Goal: Feedback & Contribution: Contribute content

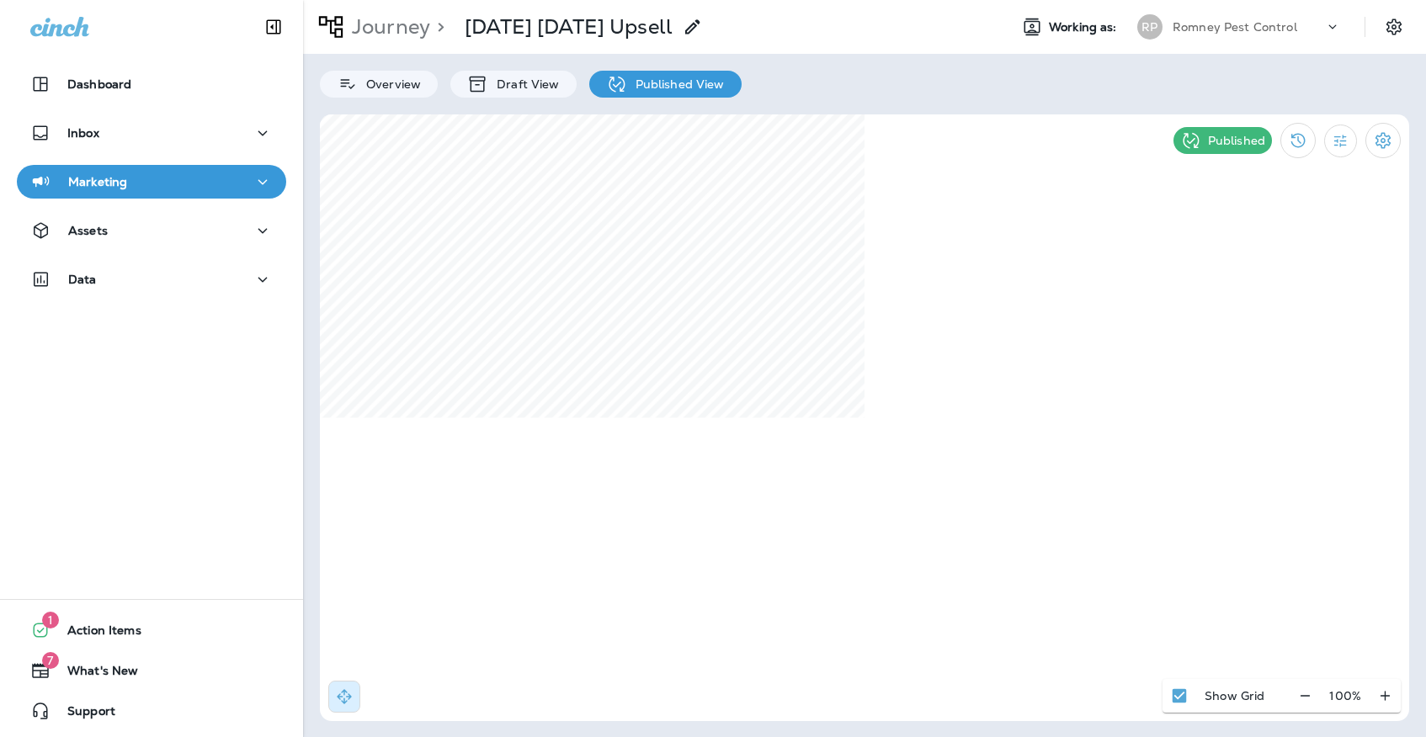
click at [224, 173] on div "Marketing" at bounding box center [151, 182] width 242 height 21
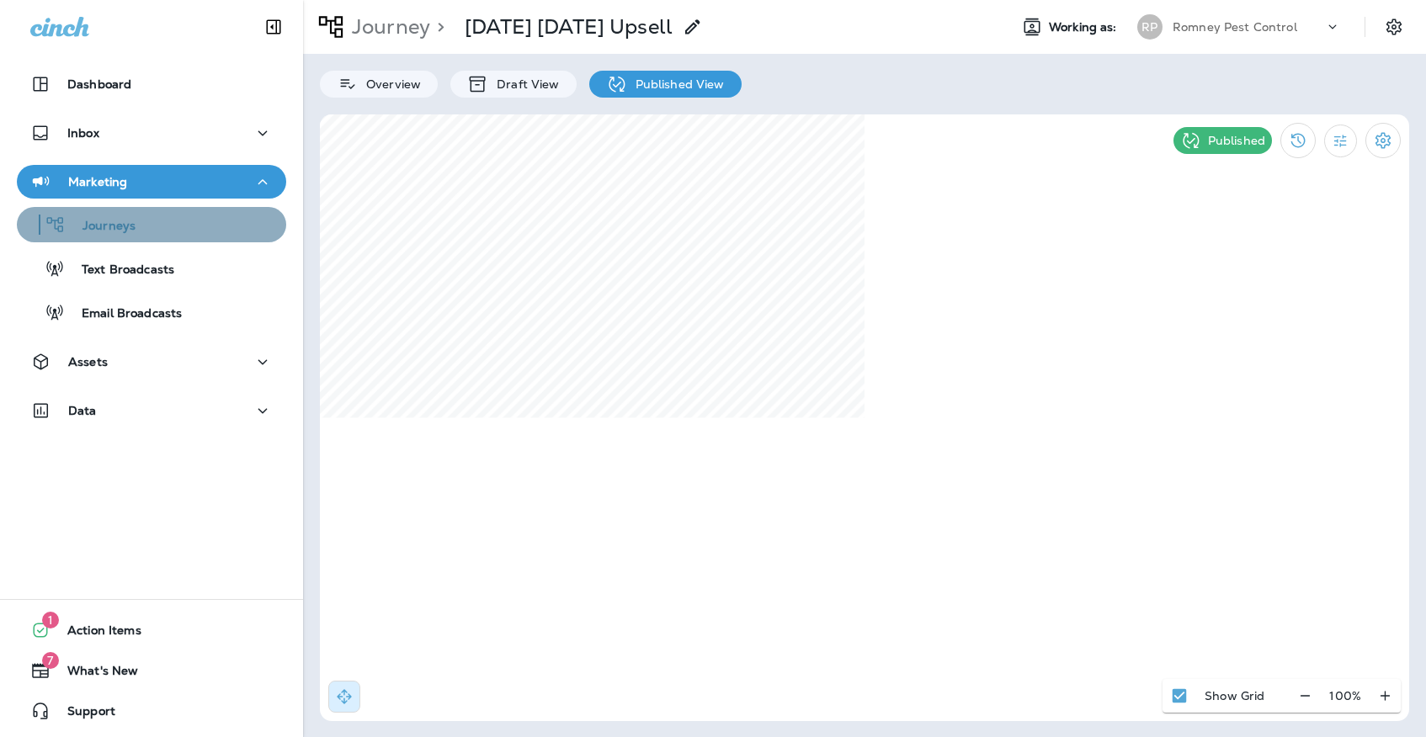
click at [224, 218] on div "Journeys" at bounding box center [152, 224] width 256 height 25
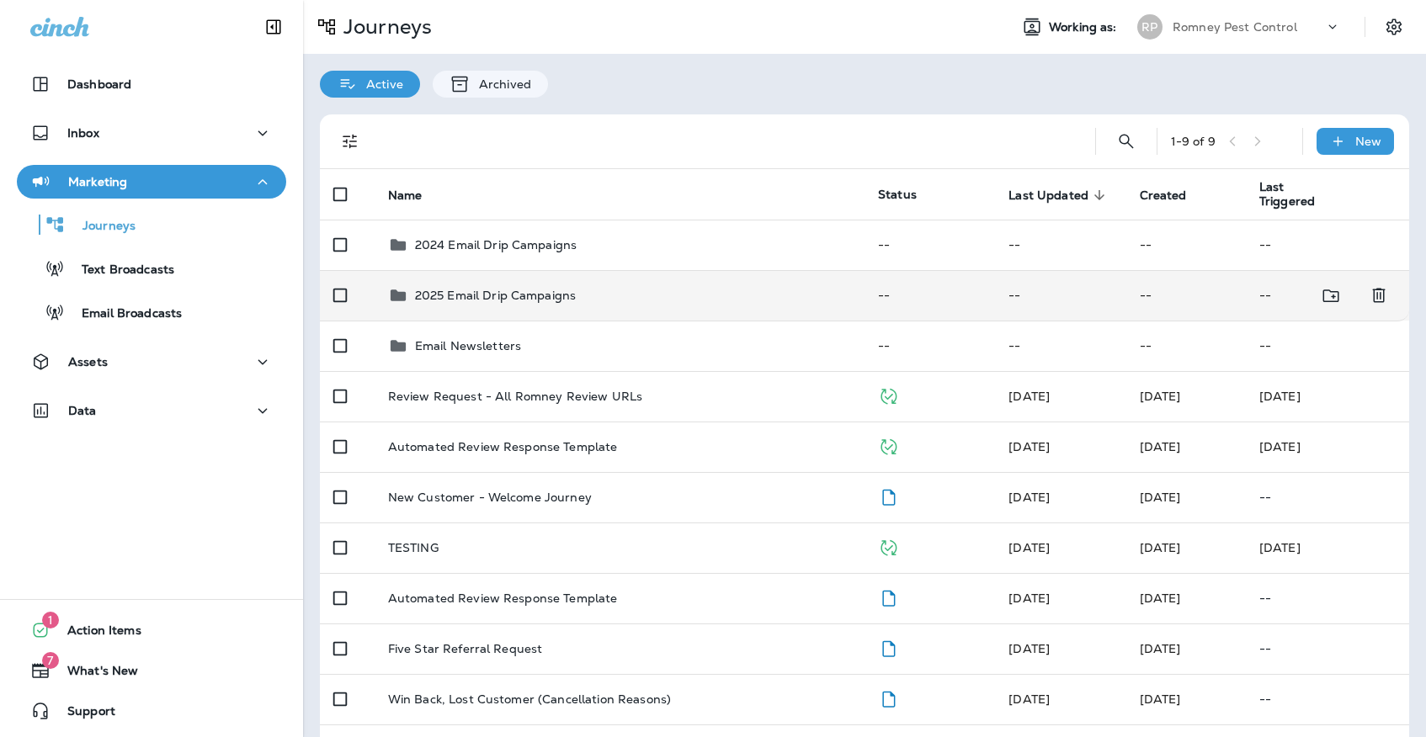
click at [624, 285] on div "2025 Email Drip Campaigns" at bounding box center [619, 295] width 463 height 20
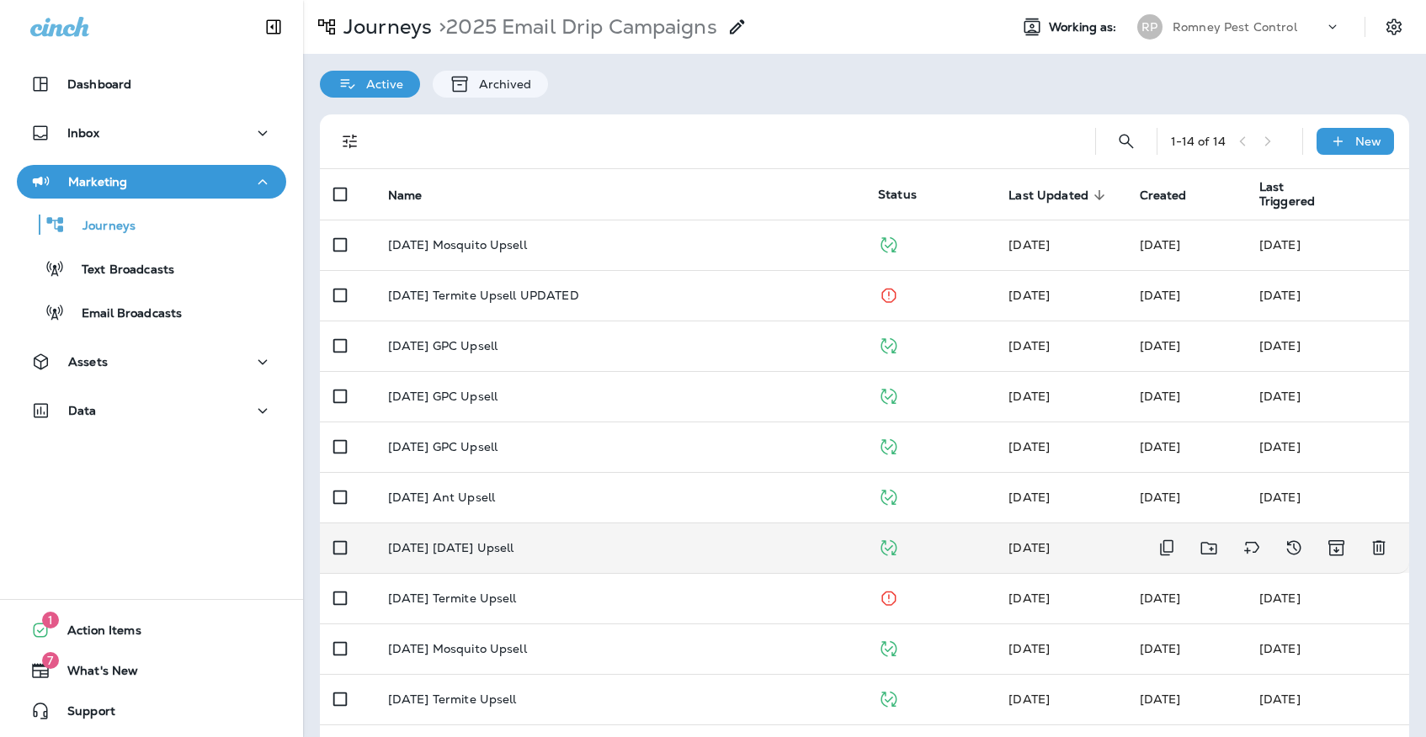
scroll to position [1, 0]
click at [583, 525] on td "[DATE] [DATE] Upsell" at bounding box center [620, 547] width 490 height 50
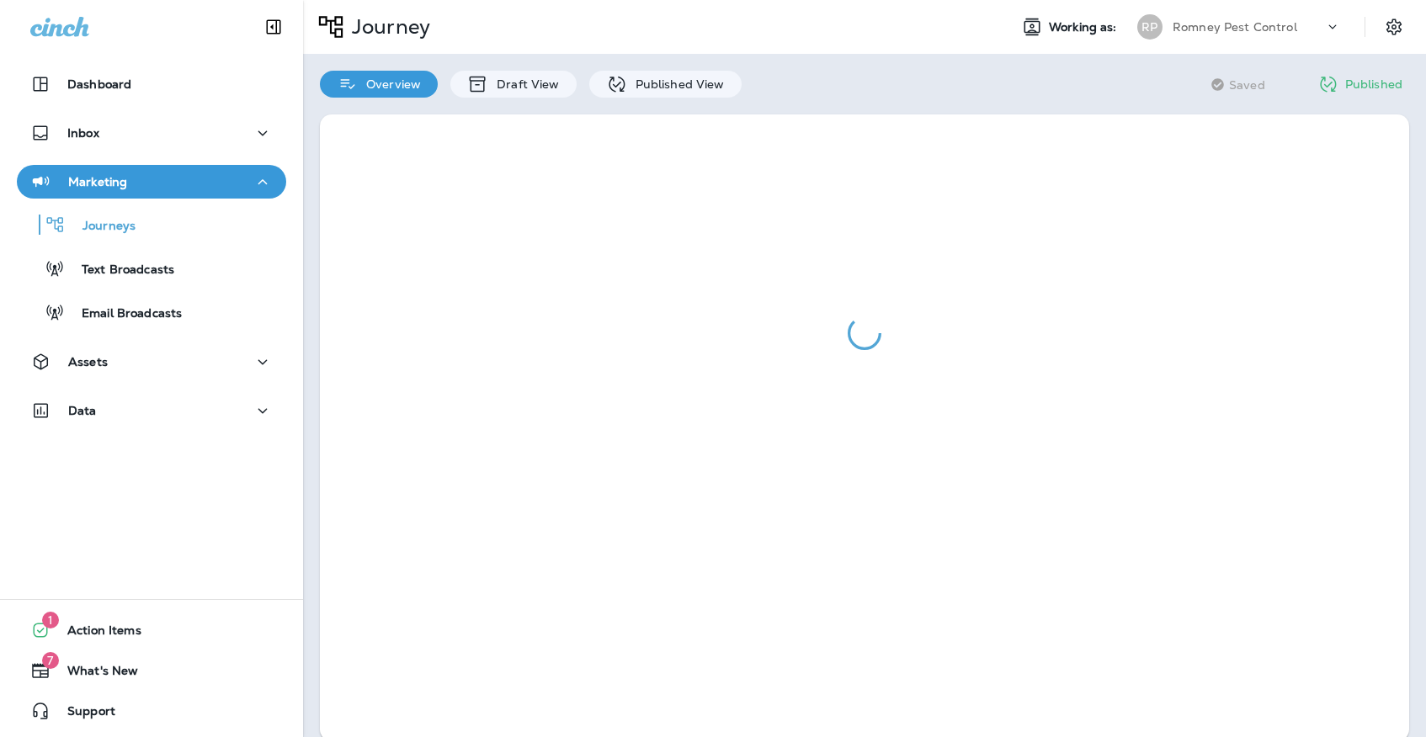
click at [642, 98] on div at bounding box center [864, 428] width 1123 height 661
click at [639, 71] on div "Published View" at bounding box center [665, 84] width 152 height 27
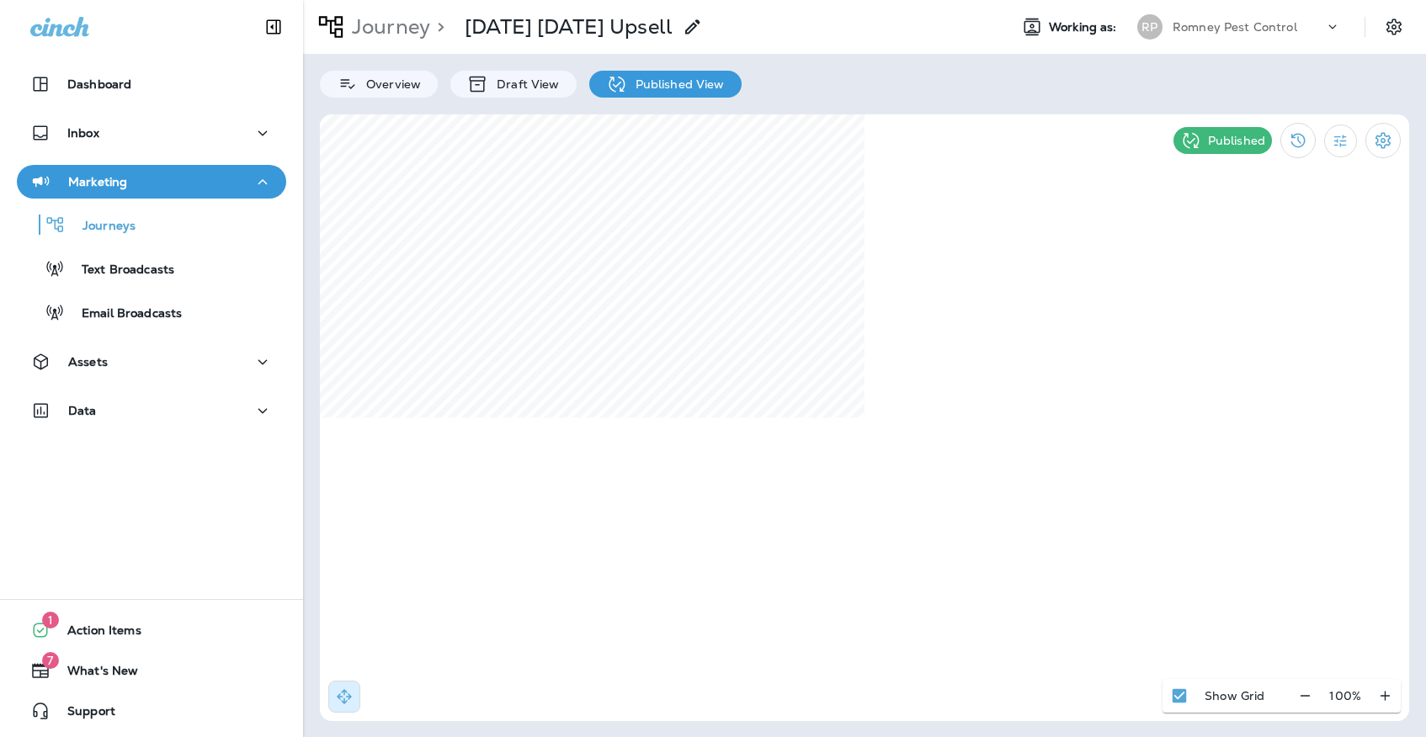
click at [1259, 38] on div "Romney Pest Control" at bounding box center [1247, 26] width 151 height 25
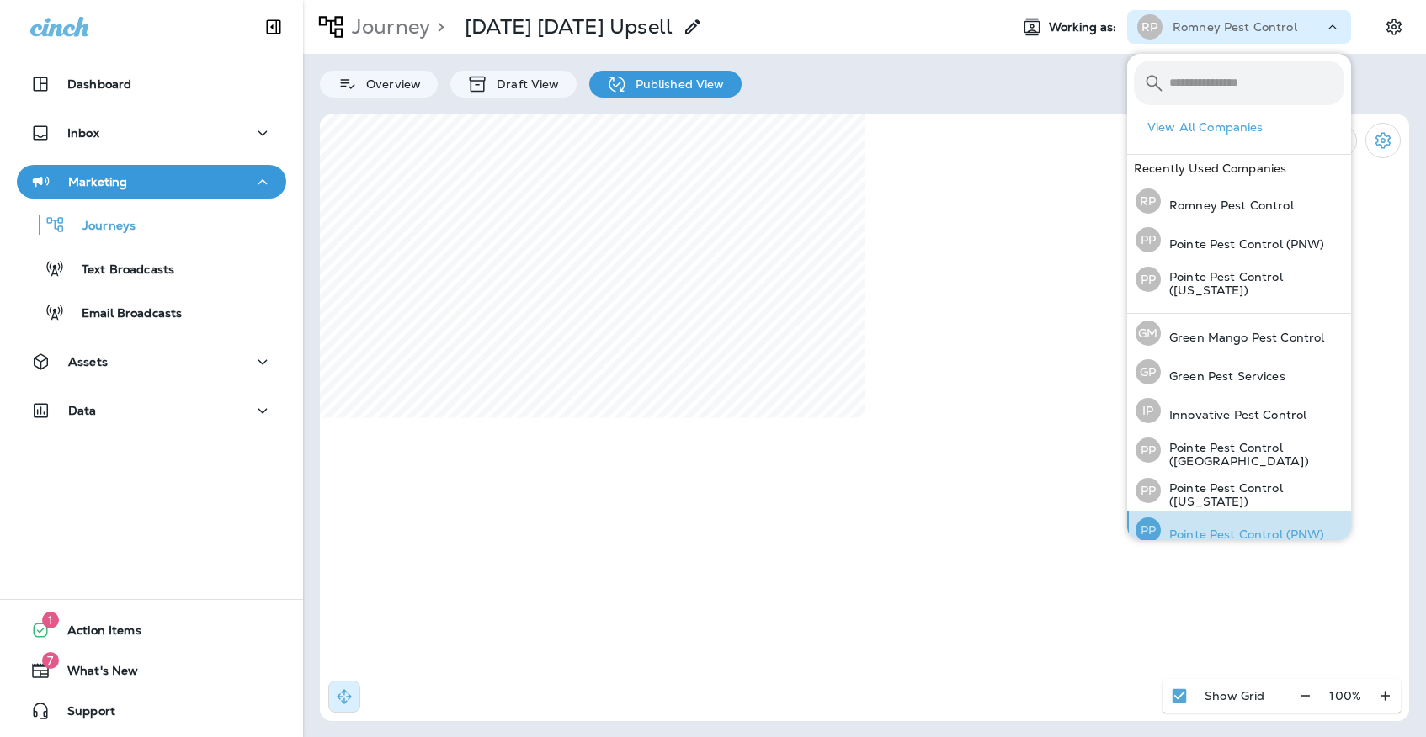
click at [1252, 524] on div "PP Pointe Pest Control (PNW)" at bounding box center [1230, 530] width 203 height 39
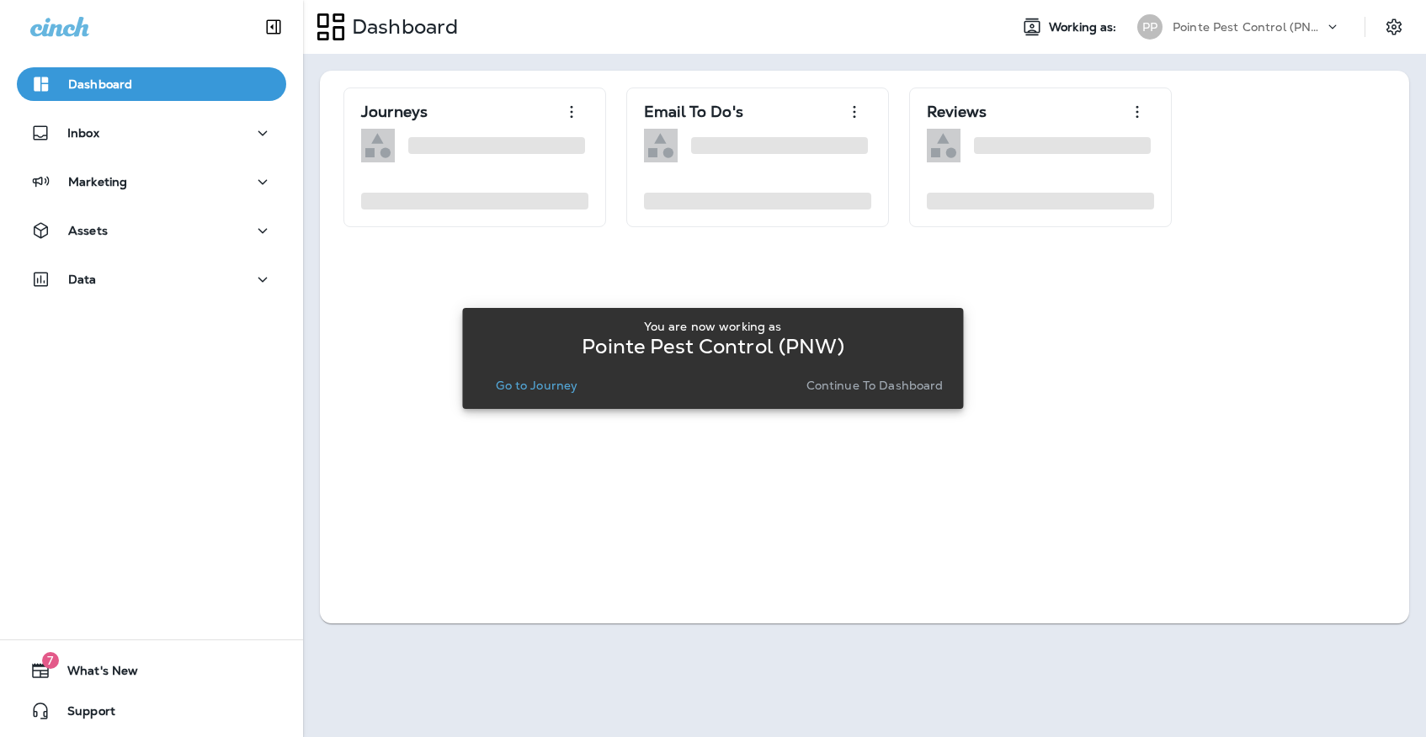
click at [560, 398] on div "You are now working as Pointe Pest Control (PNW) Go to Journey Continue to Dash…" at bounding box center [712, 358] width 474 height 91
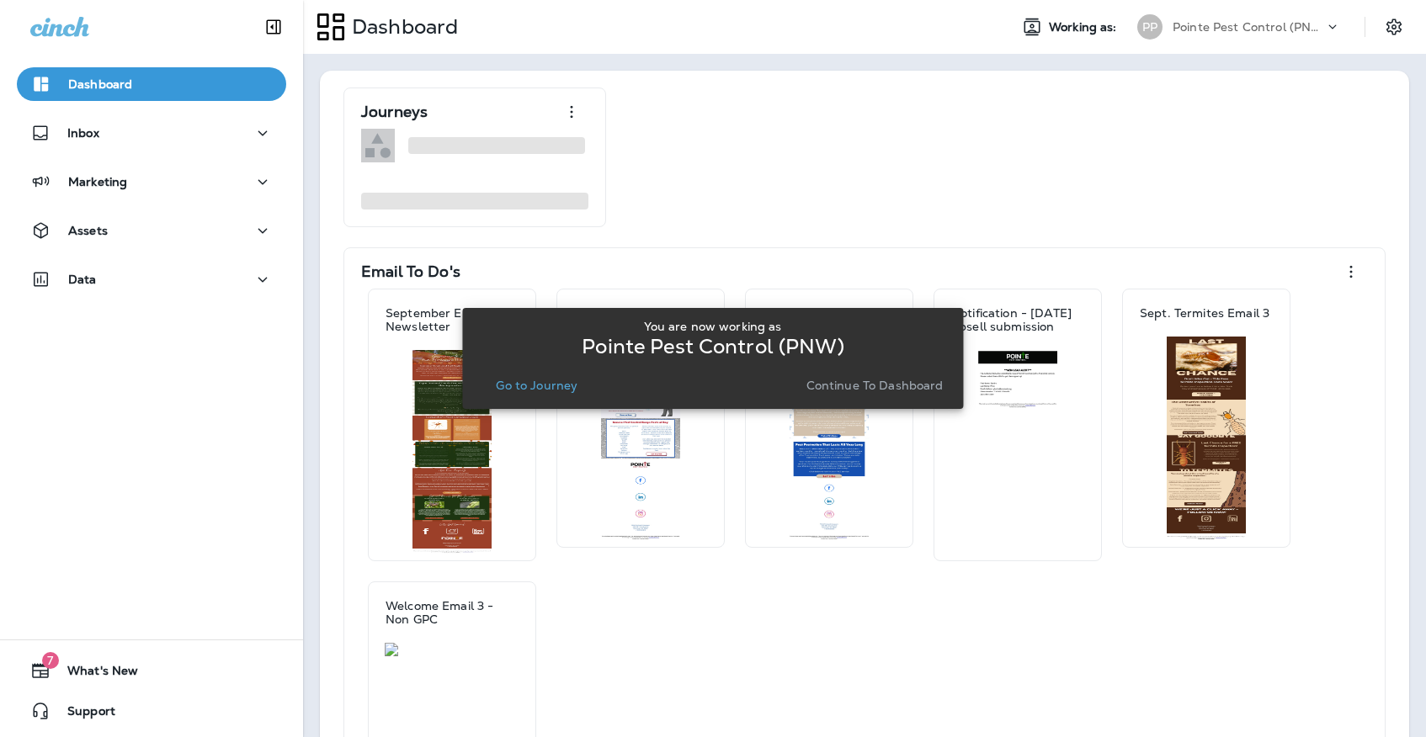
click at [560, 397] on div "You are now working as Pointe Pest Control (PNW) Go to Journey Continue to Dash…" at bounding box center [712, 358] width 474 height 91
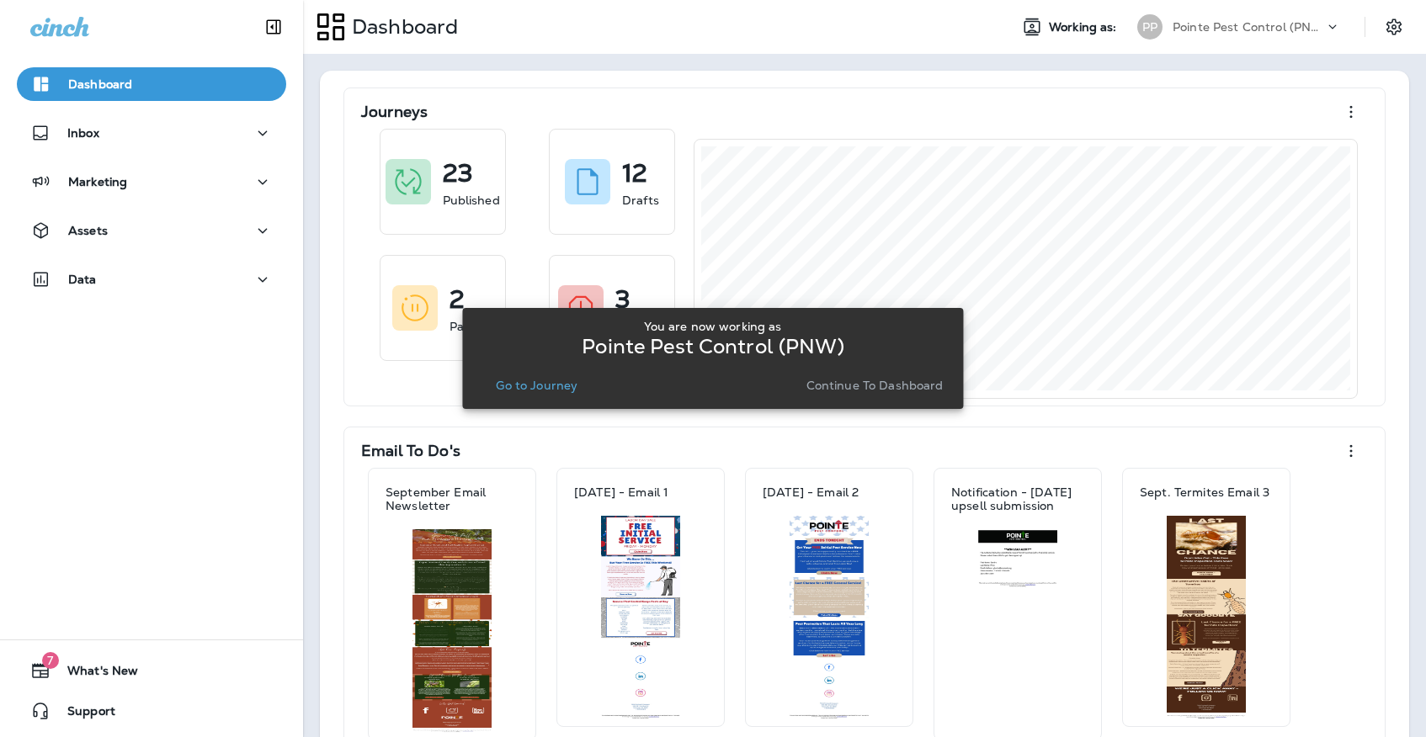
click at [560, 394] on button "Go to Journey" at bounding box center [536, 386] width 95 height 24
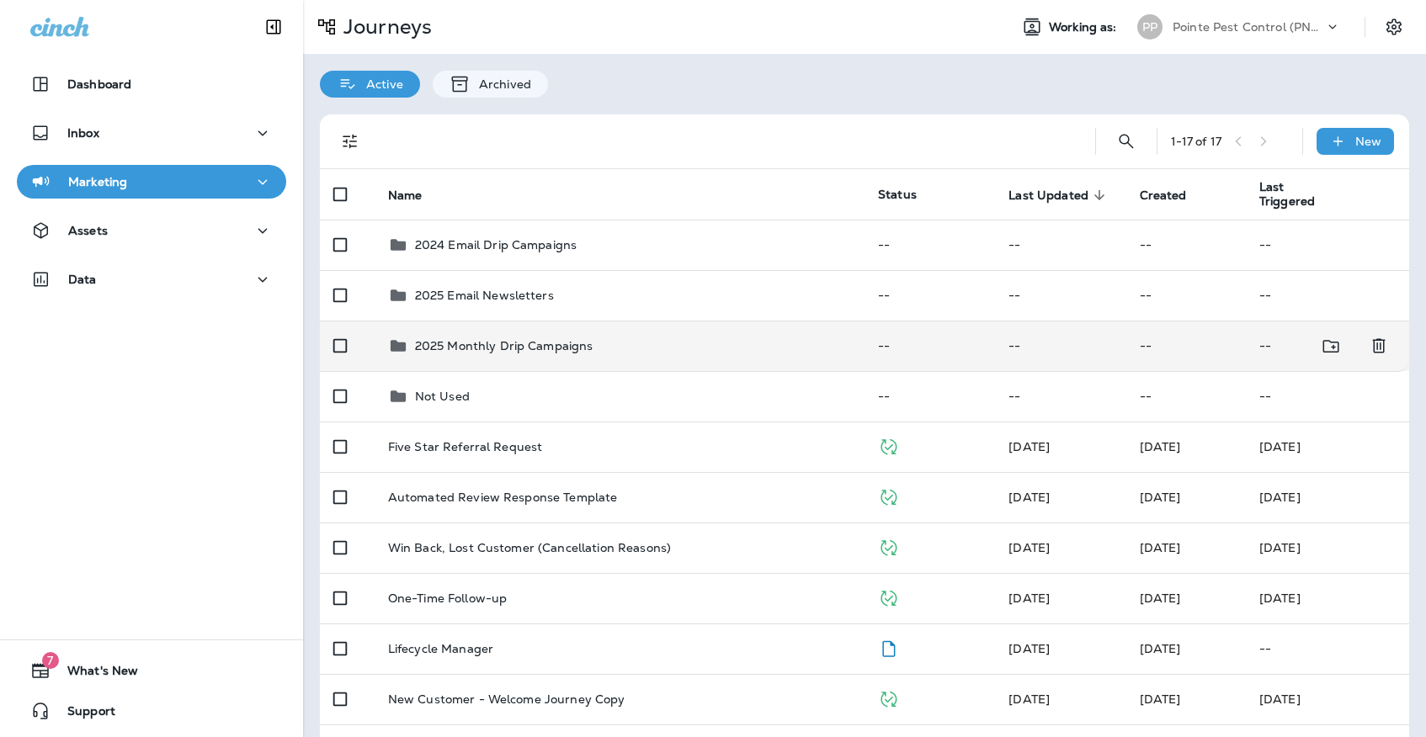
click at [563, 339] on p "2025 Monthly Drip Campaigns" at bounding box center [504, 345] width 178 height 13
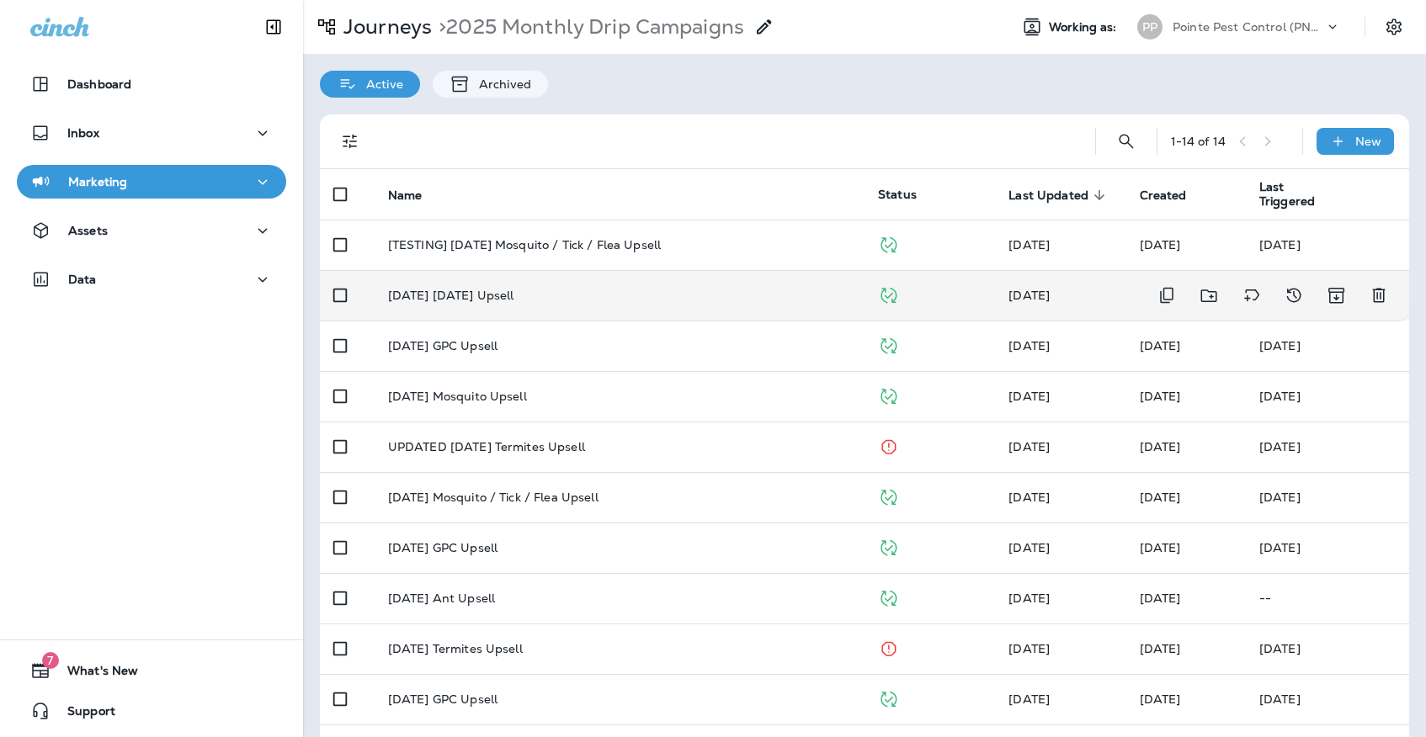
click at [557, 297] on td "[DATE] [DATE] Upsell" at bounding box center [620, 295] width 490 height 50
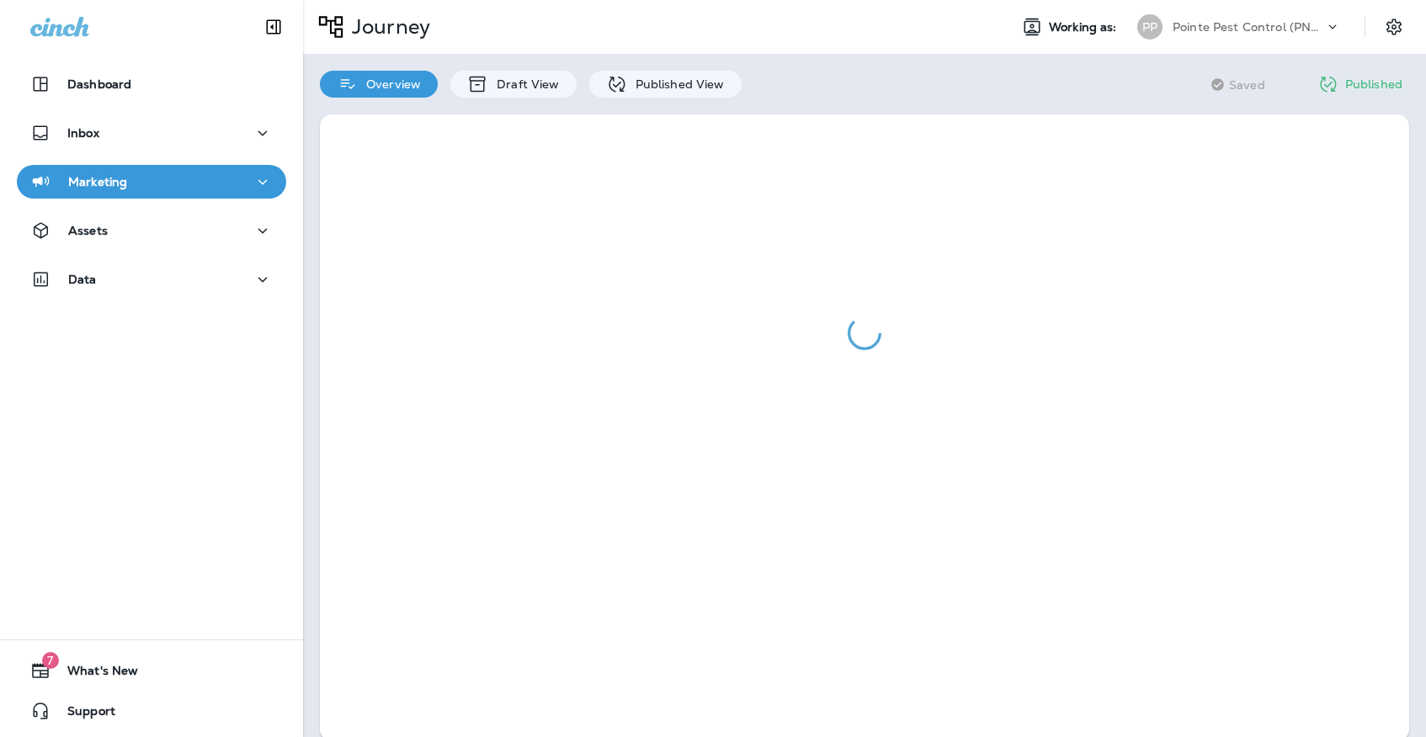
click at [633, 67] on div "Overview Draft View Published View" at bounding box center [530, 76] width 455 height 44
click at [633, 75] on div "Published View" at bounding box center [665, 84] width 152 height 27
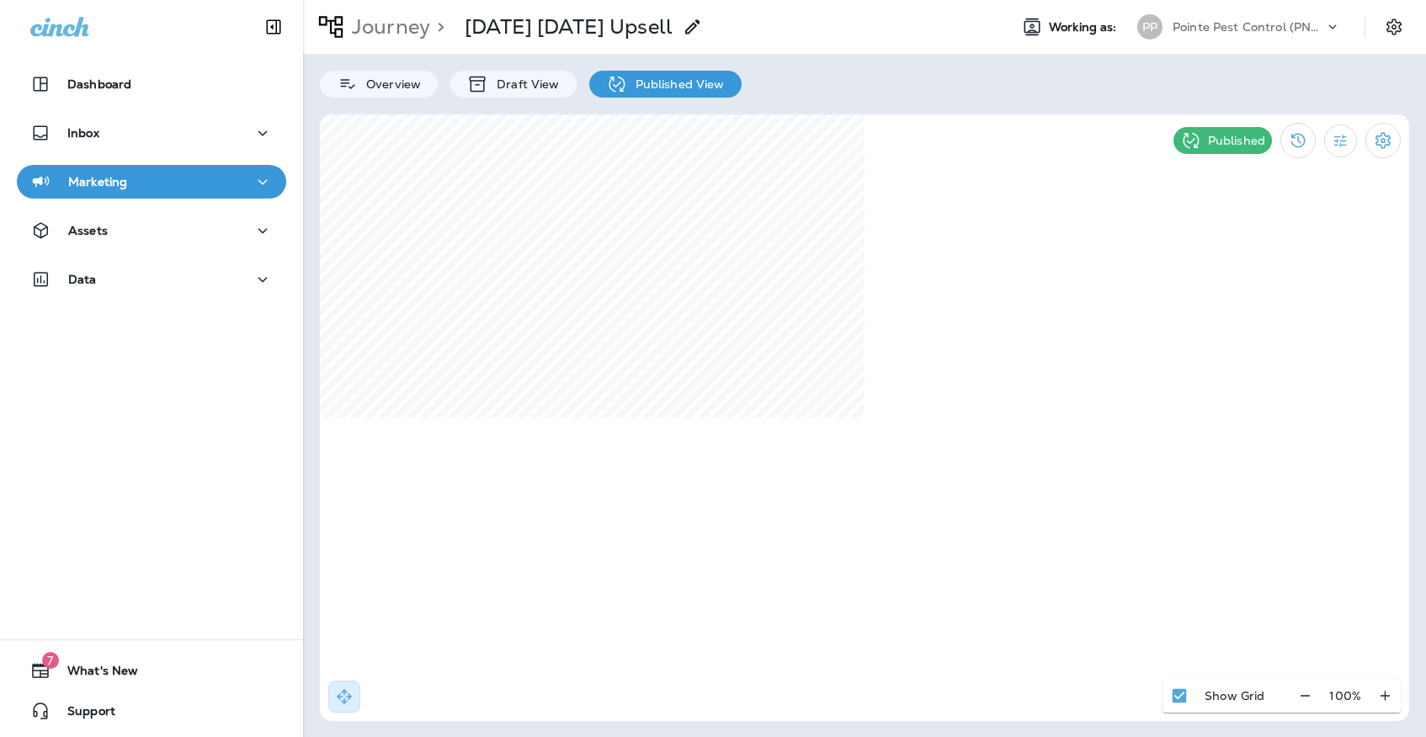
click at [1180, 19] on div "Pointe Pest Control (PNW)" at bounding box center [1247, 26] width 151 height 25
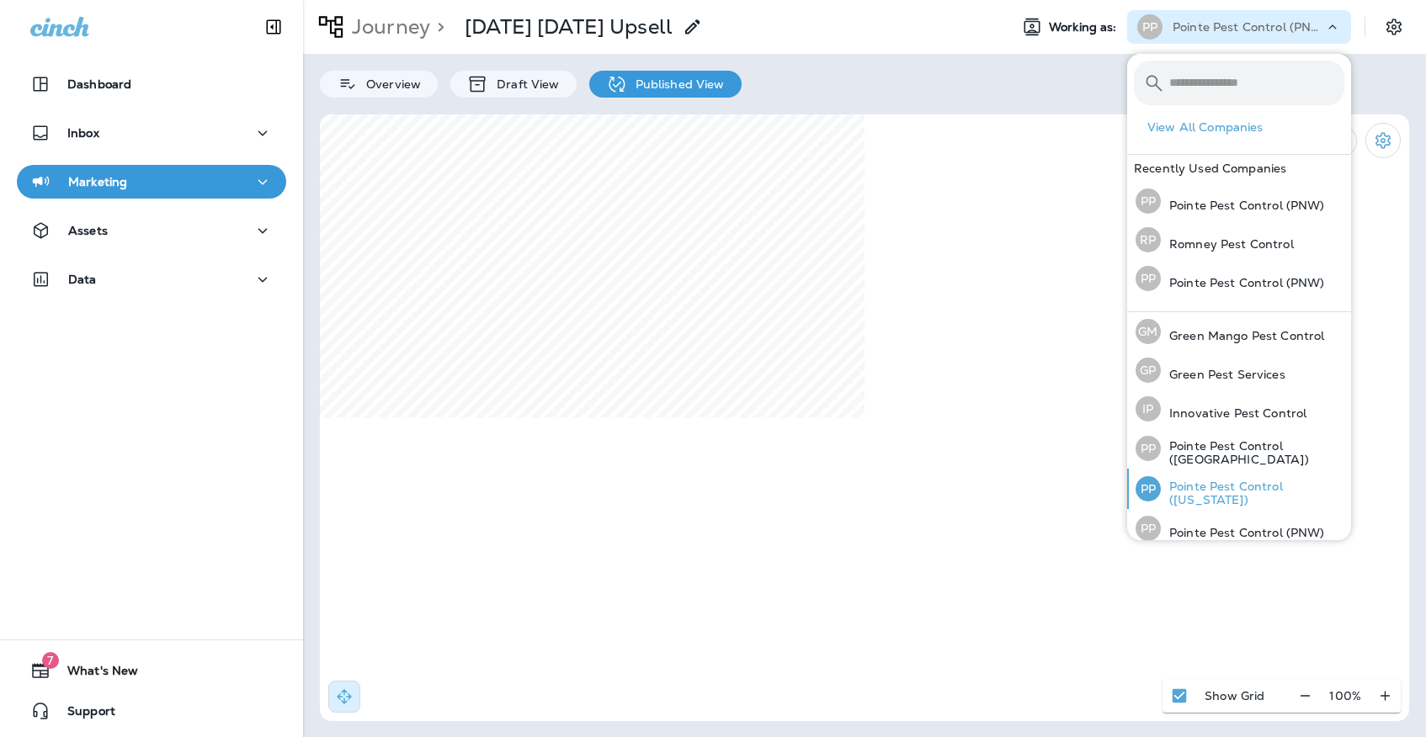
click at [1218, 495] on p "Pointe Pest Control ([US_STATE])" at bounding box center [1252, 493] width 183 height 27
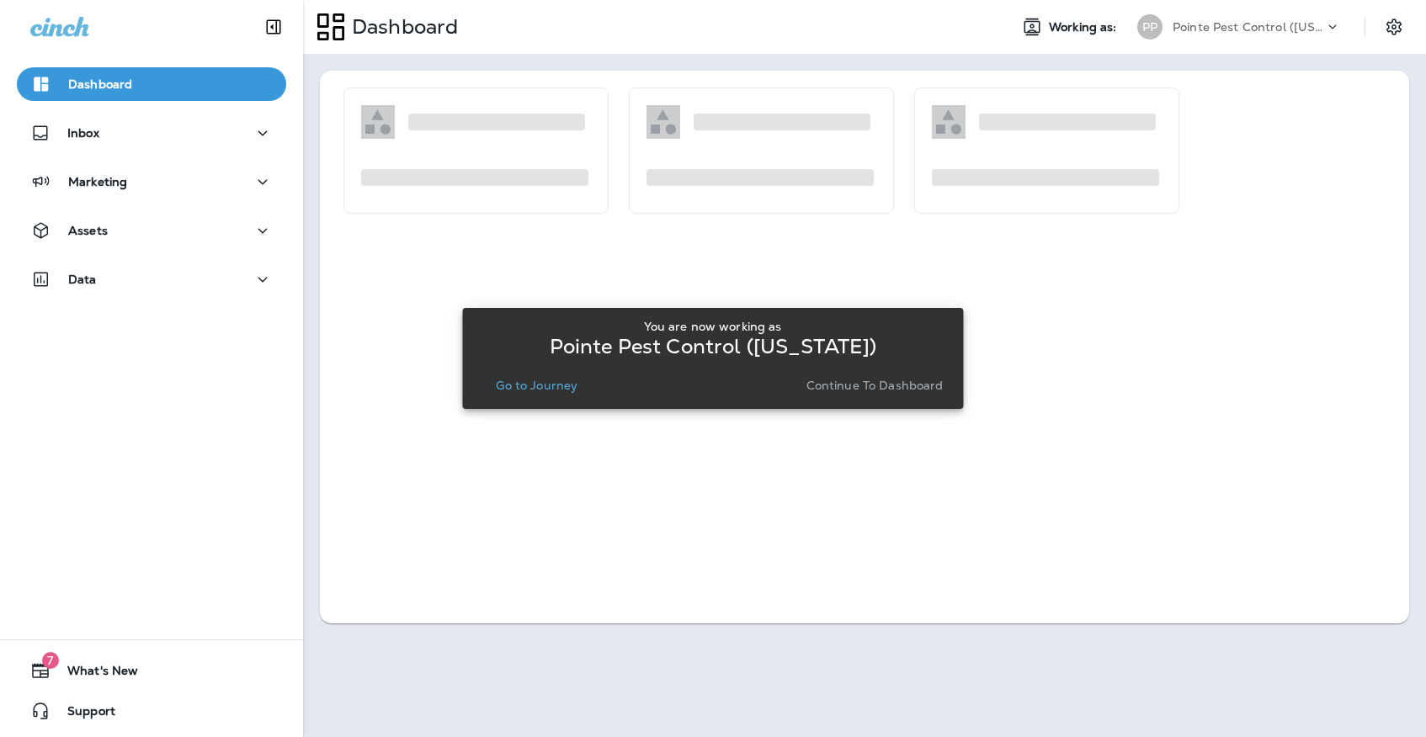
click at [565, 389] on p "Go to Journey" at bounding box center [537, 385] width 82 height 13
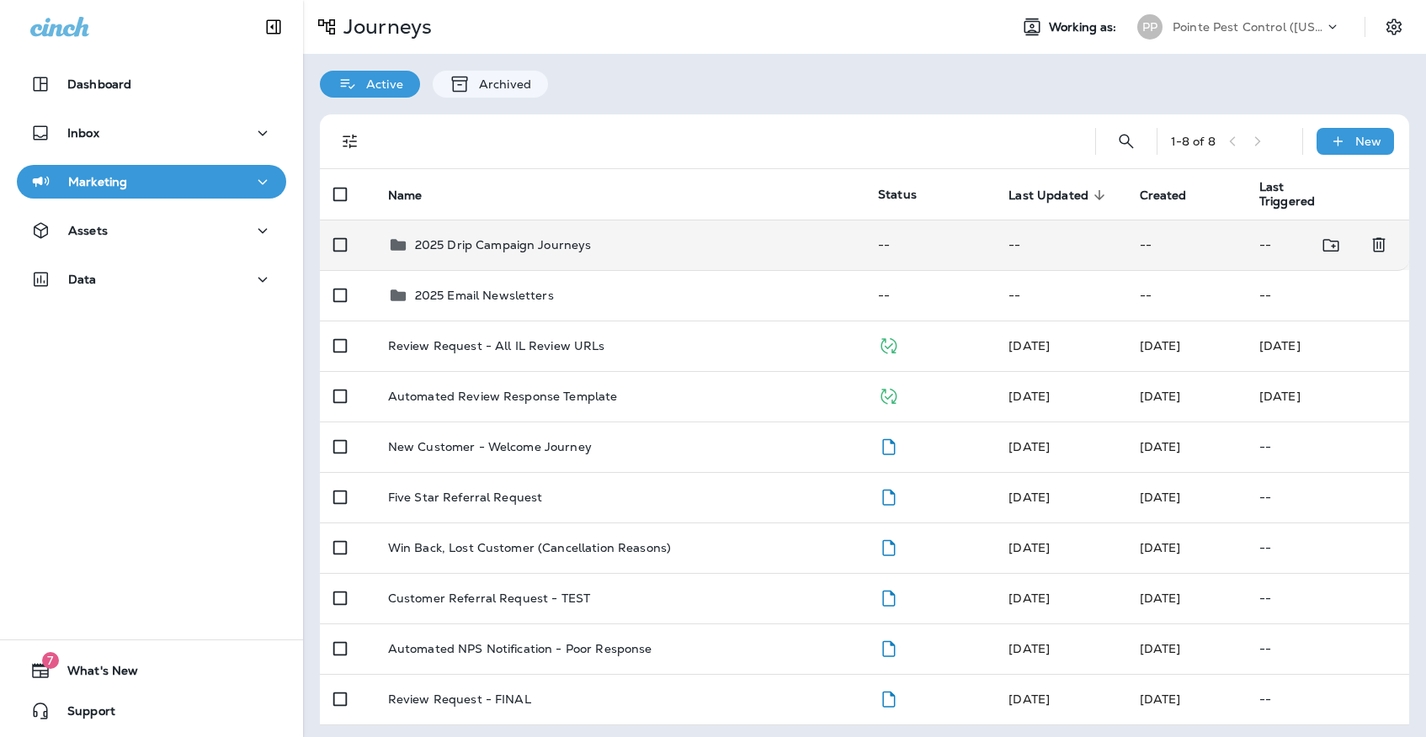
click at [529, 252] on td "2025 Drip Campaign Journeys" at bounding box center [620, 245] width 490 height 50
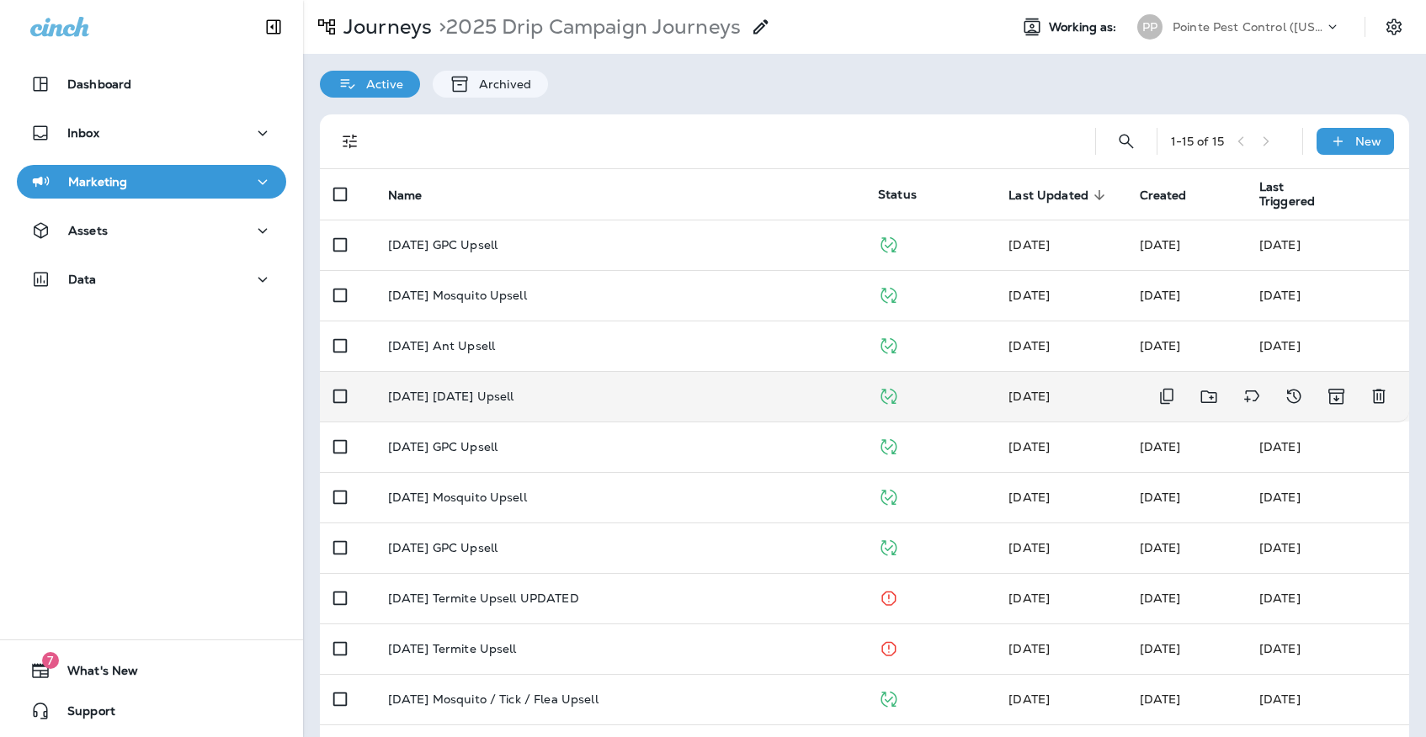
click at [514, 390] on p "[DATE] [DATE] Upsell" at bounding box center [451, 396] width 126 height 13
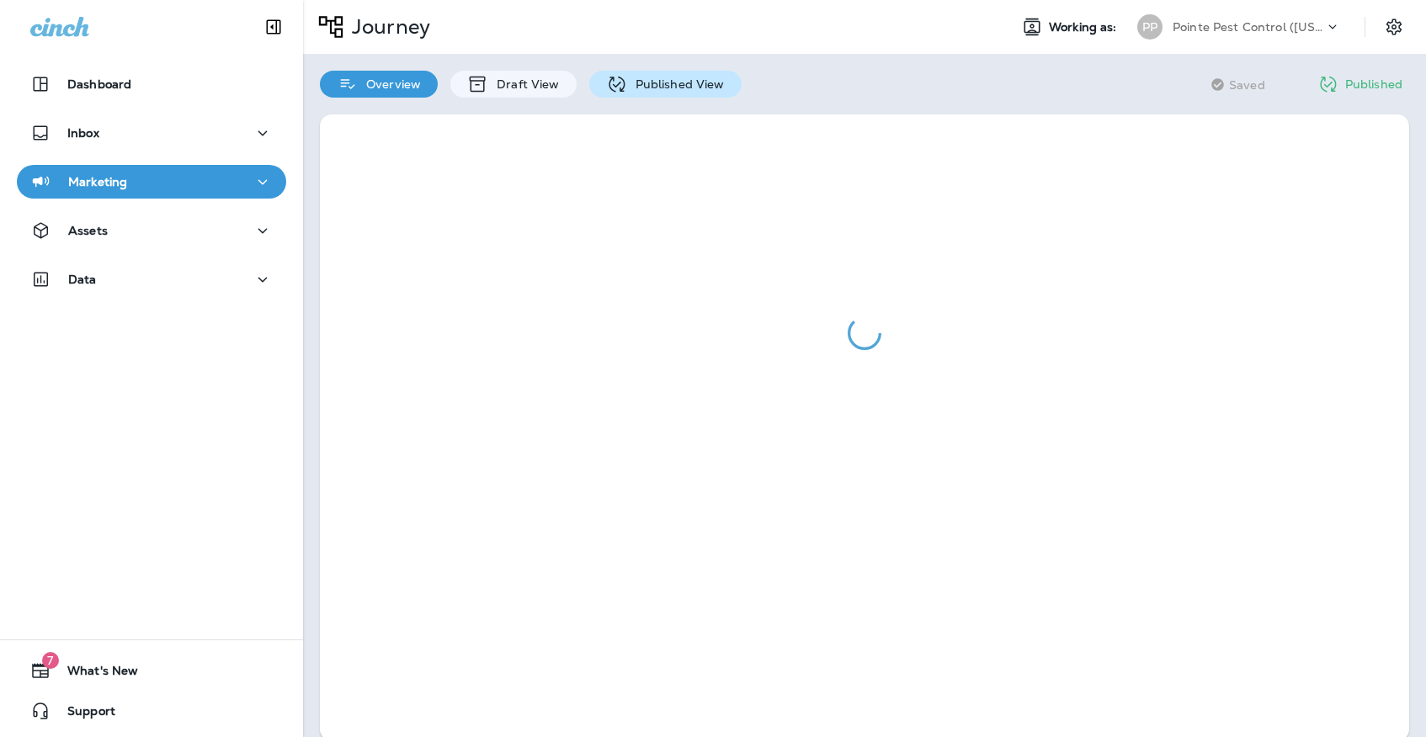
click at [626, 74] on div "Published View" at bounding box center [665, 84] width 152 height 27
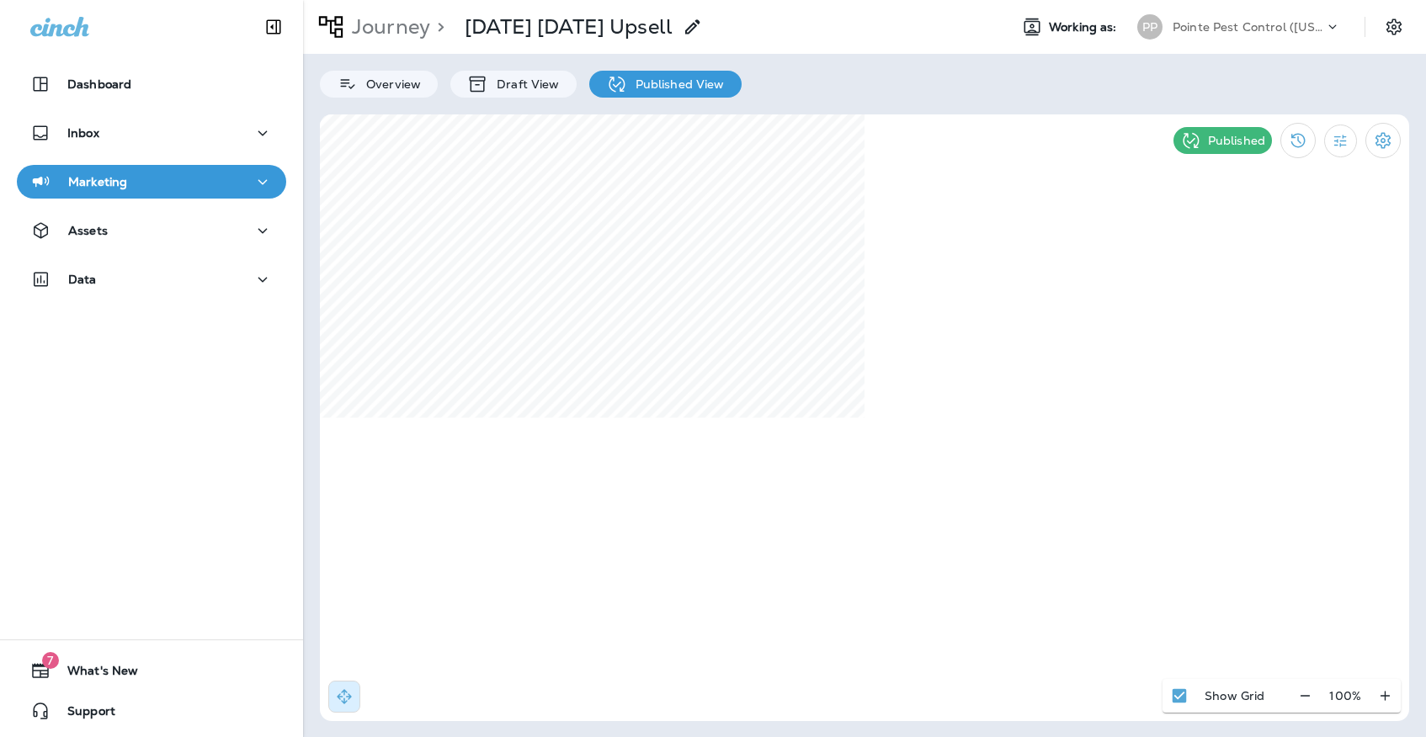
select select "*"
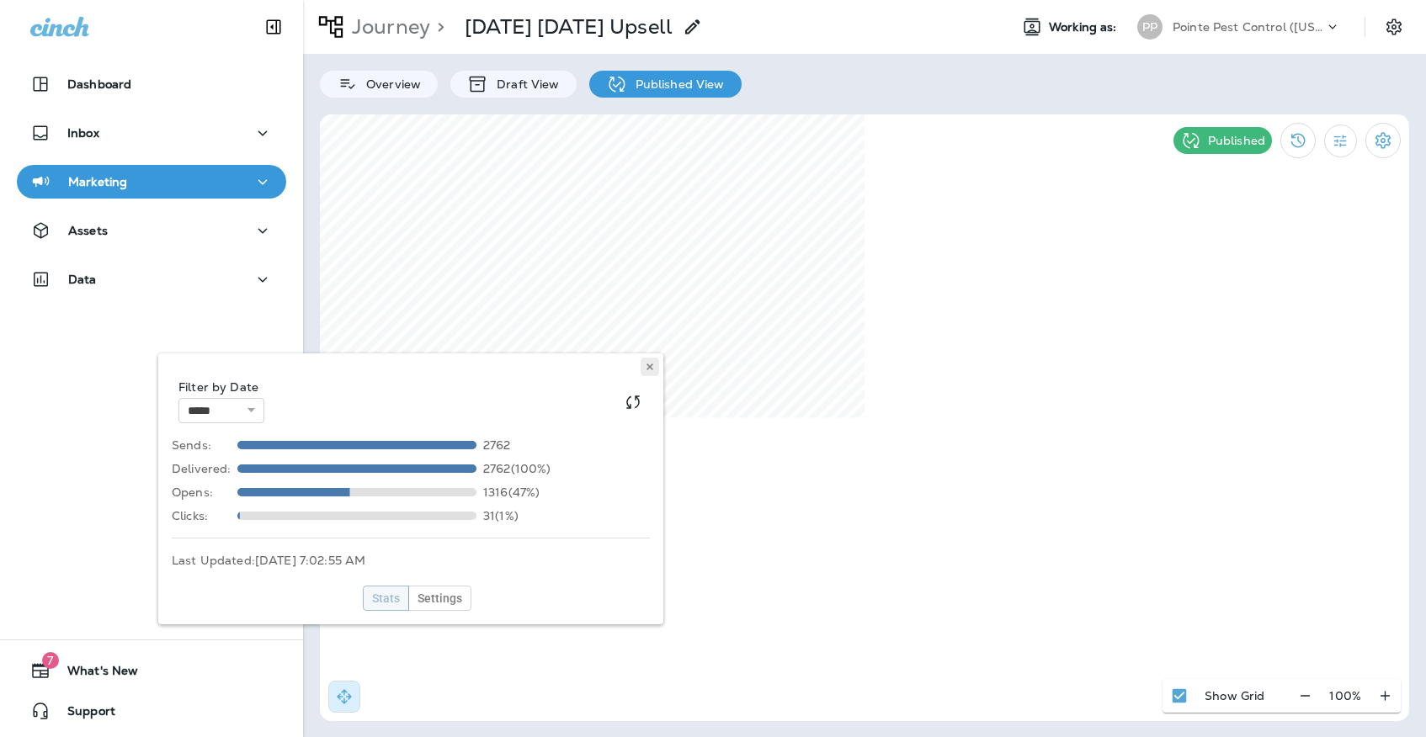
click at [656, 372] on button at bounding box center [649, 367] width 19 height 19
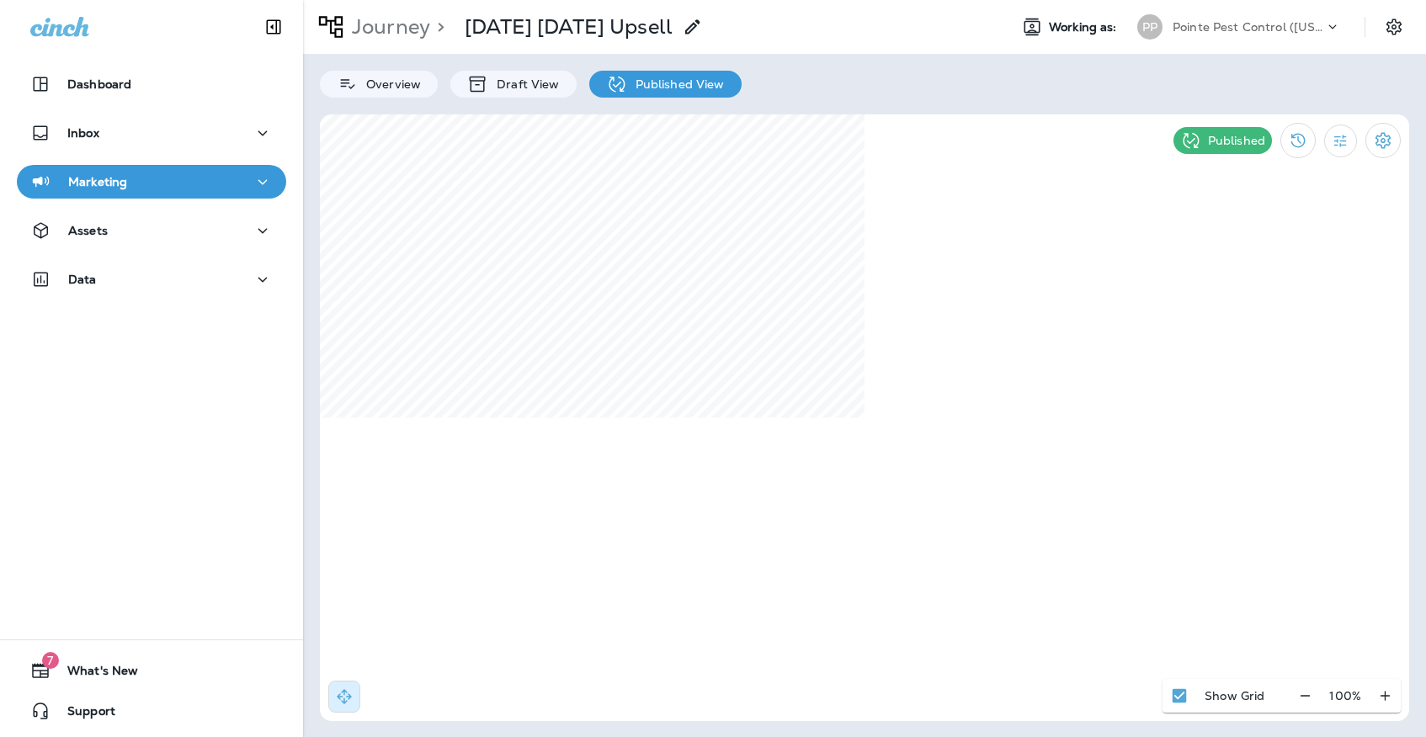
click at [1180, 8] on div "Journey > [DATE] [DATE] Upsell Working as: PP Pointe Pest Control ([US_STATE])" at bounding box center [864, 27] width 1123 height 54
click at [1170, 27] on div "PP" at bounding box center [1149, 26] width 45 height 25
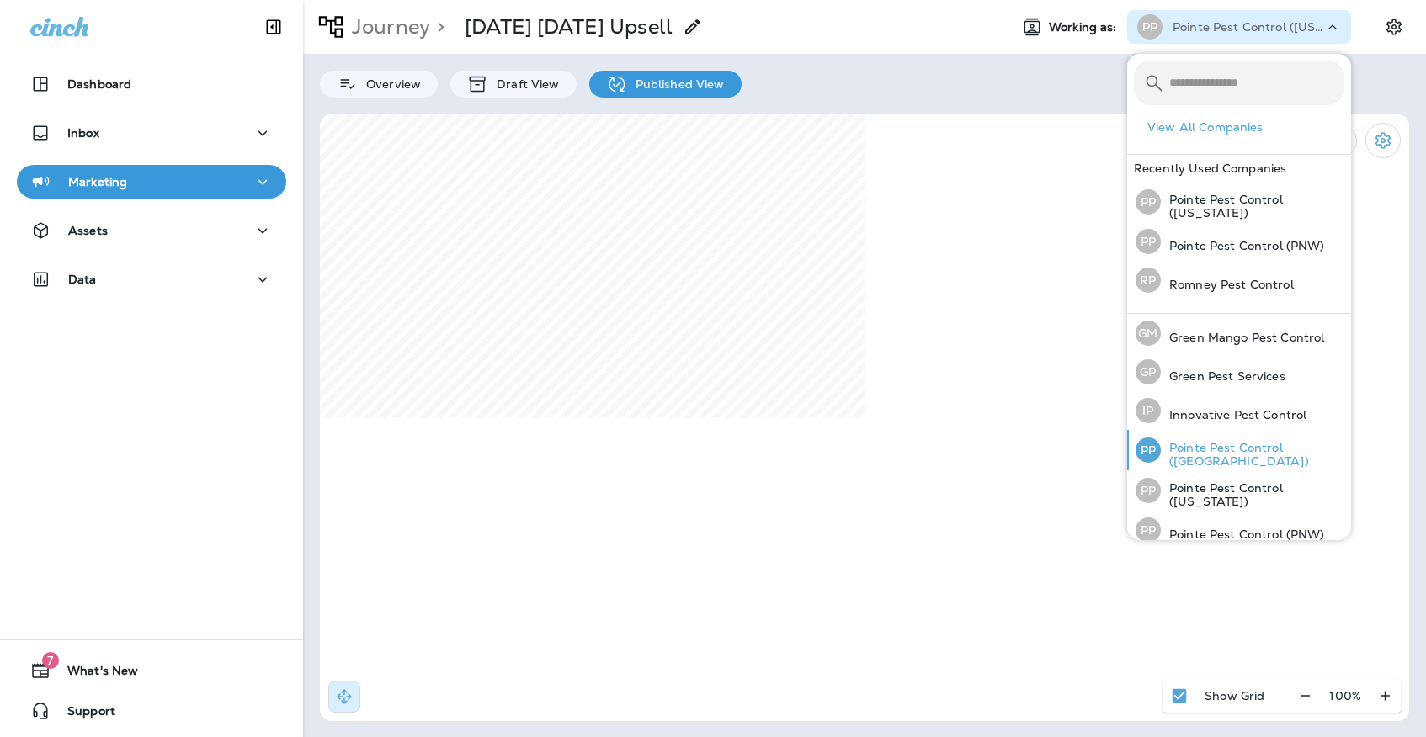
click at [1203, 459] on p "Pointe Pest Control ([GEOGRAPHIC_DATA])" at bounding box center [1252, 454] width 183 height 27
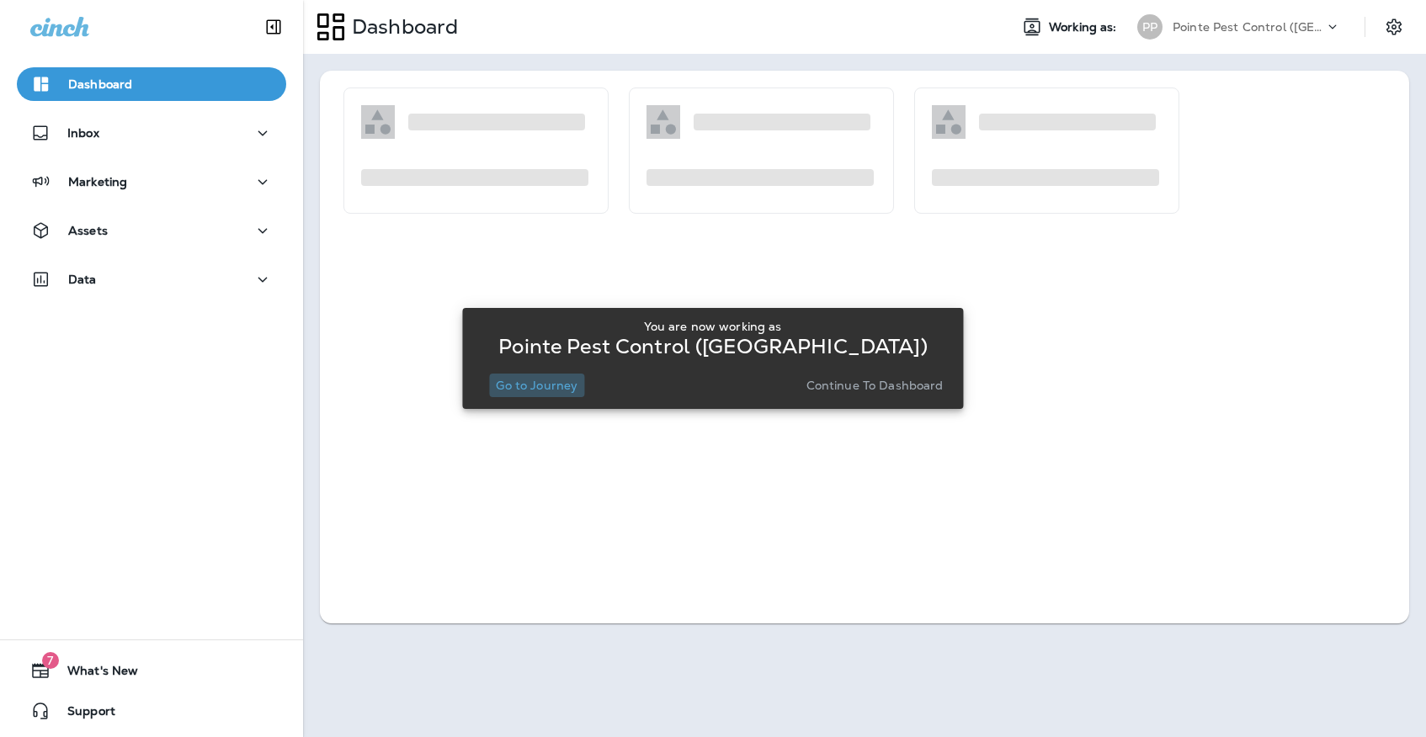
click at [558, 384] on p "Go to Journey" at bounding box center [537, 385] width 82 height 13
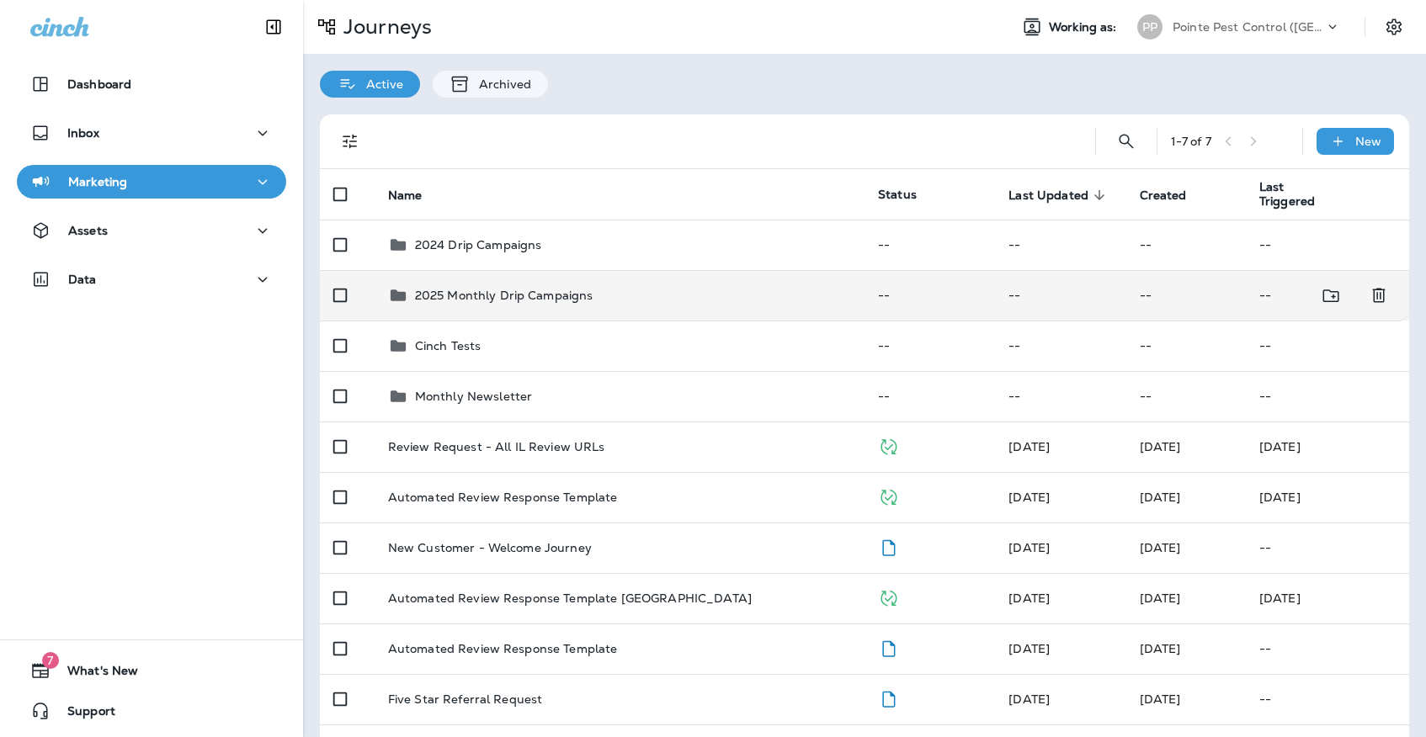
click at [570, 292] on p "2025 Monthly Drip Campaigns" at bounding box center [504, 295] width 178 height 13
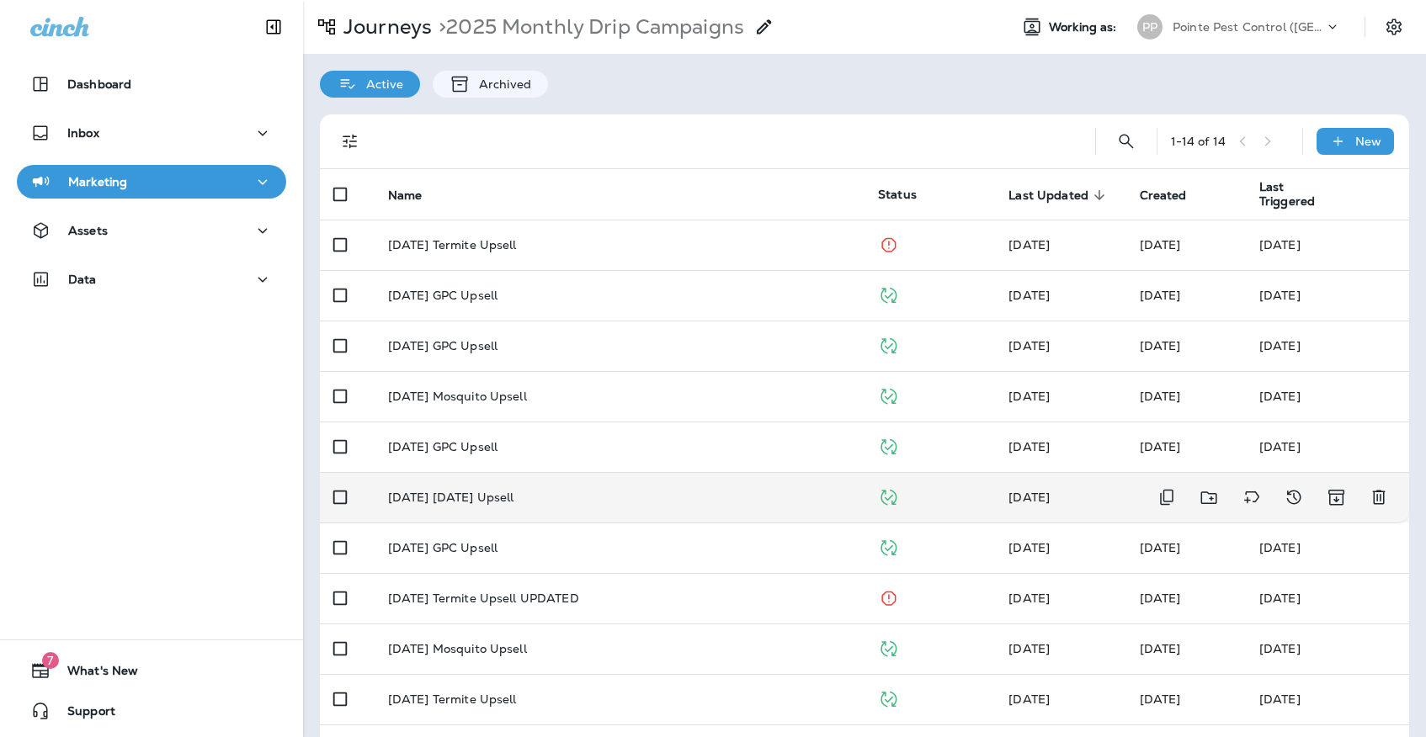
click at [556, 497] on td "[DATE] [DATE] Upsell" at bounding box center [620, 497] width 490 height 50
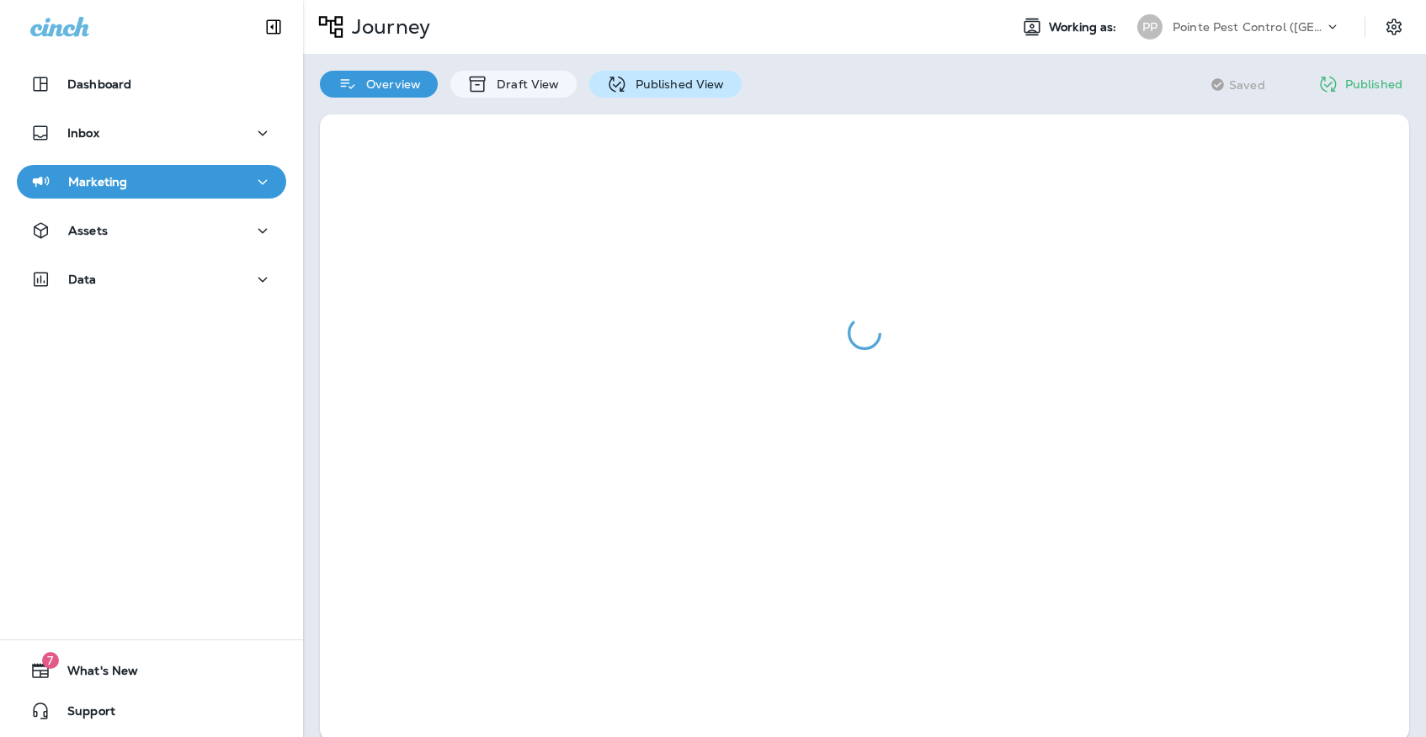
click at [589, 77] on div "Published View" at bounding box center [665, 84] width 152 height 27
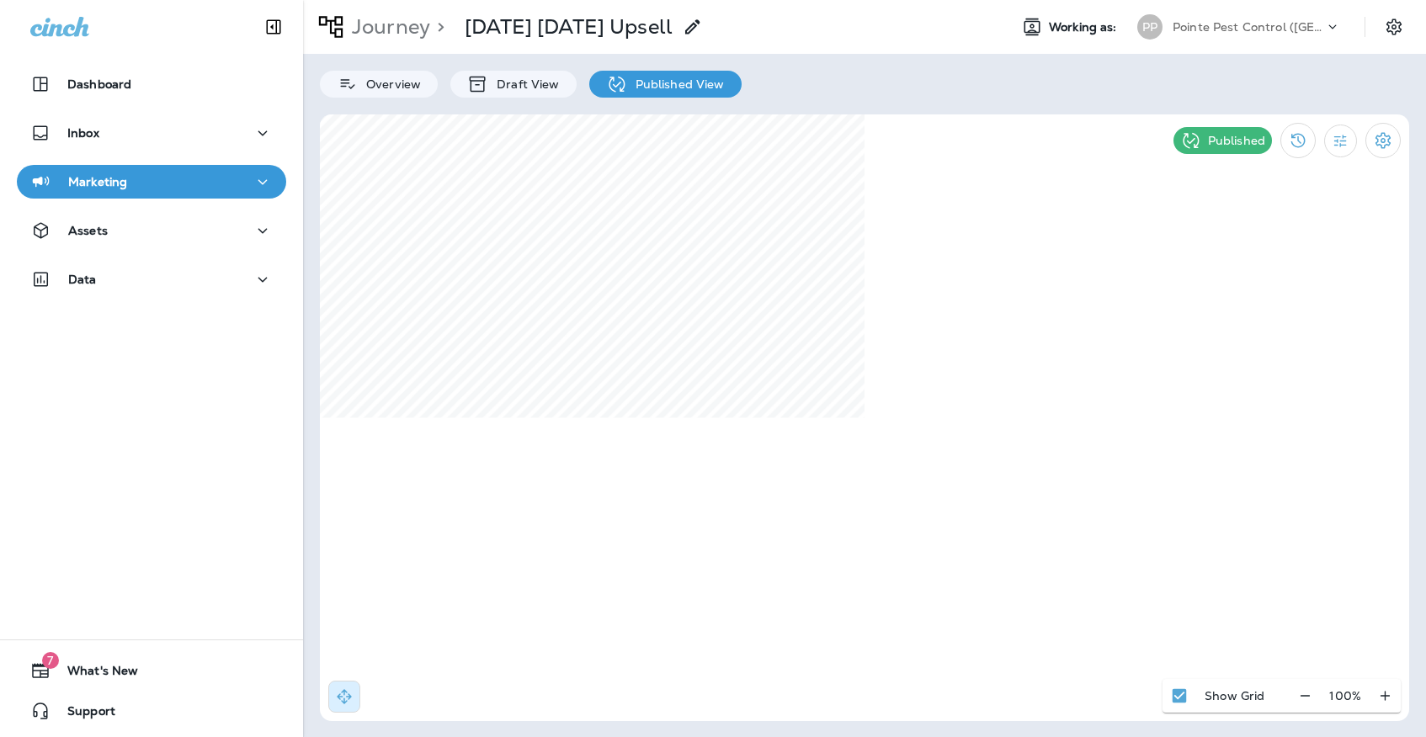
click at [1203, 29] on p "Pointe Pest Control ([GEOGRAPHIC_DATA])" at bounding box center [1247, 26] width 151 height 13
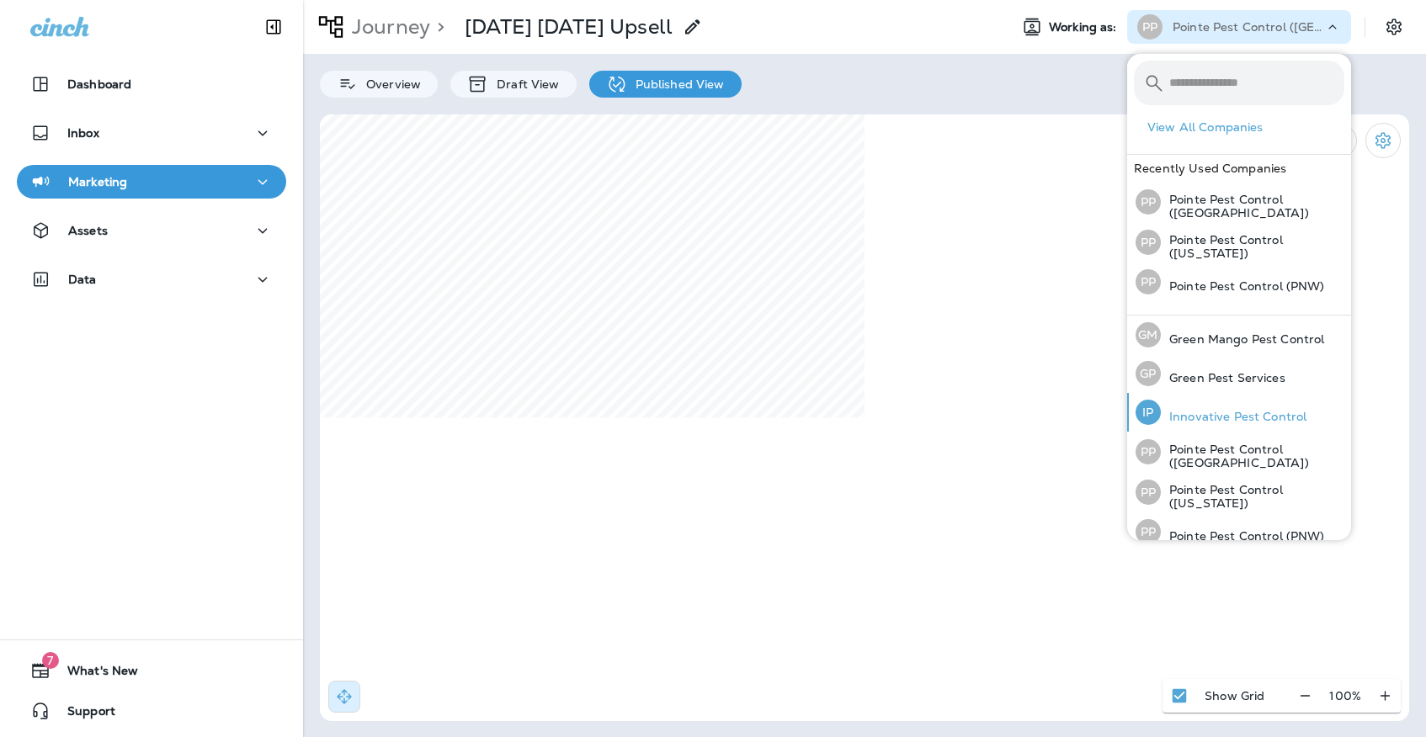
click at [1260, 413] on p "Innovative Pest Control" at bounding box center [1234, 416] width 146 height 13
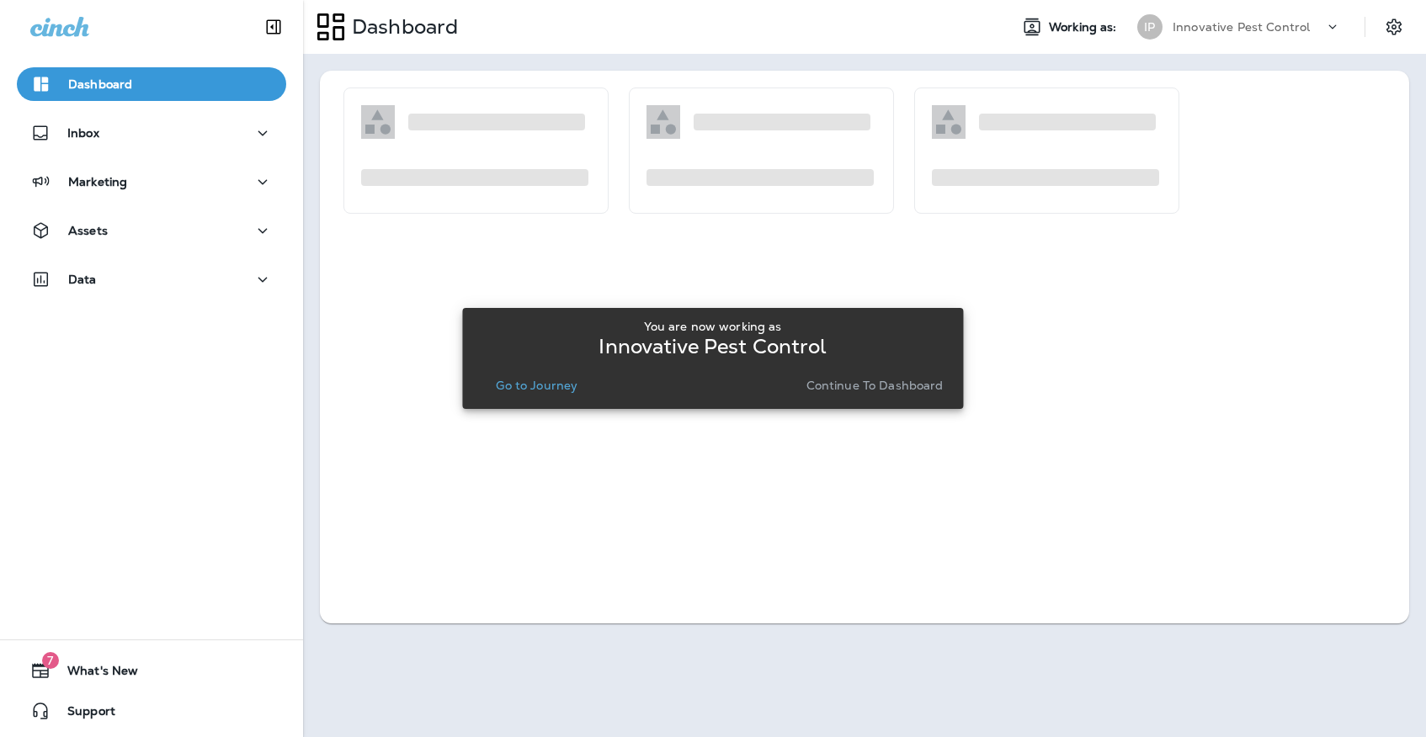
click at [531, 381] on p "Go to Journey" at bounding box center [537, 385] width 82 height 13
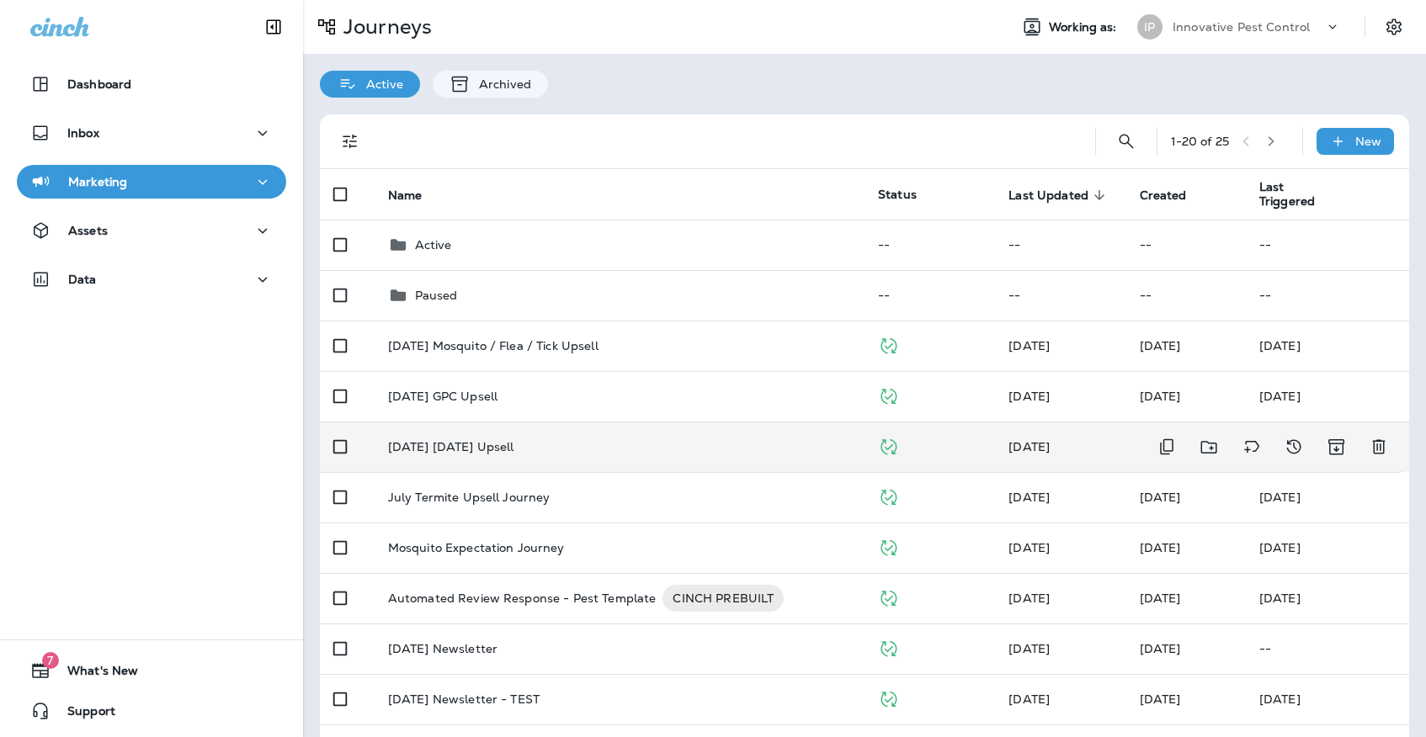
click at [514, 440] on p "[DATE] [DATE] Upsell" at bounding box center [451, 446] width 126 height 13
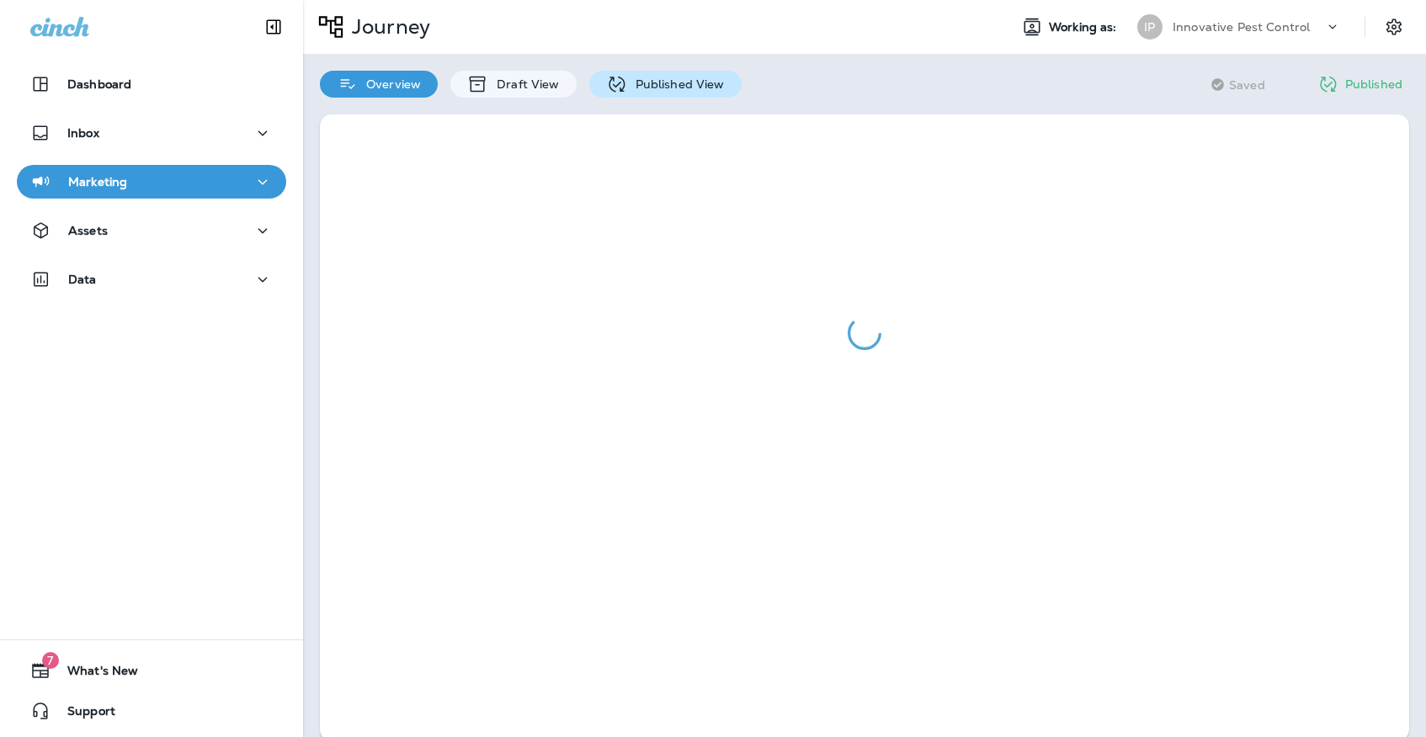
click at [616, 94] on icon at bounding box center [616, 84] width 21 height 21
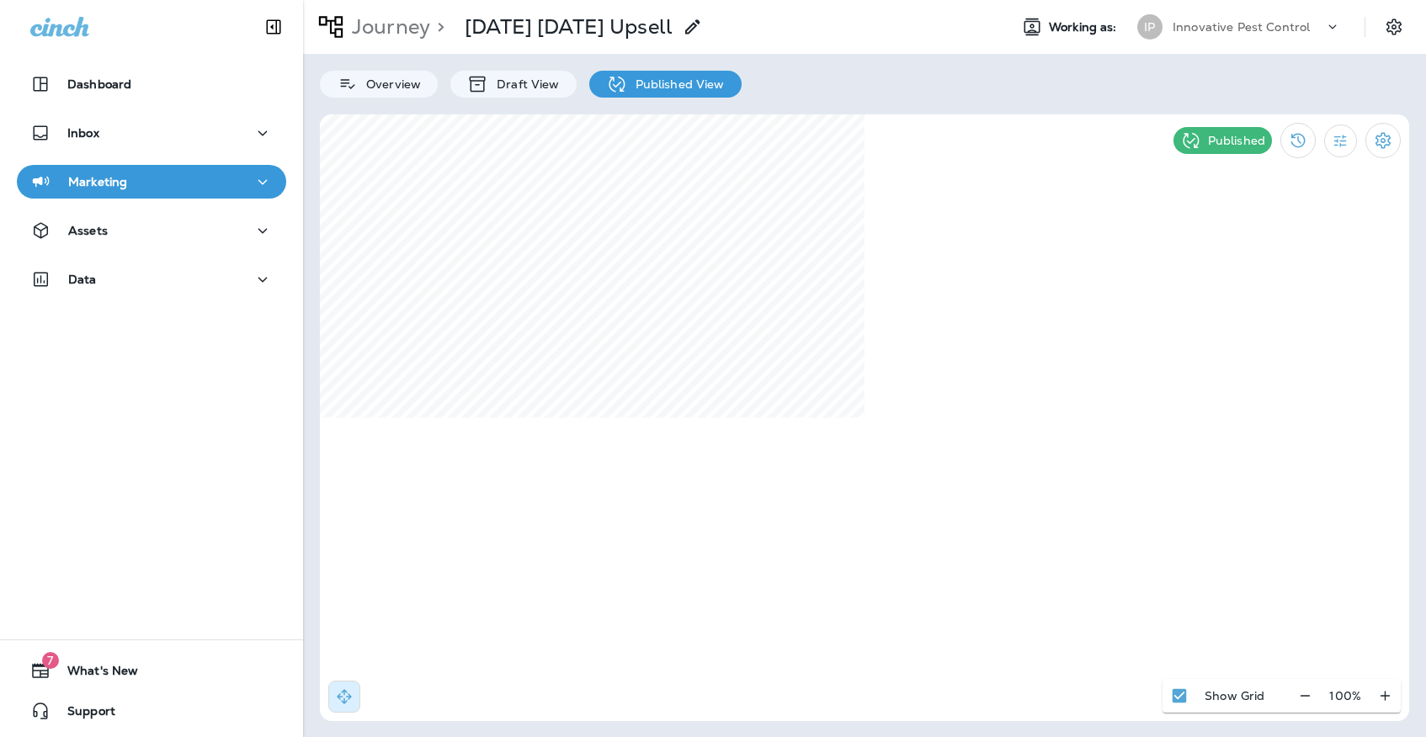
click at [1206, 27] on p "Innovative Pest Control" at bounding box center [1240, 26] width 137 height 13
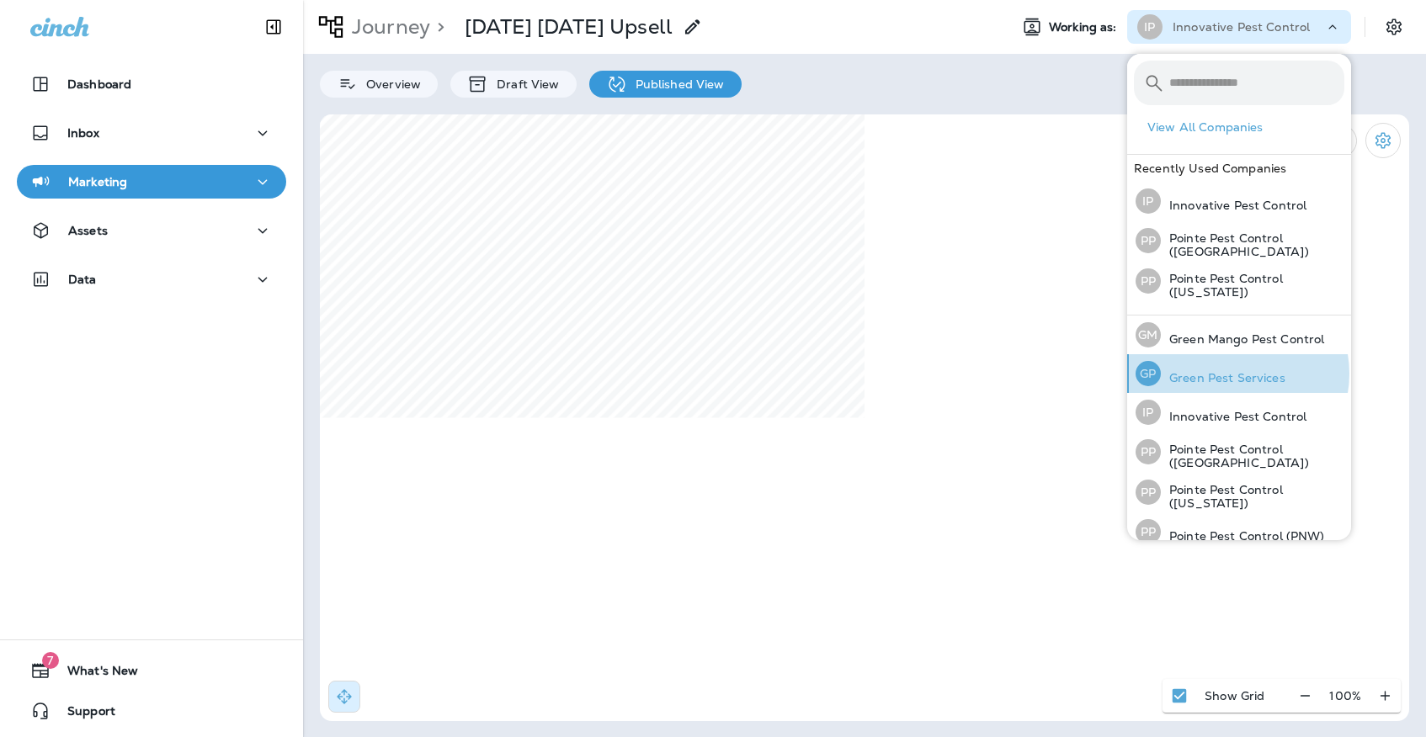
click at [1233, 372] on p "Green Pest Services" at bounding box center [1223, 377] width 125 height 13
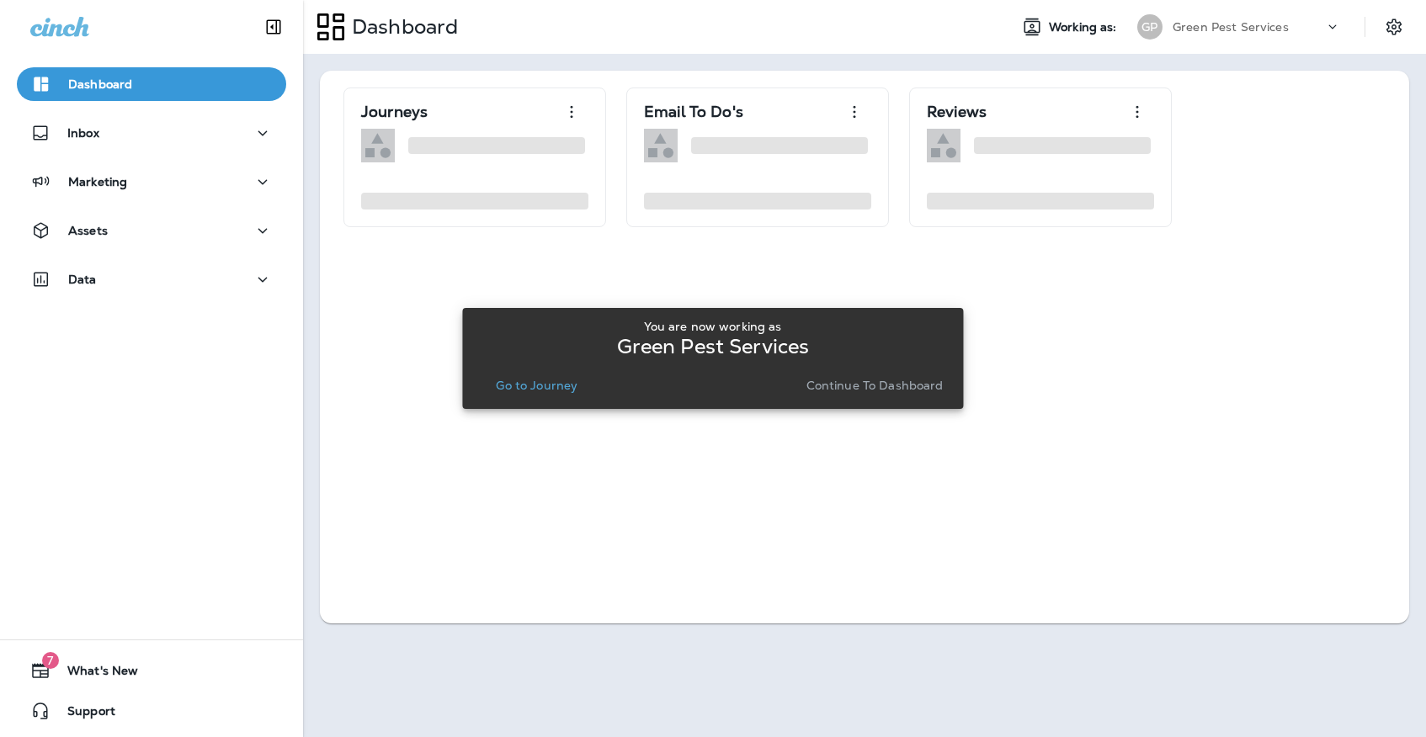
click at [521, 398] on div "You are now working as Green Pest Services Go to Journey Continue to Dashboard" at bounding box center [712, 358] width 474 height 91
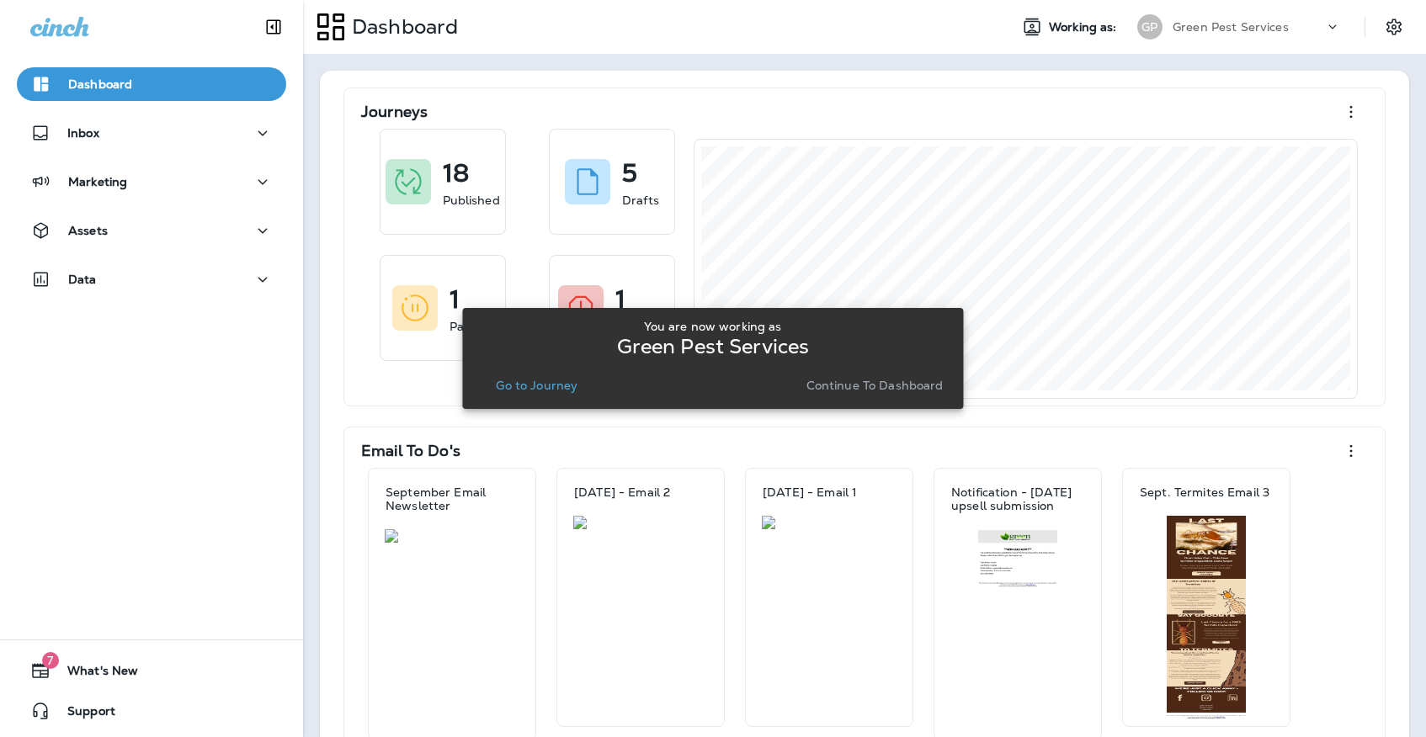
click at [502, 375] on button "Go to Journey" at bounding box center [536, 386] width 95 height 24
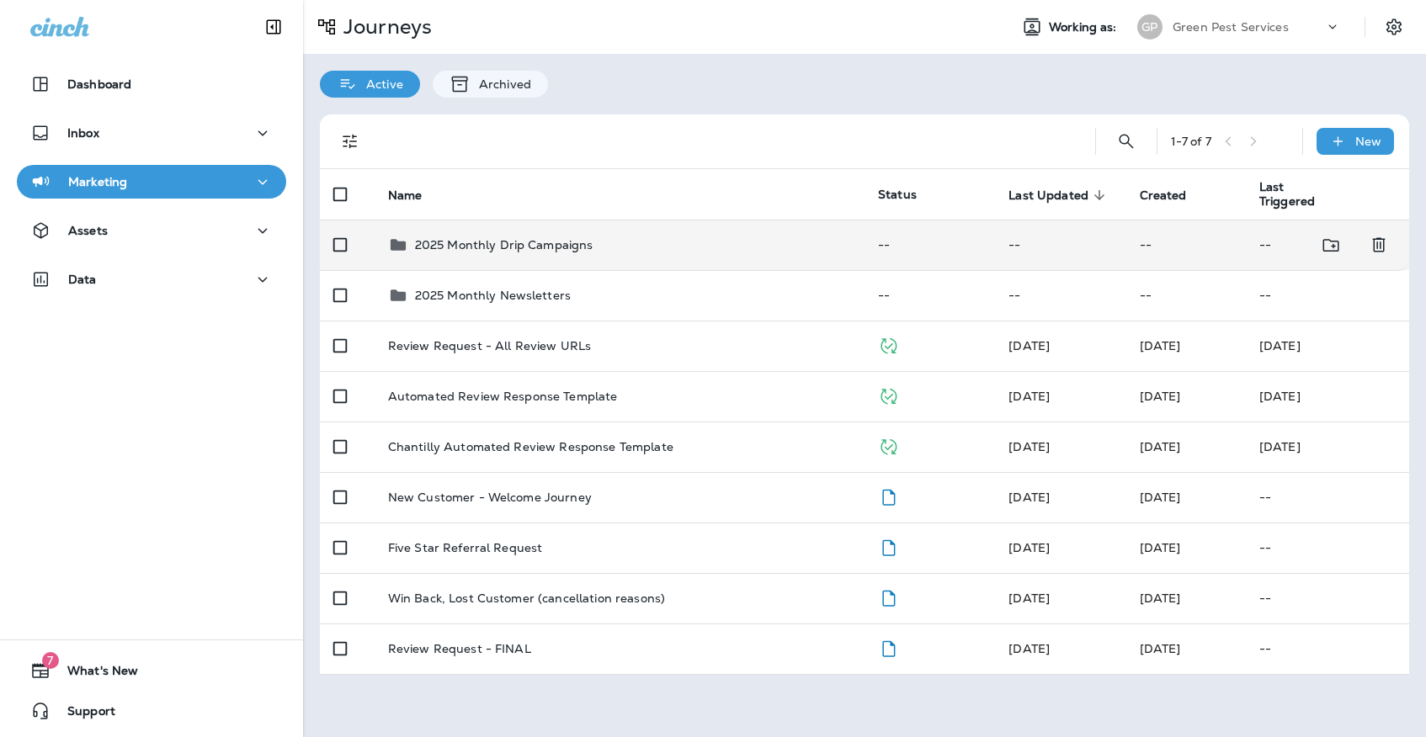
click at [486, 242] on p "2025 Monthly Drip Campaigns" at bounding box center [504, 244] width 178 height 13
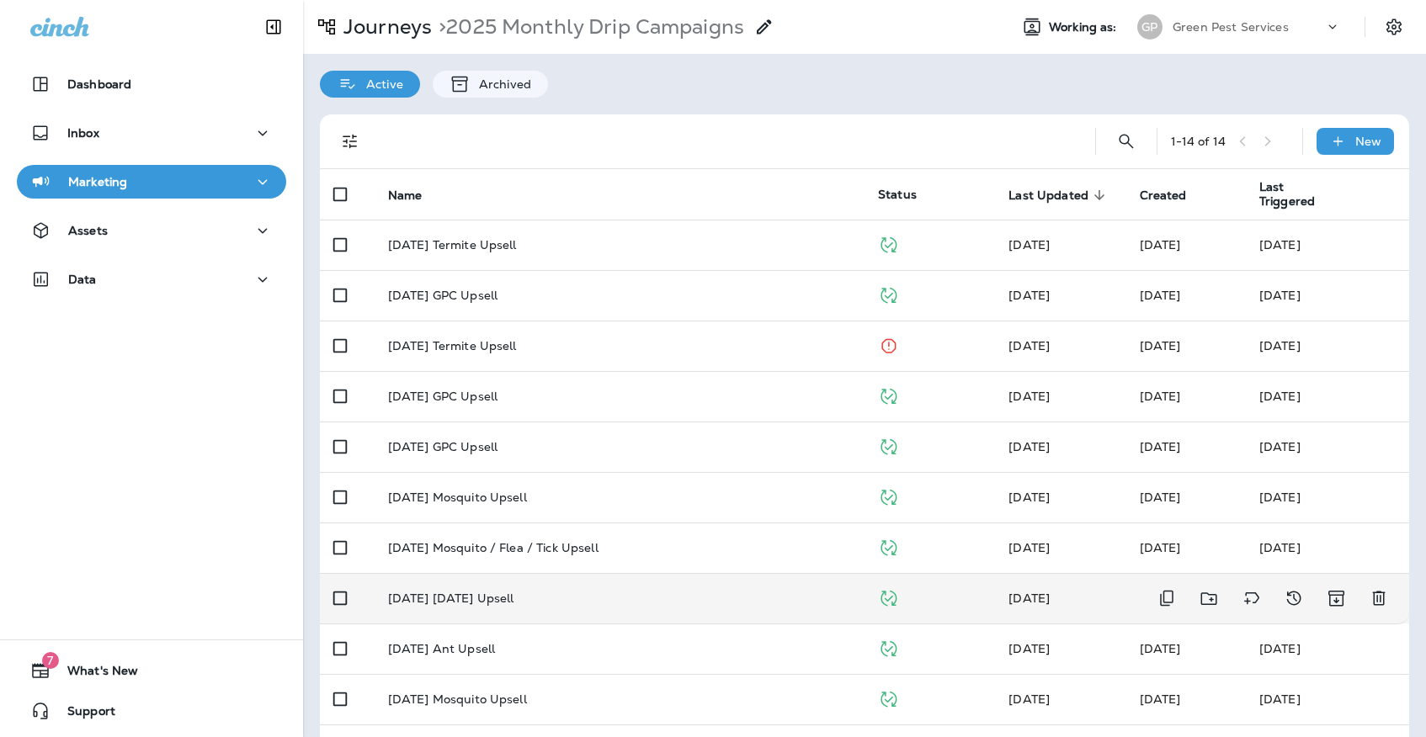
click at [553, 579] on td "[DATE] [DATE] Upsell" at bounding box center [620, 598] width 490 height 50
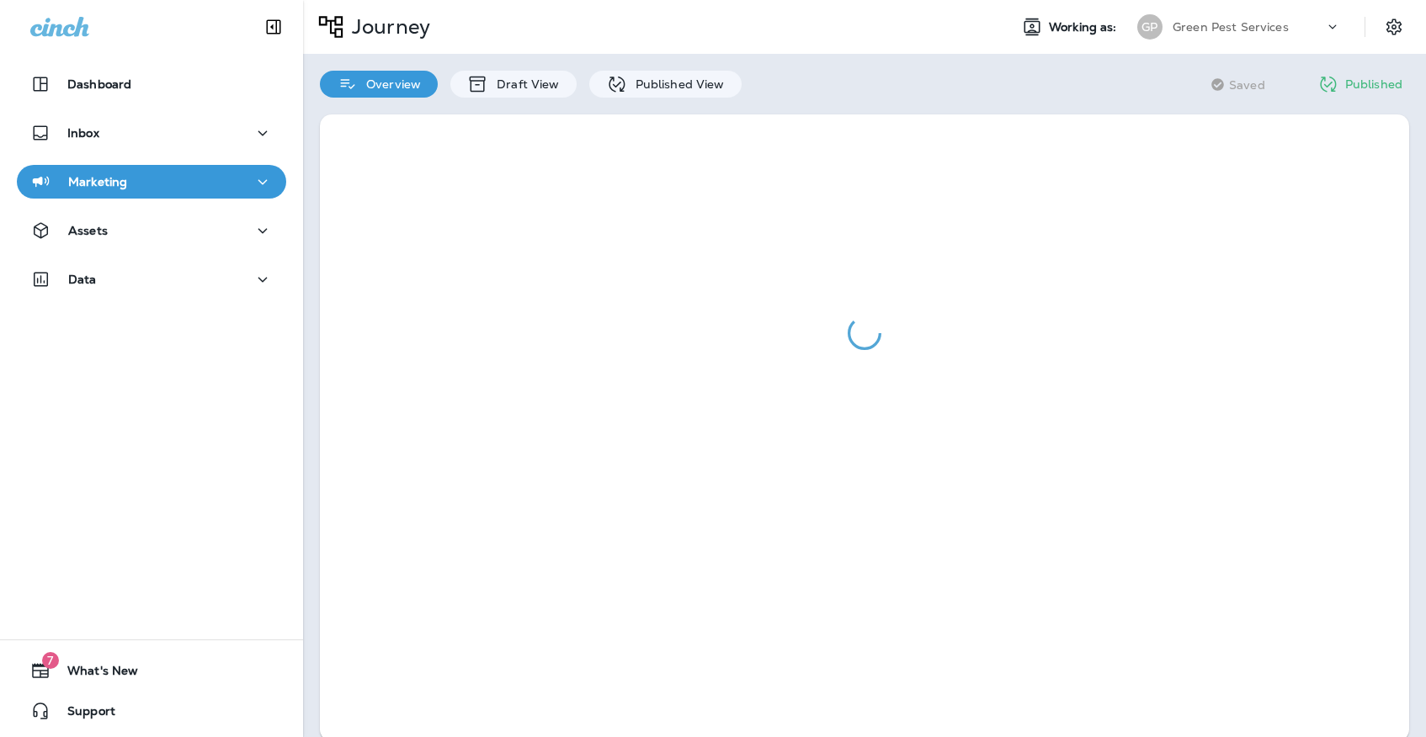
click at [619, 57] on div "Overview Draft View Published View" at bounding box center [530, 76] width 455 height 44
click at [613, 88] on icon at bounding box center [616, 84] width 21 height 21
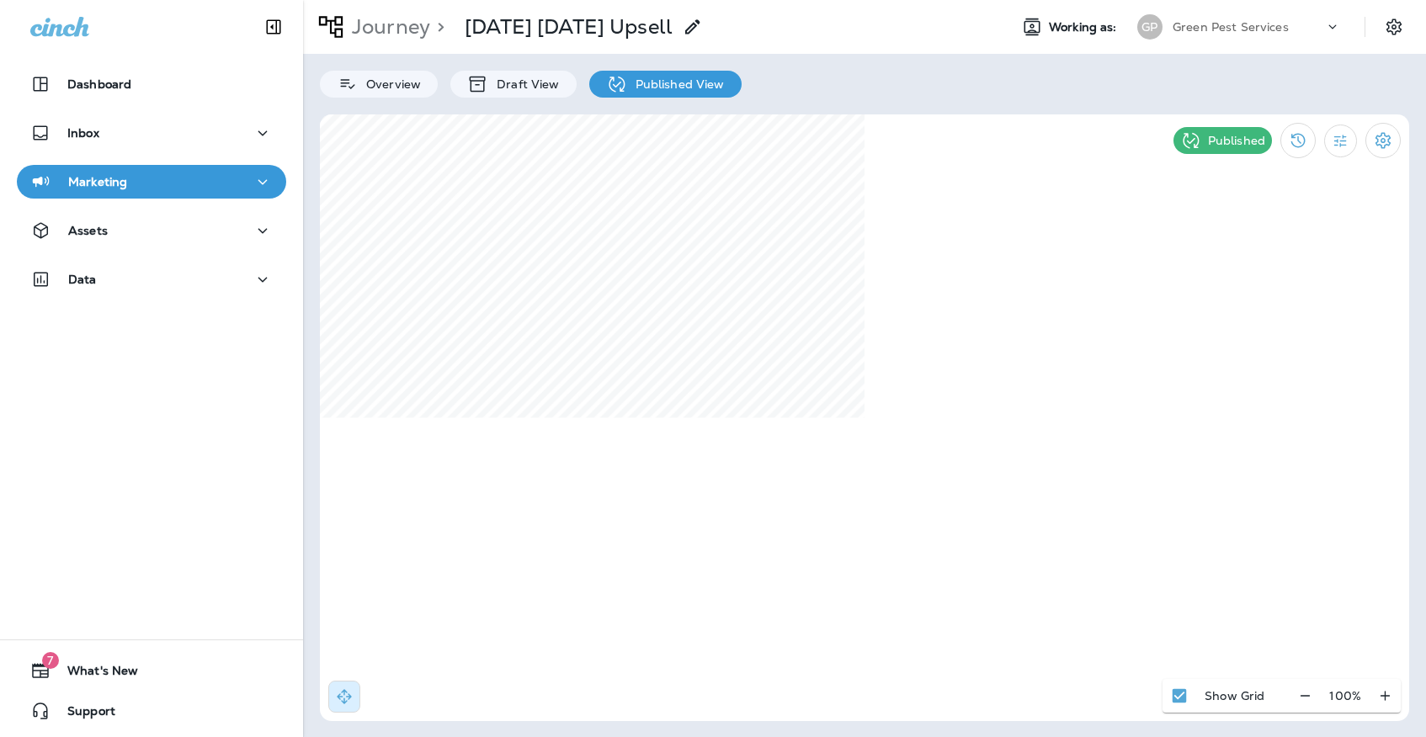
click at [1148, 13] on div "[PERSON_NAME] Pest Services" at bounding box center [1239, 27] width 224 height 34
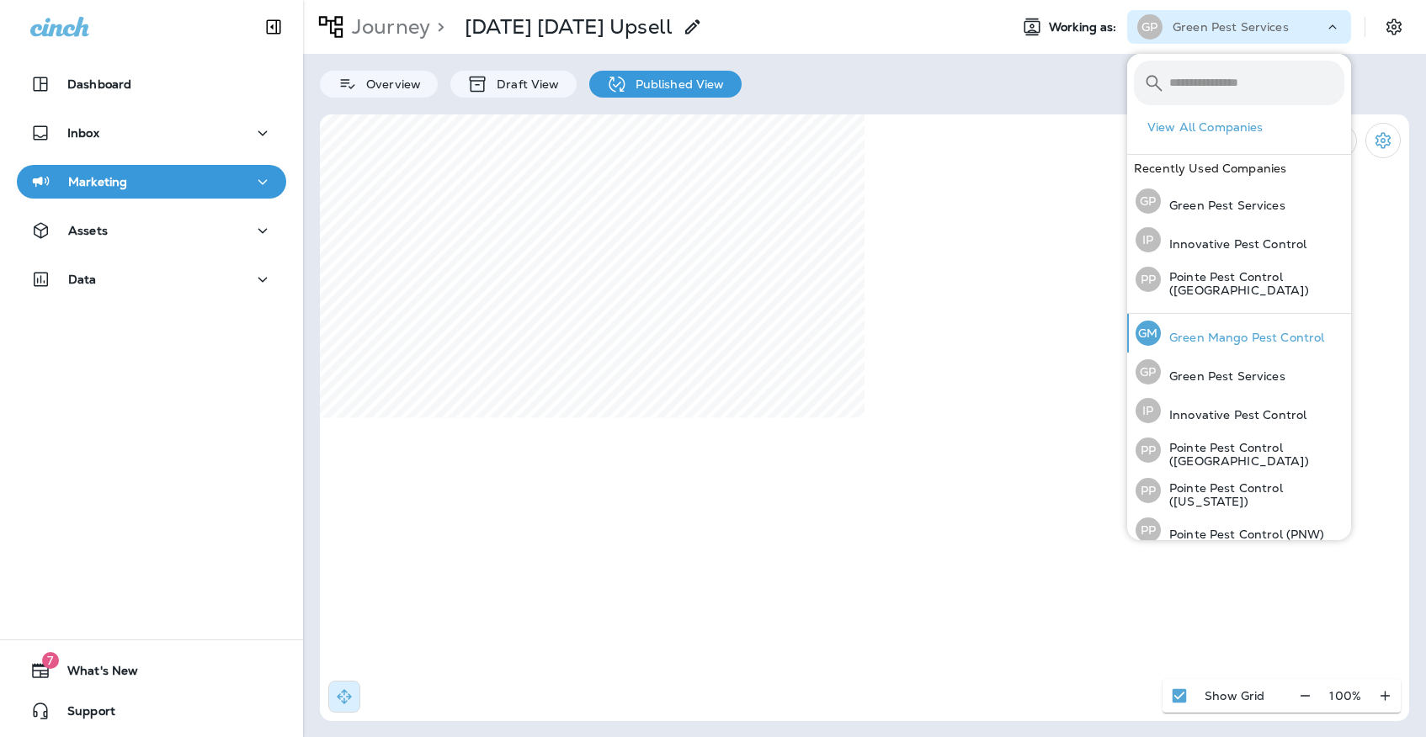
click at [1226, 337] on p "Green Mango Pest Control" at bounding box center [1242, 337] width 163 height 13
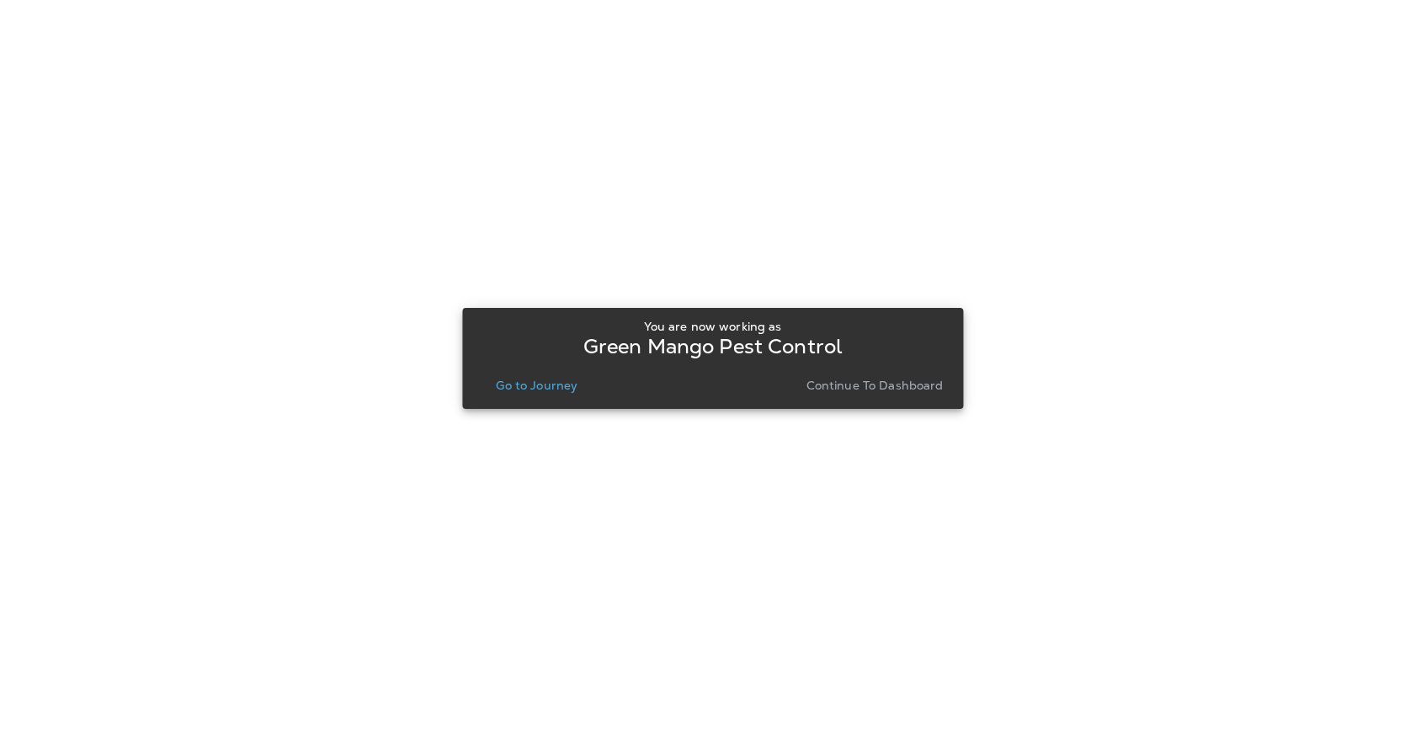
click at [550, 380] on p "Go to Journey" at bounding box center [537, 385] width 82 height 13
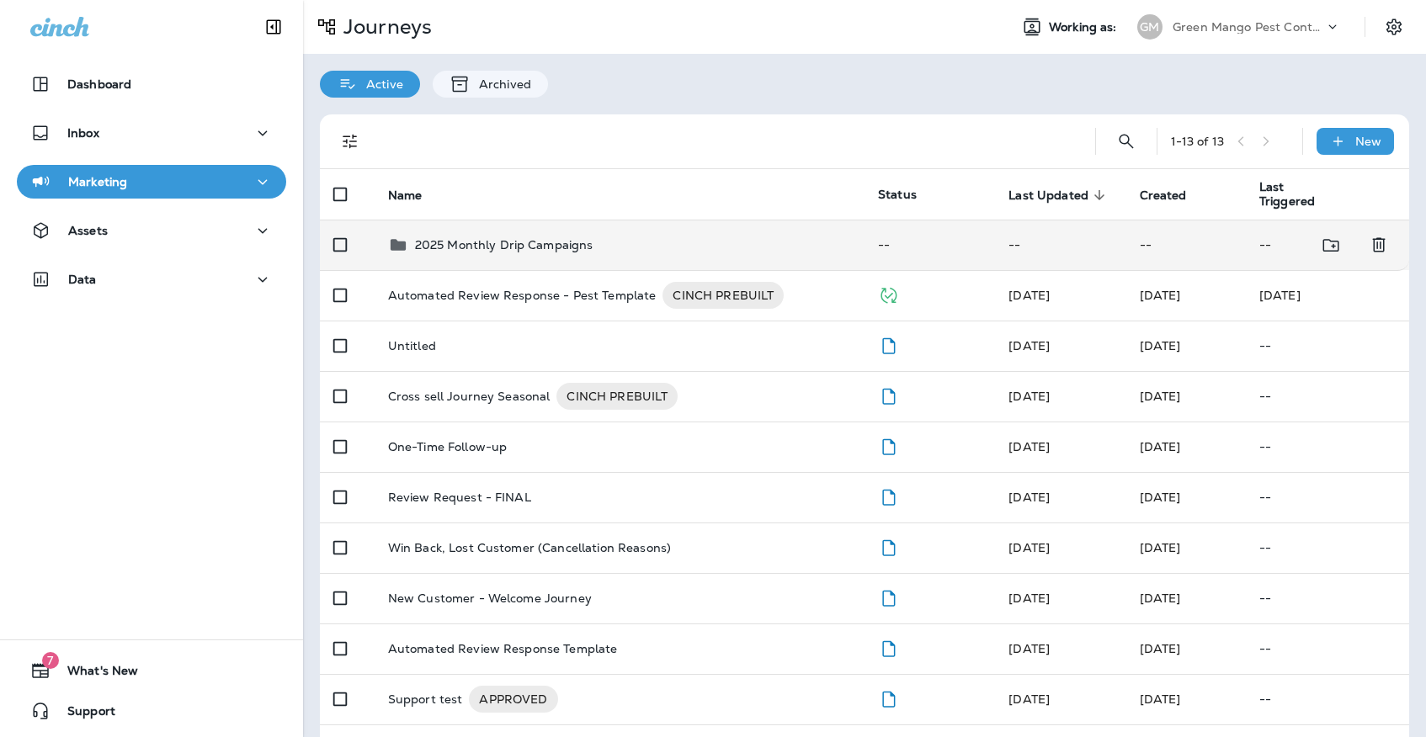
click at [491, 249] on td "2025 Monthly Drip Campaigns" at bounding box center [620, 245] width 490 height 50
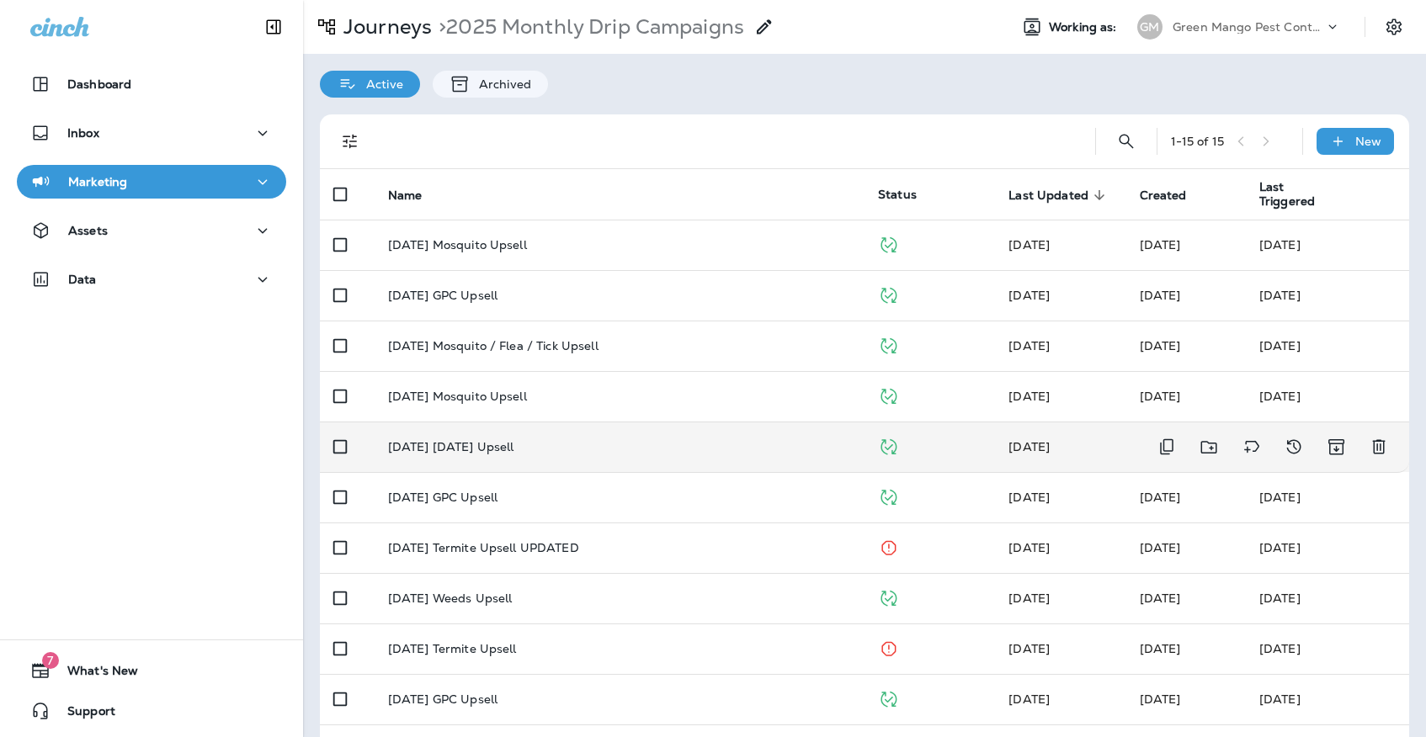
click at [512, 440] on p "[DATE] [DATE] Upsell" at bounding box center [451, 446] width 126 height 13
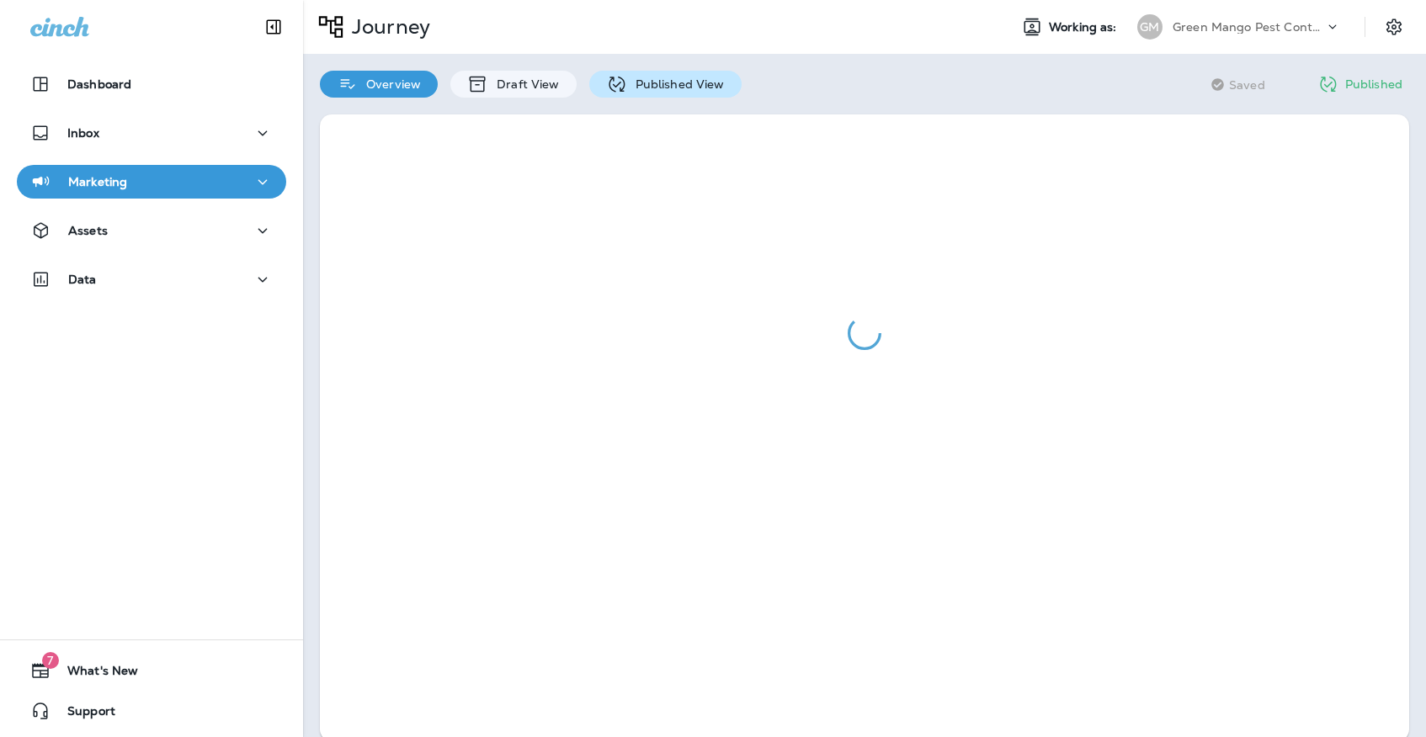
click at [620, 90] on icon at bounding box center [616, 84] width 21 height 21
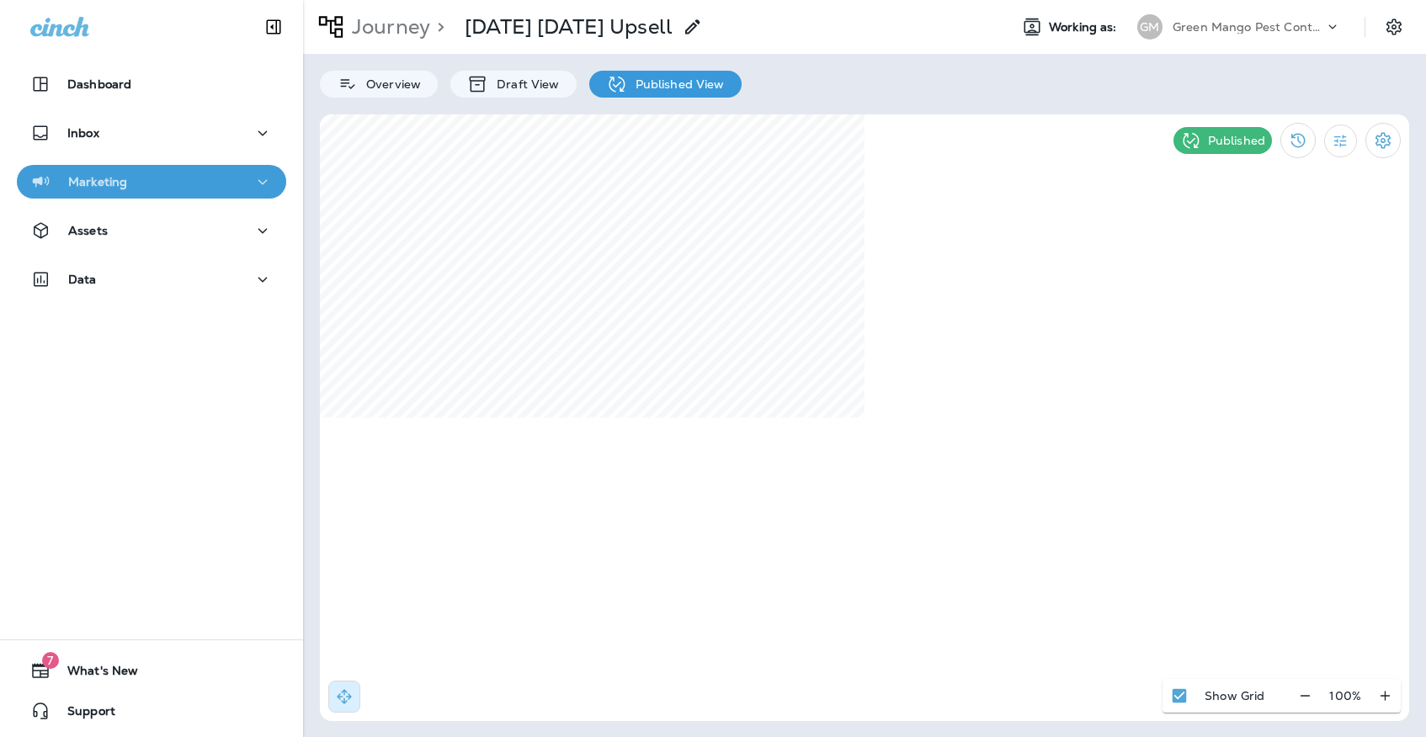
click at [246, 187] on div "Marketing" at bounding box center [151, 182] width 242 height 21
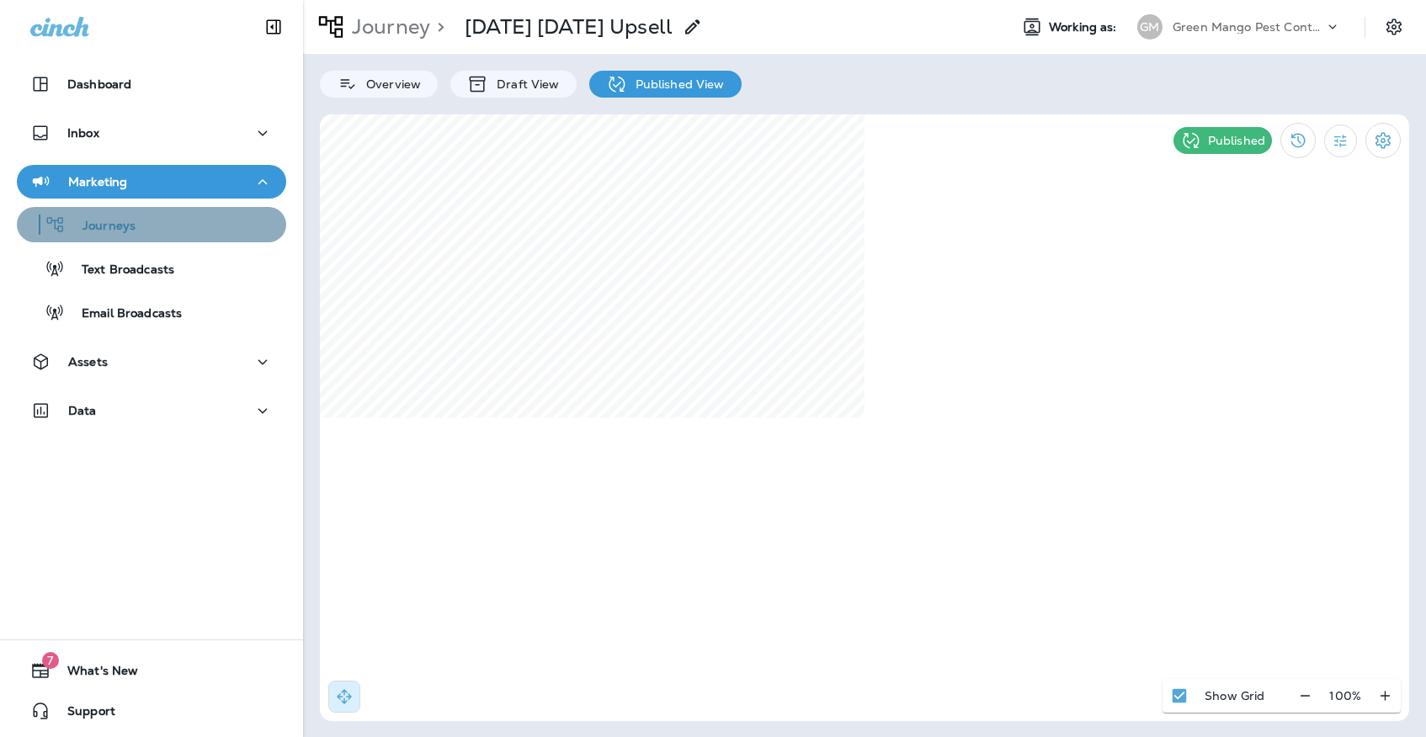
click at [245, 216] on div "Journeys" at bounding box center [152, 224] width 256 height 25
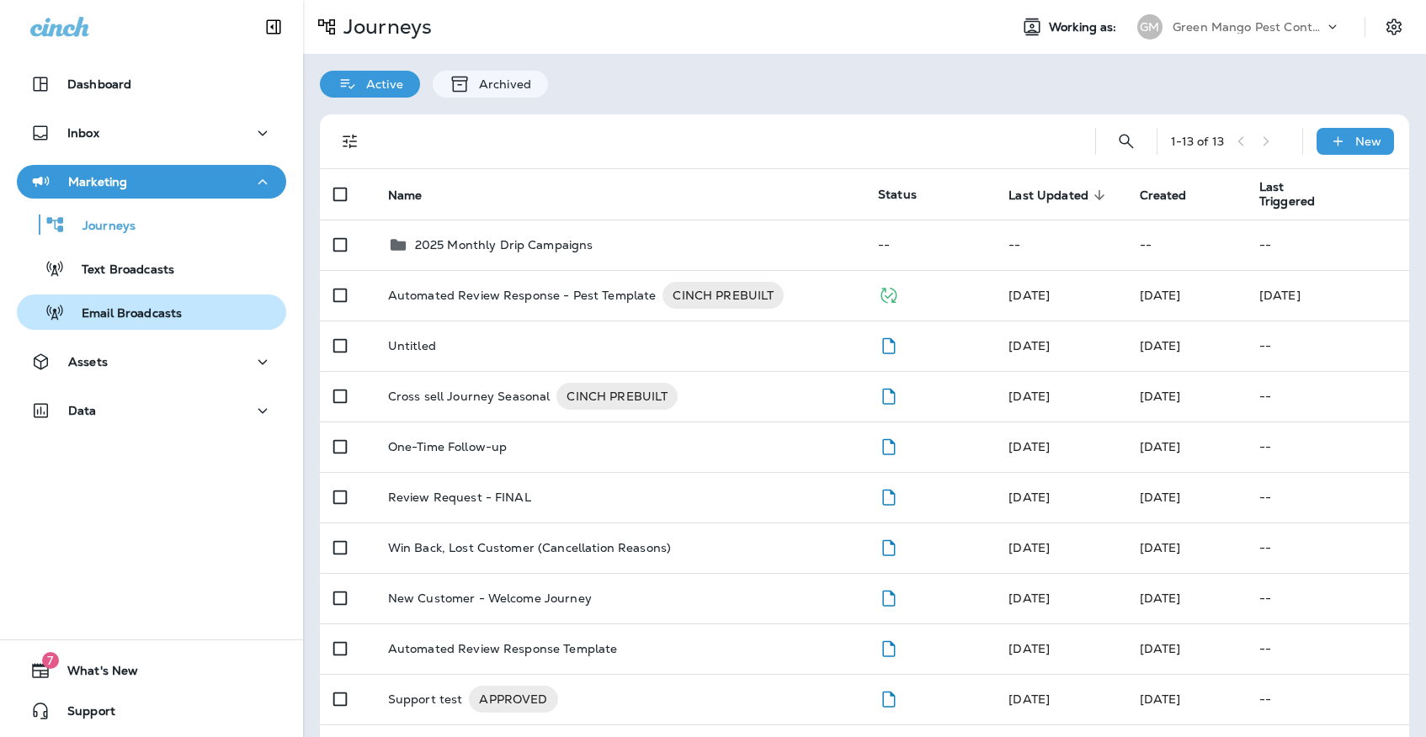
click at [243, 317] on div "Email Broadcasts" at bounding box center [152, 312] width 256 height 25
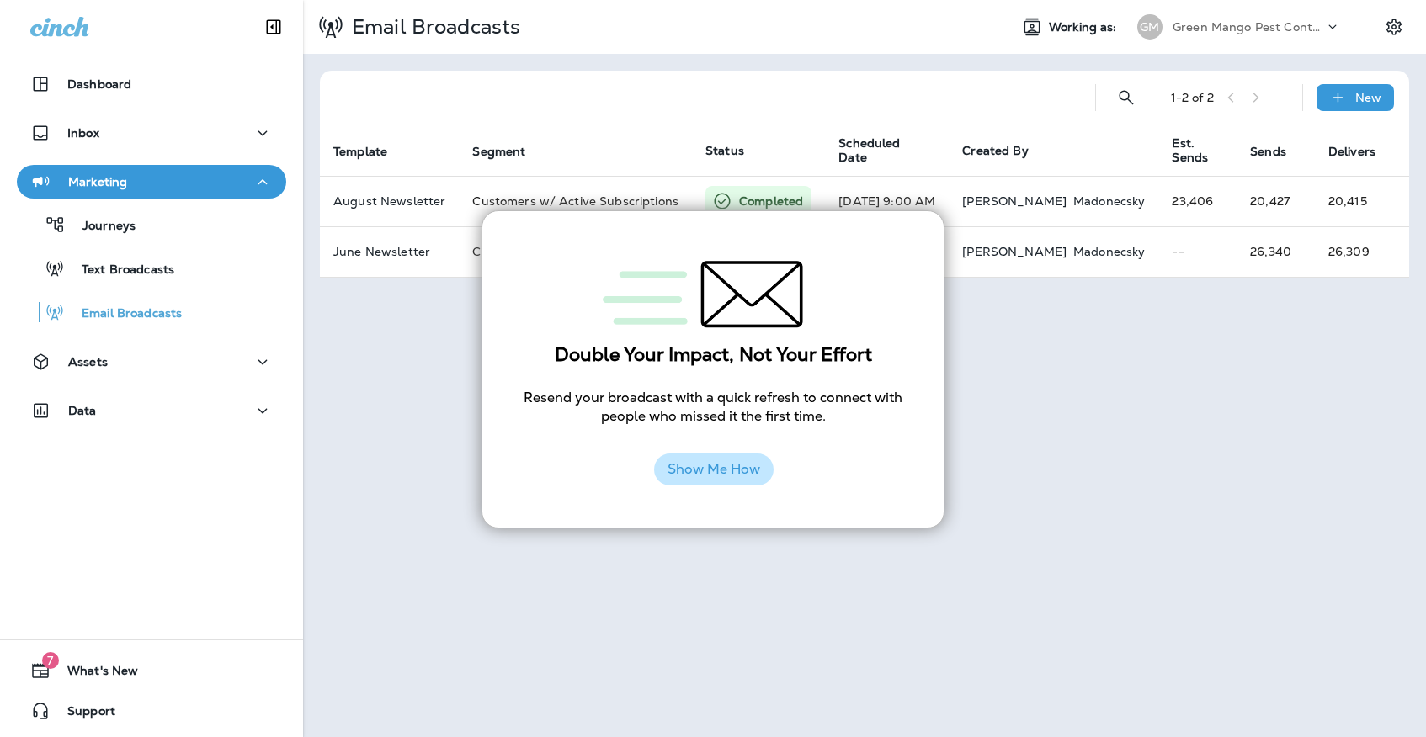
click at [746, 455] on button "Show Me How" at bounding box center [714, 470] width 120 height 32
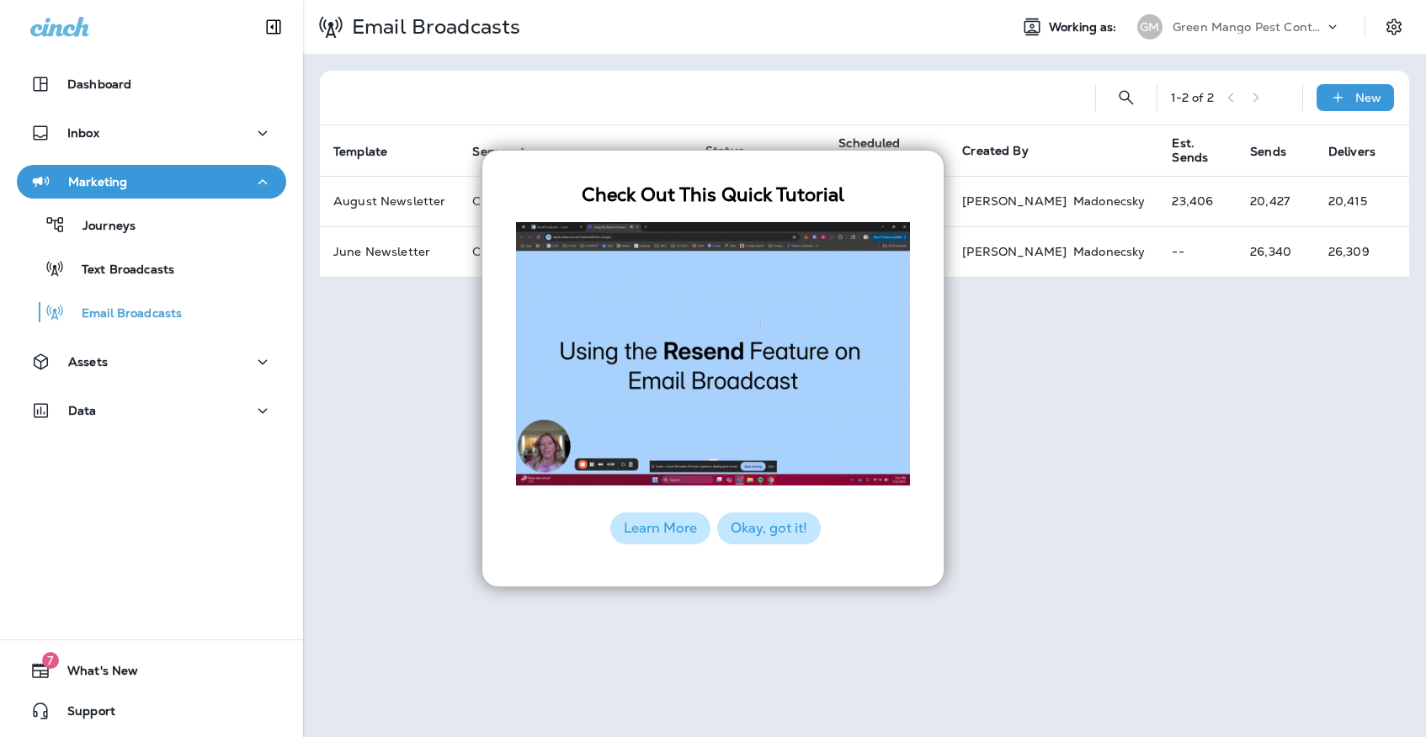
click at [753, 518] on button "Okay, got it!" at bounding box center [769, 529] width 104 height 32
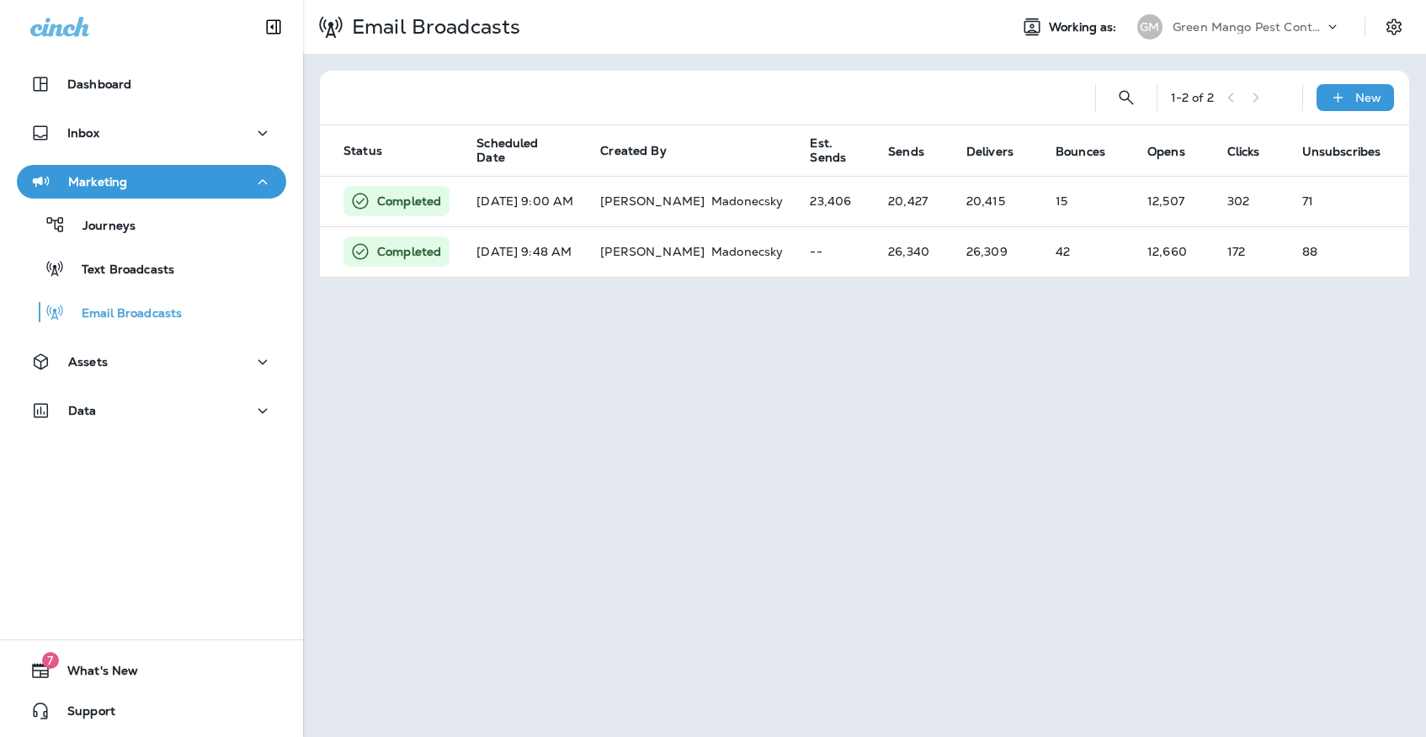
scroll to position [0, 362]
click at [1264, 28] on p "Green Mango Pest Control" at bounding box center [1247, 26] width 151 height 13
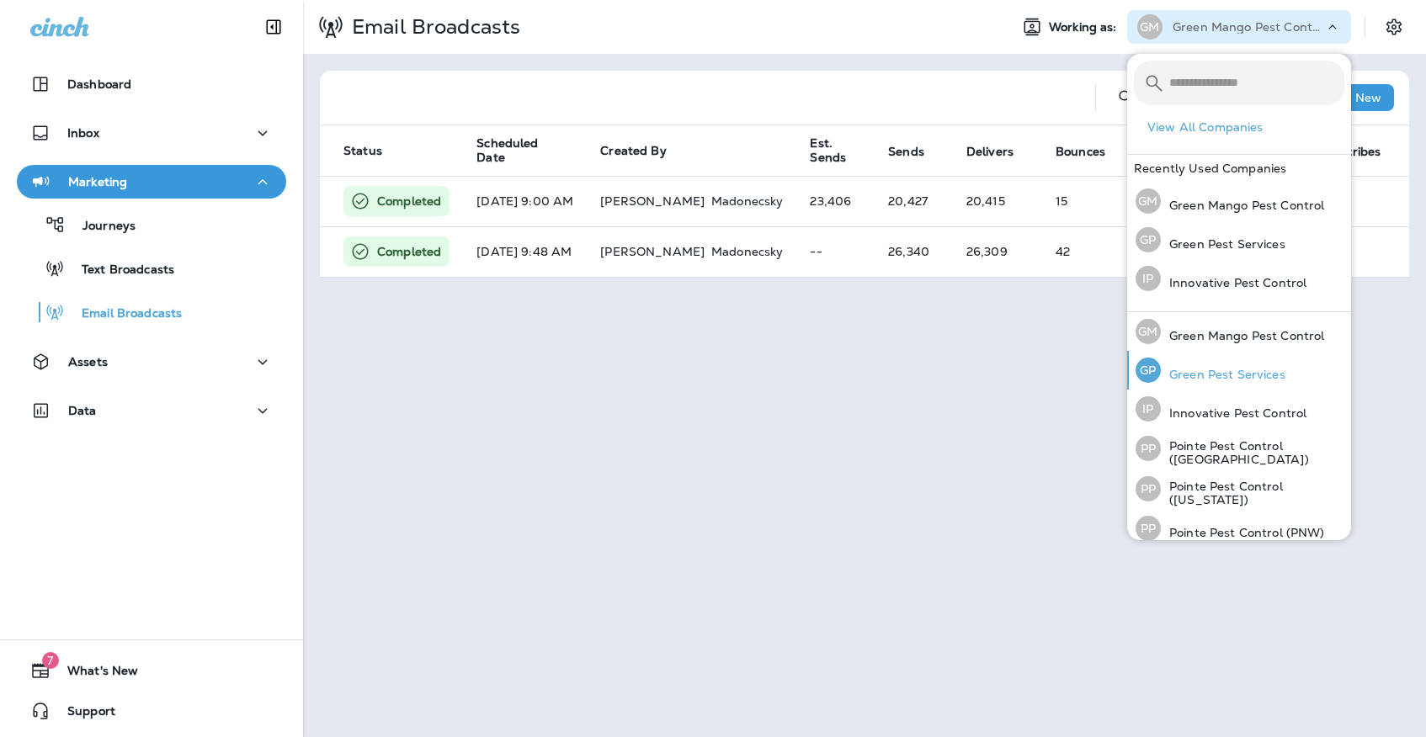
click at [1234, 383] on div "[PERSON_NAME] Pest Services" at bounding box center [1210, 370] width 163 height 39
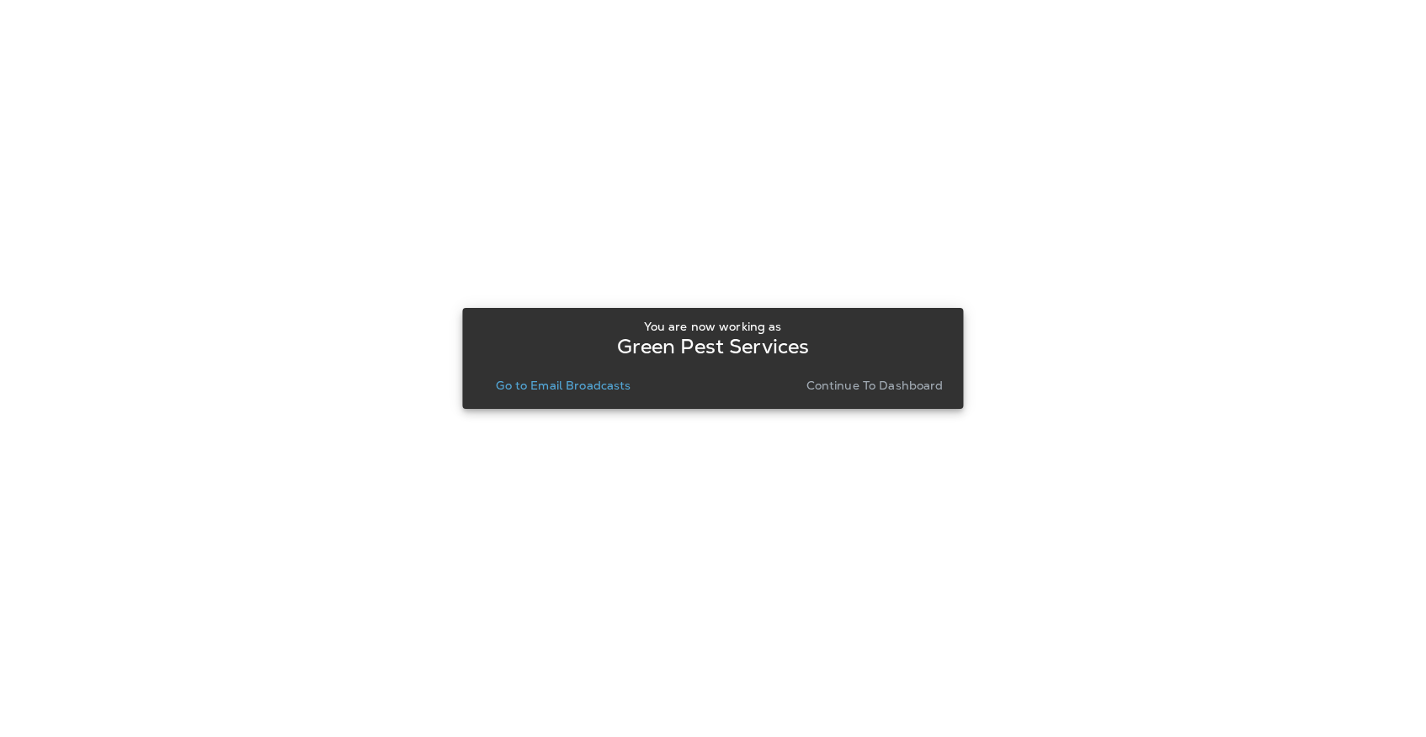
click at [576, 393] on button "Go to Email Broadcasts" at bounding box center [563, 386] width 148 height 24
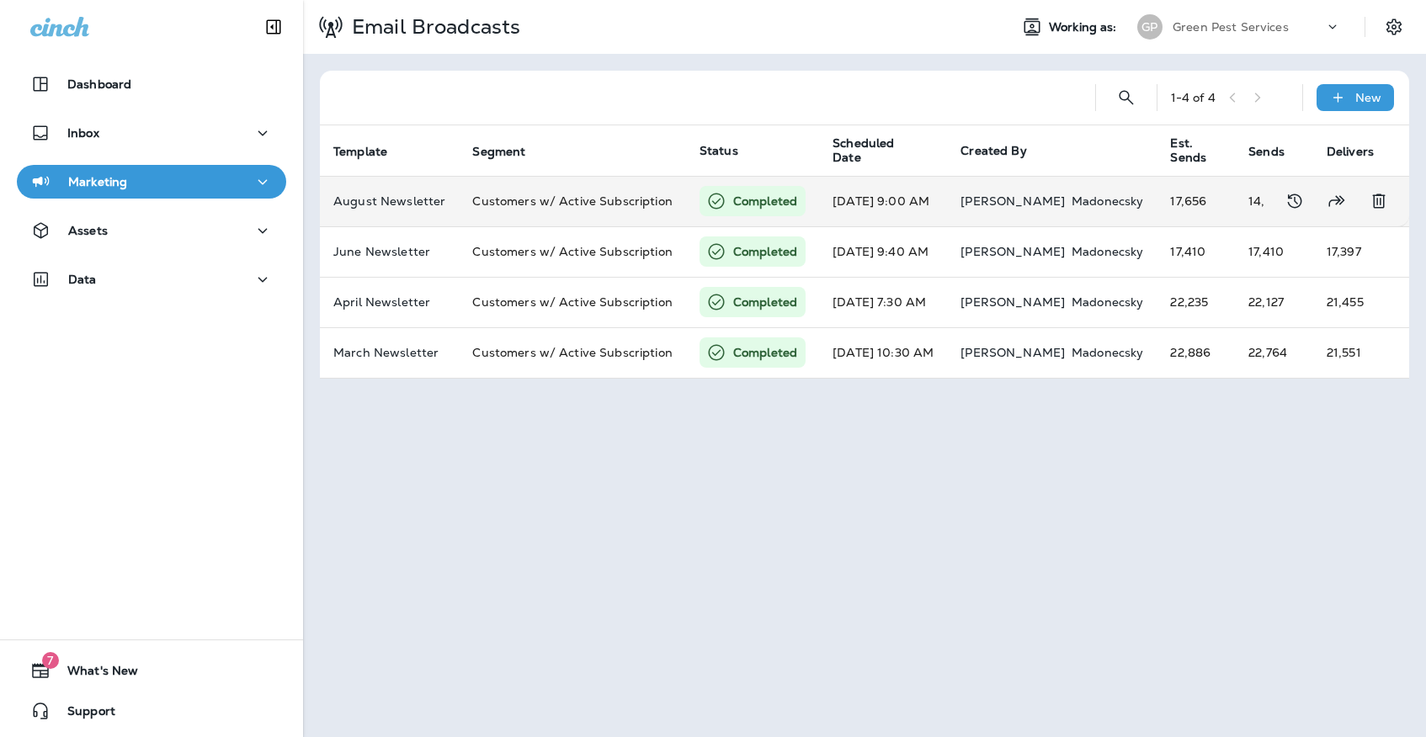
scroll to position [0, 356]
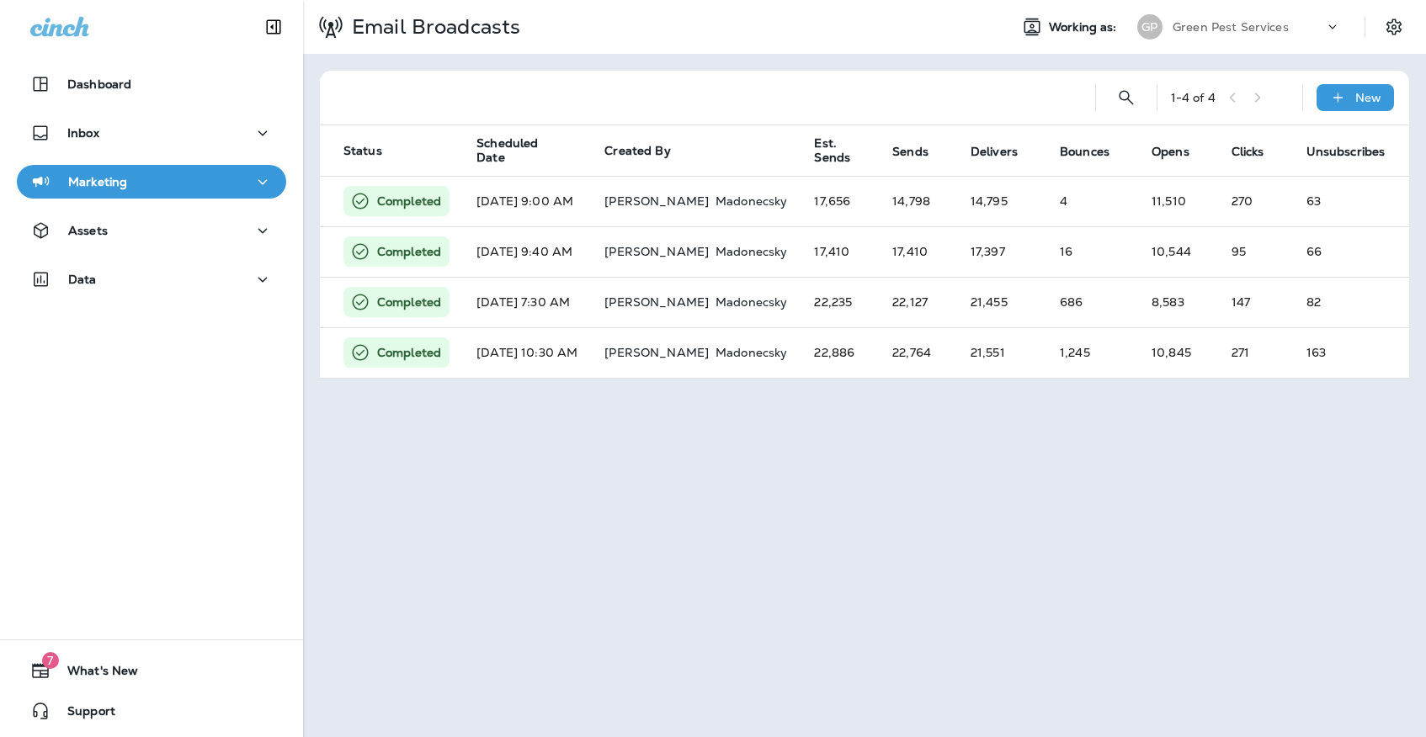
click at [1235, 36] on div "Green Pest Services" at bounding box center [1247, 26] width 151 height 25
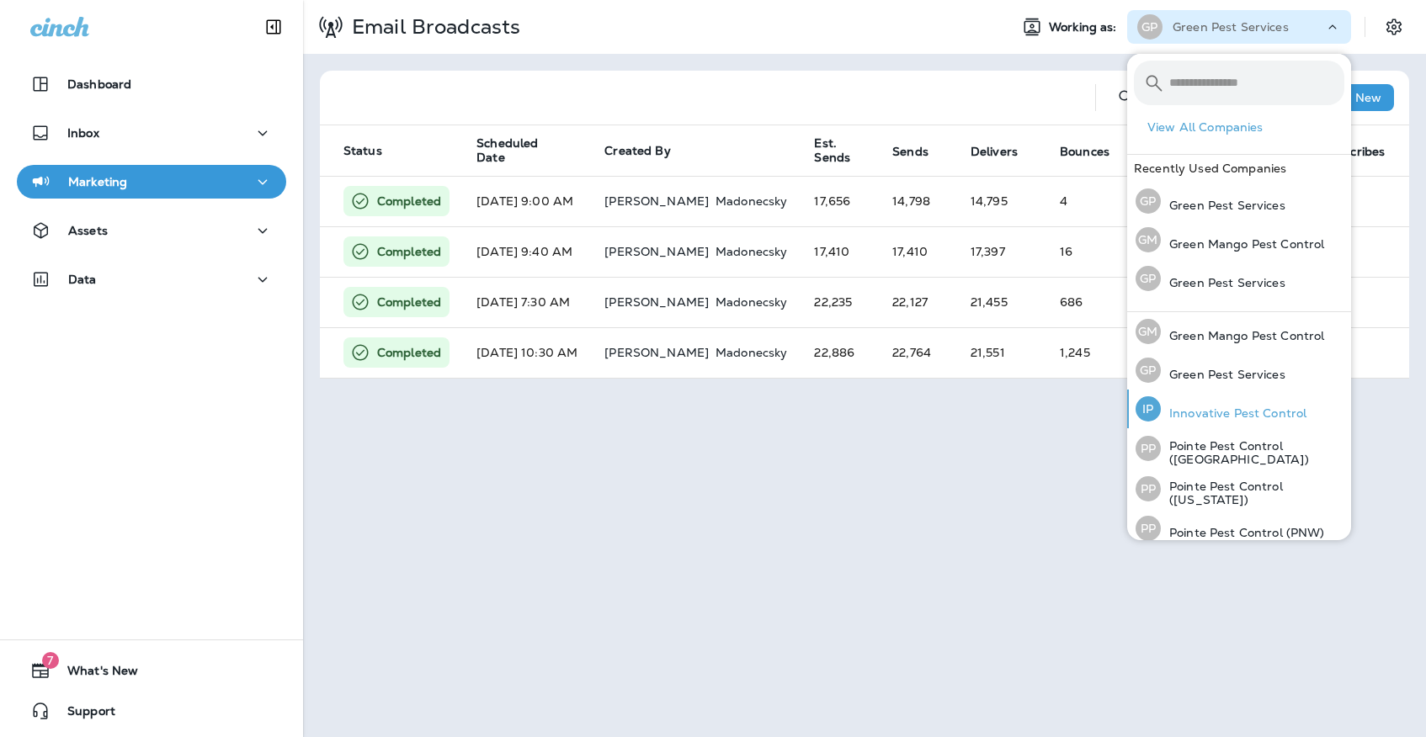
click at [1256, 411] on p "Innovative Pest Control" at bounding box center [1234, 412] width 146 height 13
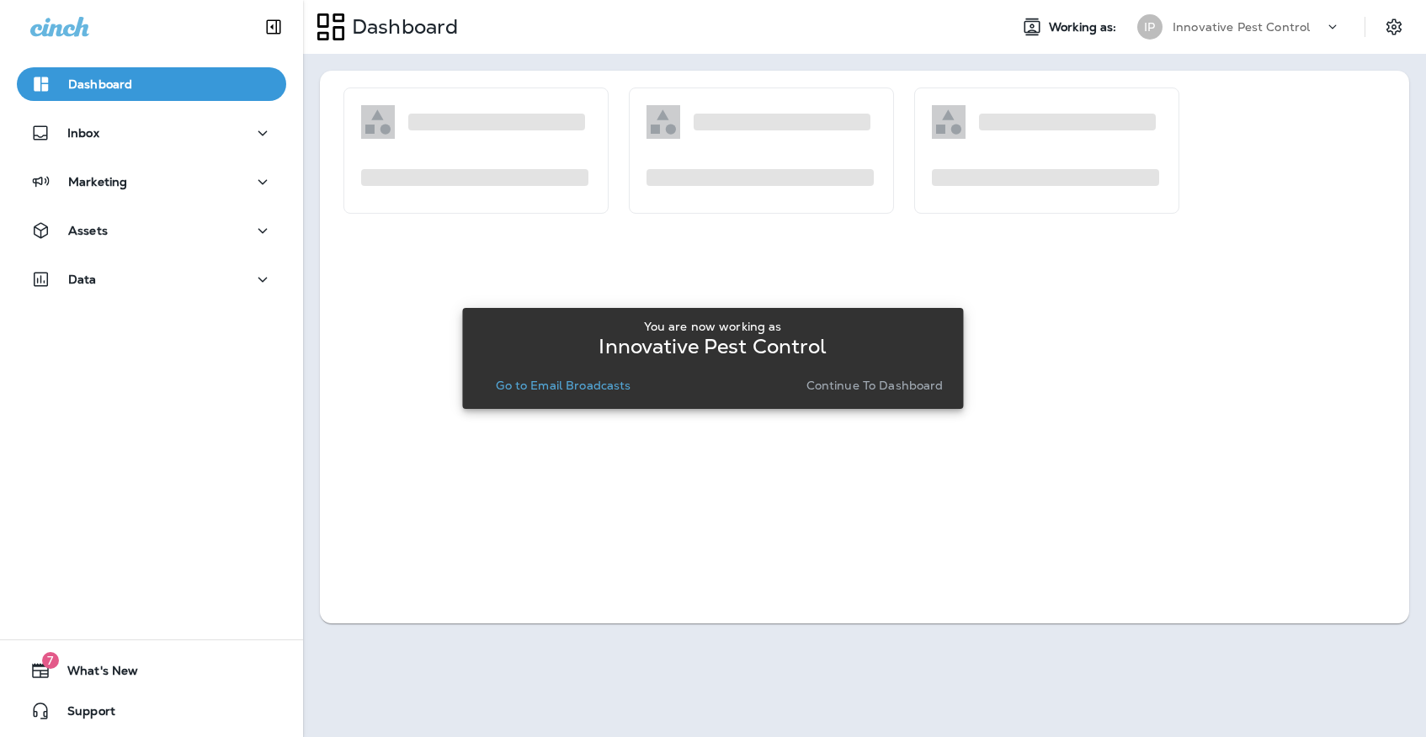
click at [576, 382] on p "Go to Email Broadcasts" at bounding box center [563, 385] width 135 height 13
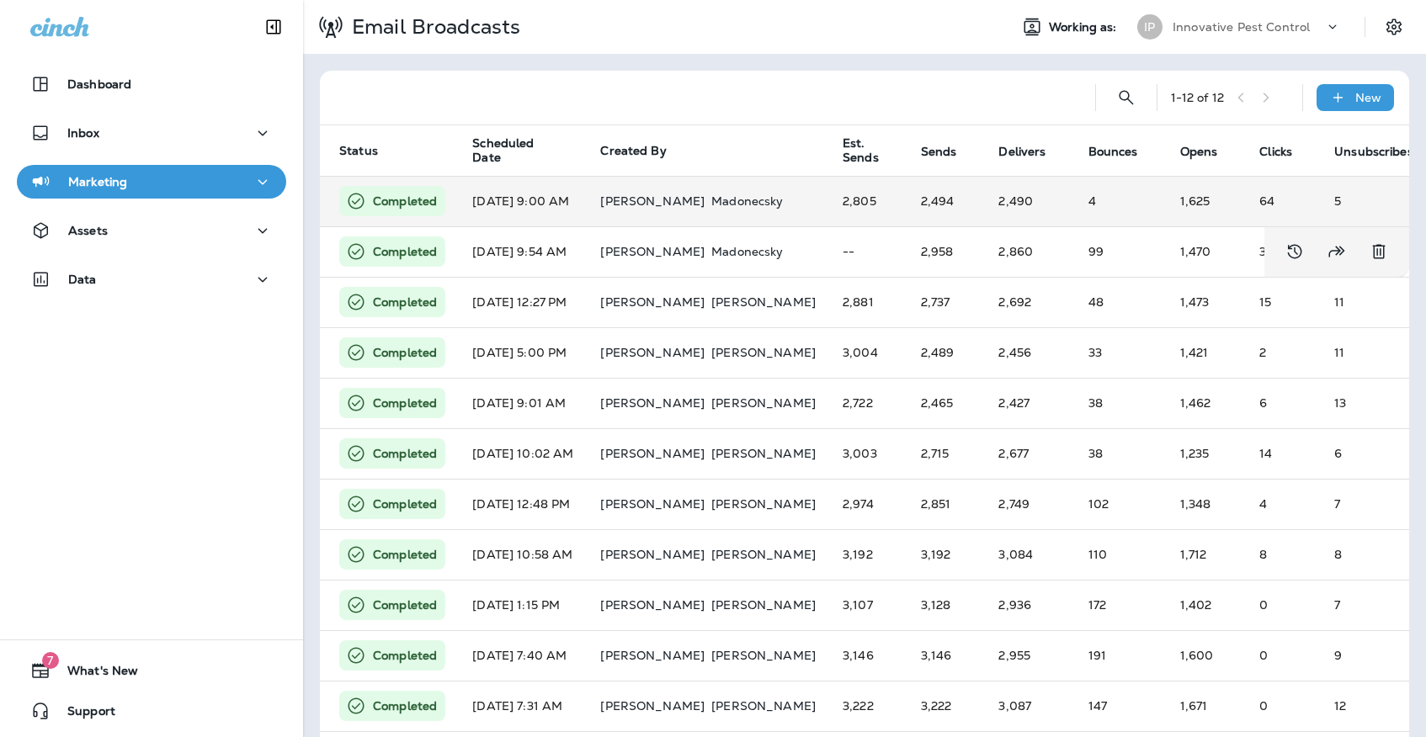
scroll to position [0, 412]
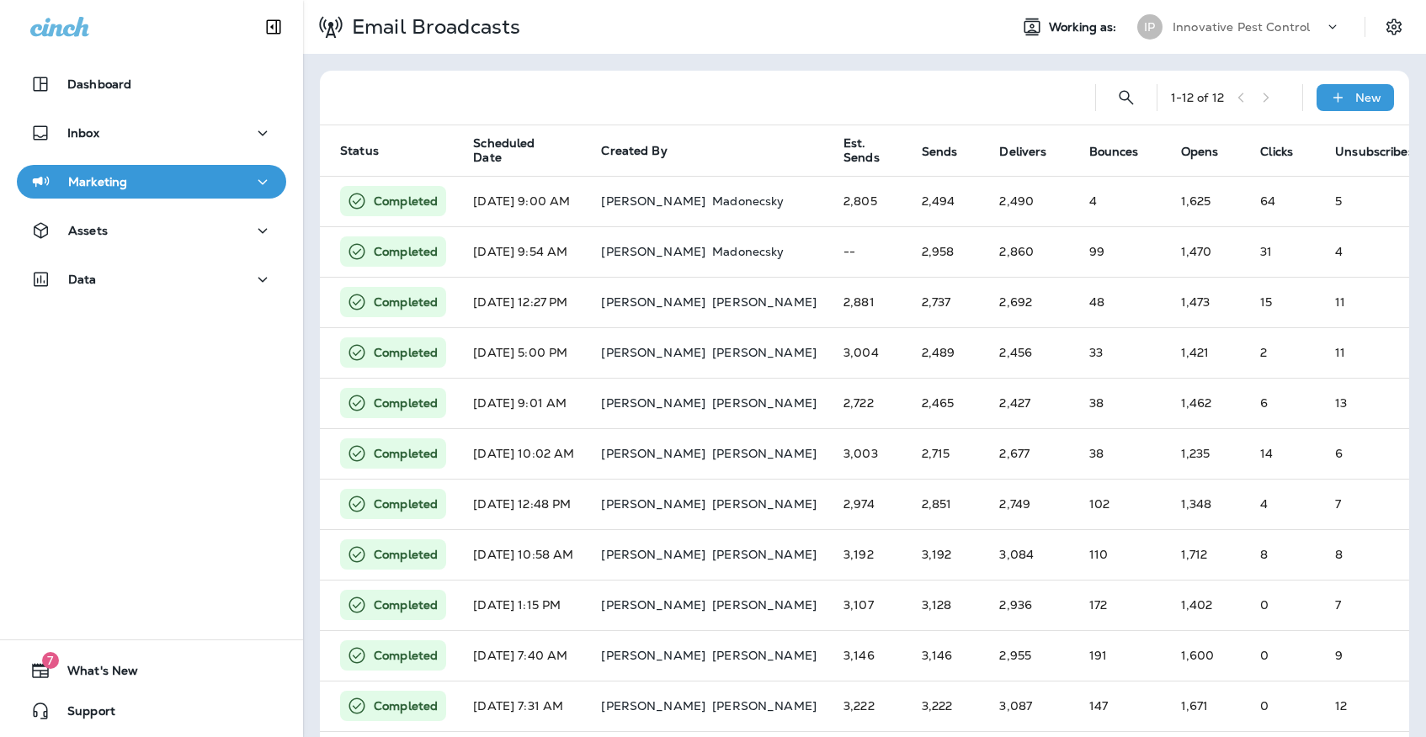
click at [1279, 15] on div "Innovative Pest Control" at bounding box center [1247, 26] width 151 height 25
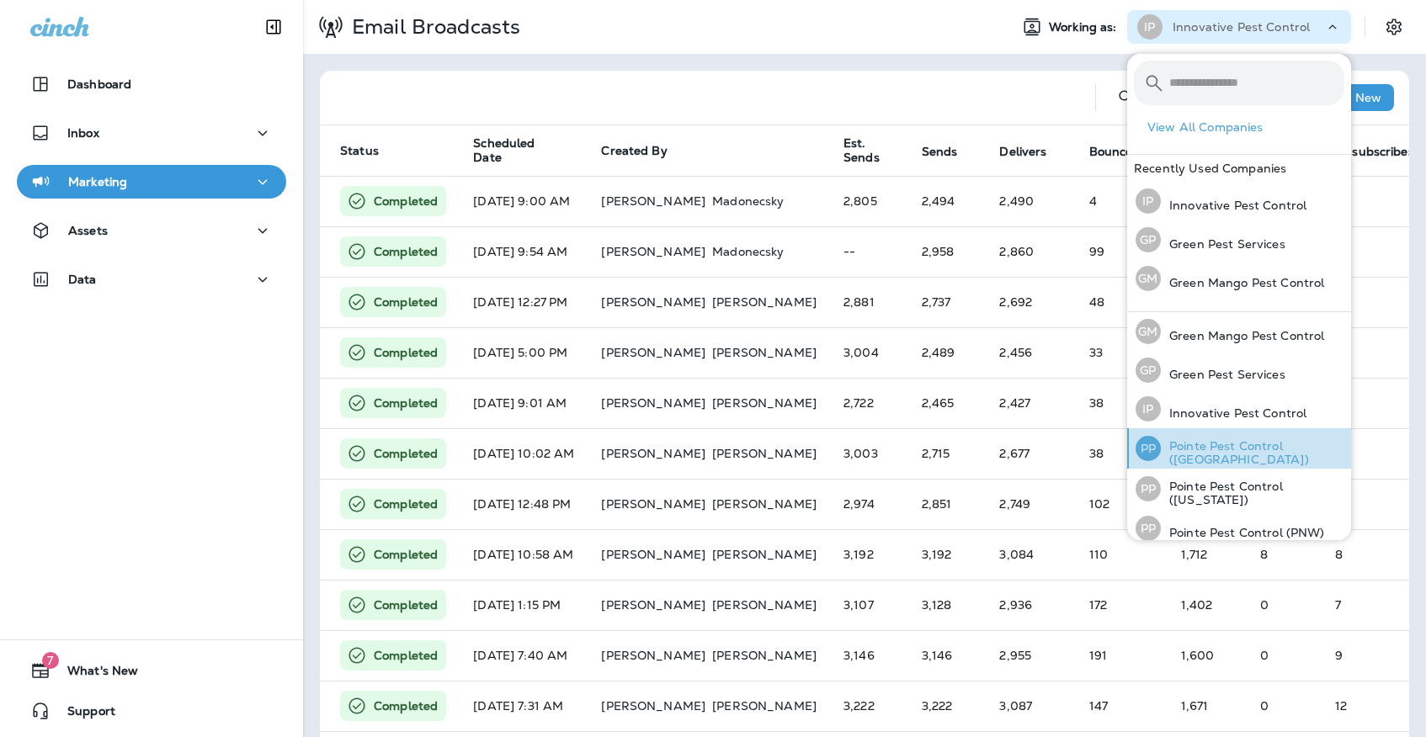
click at [1274, 444] on p "Pointe Pest Control ([GEOGRAPHIC_DATA])" at bounding box center [1252, 452] width 183 height 27
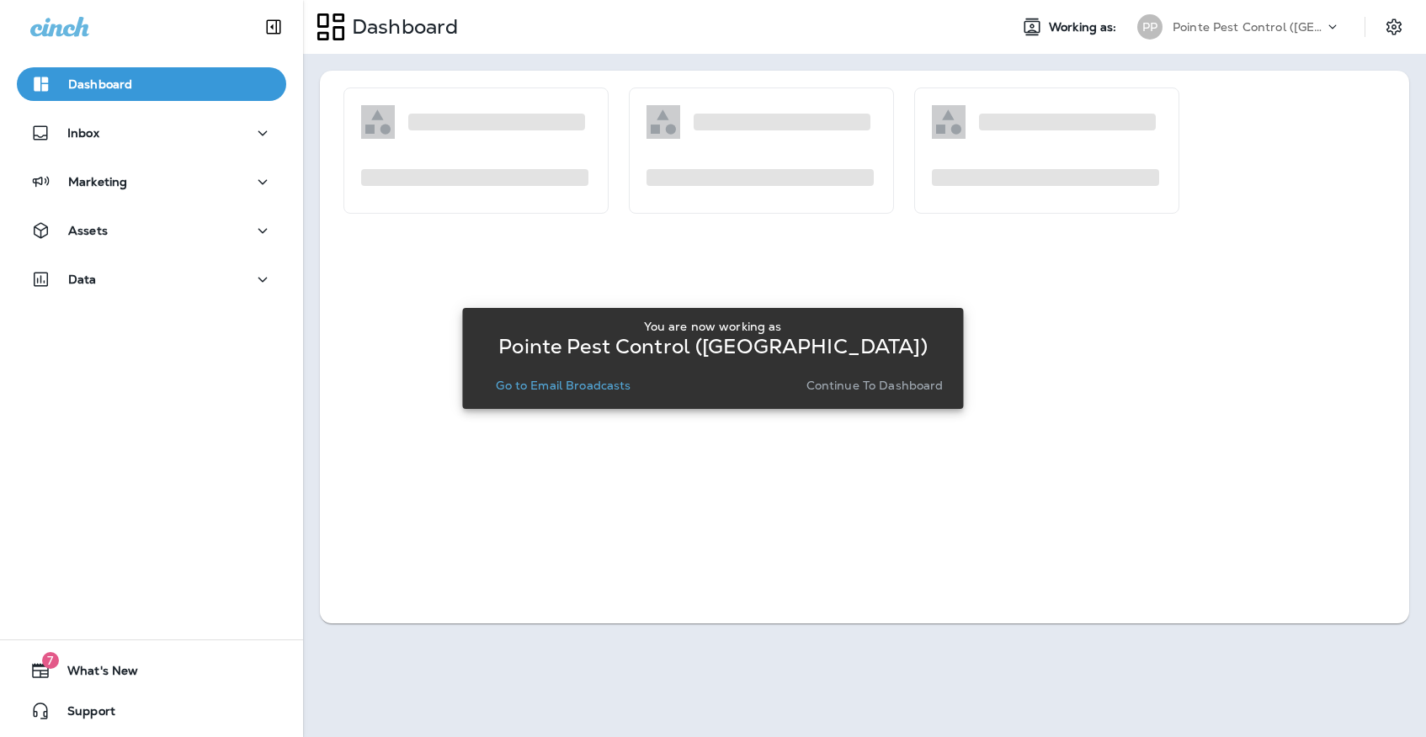
click at [512, 393] on button "Go to Email Broadcasts" at bounding box center [563, 386] width 148 height 24
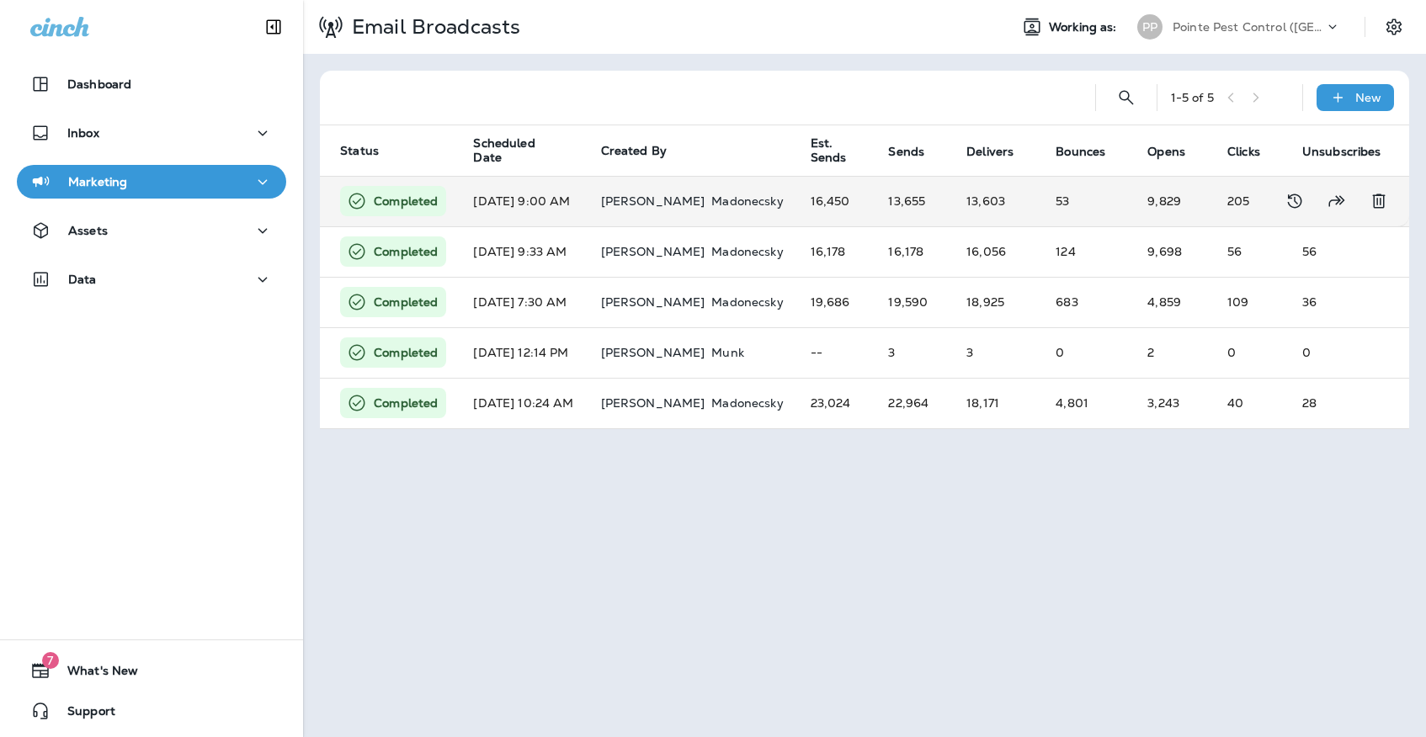
scroll to position [0, 367]
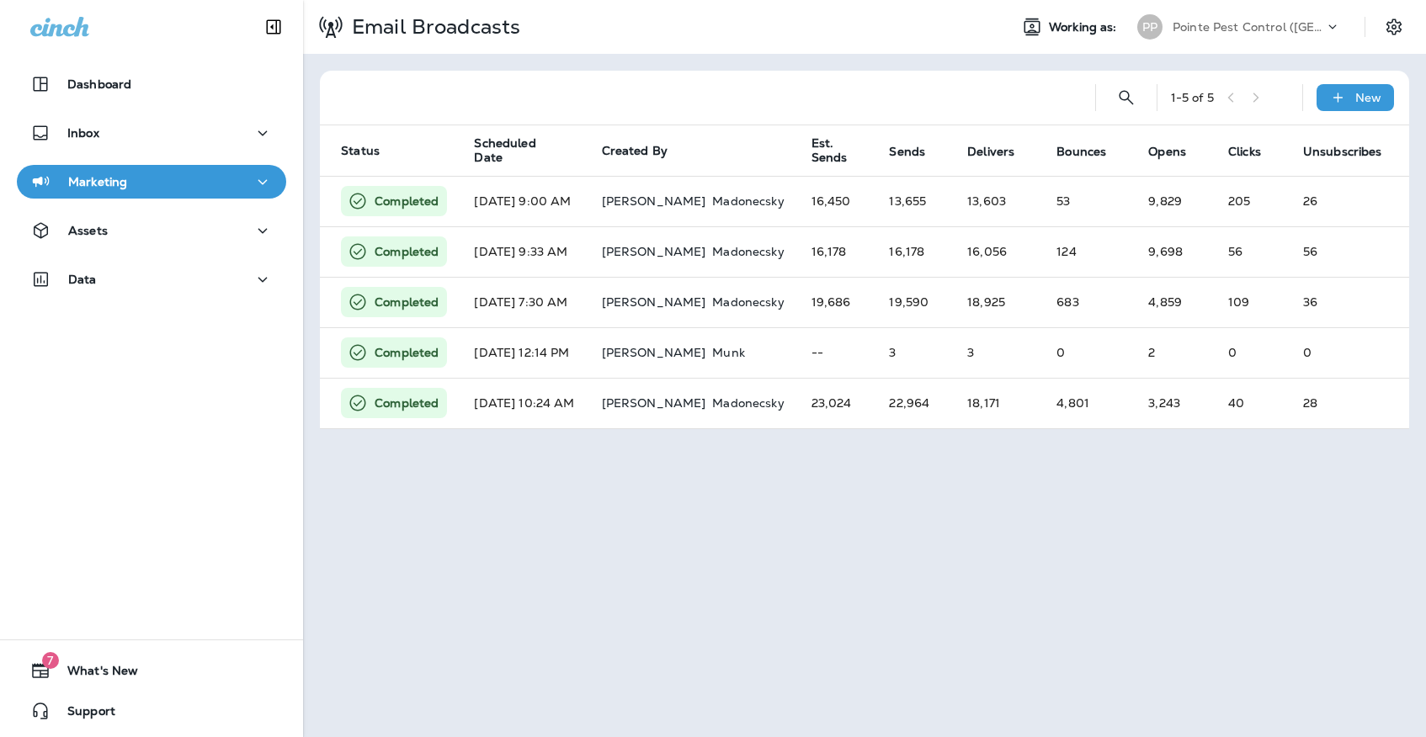
click at [1155, 28] on div "PP" at bounding box center [1149, 26] width 25 height 25
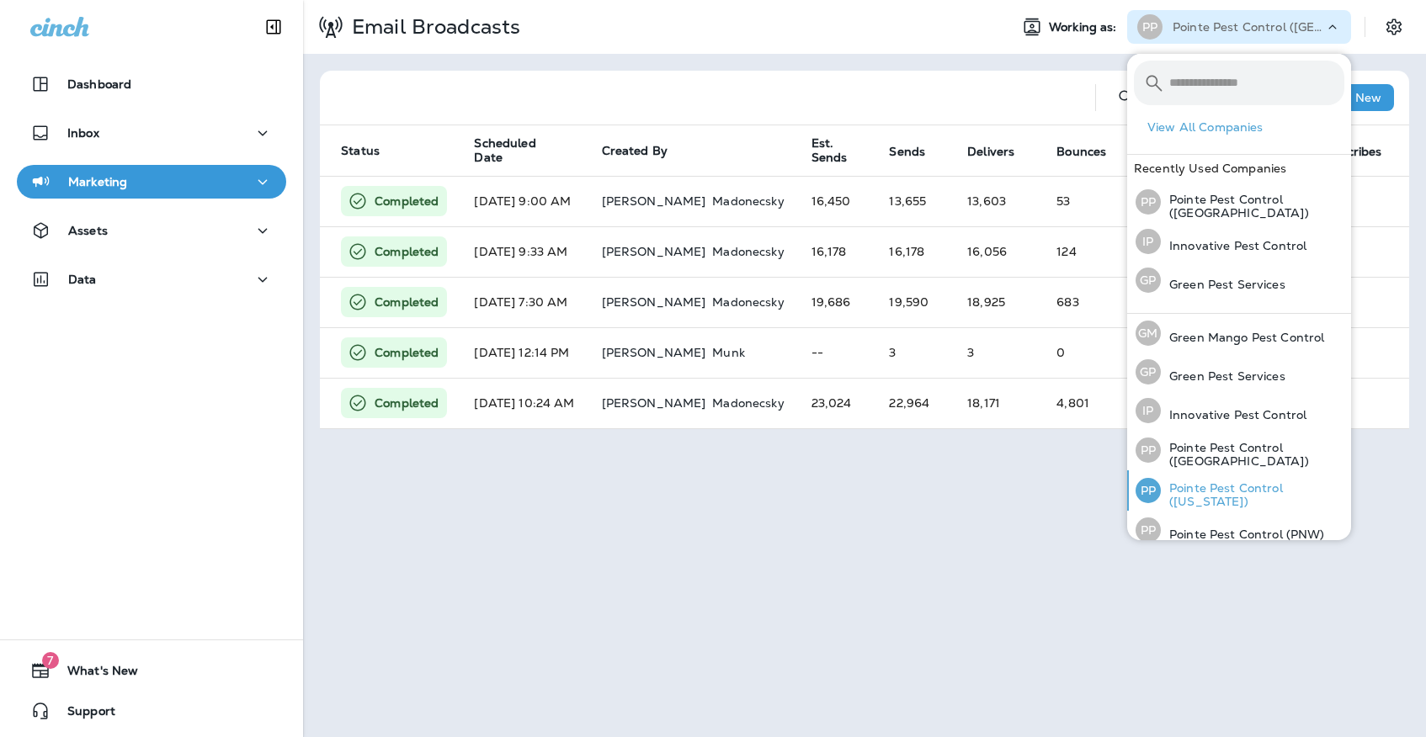
click at [1193, 486] on p "Pointe Pest Control ([US_STATE])" at bounding box center [1252, 494] width 183 height 27
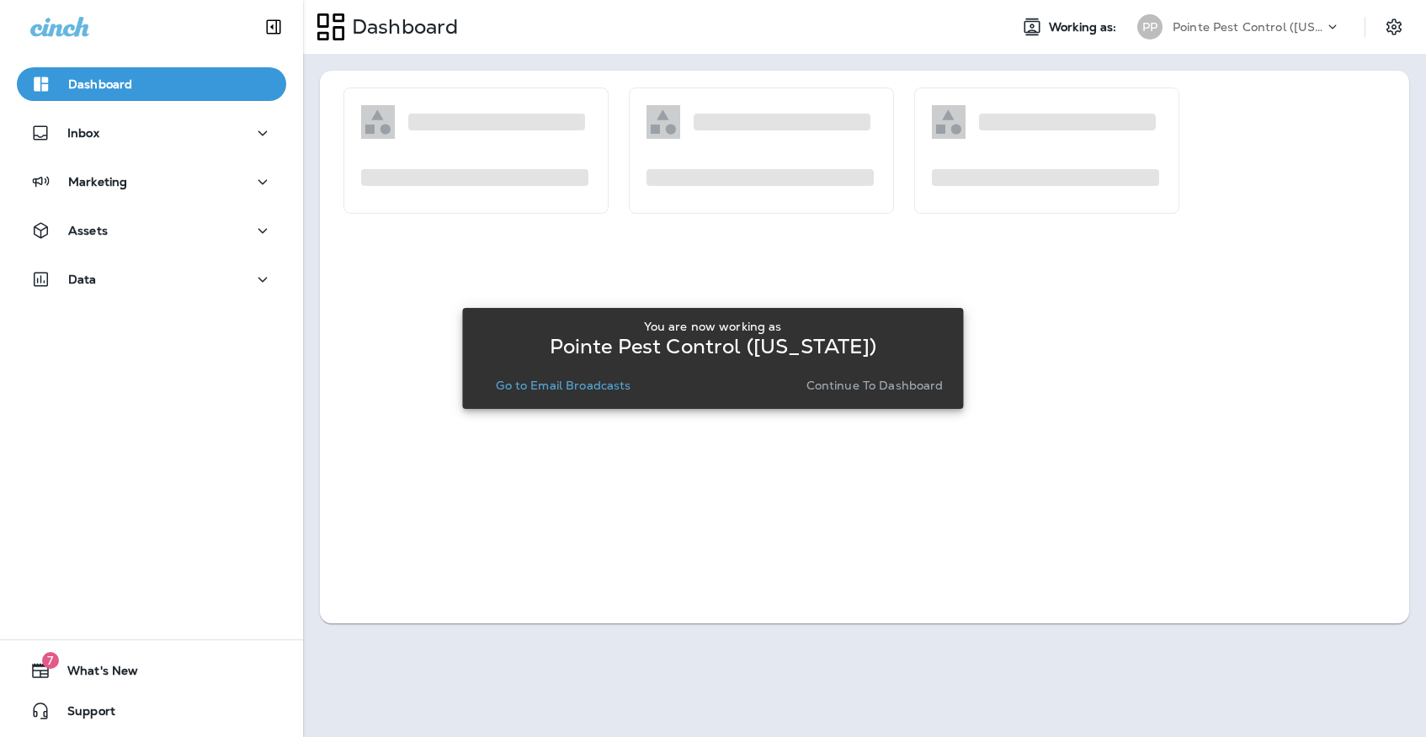
click at [532, 399] on div "You are now working as Pointe Pest Control ([US_STATE]) Go to Email Broadcasts …" at bounding box center [712, 358] width 474 height 91
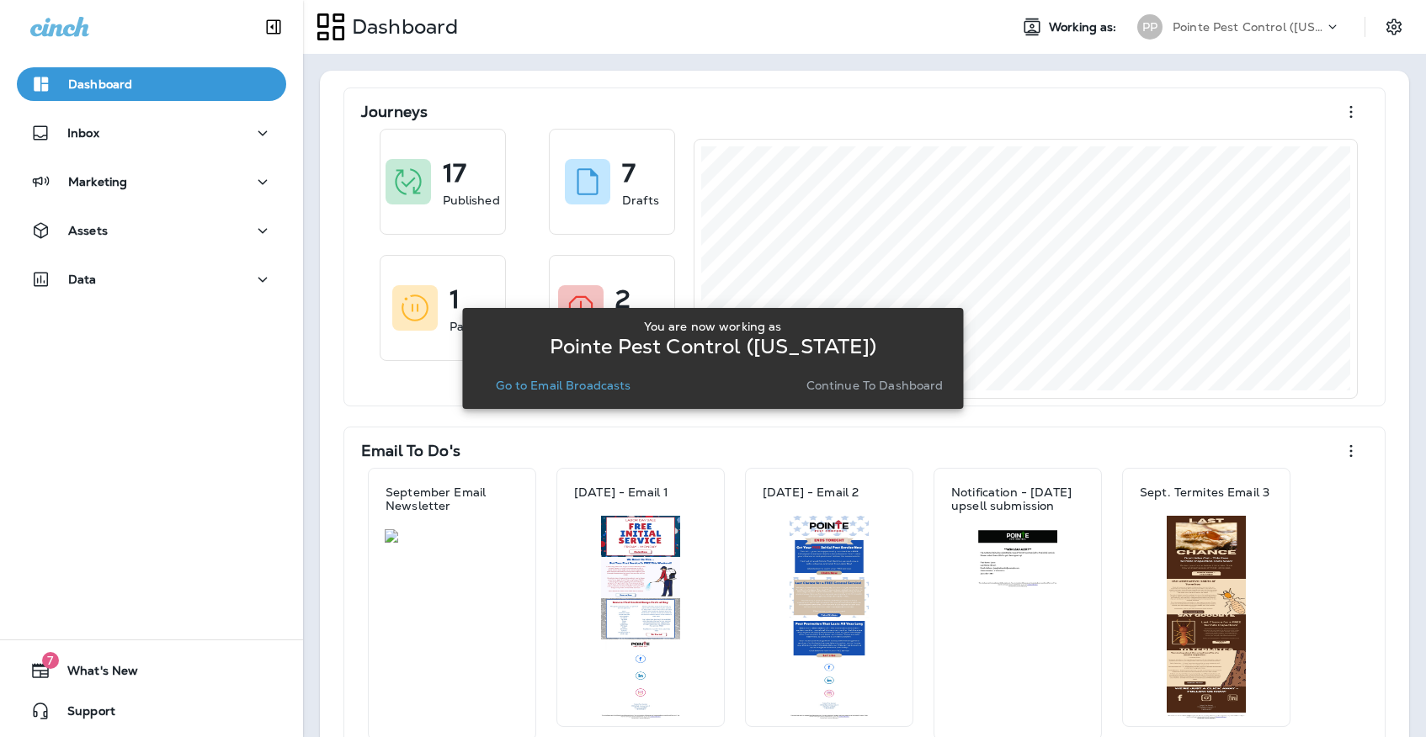
click at [536, 382] on p "Go to Email Broadcasts" at bounding box center [563, 385] width 135 height 13
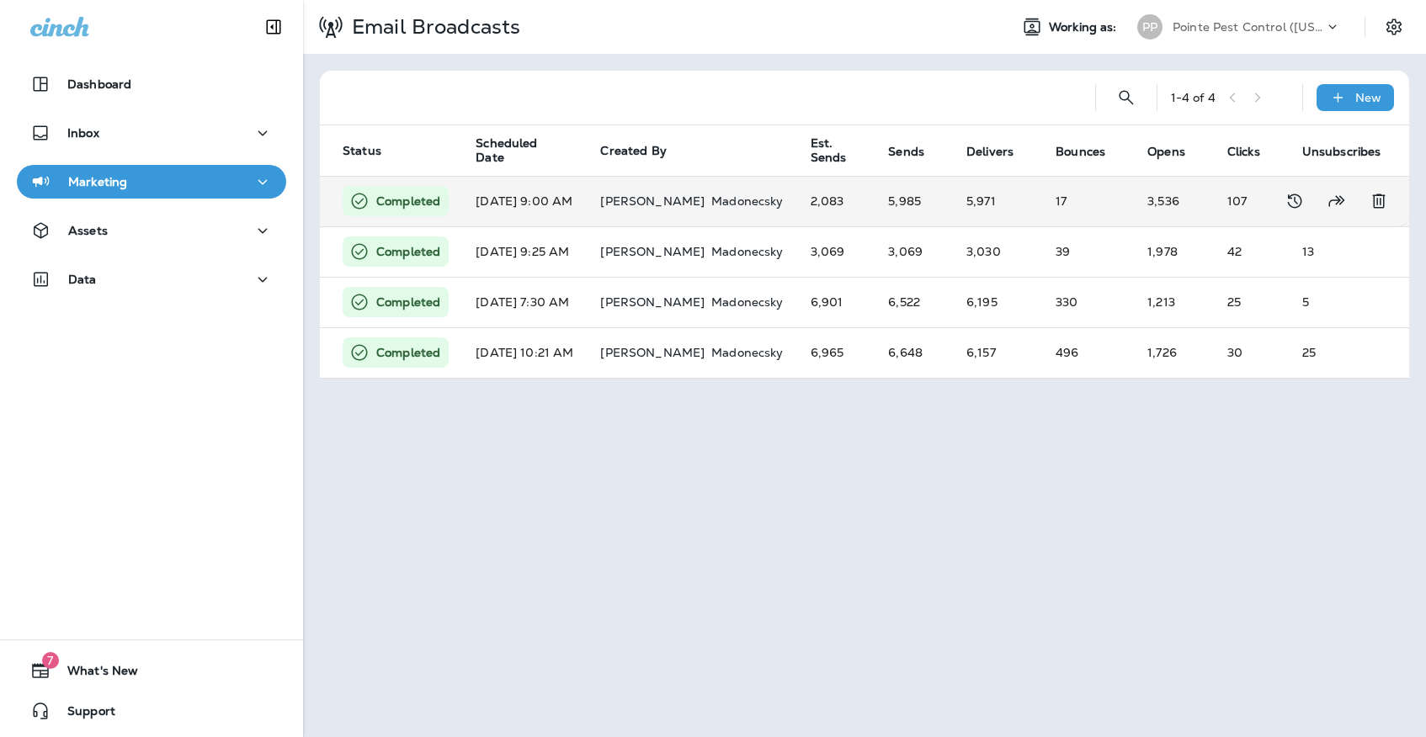
scroll to position [0, 362]
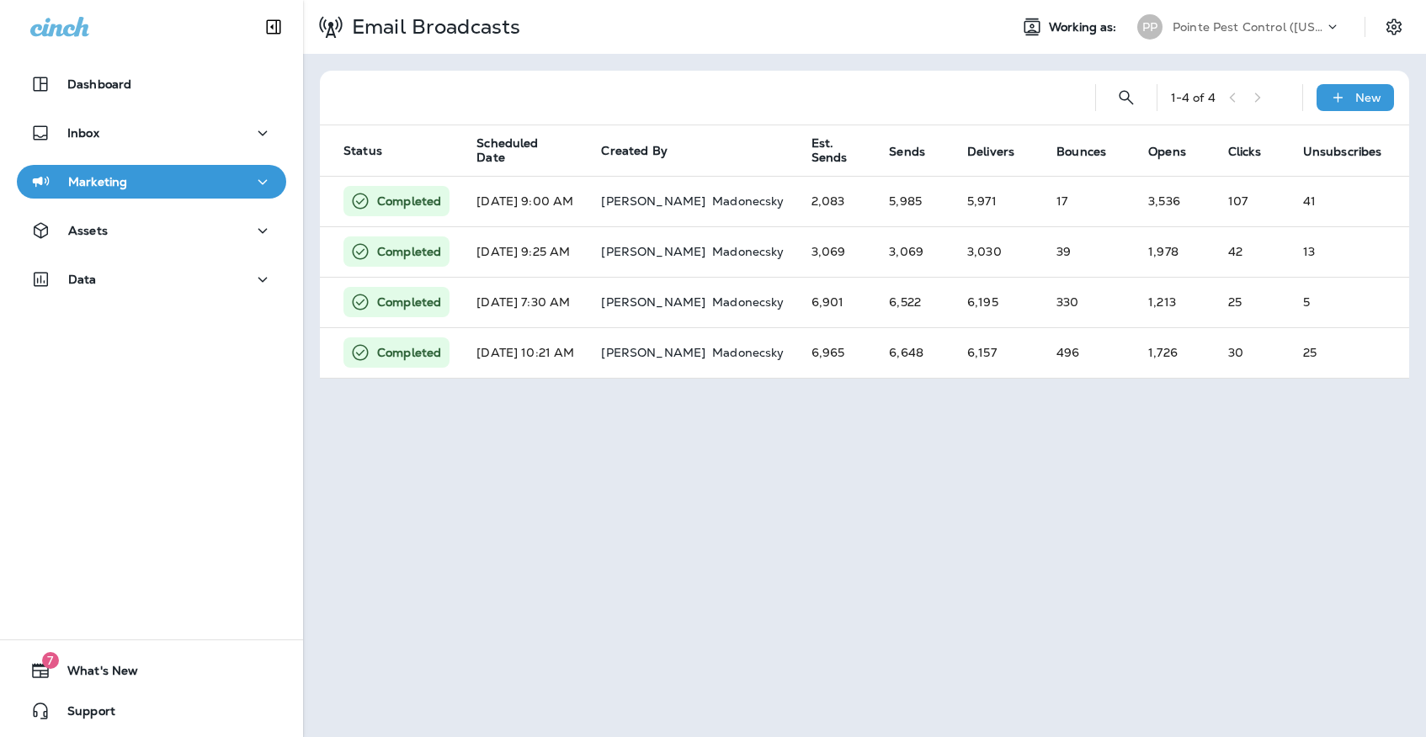
click at [1203, 35] on div "Pointe Pest Control ([US_STATE])" at bounding box center [1247, 26] width 151 height 25
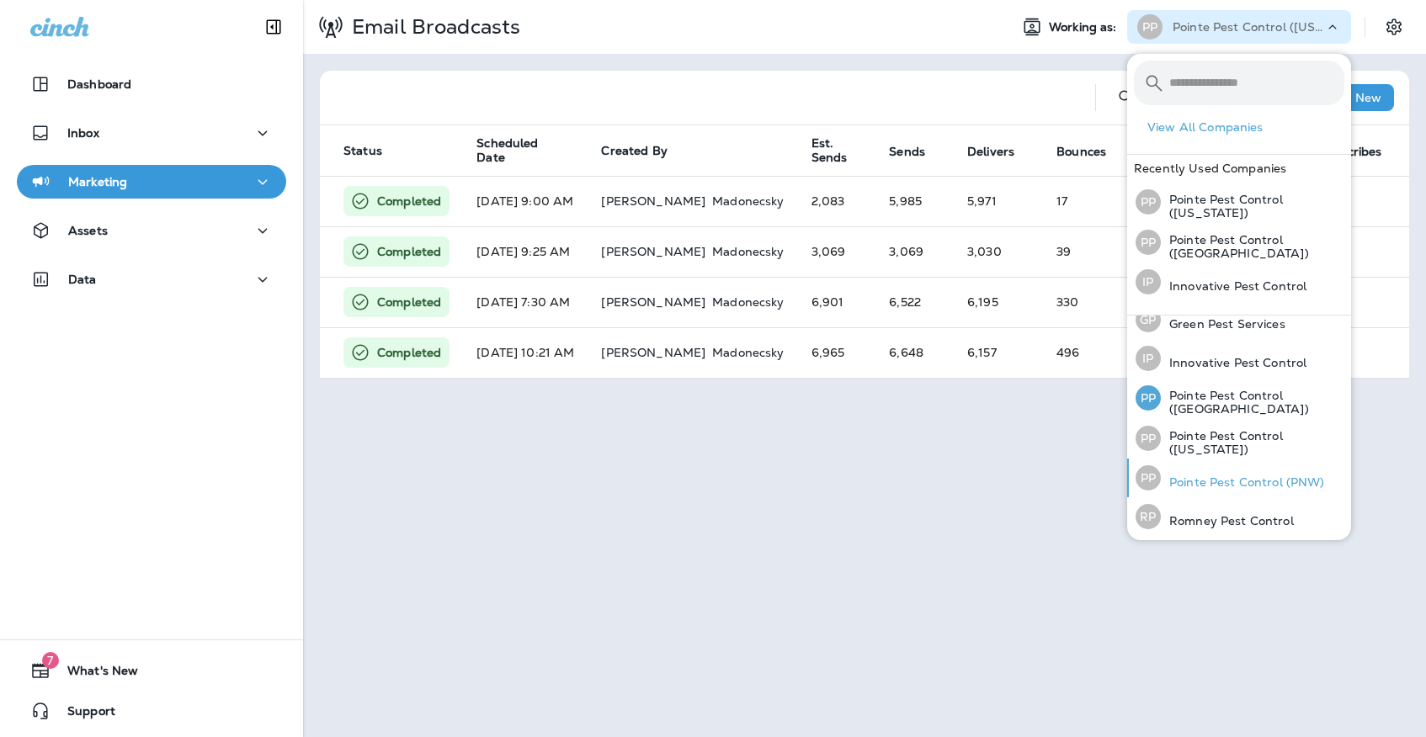
scroll to position [53, 0]
click at [1225, 471] on div "PP Pointe Pest Control (PNW)" at bounding box center [1230, 479] width 203 height 39
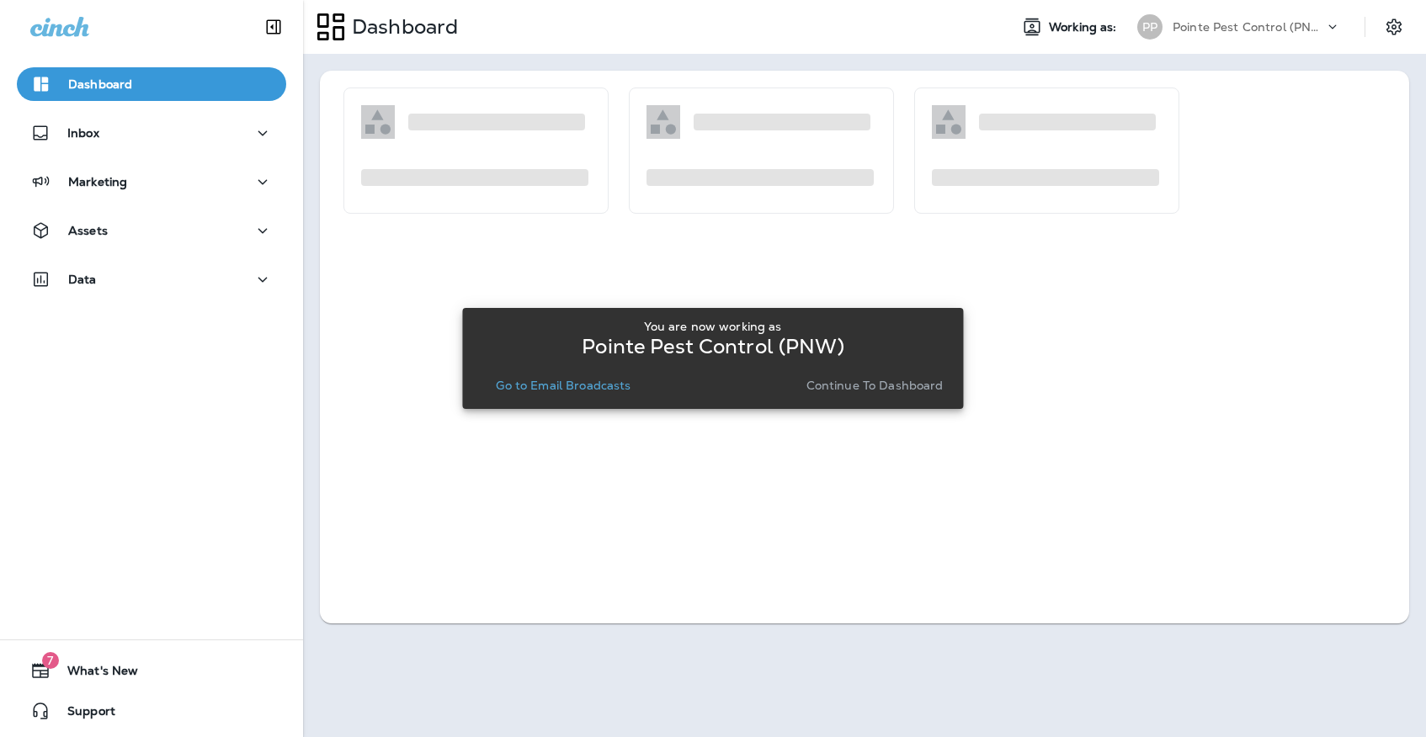
click at [545, 394] on button "Go to Email Broadcasts" at bounding box center [563, 386] width 148 height 24
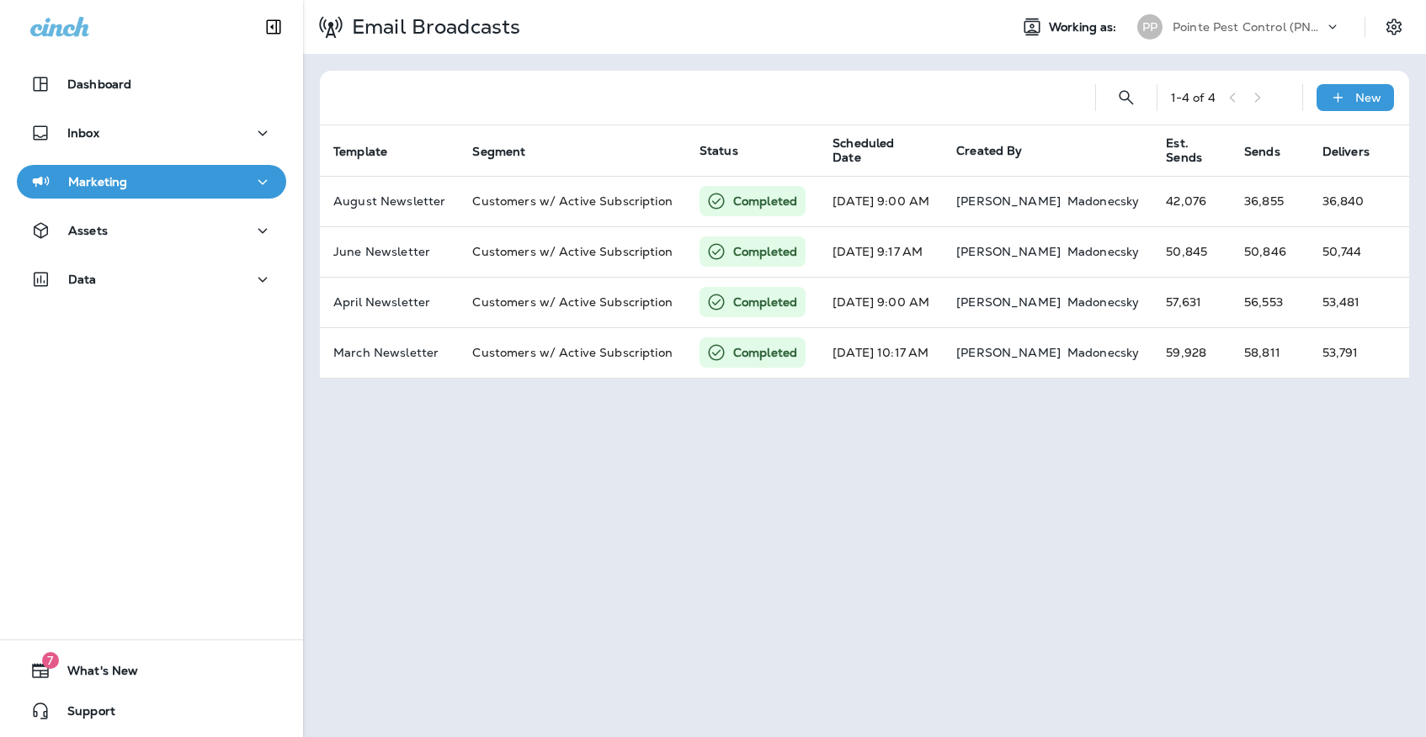
click at [1211, 19] on div "Pointe Pest Control (PNW)" at bounding box center [1247, 26] width 151 height 25
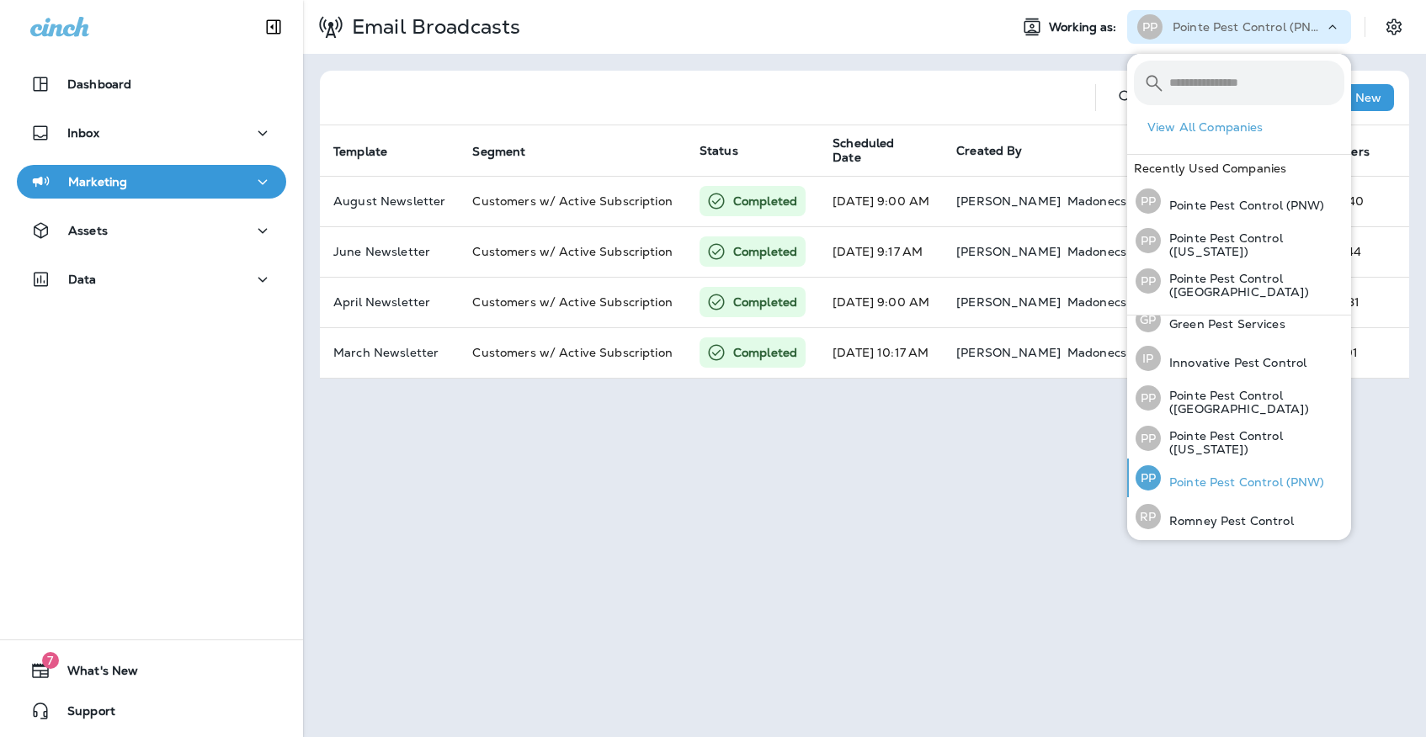
scroll to position [53, 0]
click at [1218, 515] on p "Romney Pest Control" at bounding box center [1227, 521] width 133 height 13
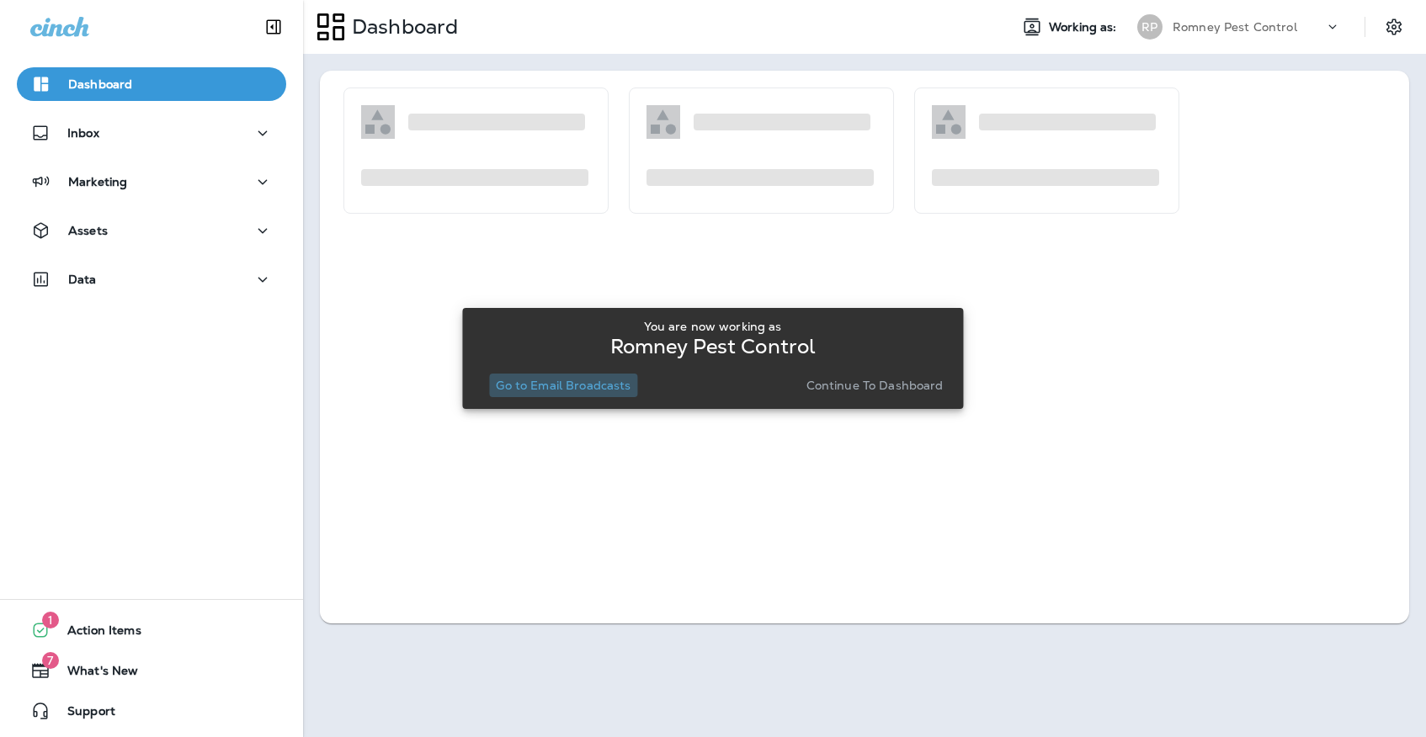
click at [571, 380] on p "Go to Email Broadcasts" at bounding box center [563, 385] width 135 height 13
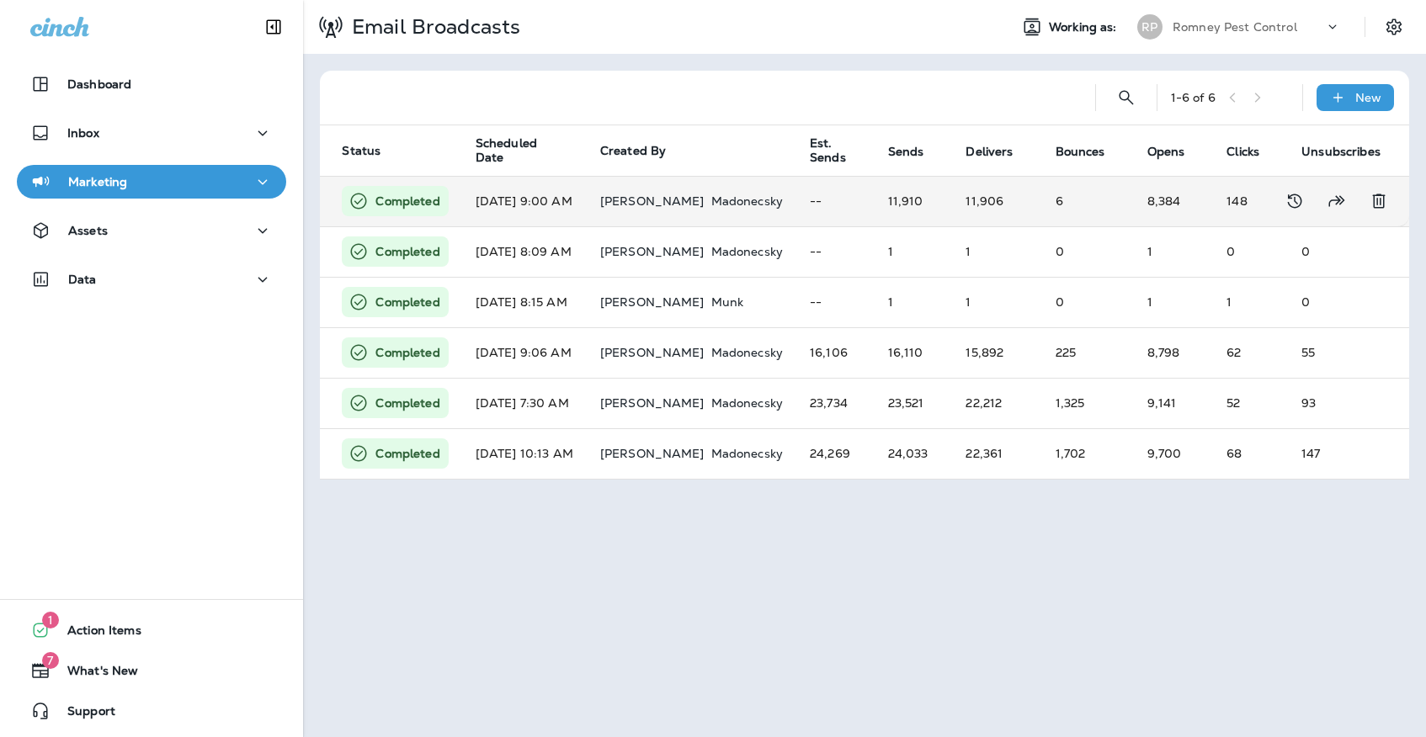
scroll to position [0, 378]
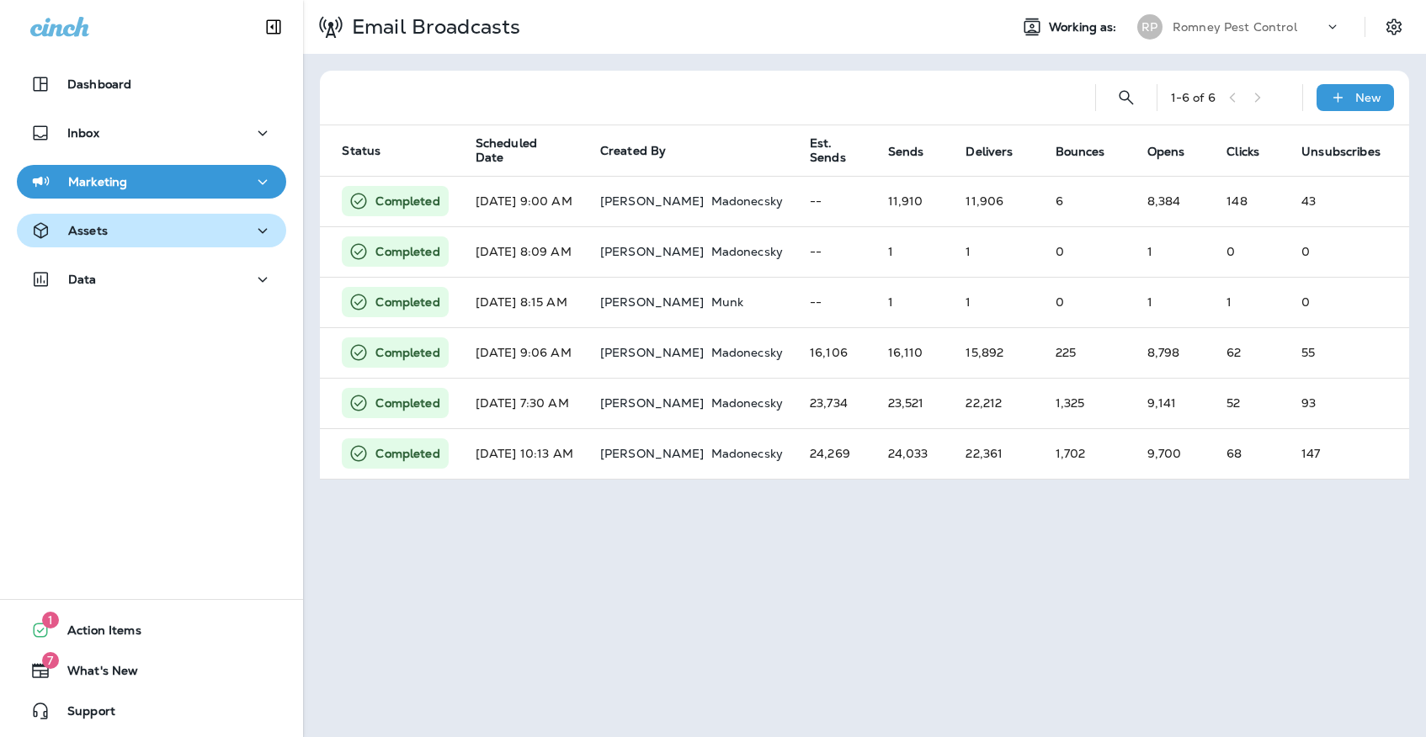
click at [254, 238] on icon "button" at bounding box center [262, 230] width 20 height 21
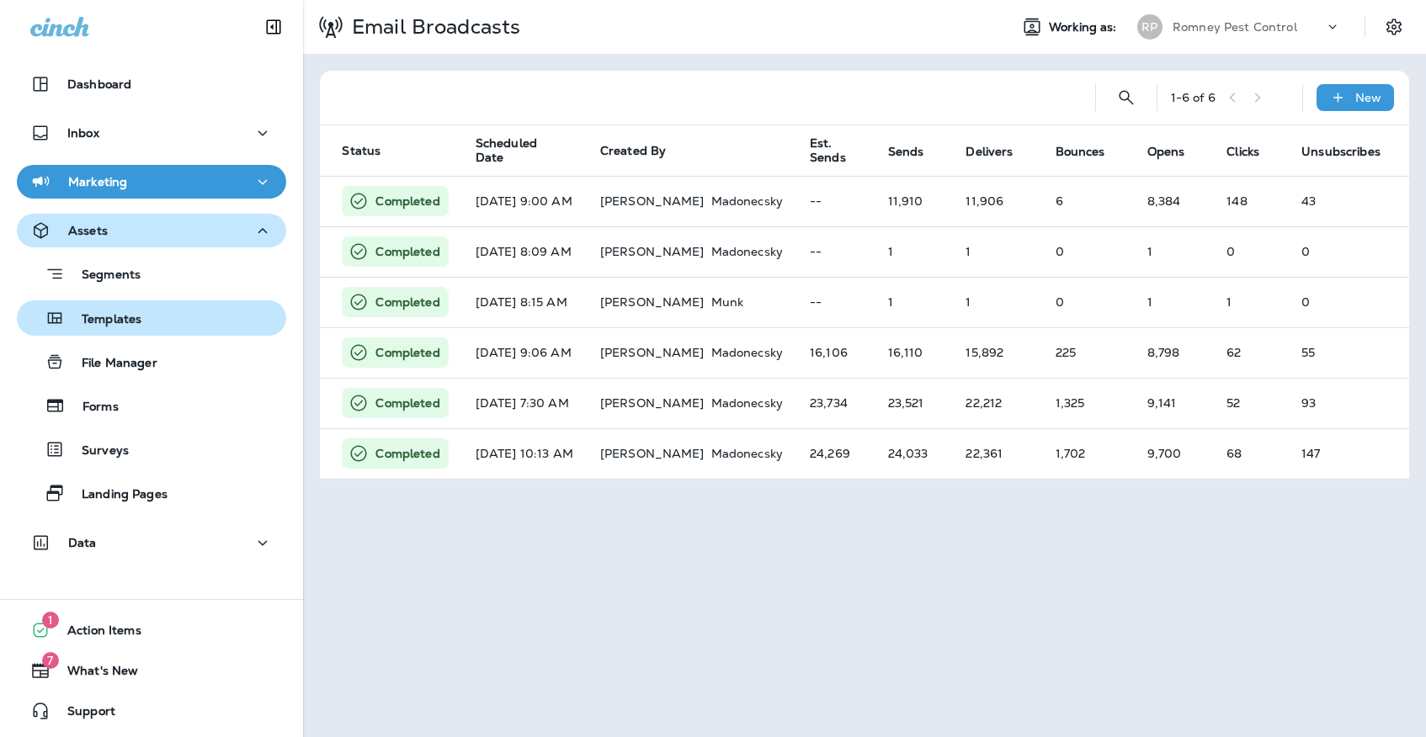
click at [247, 319] on div "Templates" at bounding box center [152, 317] width 256 height 25
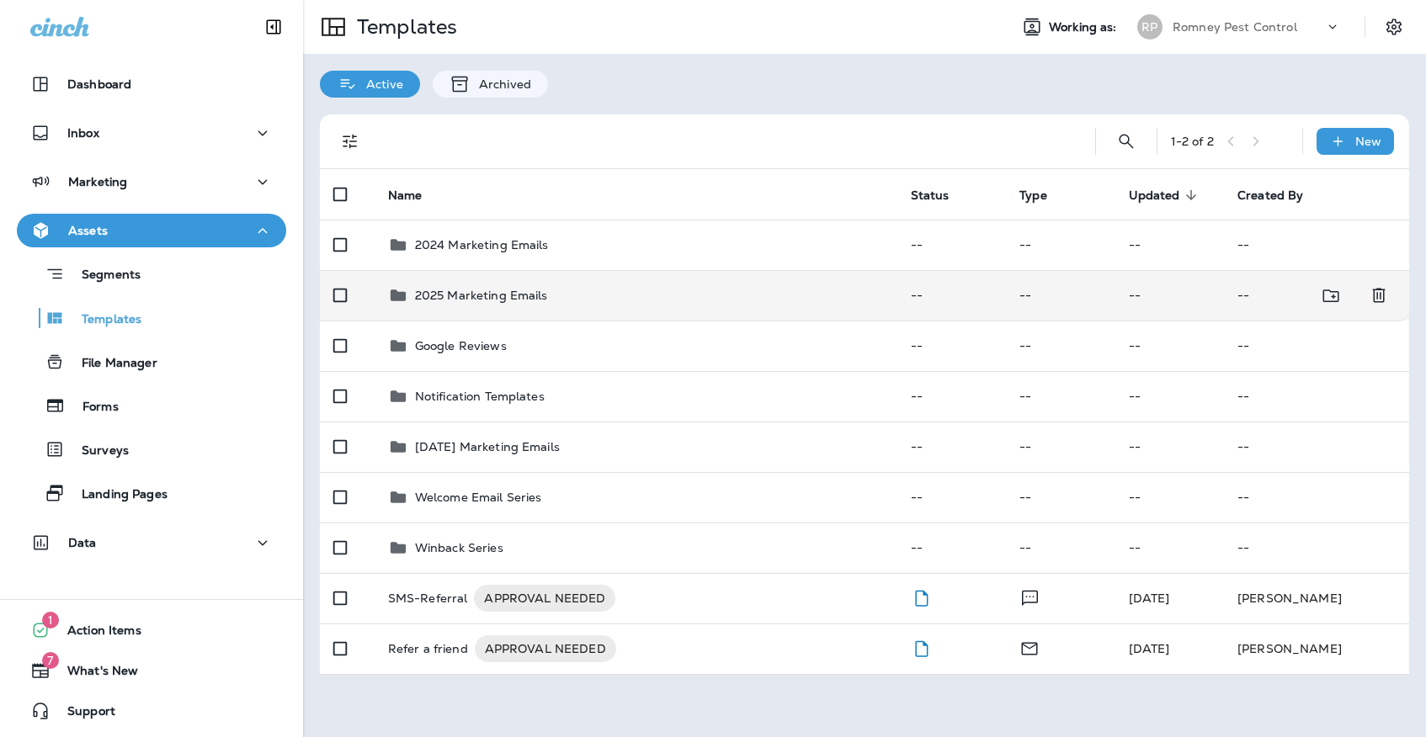
click at [423, 289] on p "2025 Marketing Emails" at bounding box center [481, 295] width 133 height 13
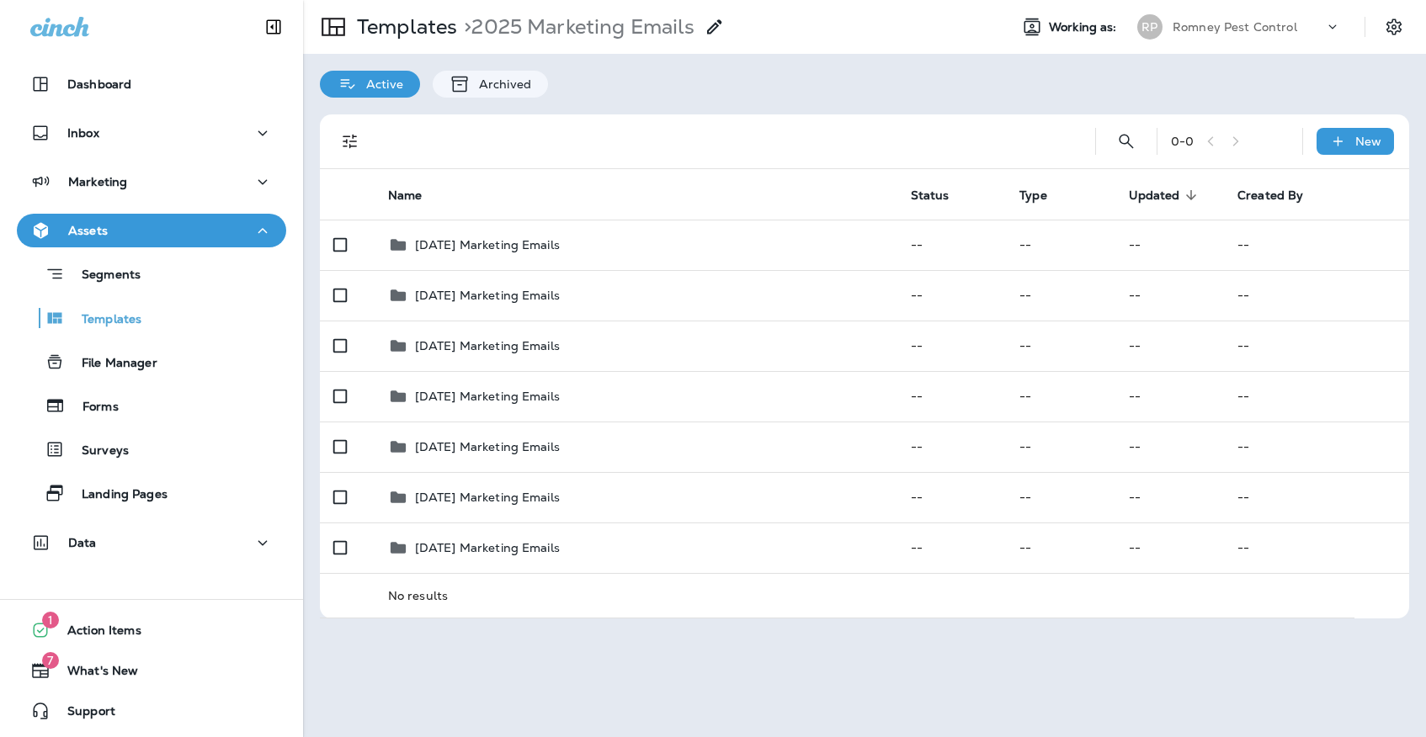
click at [433, 41] on div "Templates > 2025 Marketing Emails" at bounding box center [514, 26] width 422 height 47
click at [433, 34] on p "Templates" at bounding box center [403, 26] width 107 height 25
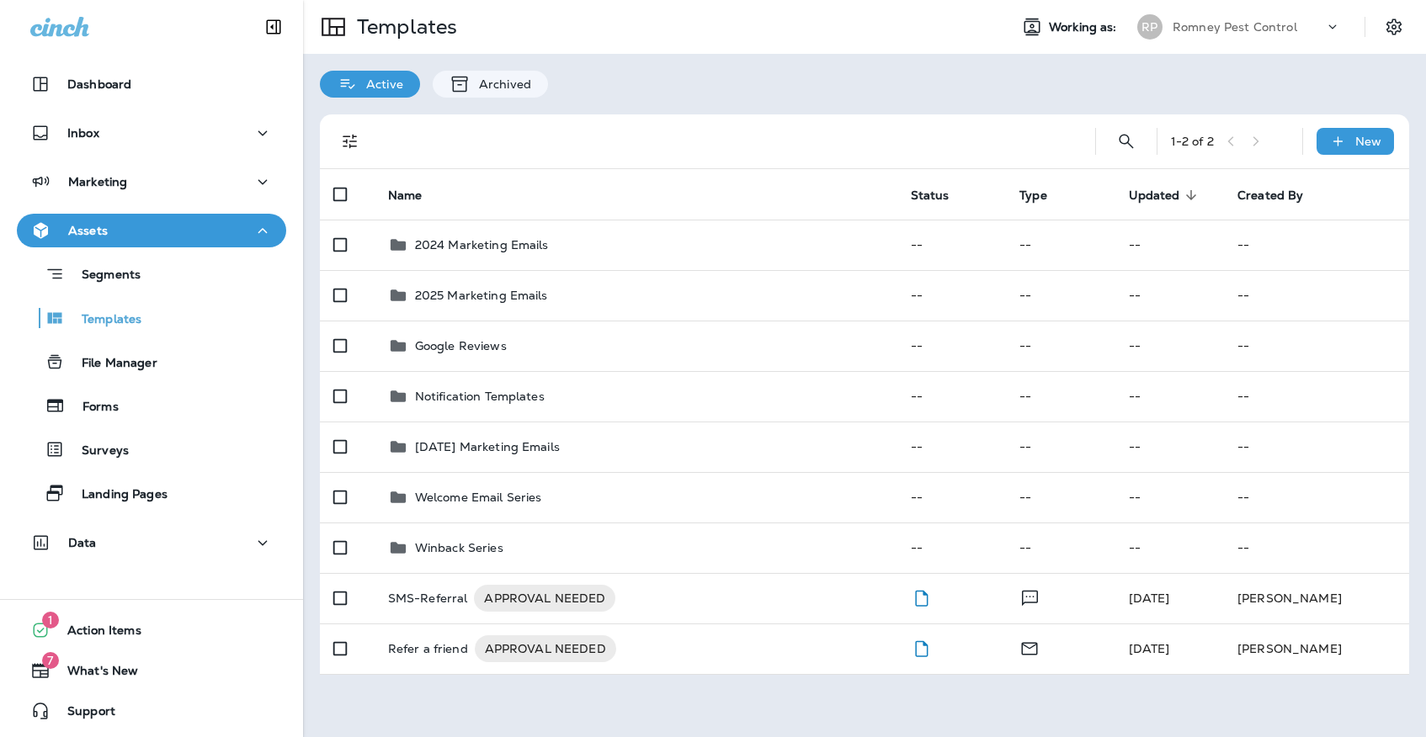
click at [1375, 126] on div "1 - 2 of 2 New" at bounding box center [867, 141] width 1069 height 54
click at [1364, 139] on p "New" at bounding box center [1368, 141] width 26 height 13
click at [1287, 184] on icon at bounding box center [1296, 185] width 21 height 20
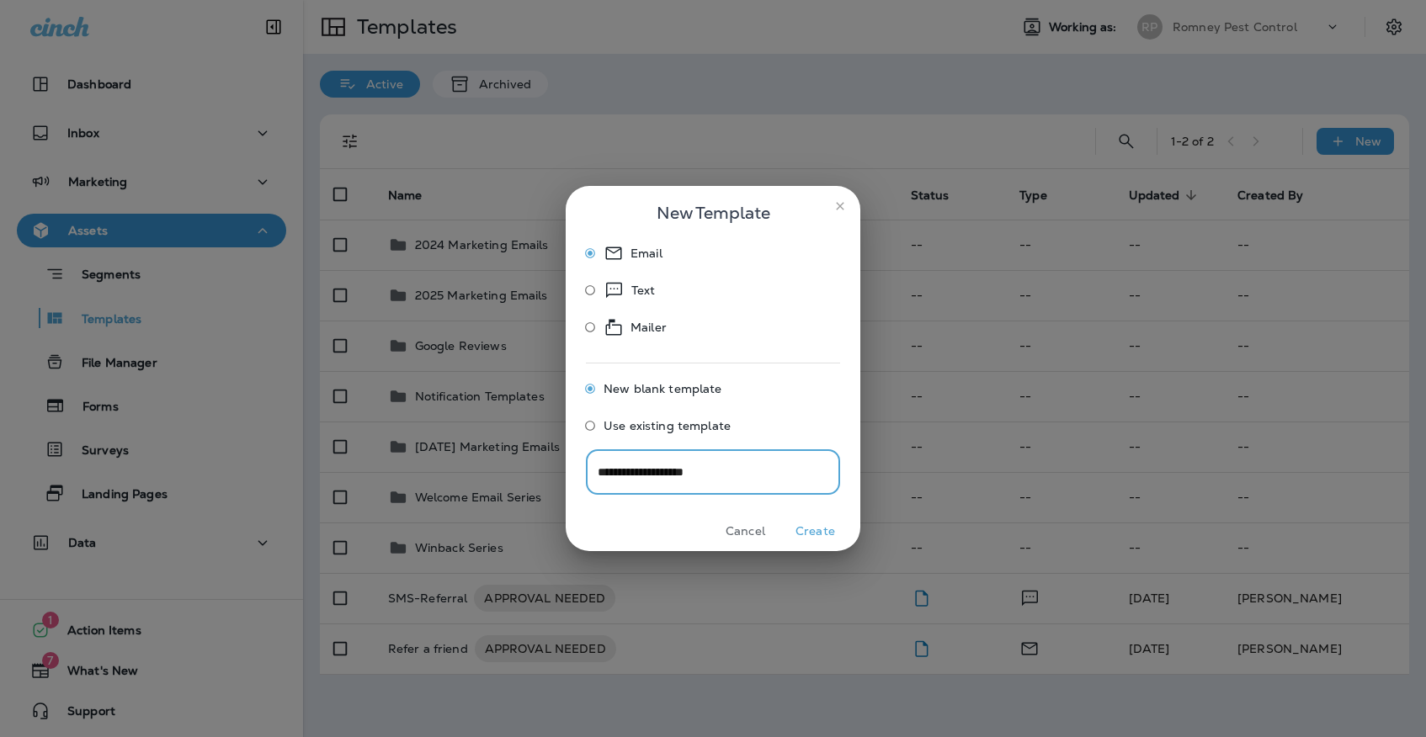
type input "**********"
click at [791, 530] on button "Create" at bounding box center [815, 531] width 63 height 26
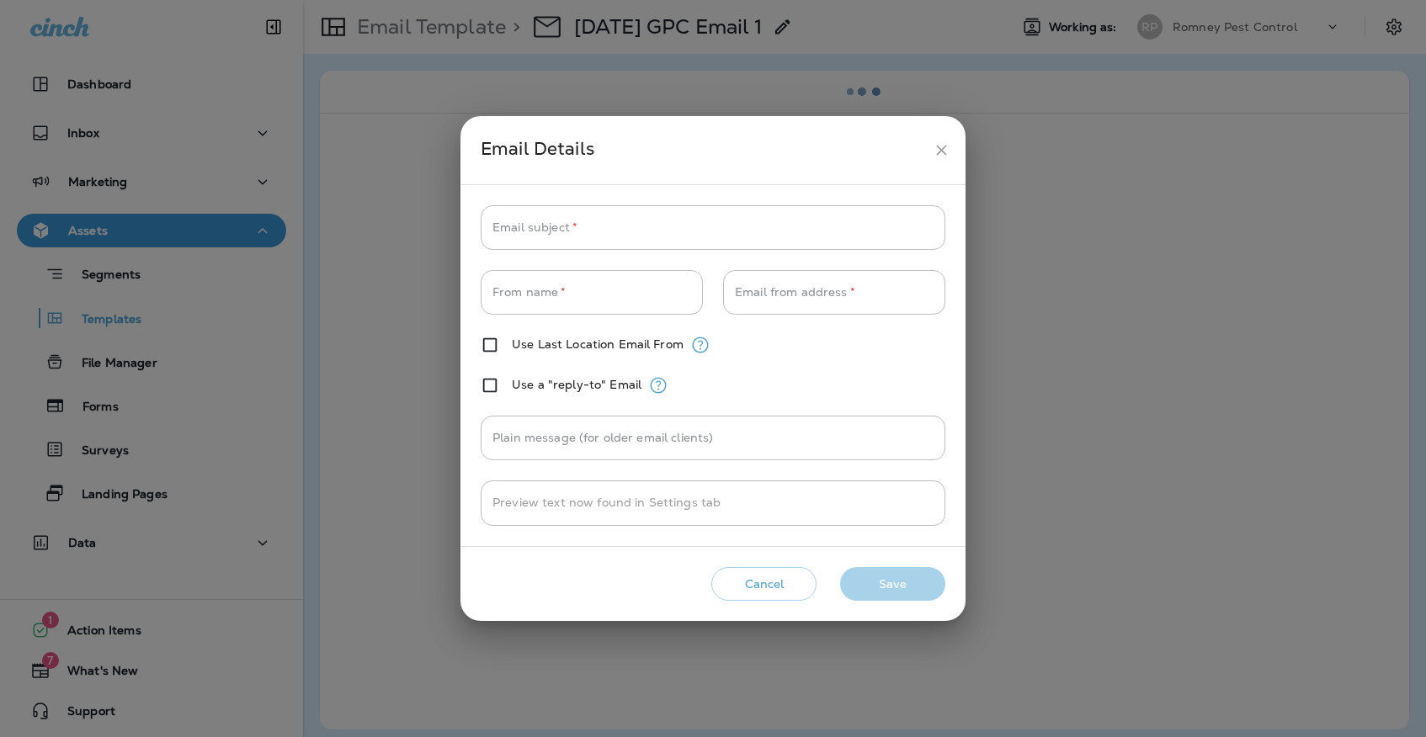
type input "**********"
click at [941, 147] on icon "close" at bounding box center [941, 150] width 18 height 18
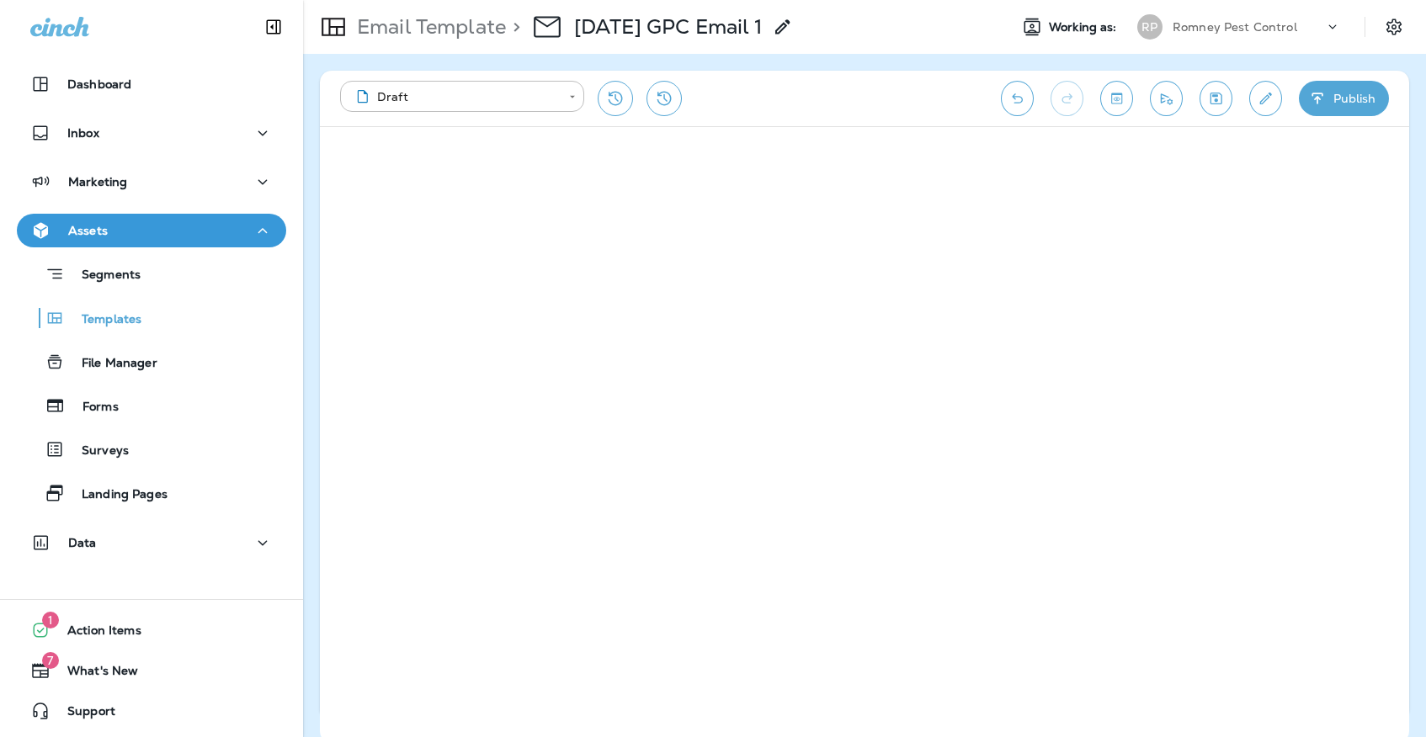
click at [671, 0] on div "Email Template > [DATE] GPC Email 1 Working as: [PERSON_NAME] Pest Control" at bounding box center [864, 27] width 1123 height 54
click at [1213, 98] on icon "Save" at bounding box center [1216, 98] width 18 height 17
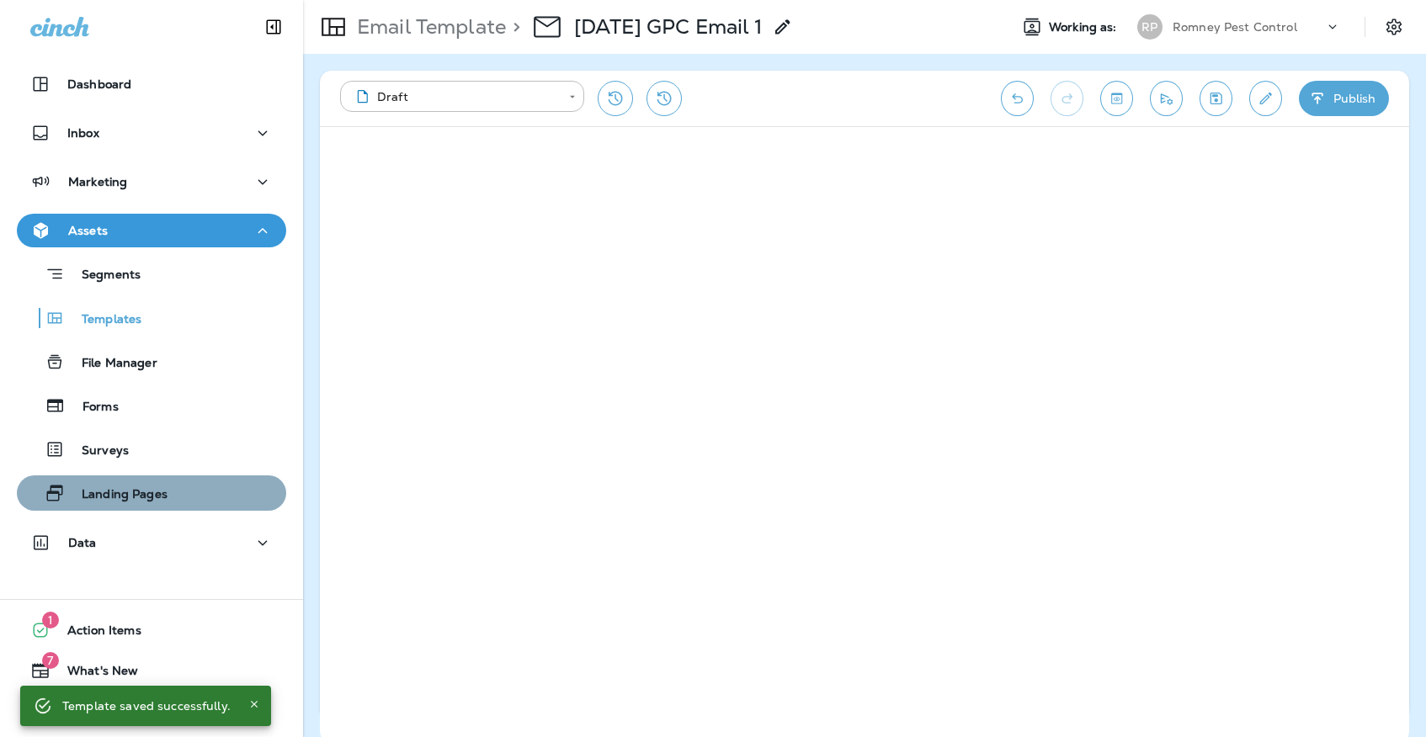
click at [160, 498] on p "Landing Pages" at bounding box center [116, 495] width 103 height 16
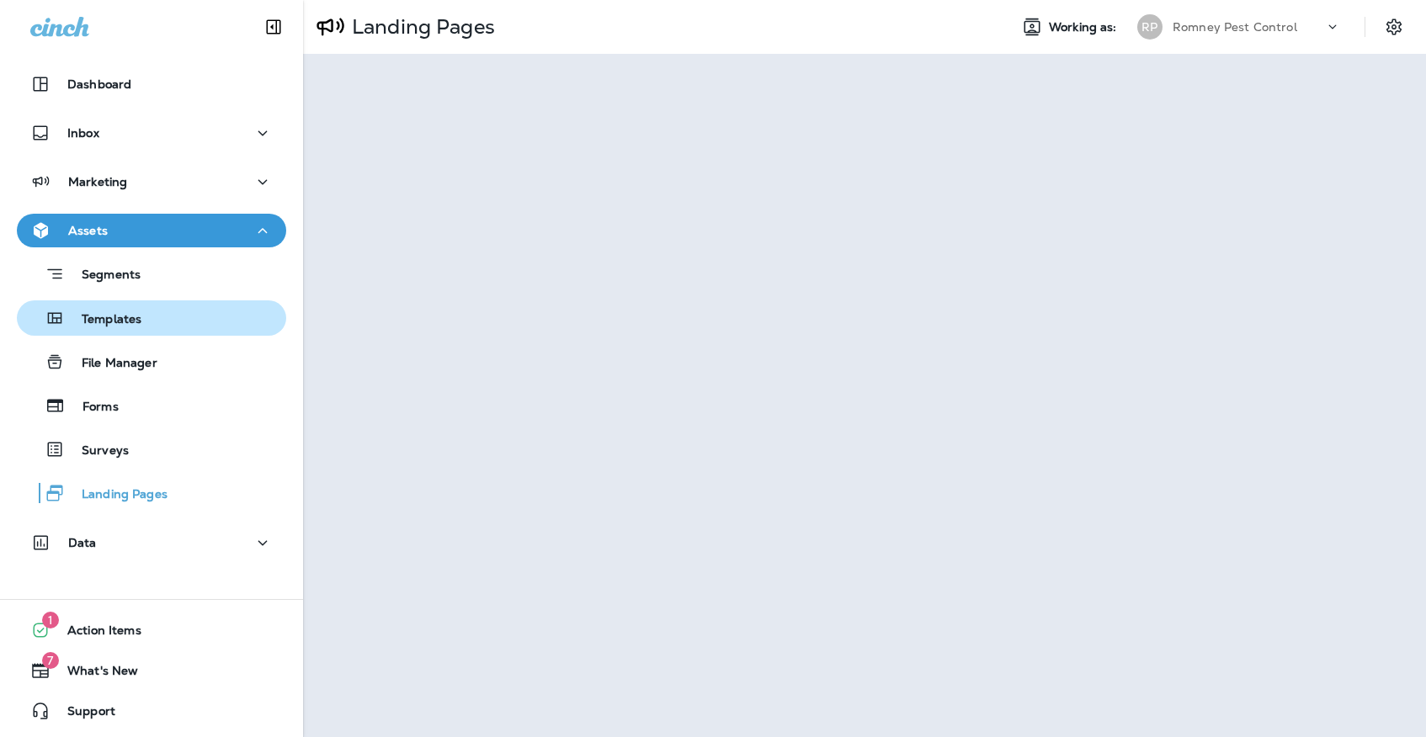
click at [180, 308] on div "Templates" at bounding box center [152, 317] width 256 height 25
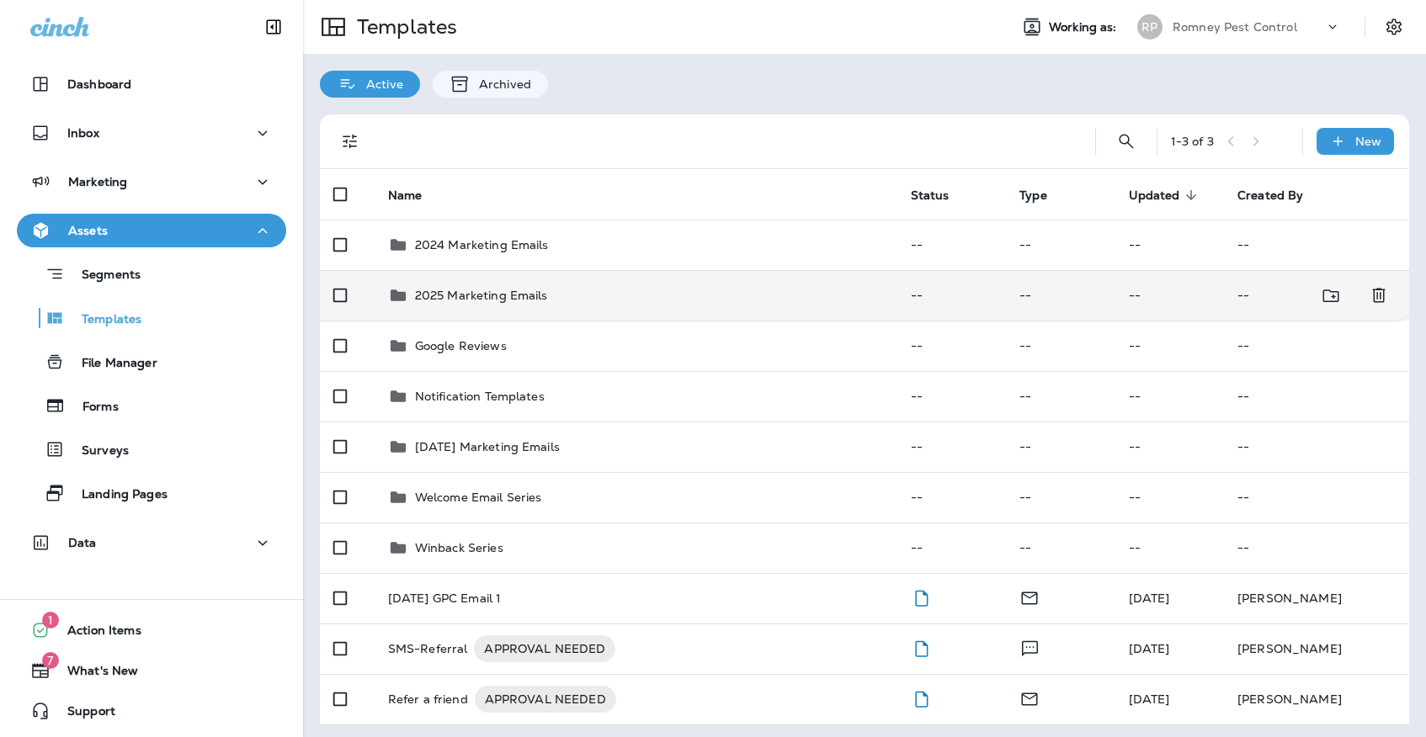
click at [701, 297] on td "2025 Marketing Emails" at bounding box center [636, 295] width 523 height 50
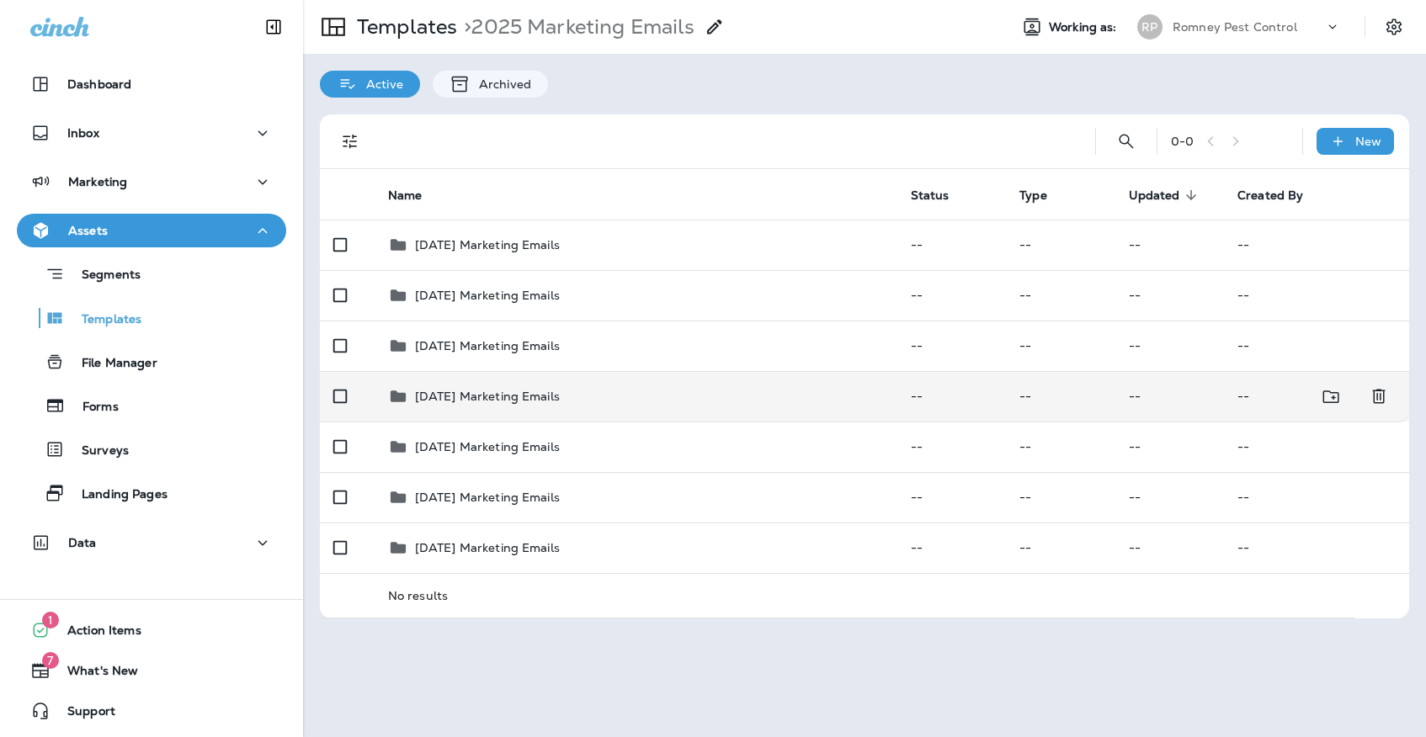
click at [672, 386] on div "[DATE] Marketing Emails" at bounding box center [636, 396] width 496 height 20
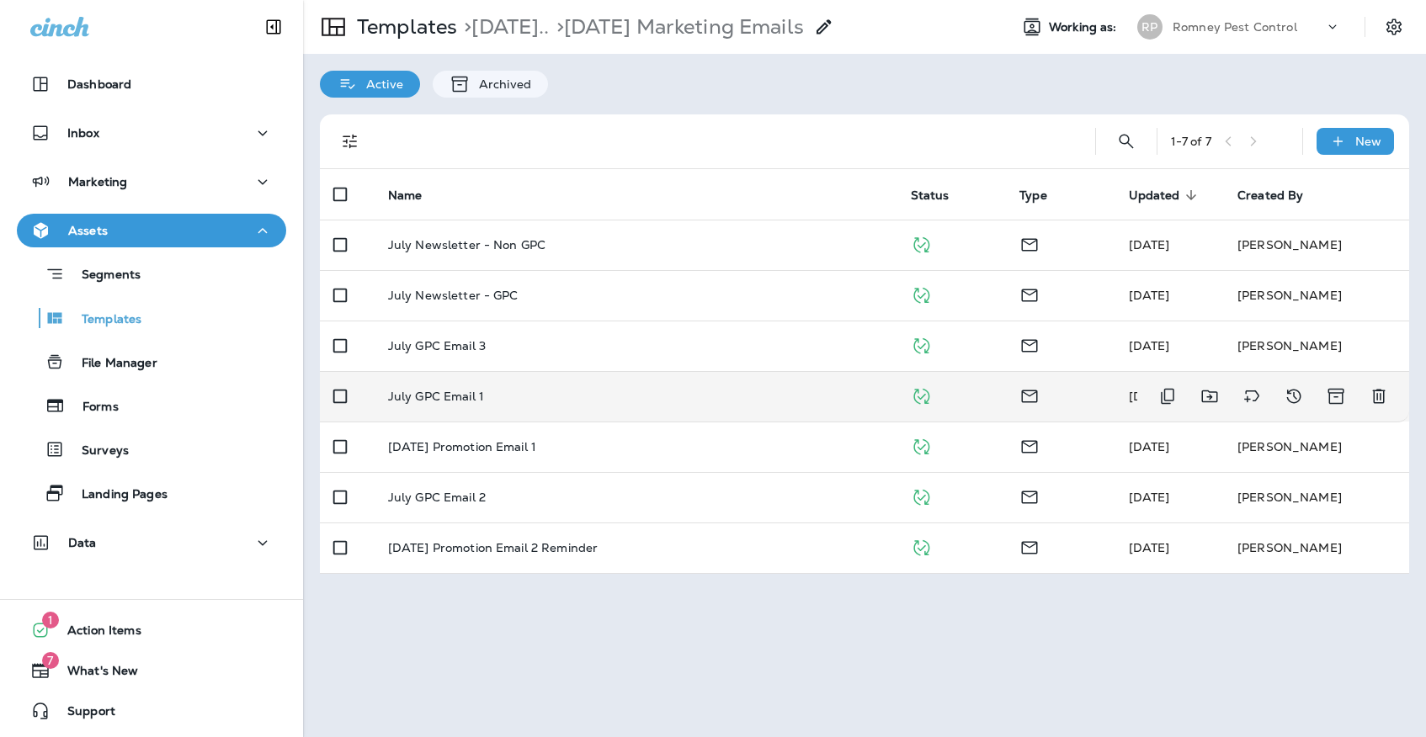
click at [659, 390] on div "July GPC Email 1" at bounding box center [636, 396] width 496 height 13
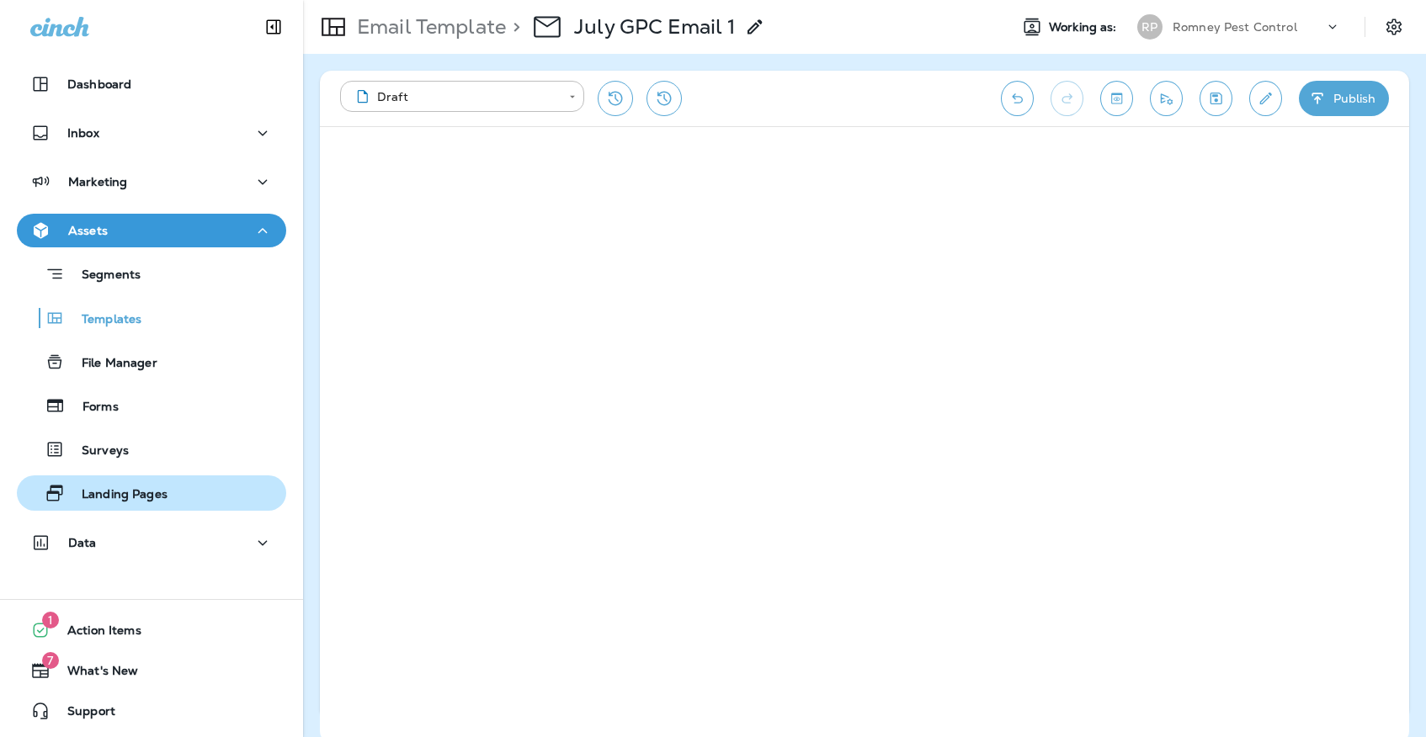
click at [146, 497] on p "Landing Pages" at bounding box center [116, 495] width 103 height 16
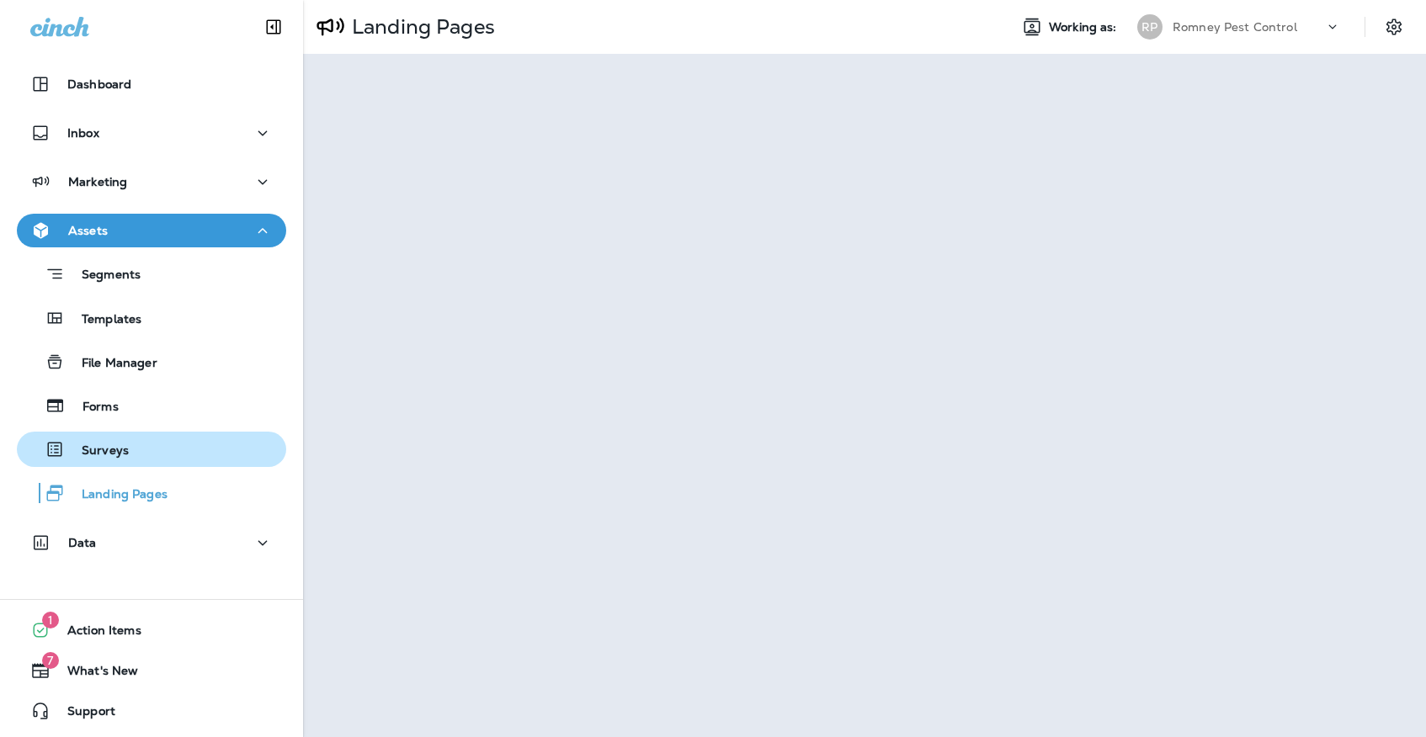
click at [215, 461] on div "Surveys" at bounding box center [152, 449] width 256 height 25
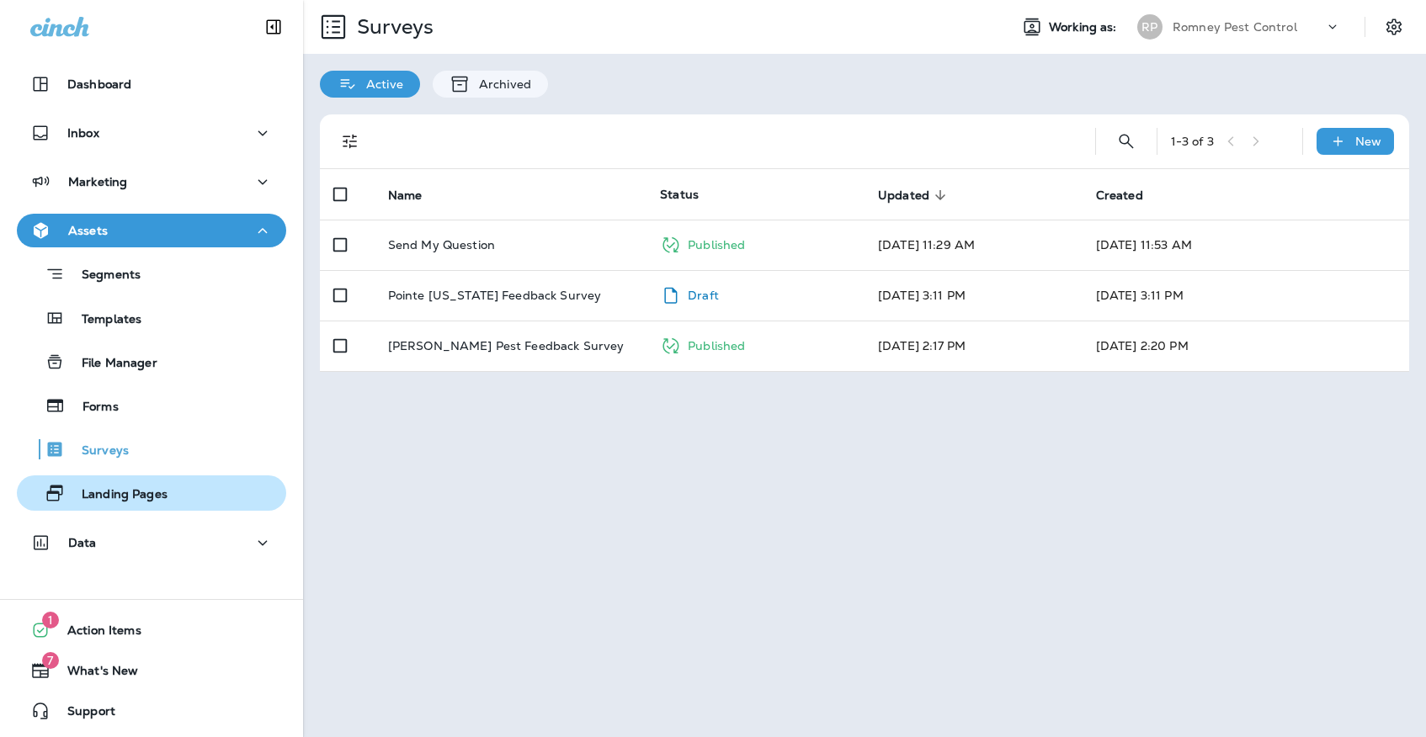
click at [216, 491] on div "Landing Pages" at bounding box center [152, 493] width 256 height 25
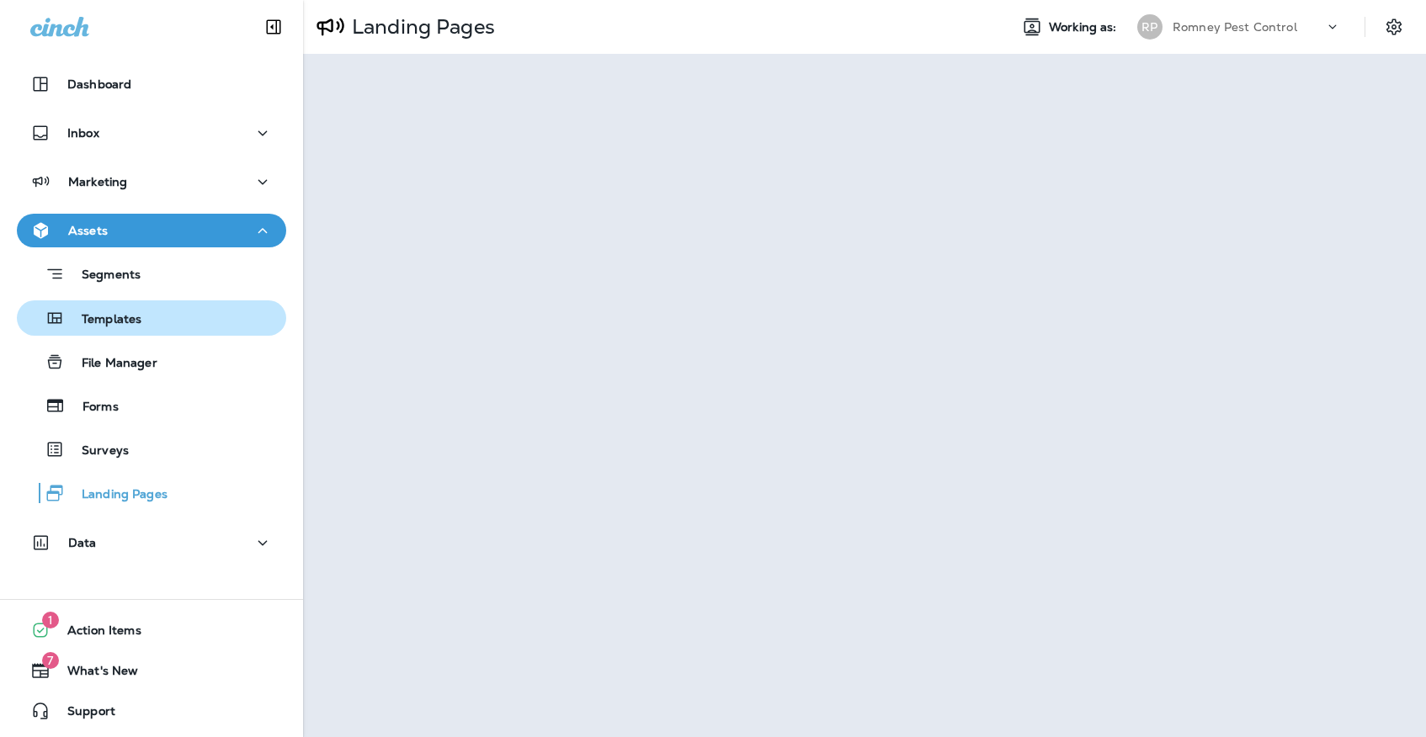
click at [178, 307] on div "Templates" at bounding box center [152, 317] width 256 height 25
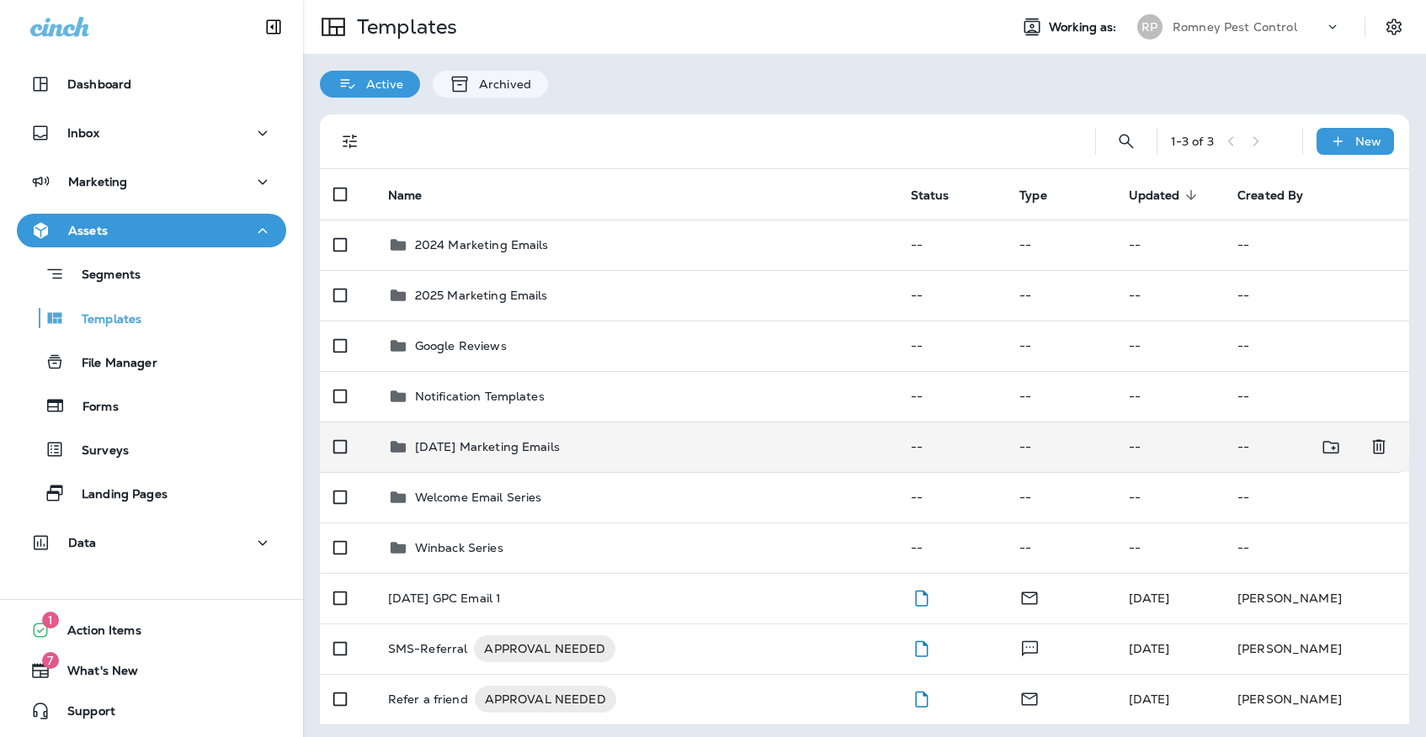
click at [560, 440] on p "[DATE] Marketing Emails" at bounding box center [487, 446] width 145 height 13
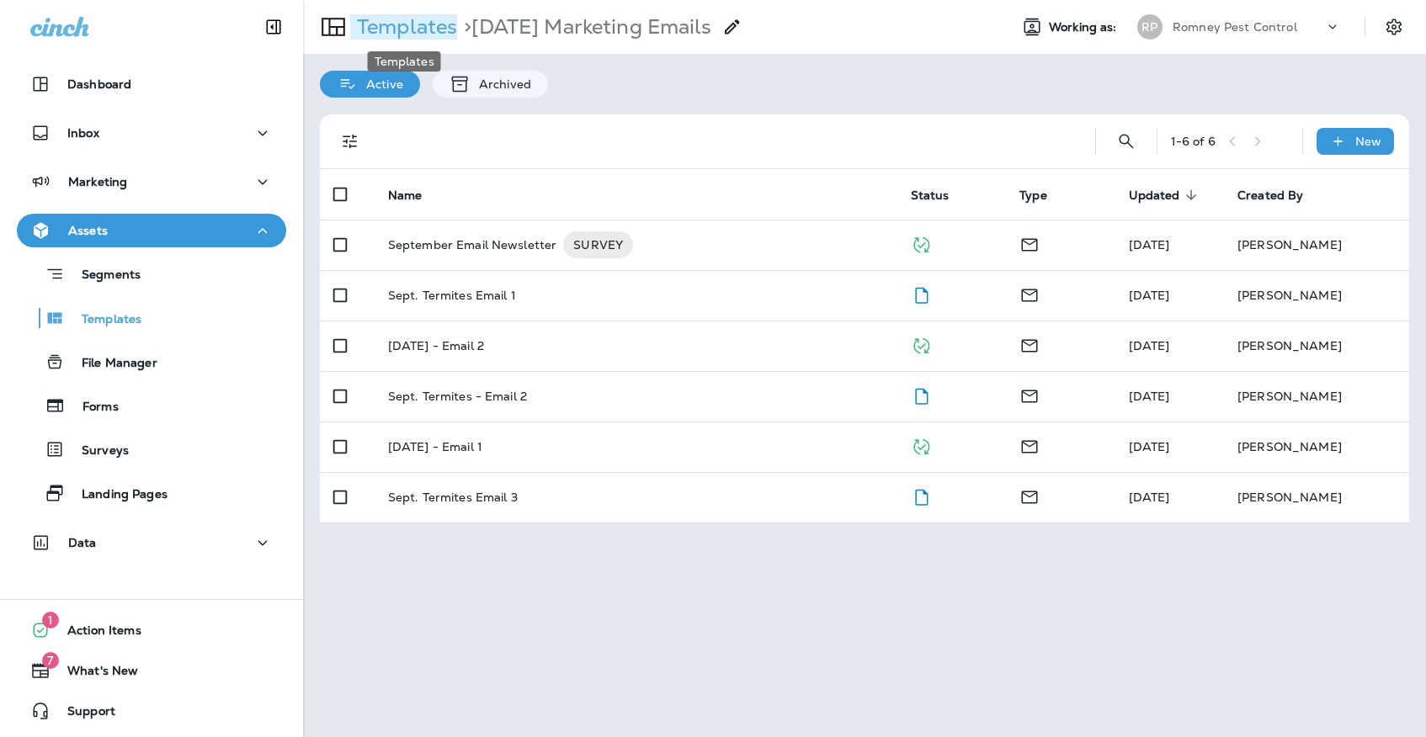
click at [437, 21] on p "Templates" at bounding box center [403, 26] width 107 height 25
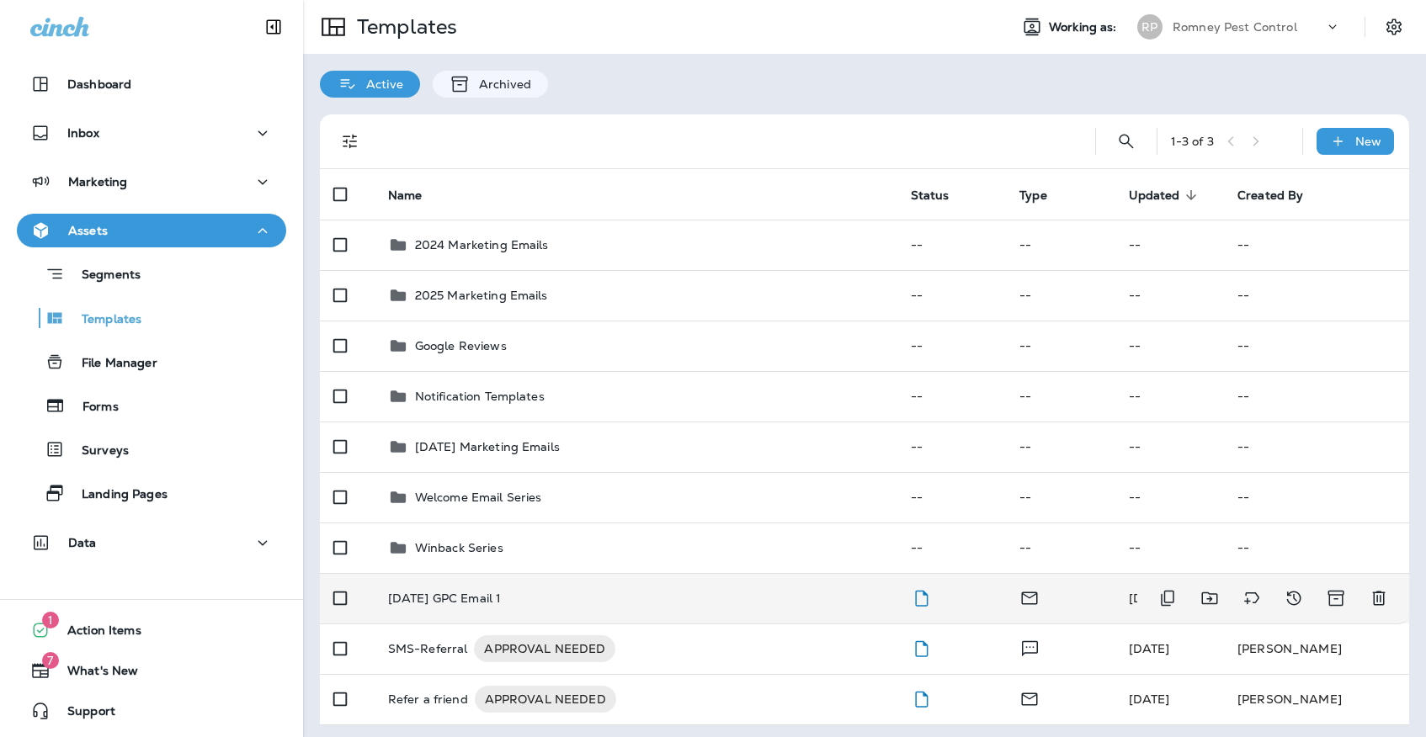
click at [603, 592] on div "[DATE] GPC Email 1" at bounding box center [636, 598] width 496 height 13
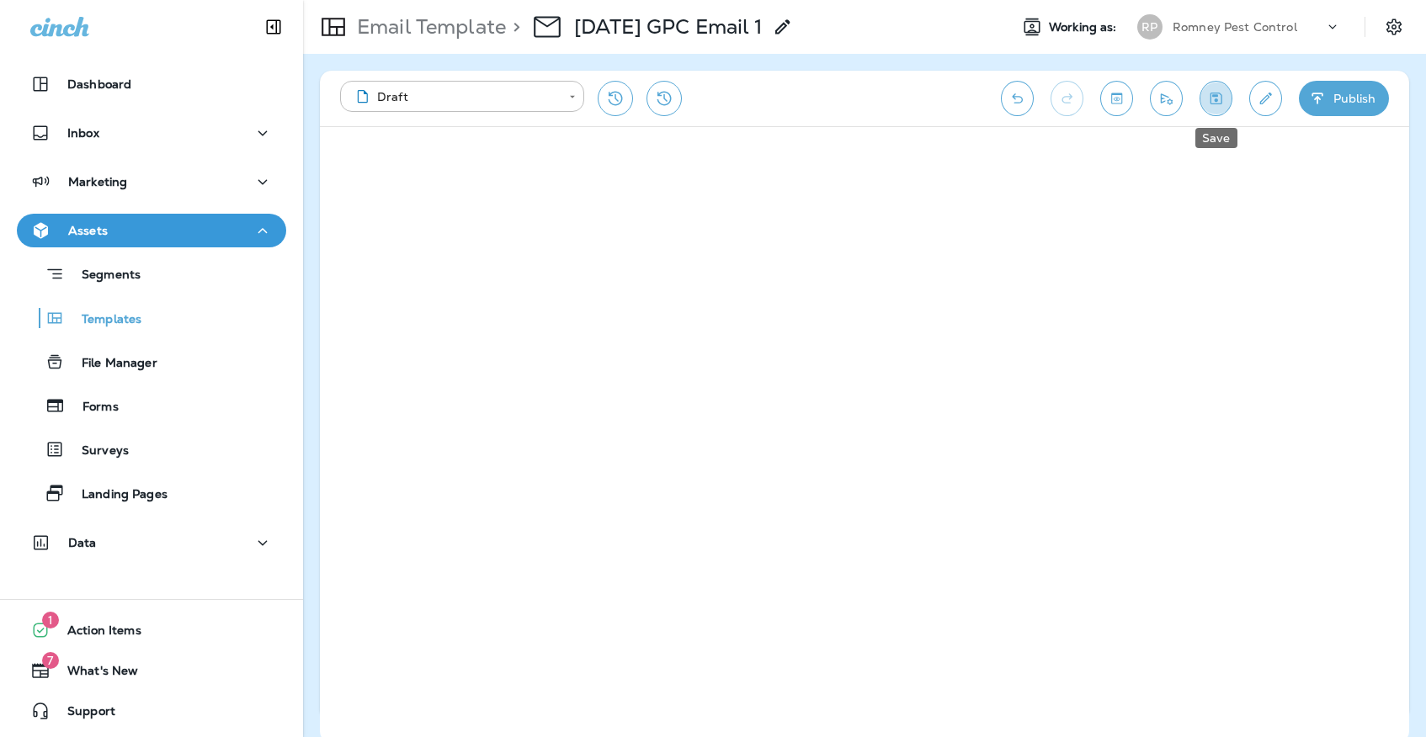
click at [1215, 99] on icon "Save" at bounding box center [1216, 99] width 12 height 12
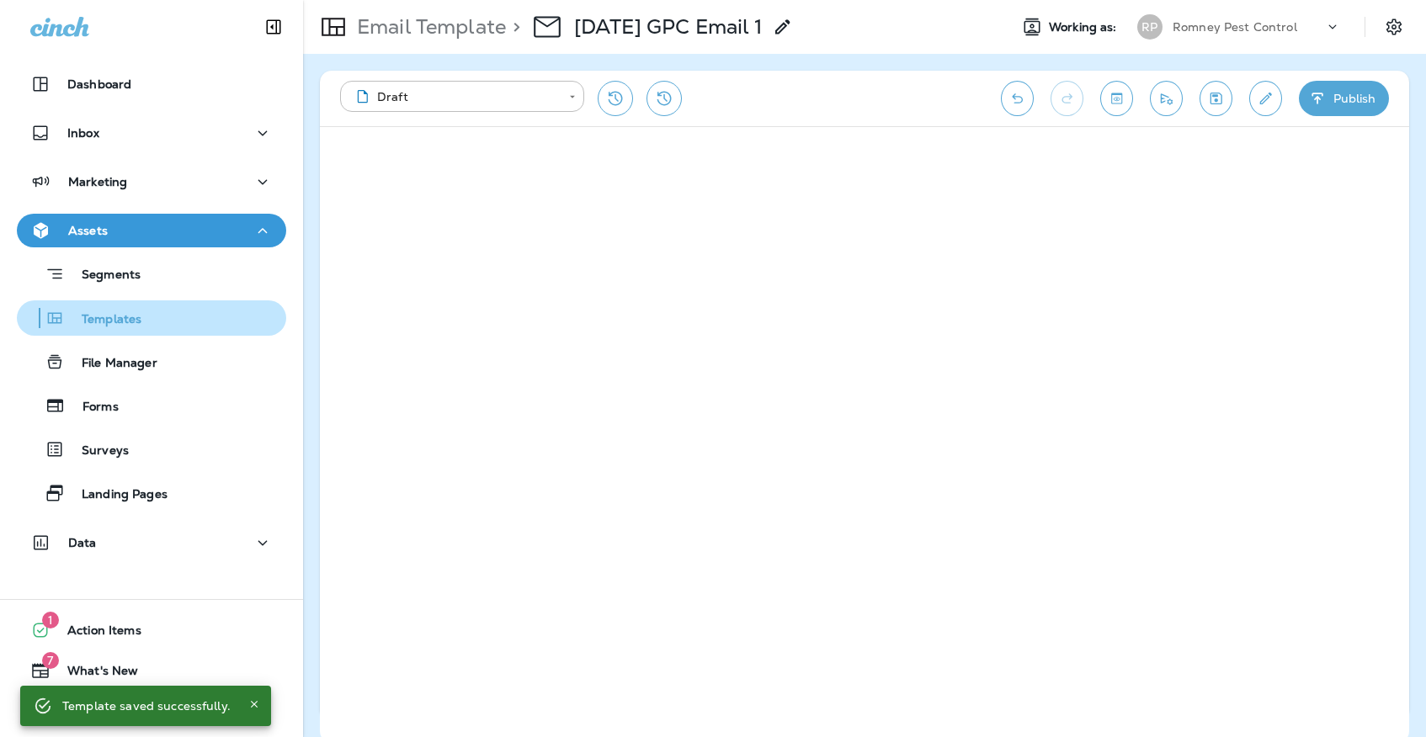
click at [178, 307] on div "Templates" at bounding box center [152, 317] width 256 height 25
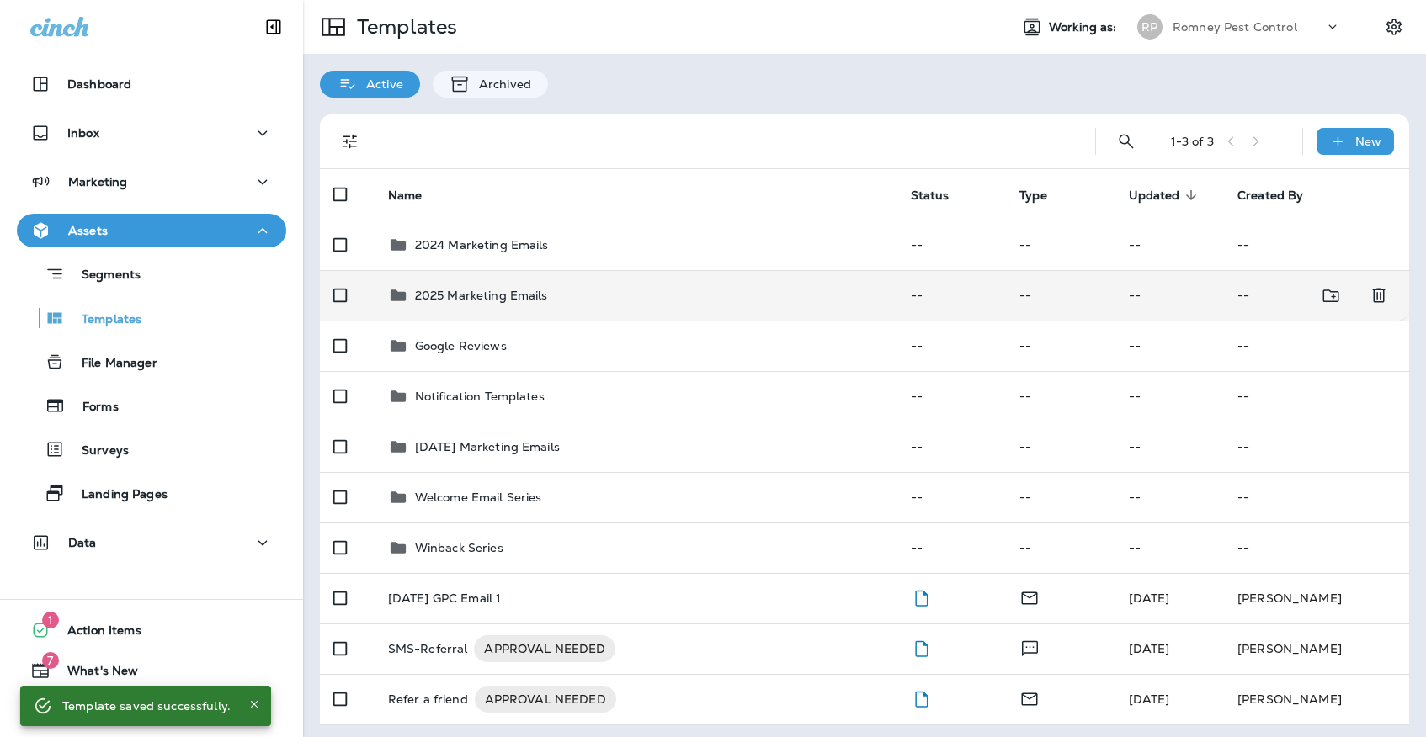
click at [489, 289] on p "2025 Marketing Emails" at bounding box center [481, 295] width 133 height 13
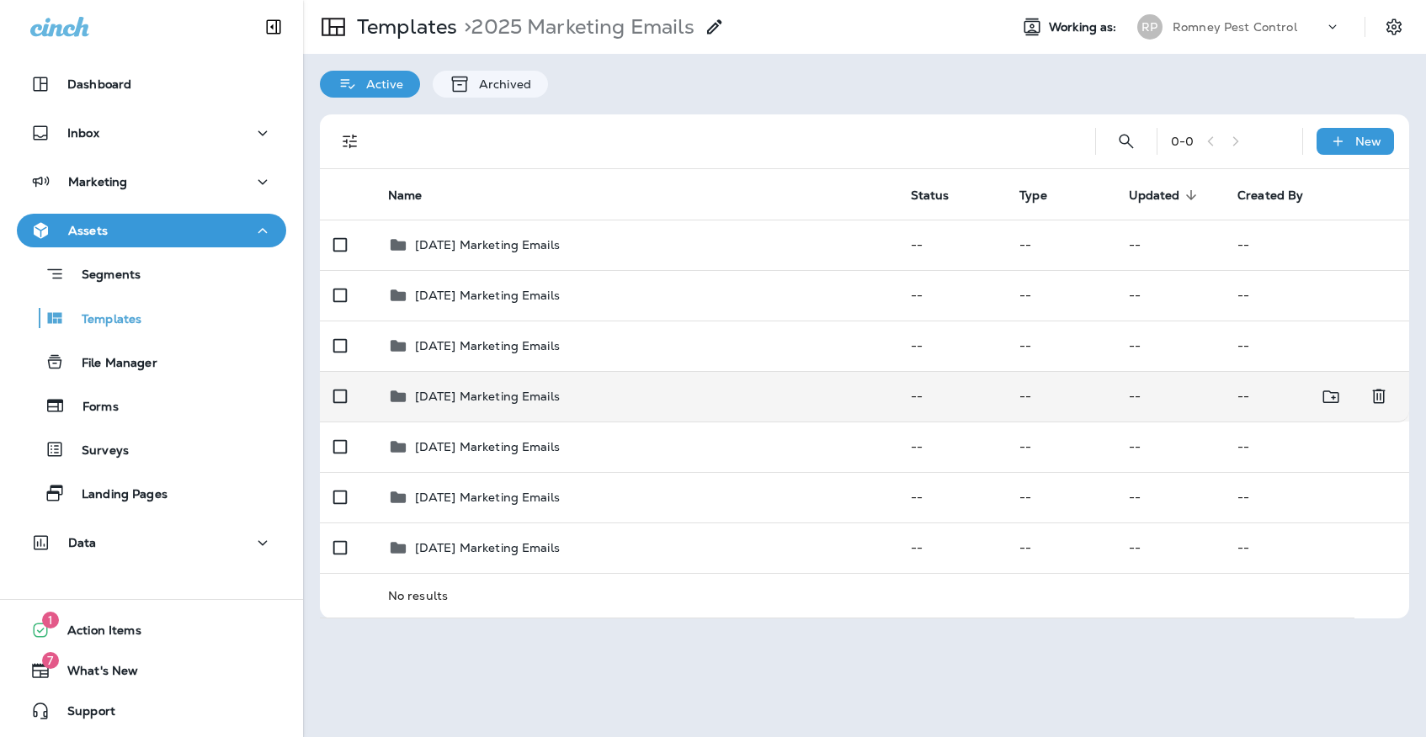
click at [490, 390] on p "[DATE] Marketing Emails" at bounding box center [487, 396] width 145 height 13
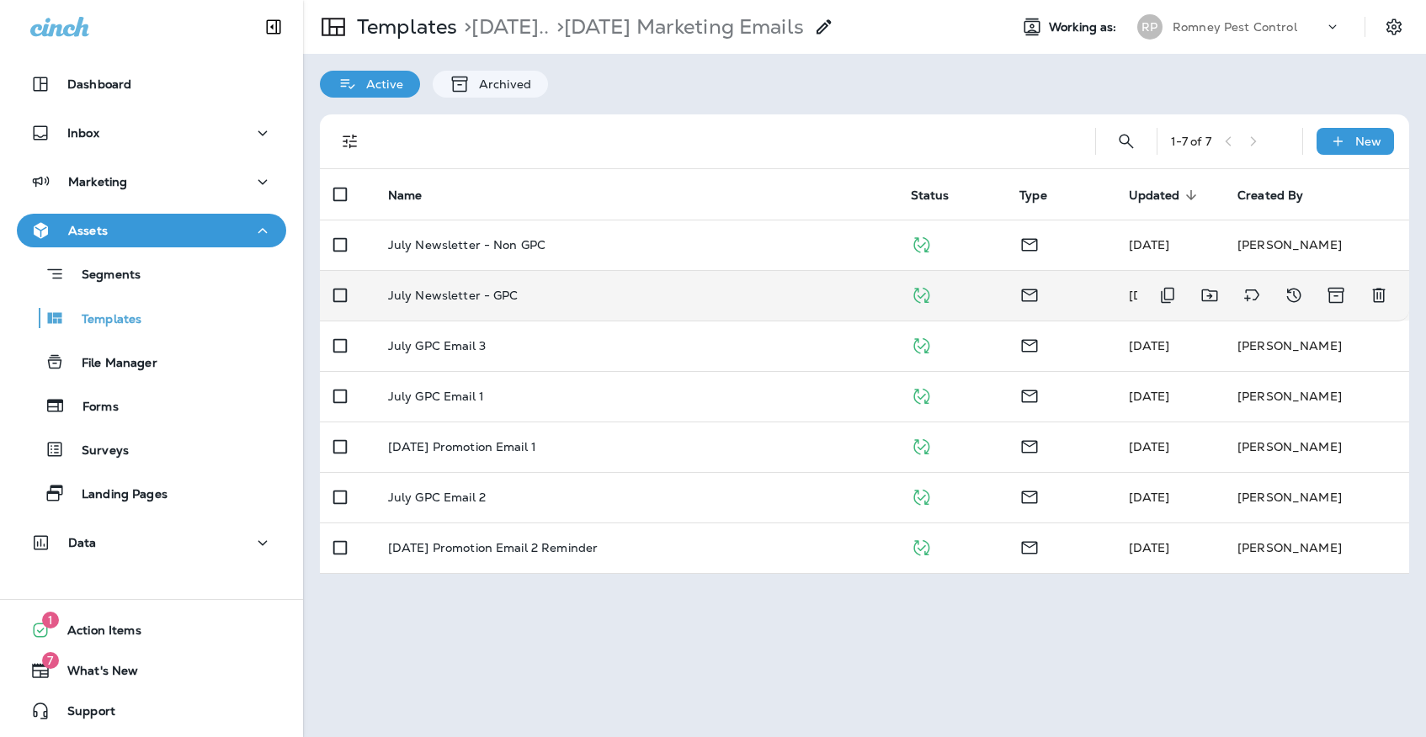
click at [507, 289] on td "July Newsletter - GPC" at bounding box center [636, 295] width 523 height 50
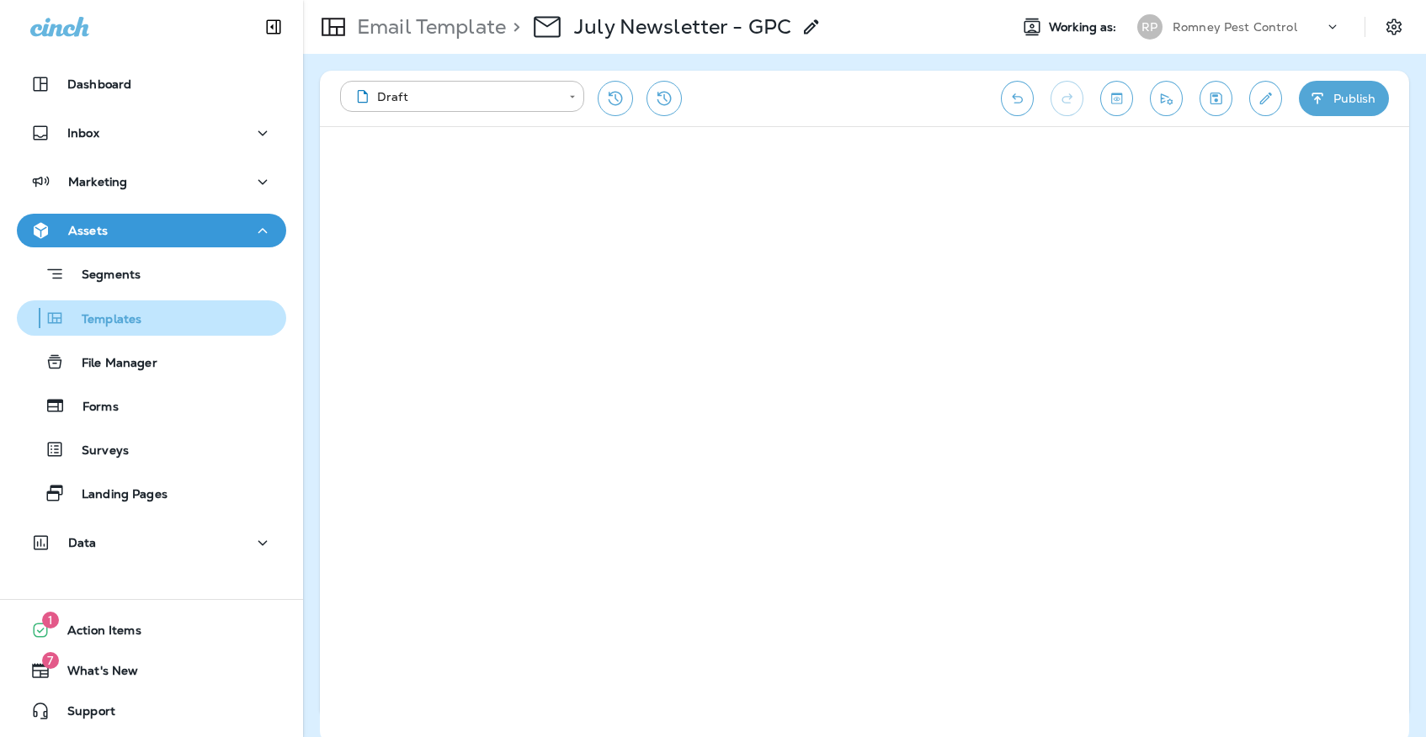
click at [72, 319] on p "Templates" at bounding box center [103, 320] width 77 height 16
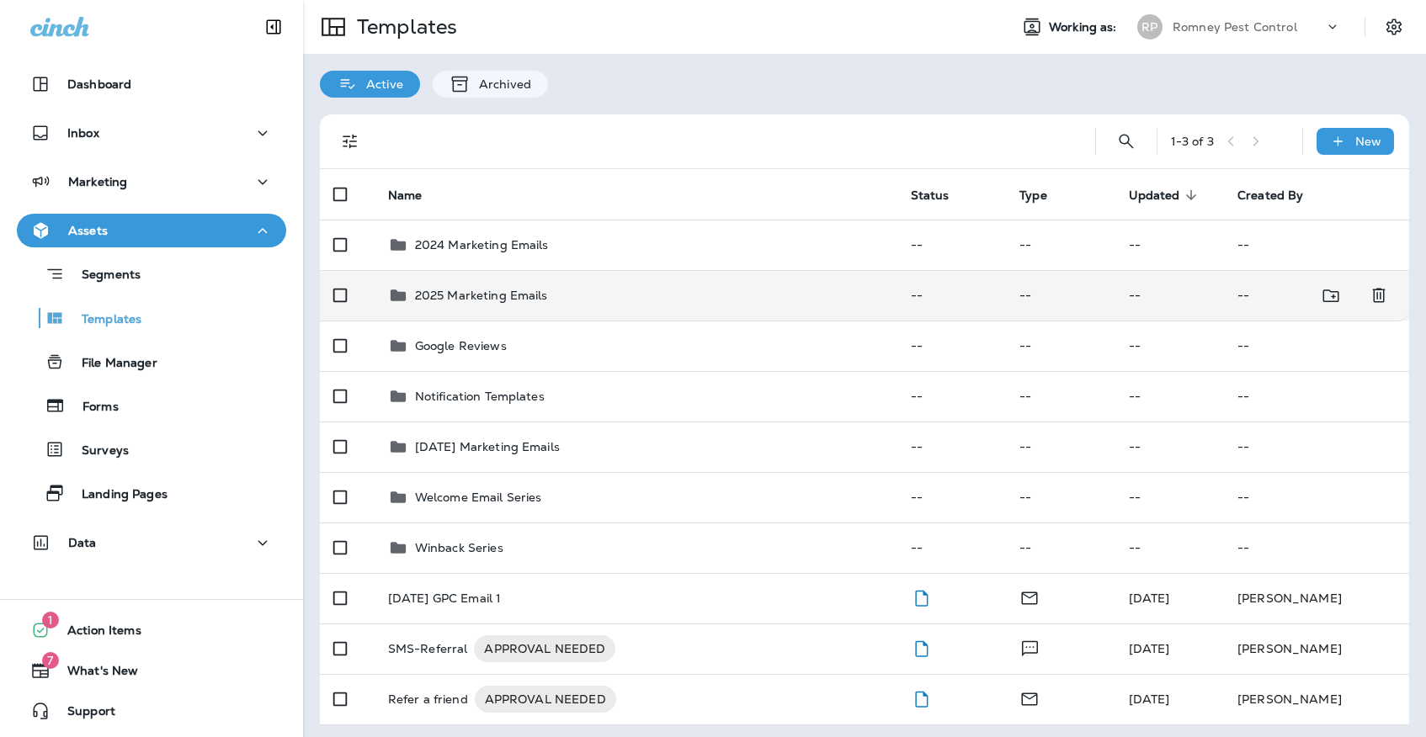
click at [517, 291] on td "2025 Marketing Emails" at bounding box center [636, 295] width 523 height 50
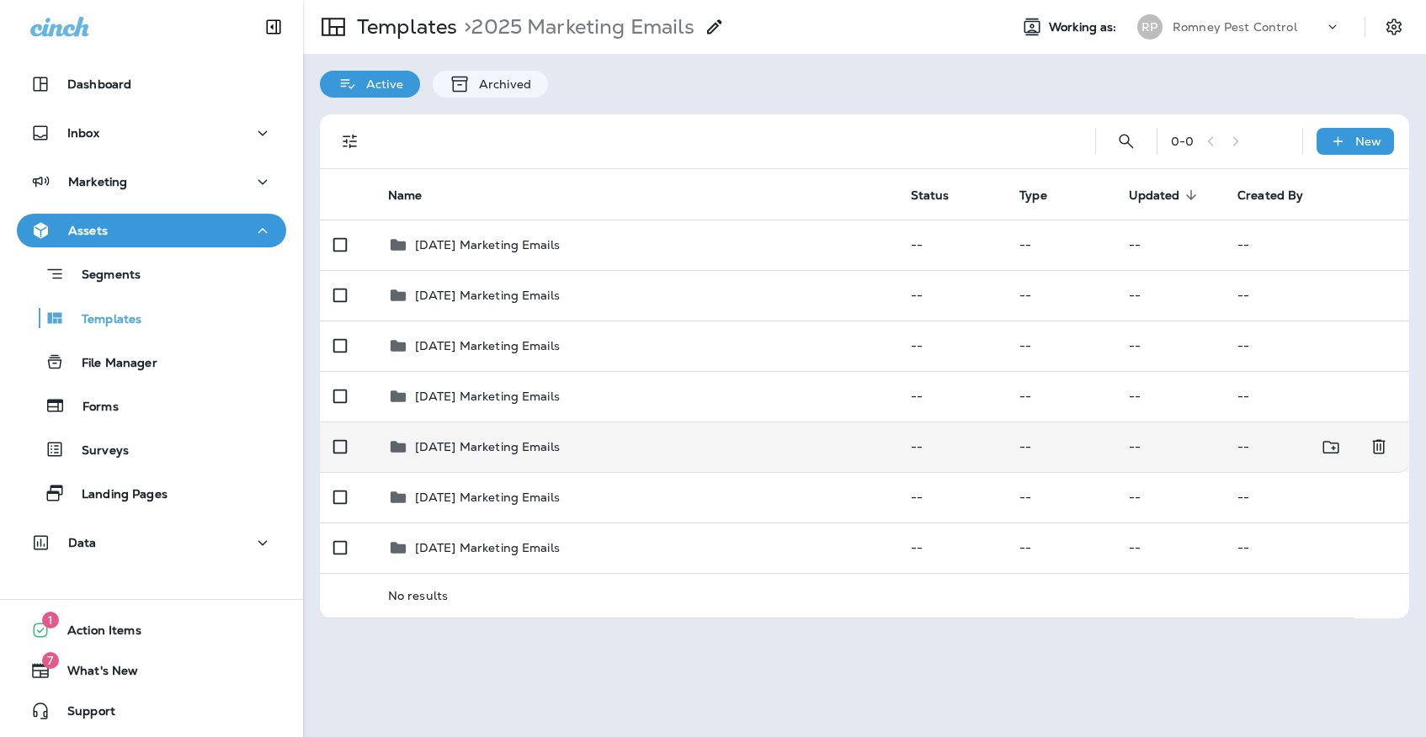
click at [513, 443] on td "[DATE] Marketing Emails" at bounding box center [636, 447] width 523 height 50
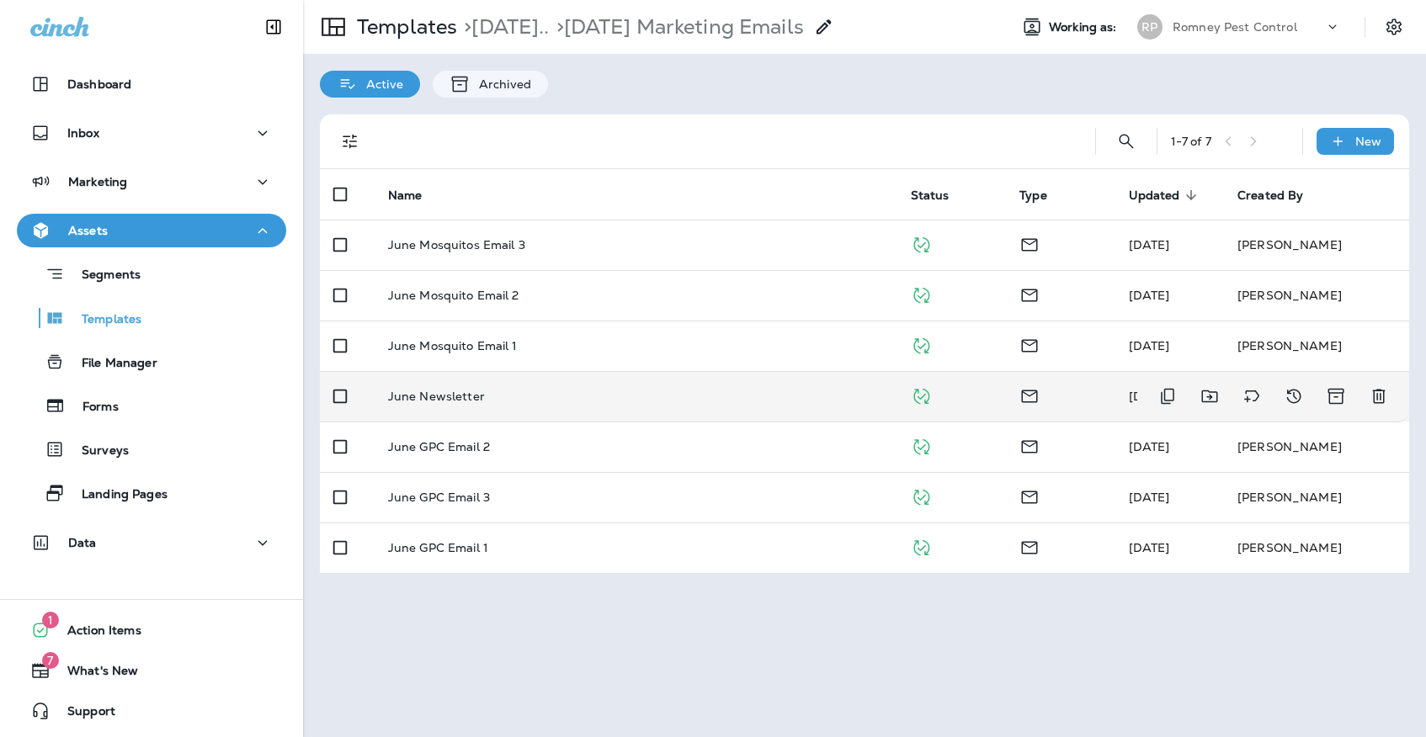
click at [535, 390] on div "June Newsletter" at bounding box center [636, 396] width 496 height 13
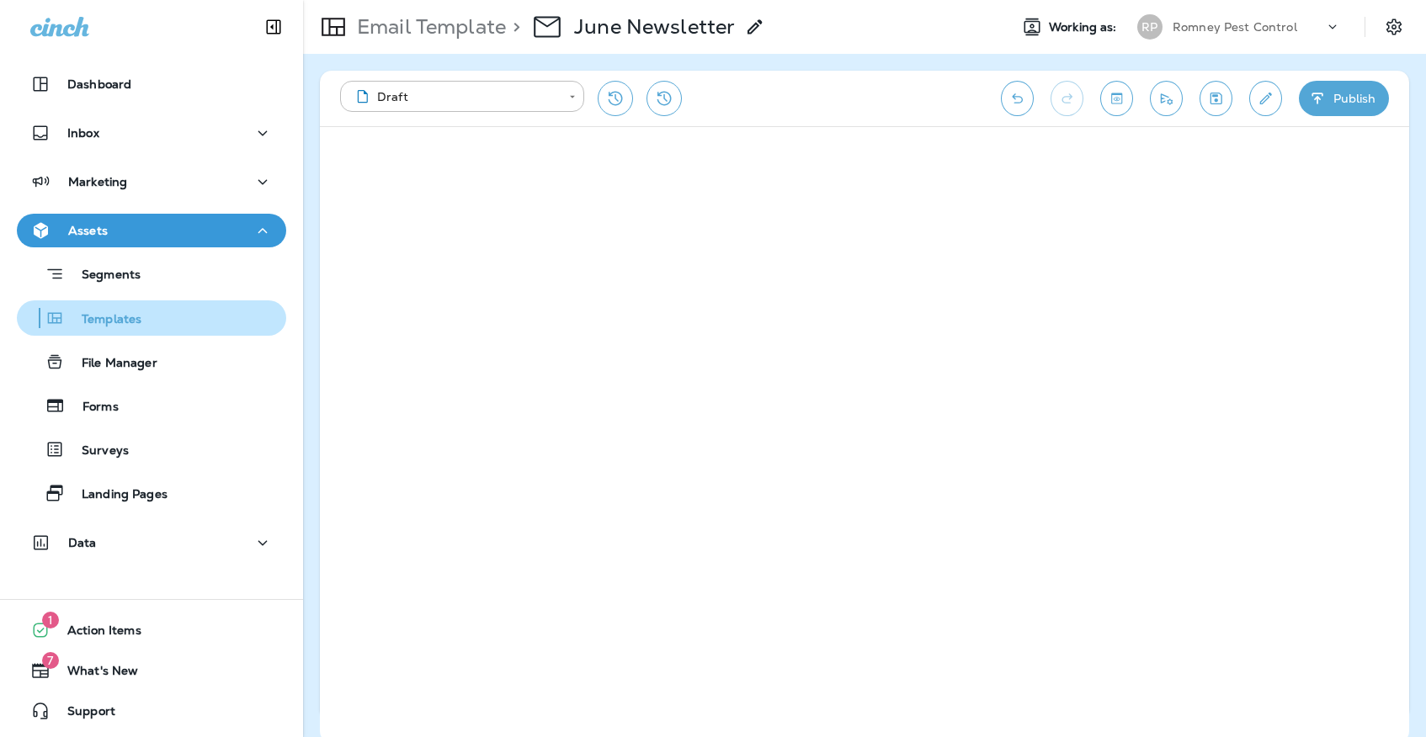
click at [207, 322] on div "Templates" at bounding box center [152, 317] width 256 height 25
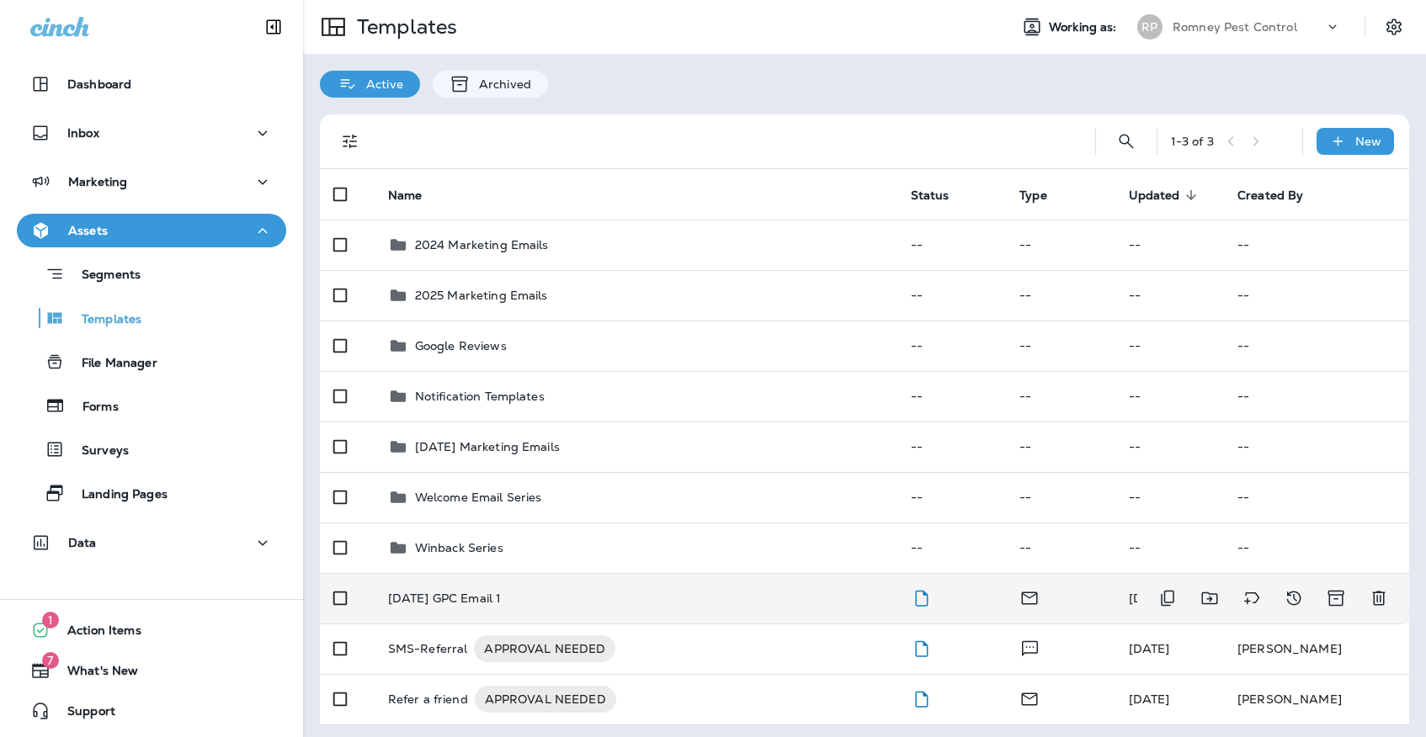
click at [525, 592] on div "[DATE] GPC Email 1" at bounding box center [636, 598] width 496 height 13
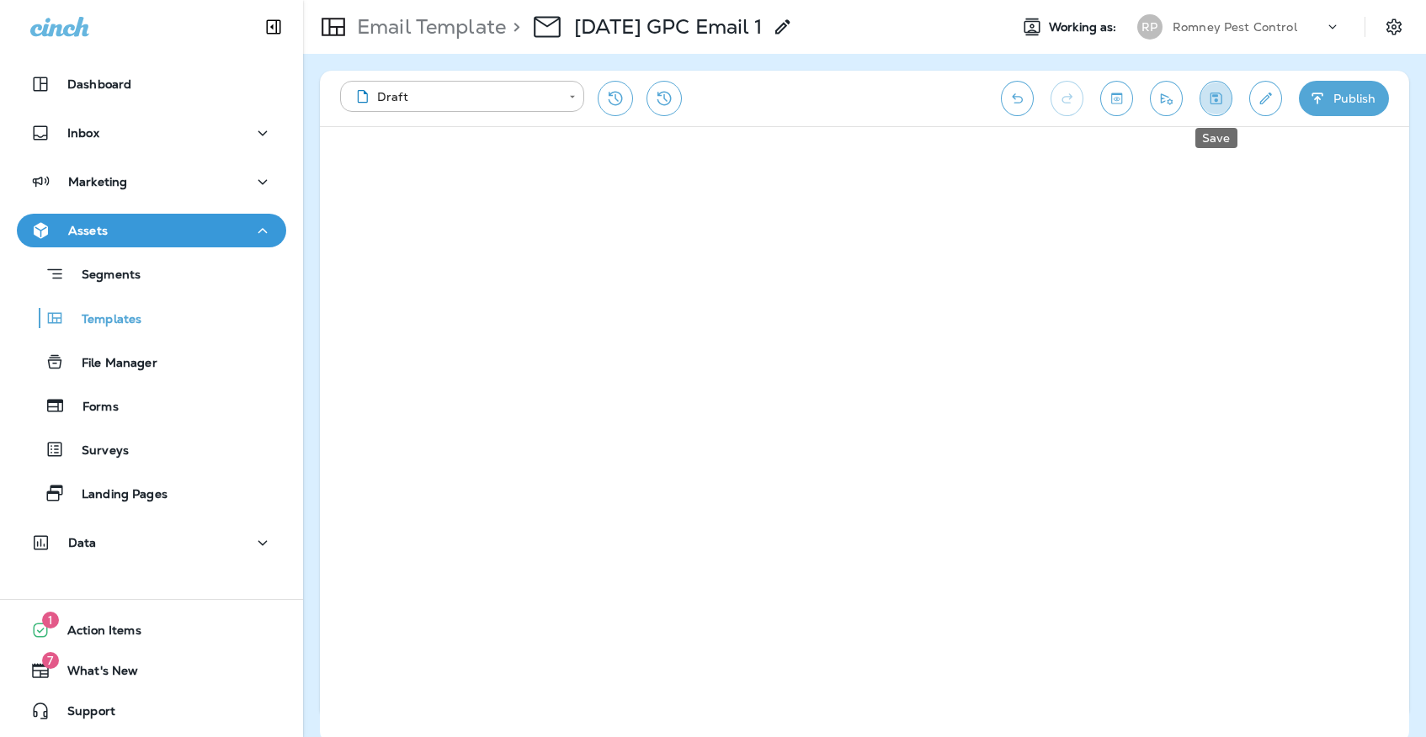
click at [1208, 93] on icon "Save" at bounding box center [1216, 98] width 18 height 17
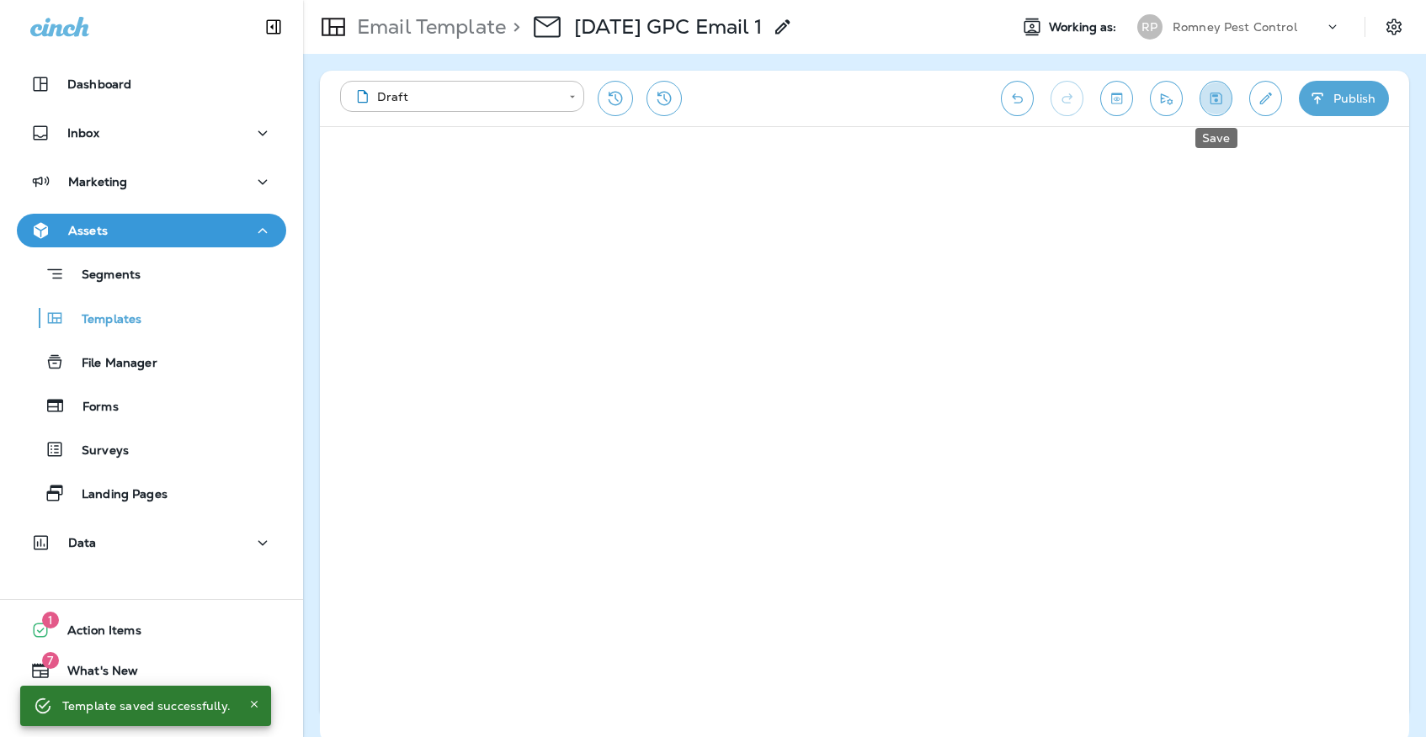
click at [1210, 93] on icon "Save" at bounding box center [1216, 99] width 12 height 12
click at [1207, 104] on icon "Save" at bounding box center [1216, 98] width 18 height 17
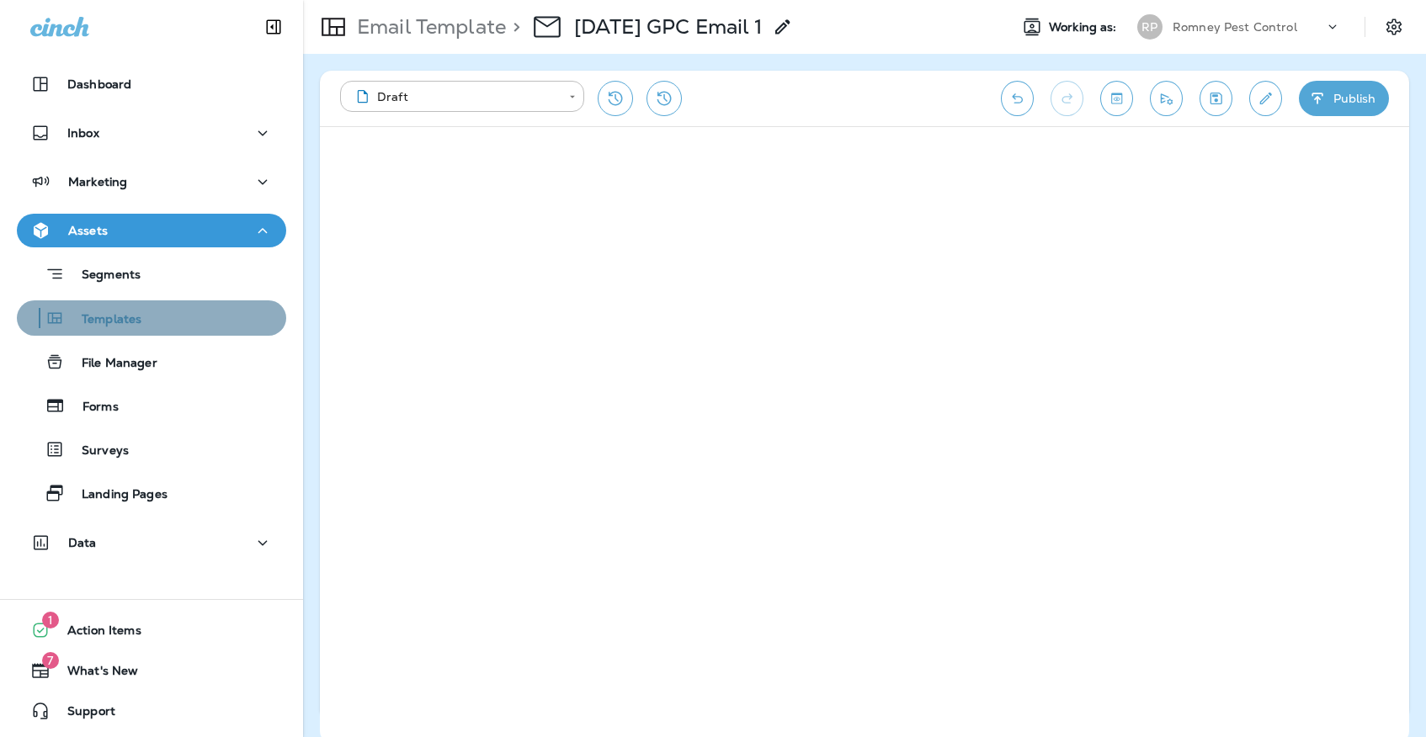
click at [152, 321] on div "Templates" at bounding box center [152, 317] width 256 height 25
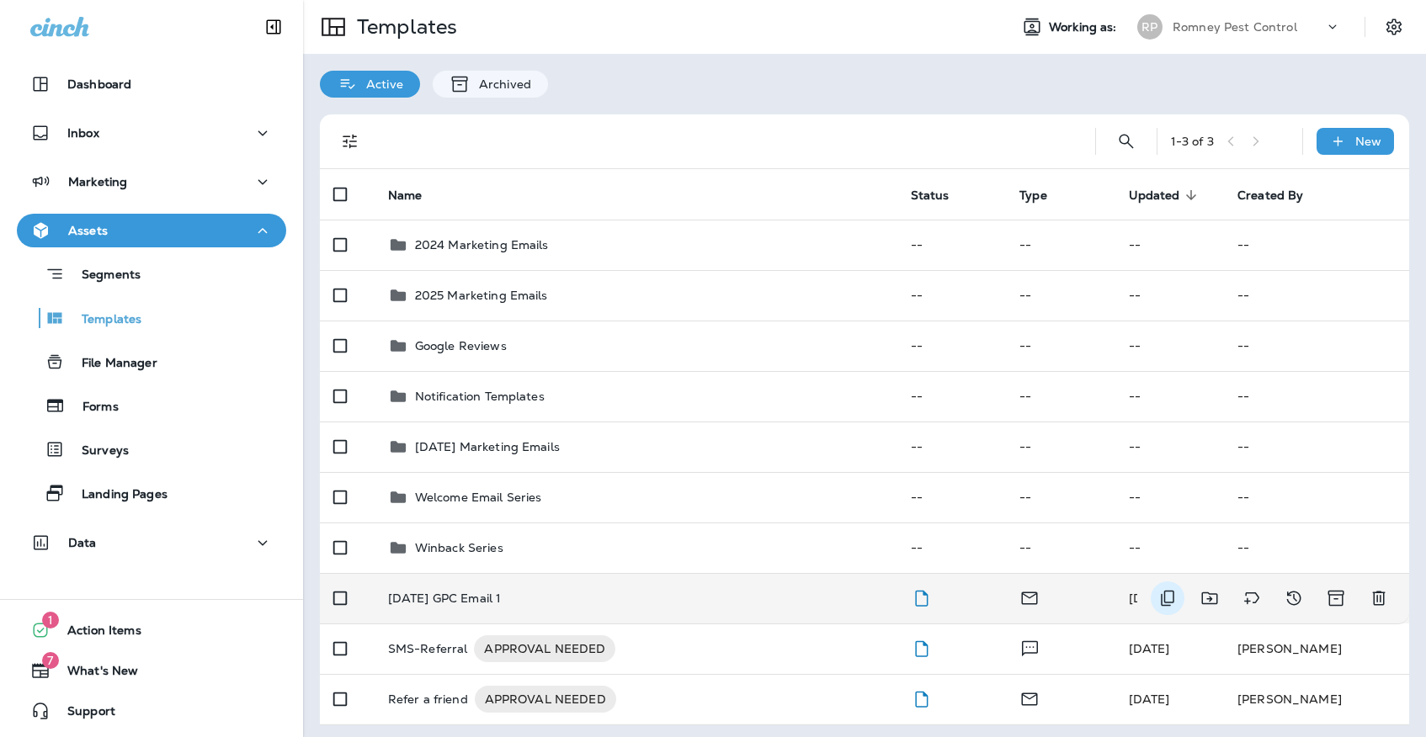
click at [1167, 588] on icon "Duplicate" at bounding box center [1167, 598] width 20 height 20
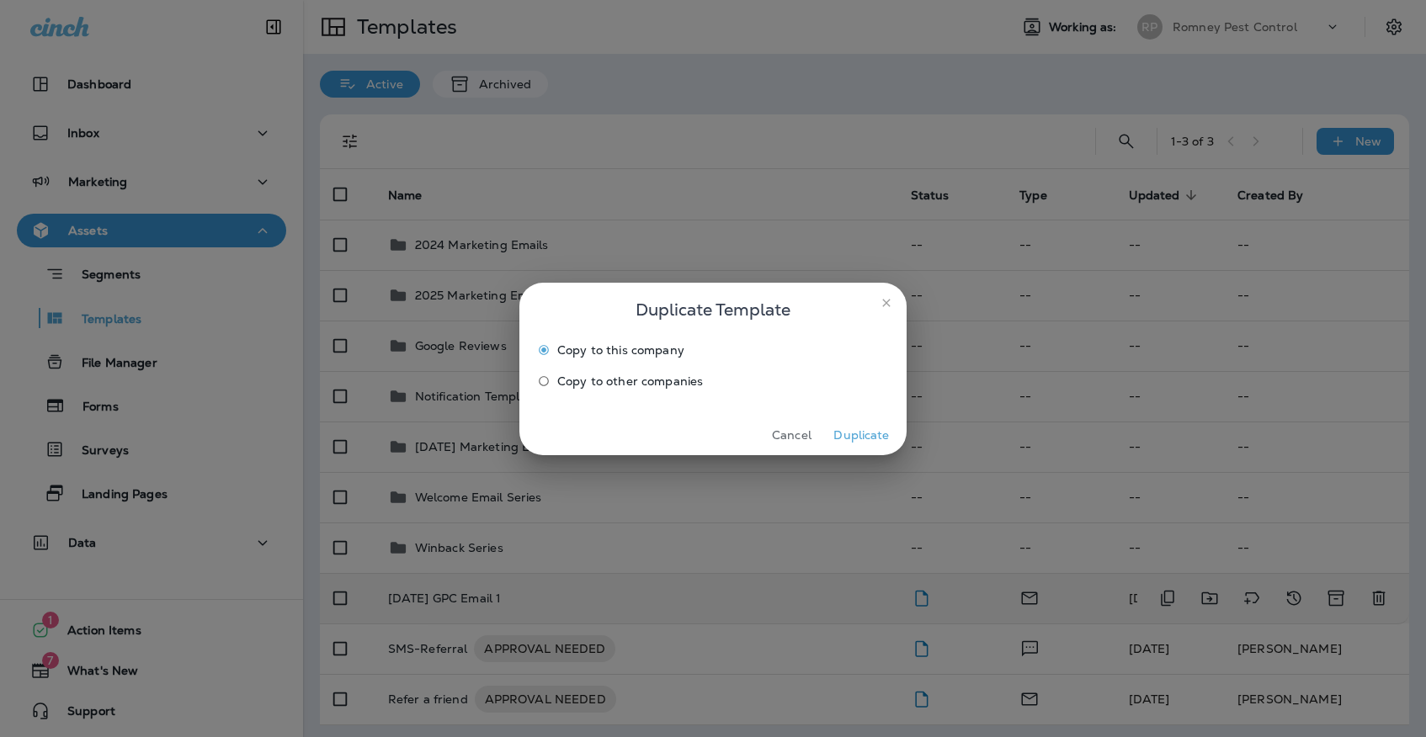
click at [607, 375] on span "Copy to other companies" at bounding box center [630, 381] width 146 height 13
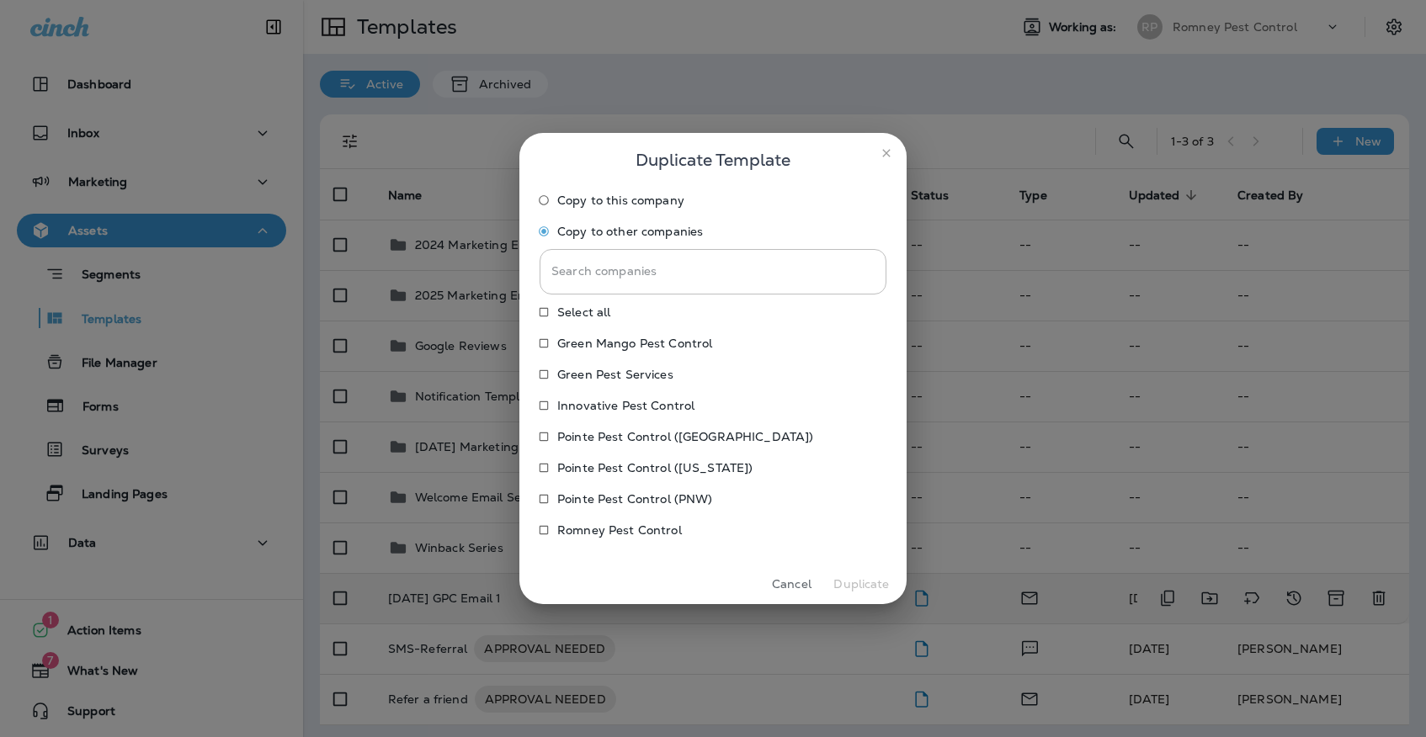
click at [616, 350] on p "Green Mango Pest Control" at bounding box center [634, 343] width 155 height 13
click at [616, 369] on p "Green Pest Services" at bounding box center [615, 374] width 116 height 13
click at [616, 400] on p "Innovative Pest Control" at bounding box center [625, 405] width 137 height 13
click at [616, 430] on p "Pointe Pest Control ([GEOGRAPHIC_DATA])" at bounding box center [685, 436] width 256 height 13
click at [616, 452] on div "Select all Green Mango Pest Control Green Pest Services Innovative Pest Control…" at bounding box center [712, 423] width 347 height 249
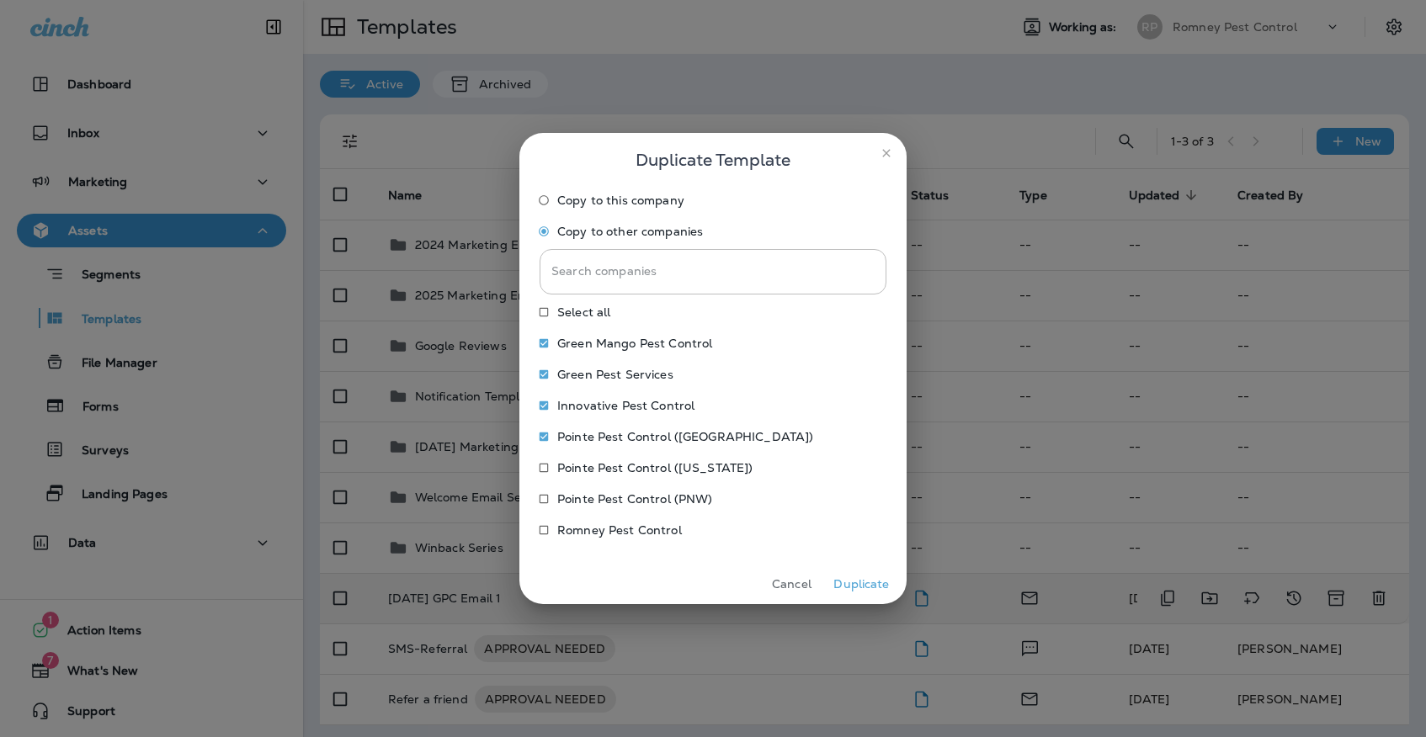
click at [616, 465] on p "Pointe Pest Control ([US_STATE])" at bounding box center [654, 467] width 195 height 13
click at [616, 493] on p "Pointe Pest Control (PNW)" at bounding box center [635, 498] width 156 height 13
click at [839, 583] on button "Duplicate" at bounding box center [861, 584] width 63 height 26
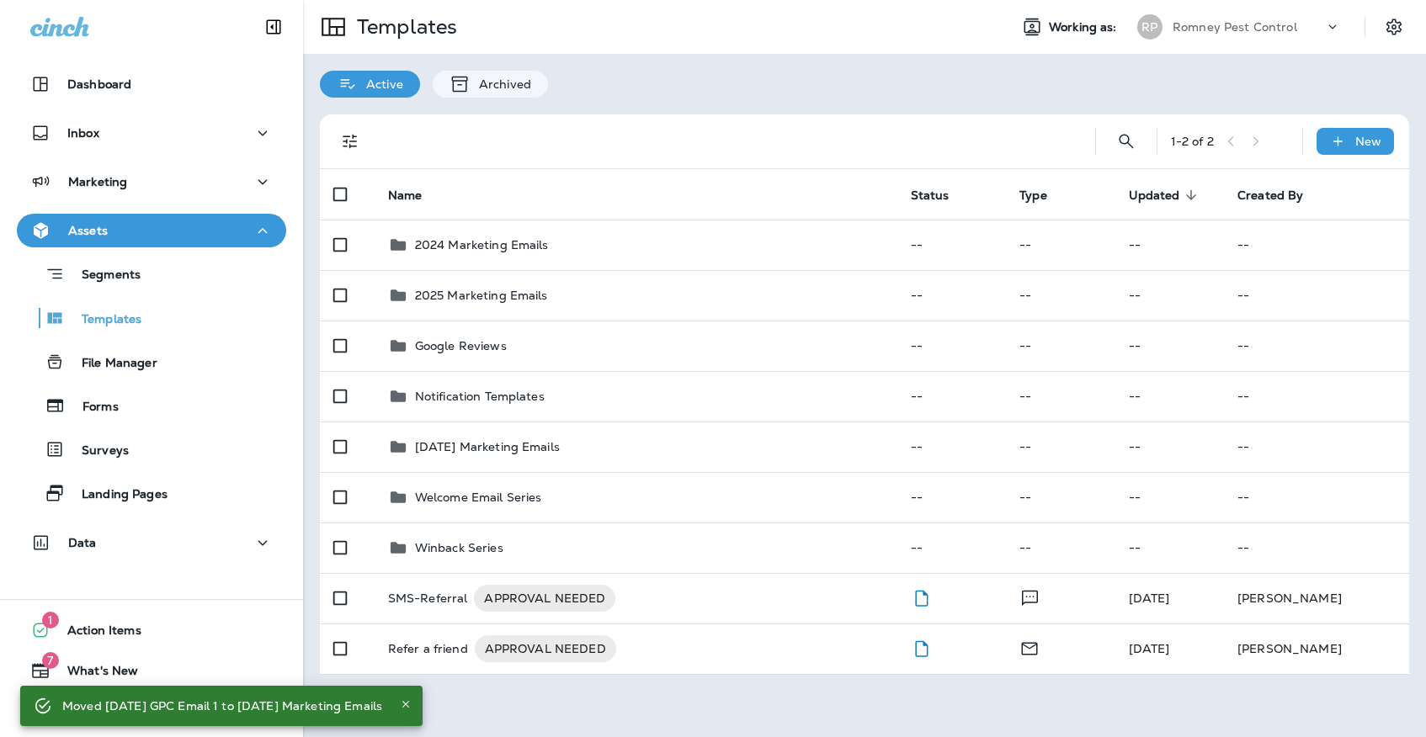
click at [1244, 40] on div "[PERSON_NAME] Pest Control" at bounding box center [1239, 27] width 224 height 34
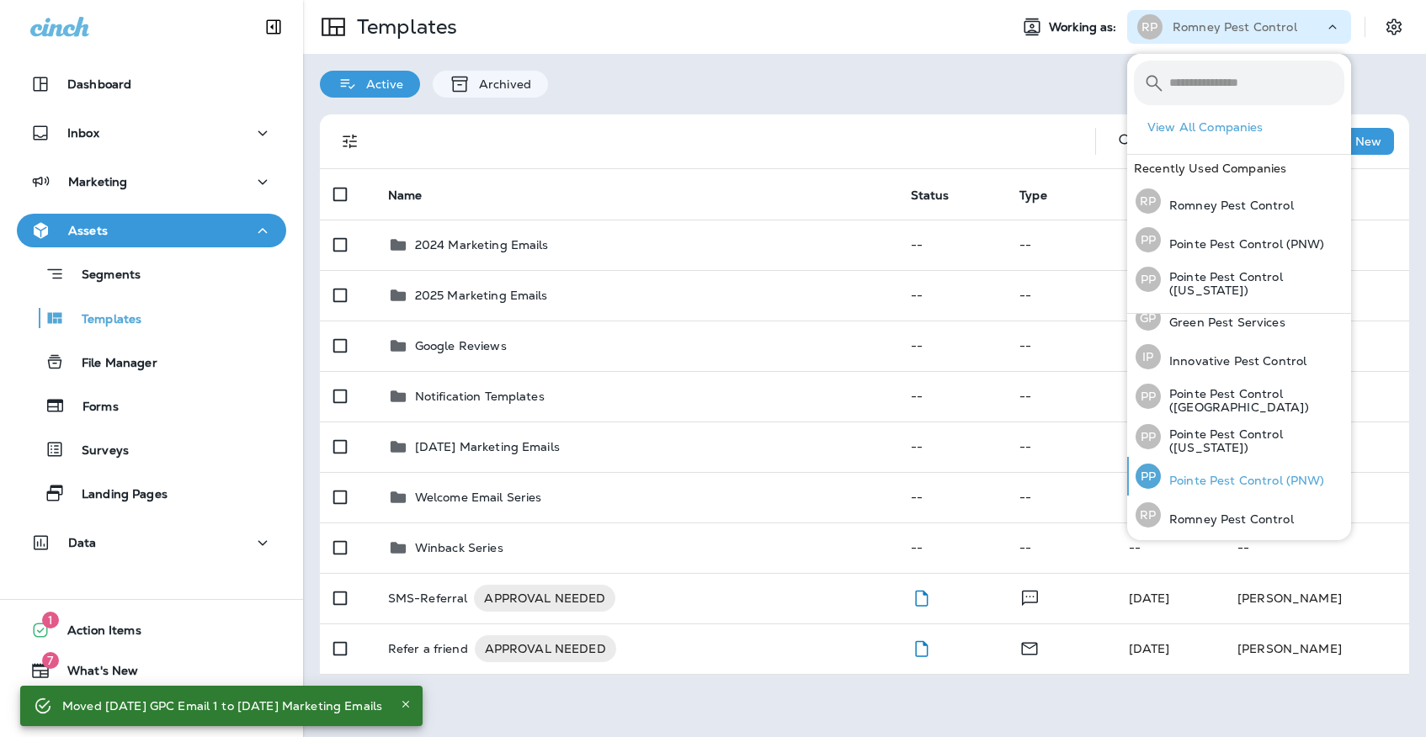
scroll to position [53, 0]
click at [1227, 476] on p "Pointe Pest Control (PNW)" at bounding box center [1243, 481] width 164 height 13
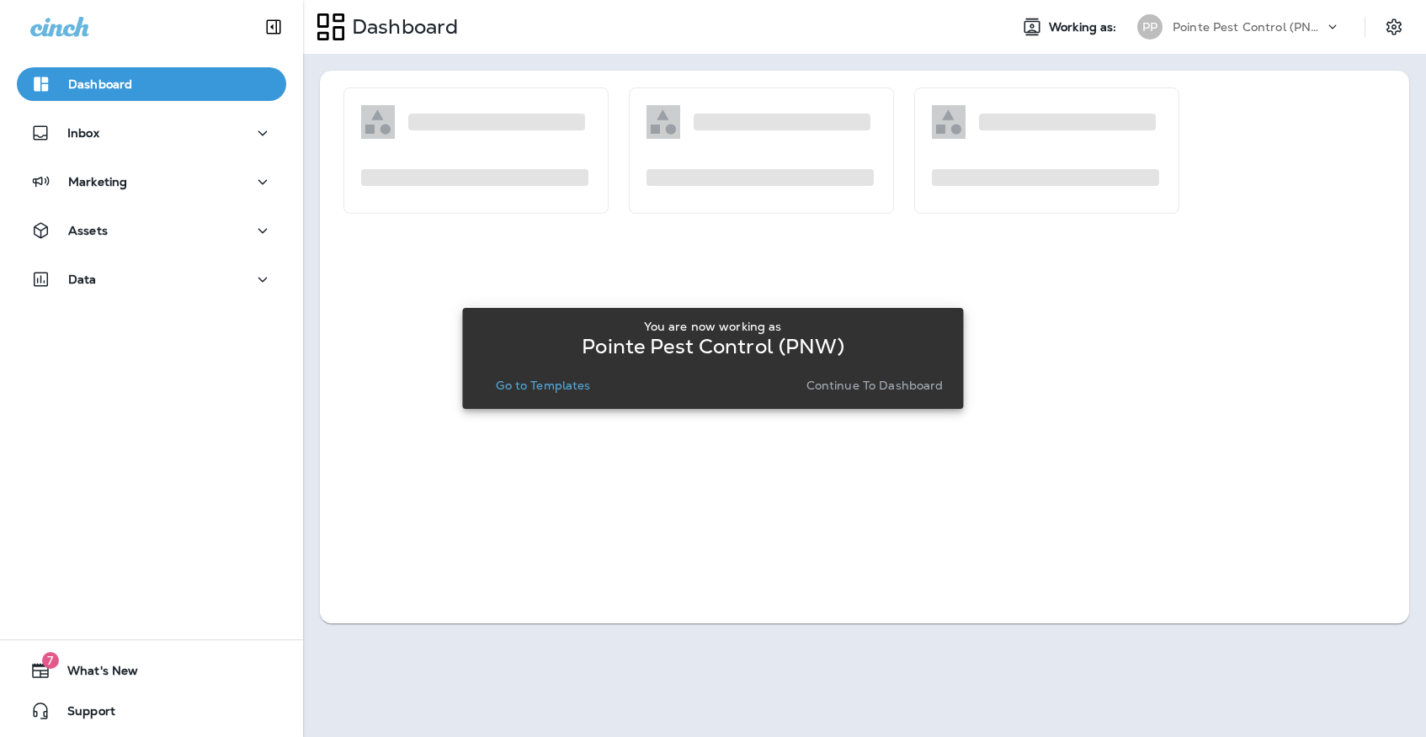
click at [532, 391] on p "Go to Templates" at bounding box center [543, 385] width 94 height 13
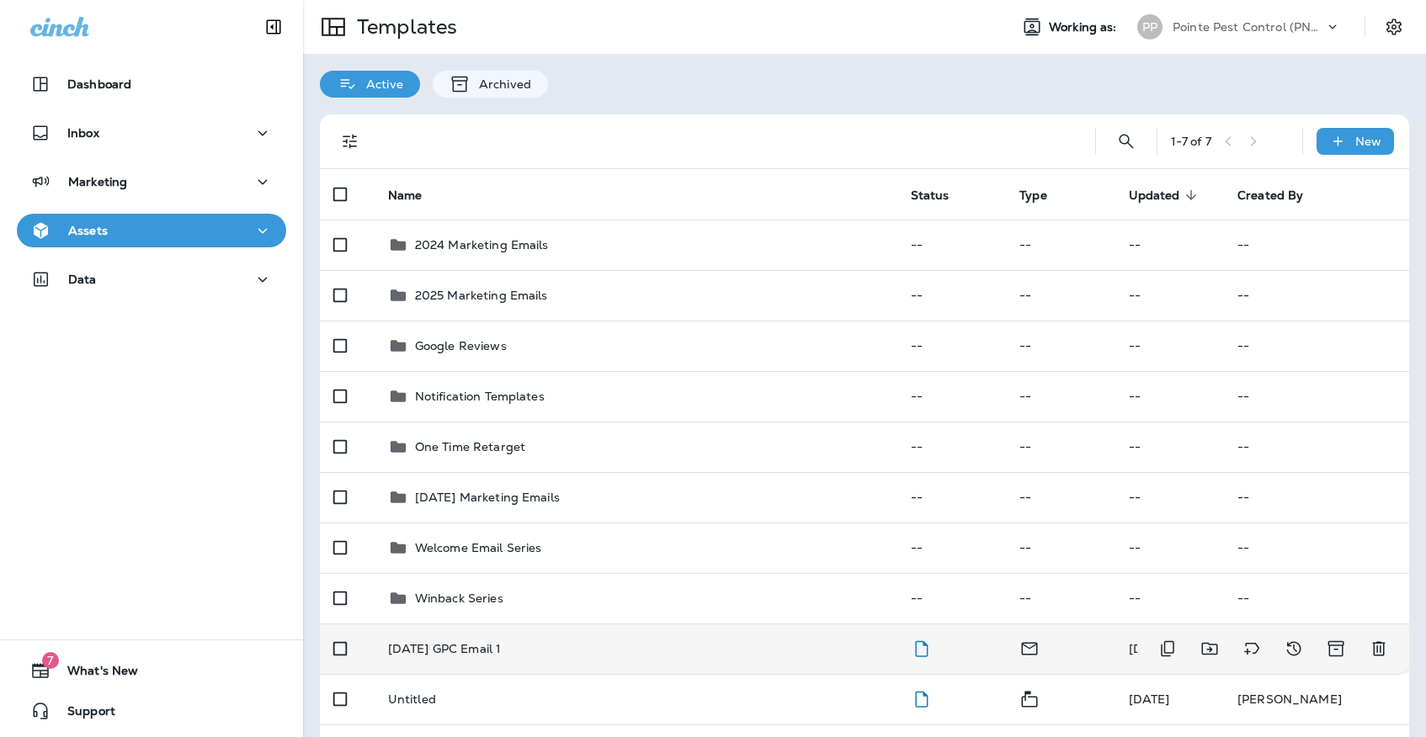
click at [555, 624] on td "[DATE] GPC Email 1" at bounding box center [636, 649] width 523 height 50
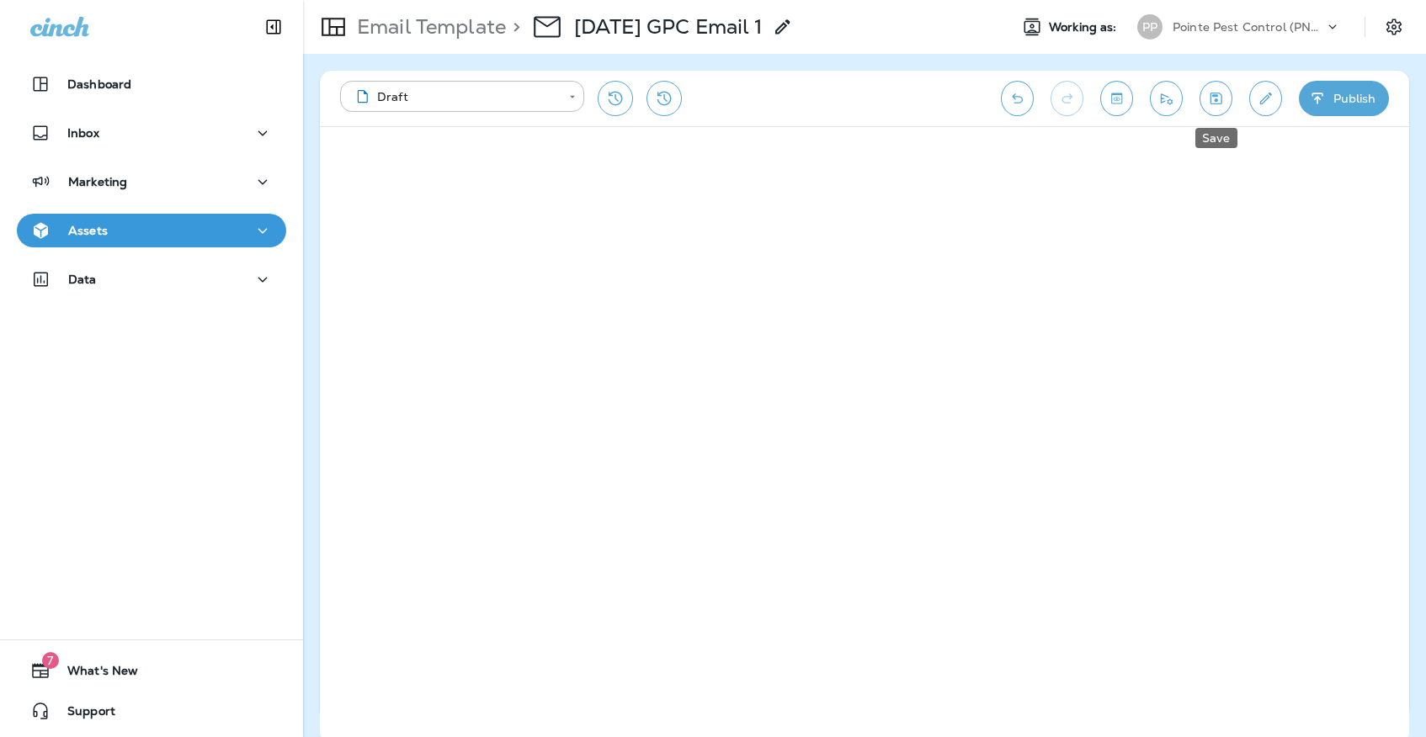
click at [1219, 100] on icon "Save" at bounding box center [1216, 98] width 18 height 17
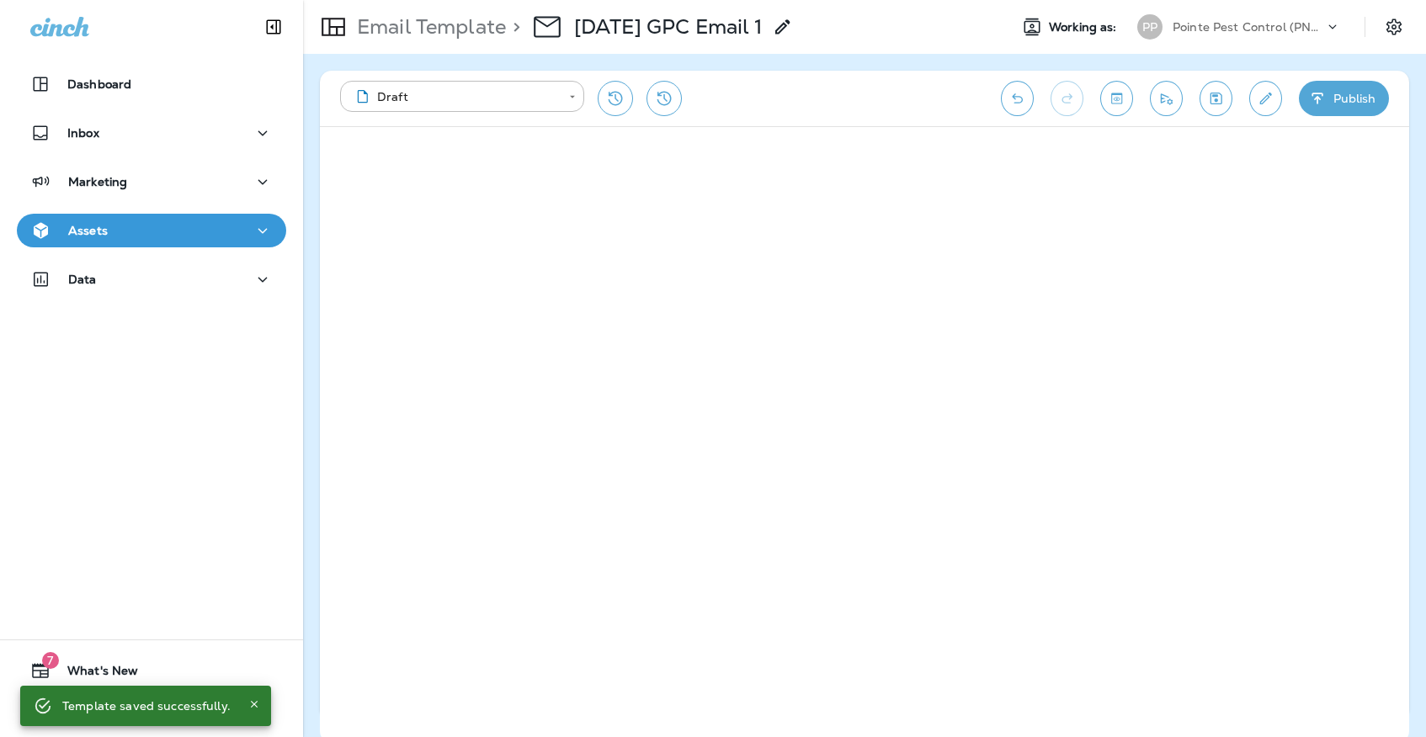
click at [1225, 98] on button "Save" at bounding box center [1215, 98] width 33 height 35
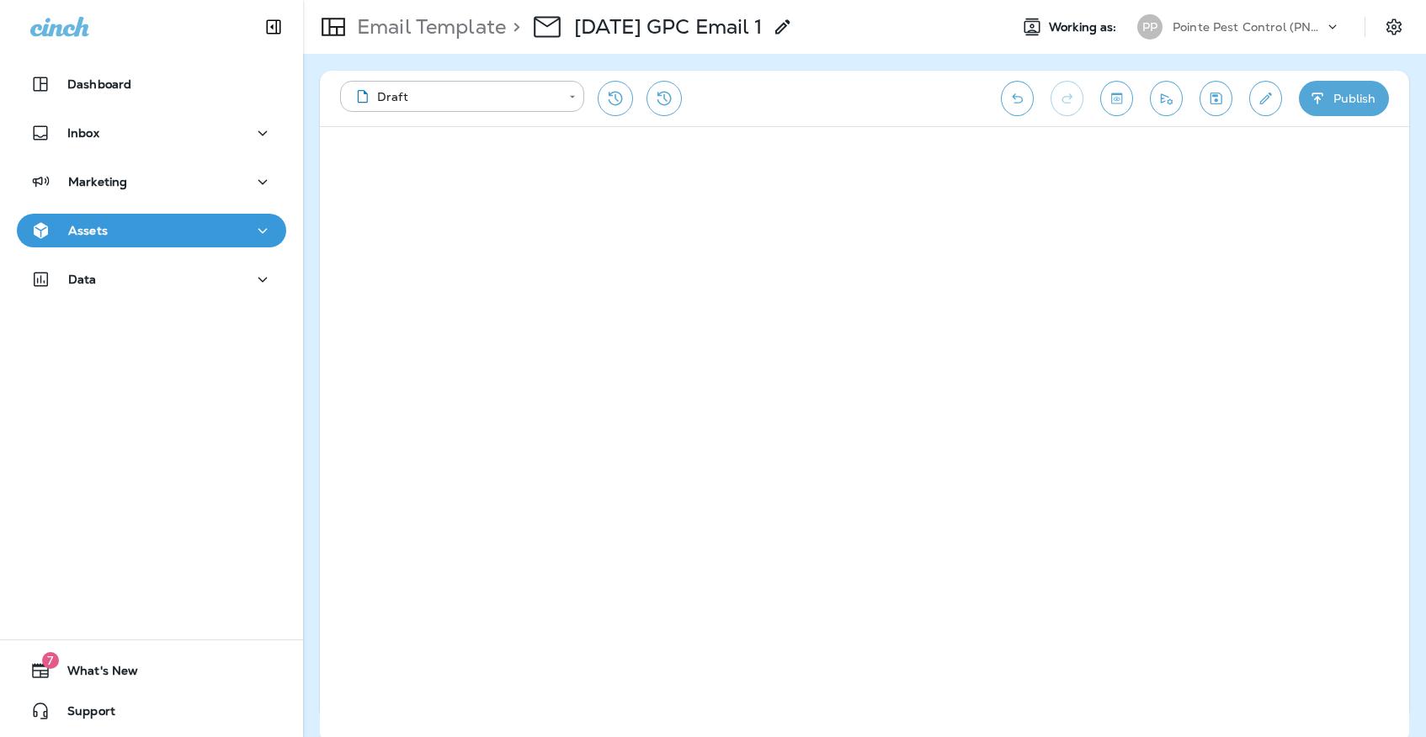
click at [178, 221] on div "Assets" at bounding box center [151, 230] width 242 height 21
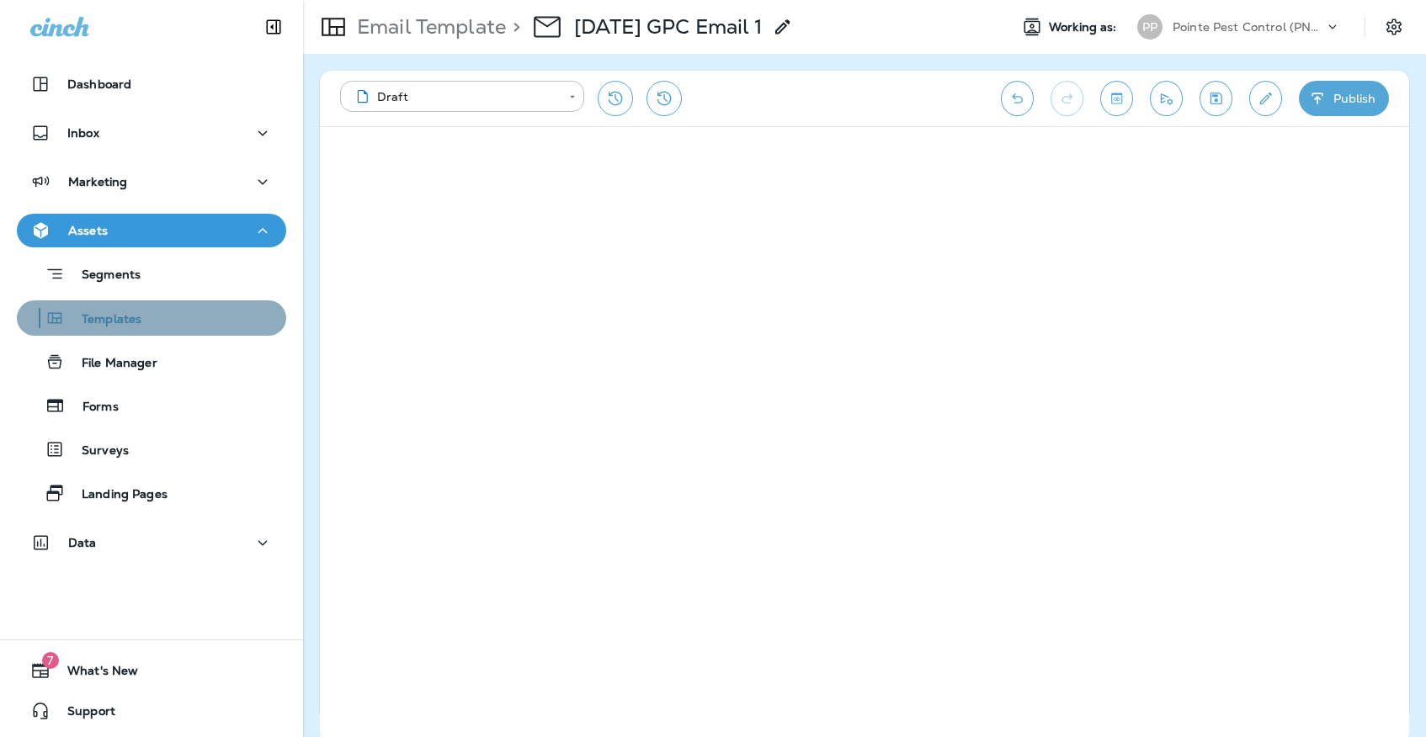
click at [172, 315] on div "Templates" at bounding box center [152, 317] width 256 height 25
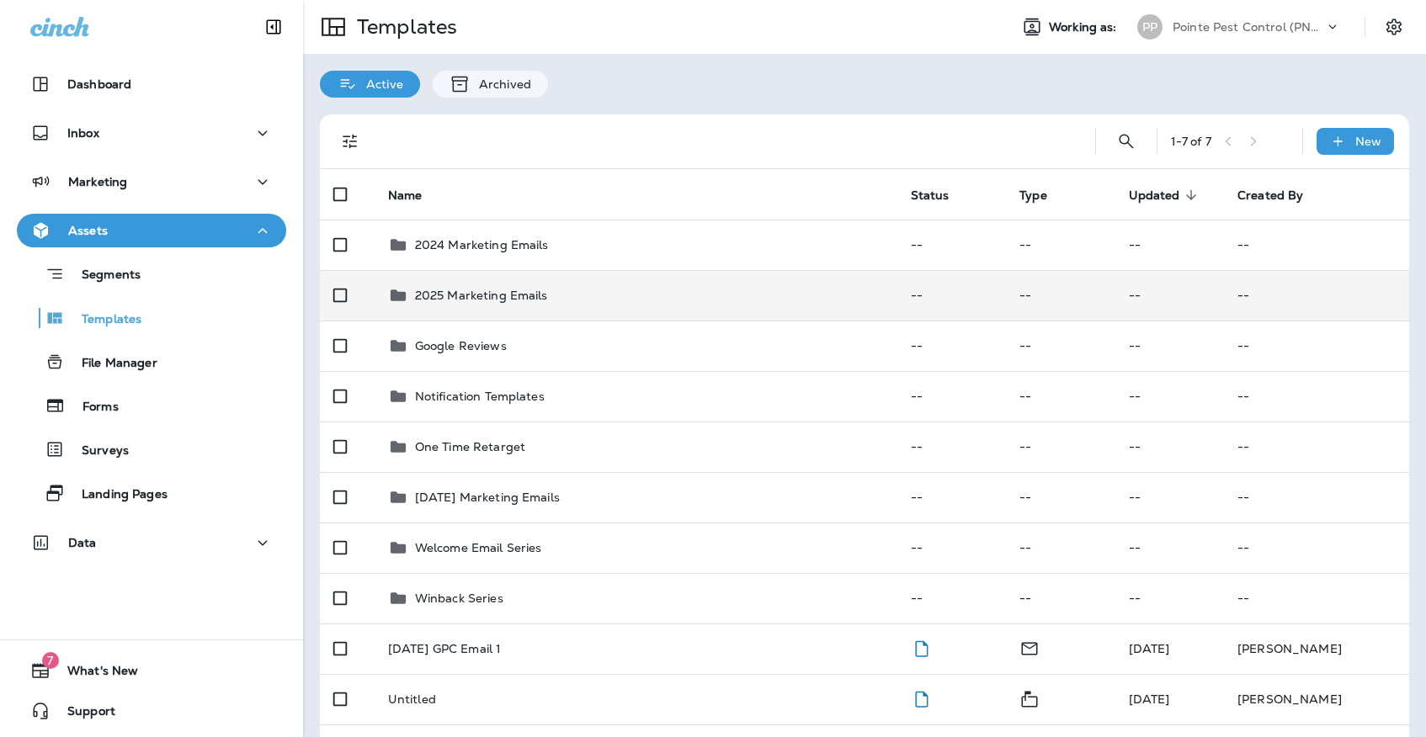
click at [624, 290] on td "2025 Marketing Emails" at bounding box center [636, 295] width 523 height 50
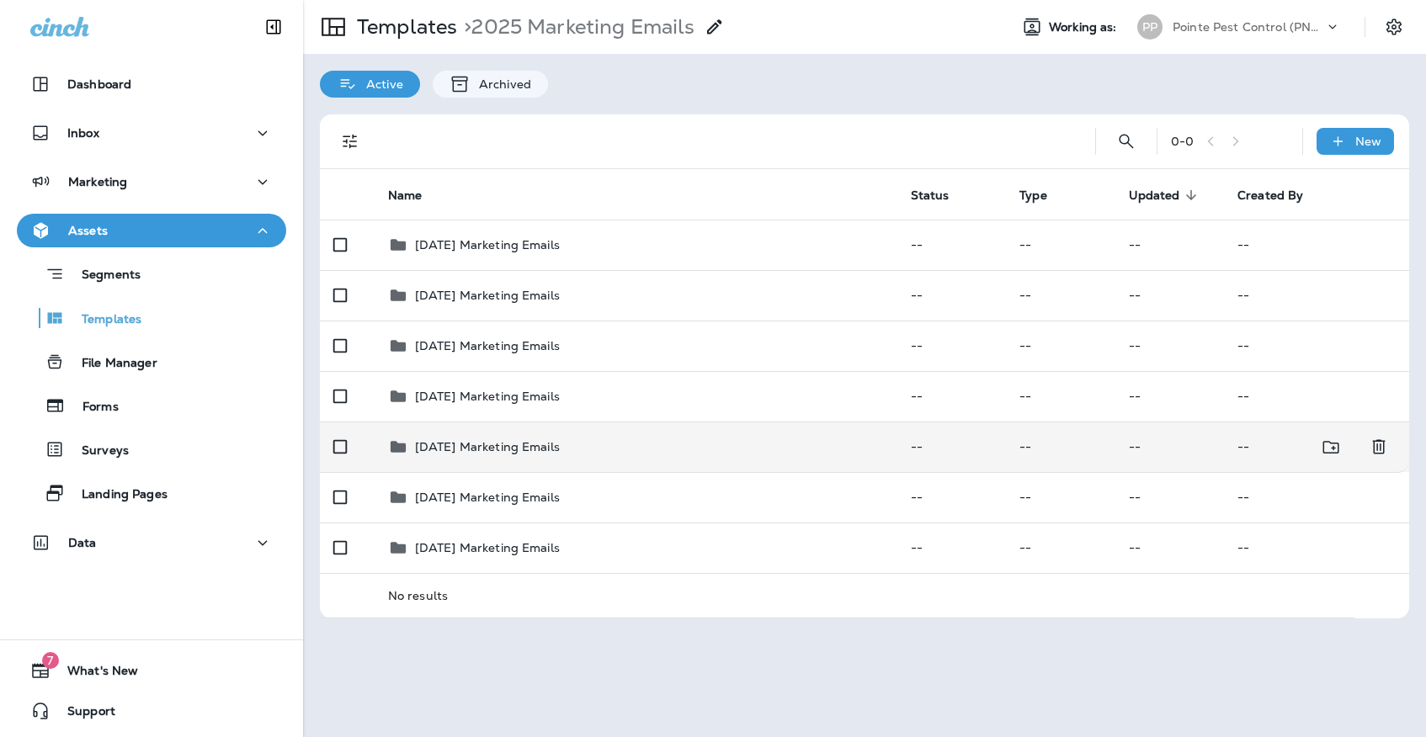
click at [596, 437] on div "[DATE] Marketing Emails" at bounding box center [636, 447] width 496 height 20
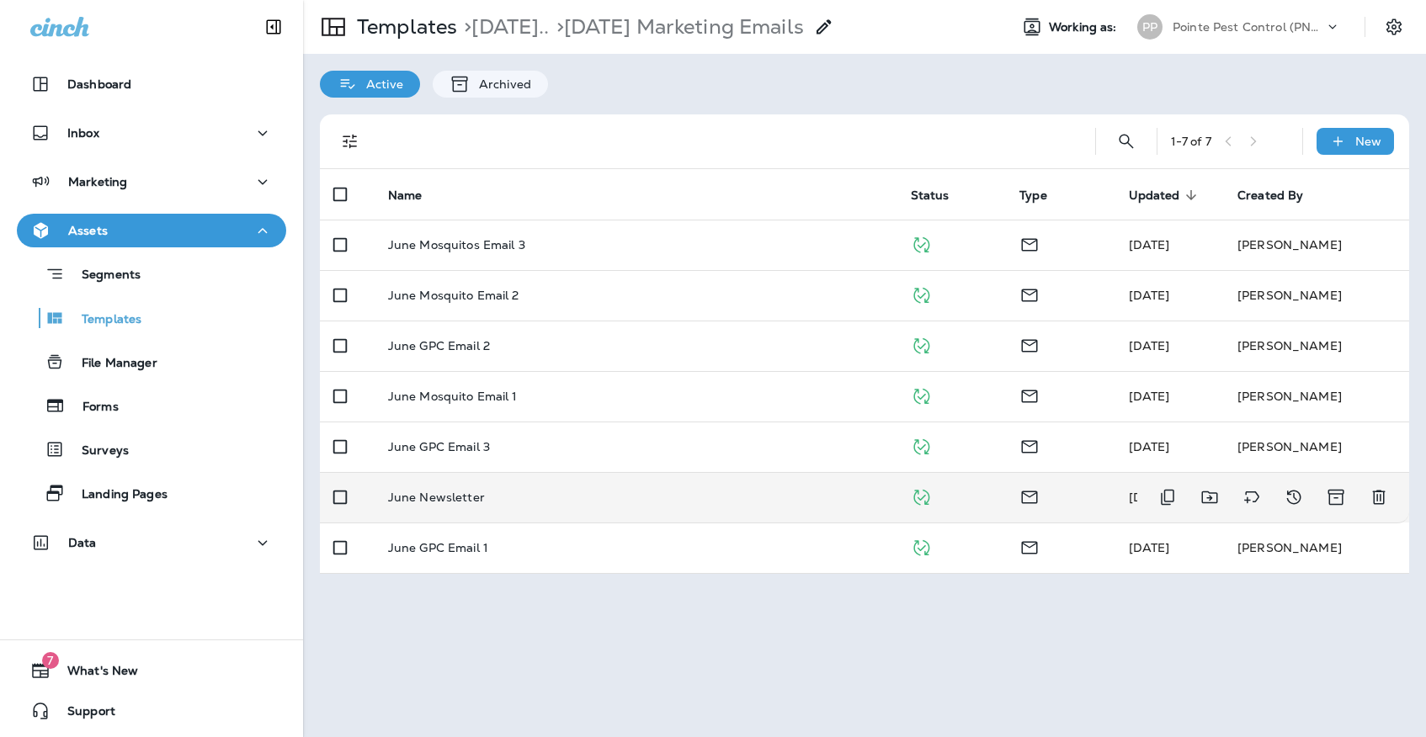
click at [613, 472] on td "June Newsletter" at bounding box center [636, 497] width 523 height 50
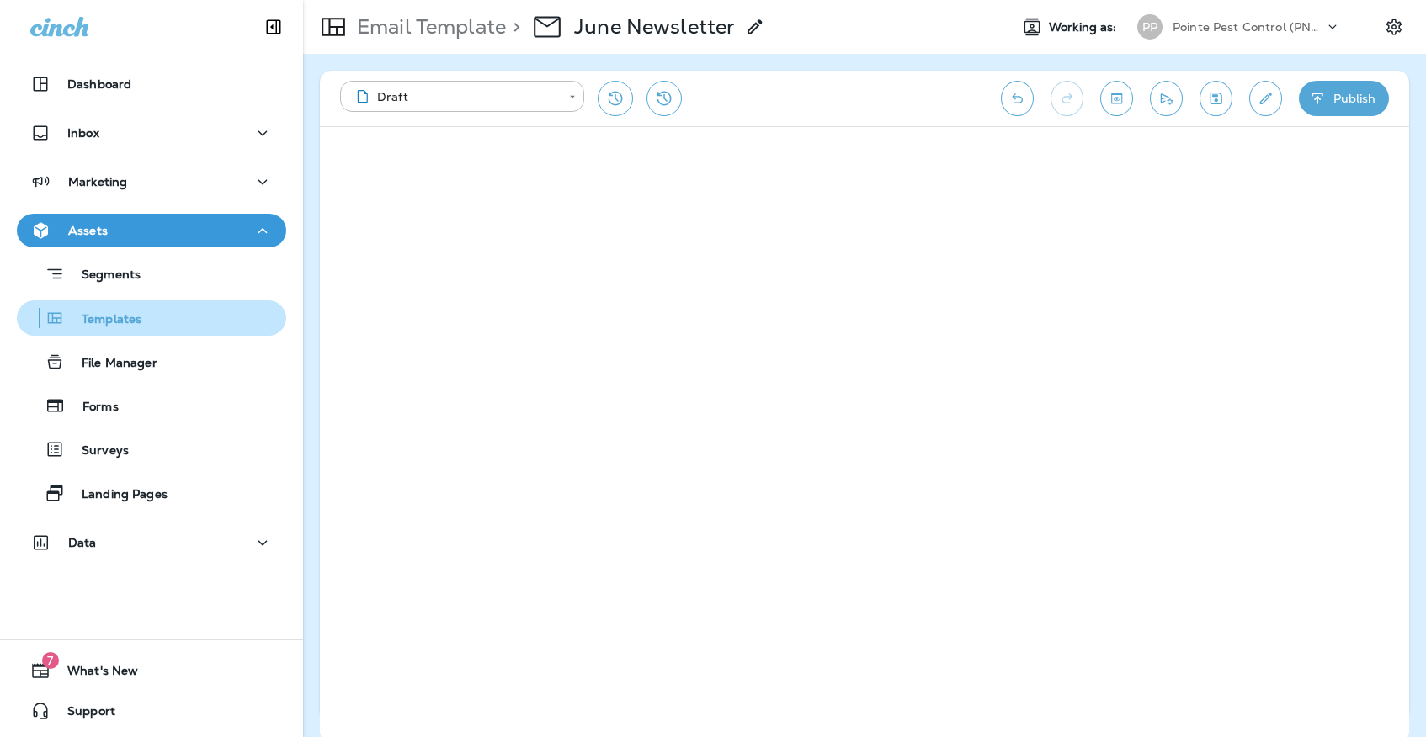
click at [218, 325] on div "Templates" at bounding box center [152, 317] width 256 height 25
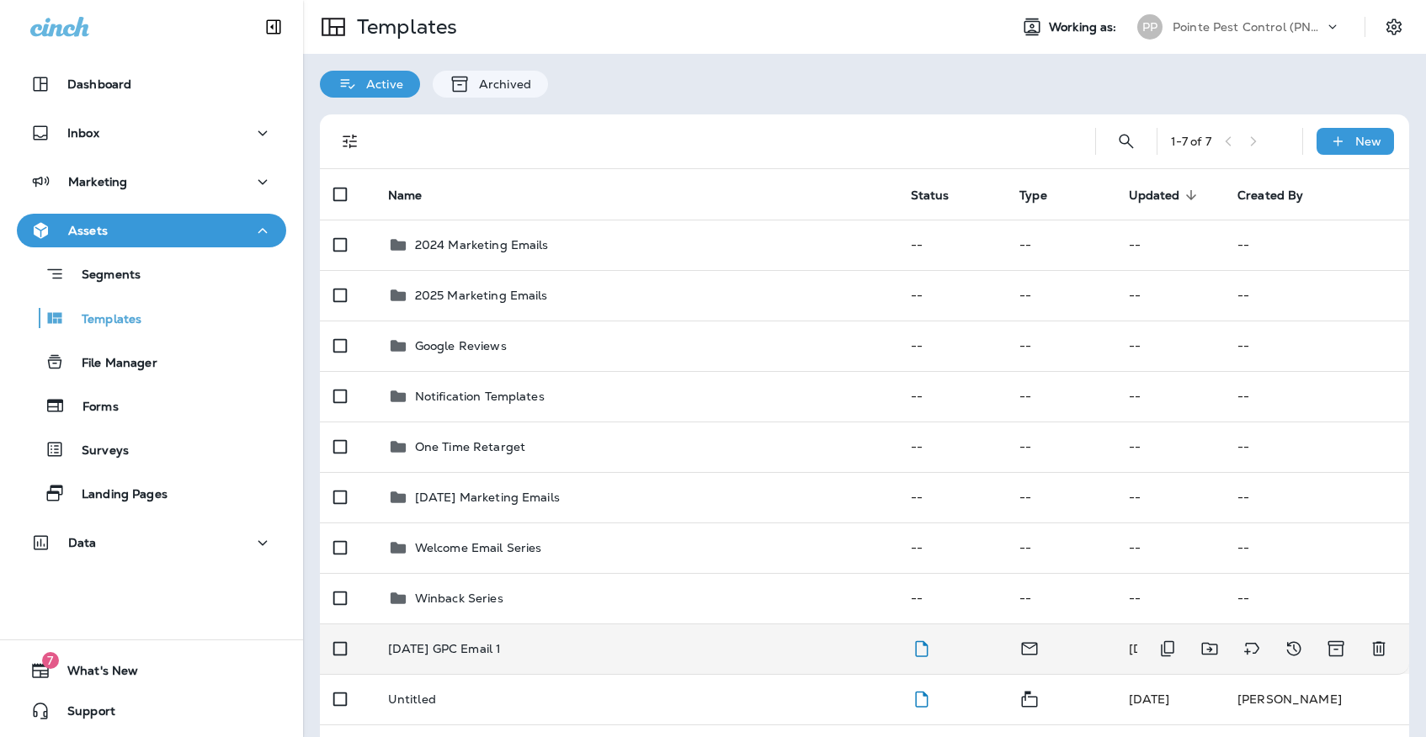
click at [571, 642] on div "[DATE] GPC Email 1" at bounding box center [636, 648] width 496 height 13
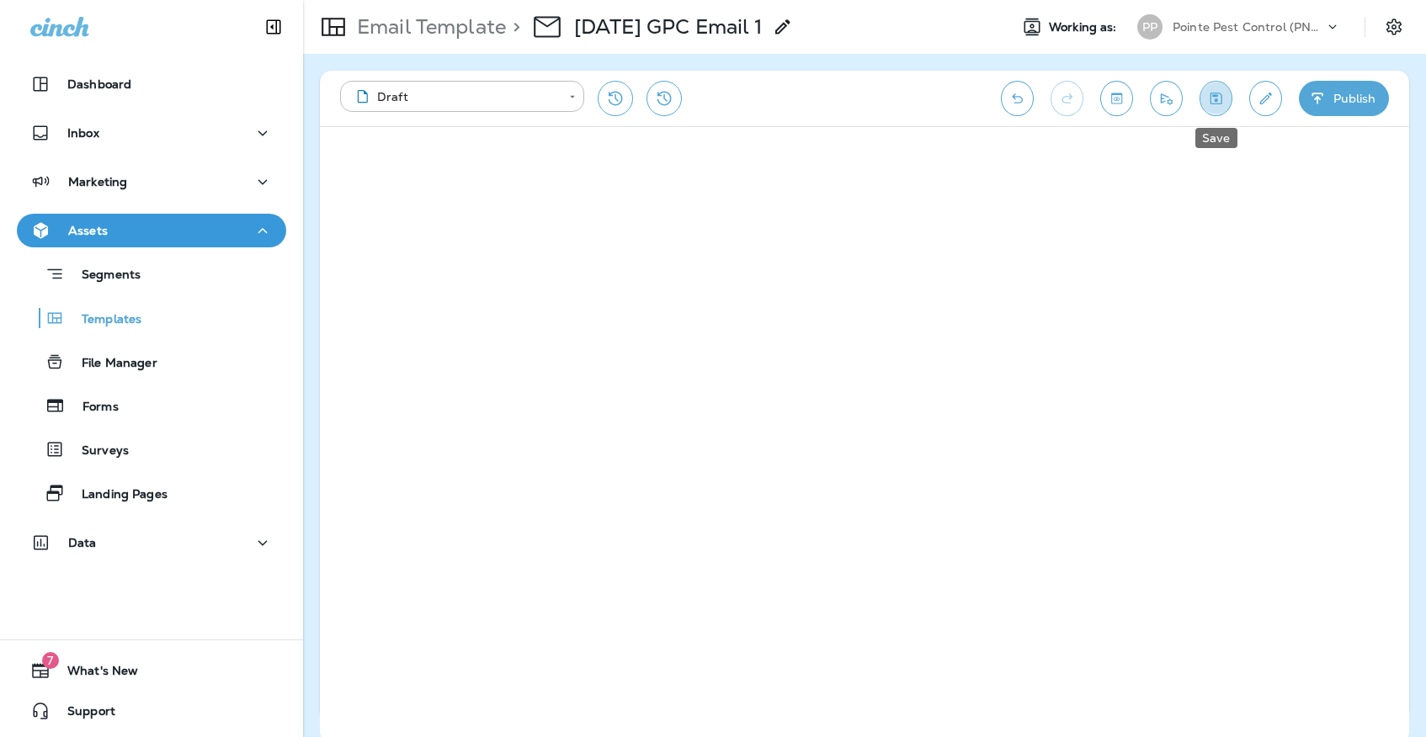
click at [1214, 101] on icon "Save" at bounding box center [1216, 98] width 18 height 17
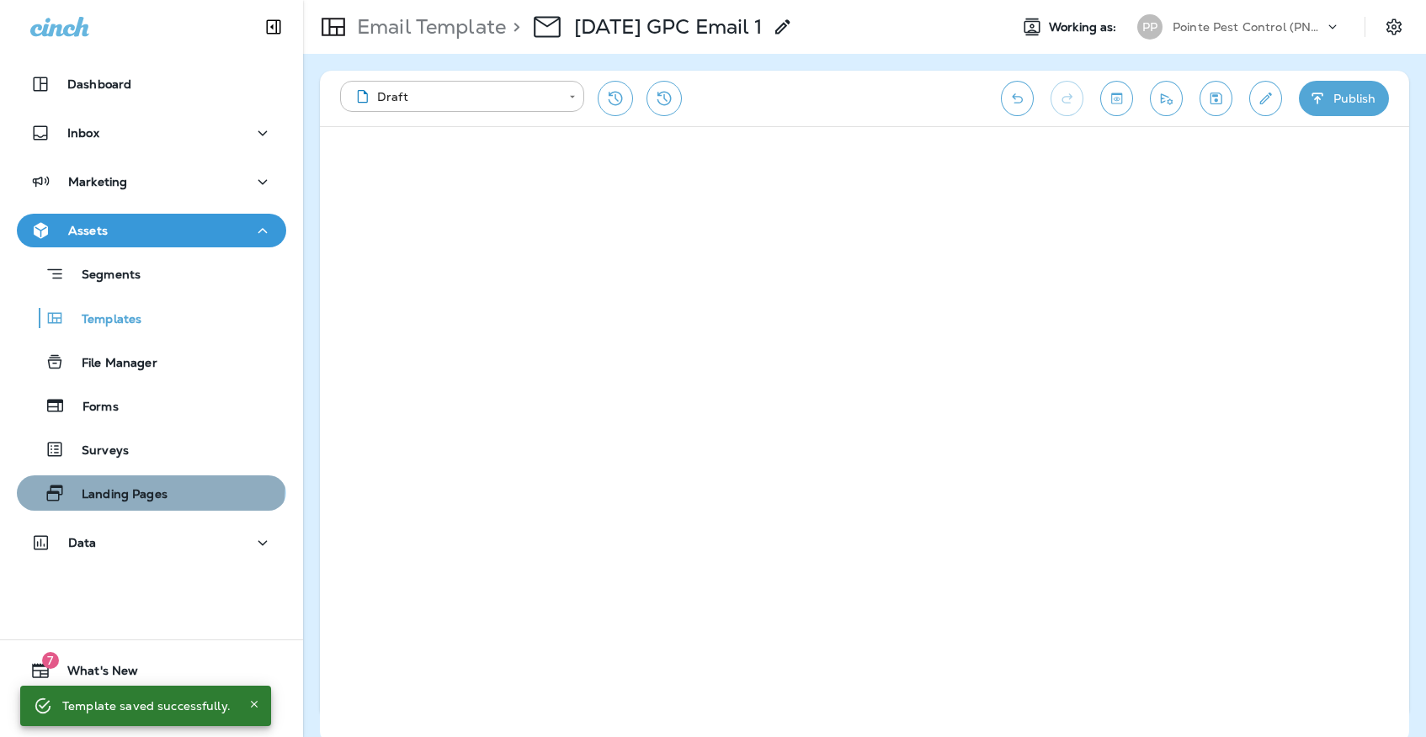
click at [130, 483] on div "Landing Pages" at bounding box center [96, 493] width 144 height 25
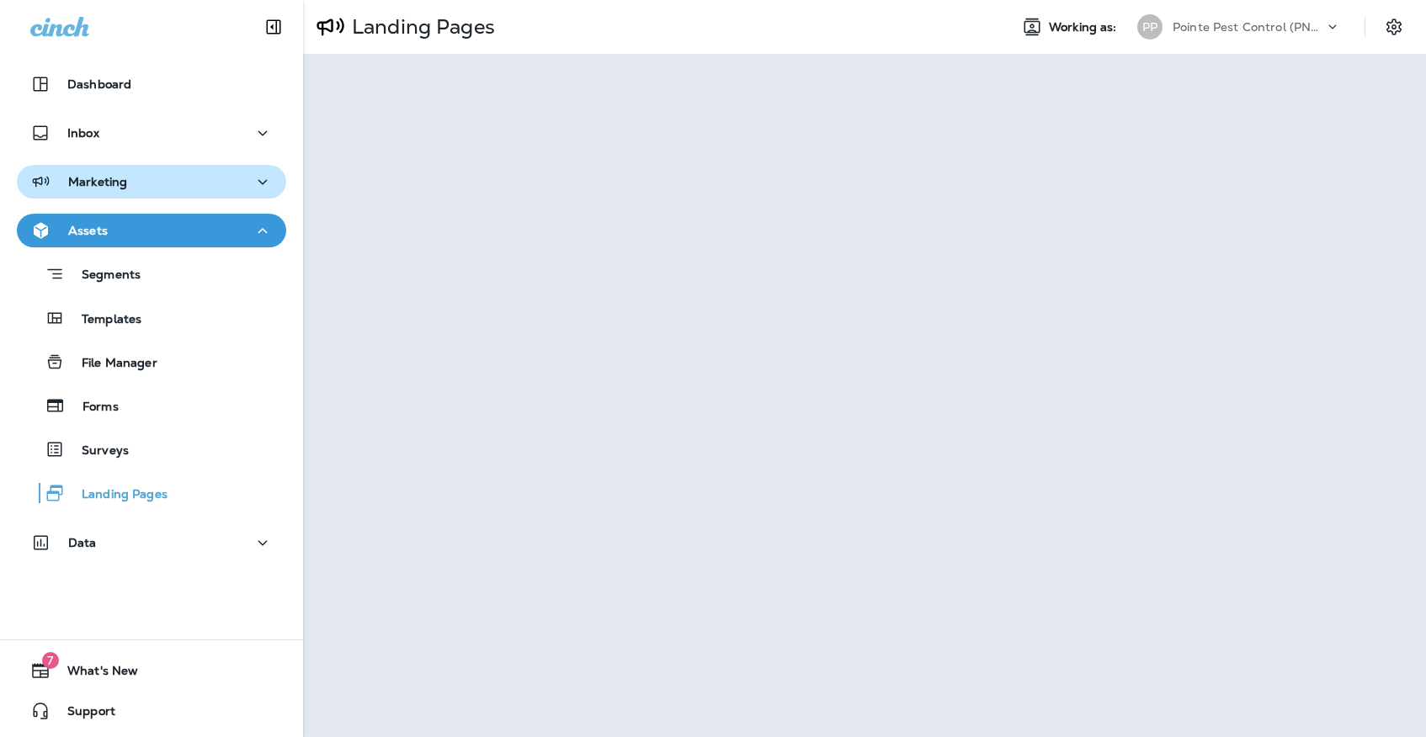
click at [220, 184] on div "Marketing" at bounding box center [151, 182] width 242 height 21
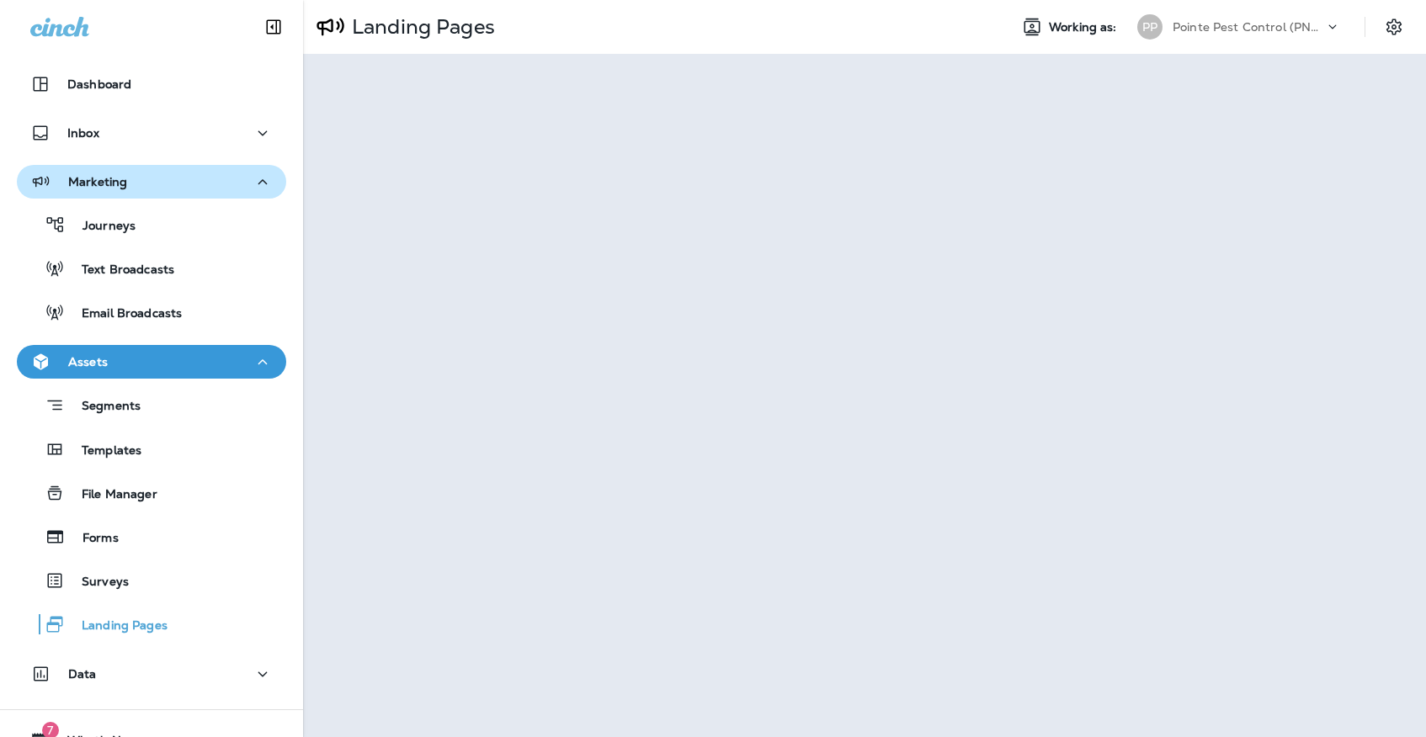
click at [200, 198] on button "Marketing" at bounding box center [151, 182] width 269 height 34
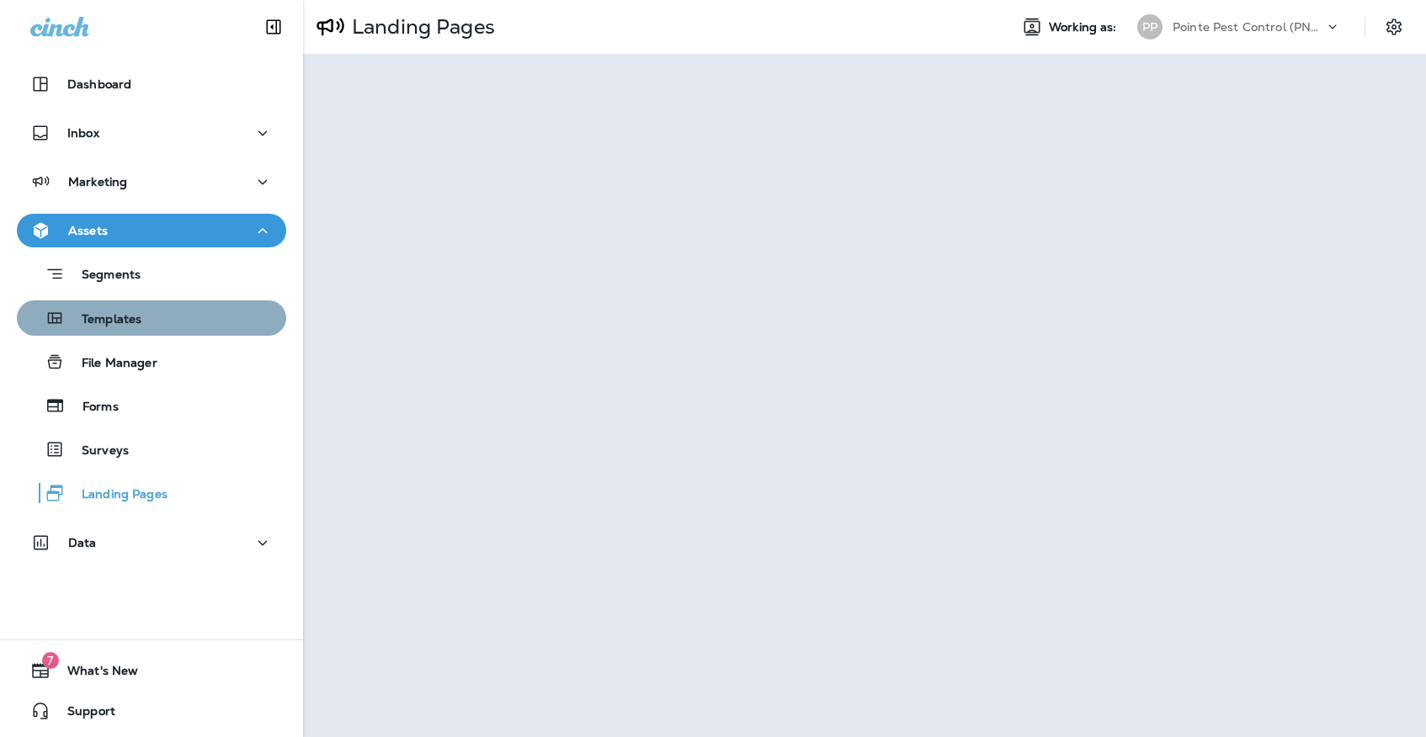
click at [194, 328] on div "Templates" at bounding box center [152, 317] width 256 height 25
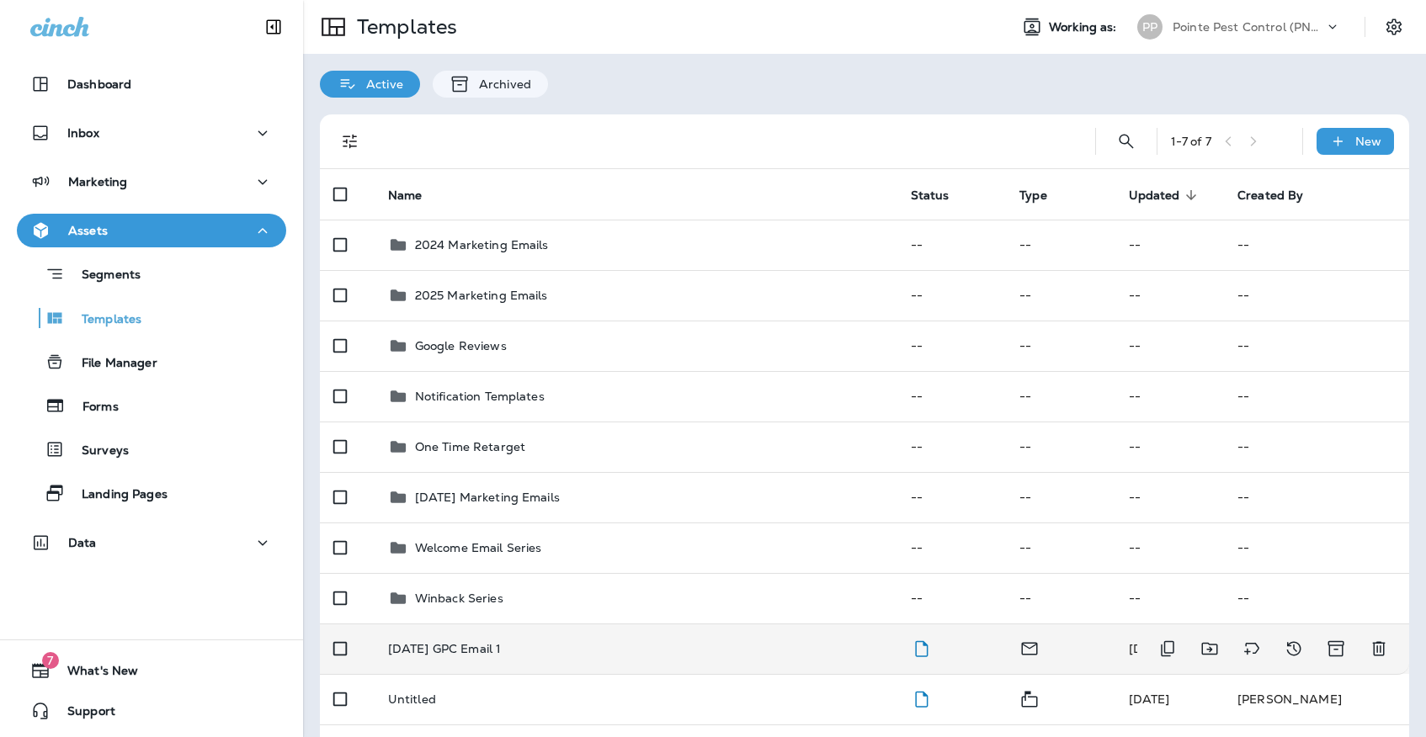
click at [472, 642] on p "[DATE] GPC Email 1" at bounding box center [445, 648] width 114 height 13
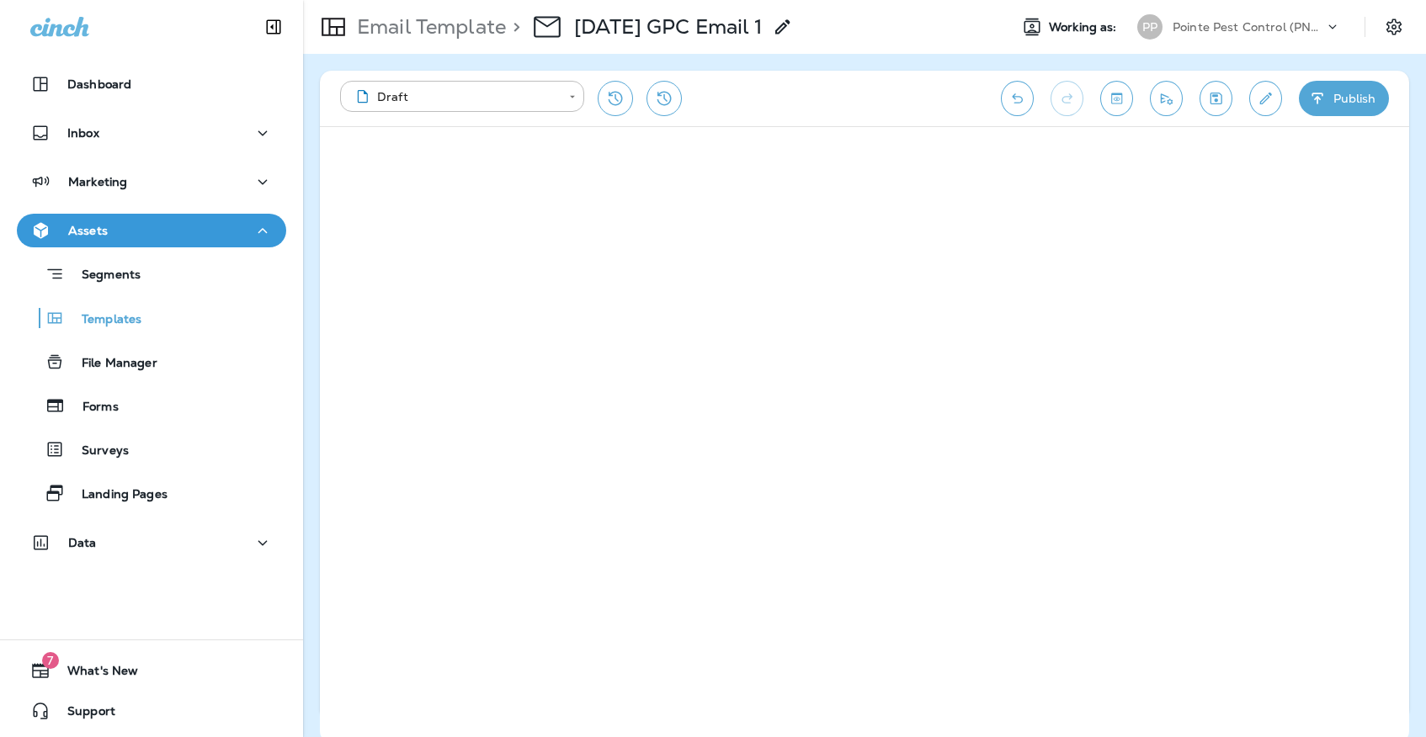
click at [1217, 97] on icon "Save" at bounding box center [1216, 99] width 12 height 12
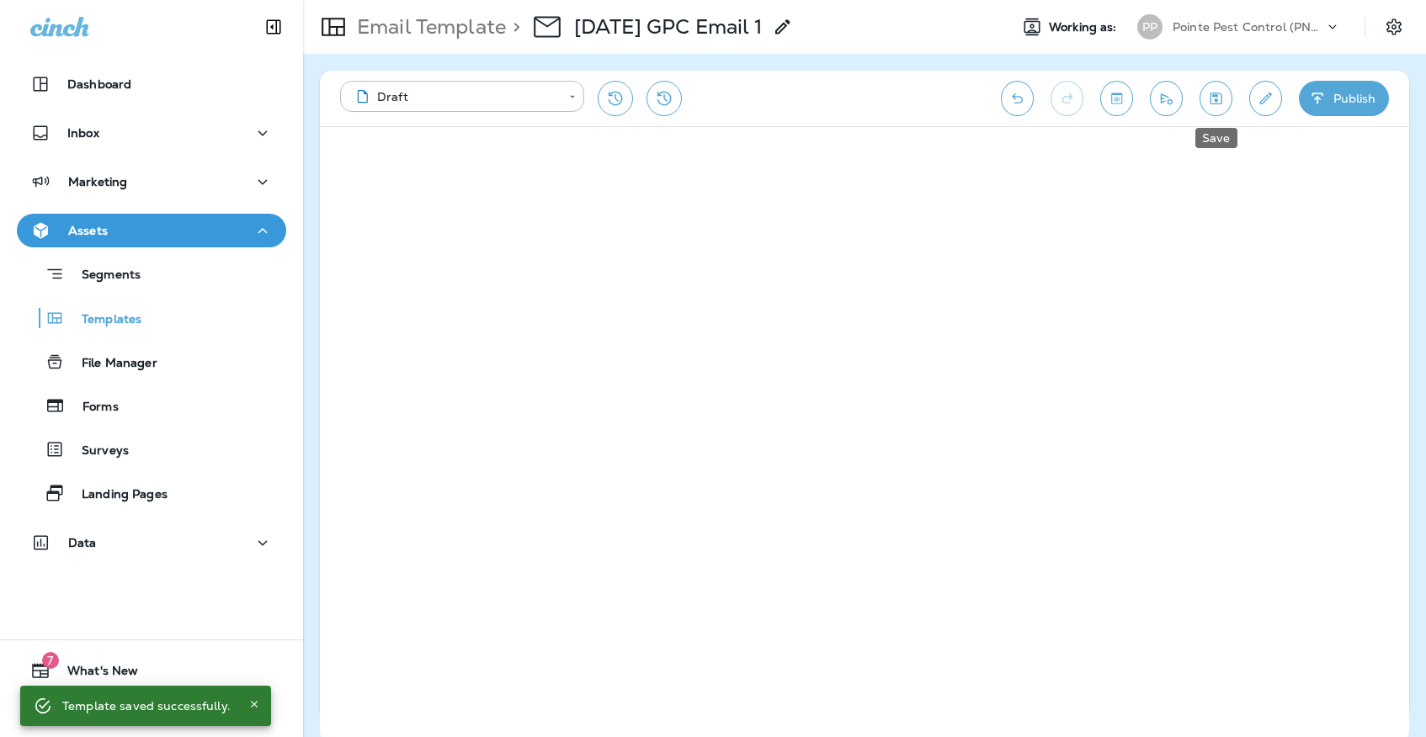
click at [1223, 83] on button "Save" at bounding box center [1215, 98] width 33 height 35
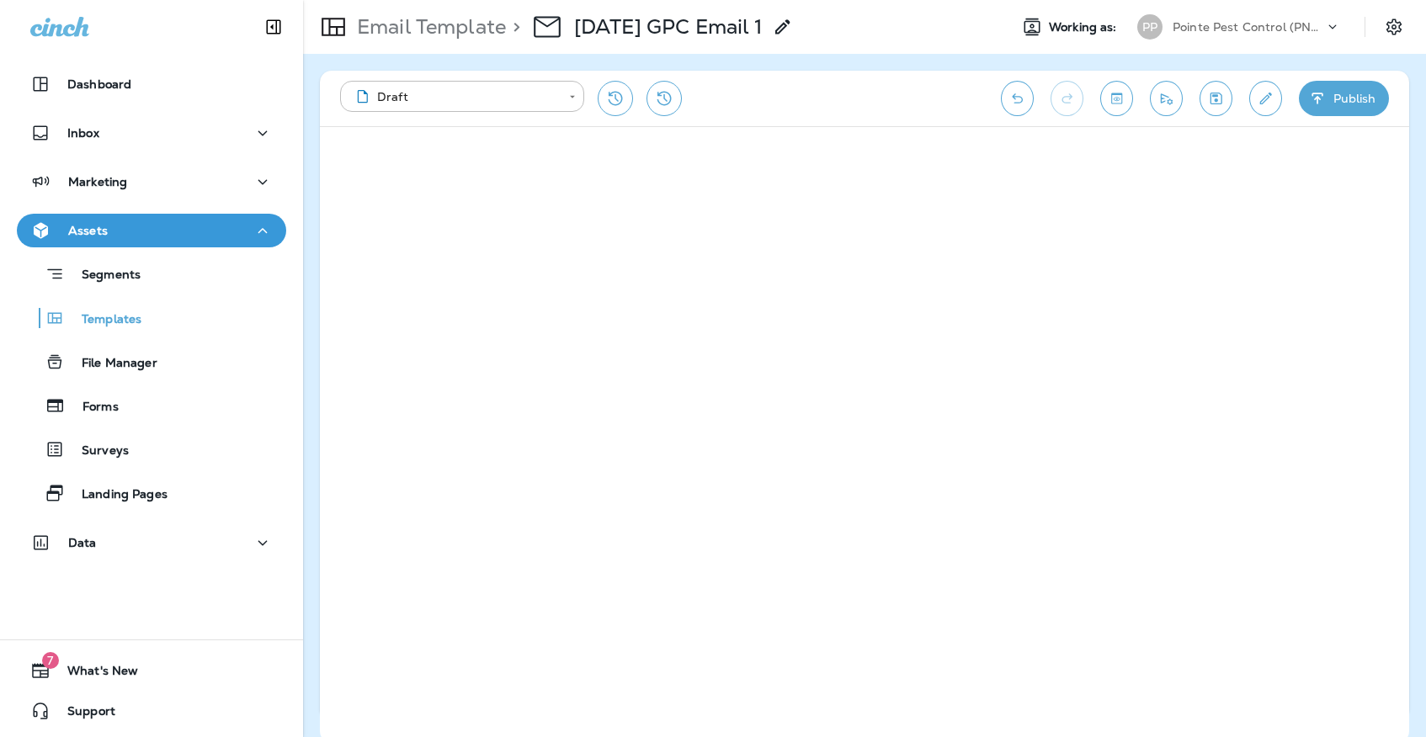
click at [1219, 97] on icon "Save" at bounding box center [1216, 98] width 18 height 17
click at [1205, 26] on p "Pointe Pest Control (PNW)" at bounding box center [1247, 26] width 151 height 13
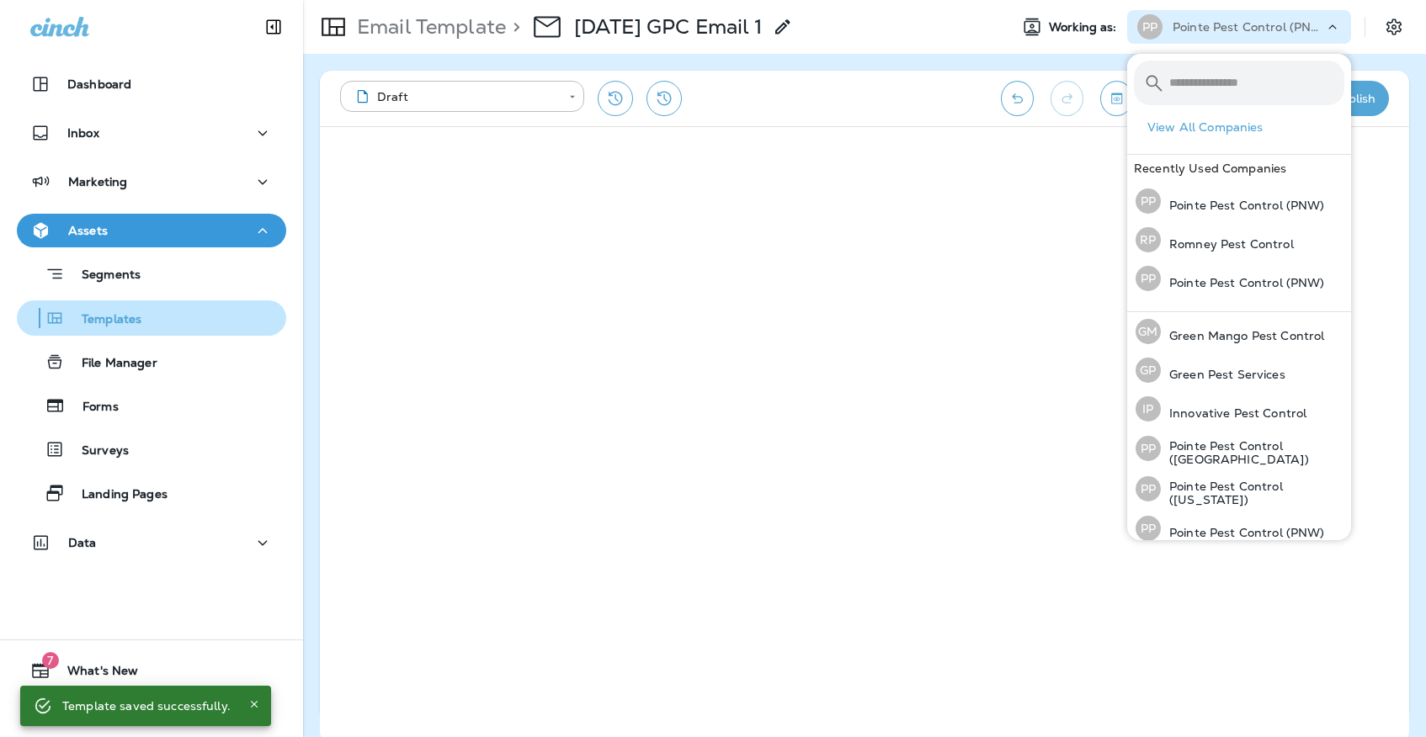
click at [112, 321] on p "Templates" at bounding box center [103, 320] width 77 height 16
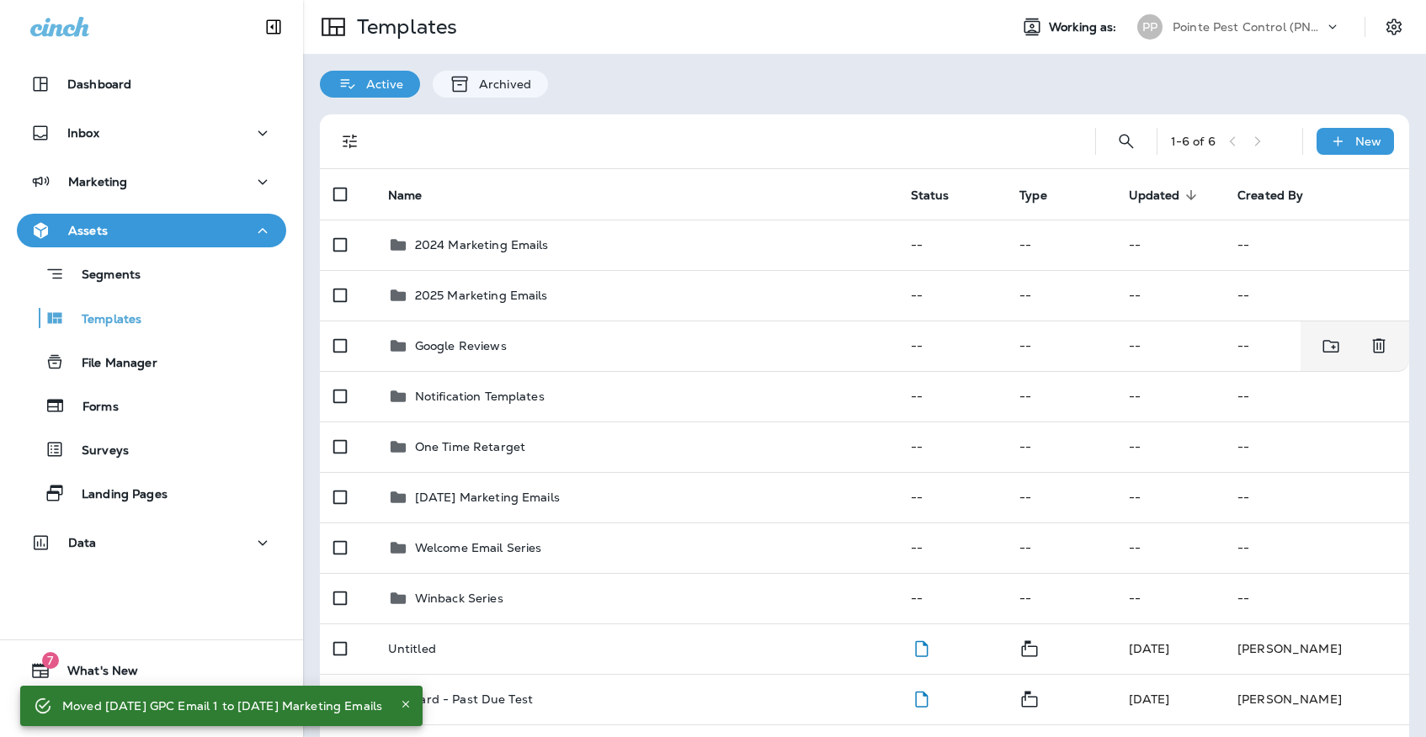
click at [1298, 31] on p "Pointe Pest Control (PNW)" at bounding box center [1247, 26] width 151 height 13
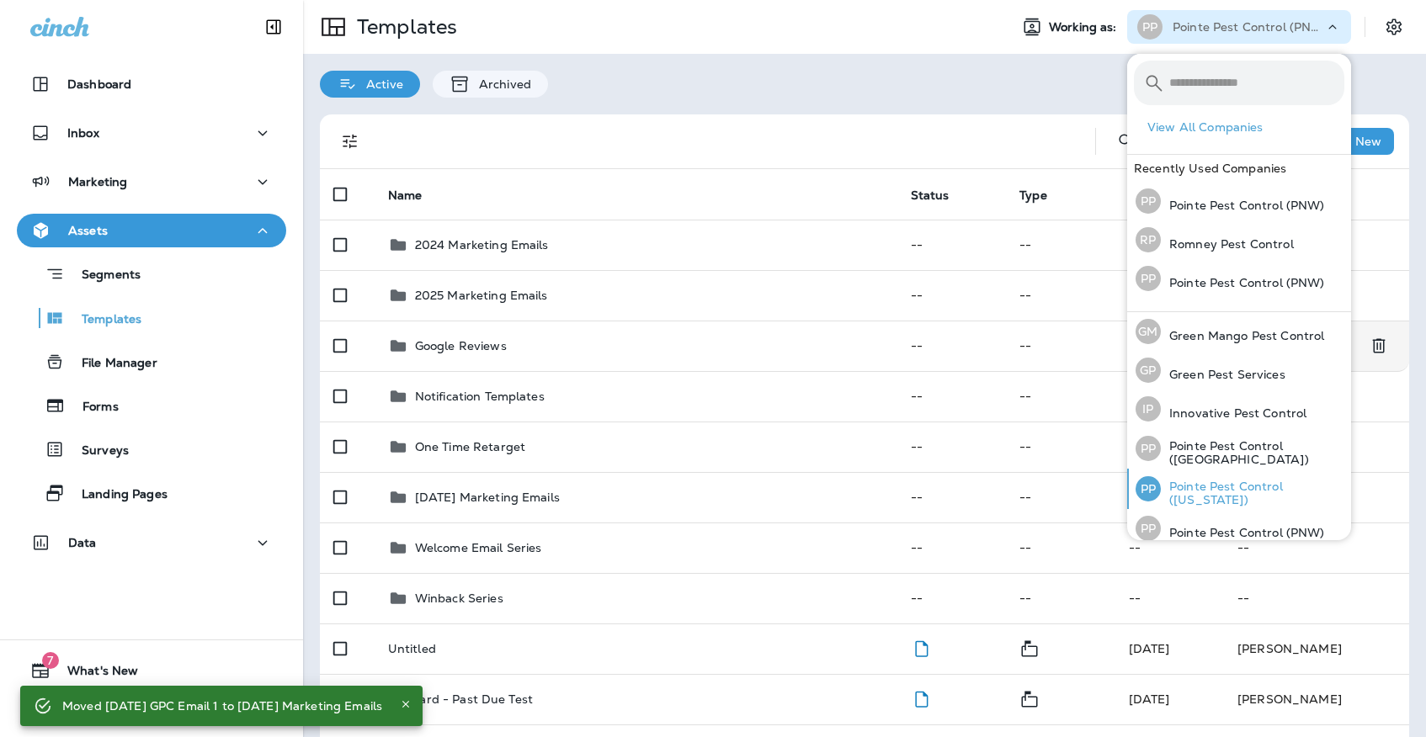
click at [1216, 476] on div "PP Pointe Pest Control ([US_STATE])" at bounding box center [1240, 489] width 222 height 40
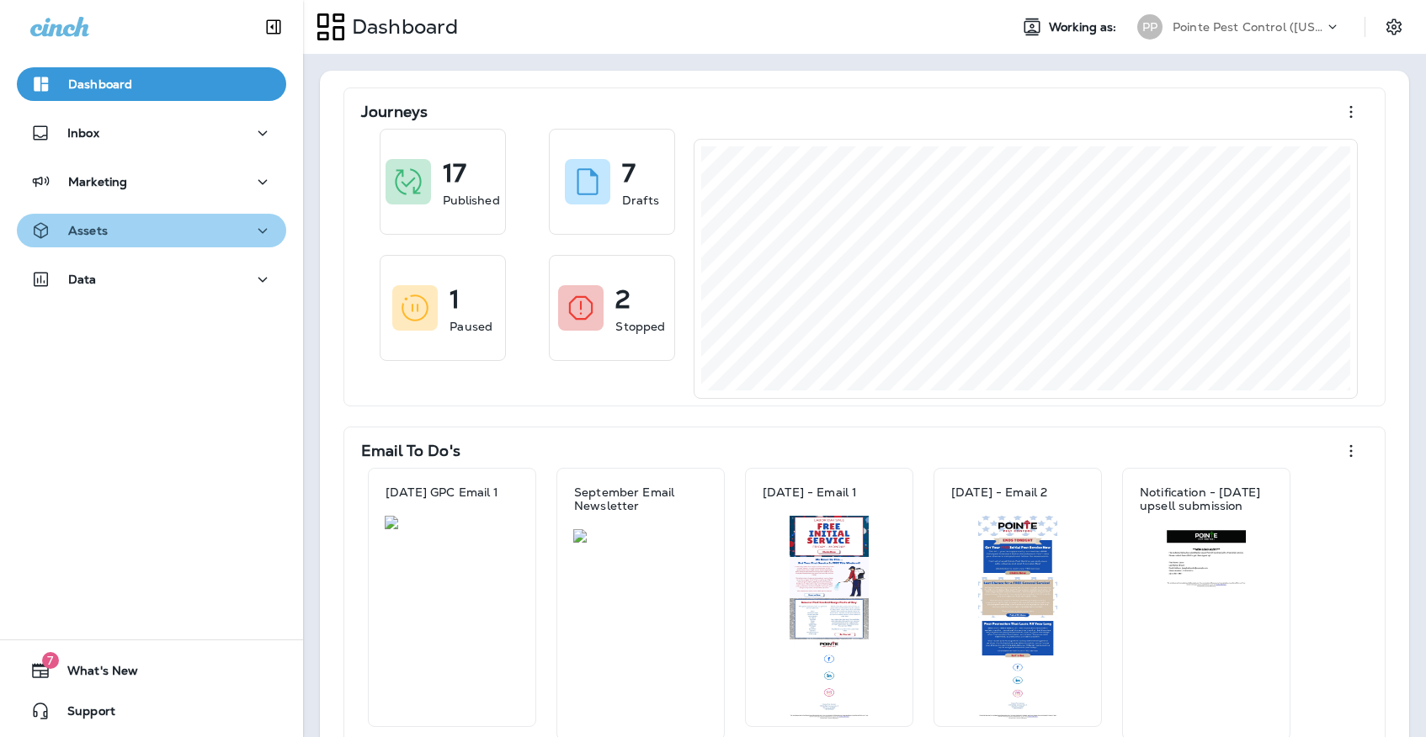
click at [157, 225] on div "Assets" at bounding box center [151, 230] width 242 height 21
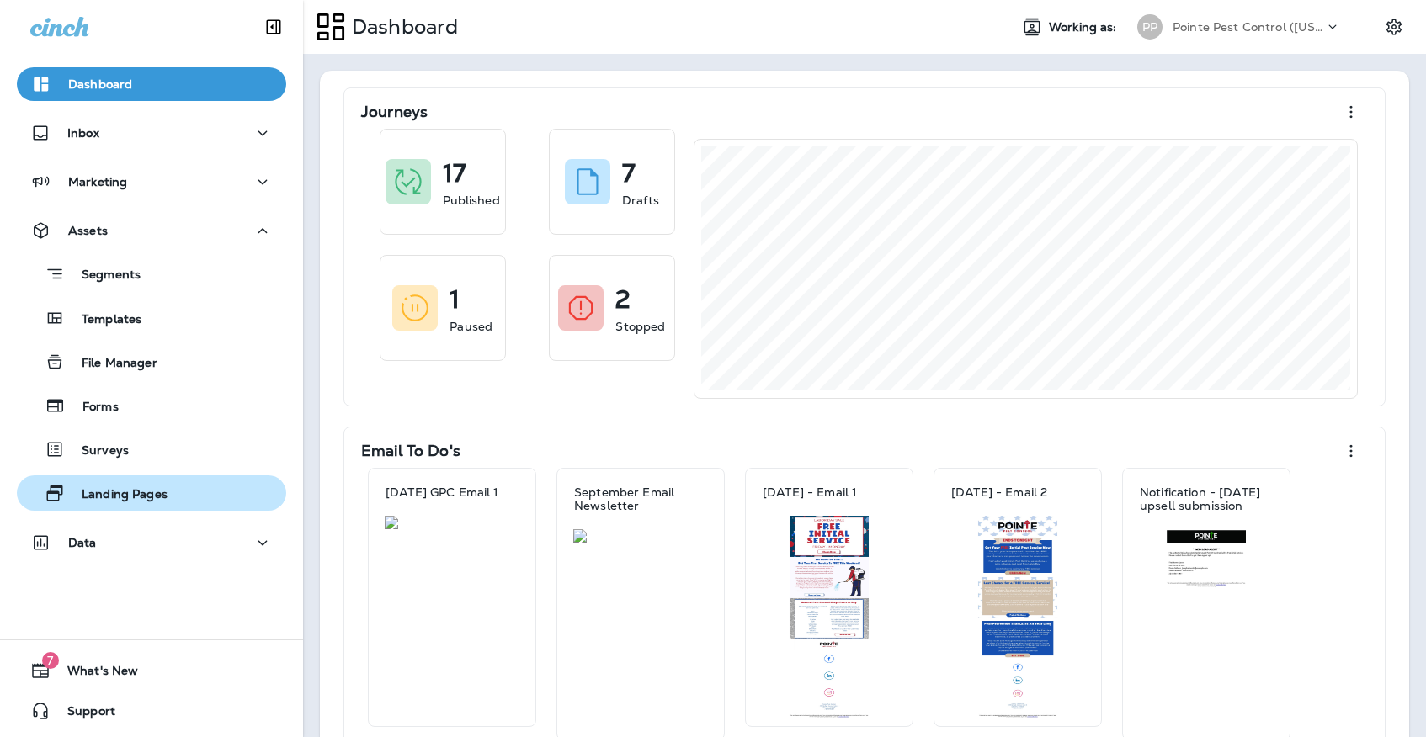
click at [144, 484] on div "Landing Pages" at bounding box center [96, 493] width 144 height 25
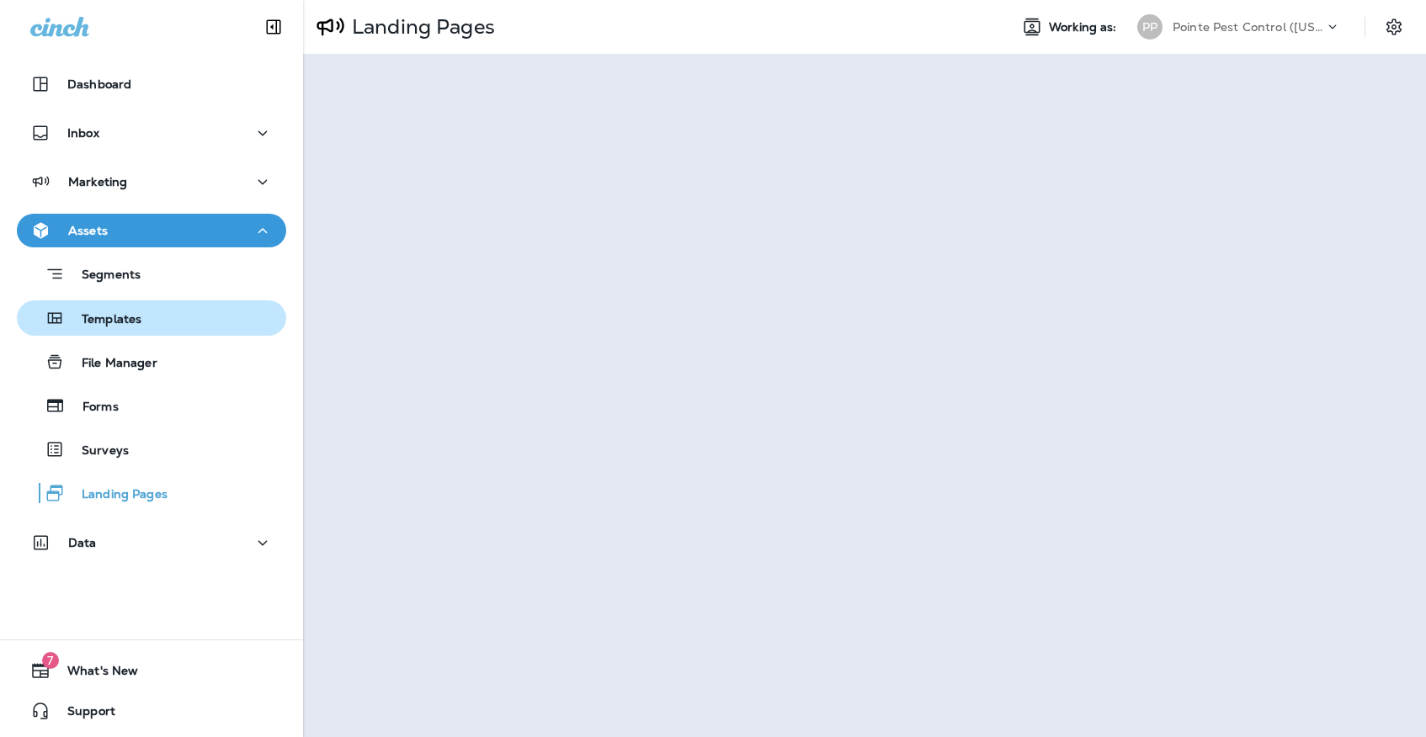
click at [82, 324] on p "Templates" at bounding box center [103, 320] width 77 height 16
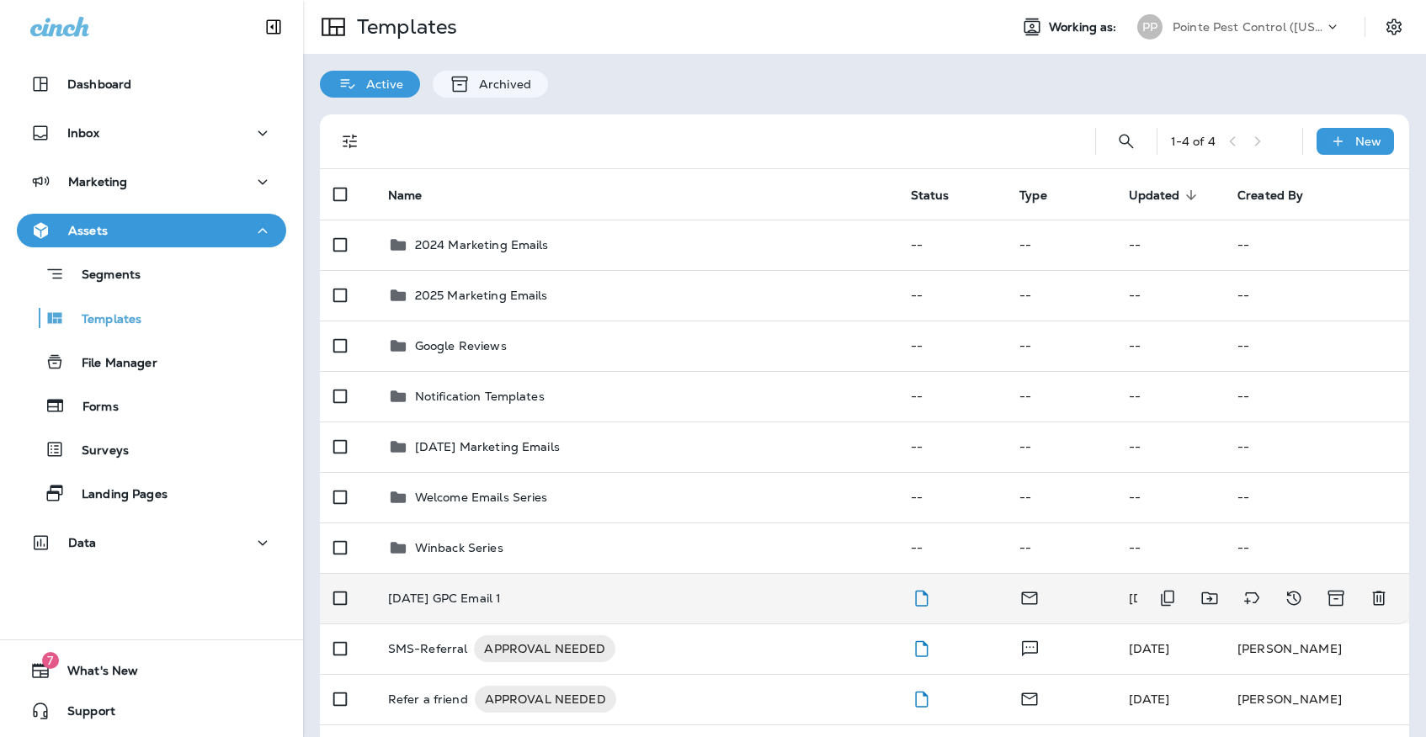
click at [553, 573] on td "[DATE] GPC Email 1" at bounding box center [636, 598] width 523 height 50
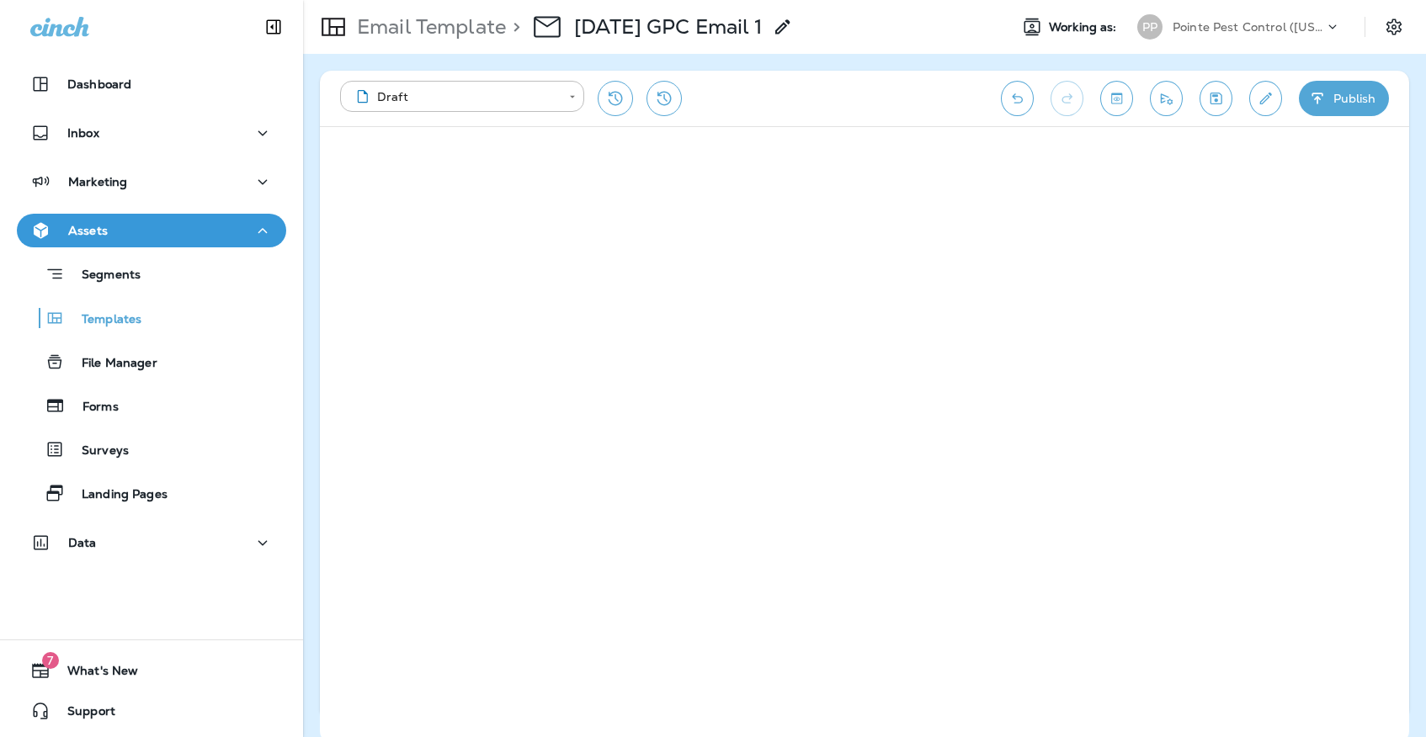
click at [1208, 94] on icon "Save" at bounding box center [1216, 98] width 18 height 17
click at [1210, 99] on icon "Save" at bounding box center [1216, 99] width 12 height 12
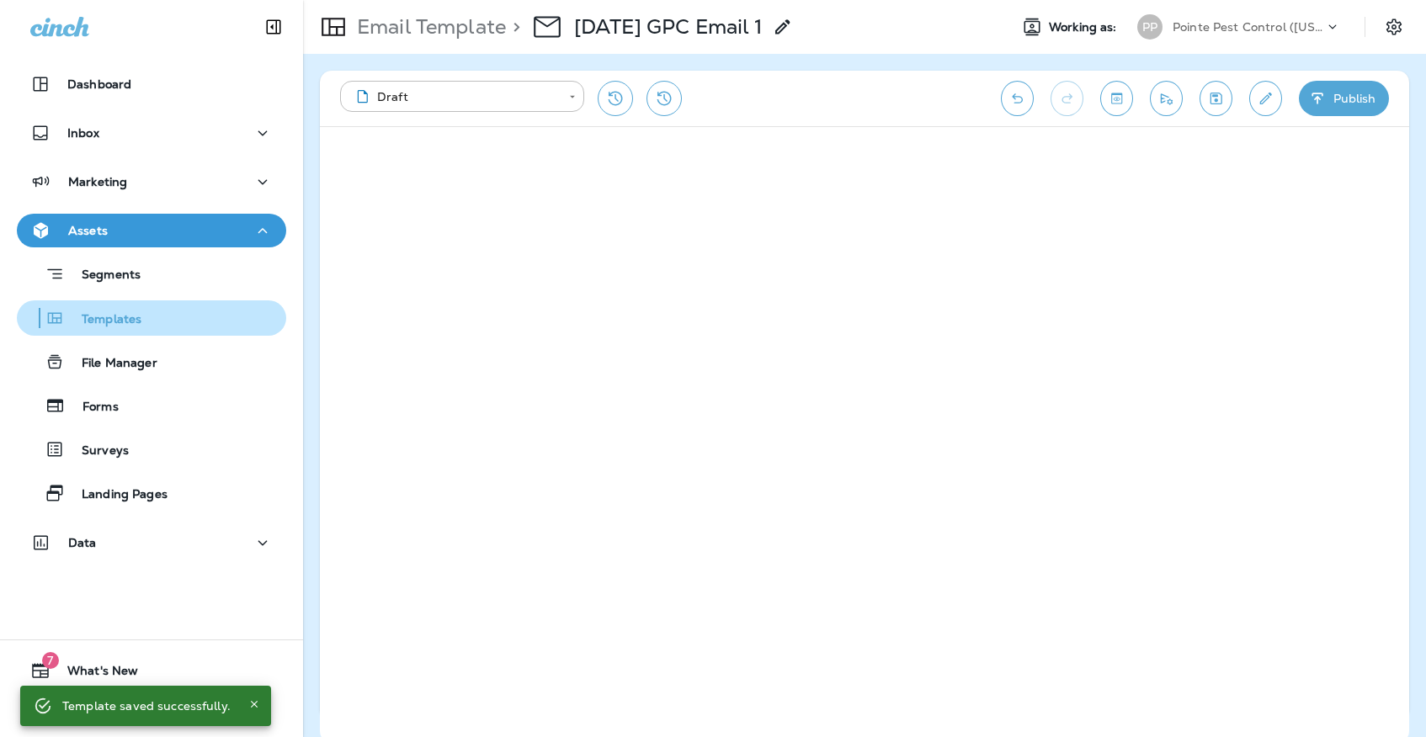
click at [119, 321] on p "Templates" at bounding box center [103, 320] width 77 height 16
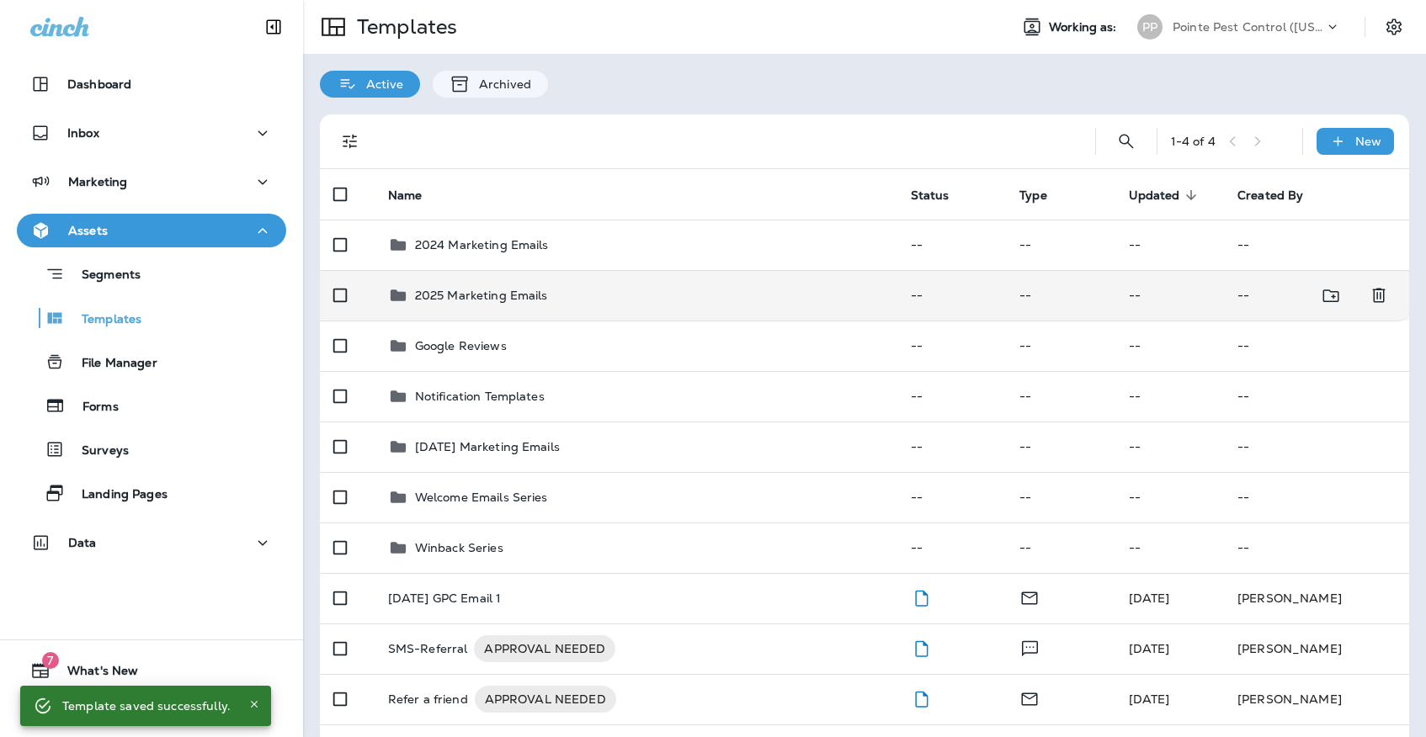
click at [421, 292] on td "2025 Marketing Emails" at bounding box center [636, 295] width 523 height 50
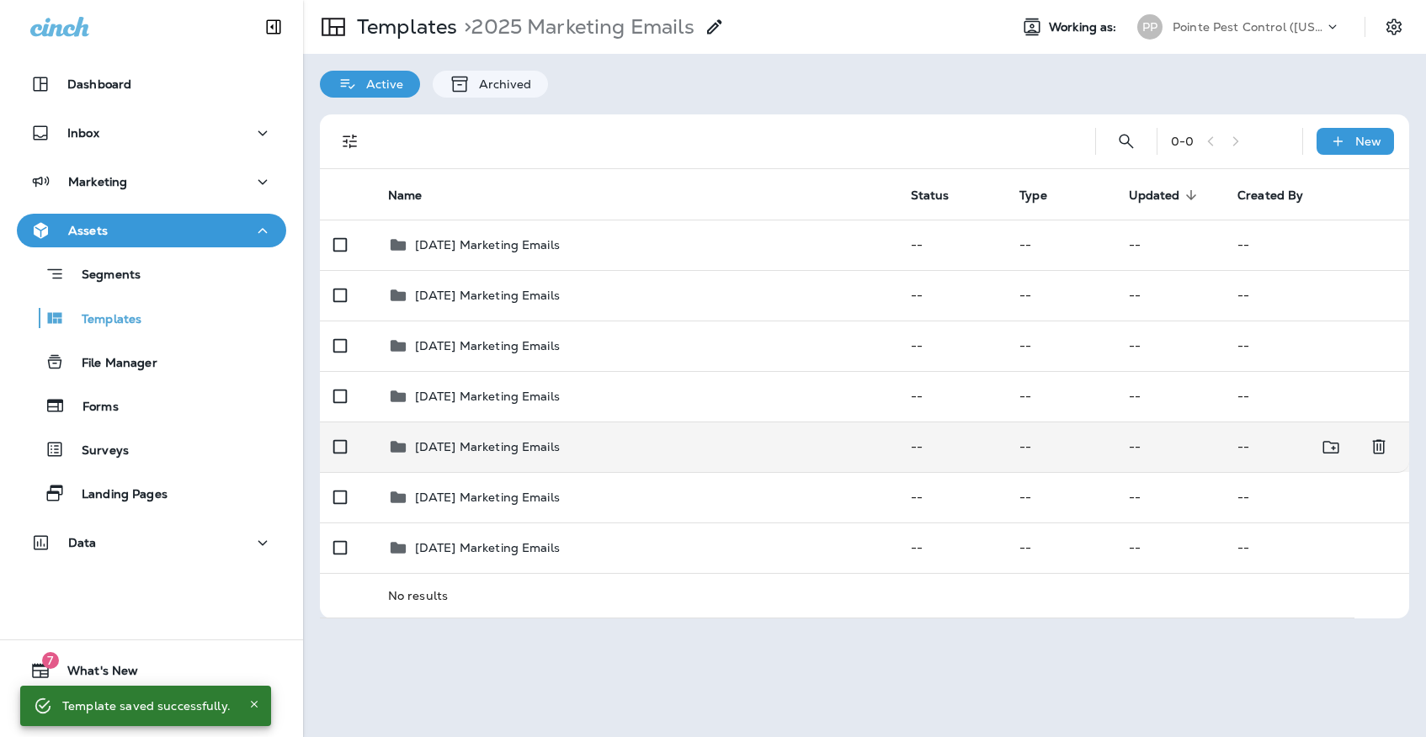
click at [467, 438] on td "[DATE] Marketing Emails" at bounding box center [636, 447] width 523 height 50
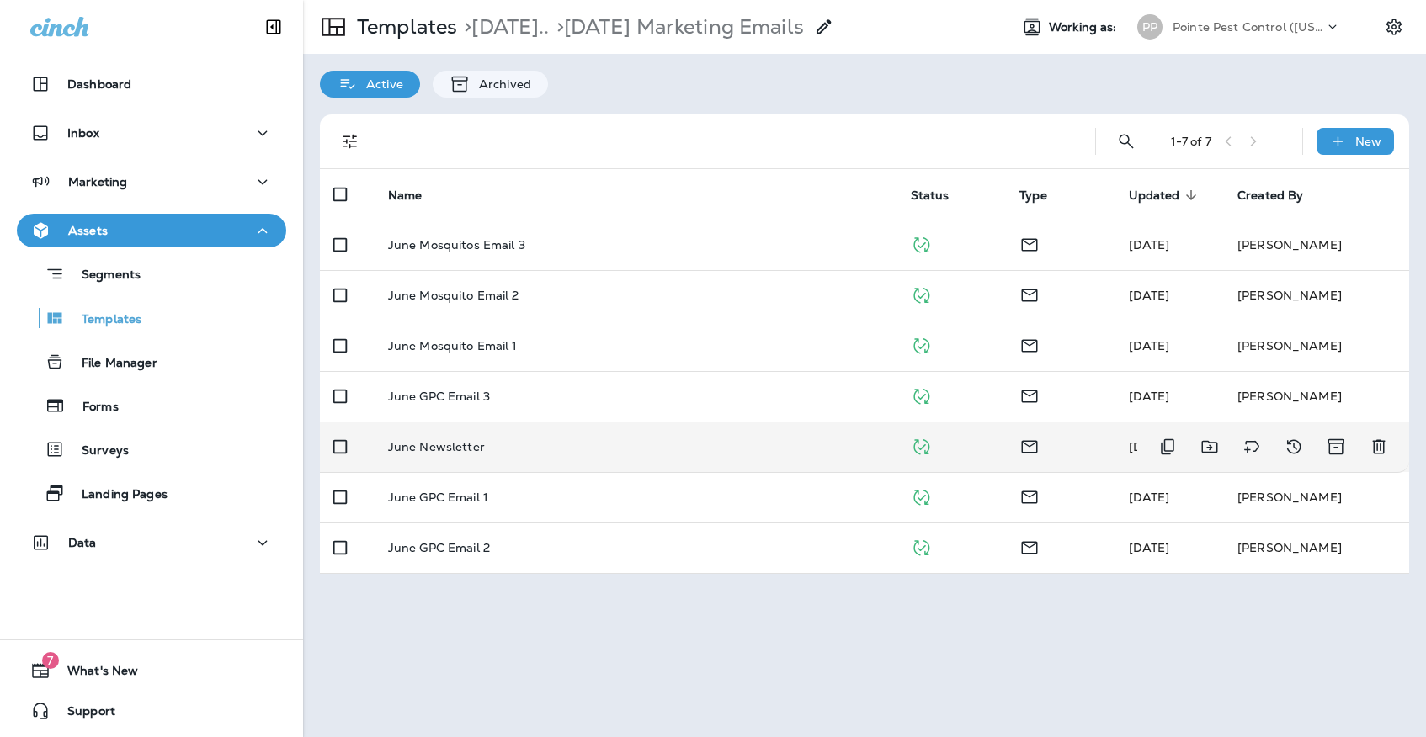
click at [520, 422] on td "June Newsletter" at bounding box center [636, 447] width 523 height 50
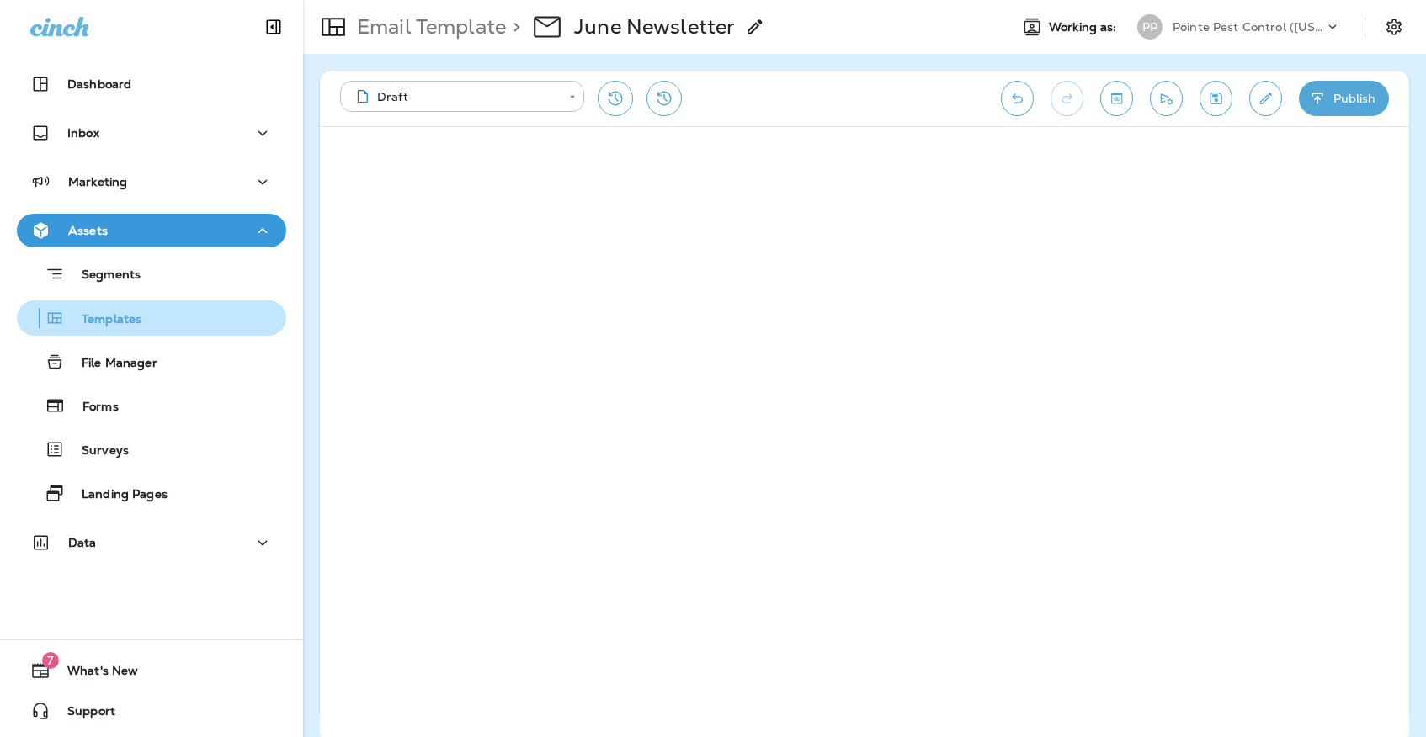
click at [220, 314] on div "Templates" at bounding box center [152, 317] width 256 height 25
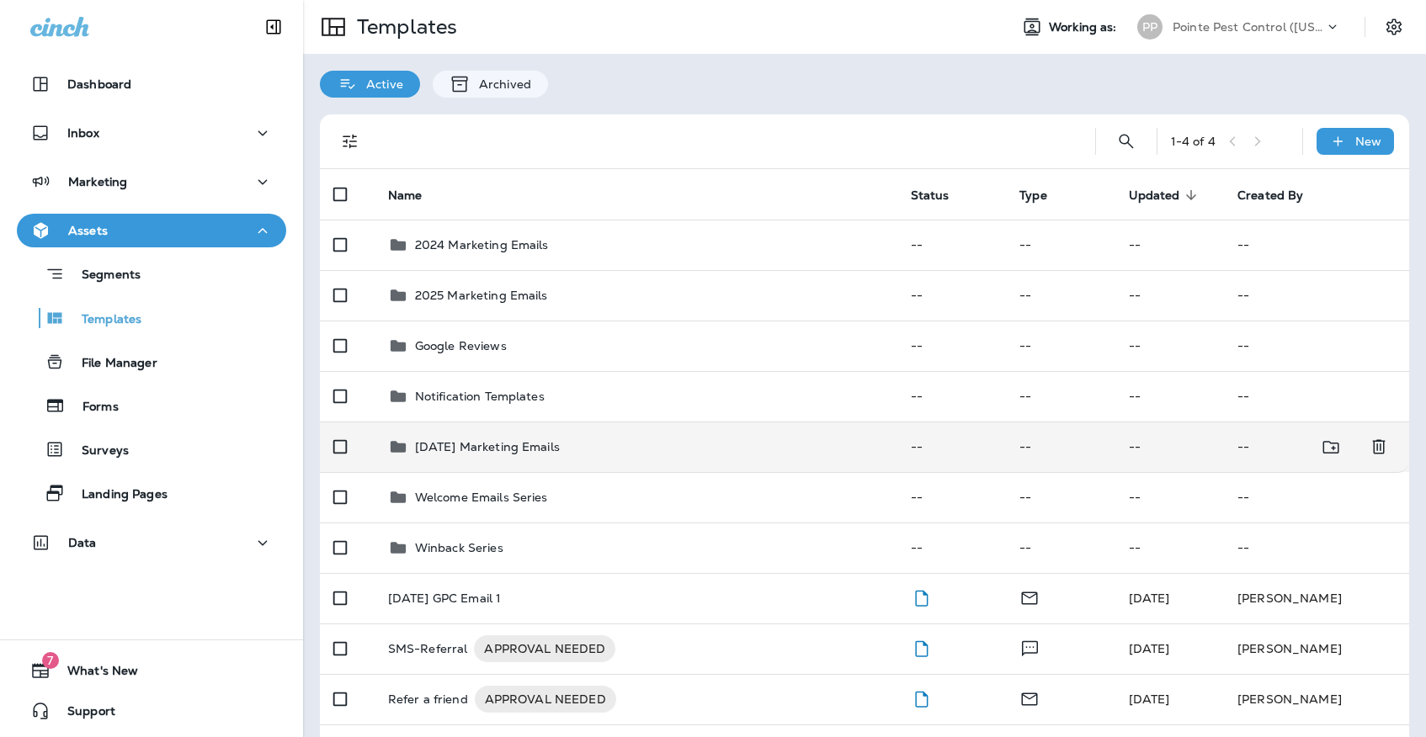
click at [479, 440] on p "[DATE] Marketing Emails" at bounding box center [487, 446] width 145 height 13
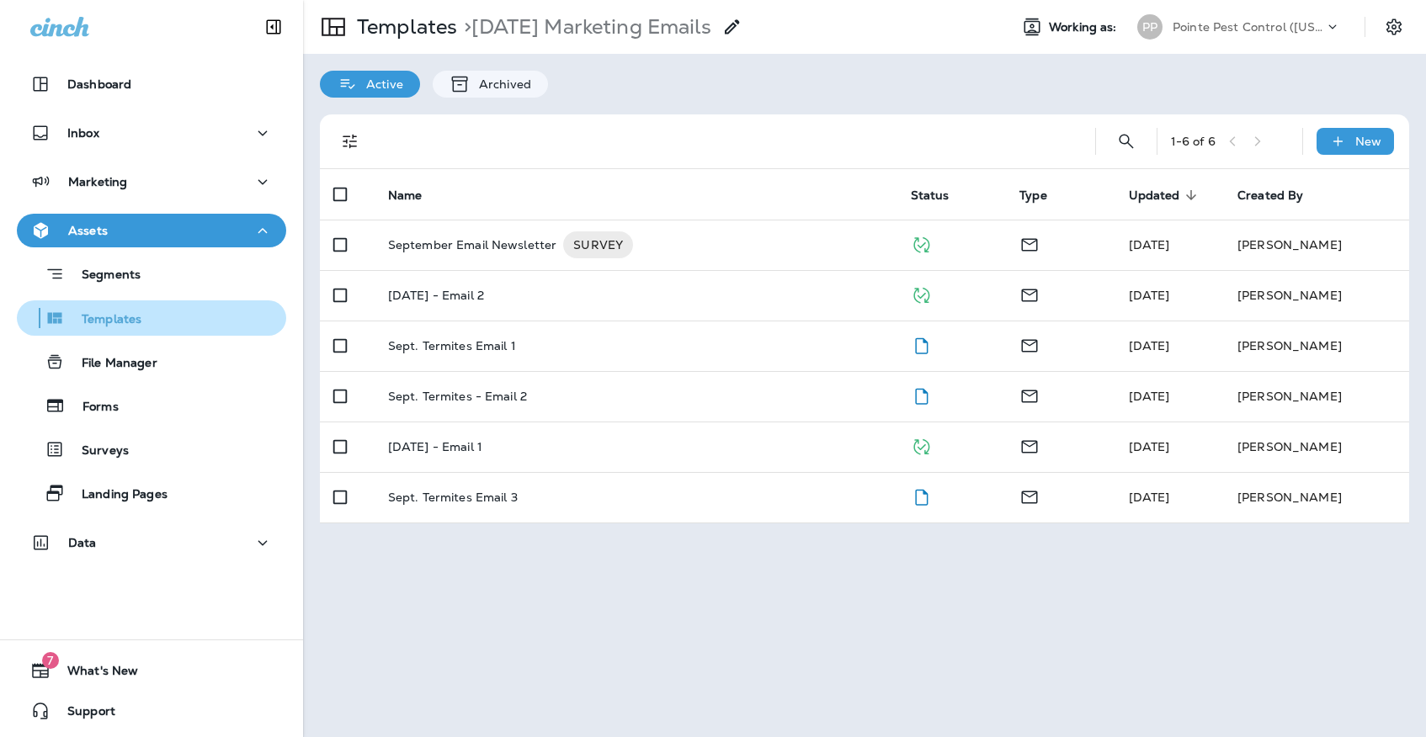
click at [262, 312] on div "Templates" at bounding box center [152, 317] width 256 height 25
click at [398, 34] on p "Templates" at bounding box center [403, 26] width 107 height 25
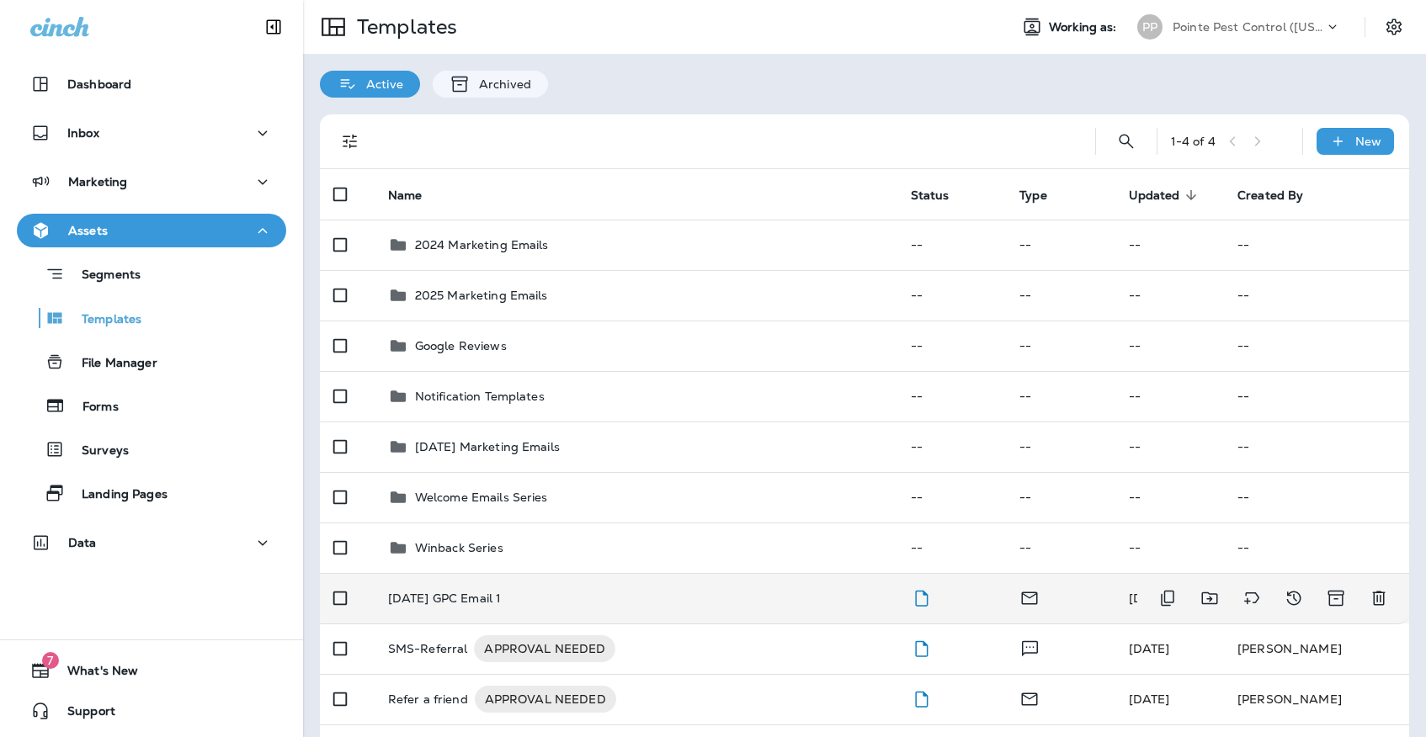
click at [619, 592] on div "[DATE] GPC Email 1" at bounding box center [636, 598] width 496 height 13
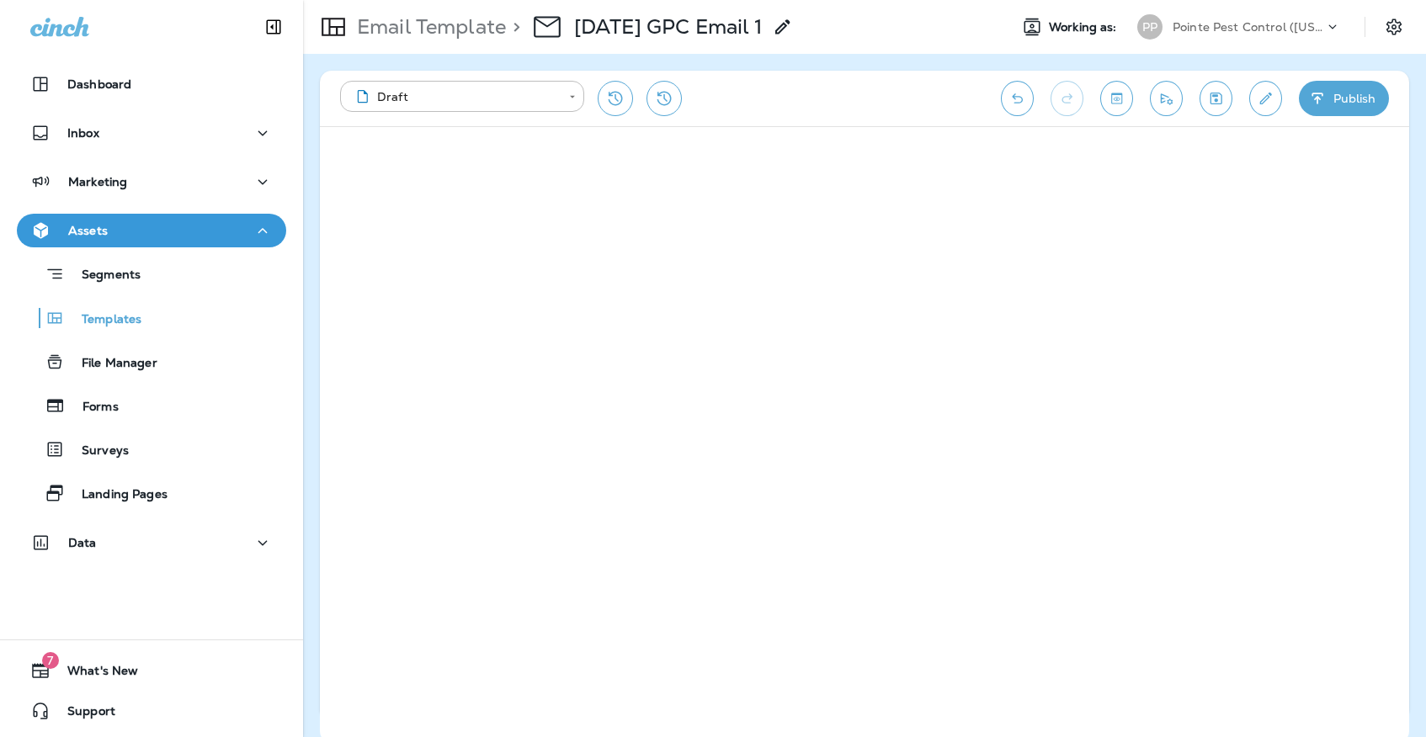
click at [1208, 100] on icon "Save" at bounding box center [1216, 98] width 18 height 17
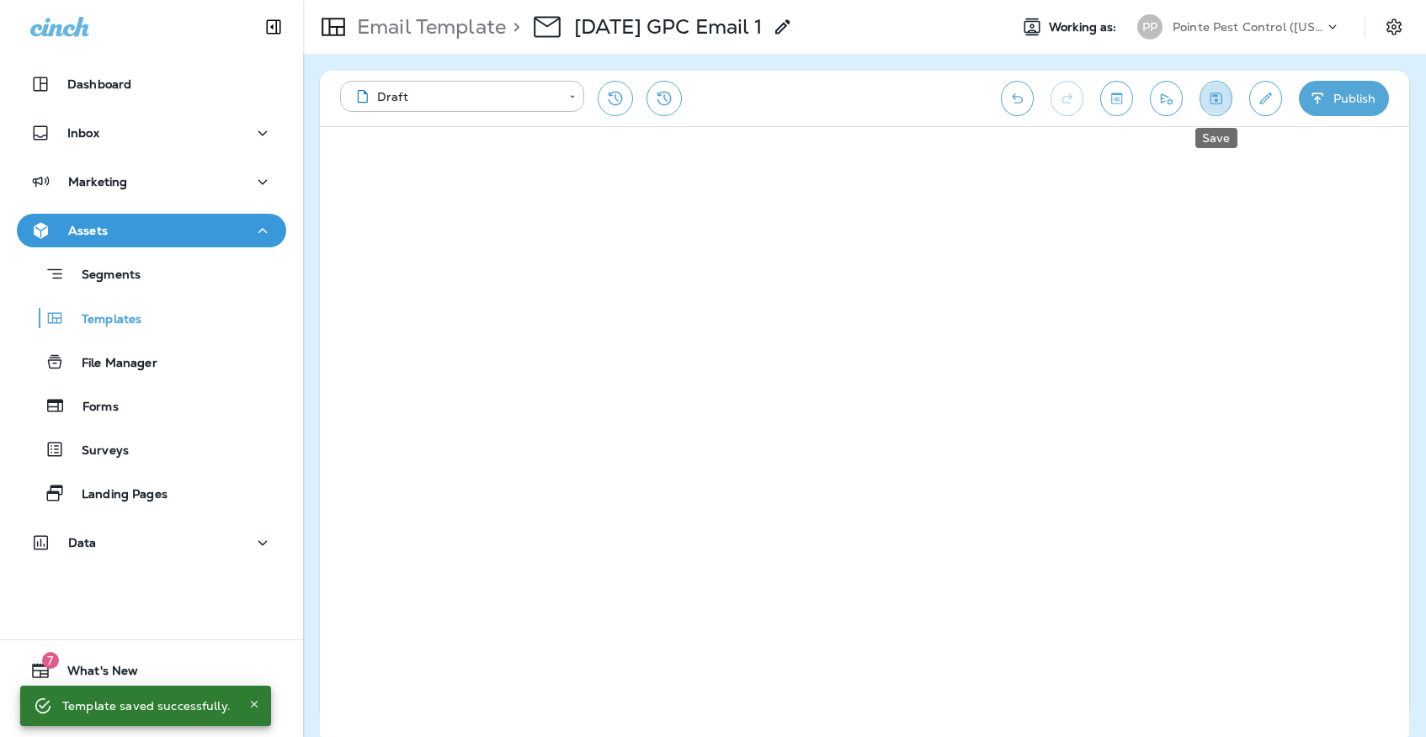
click at [1216, 105] on icon "Save" at bounding box center [1216, 98] width 18 height 17
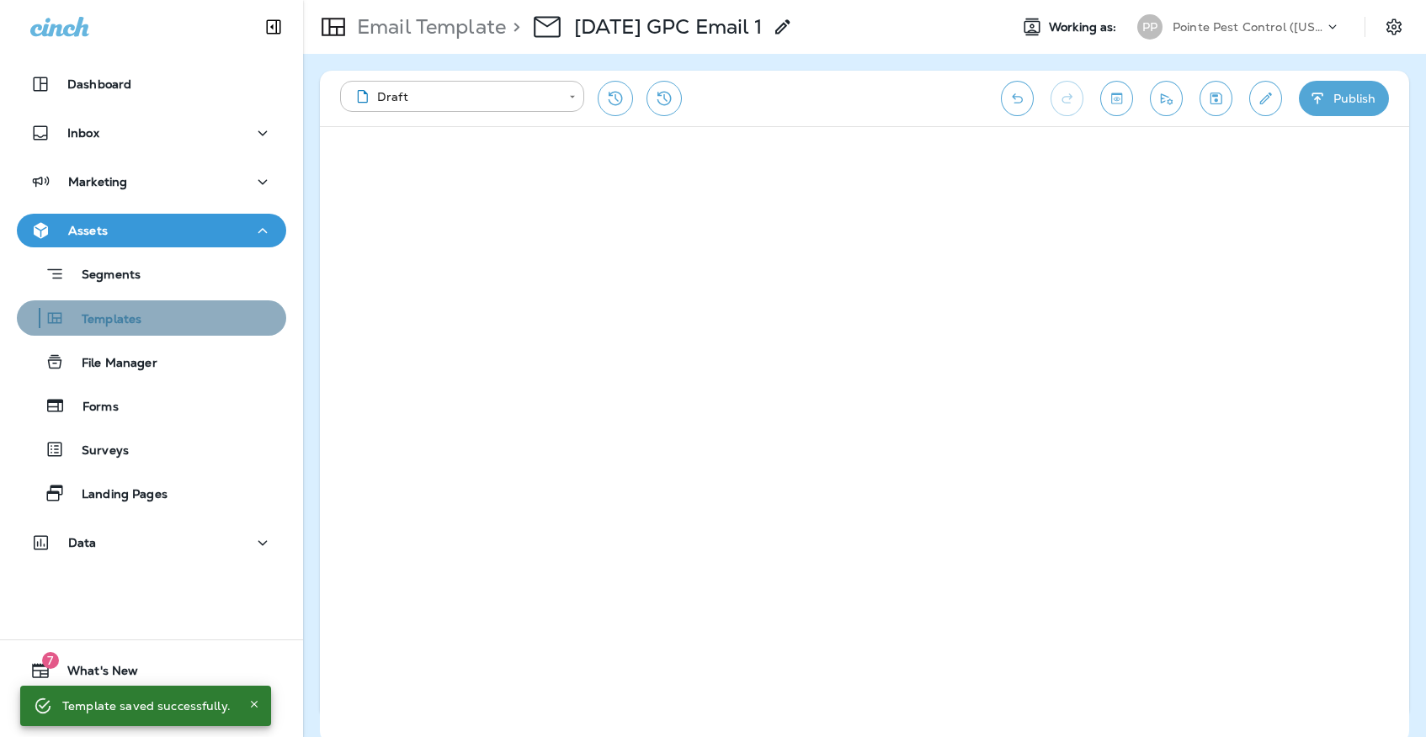
click at [239, 309] on div "Templates" at bounding box center [152, 317] width 256 height 25
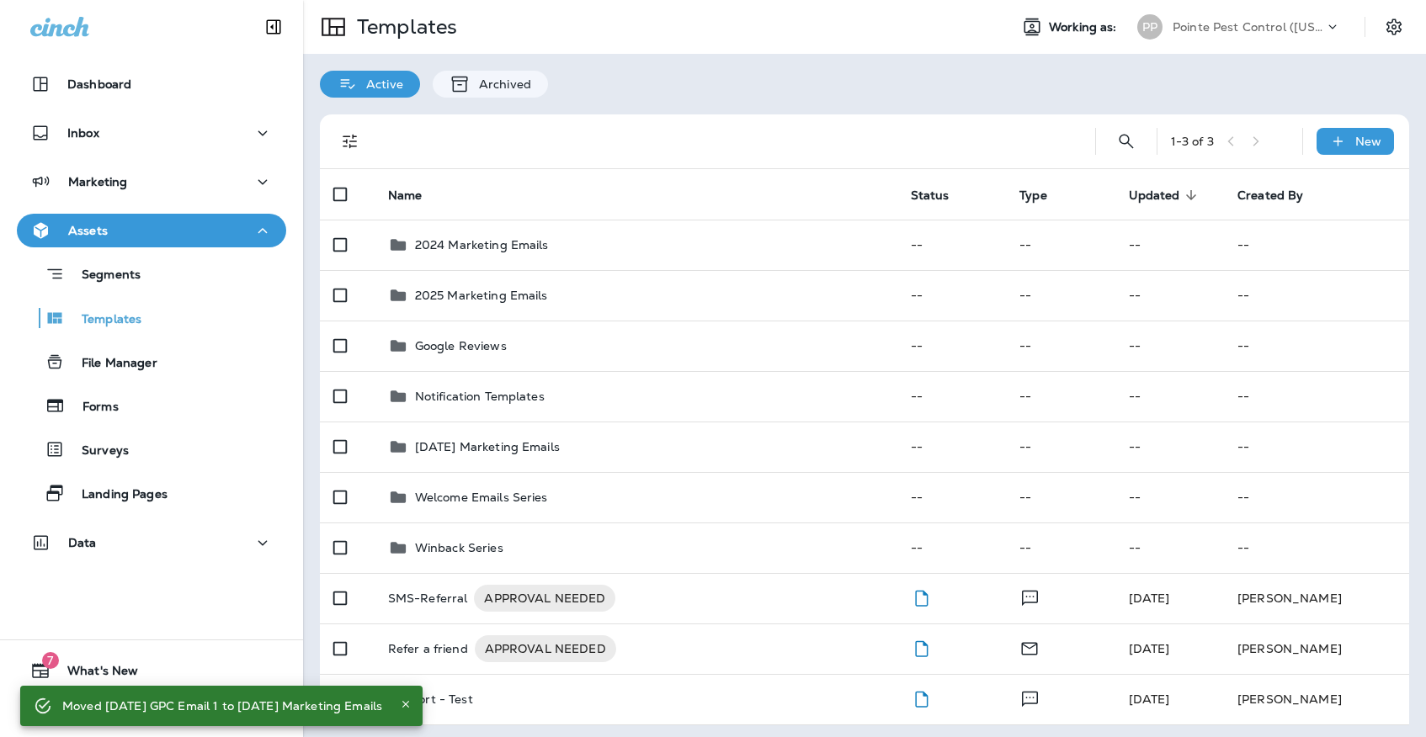
click at [1267, 39] on div "Pointe Pest Control ([US_STATE])" at bounding box center [1247, 26] width 151 height 25
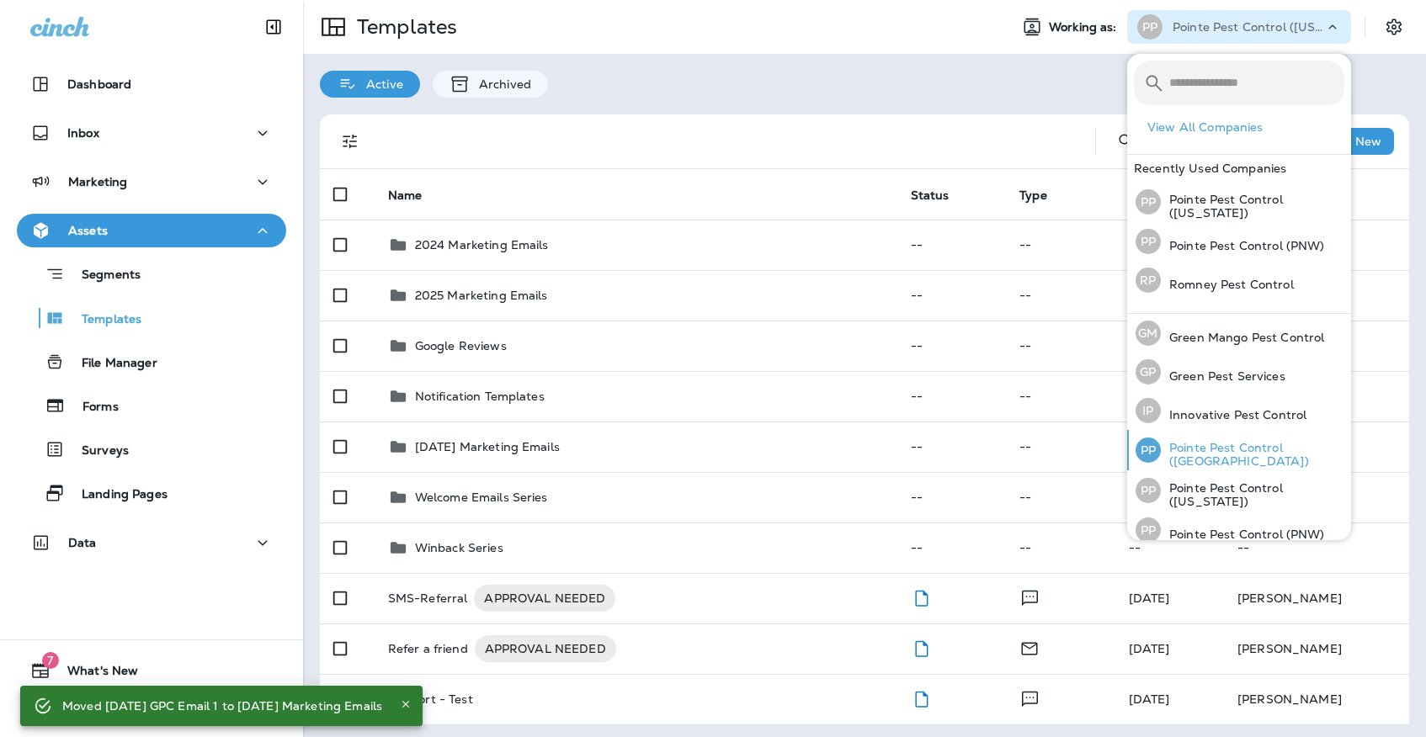
click at [1239, 457] on p "Pointe Pest Control ([GEOGRAPHIC_DATA])" at bounding box center [1252, 454] width 183 height 27
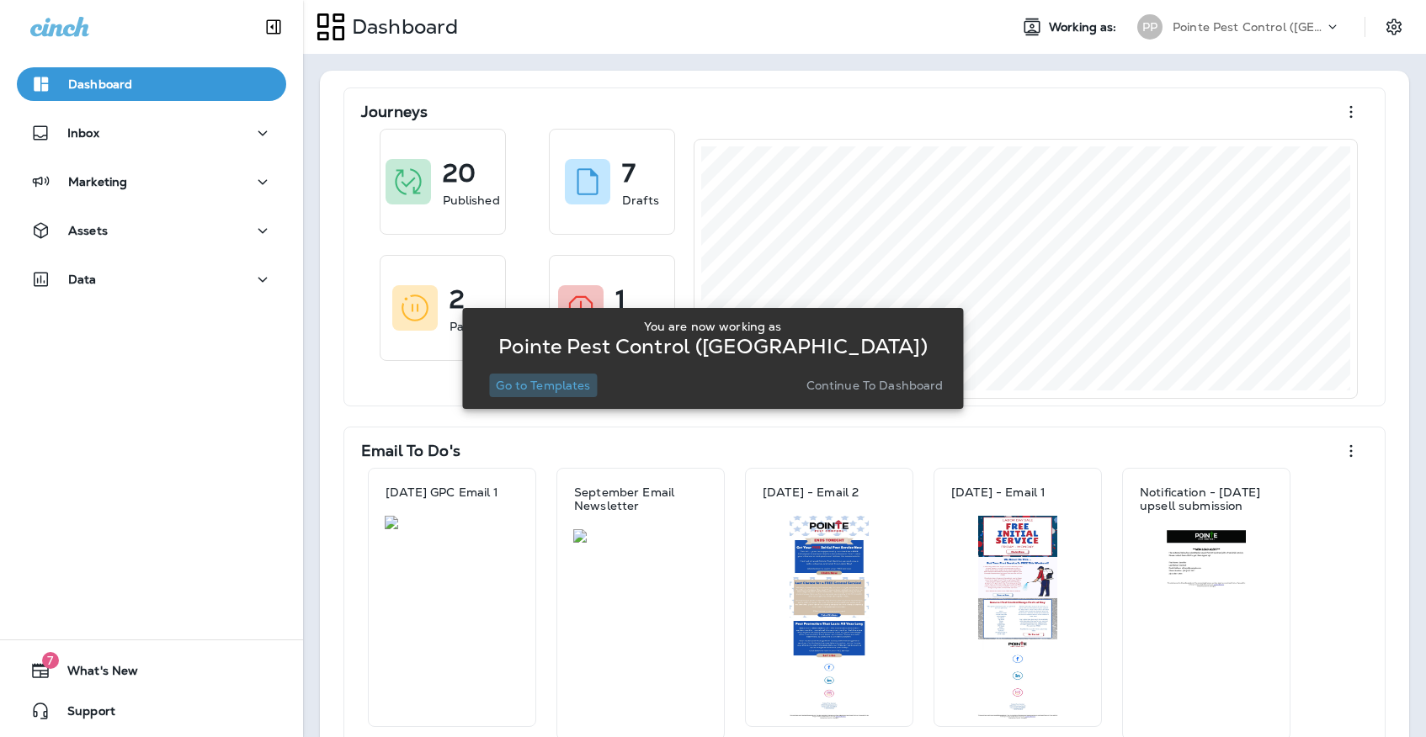
click at [537, 396] on button "Go to Templates" at bounding box center [543, 386] width 108 height 24
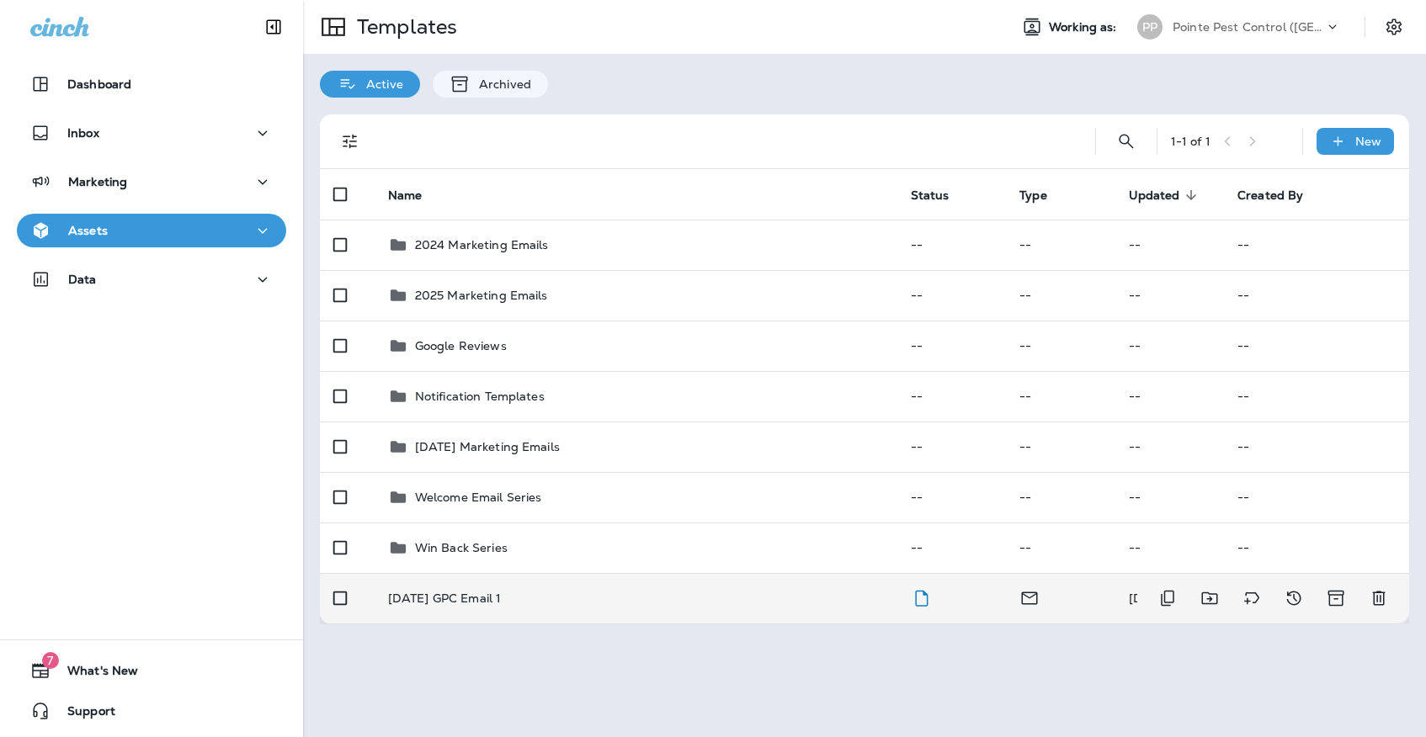
click at [567, 598] on td "[DATE] GPC Email 1" at bounding box center [636, 598] width 523 height 50
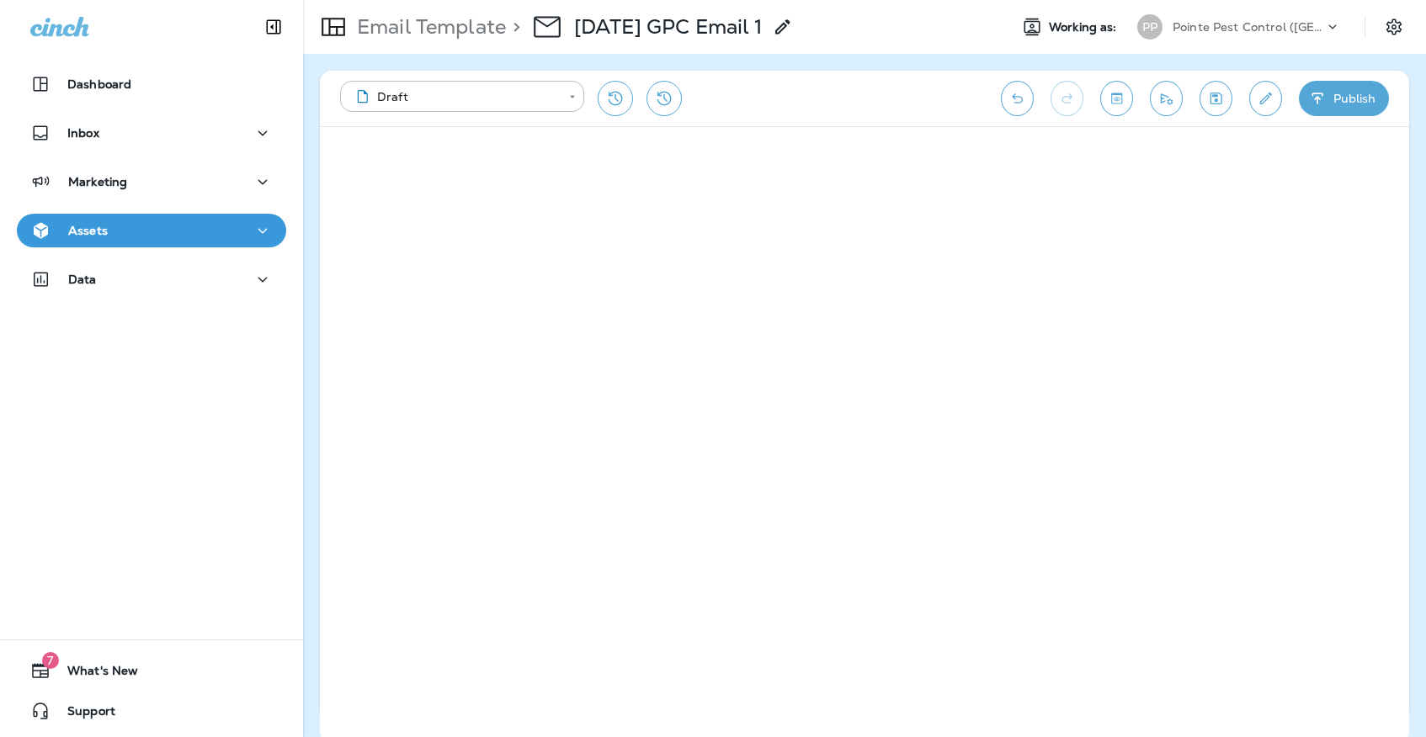
click at [1219, 98] on icon "Save" at bounding box center [1216, 98] width 18 height 17
click at [150, 233] on div "Assets" at bounding box center [151, 230] width 242 height 21
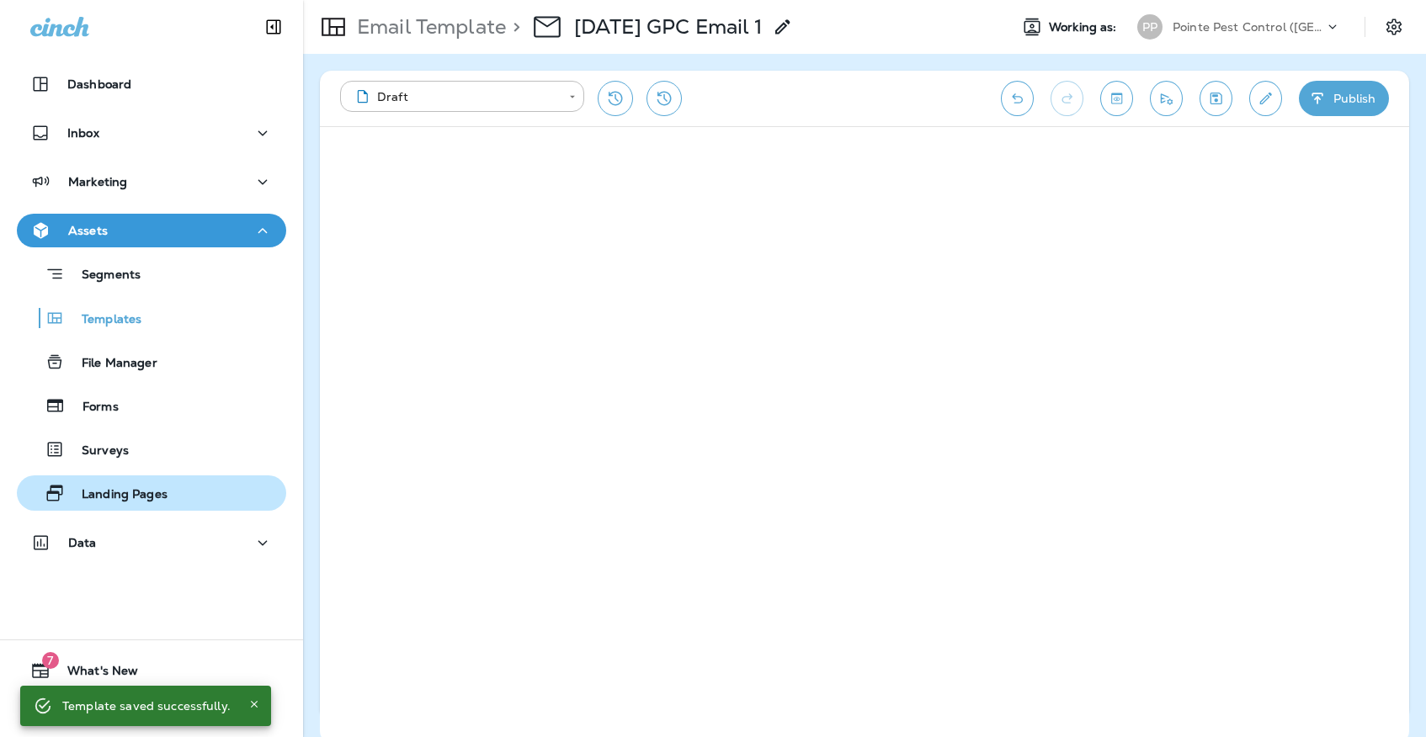
click at [165, 494] on p "Landing Pages" at bounding box center [116, 495] width 103 height 16
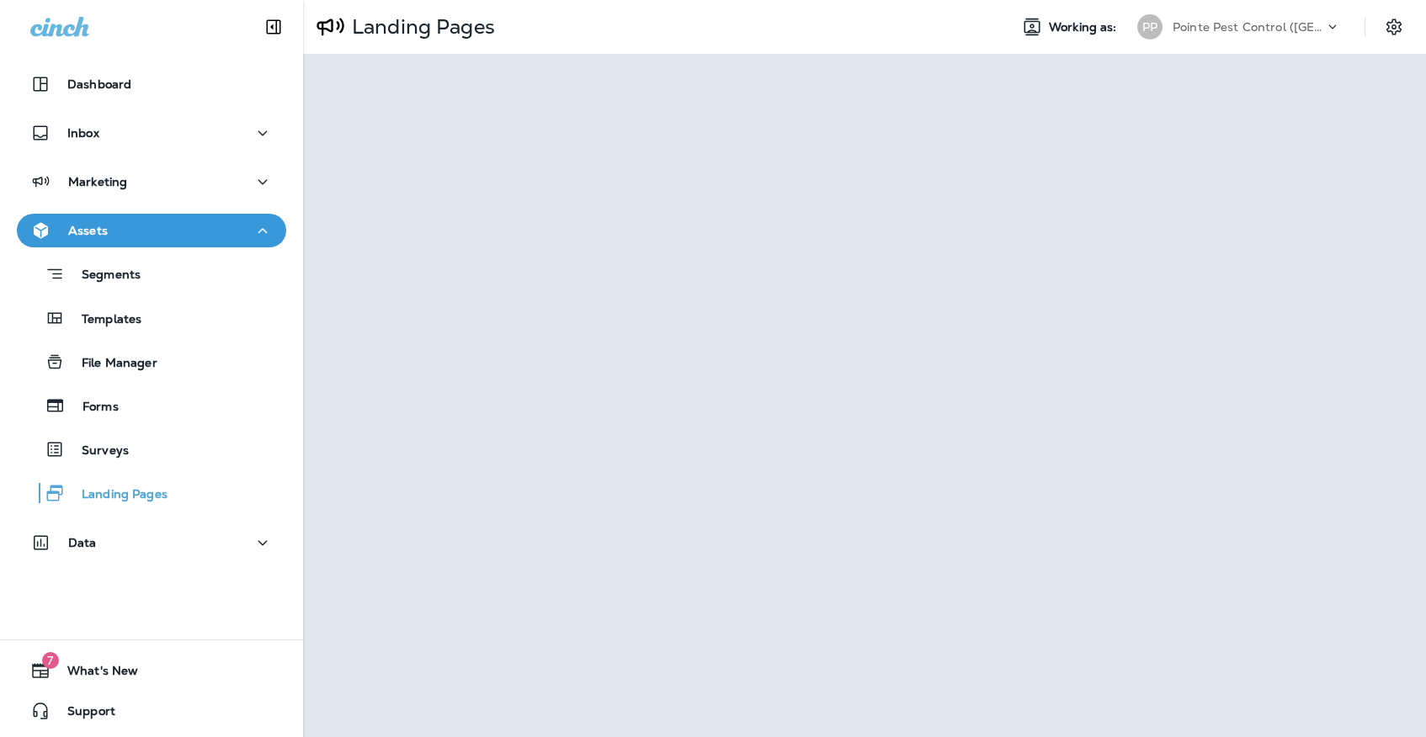
click at [894, 722] on div at bounding box center [864, 395] width 1123 height 683
click at [173, 310] on div "Templates" at bounding box center [152, 317] width 256 height 25
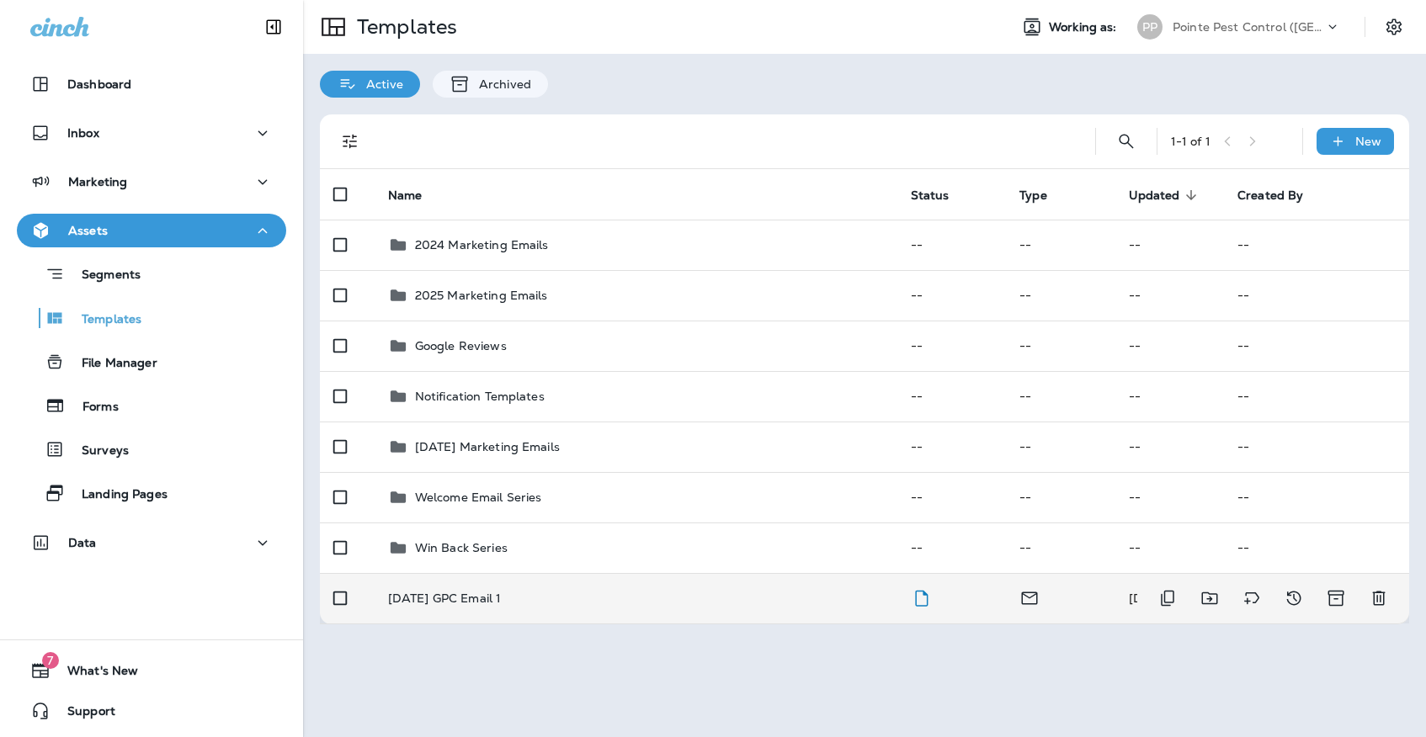
click at [526, 592] on div "[DATE] GPC Email 1" at bounding box center [636, 598] width 496 height 13
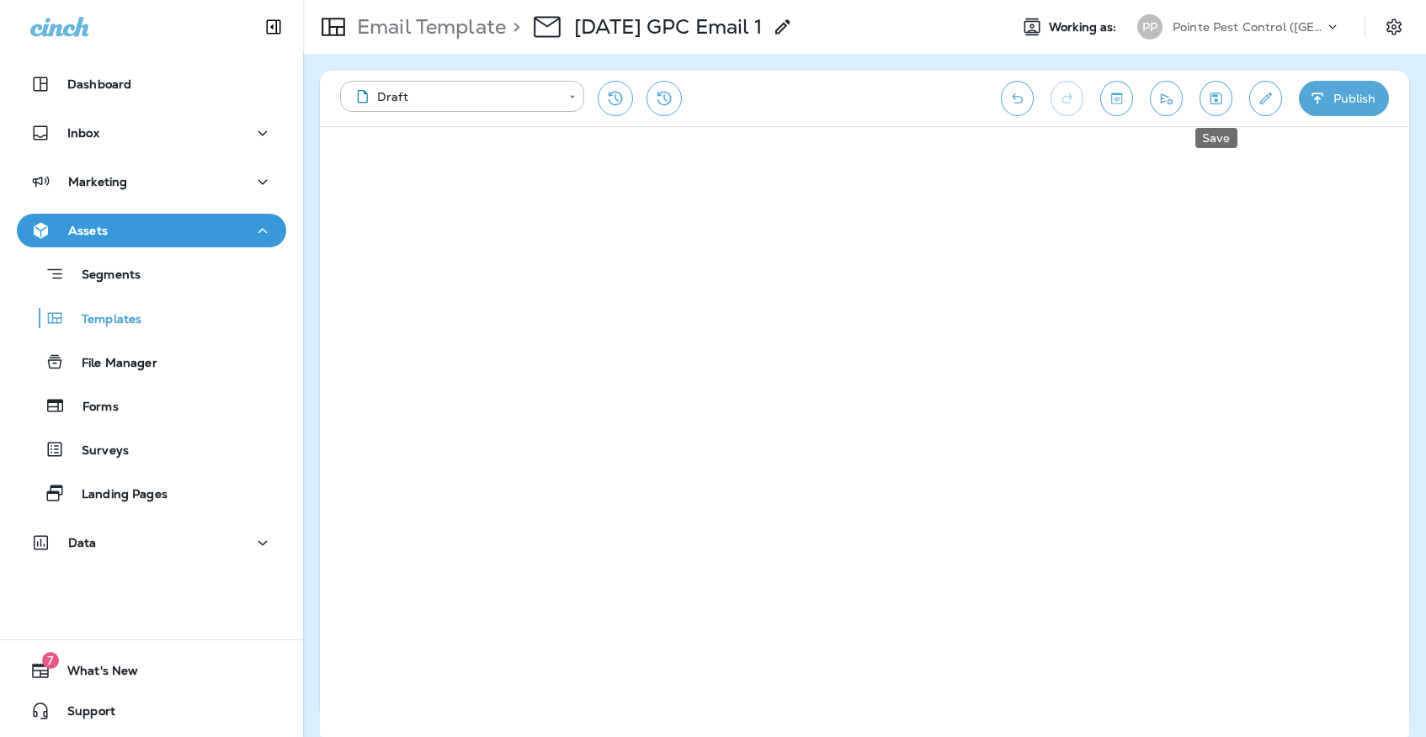
click at [1214, 108] on button "Save" at bounding box center [1215, 98] width 33 height 35
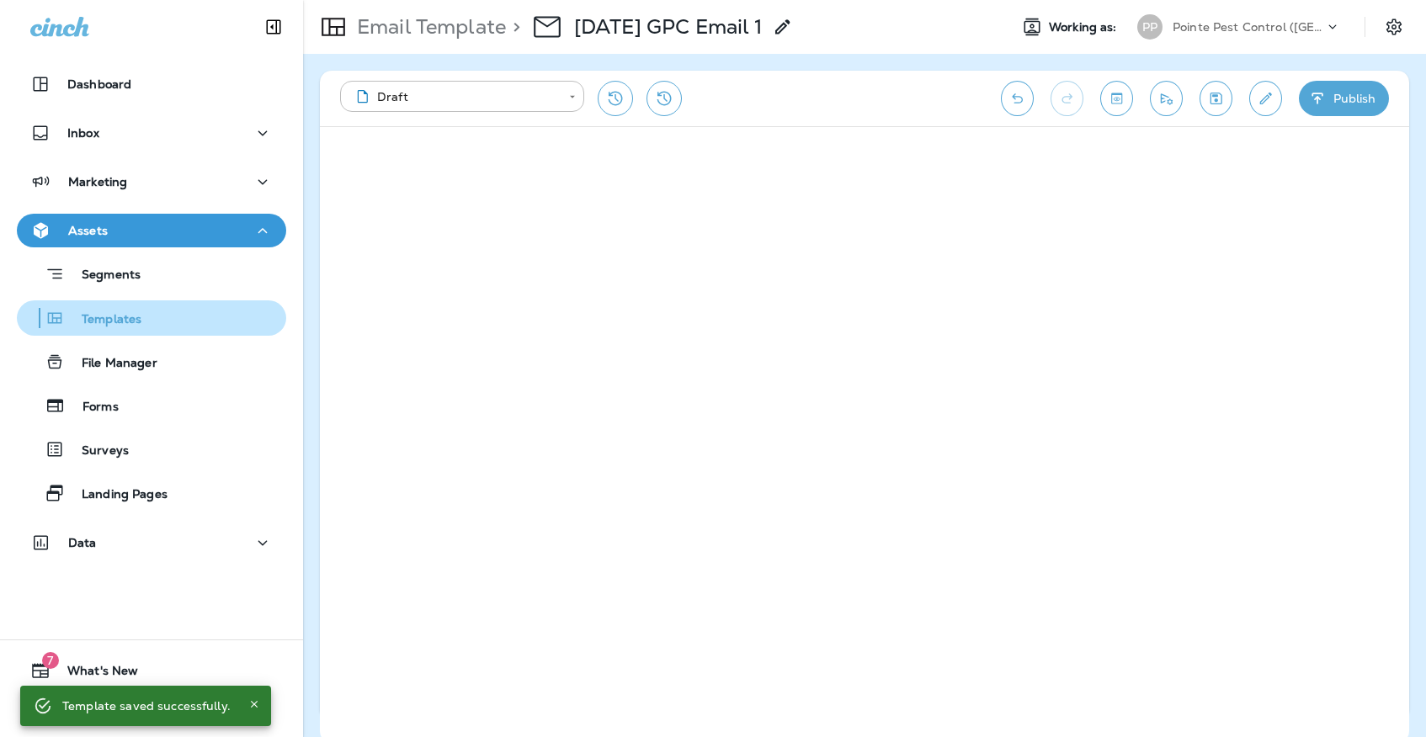
click at [57, 318] on icon "button" at bounding box center [55, 318] width 14 height 11
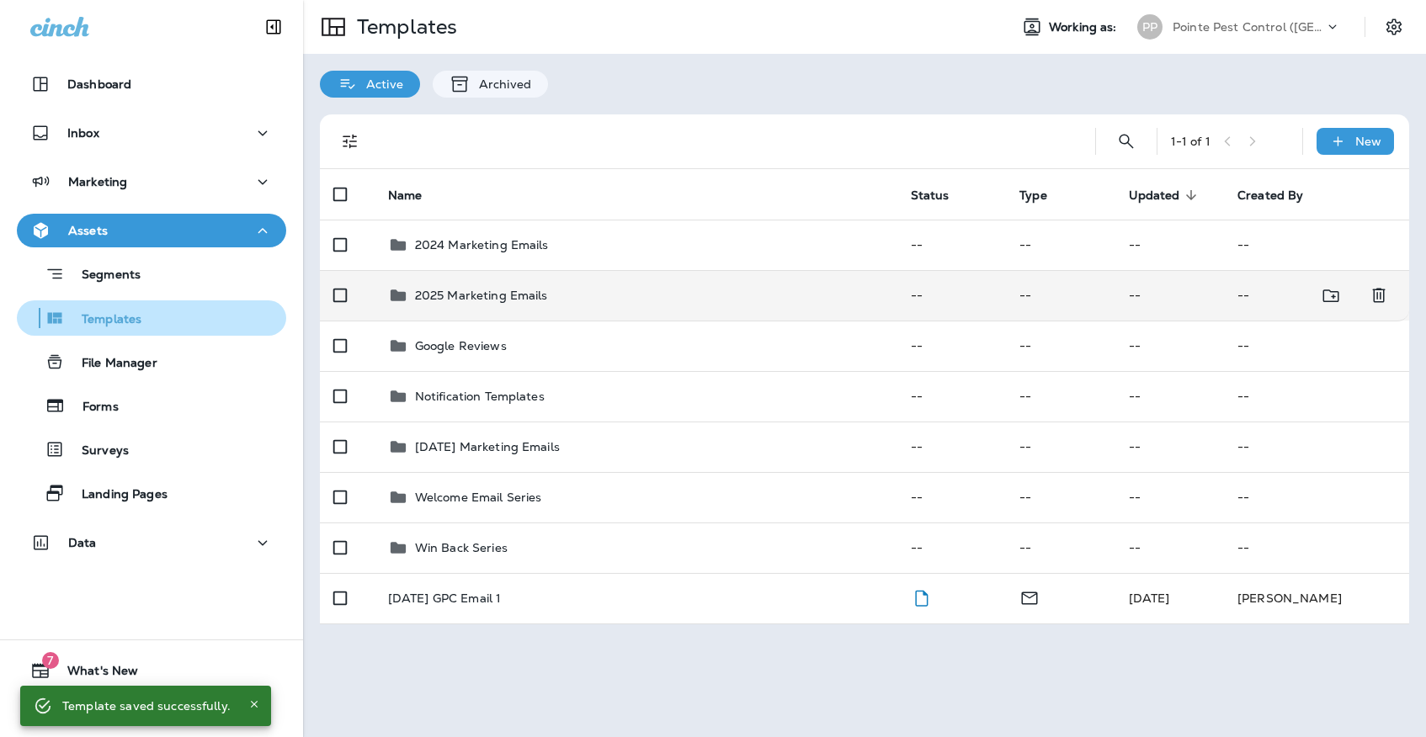
click at [486, 290] on td "2025 Marketing Emails" at bounding box center [636, 295] width 523 height 50
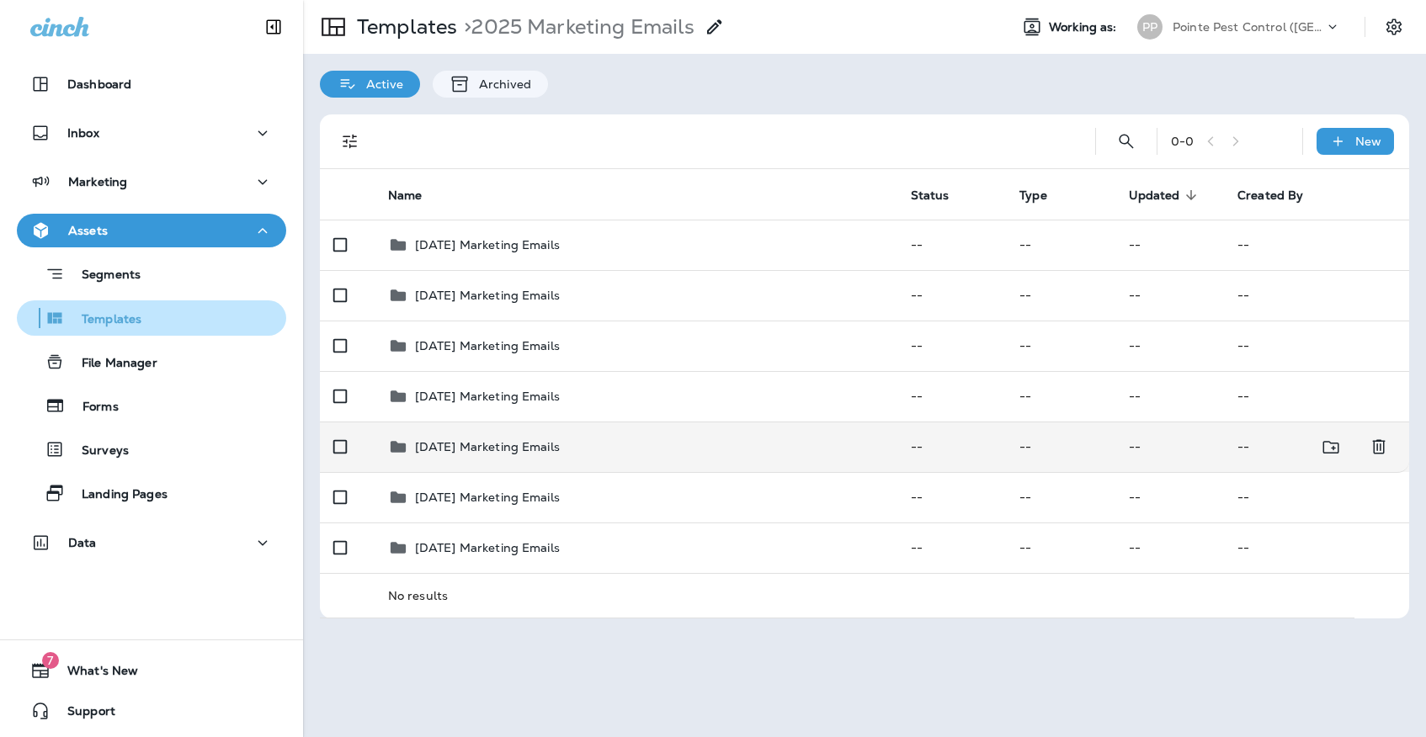
click at [510, 440] on p "[DATE] Marketing Emails" at bounding box center [487, 446] width 145 height 13
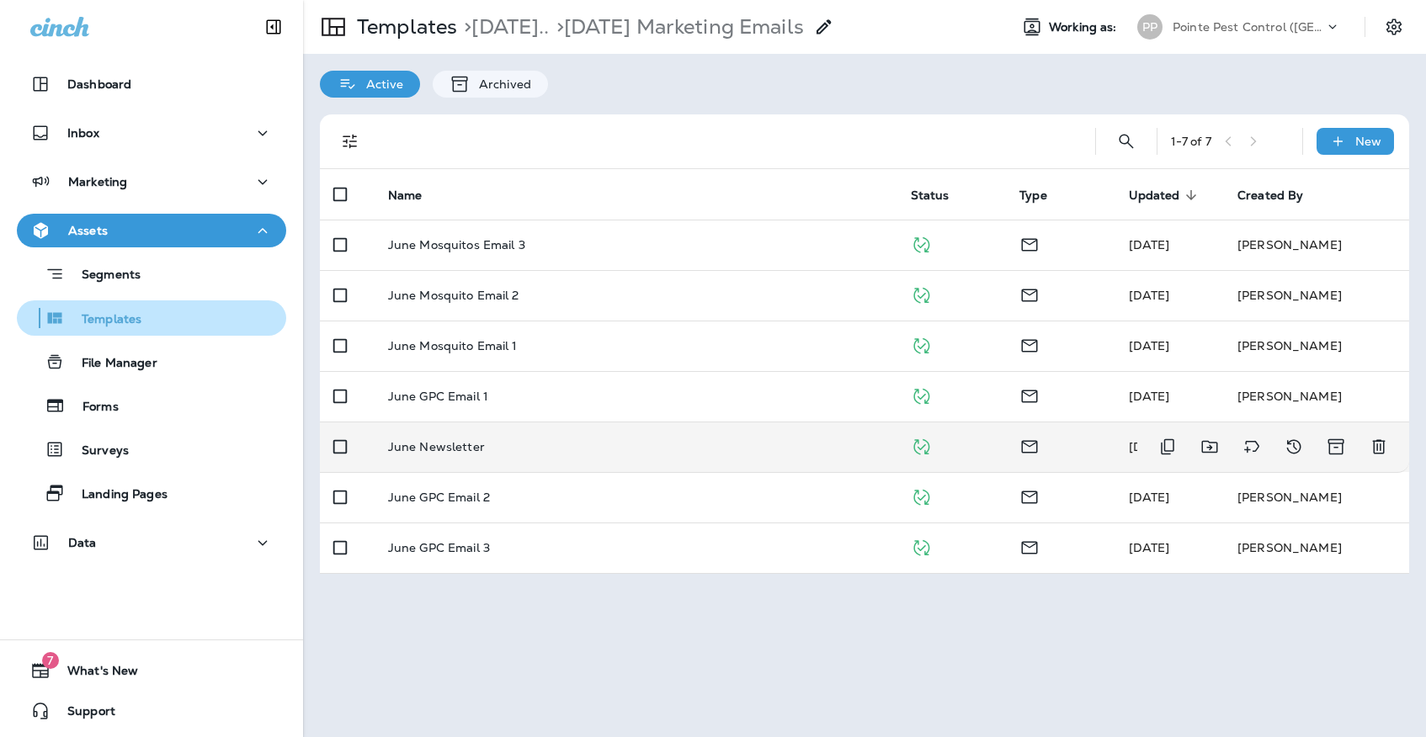
click at [564, 440] on td "June Newsletter" at bounding box center [636, 447] width 523 height 50
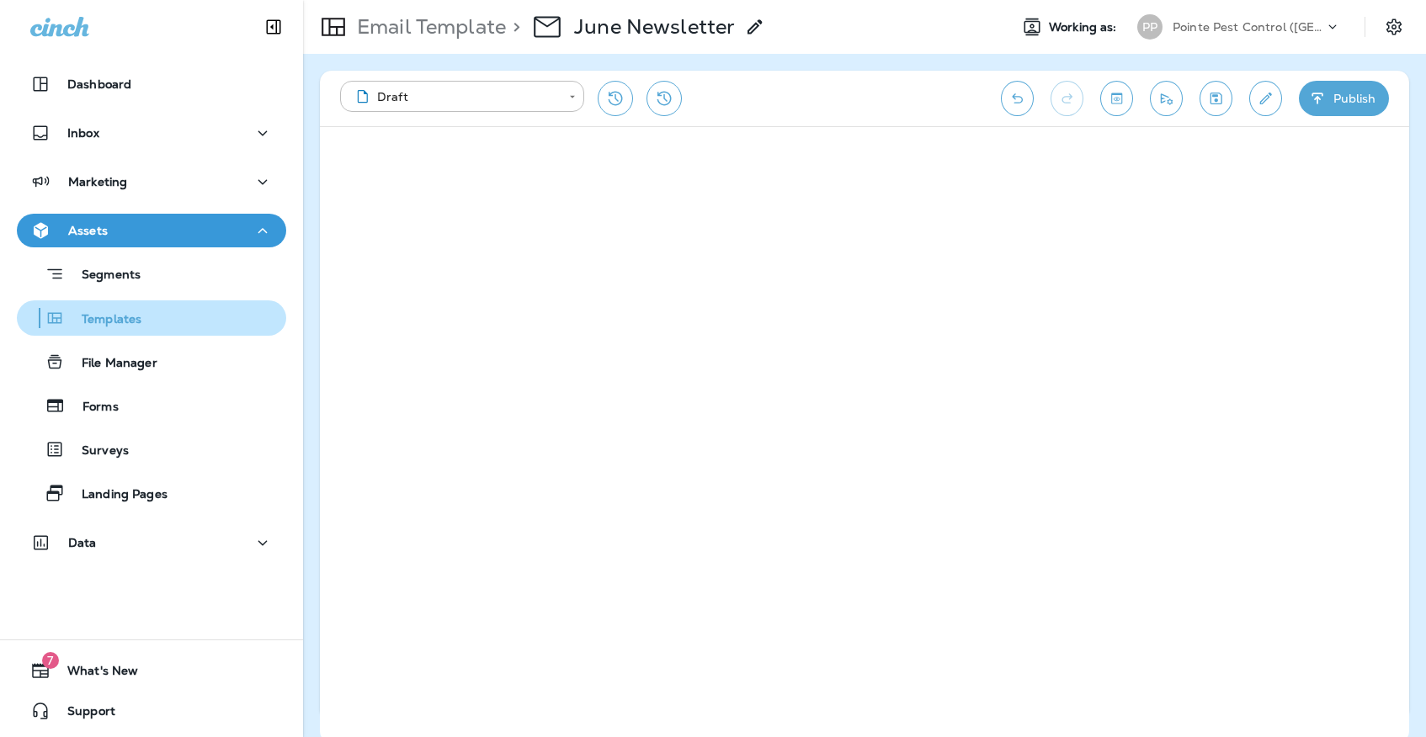
click at [216, 327] on div "Templates" at bounding box center [152, 317] width 256 height 25
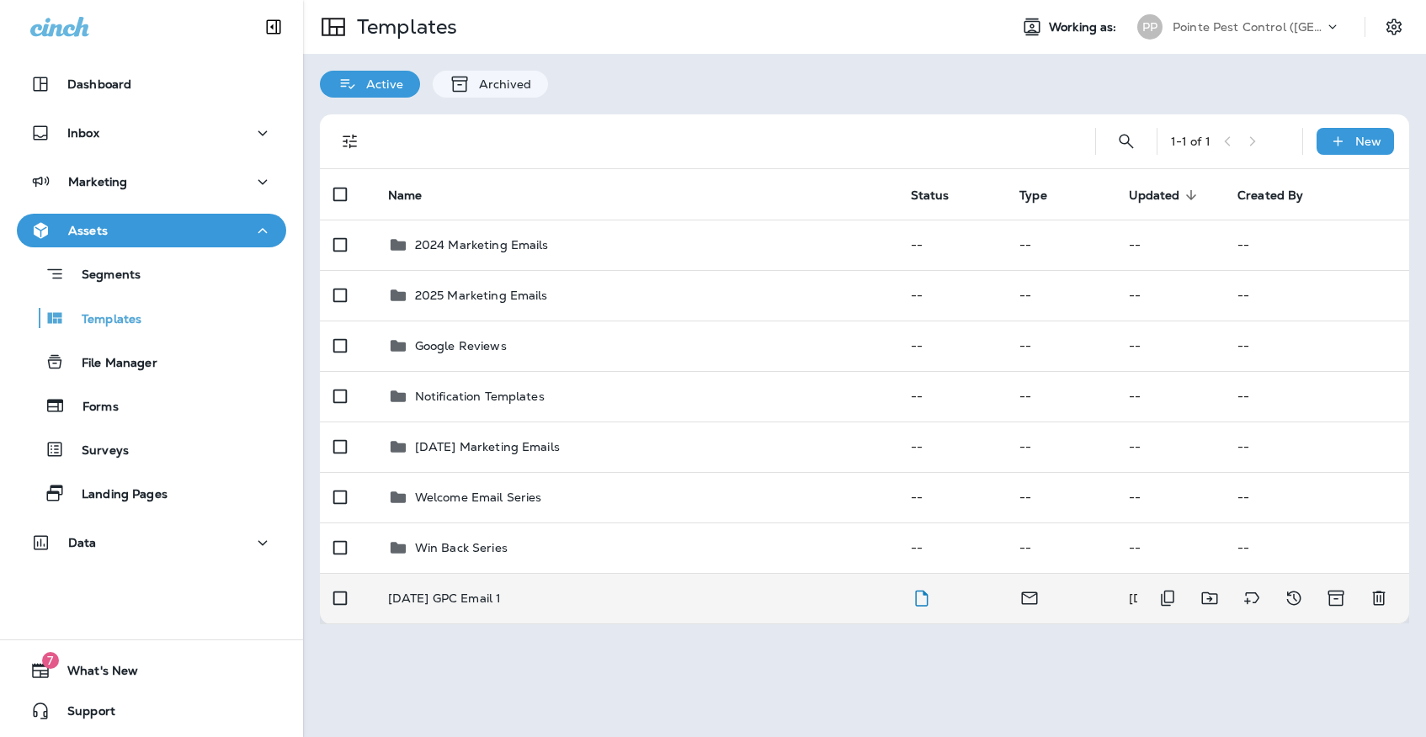
click at [483, 592] on p "[DATE] GPC Email 1" at bounding box center [445, 598] width 114 height 13
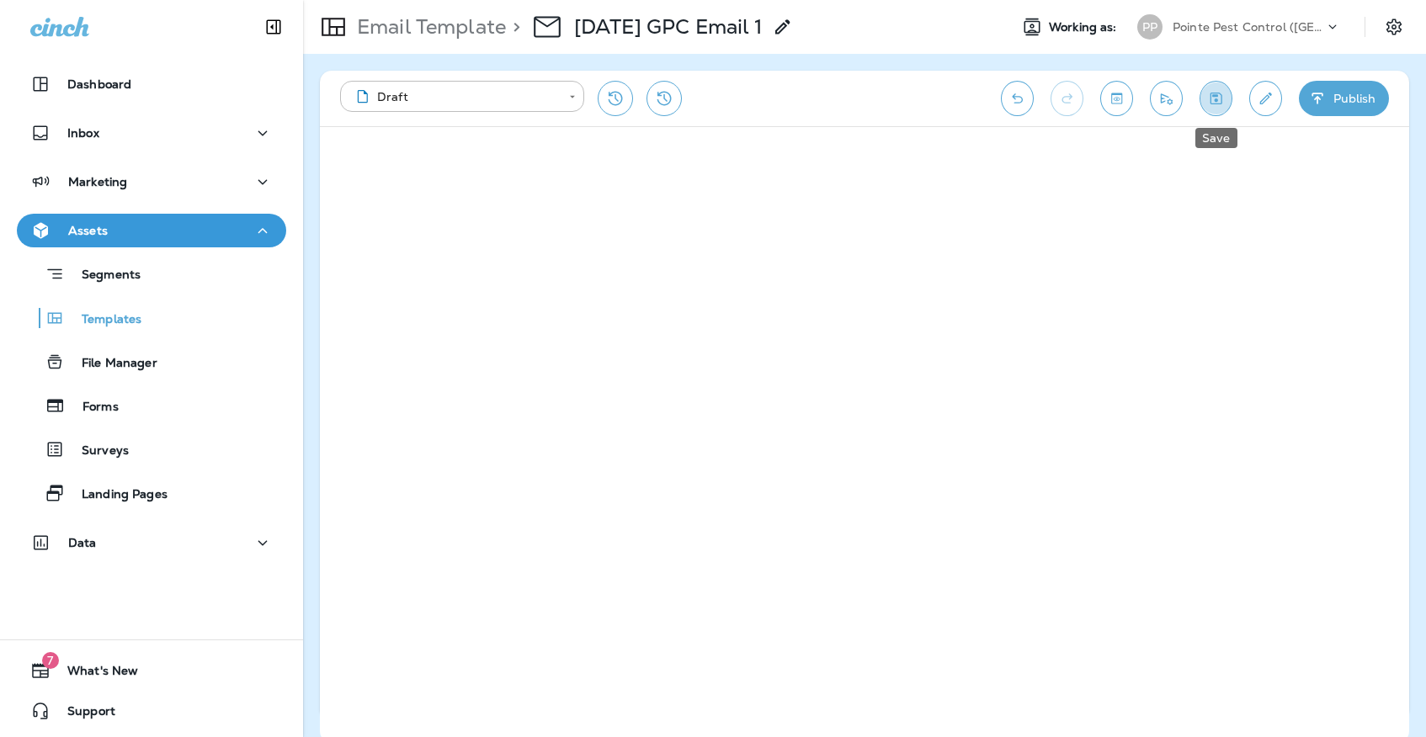
click at [1215, 102] on icon "Save" at bounding box center [1216, 99] width 12 height 12
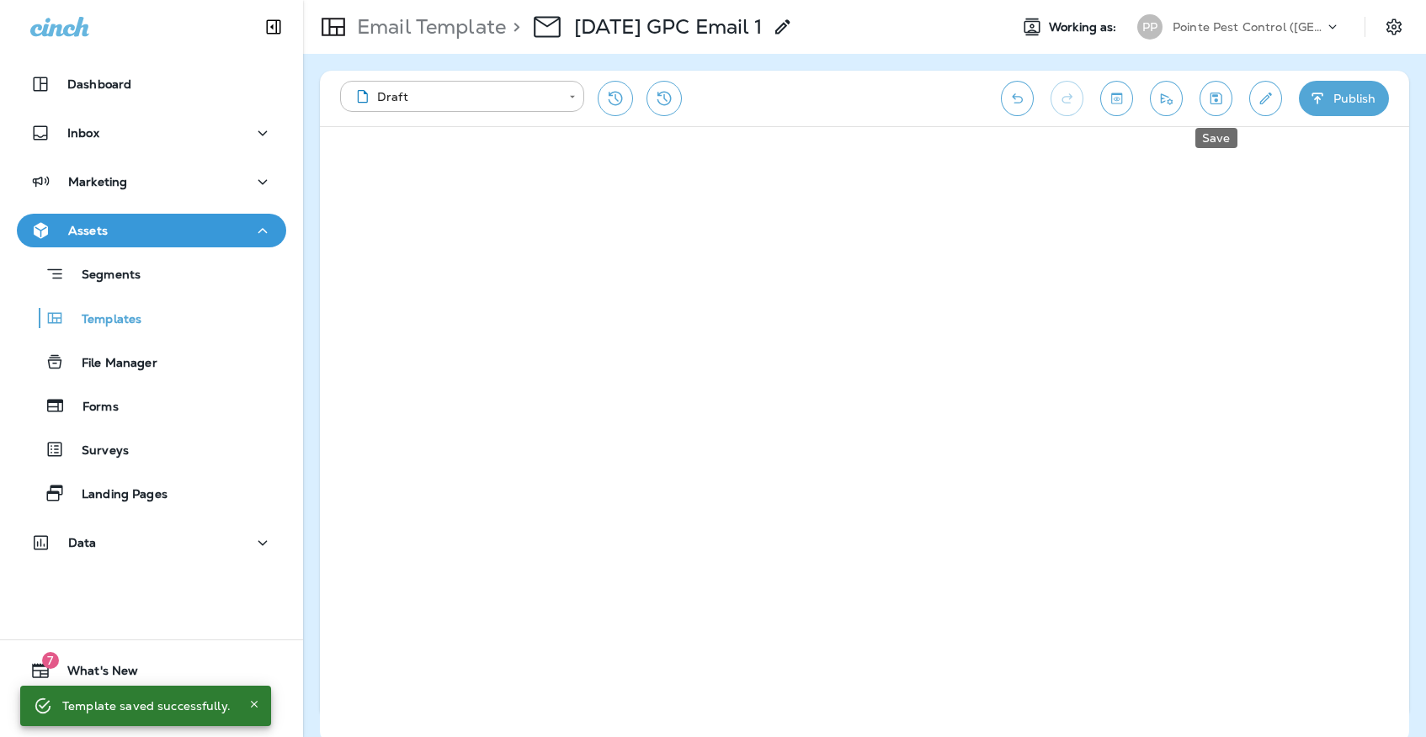
click at [1214, 93] on icon "Save" at bounding box center [1216, 99] width 12 height 12
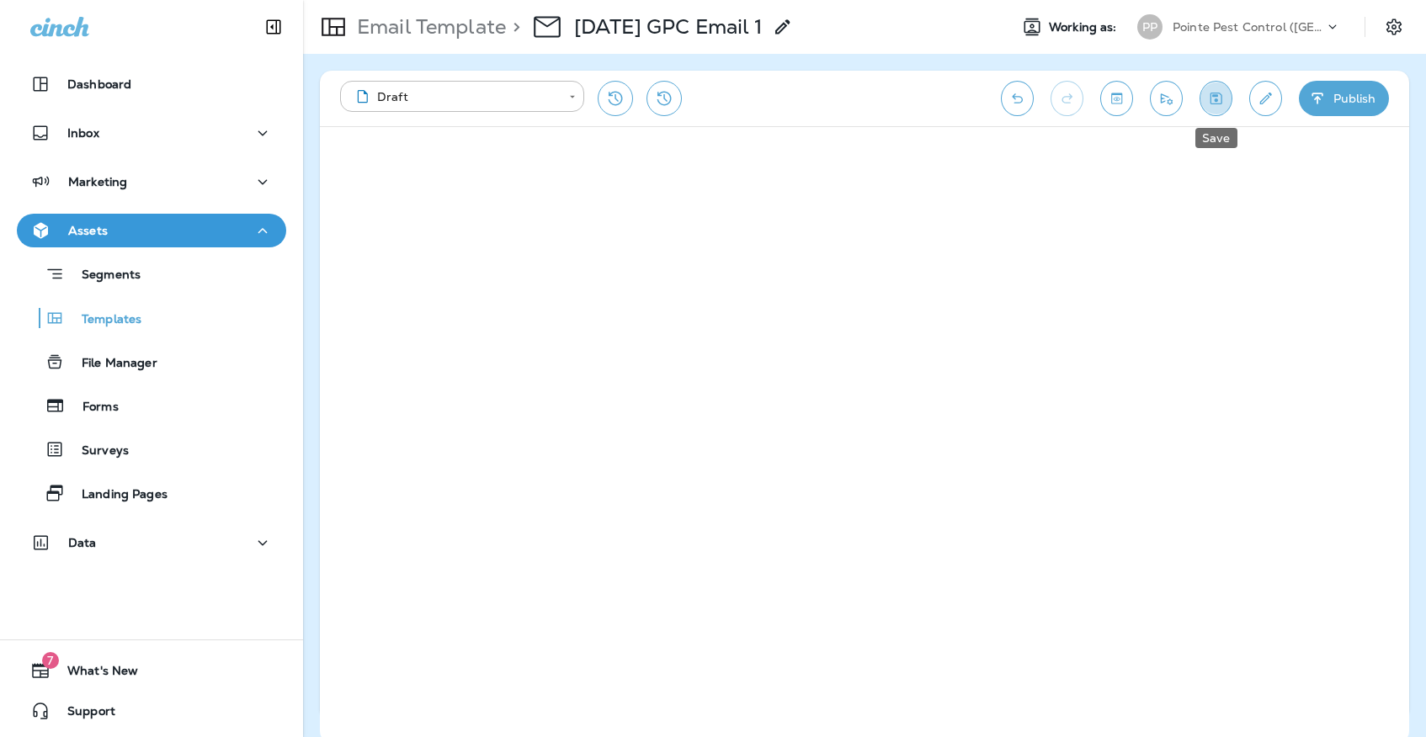
click at [1223, 99] on icon "Save" at bounding box center [1216, 98] width 18 height 17
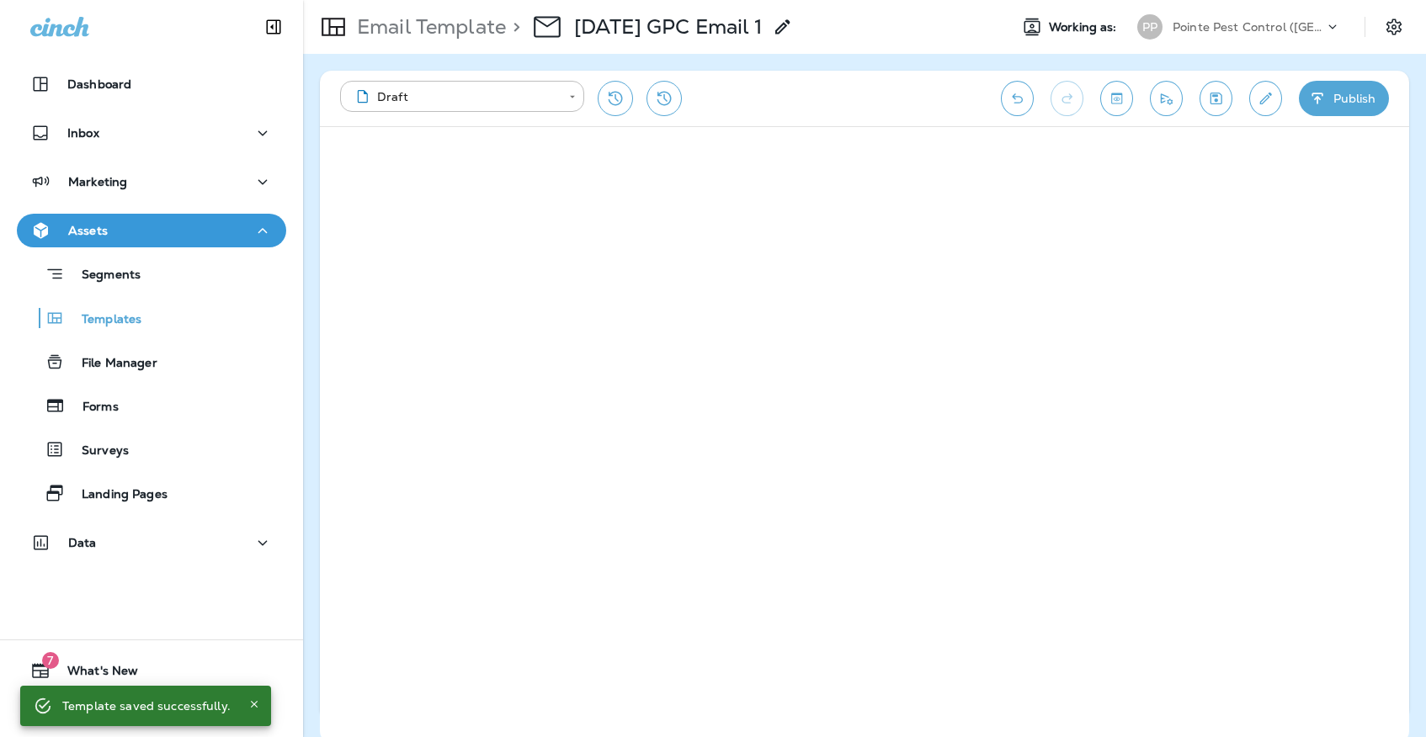
click at [105, 318] on p "Templates" at bounding box center [103, 320] width 77 height 16
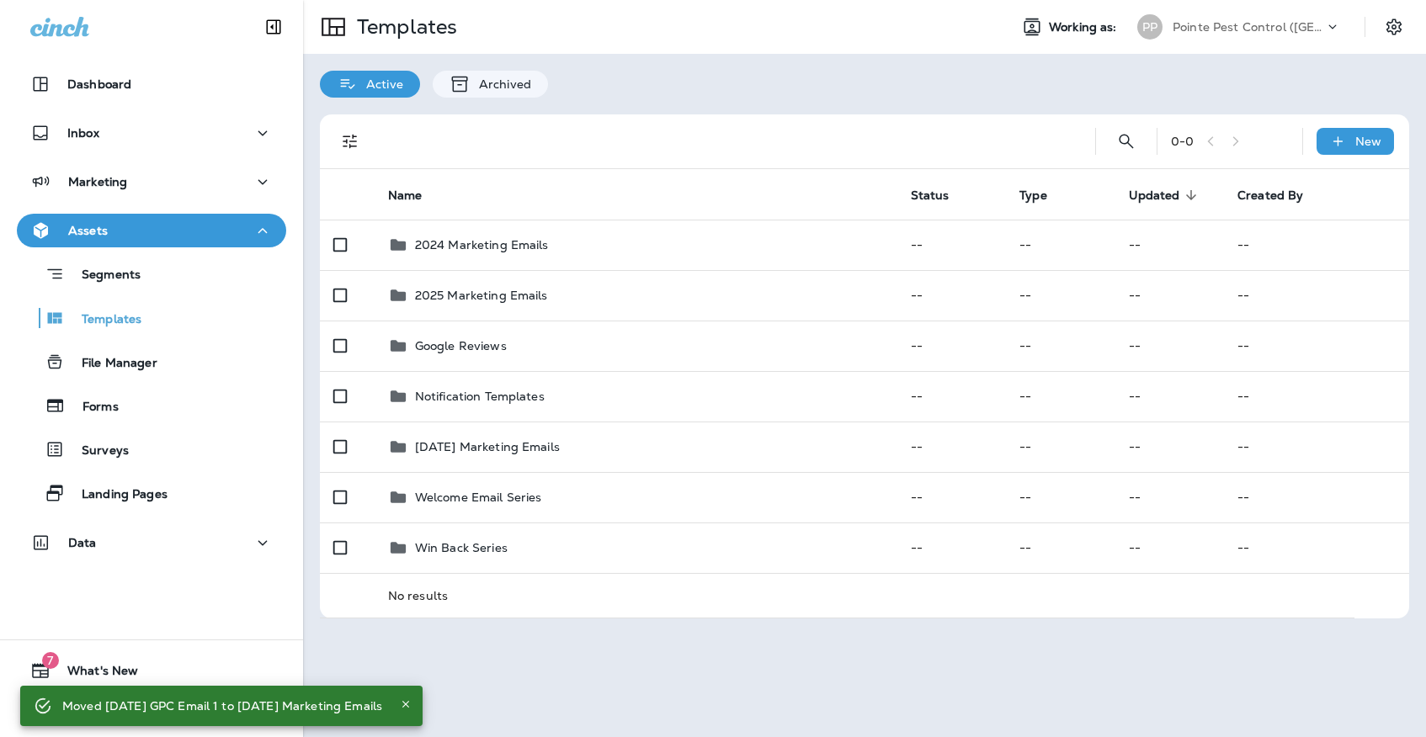
click at [1275, 32] on p "Pointe Pest Control ([GEOGRAPHIC_DATA])" at bounding box center [1247, 26] width 151 height 13
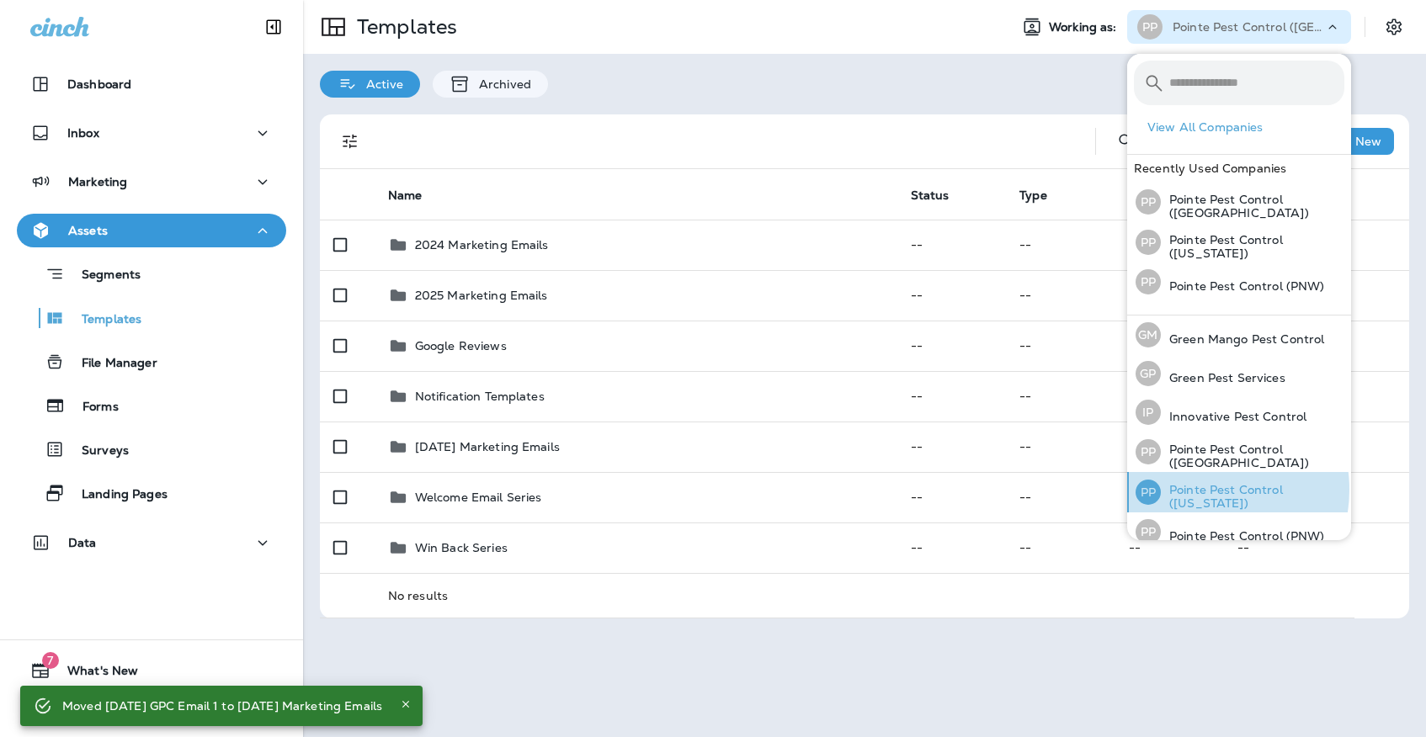
click at [1196, 486] on p "Pointe Pest Control ([US_STATE])" at bounding box center [1252, 496] width 183 height 27
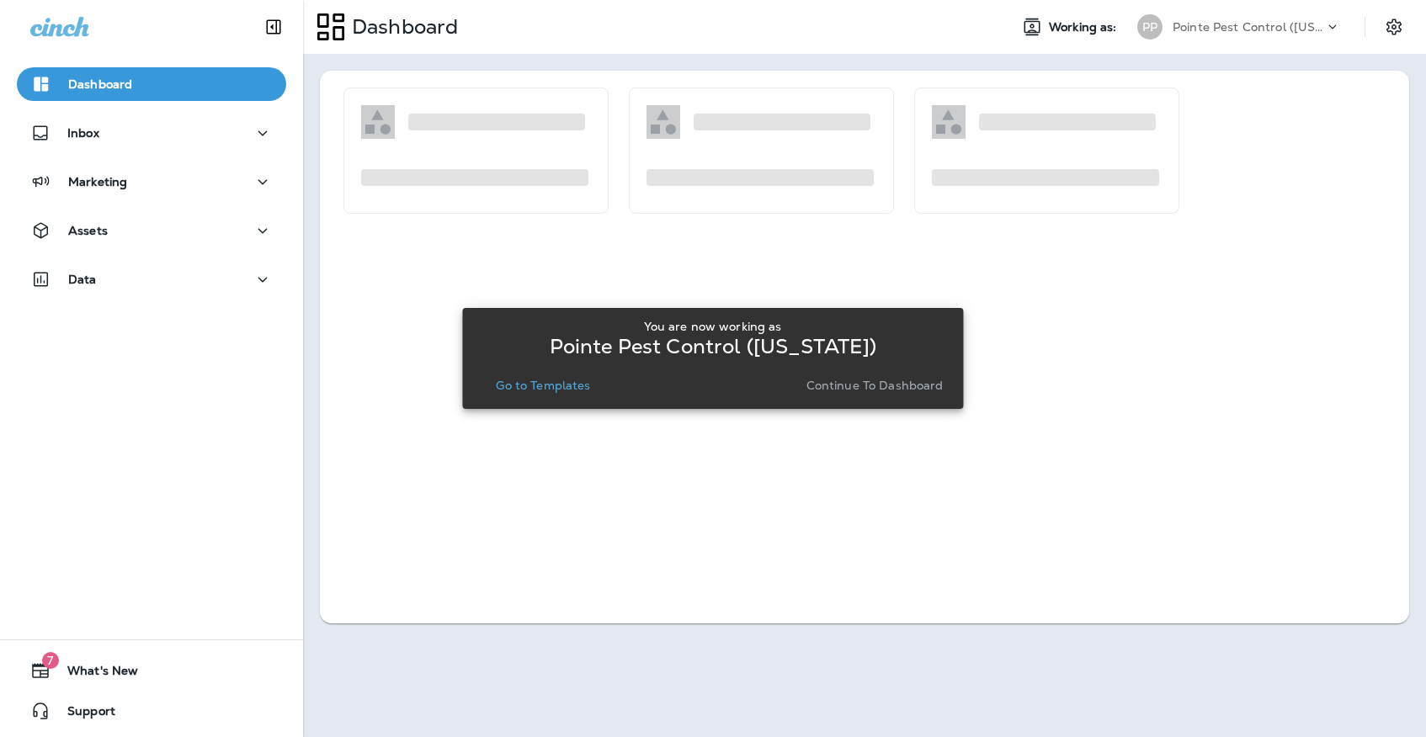
click at [571, 380] on p "Go to Templates" at bounding box center [543, 385] width 94 height 13
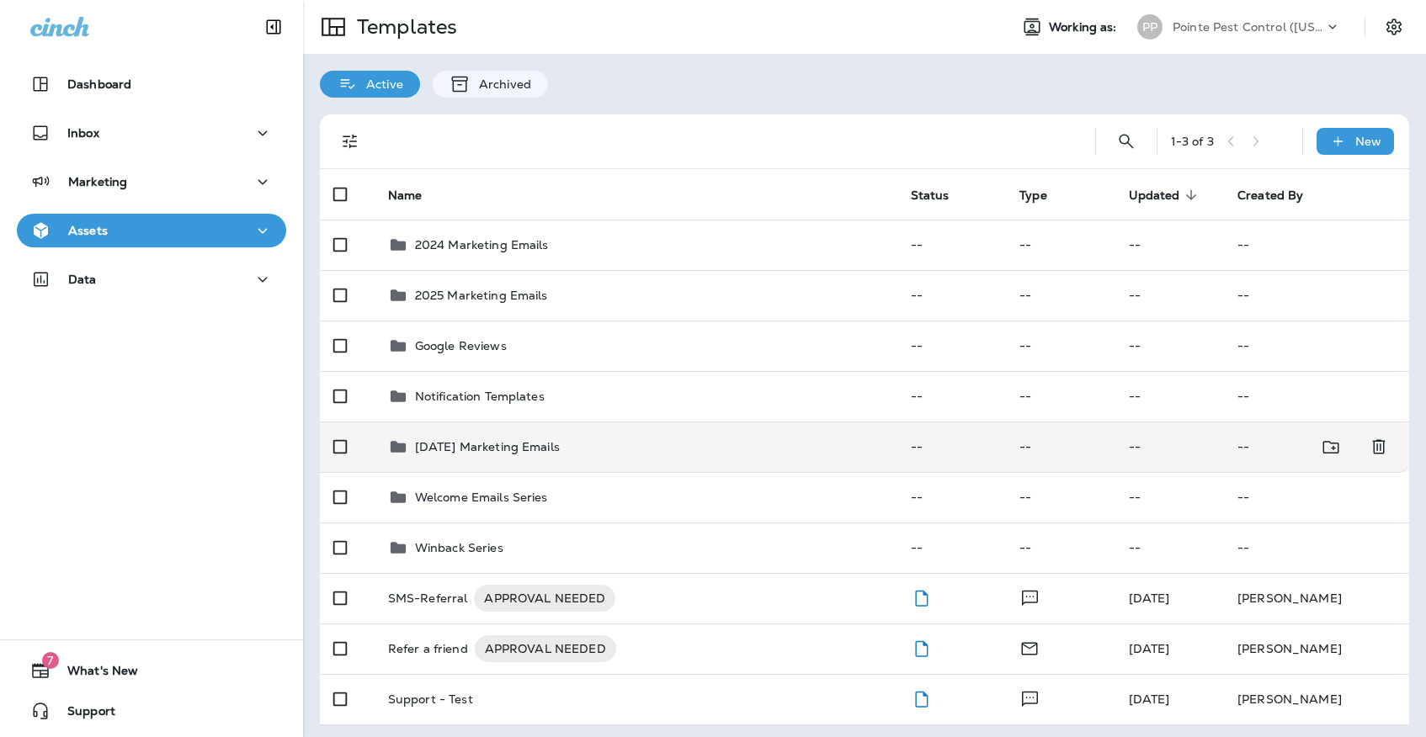
click at [560, 440] on p "[DATE] Marketing Emails" at bounding box center [487, 446] width 145 height 13
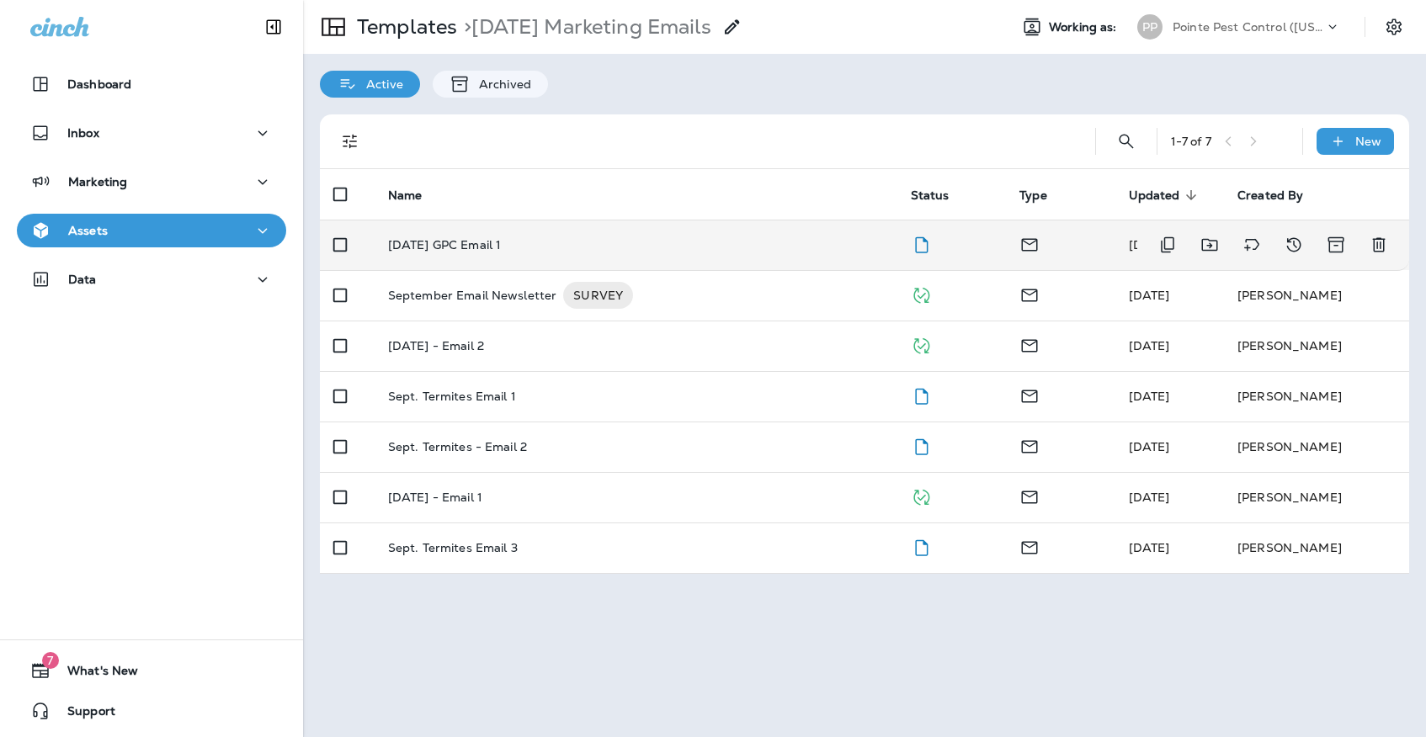
click at [595, 238] on div "[DATE] GPC Email 1" at bounding box center [636, 244] width 496 height 13
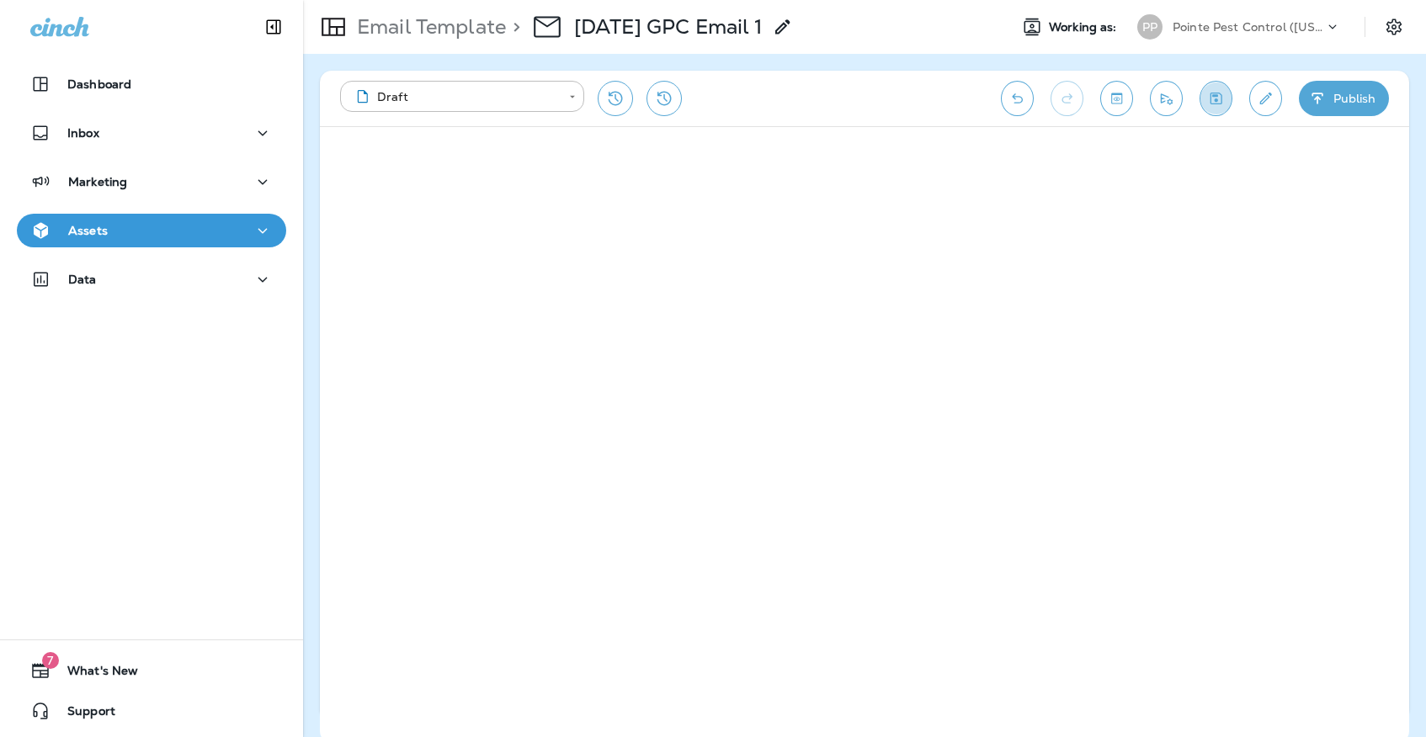
click at [1214, 93] on icon "Save" at bounding box center [1216, 99] width 12 height 12
click at [1187, 28] on p "Pointe Pest Control ([US_STATE])" at bounding box center [1247, 26] width 151 height 13
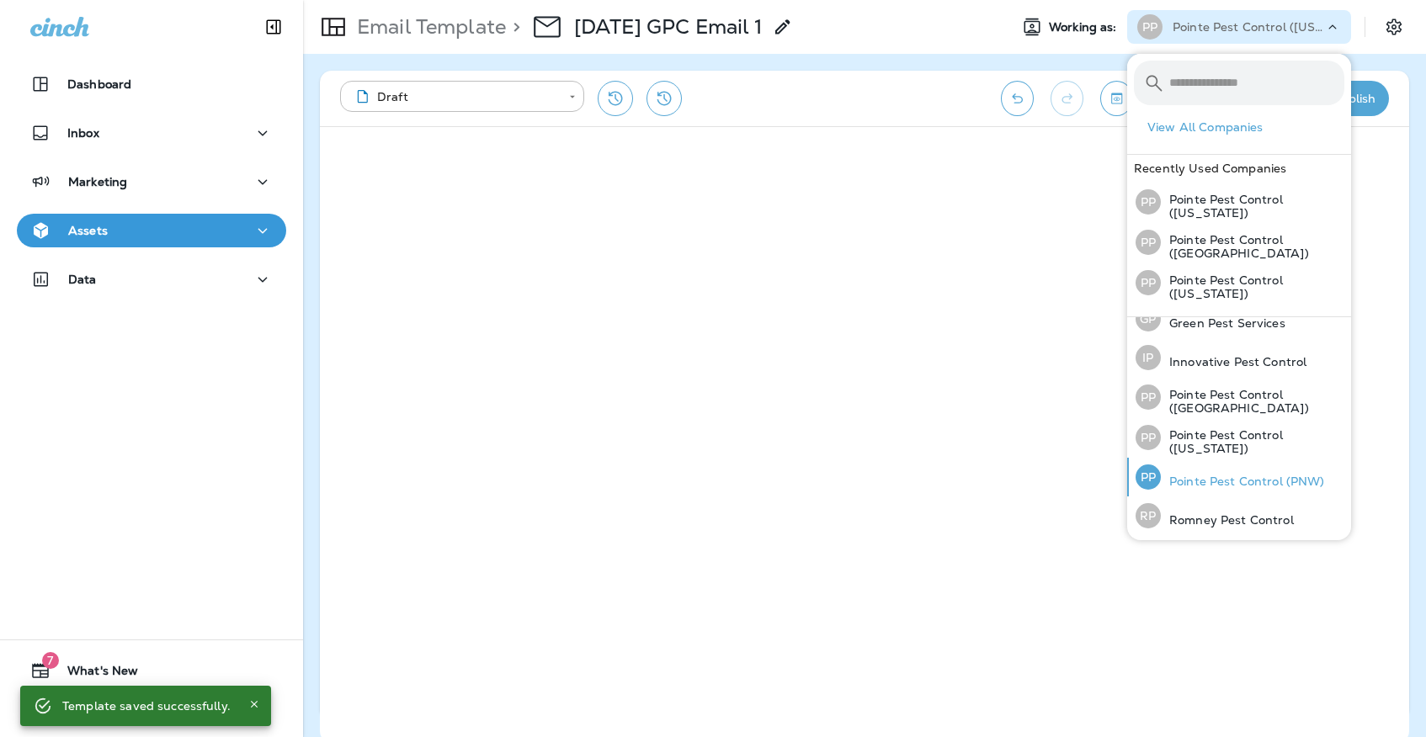
scroll to position [55, 0]
click at [1199, 482] on p "Pointe Pest Control (PNW)" at bounding box center [1243, 482] width 164 height 13
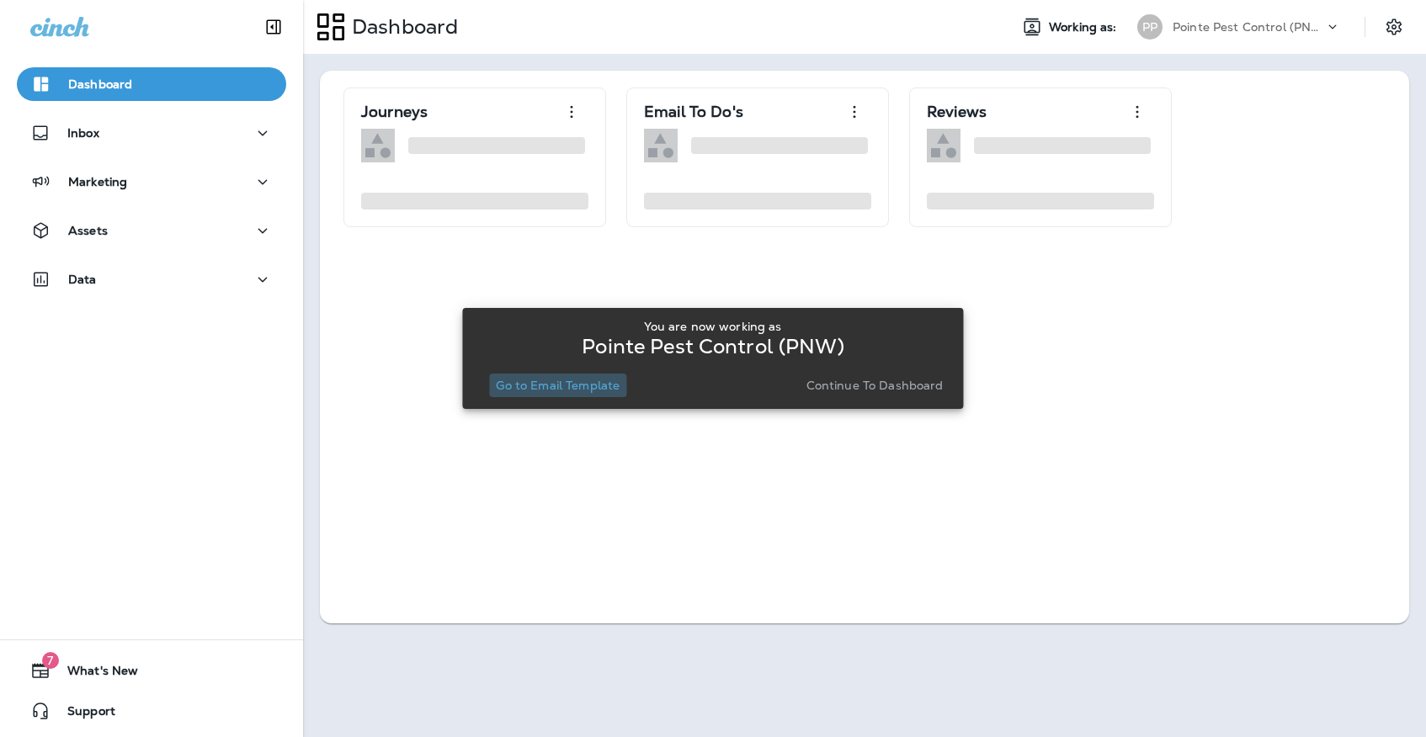
click at [592, 392] on p "Go to Email Template" at bounding box center [558, 385] width 124 height 13
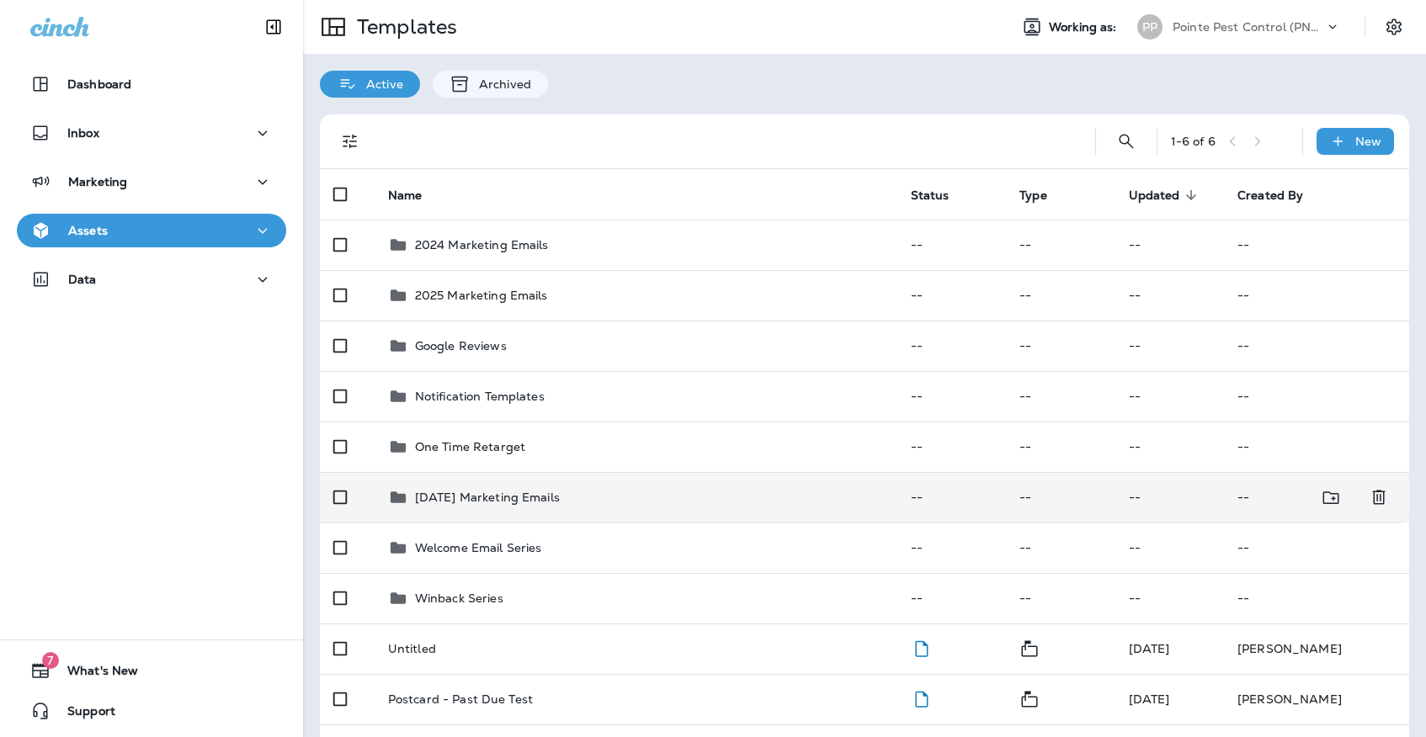
click at [560, 491] on p "[DATE] Marketing Emails" at bounding box center [487, 497] width 145 height 13
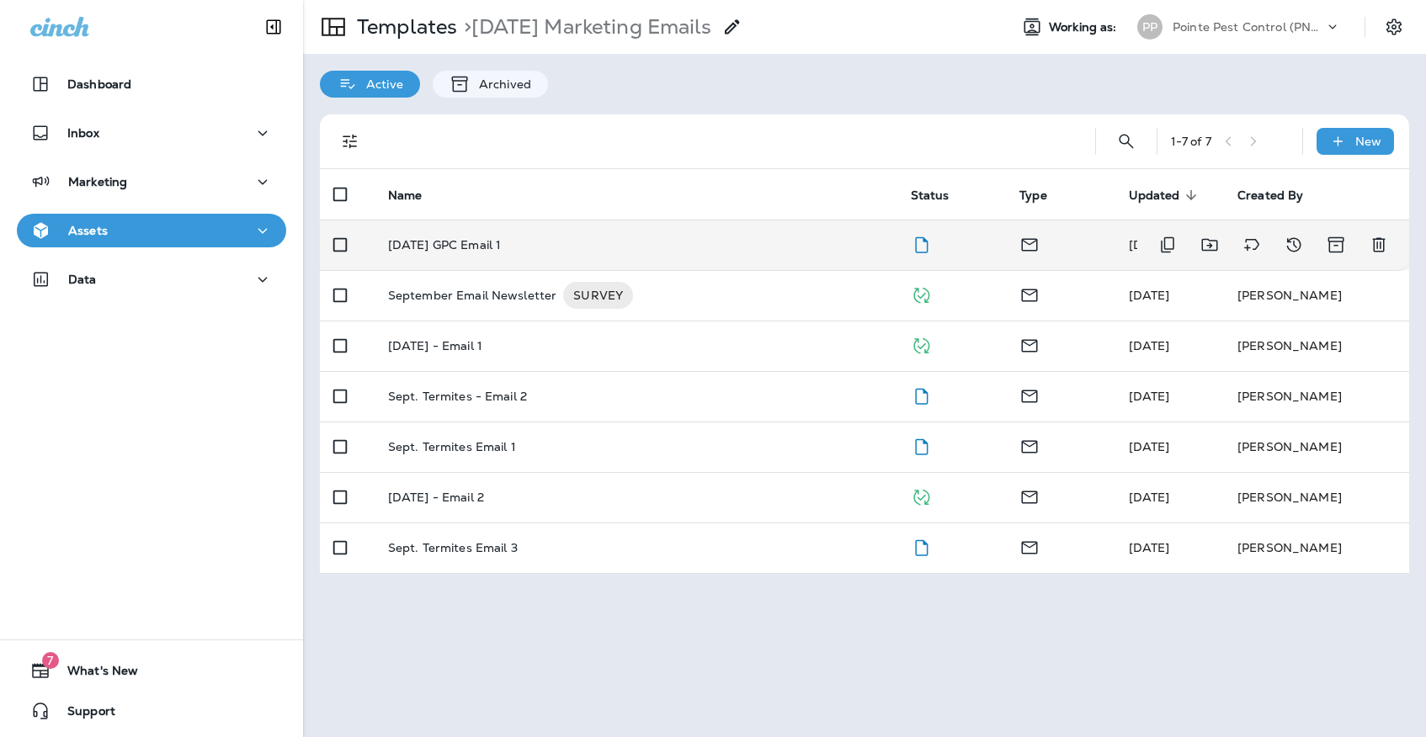
click at [544, 247] on td "[DATE] GPC Email 1" at bounding box center [636, 245] width 523 height 50
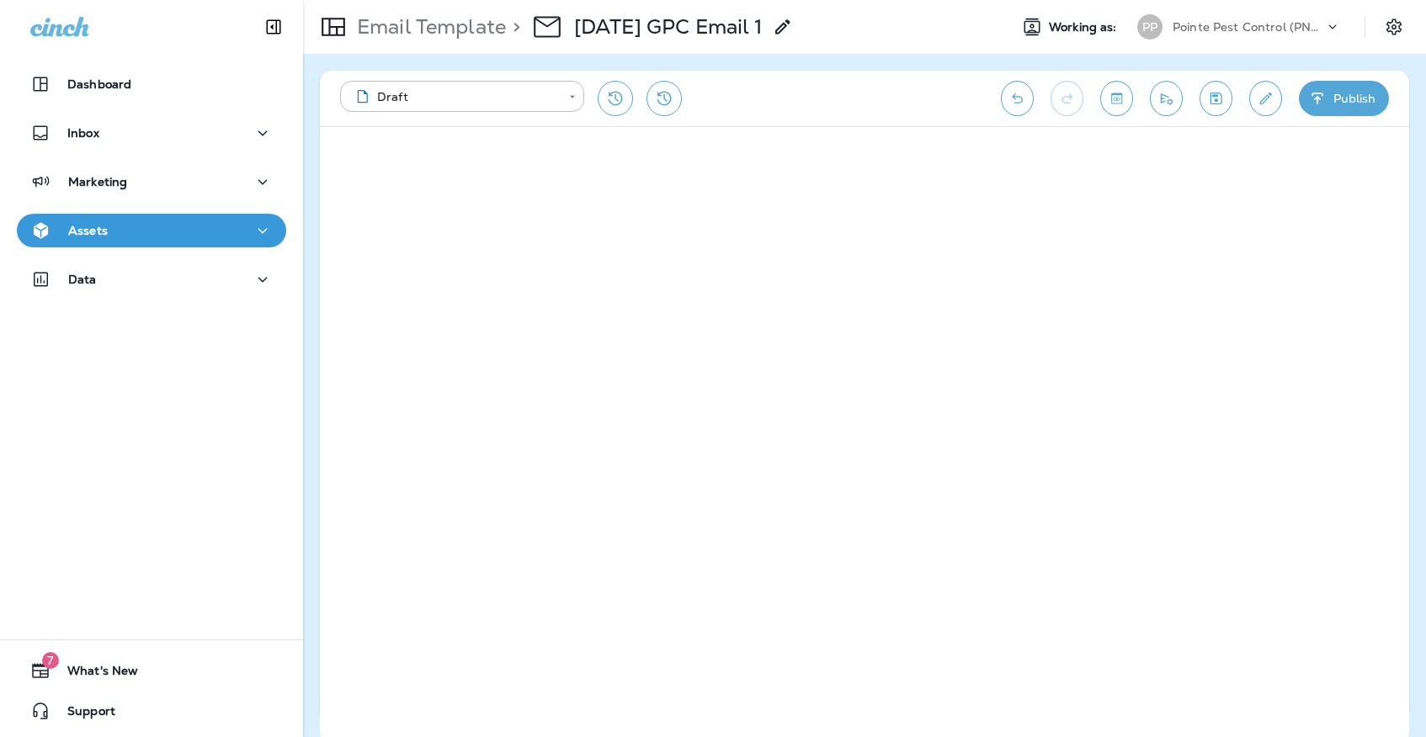
click at [1220, 93] on icon "Save" at bounding box center [1216, 98] width 18 height 17
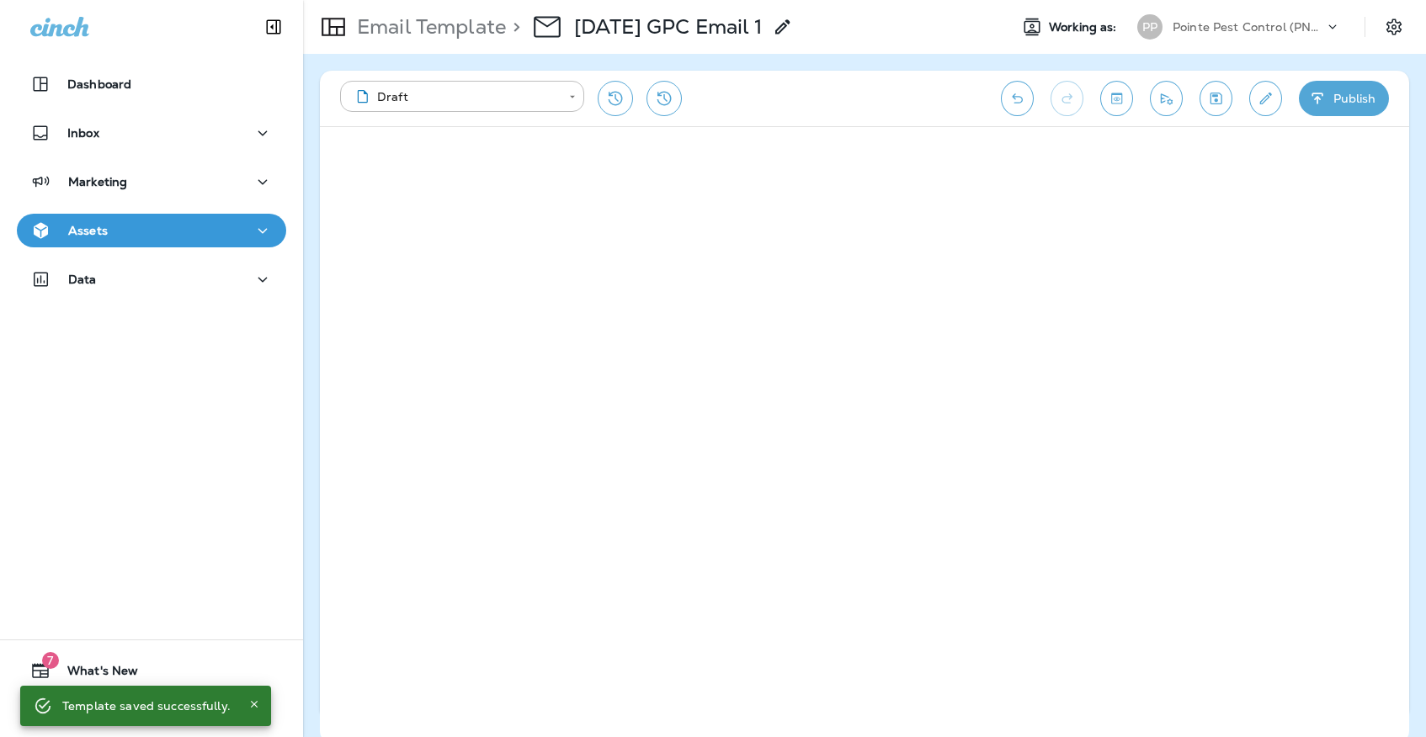
click at [1198, 52] on div "Email Template > [DATE] GPC Email 1 Working as: PP Pointe Pest Control (PNW)" at bounding box center [864, 27] width 1123 height 54
click at [1196, 37] on div "Pointe Pest Control (PNW)" at bounding box center [1247, 26] width 151 height 25
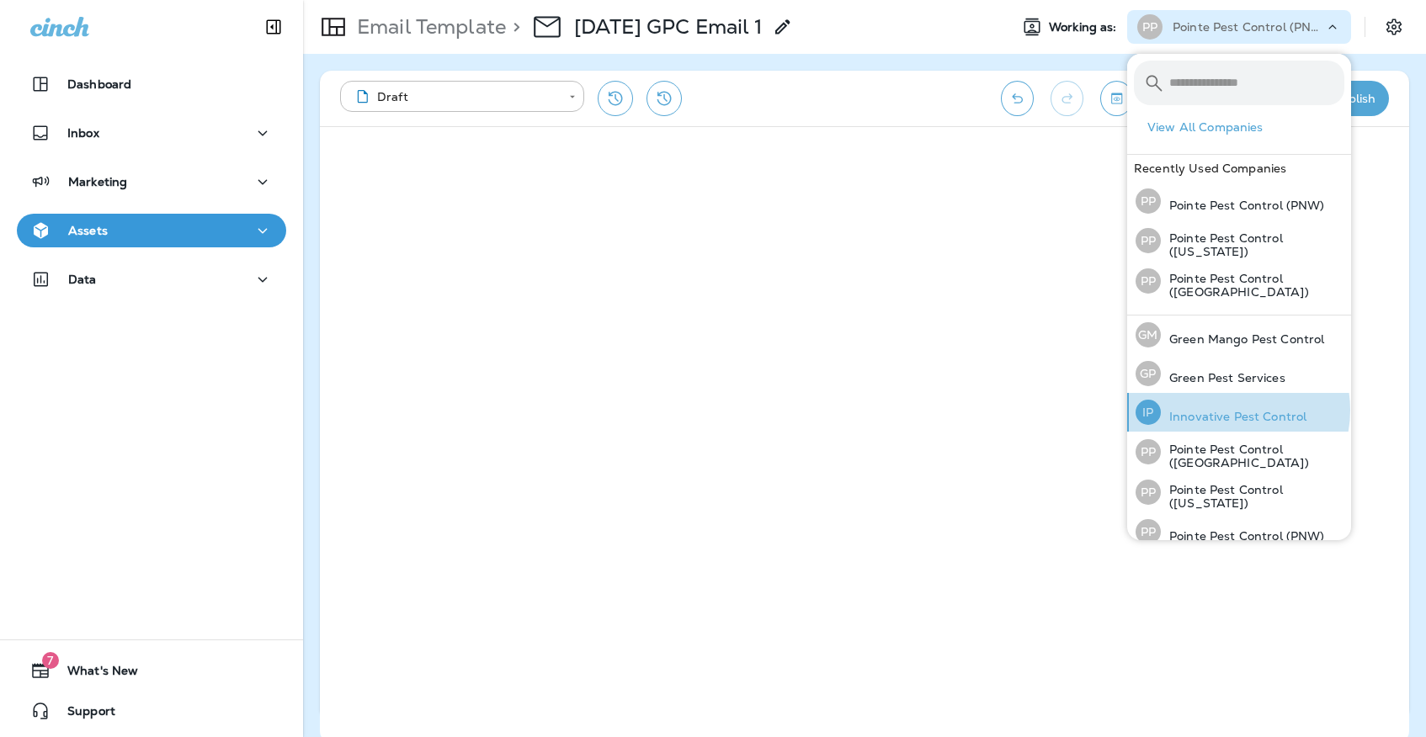
click at [1226, 410] on p "Innovative Pest Control" at bounding box center [1234, 416] width 146 height 13
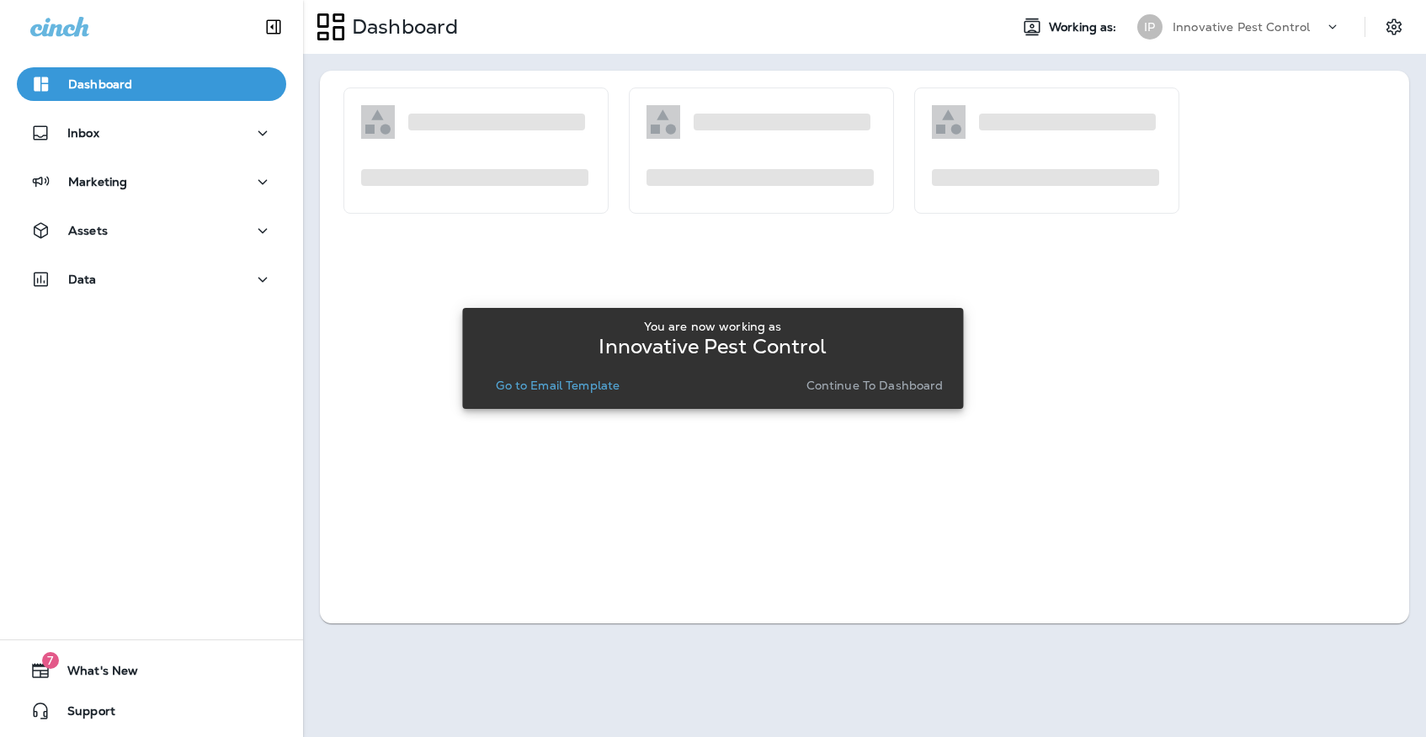
click at [604, 389] on p "Go to Email Template" at bounding box center [558, 385] width 124 height 13
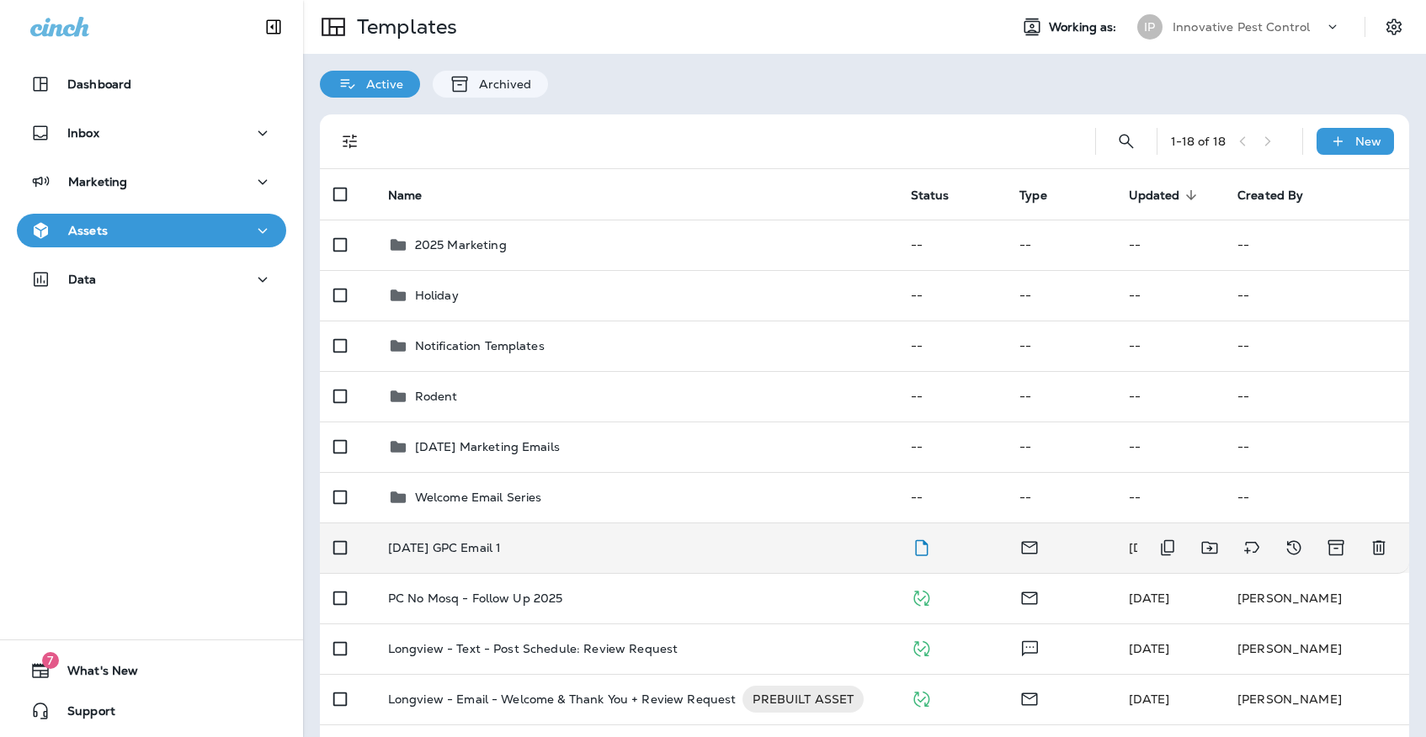
click at [644, 523] on td "[DATE] GPC Email 1" at bounding box center [636, 548] width 523 height 50
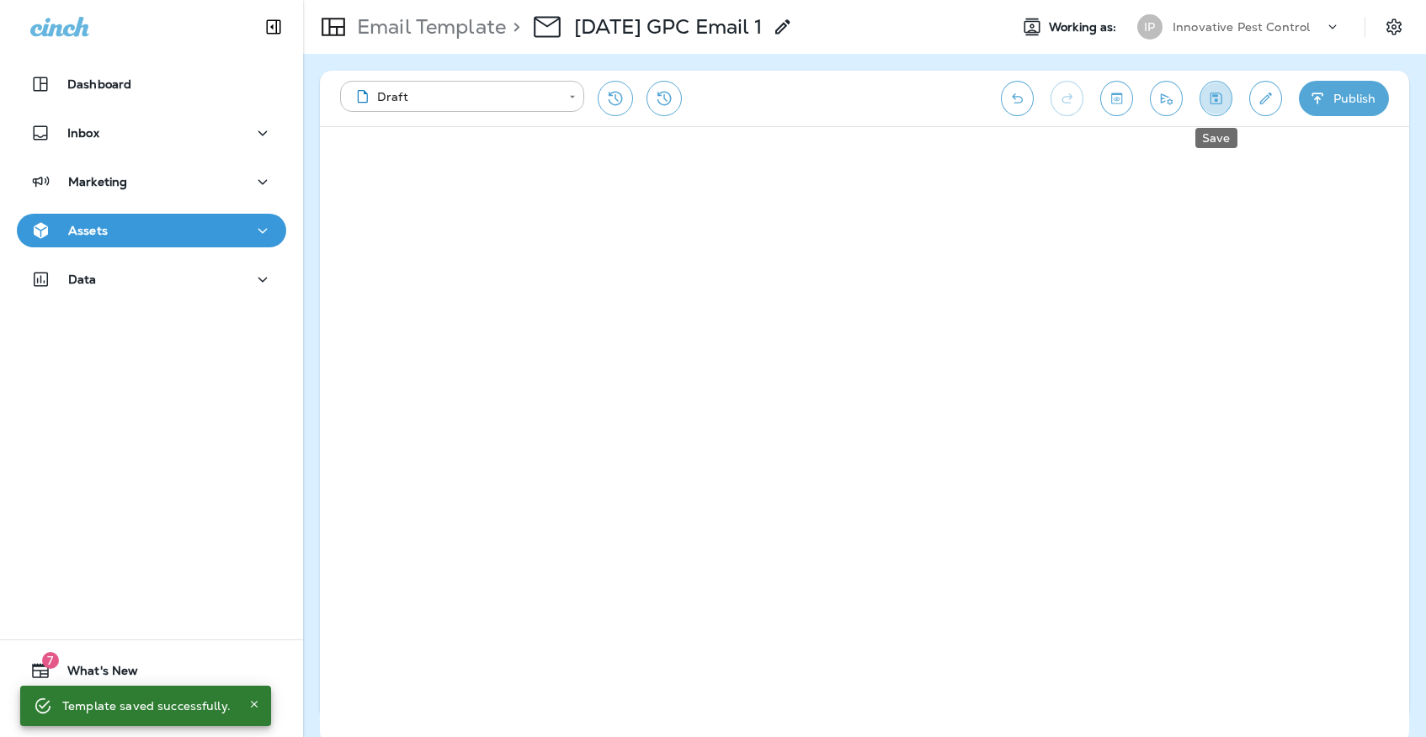
click at [1203, 97] on button "Save" at bounding box center [1215, 98] width 33 height 35
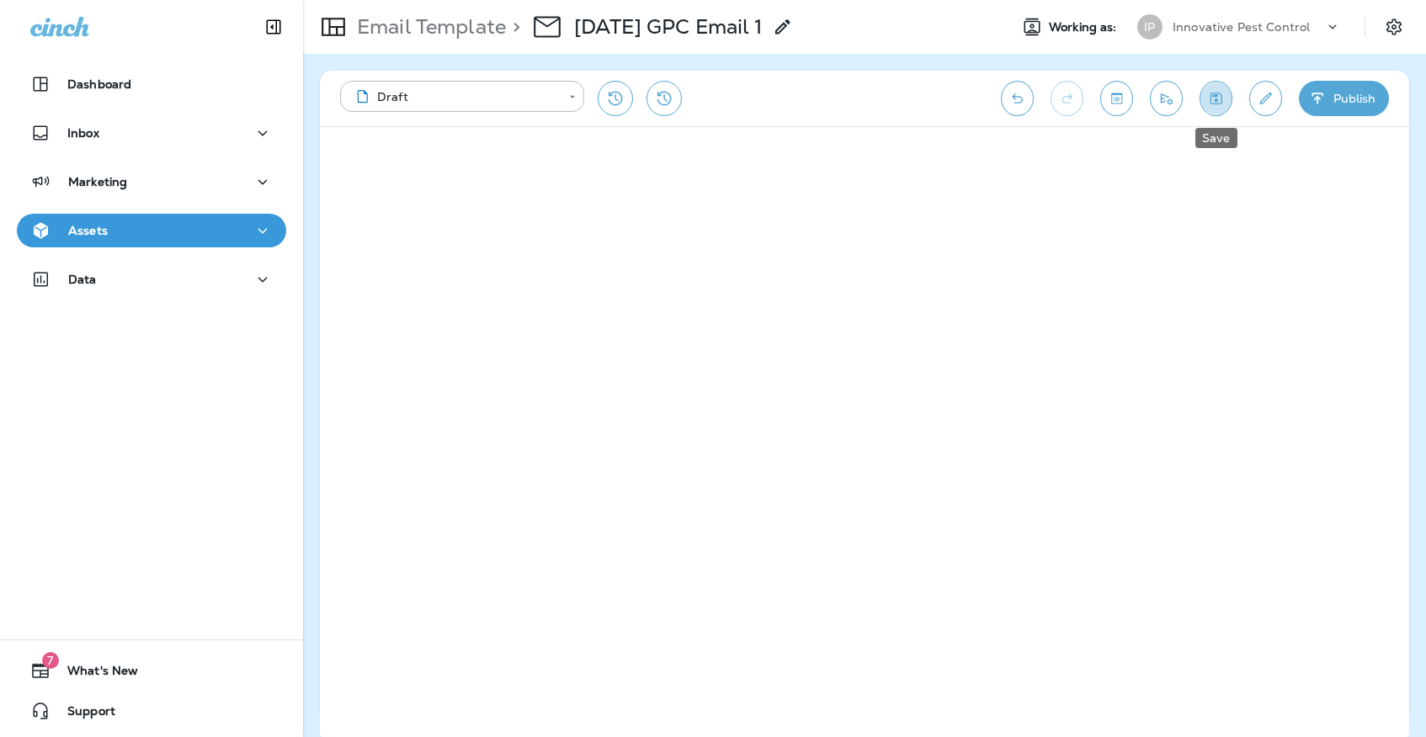
click at [1209, 105] on icon "Save" at bounding box center [1216, 98] width 18 height 17
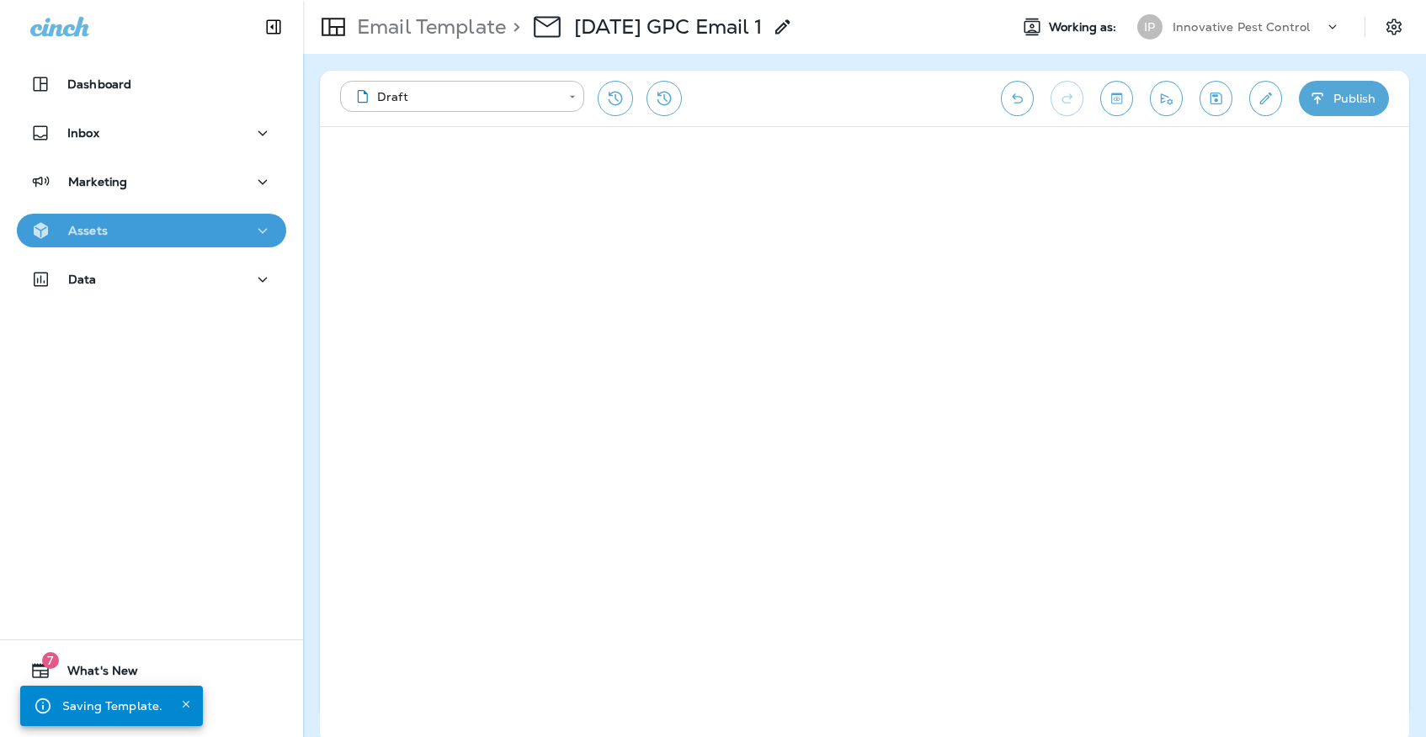
click at [259, 239] on icon "button" at bounding box center [262, 230] width 20 height 21
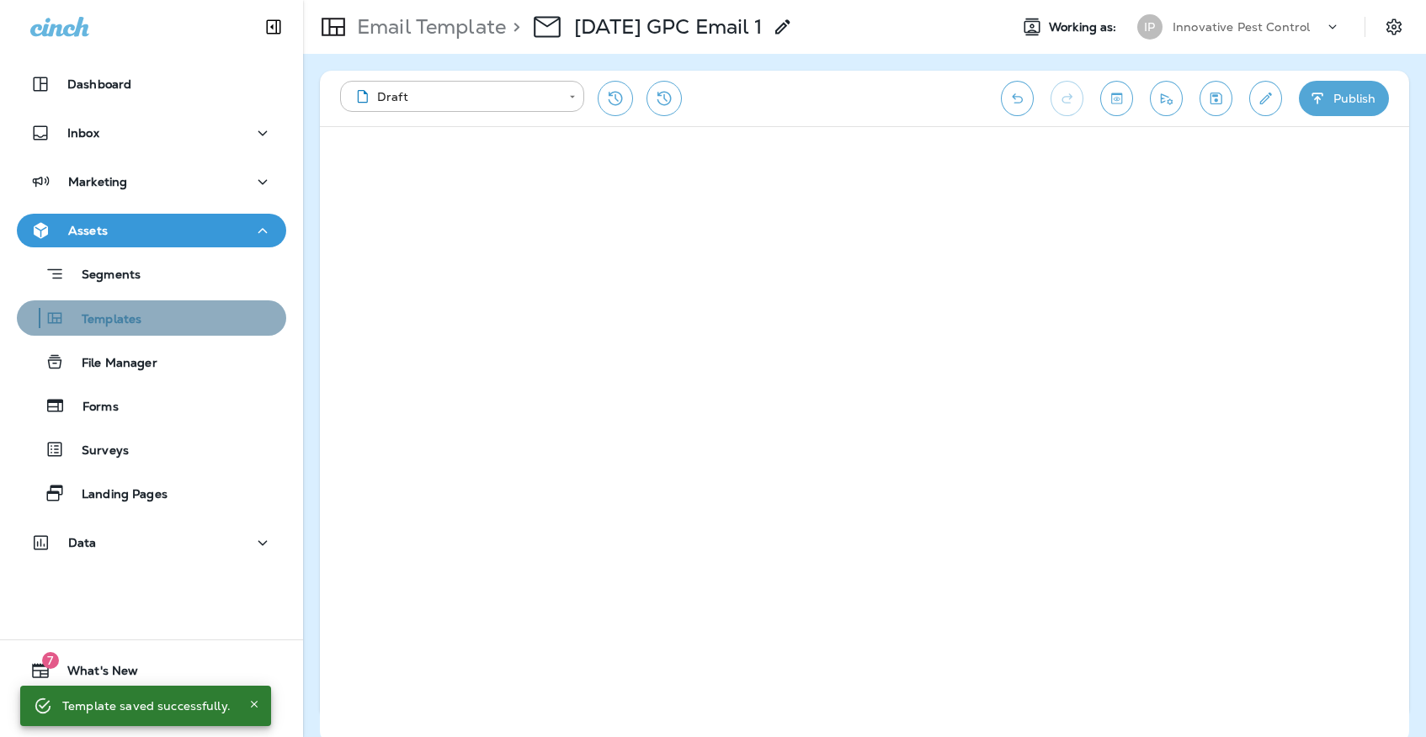
click at [260, 319] on div "Templates" at bounding box center [152, 317] width 256 height 25
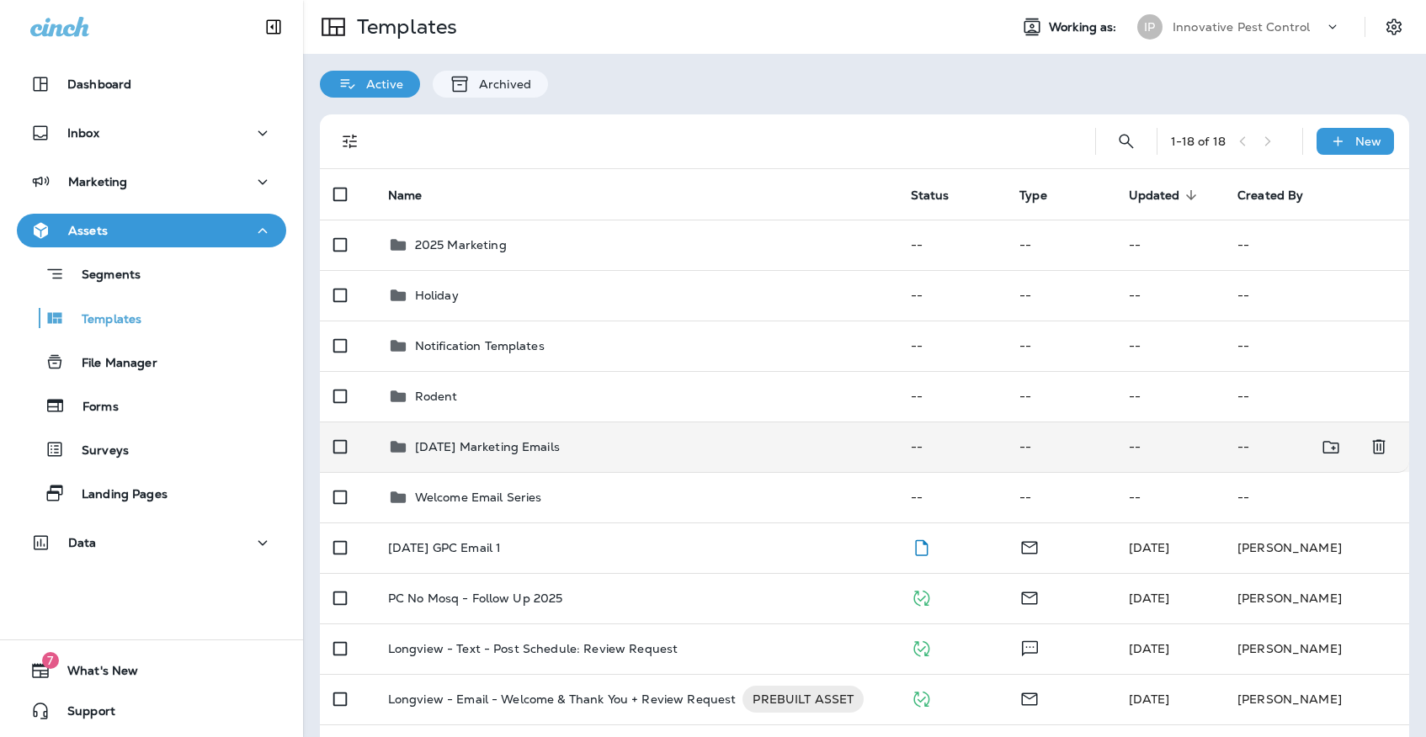
click at [593, 443] on td "[DATE] Marketing Emails" at bounding box center [636, 447] width 523 height 50
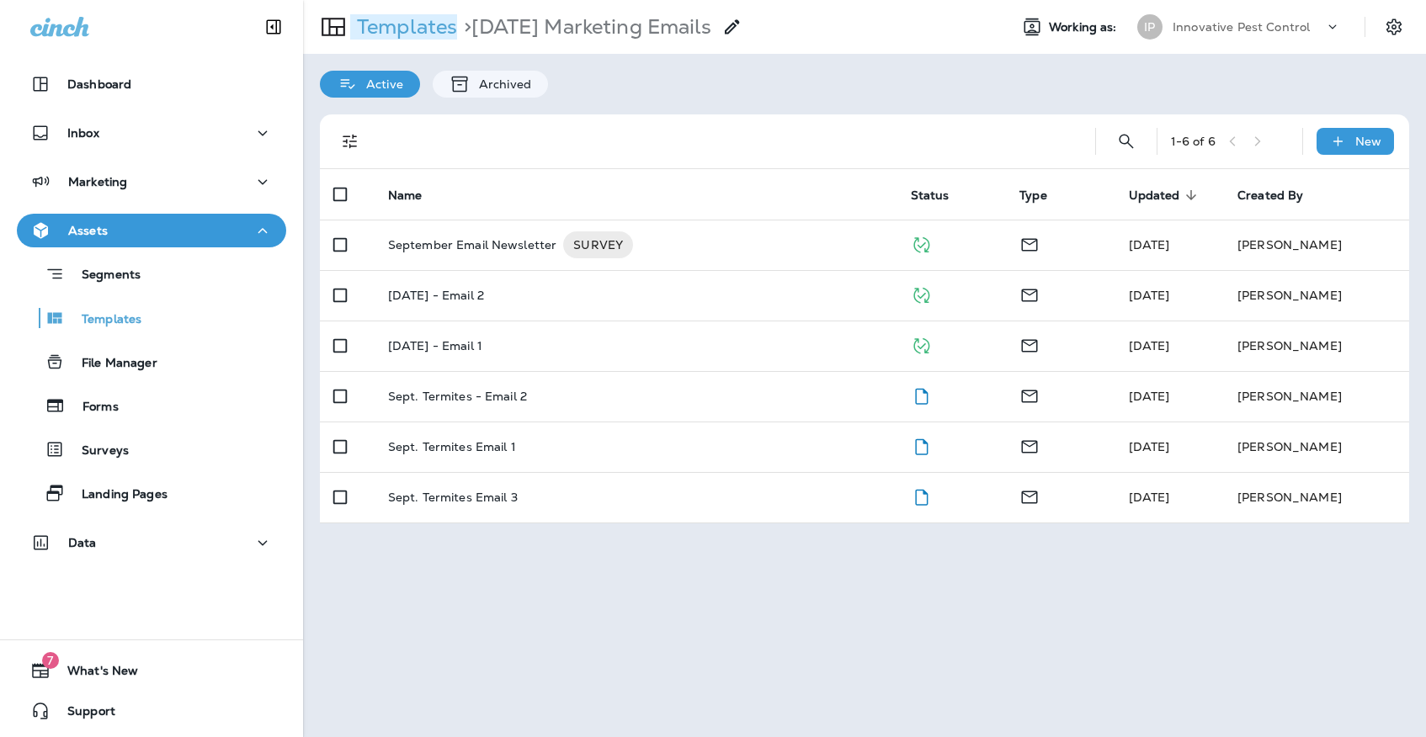
click at [427, 36] on p "Templates" at bounding box center [403, 26] width 107 height 25
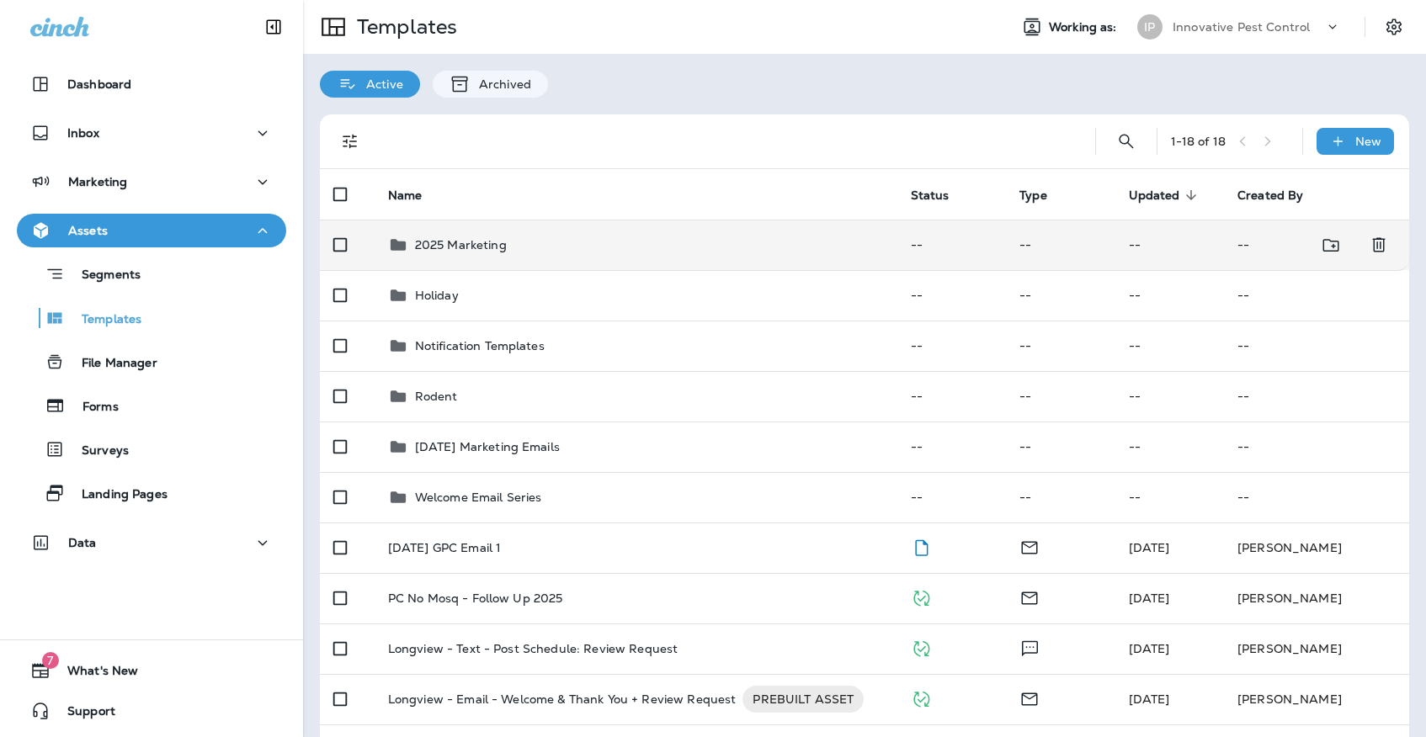
click at [449, 237] on div "2025 Marketing" at bounding box center [461, 245] width 92 height 20
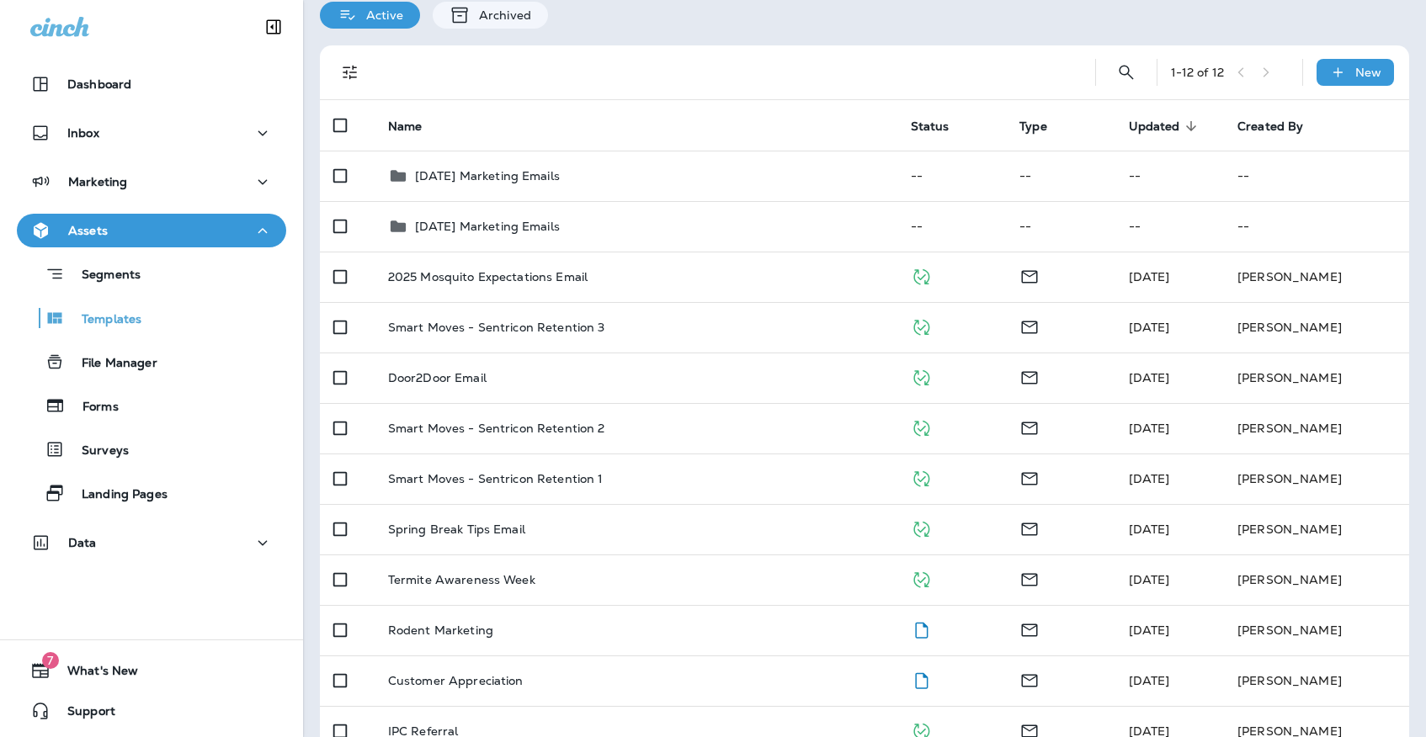
scroll to position [71, 0]
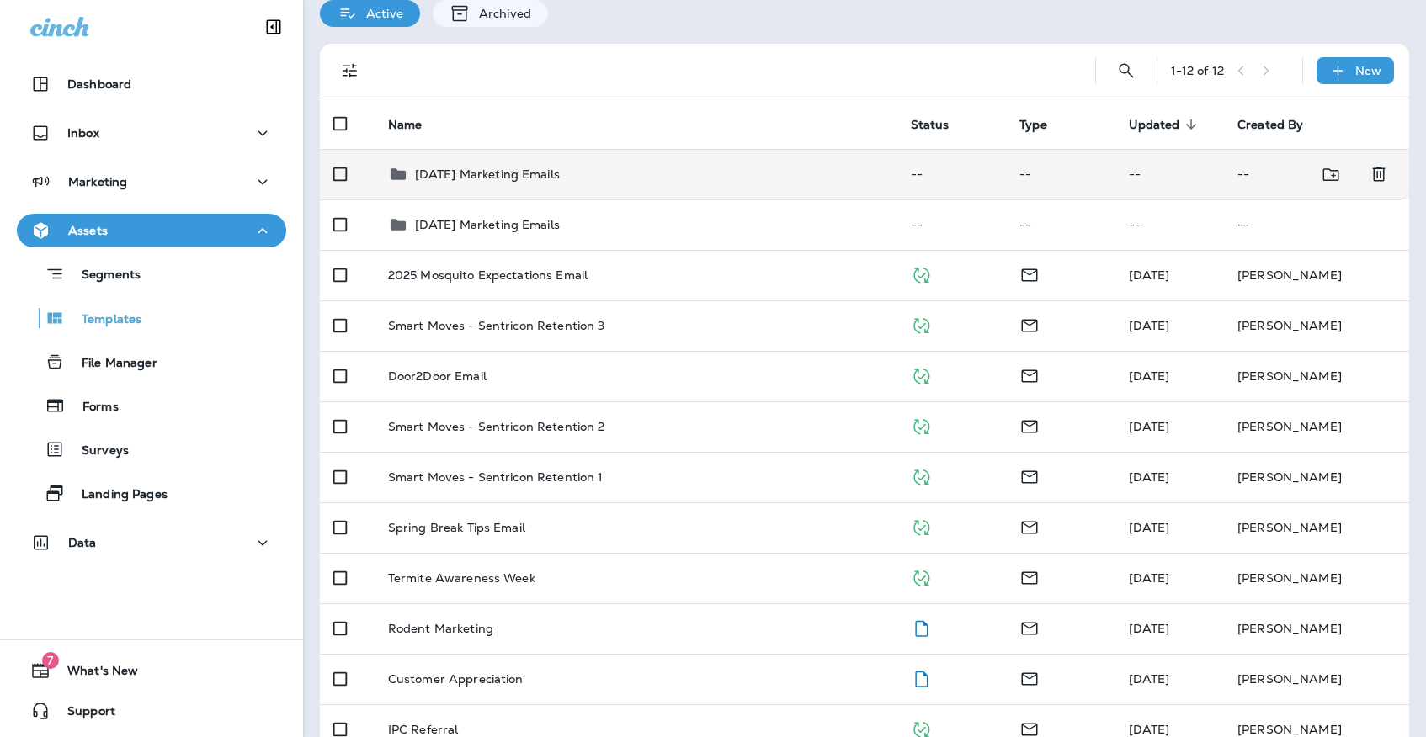
click at [468, 166] on div "[DATE] Marketing Emails" at bounding box center [487, 174] width 145 height 20
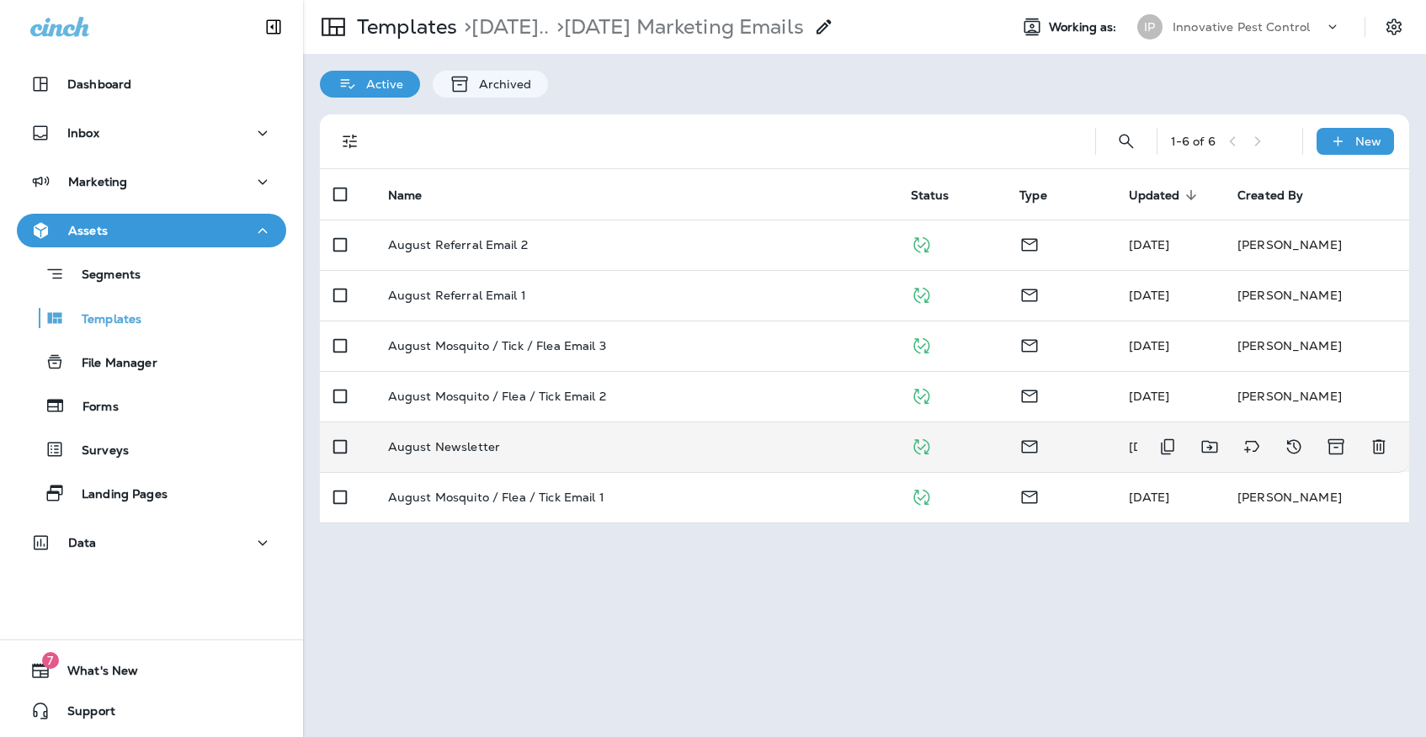
click at [517, 440] on div "August Newsletter" at bounding box center [636, 446] width 496 height 13
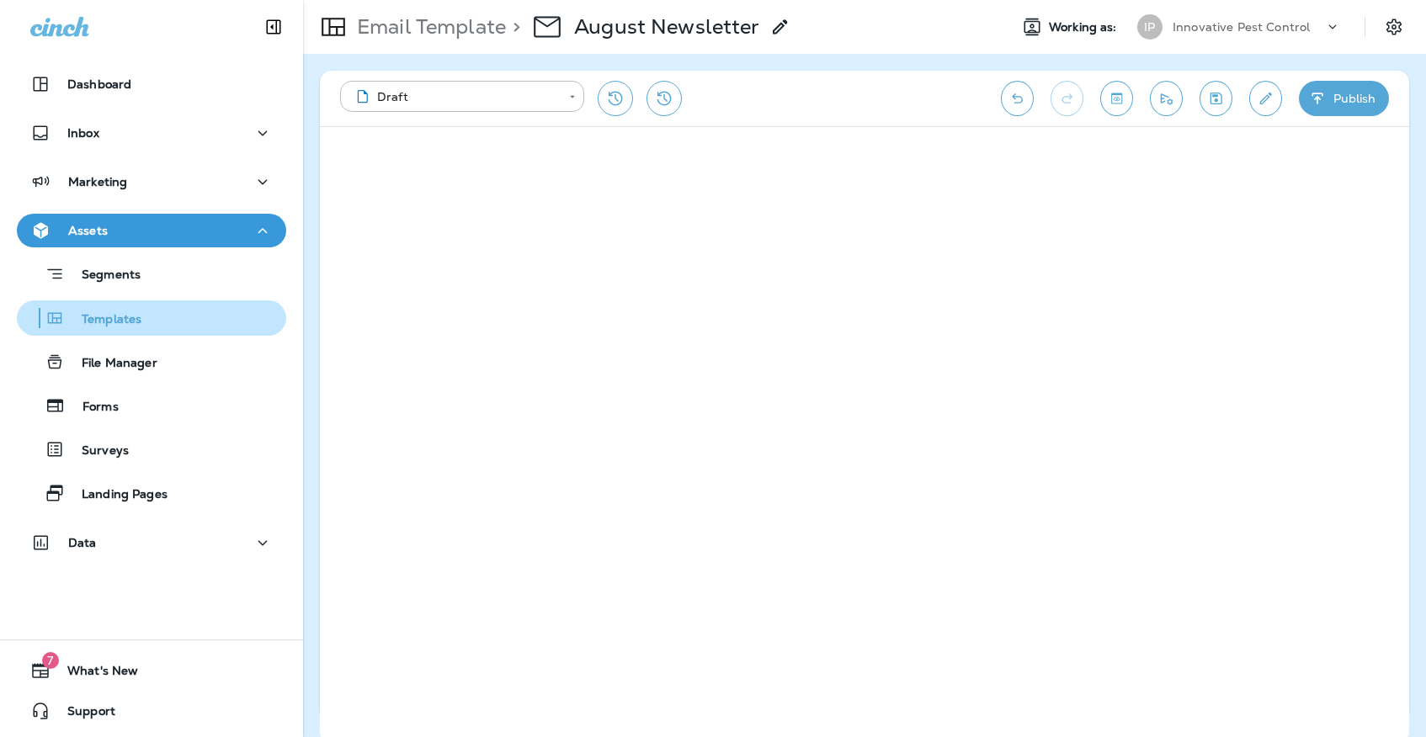
click at [72, 320] on p "Templates" at bounding box center [103, 320] width 77 height 16
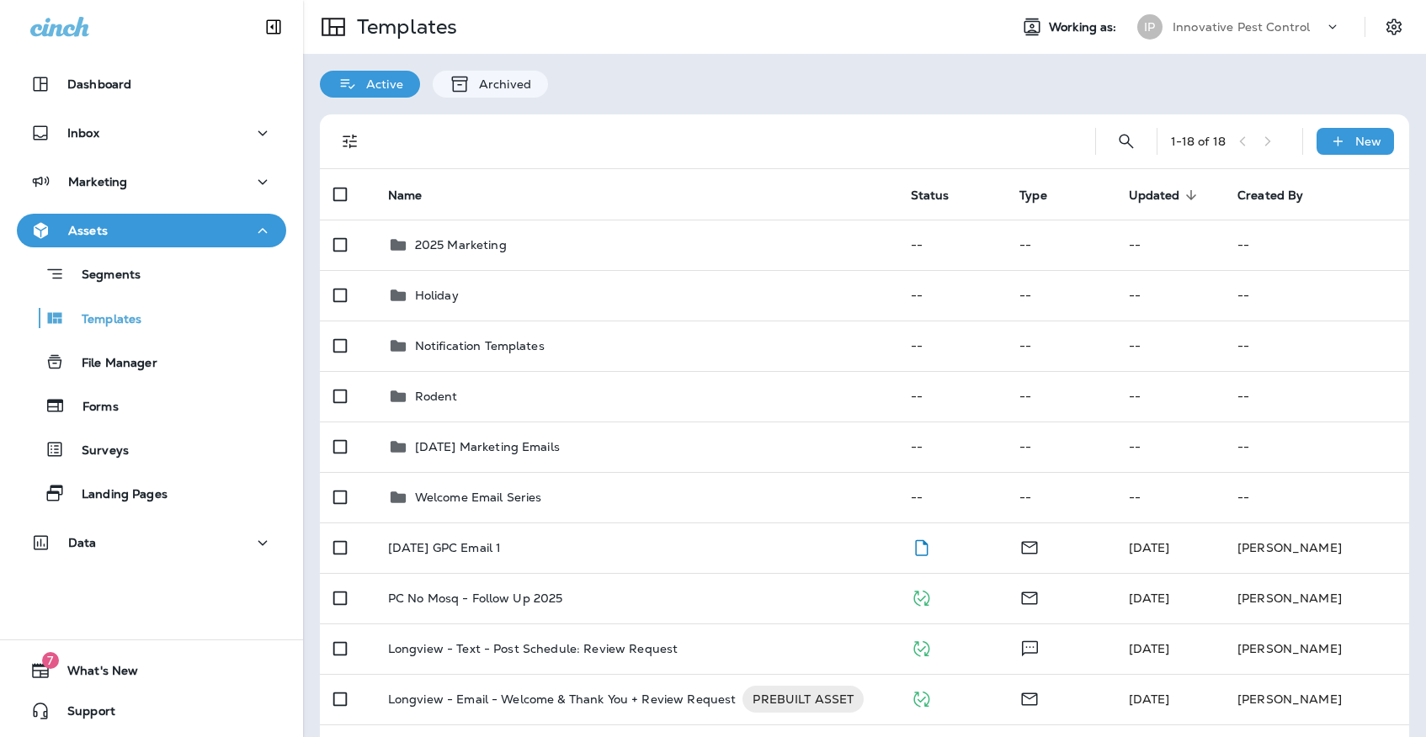
click at [1202, 38] on div "Innovative Pest Control" at bounding box center [1247, 26] width 151 height 25
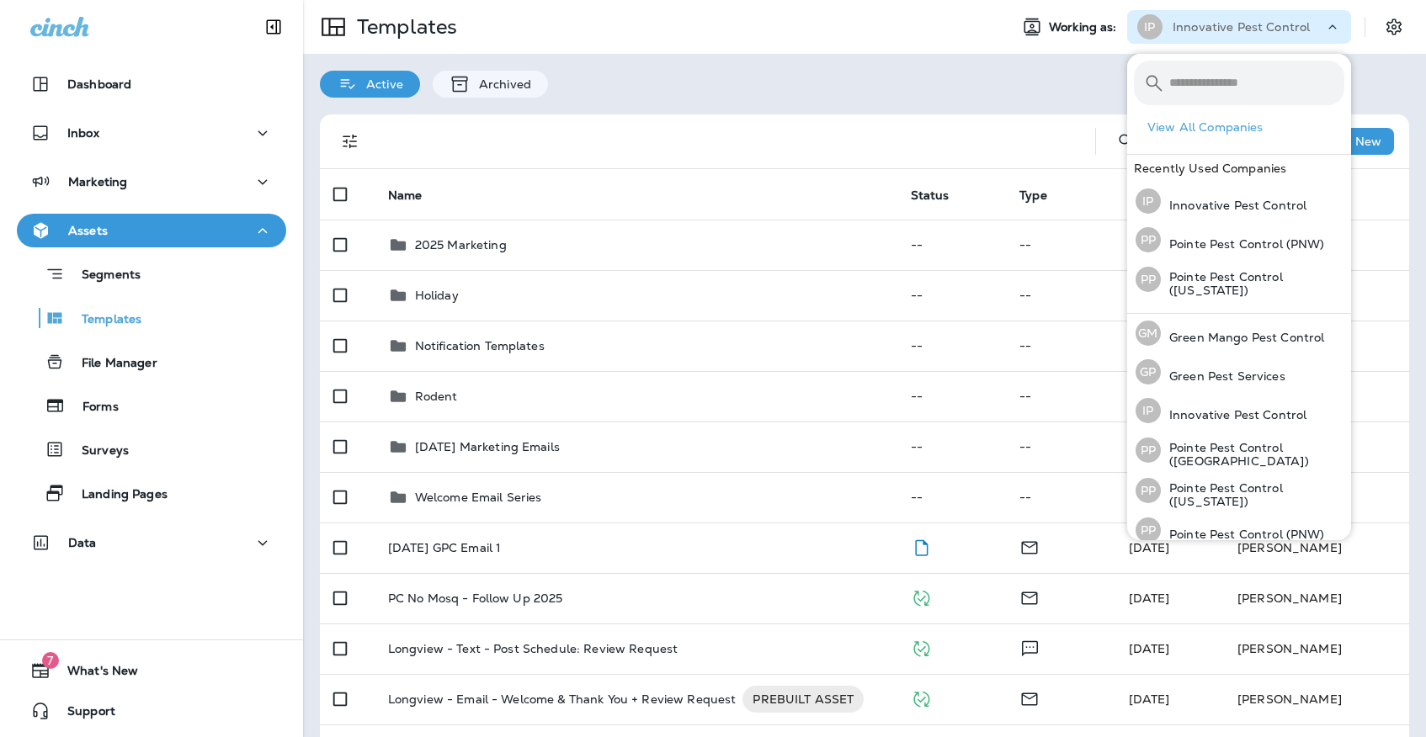
click at [1200, 38] on div "Innovative Pest Control" at bounding box center [1247, 26] width 151 height 25
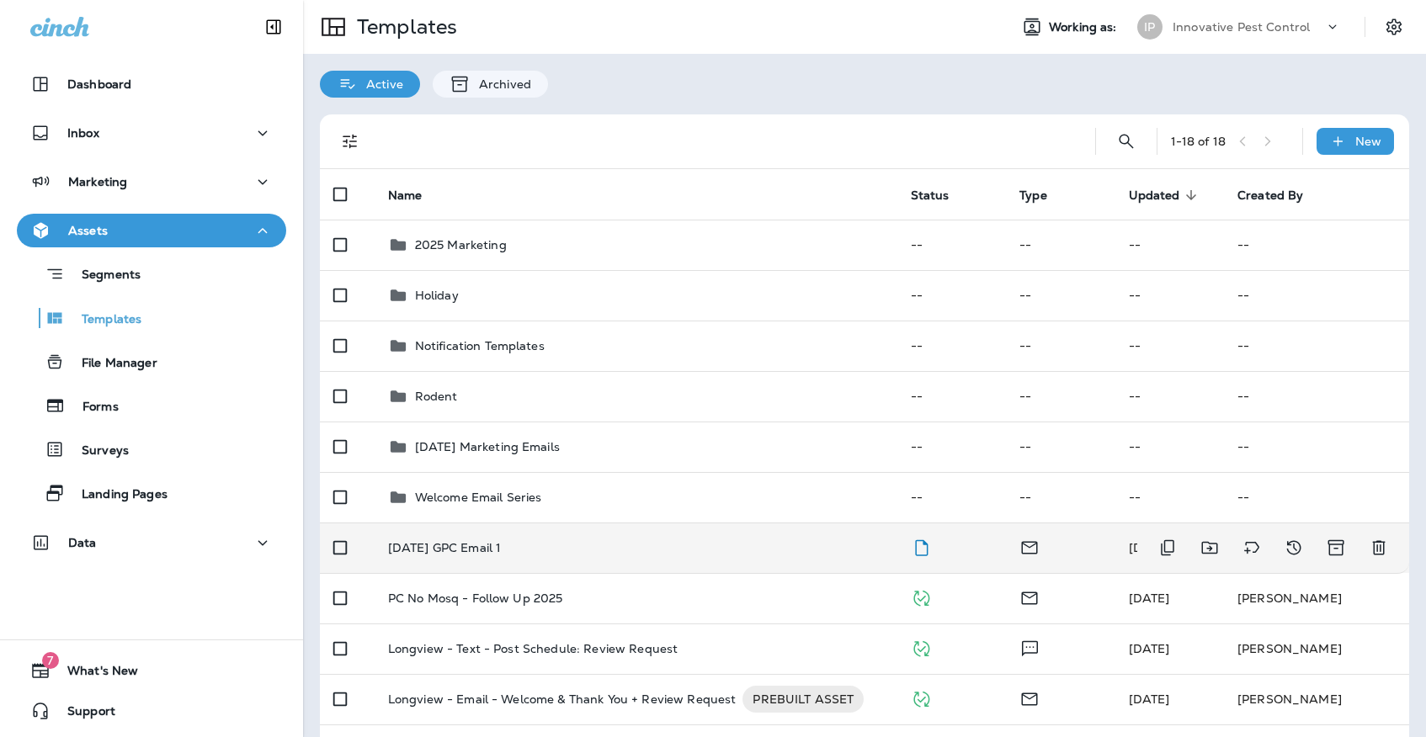
click at [556, 523] on td "[DATE] GPC Email 1" at bounding box center [636, 548] width 523 height 50
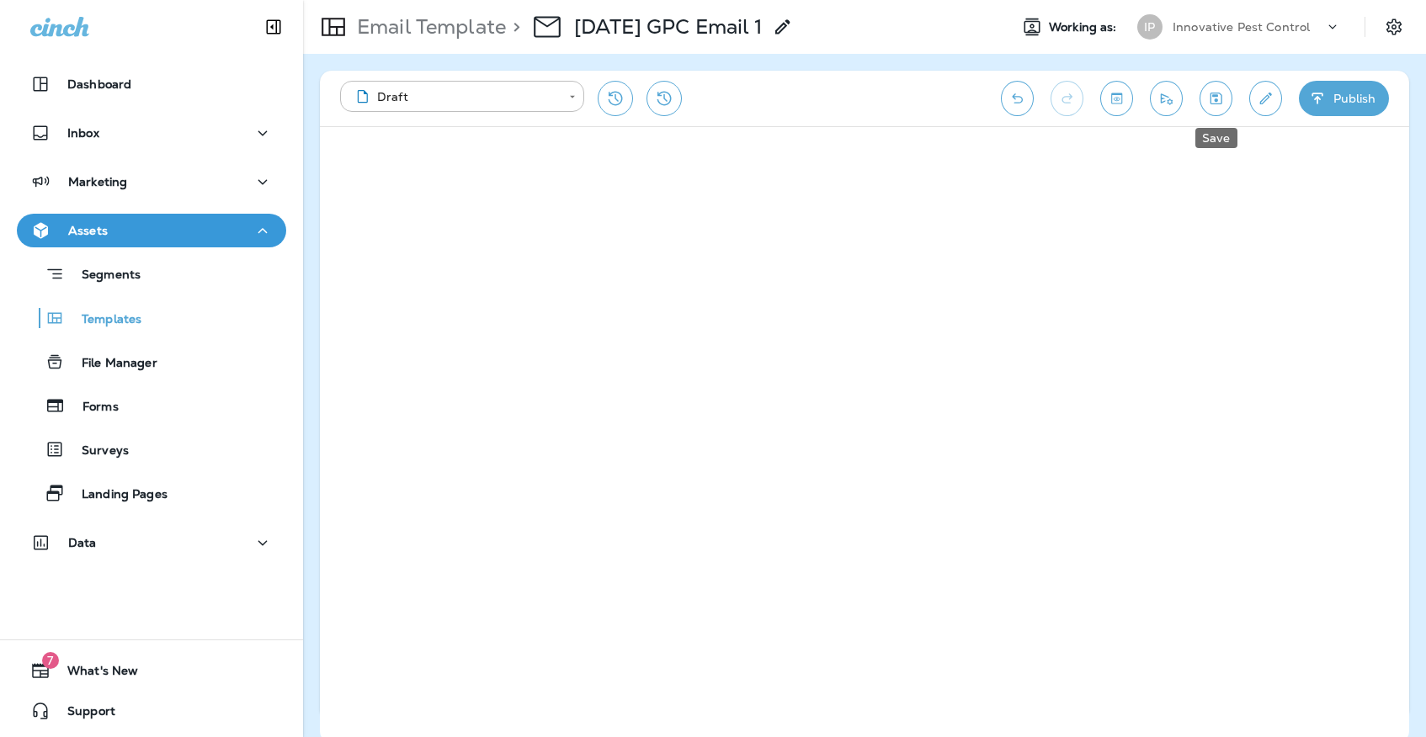
click at [1209, 98] on icon "Save" at bounding box center [1216, 98] width 18 height 17
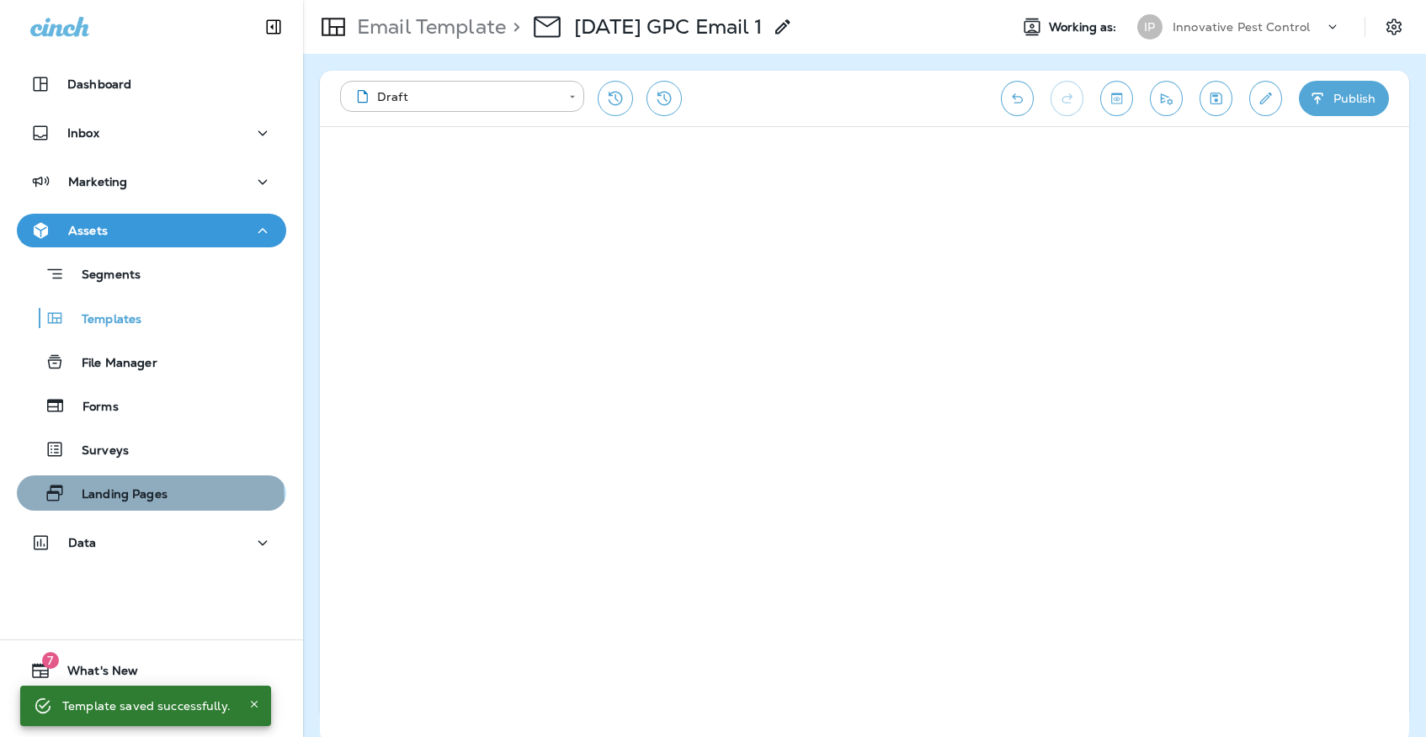
click at [106, 500] on p "Landing Pages" at bounding box center [116, 495] width 103 height 16
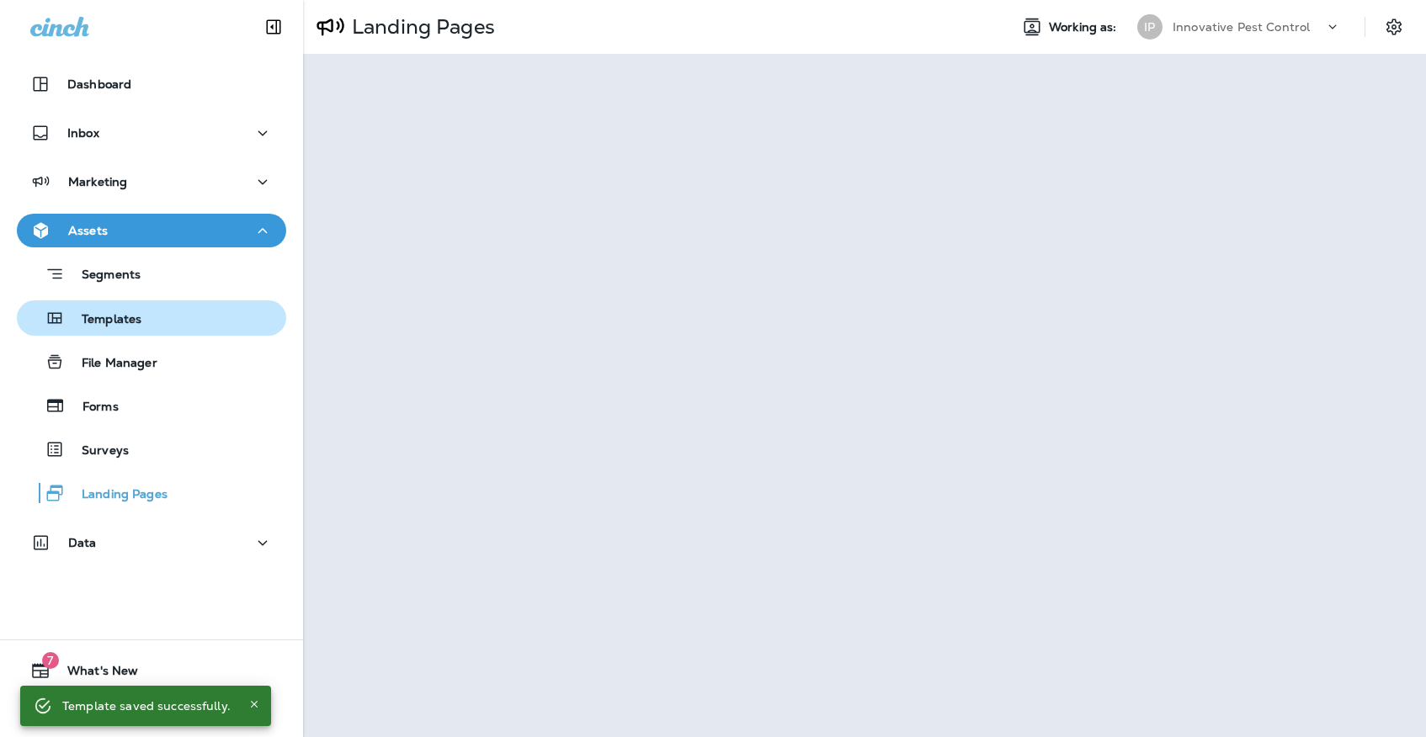
click at [189, 318] on div "Templates" at bounding box center [152, 317] width 256 height 25
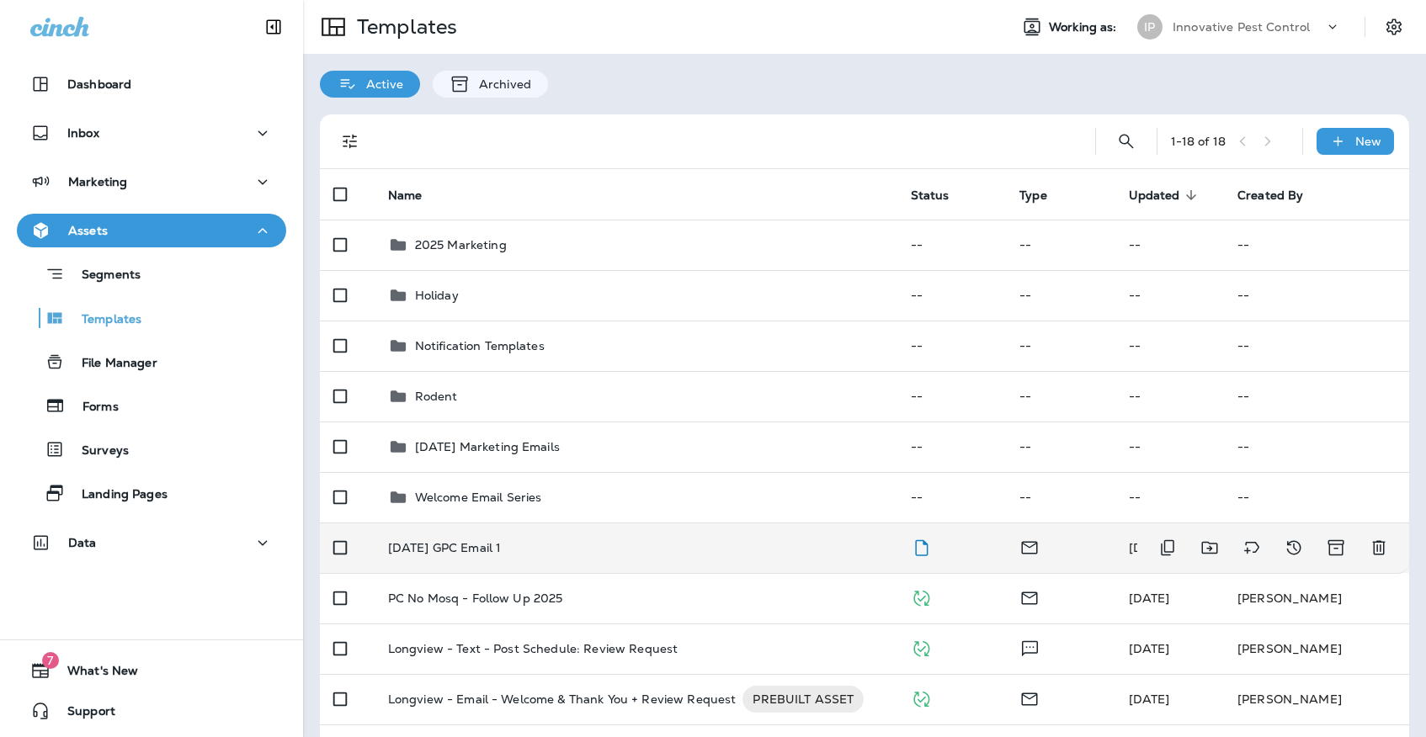
click at [478, 523] on td "[DATE] GPC Email 1" at bounding box center [636, 548] width 523 height 50
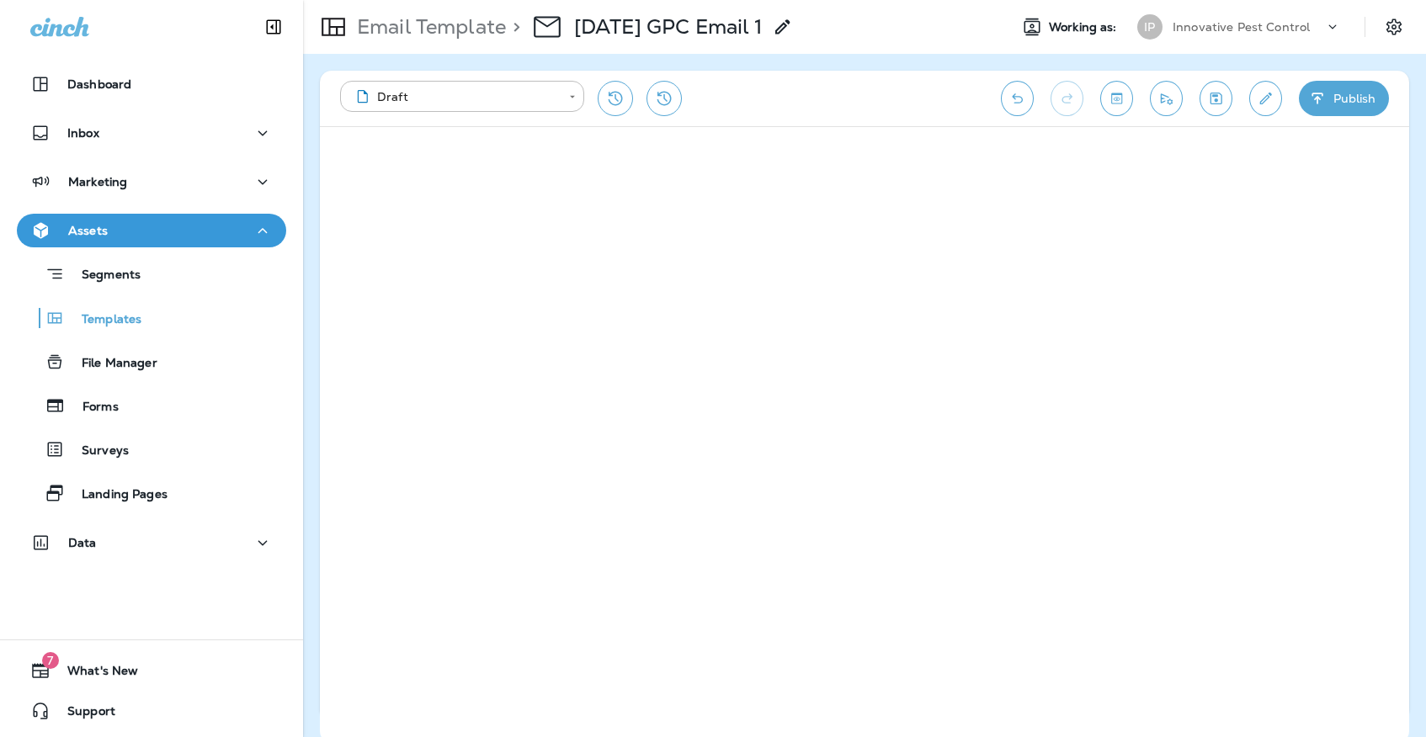
click at [1207, 109] on button "Save" at bounding box center [1215, 98] width 33 height 35
click at [1217, 97] on icon "Save" at bounding box center [1216, 99] width 12 height 12
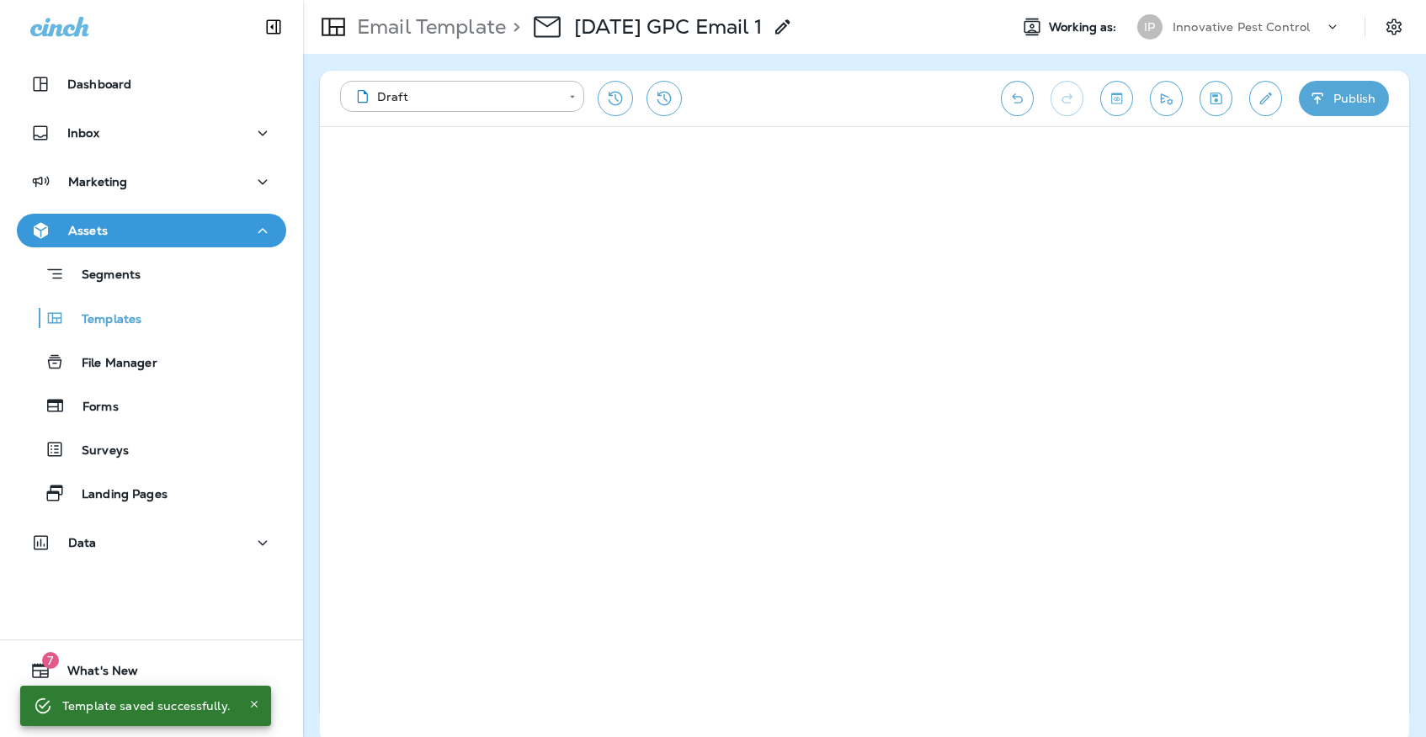
click at [1195, 34] on div "Innovative Pest Control" at bounding box center [1247, 26] width 151 height 25
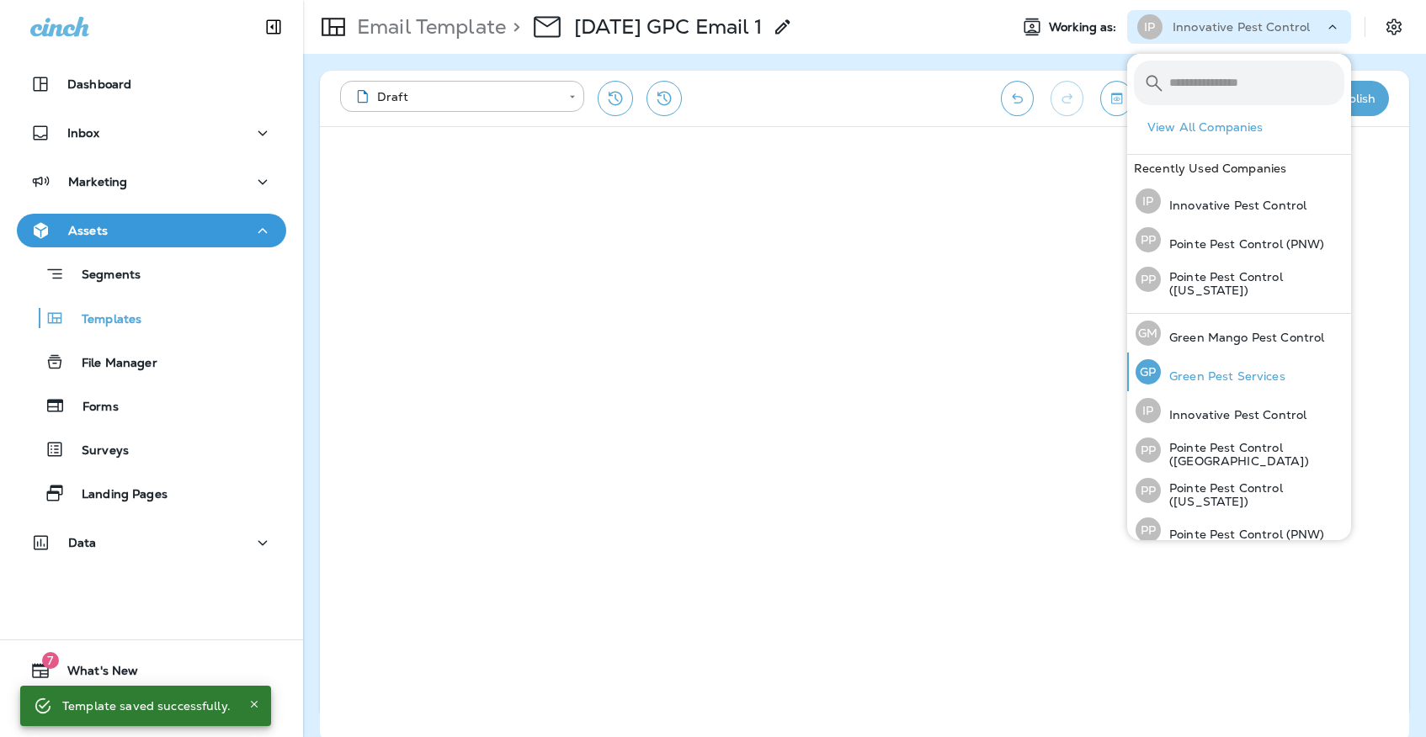
click at [1240, 362] on div "[PERSON_NAME] Pest Services" at bounding box center [1210, 372] width 163 height 39
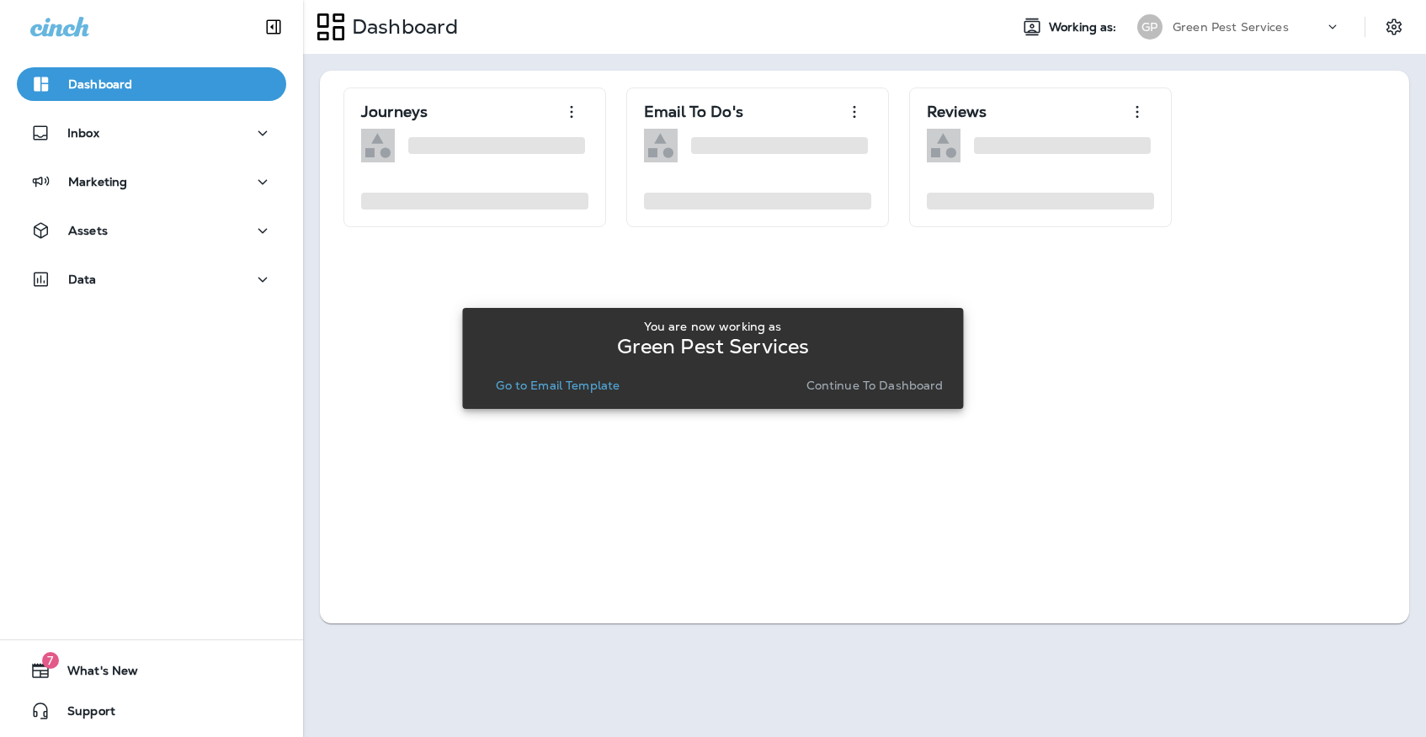
click at [592, 384] on p "Go to Email Template" at bounding box center [558, 385] width 124 height 13
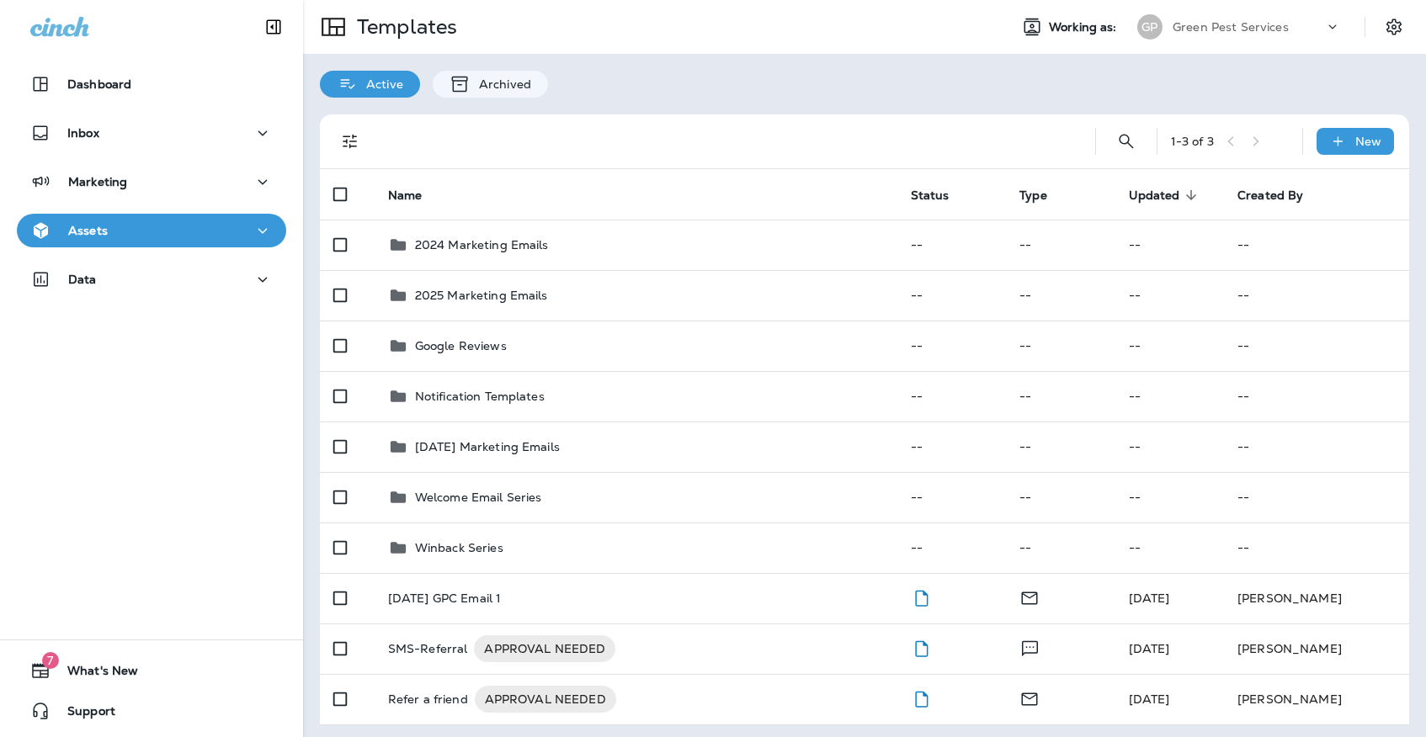
click at [244, 238] on div "Assets" at bounding box center [151, 230] width 242 height 21
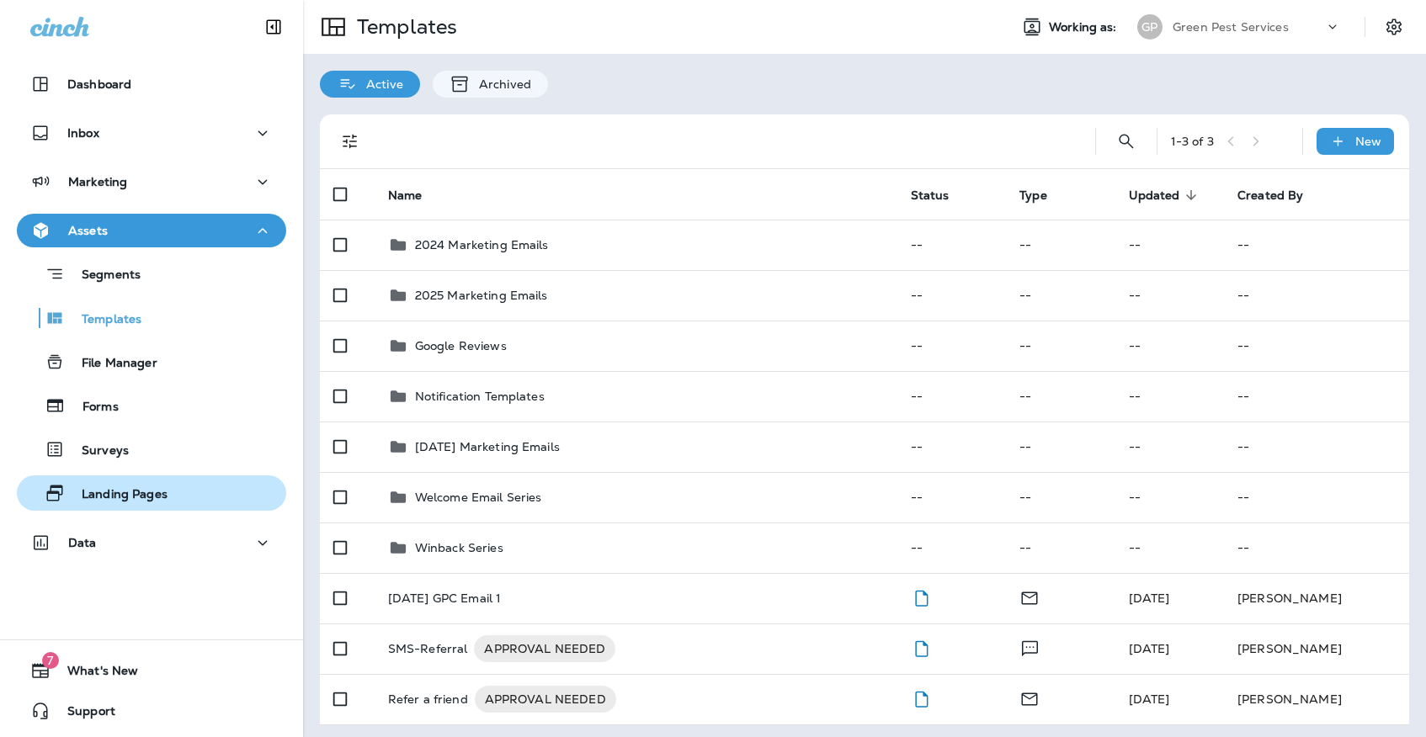
click at [179, 492] on div "Landing Pages" at bounding box center [152, 493] width 256 height 25
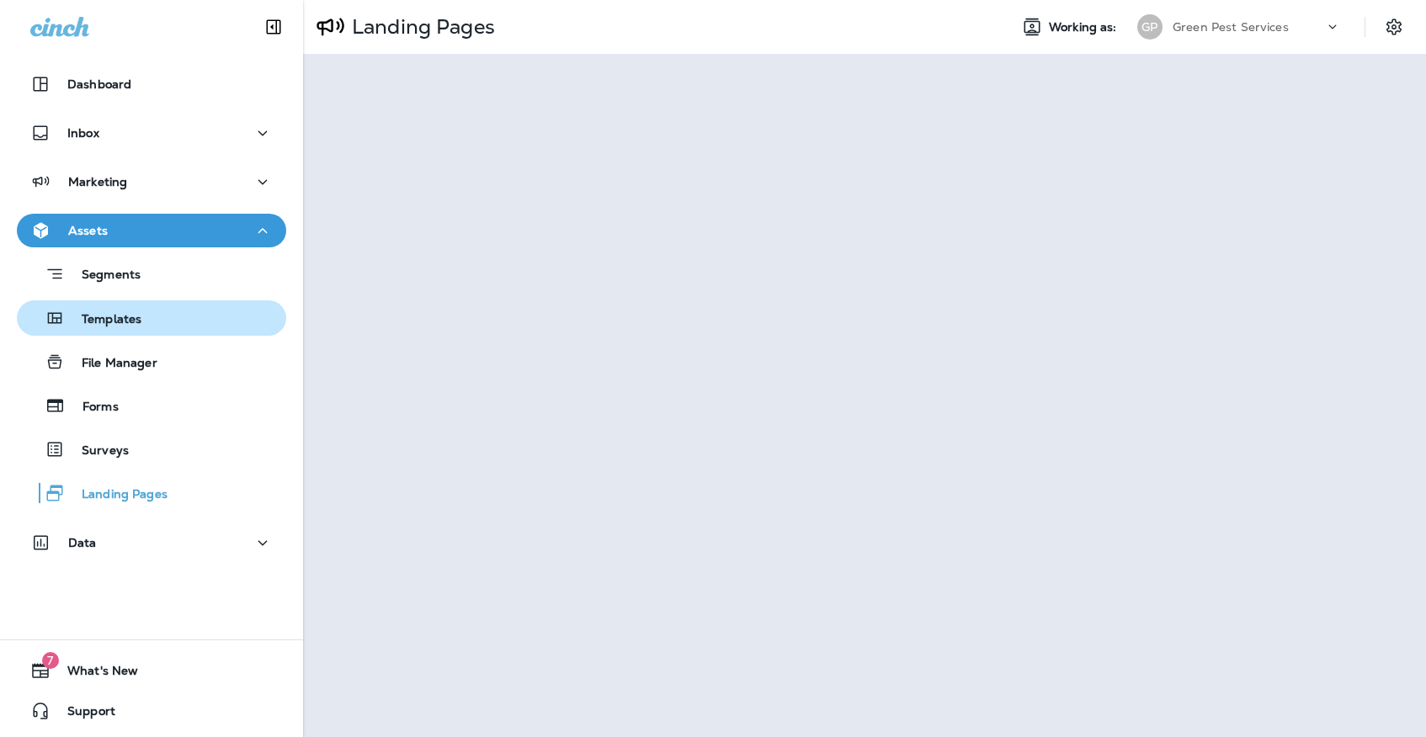
click at [165, 312] on div "Templates" at bounding box center [152, 317] width 256 height 25
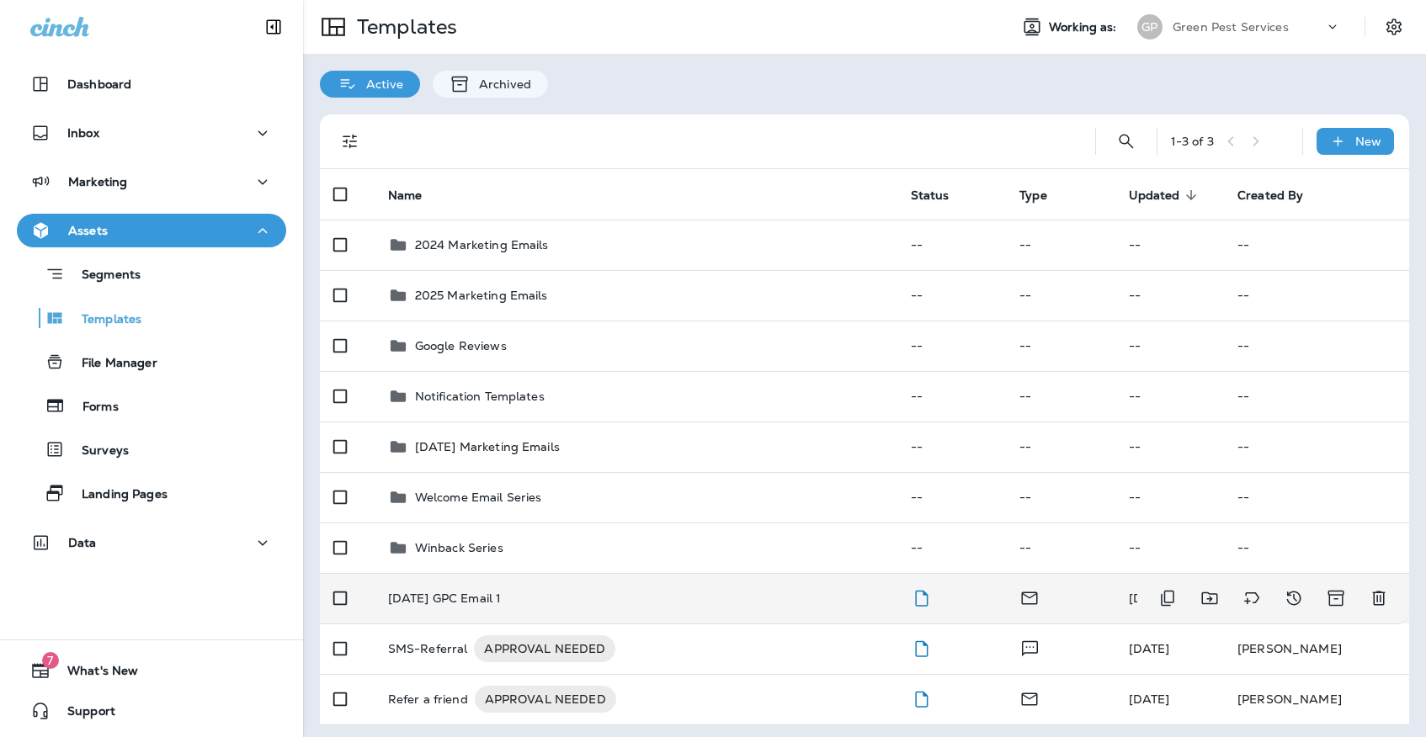
click at [510, 592] on div "[DATE] GPC Email 1" at bounding box center [636, 598] width 496 height 13
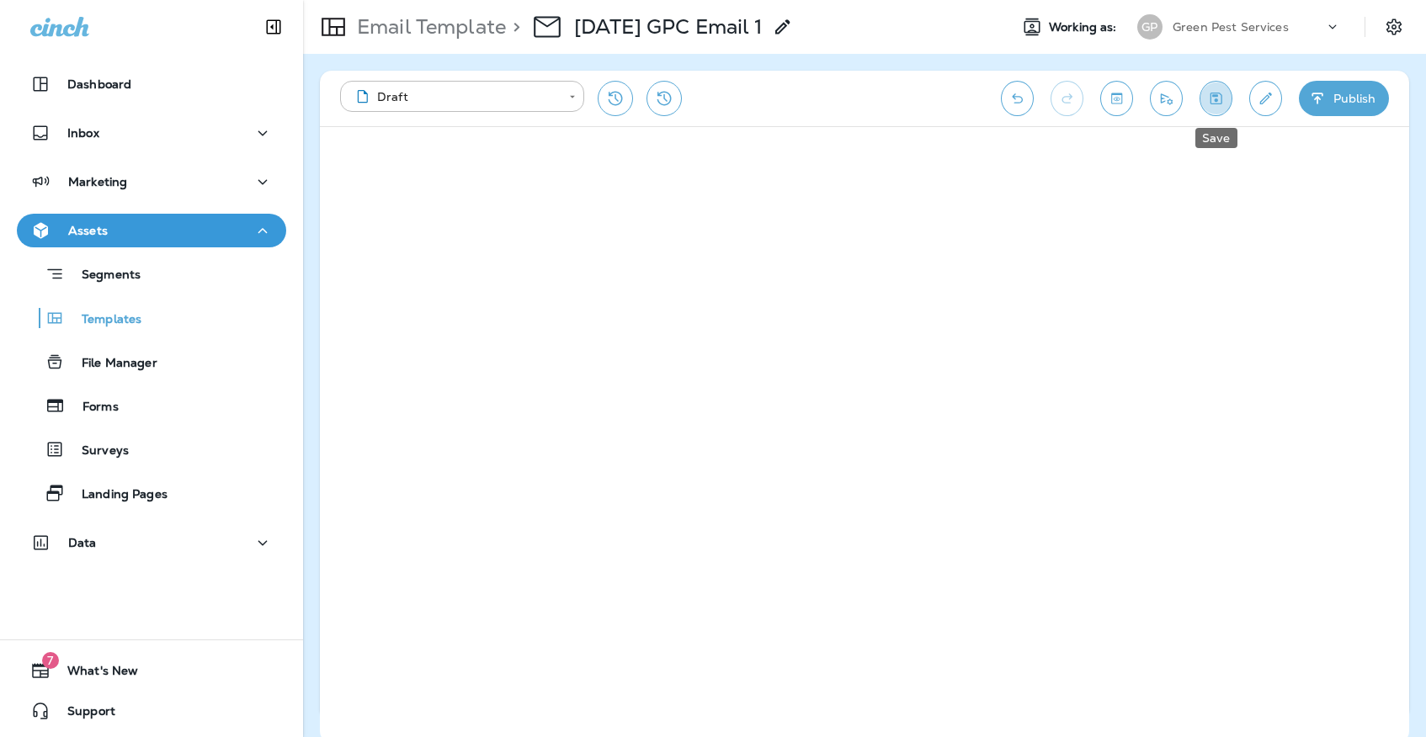
click at [1214, 114] on button "Save" at bounding box center [1215, 98] width 33 height 35
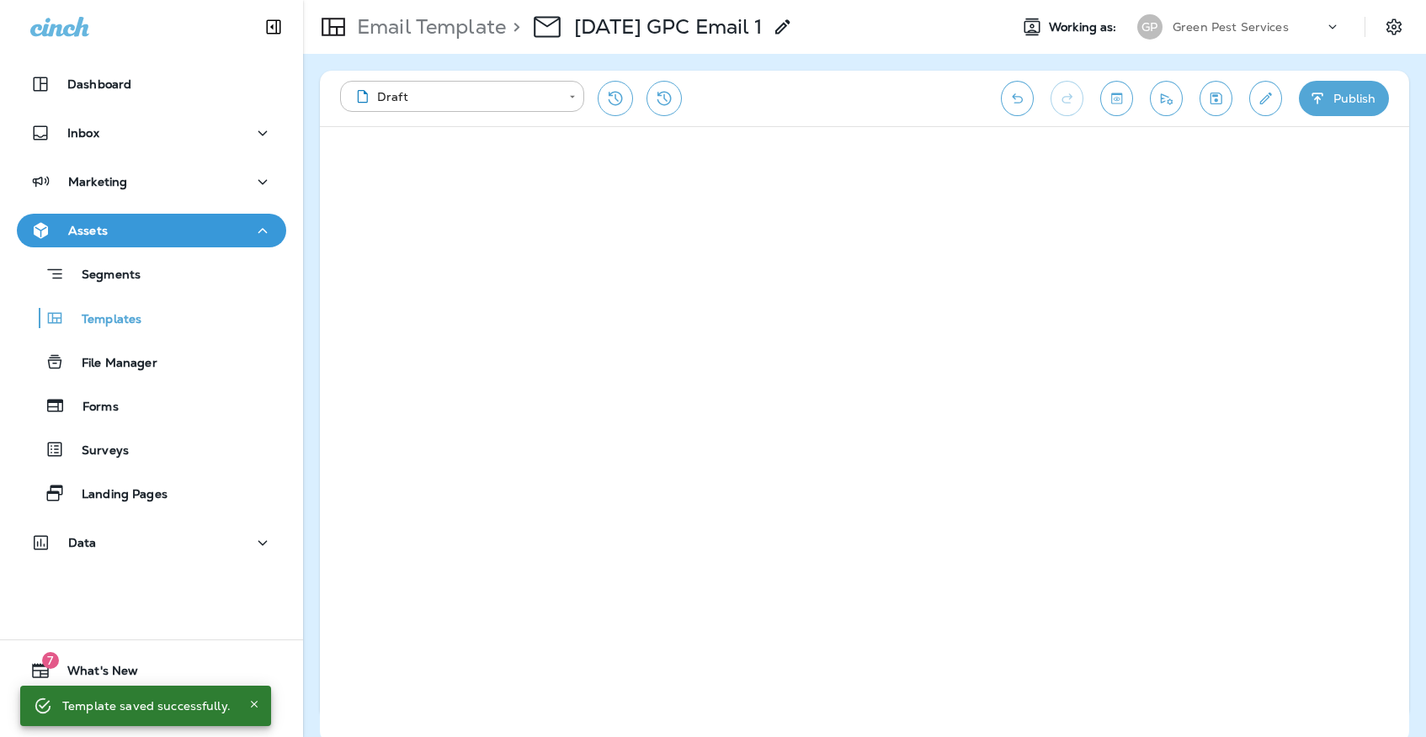
click at [1218, 96] on icon "Save" at bounding box center [1216, 98] width 18 height 17
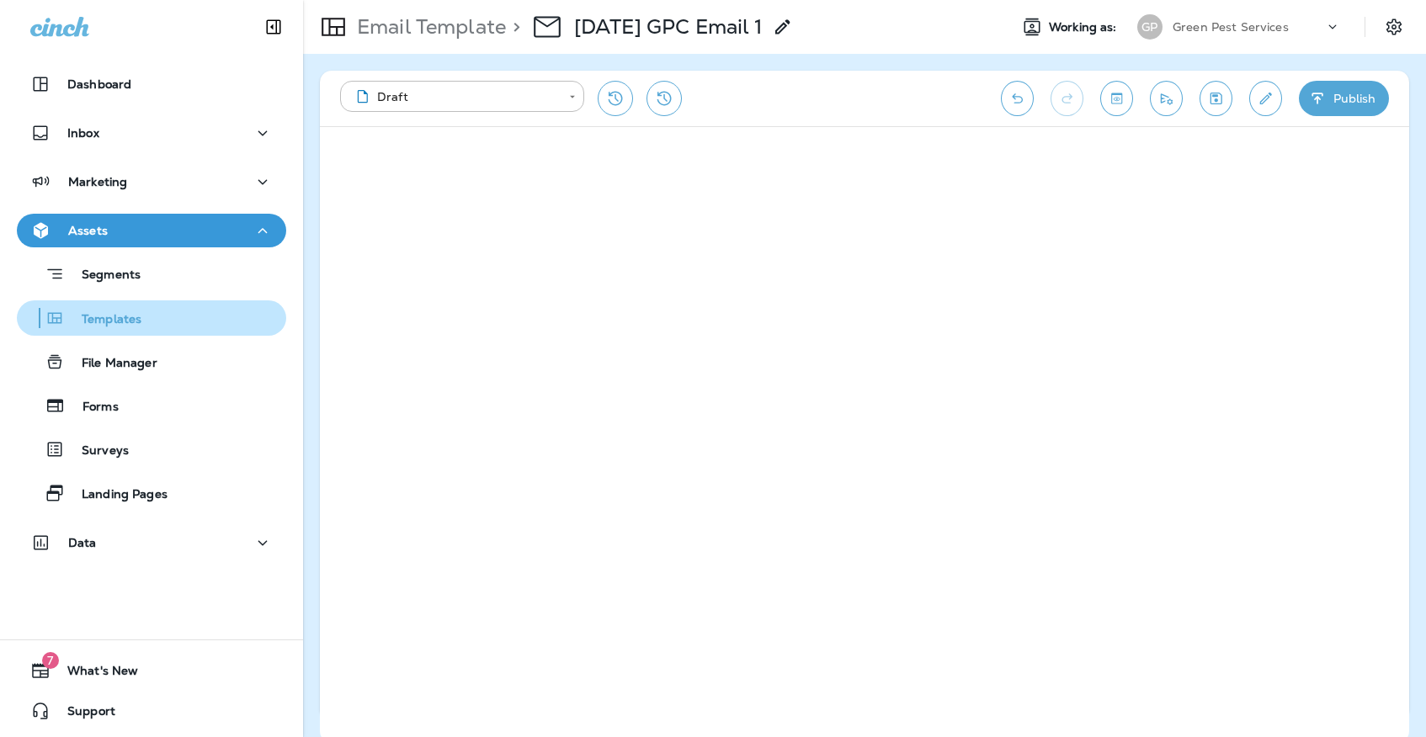
click at [165, 311] on div "Templates" at bounding box center [152, 317] width 256 height 25
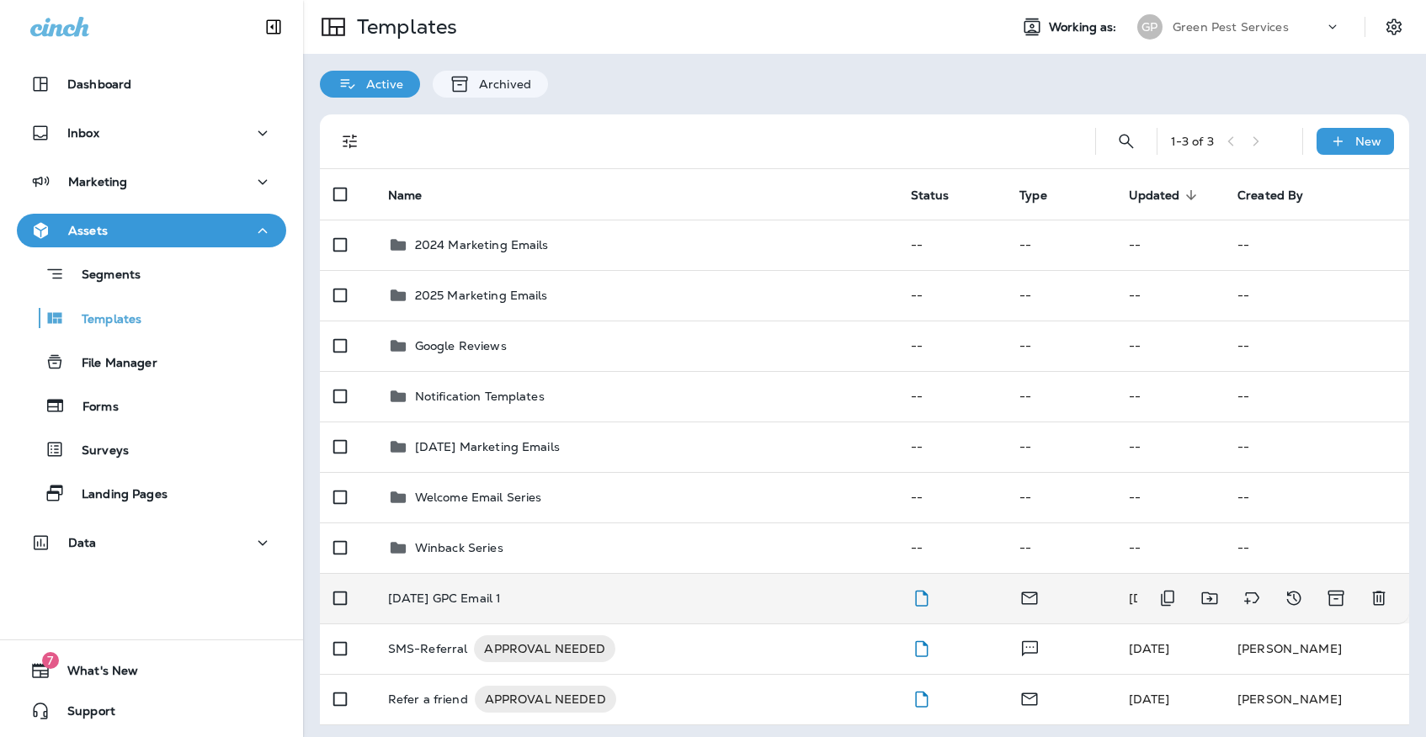
click at [592, 573] on td "[DATE] GPC Email 1" at bounding box center [636, 598] width 523 height 50
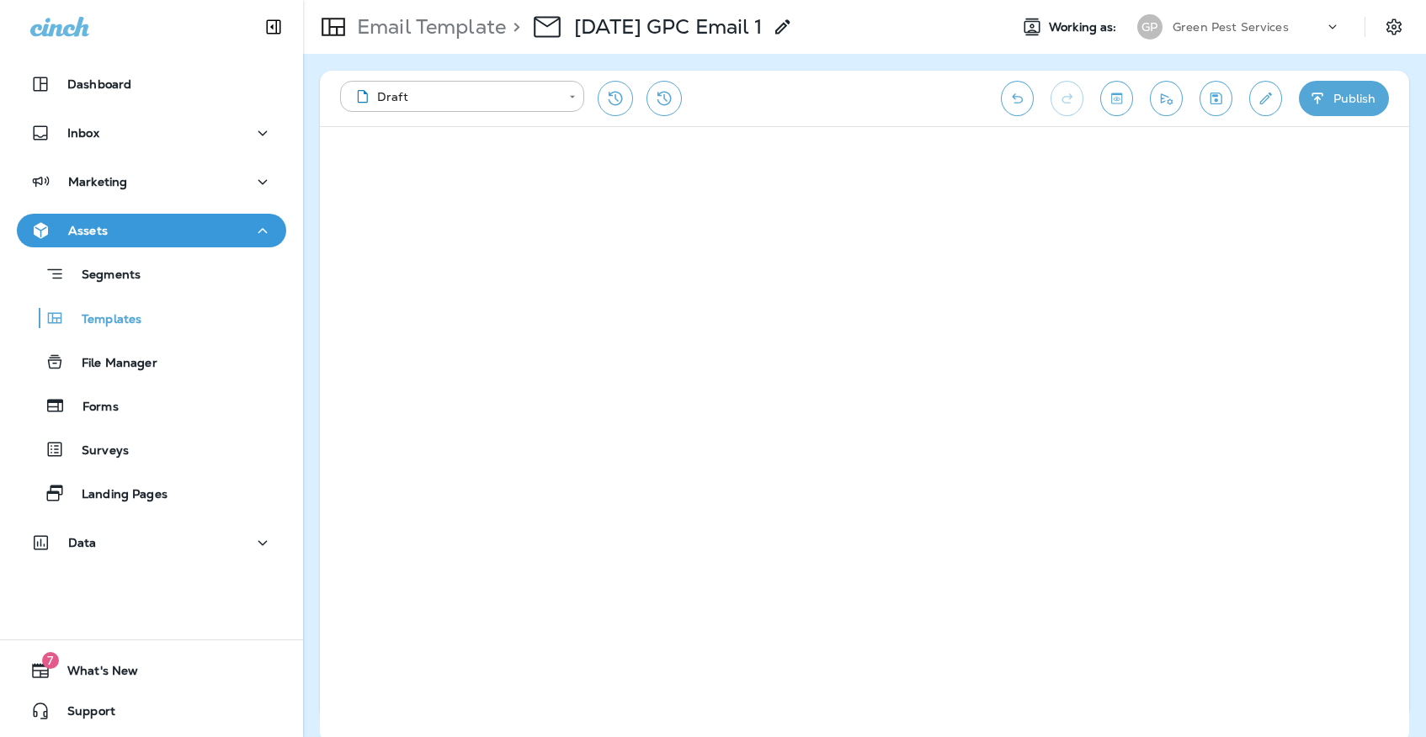
click at [1225, 93] on button "Save" at bounding box center [1215, 98] width 33 height 35
click at [1203, 91] on button "Save" at bounding box center [1215, 98] width 33 height 35
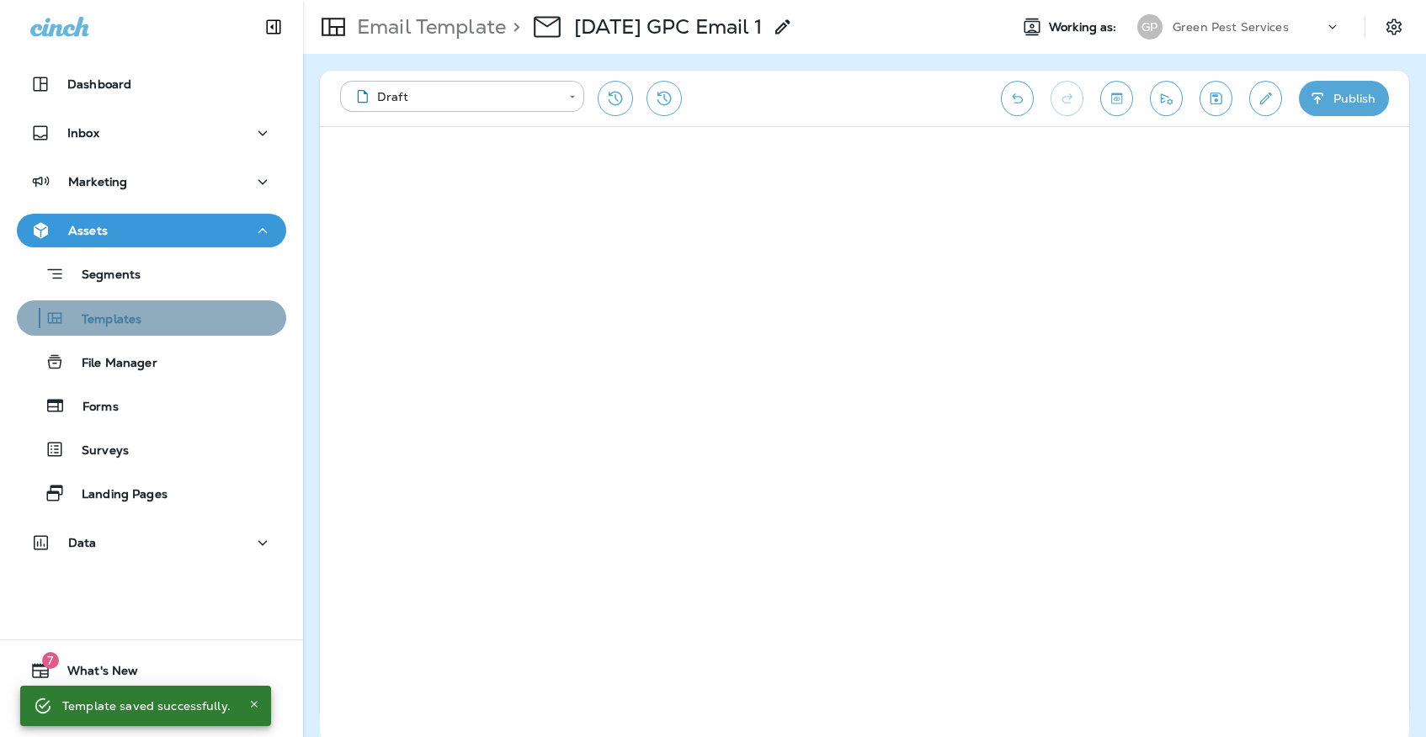
click at [189, 308] on div "Templates" at bounding box center [152, 317] width 256 height 25
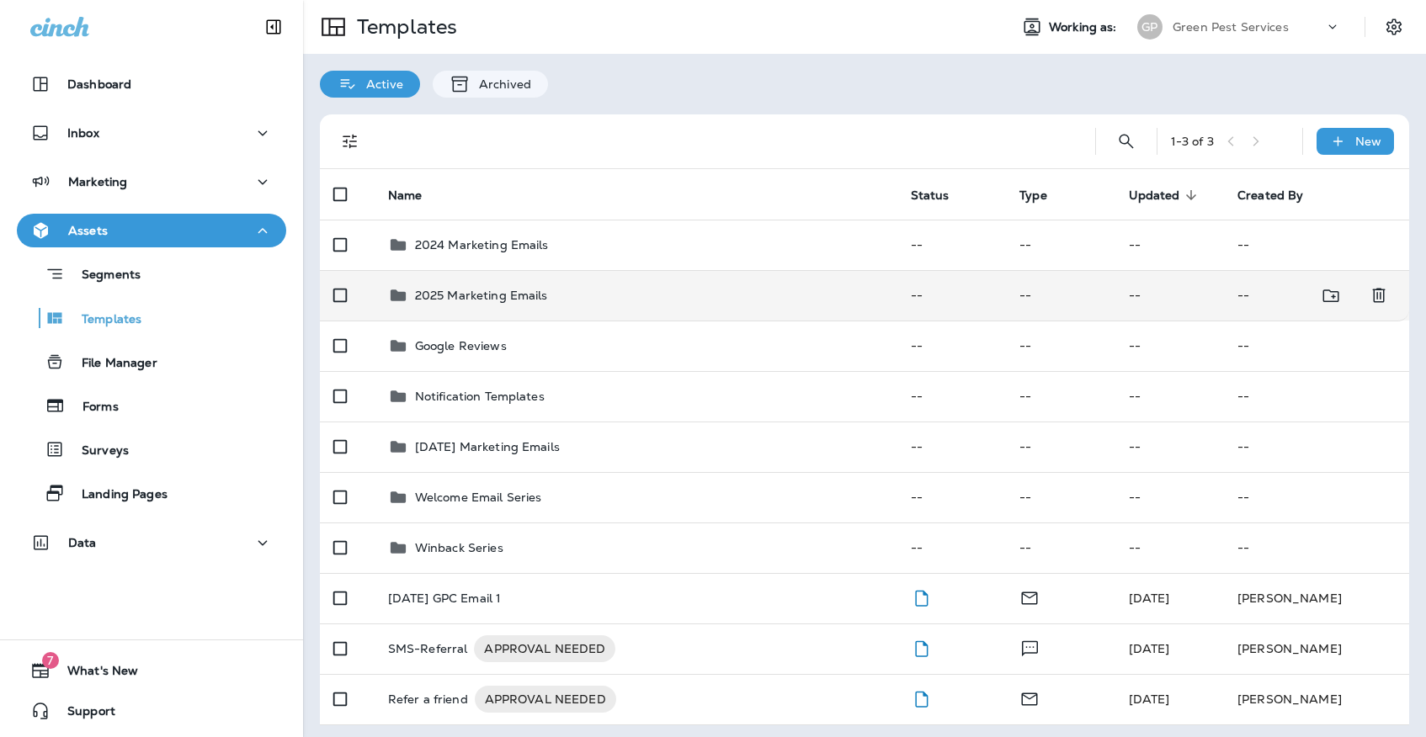
click at [508, 285] on div "2025 Marketing Emails" at bounding box center [481, 295] width 133 height 20
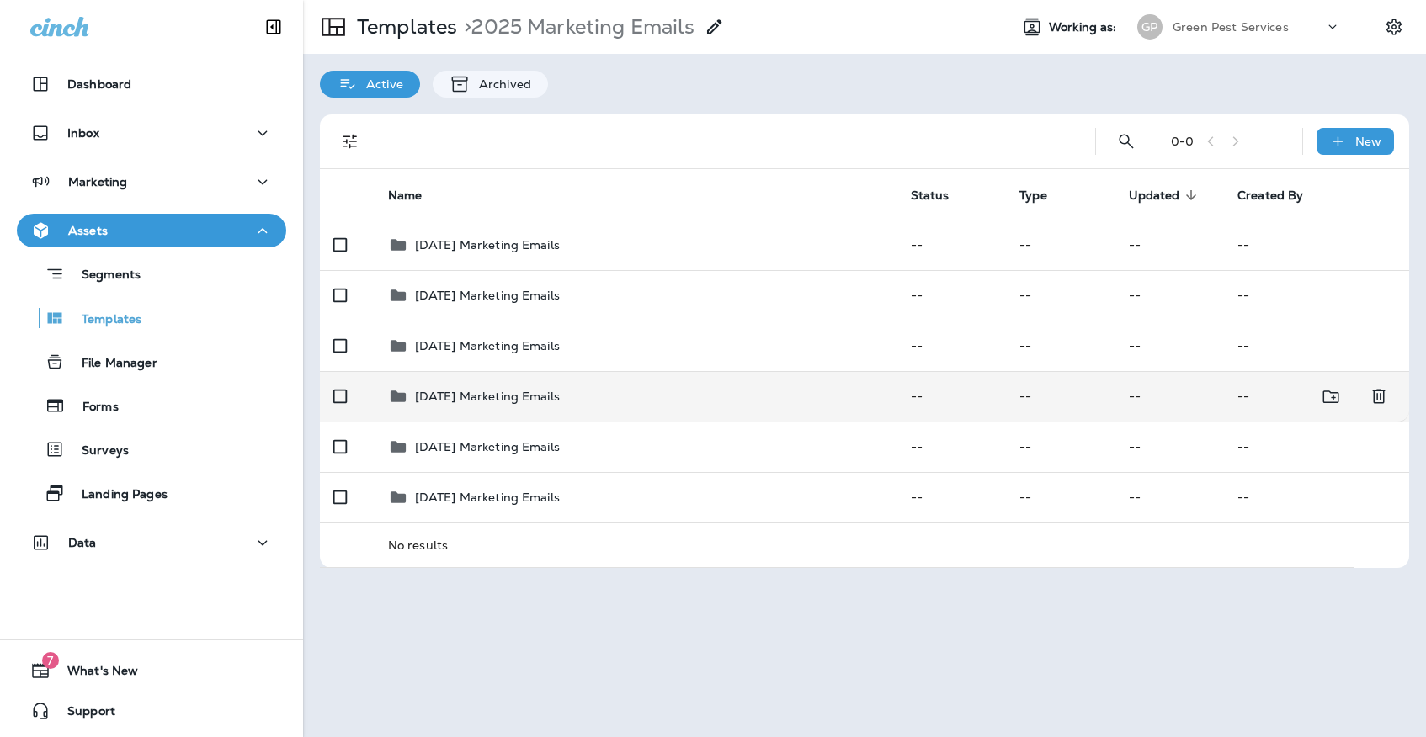
click at [480, 390] on p "[DATE] Marketing Emails" at bounding box center [487, 396] width 145 height 13
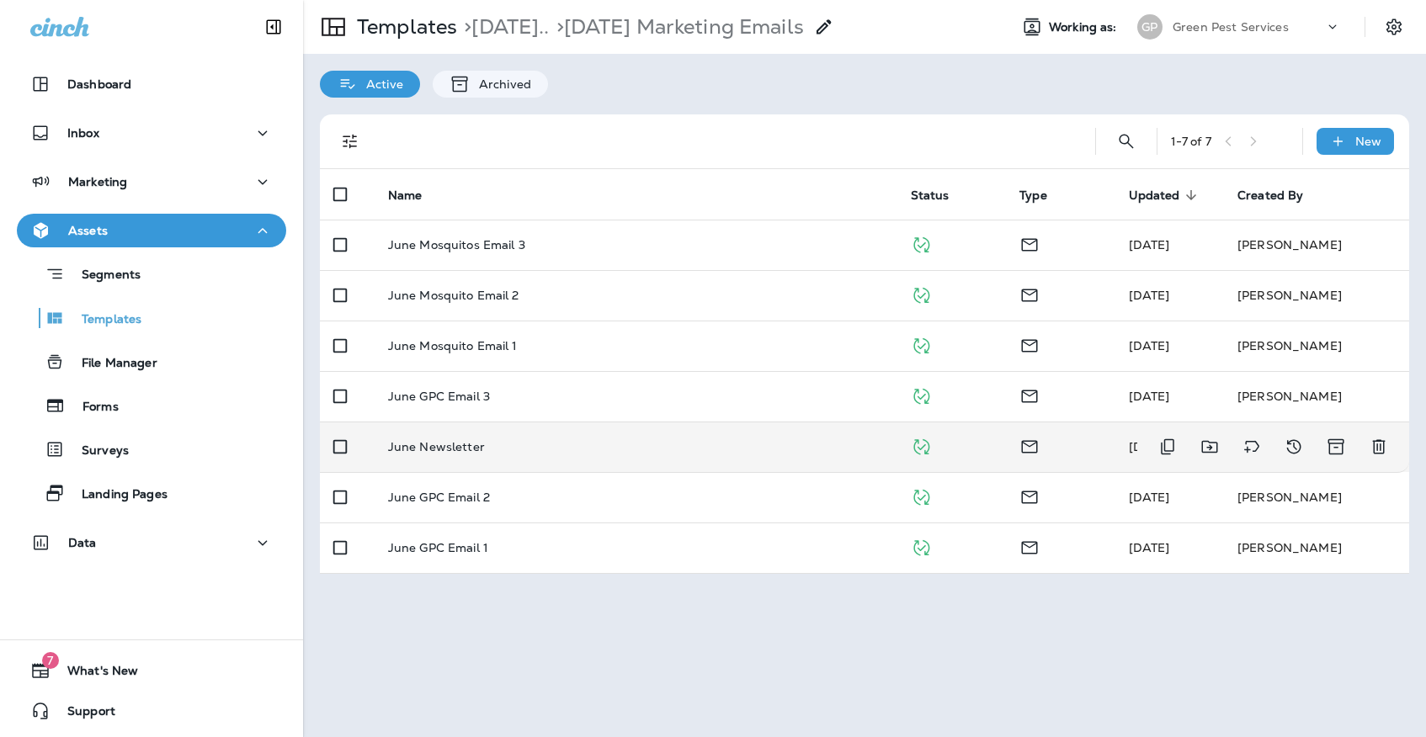
click at [490, 422] on td "June Newsletter" at bounding box center [636, 447] width 523 height 50
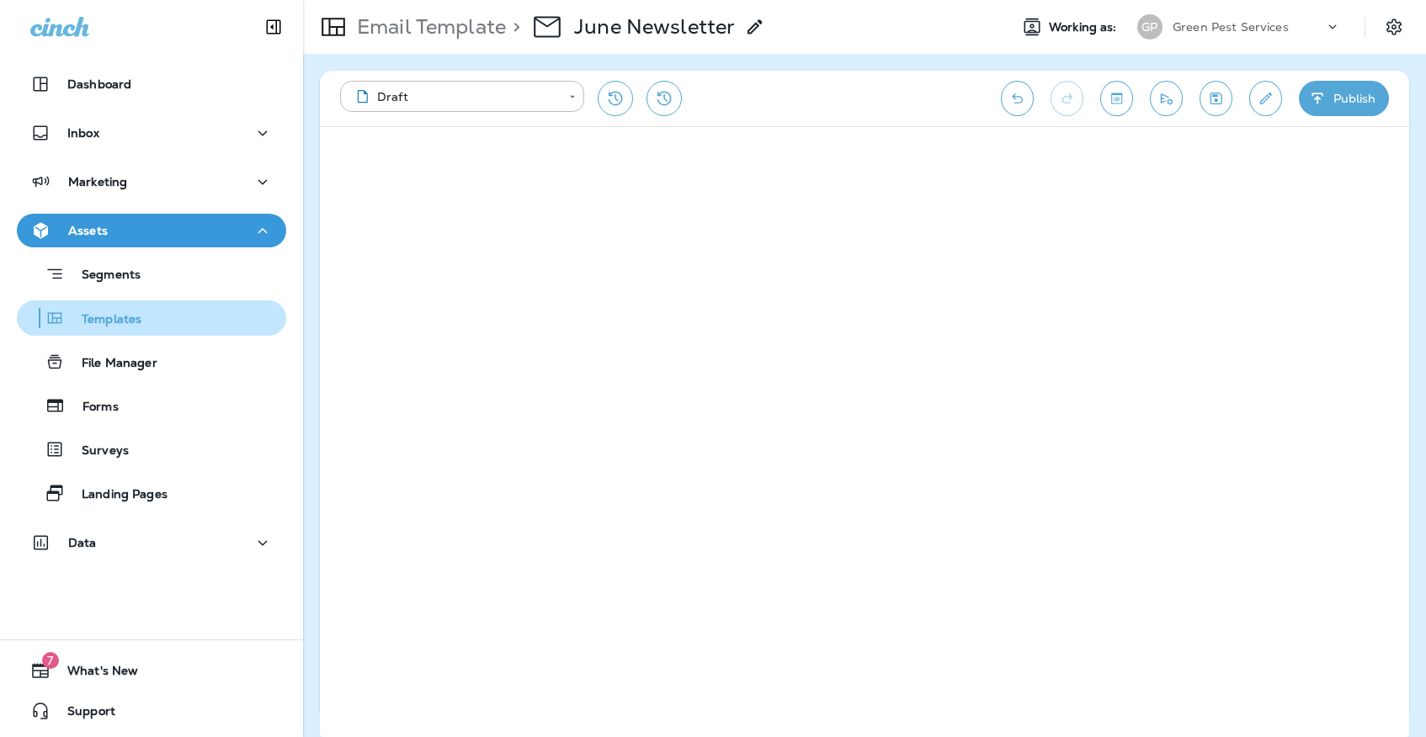
click at [175, 305] on button "Templates" at bounding box center [151, 317] width 269 height 35
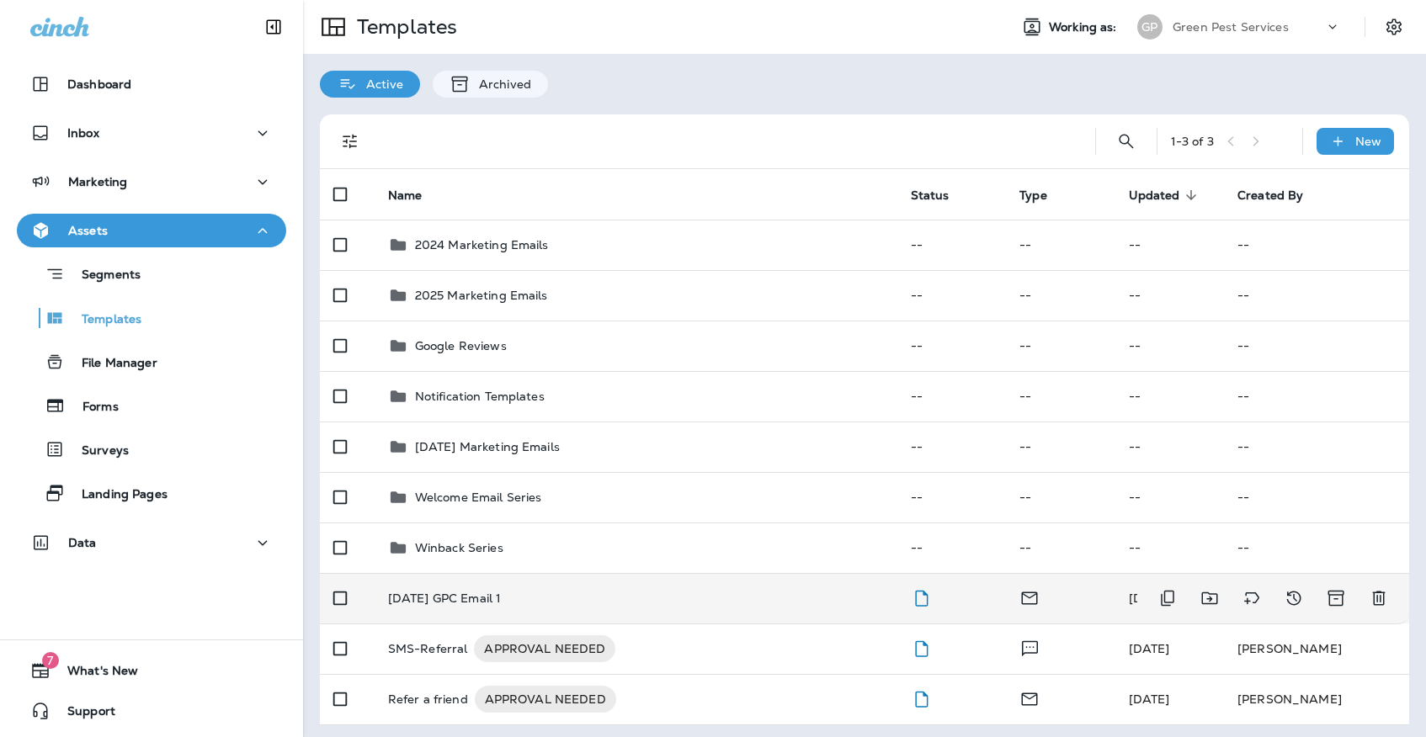
click at [519, 592] on div "[DATE] GPC Email 1" at bounding box center [636, 598] width 496 height 13
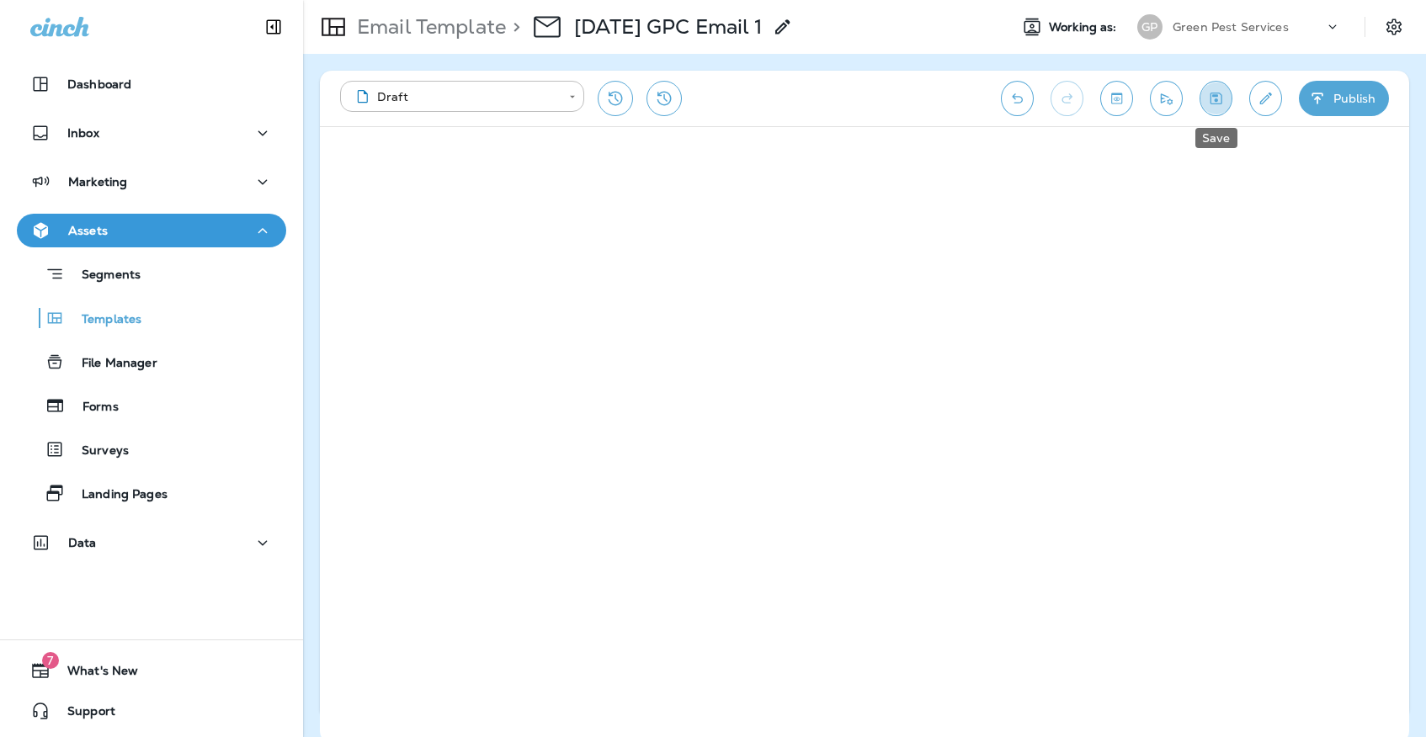
click at [1218, 100] on icon "Save" at bounding box center [1216, 98] width 18 height 17
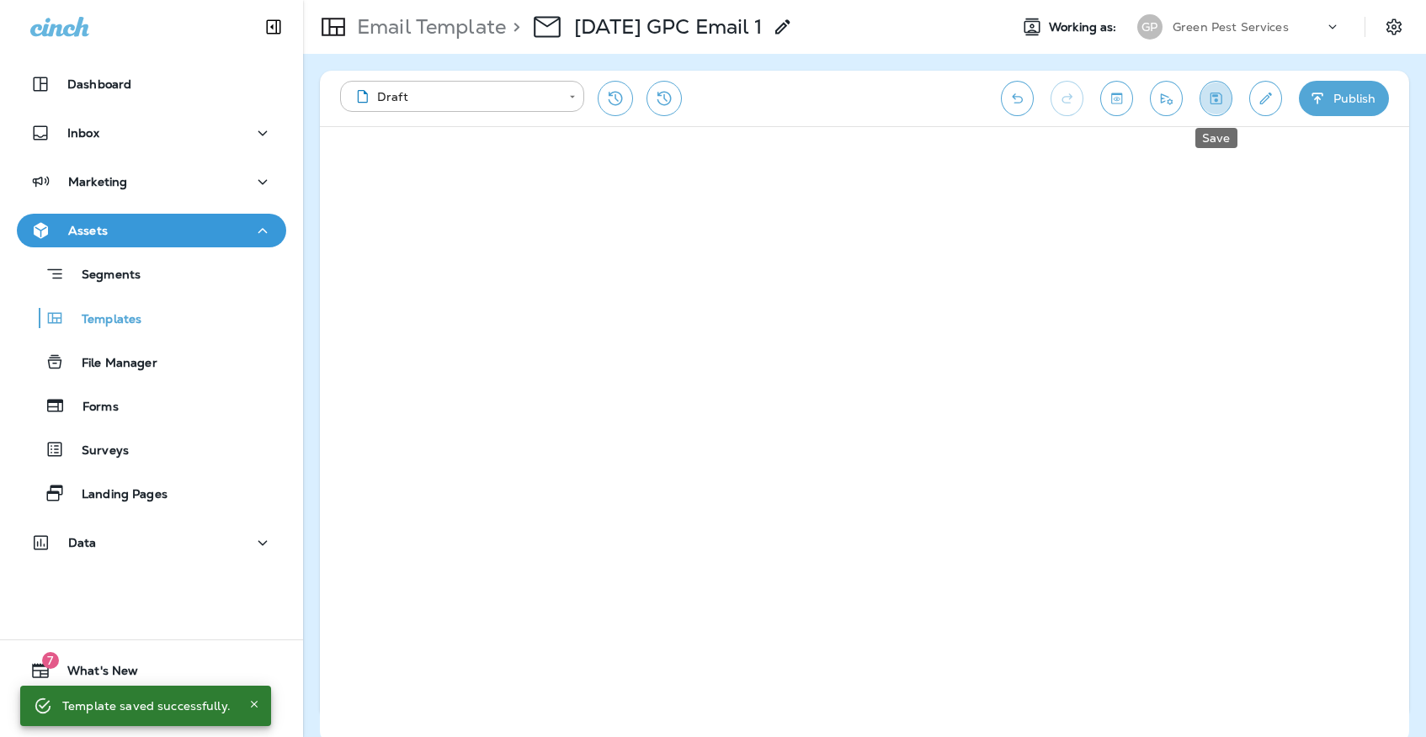
click at [1217, 98] on icon "Save" at bounding box center [1216, 98] width 18 height 17
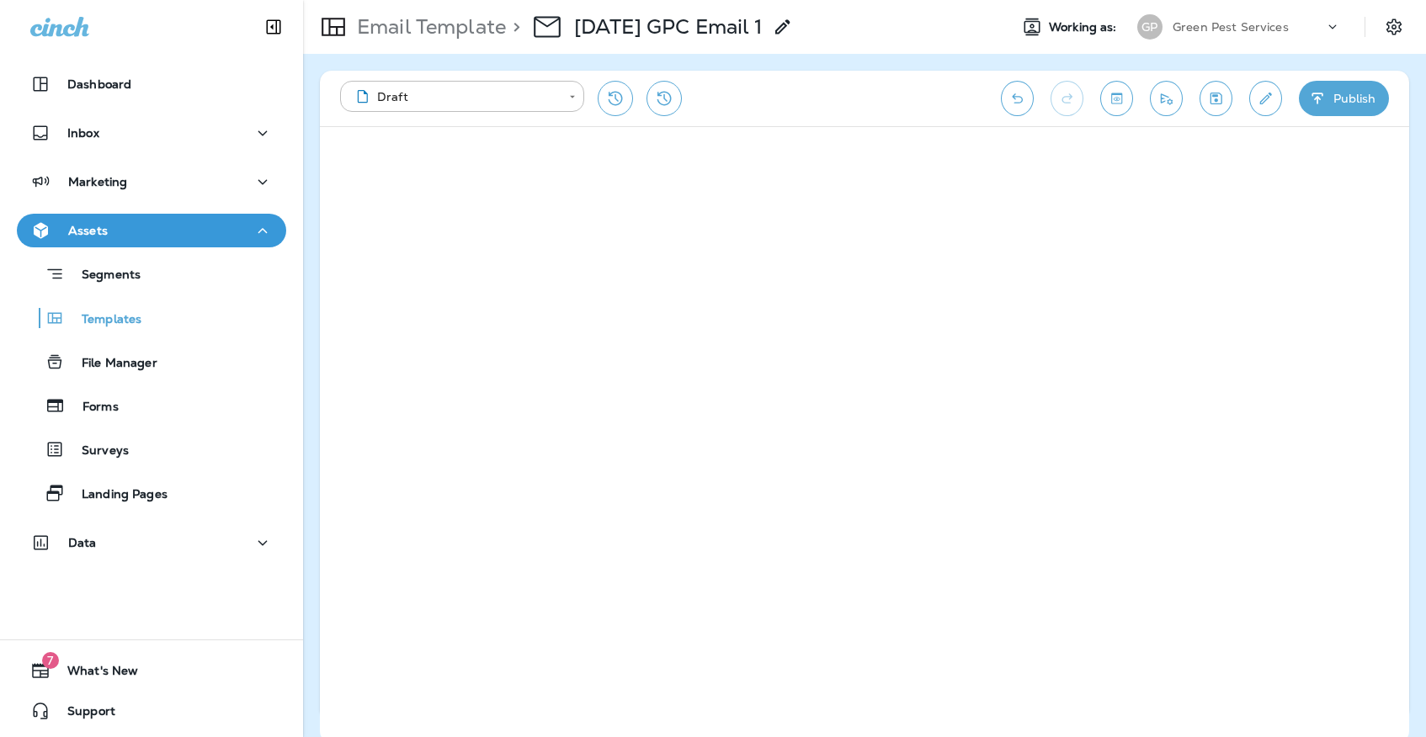
click at [1210, 95] on icon "Save" at bounding box center [1216, 99] width 12 height 12
click at [1294, 30] on div "Green Pest Services" at bounding box center [1247, 26] width 151 height 25
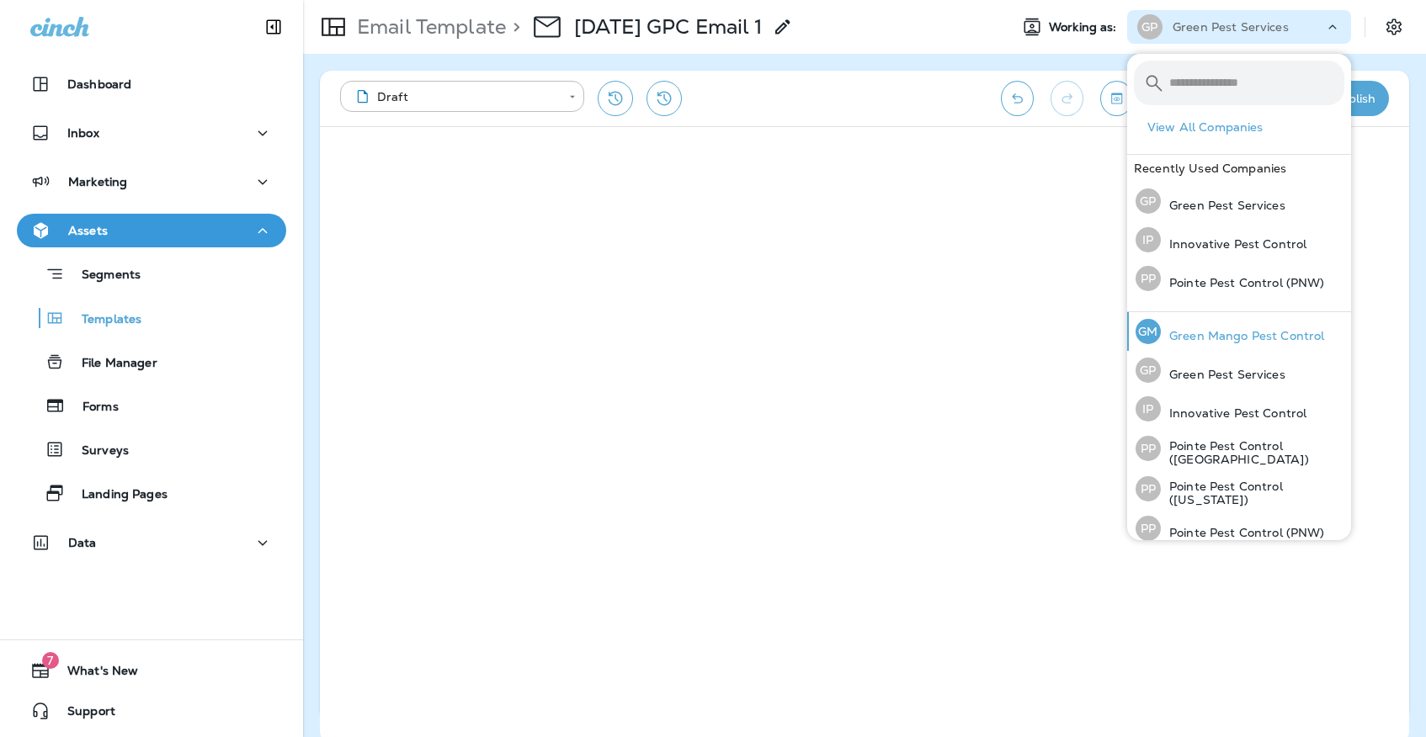
click at [1173, 333] on p "Green Mango Pest Control" at bounding box center [1242, 335] width 163 height 13
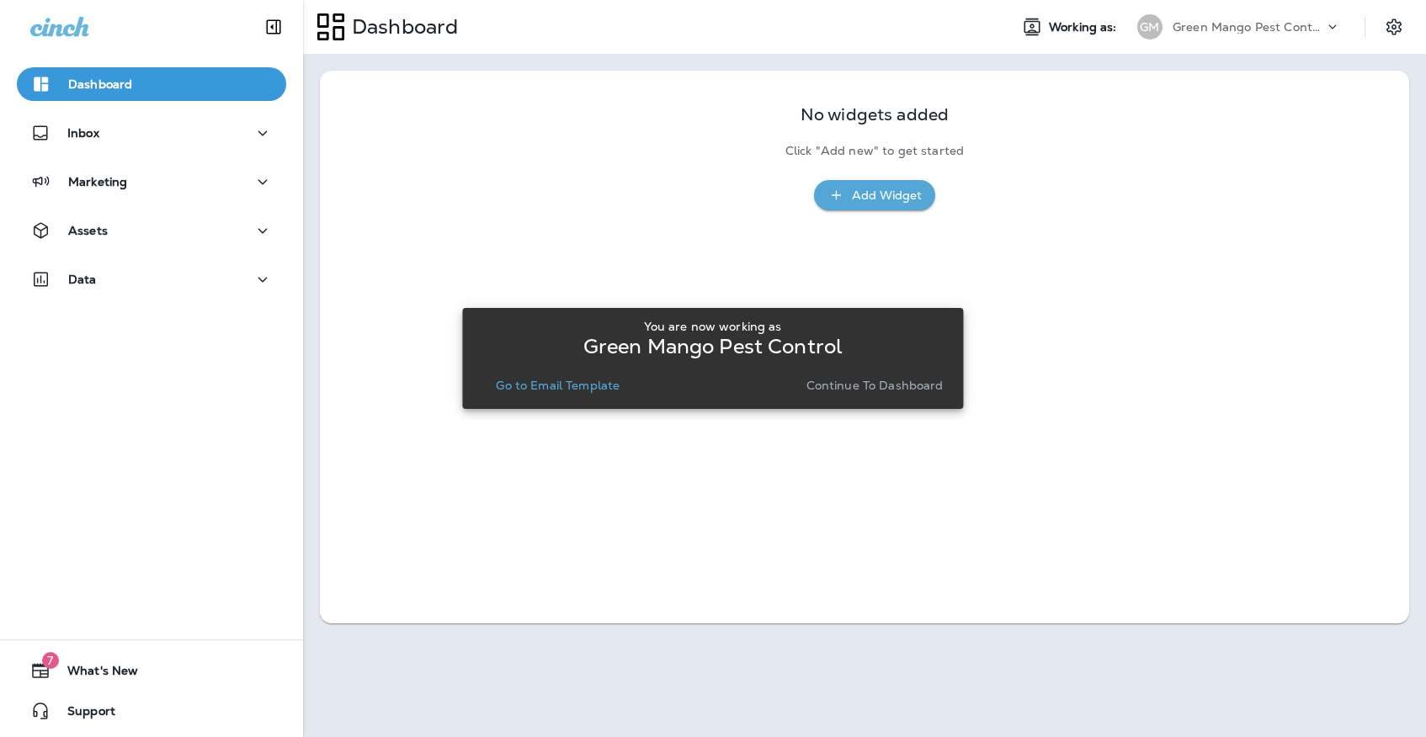
click at [809, 394] on button "Continue to Dashboard" at bounding box center [875, 386] width 151 height 24
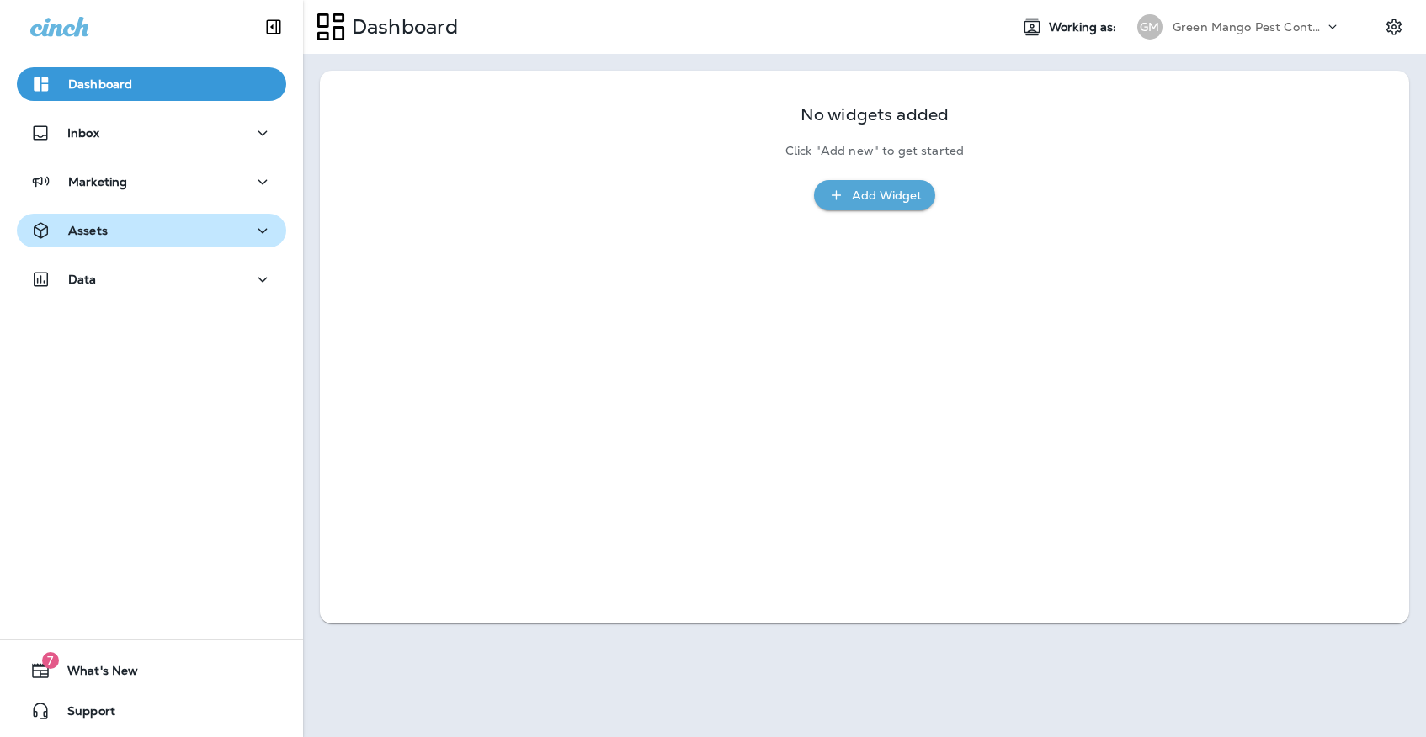
click at [120, 227] on div "Assets" at bounding box center [151, 230] width 242 height 21
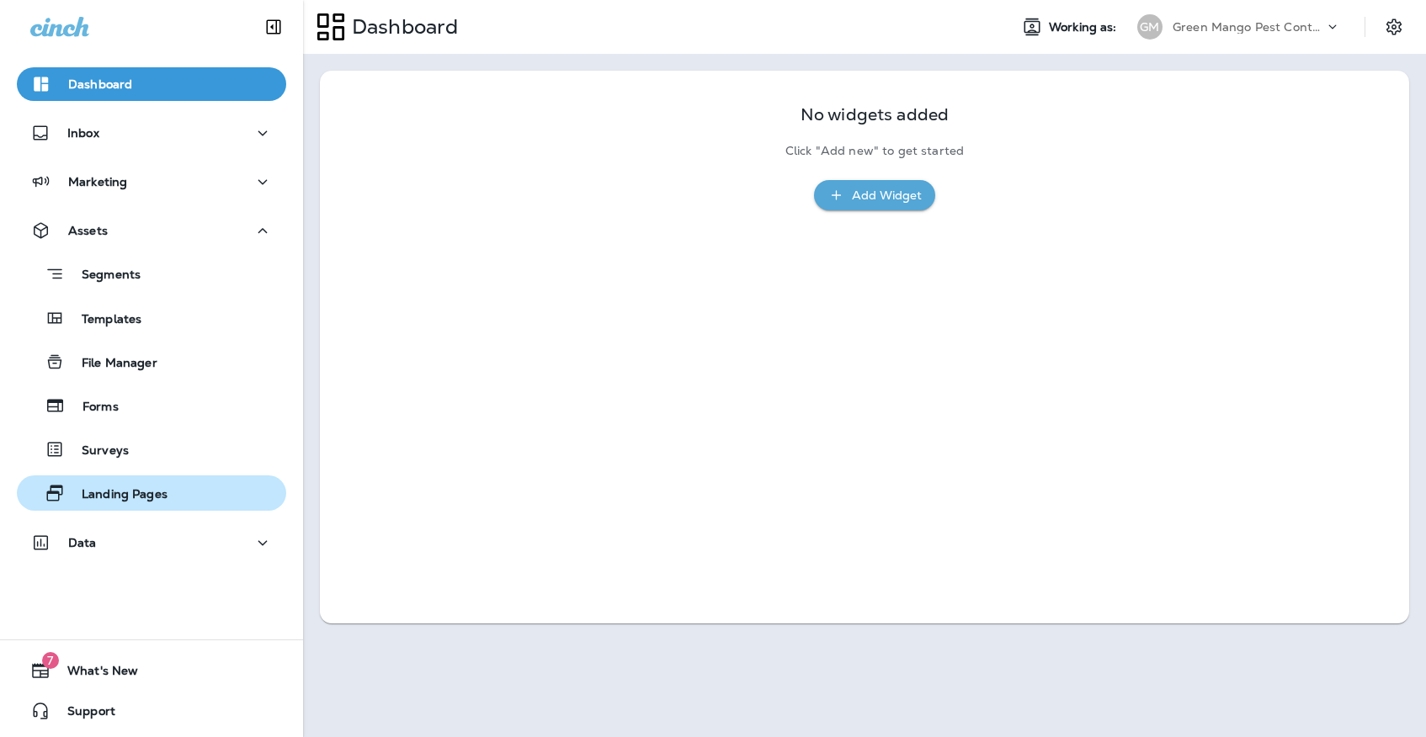
click at [104, 481] on div "Landing Pages" at bounding box center [96, 493] width 144 height 25
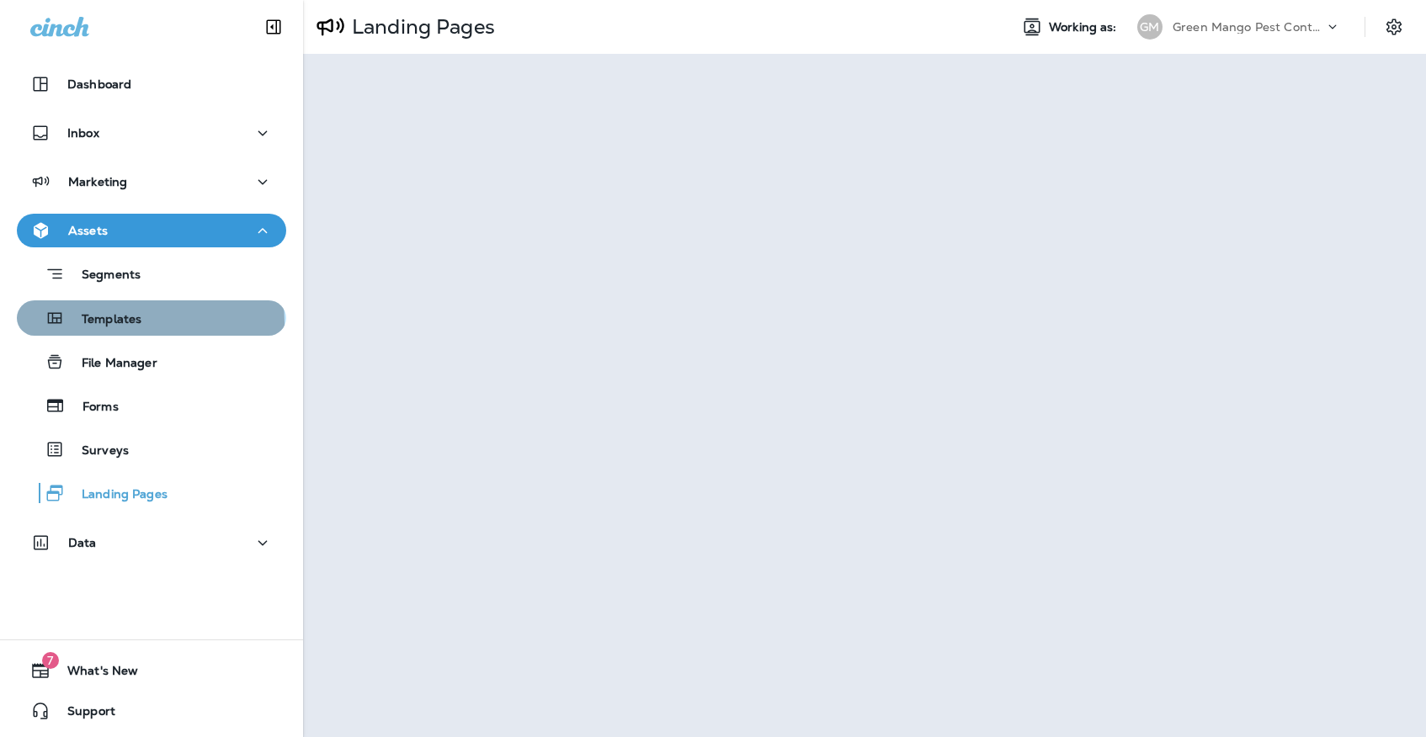
click at [107, 323] on p "Templates" at bounding box center [103, 320] width 77 height 16
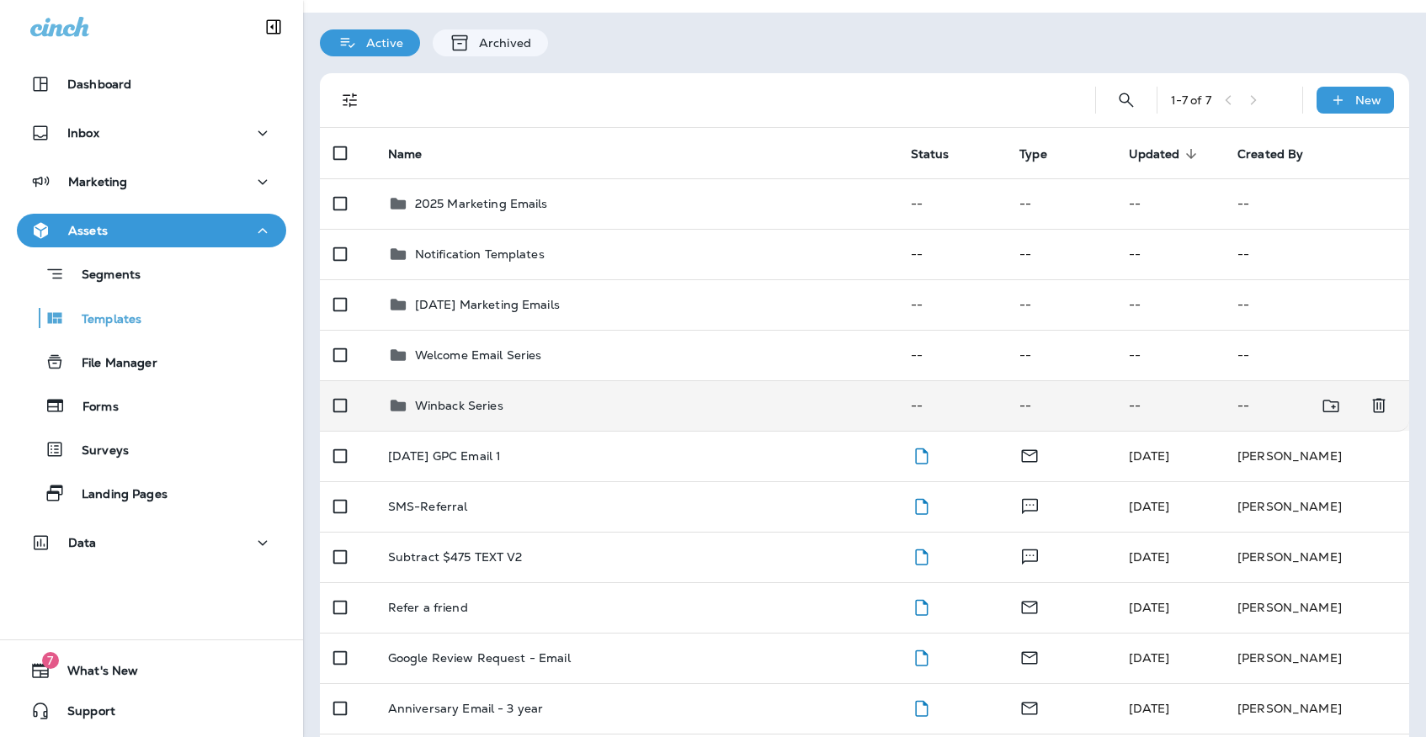
scroll to position [56, 0]
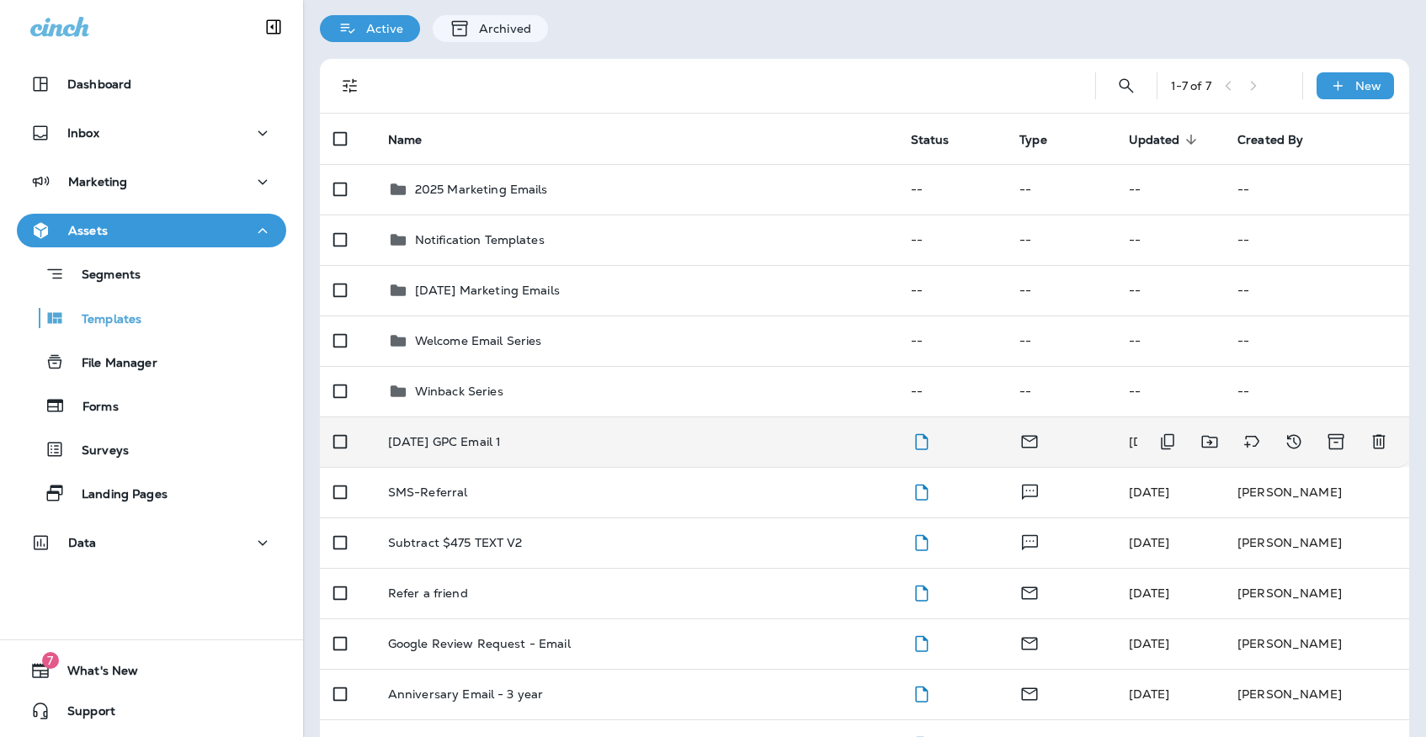
click at [640, 435] on div "[DATE] GPC Email 1" at bounding box center [636, 441] width 496 height 13
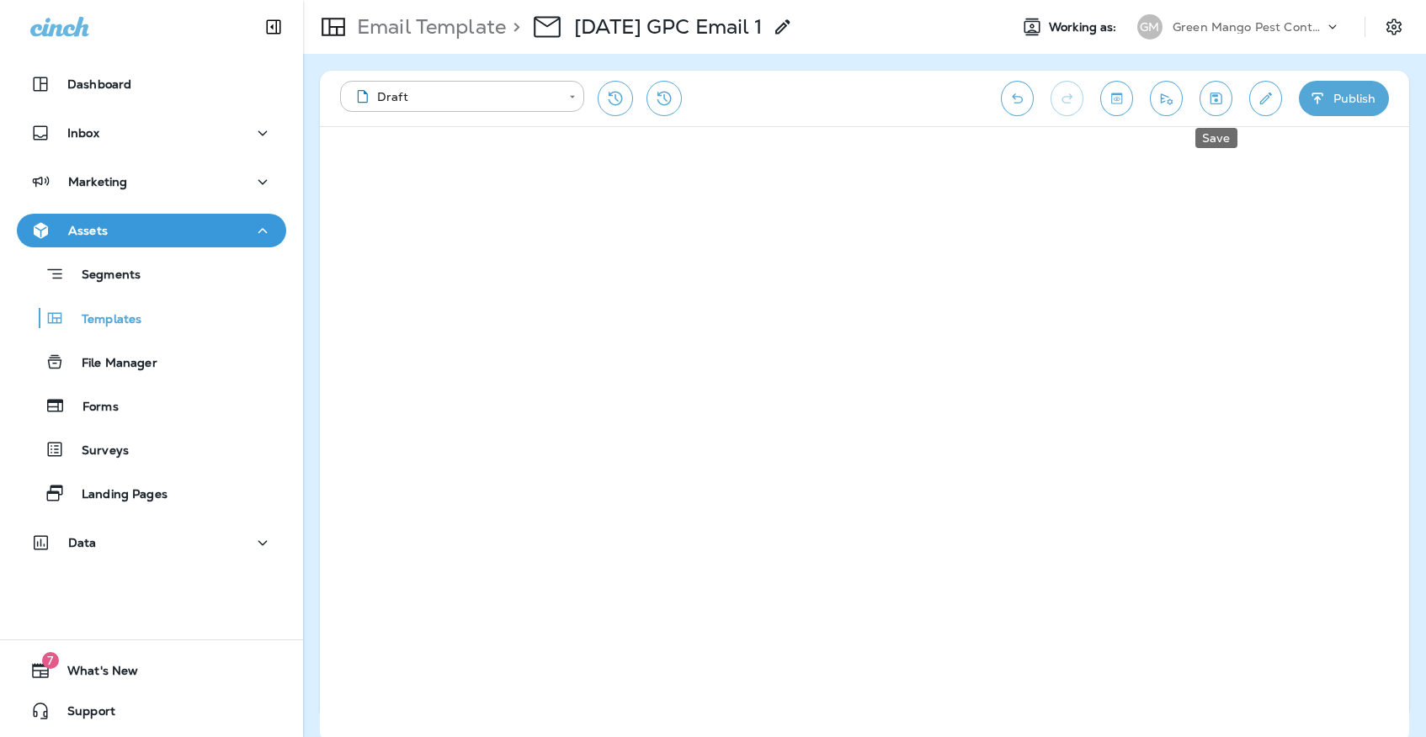
click at [1218, 93] on icon "Save" at bounding box center [1216, 99] width 12 height 12
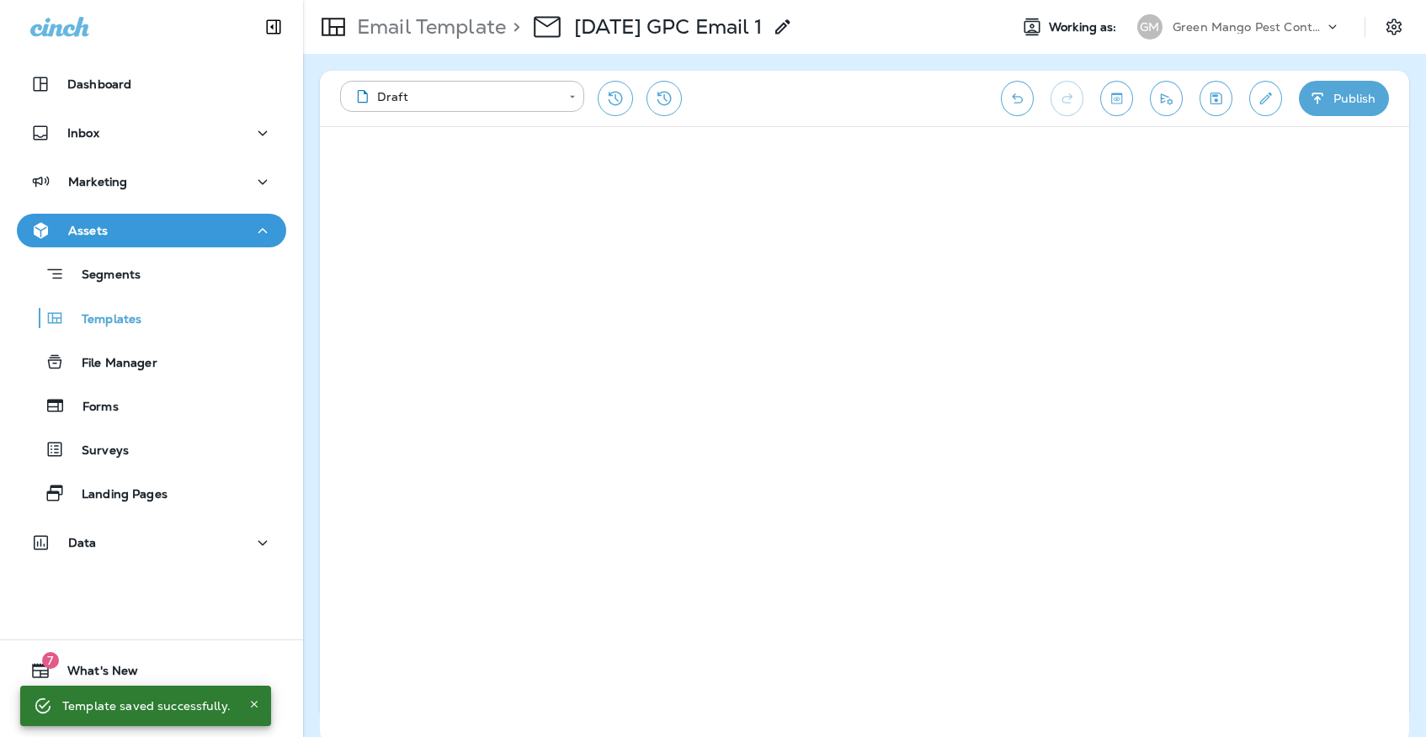
click at [1215, 93] on icon "Save" at bounding box center [1216, 99] width 12 height 12
click at [1231, 97] on button "Save" at bounding box center [1215, 98] width 33 height 35
click at [1213, 100] on icon "Save" at bounding box center [1216, 98] width 18 height 17
click at [1213, 98] on icon "Save" at bounding box center [1216, 98] width 18 height 17
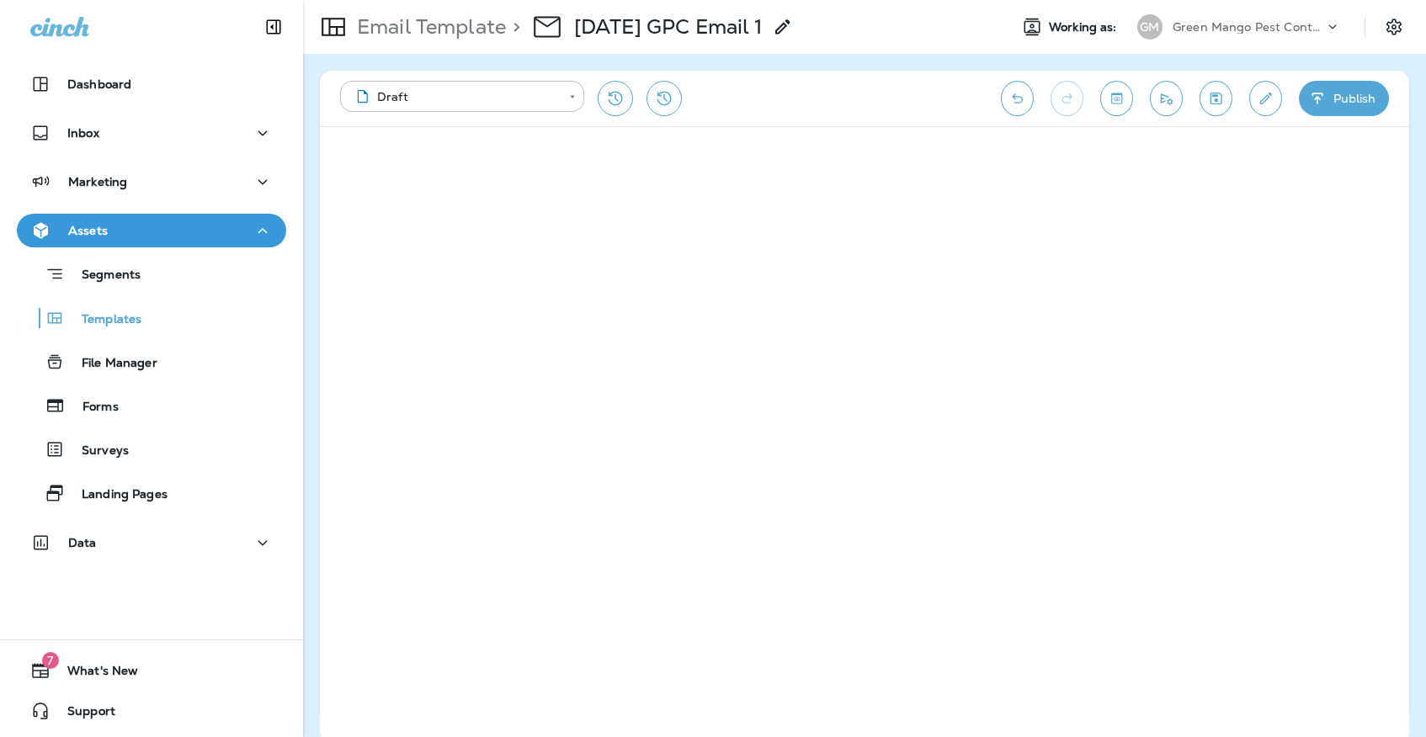
click at [1215, 97] on icon "Save" at bounding box center [1216, 99] width 12 height 12
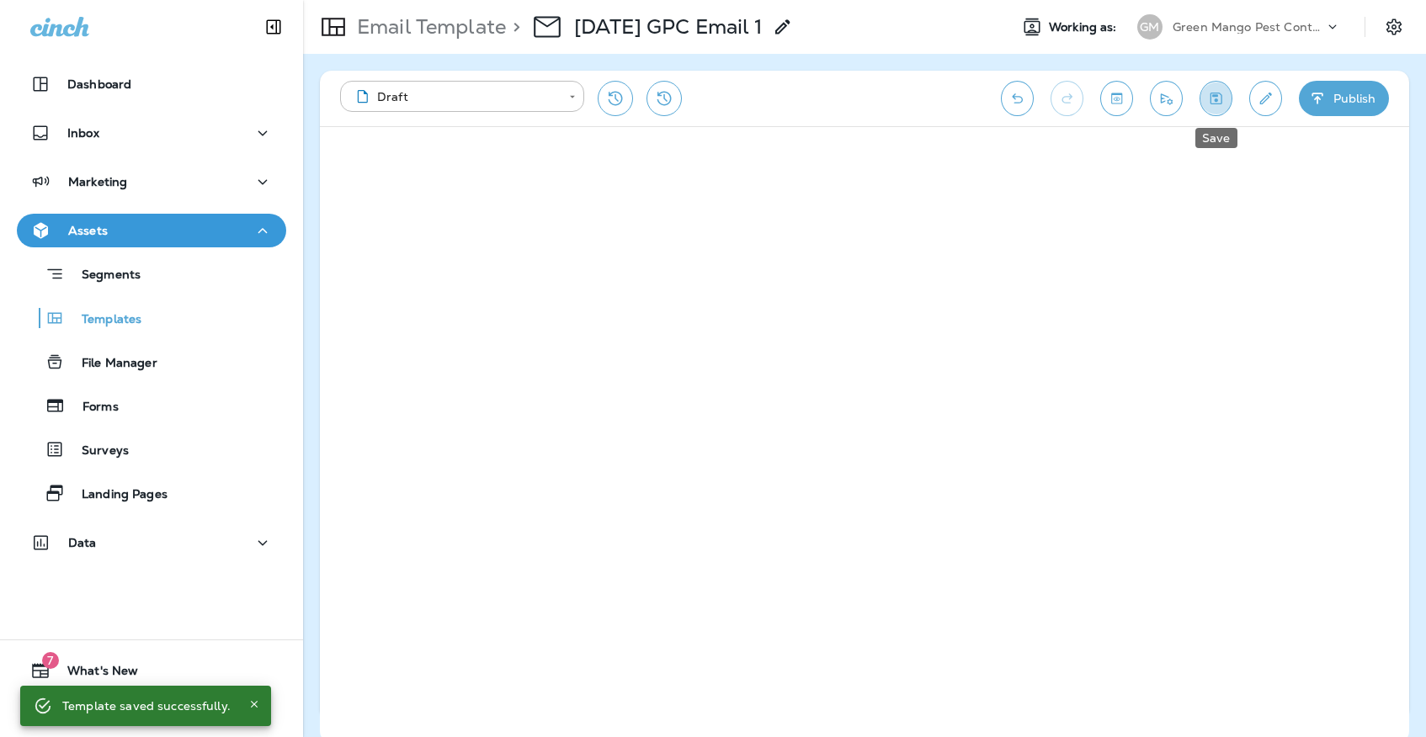
click at [1226, 89] on button "Save" at bounding box center [1215, 98] width 33 height 35
click at [1236, 21] on p "Green Mango Pest Control" at bounding box center [1247, 26] width 151 height 13
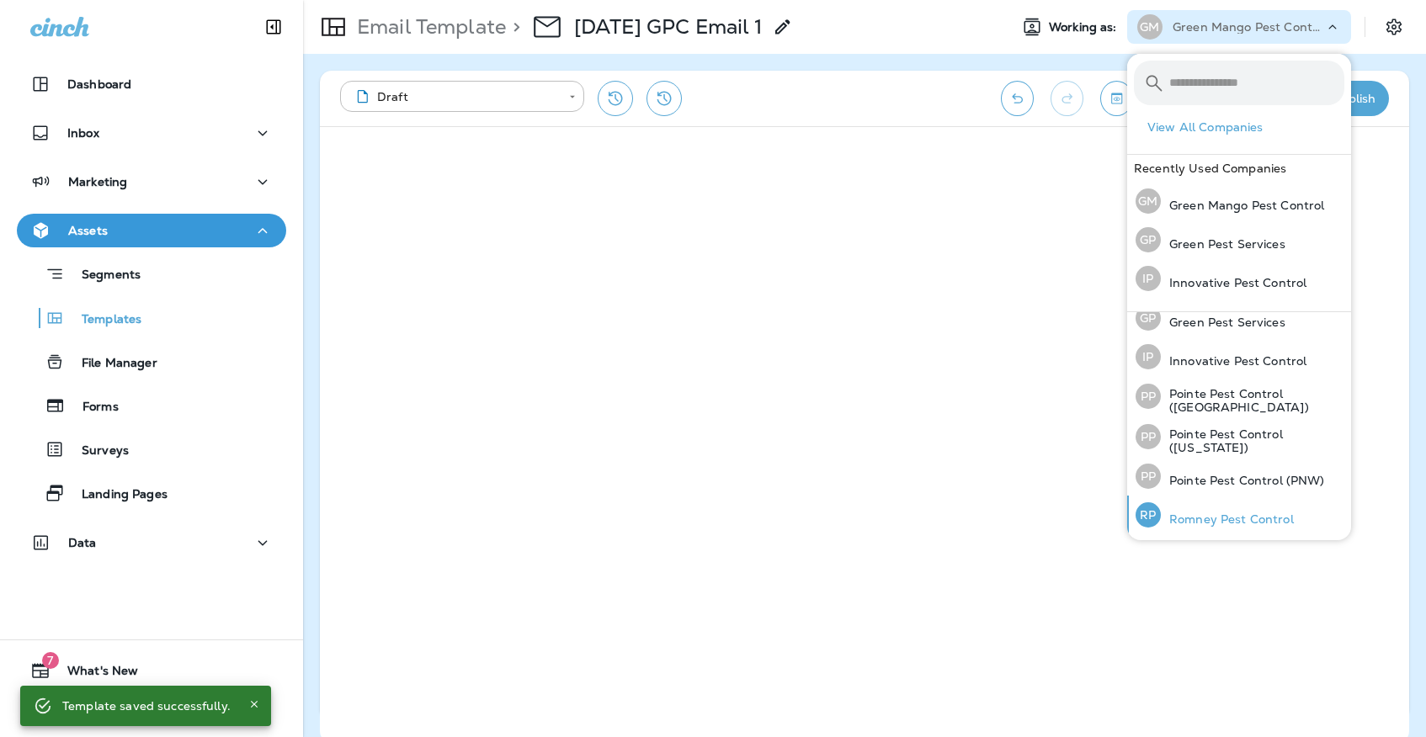
scroll to position [51, 0]
click at [1237, 517] on p "Romney Pest Control" at bounding box center [1227, 519] width 133 height 13
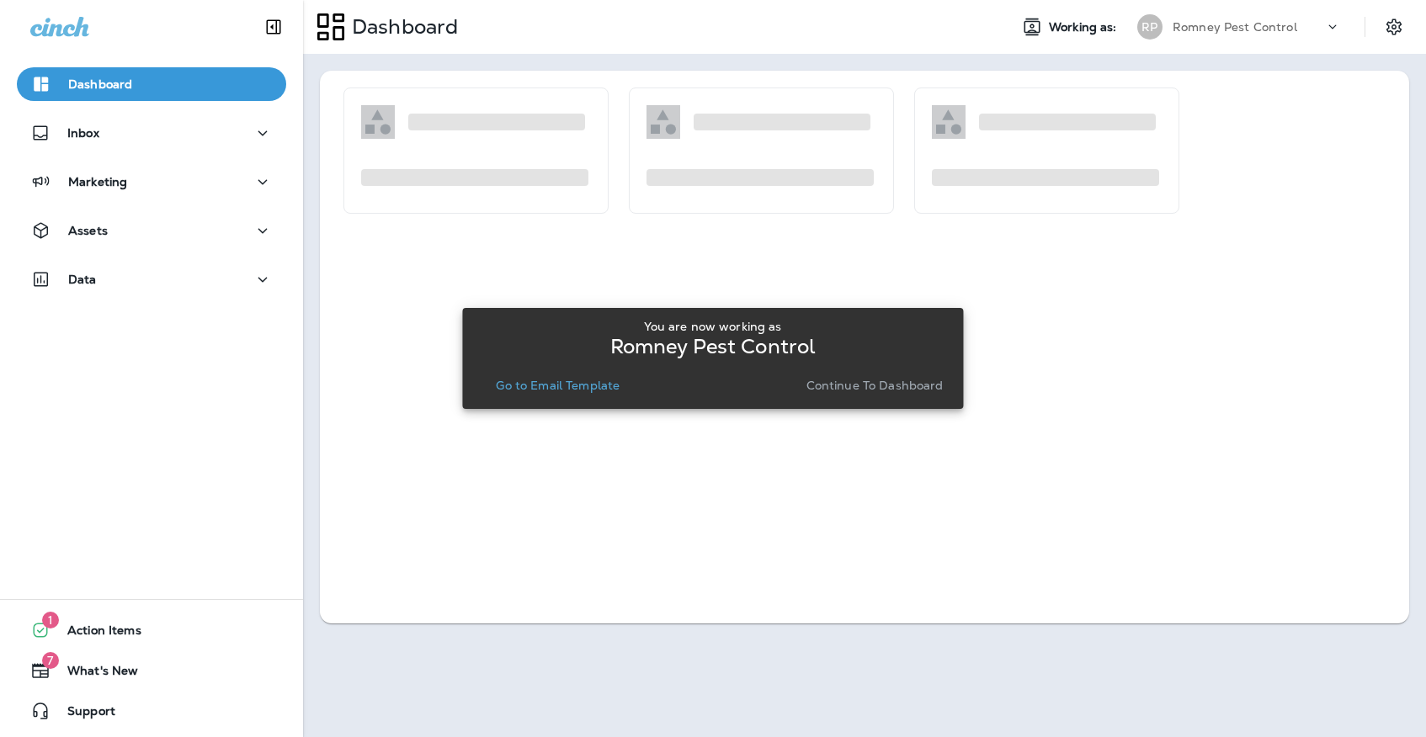
click at [574, 383] on p "Go to Email Template" at bounding box center [558, 385] width 124 height 13
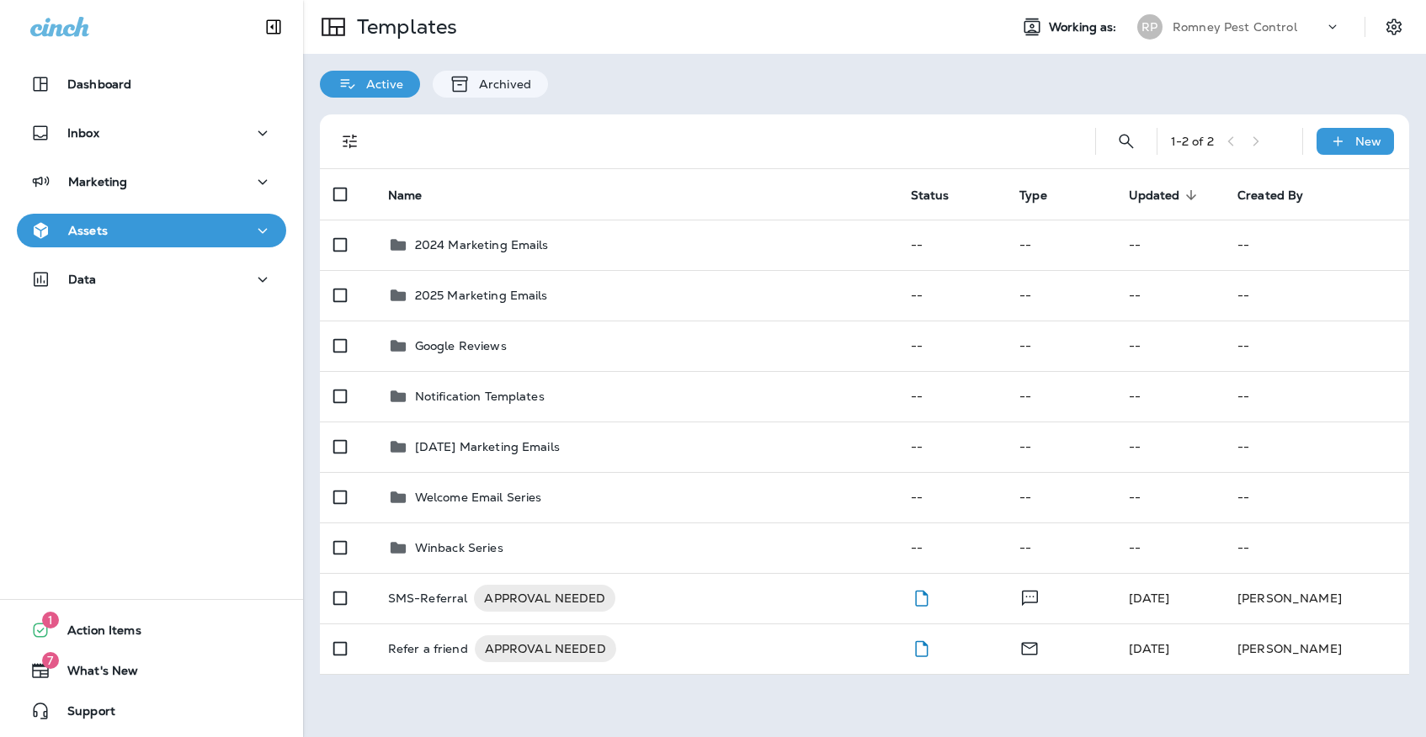
click at [1347, 161] on div "1 - 2 of 2 New" at bounding box center [867, 141] width 1069 height 54
click at [1336, 143] on icon at bounding box center [1338, 141] width 18 height 17
click at [1320, 197] on li "New Template" at bounding box center [1343, 185] width 142 height 40
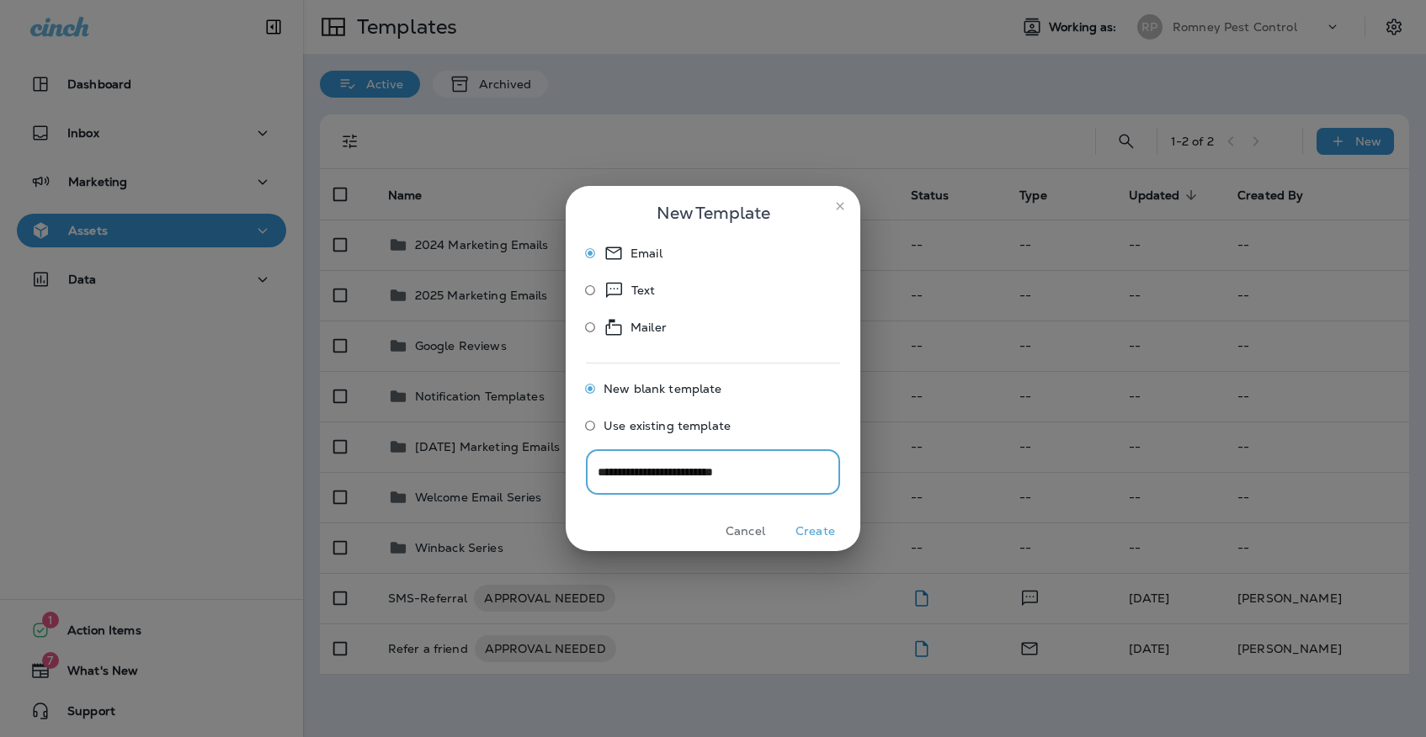
type input "**********"
click at [826, 515] on div "Cancel Create" at bounding box center [713, 532] width 295 height 40
click at [821, 535] on button "Create" at bounding box center [815, 531] width 63 height 26
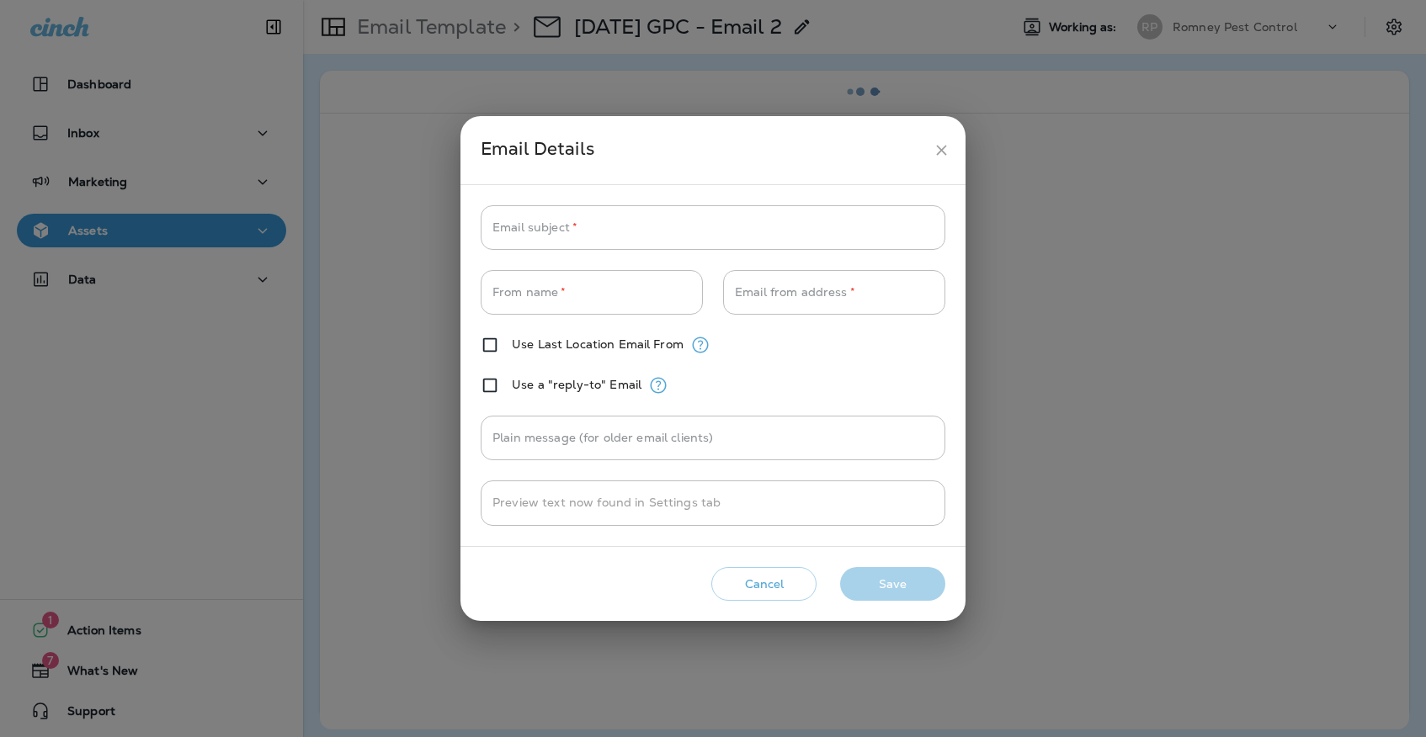
type input "**********"
click at [941, 165] on button "close" at bounding box center [941, 150] width 31 height 31
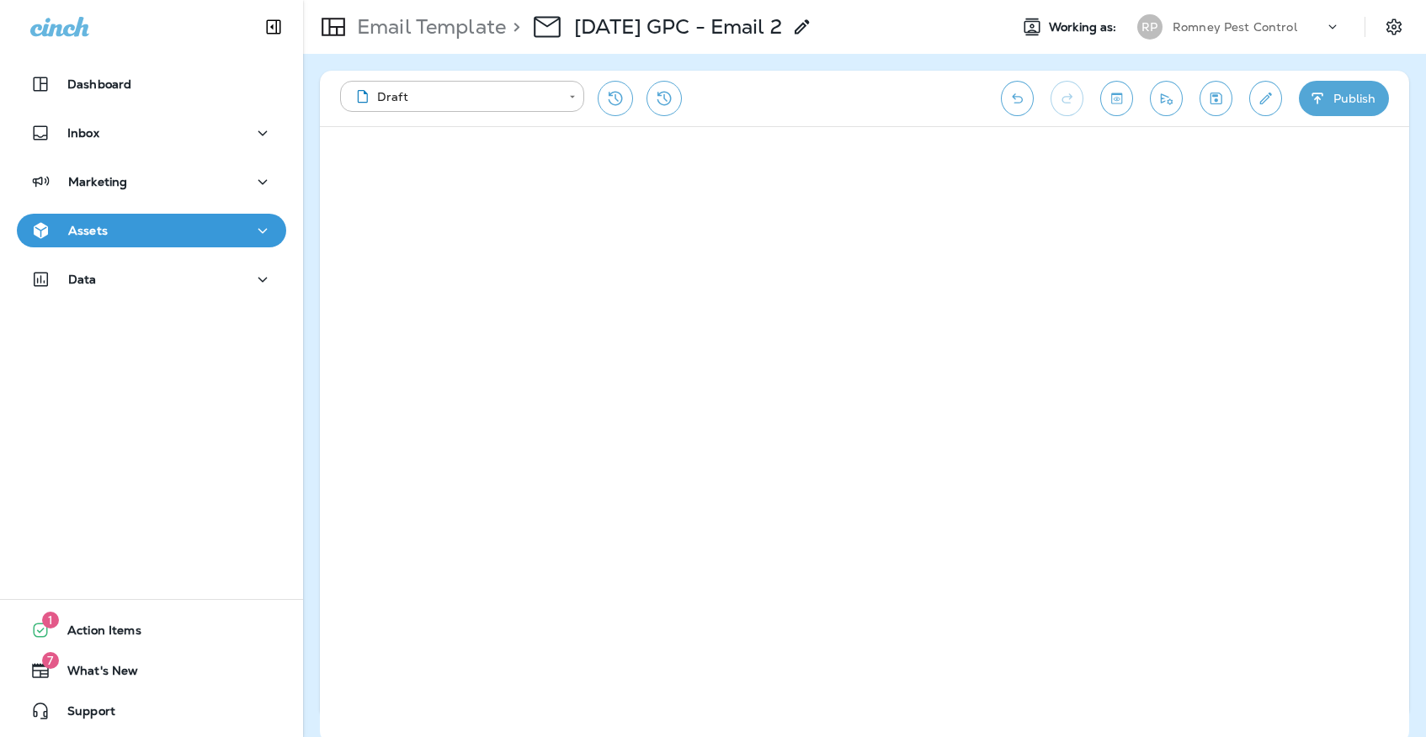
scroll to position [57, 0]
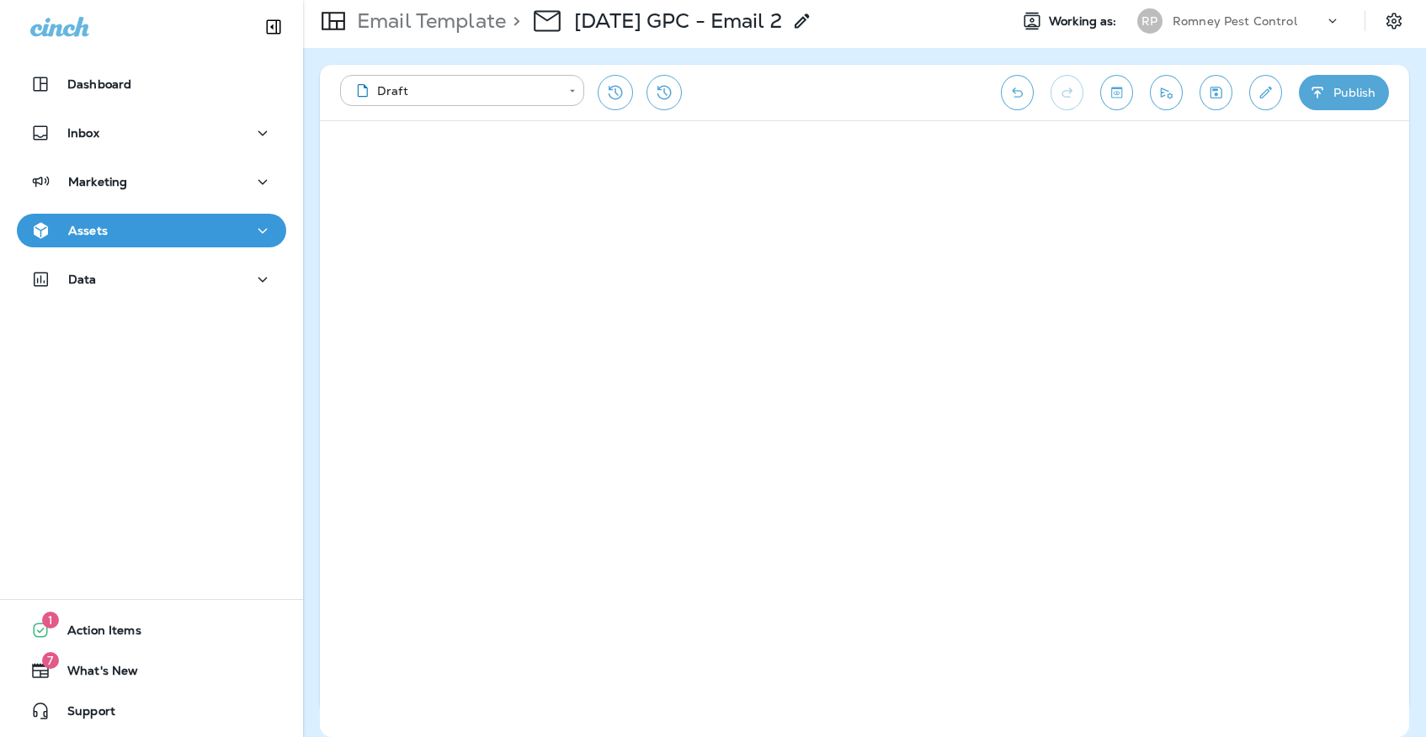
click at [1227, 75] on button "Save" at bounding box center [1215, 92] width 33 height 35
click at [1208, 84] on icon "Save" at bounding box center [1216, 92] width 18 height 17
click at [232, 247] on button "Assets" at bounding box center [151, 231] width 269 height 34
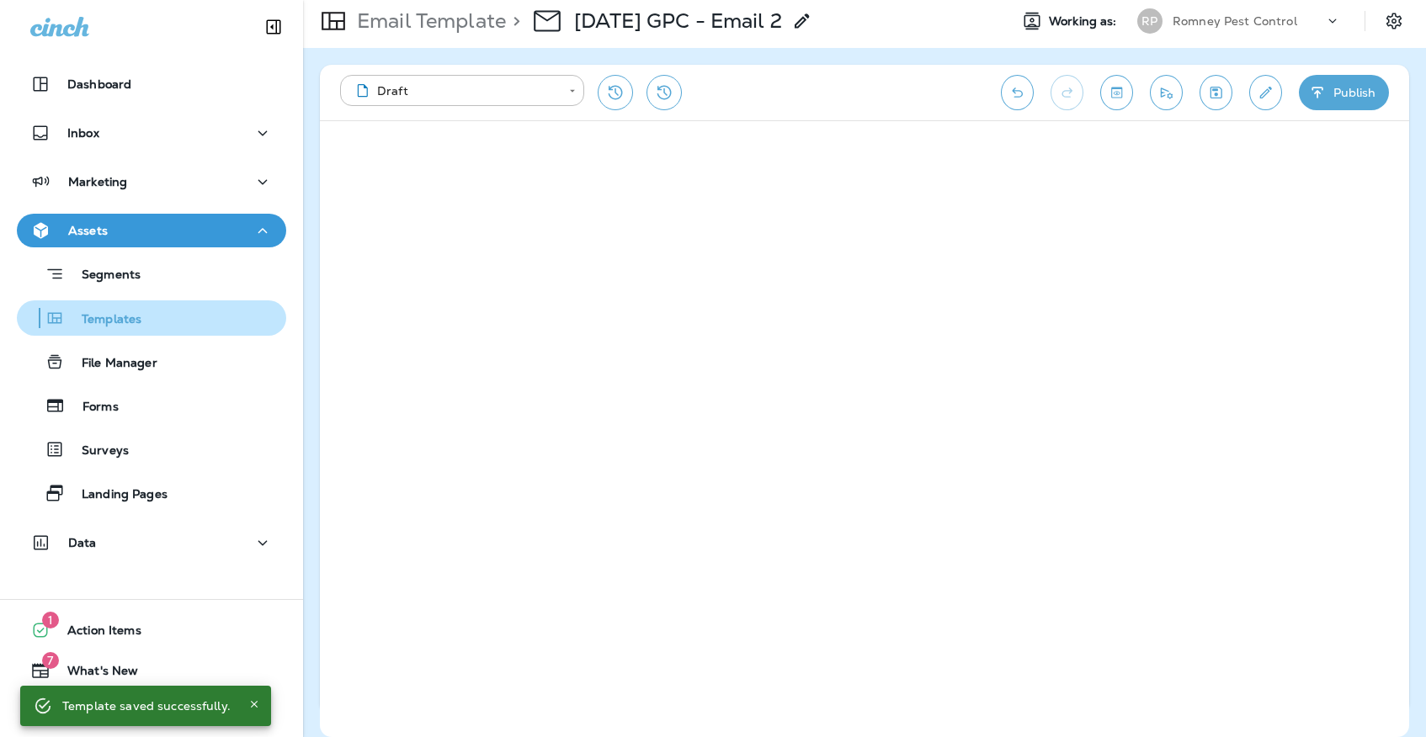
click at [200, 316] on div "Templates" at bounding box center [152, 317] width 256 height 25
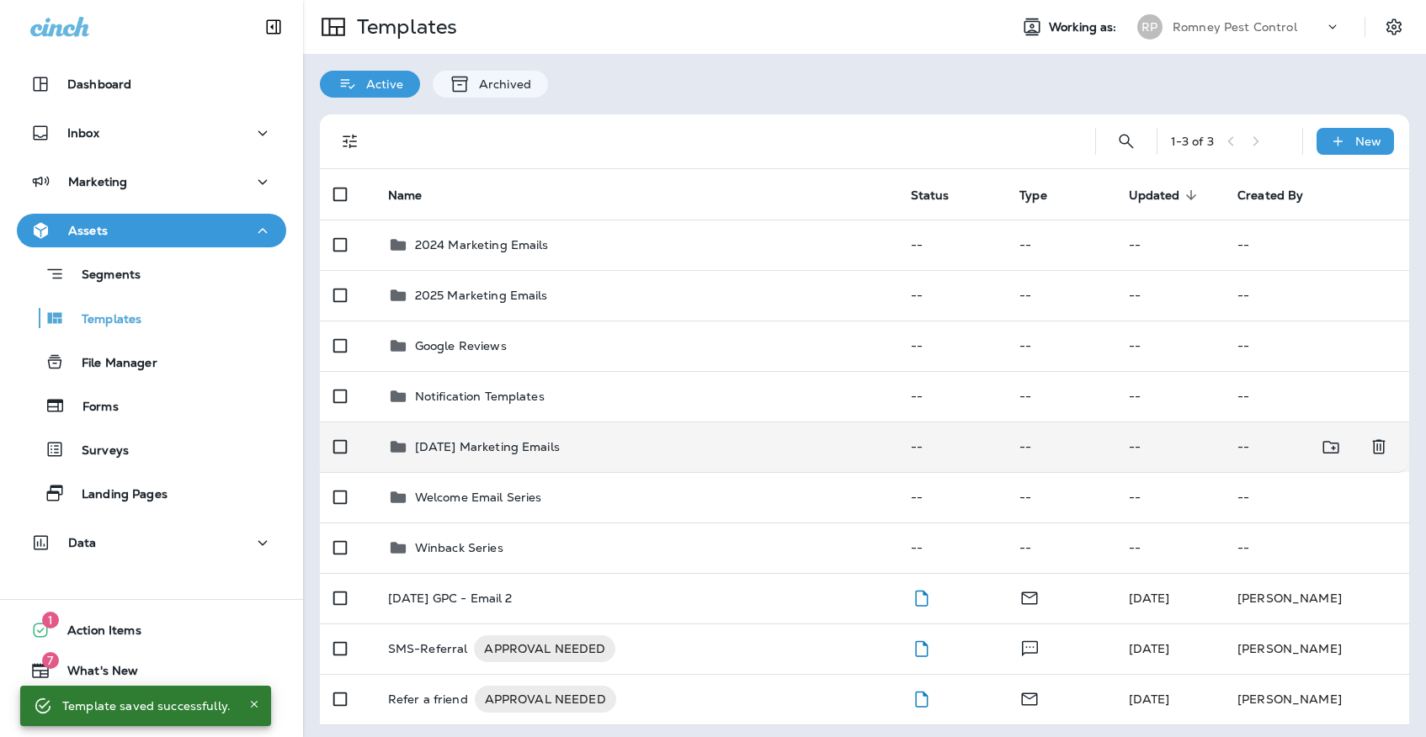
click at [523, 437] on div "[DATE] Marketing Emails" at bounding box center [487, 447] width 145 height 20
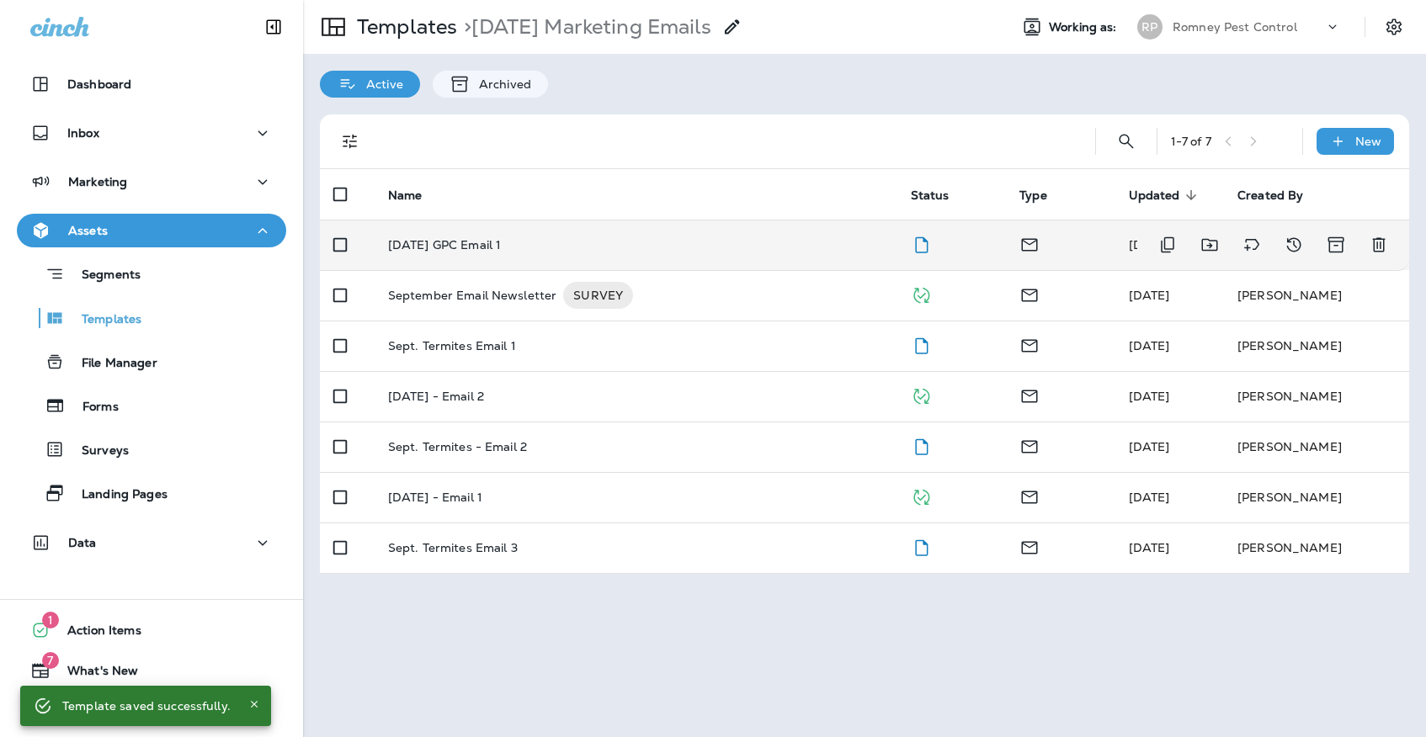
click at [566, 242] on td "[DATE] GPC Email 1" at bounding box center [636, 245] width 523 height 50
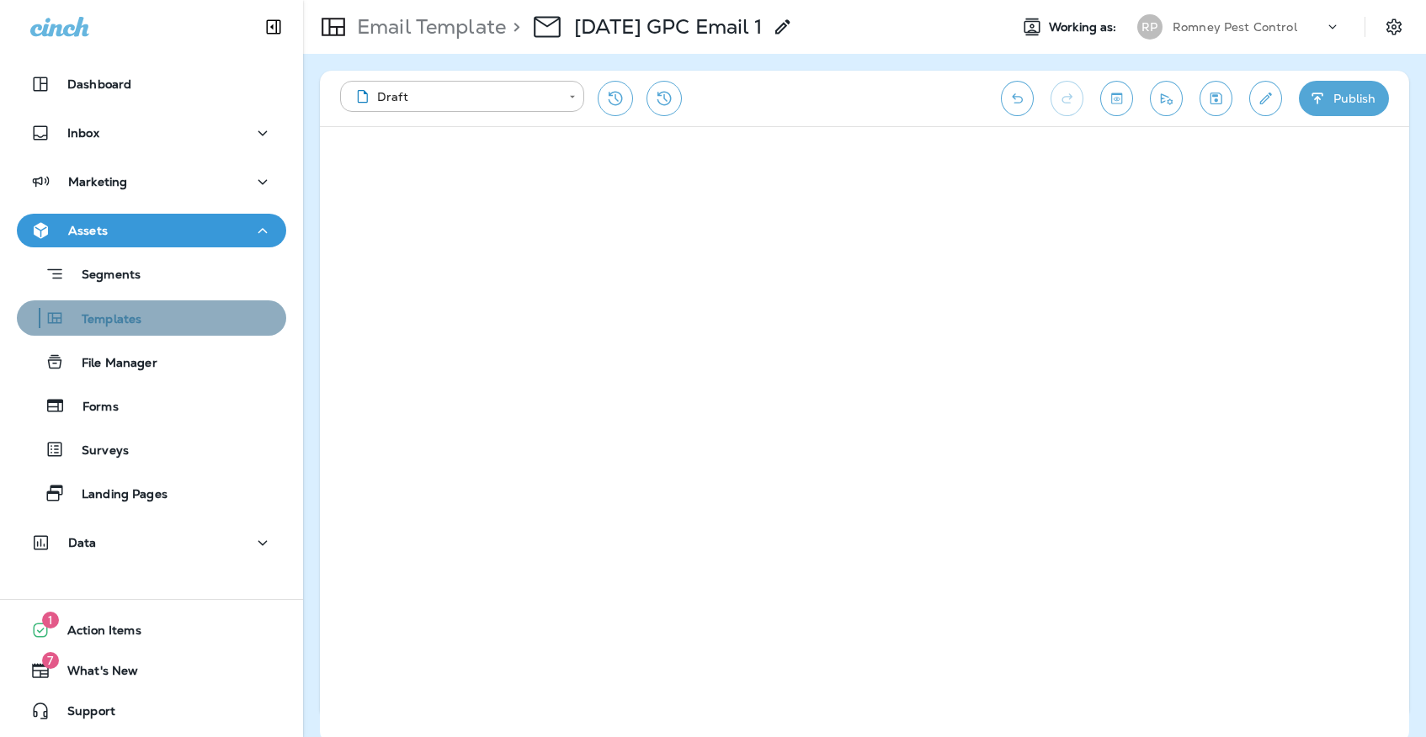
click at [193, 308] on div "Templates" at bounding box center [152, 317] width 256 height 25
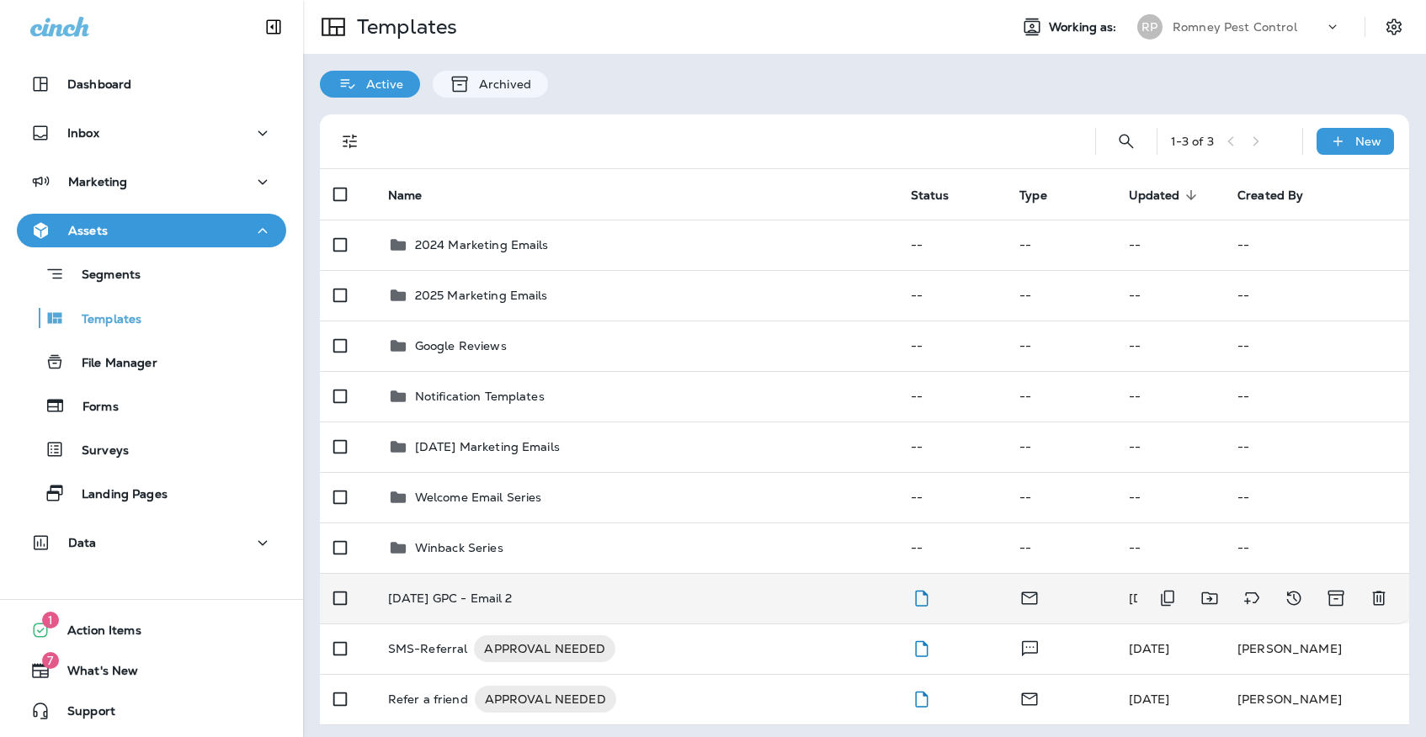
click at [513, 592] on p "[DATE] GPC - Email 2" at bounding box center [450, 598] width 125 height 13
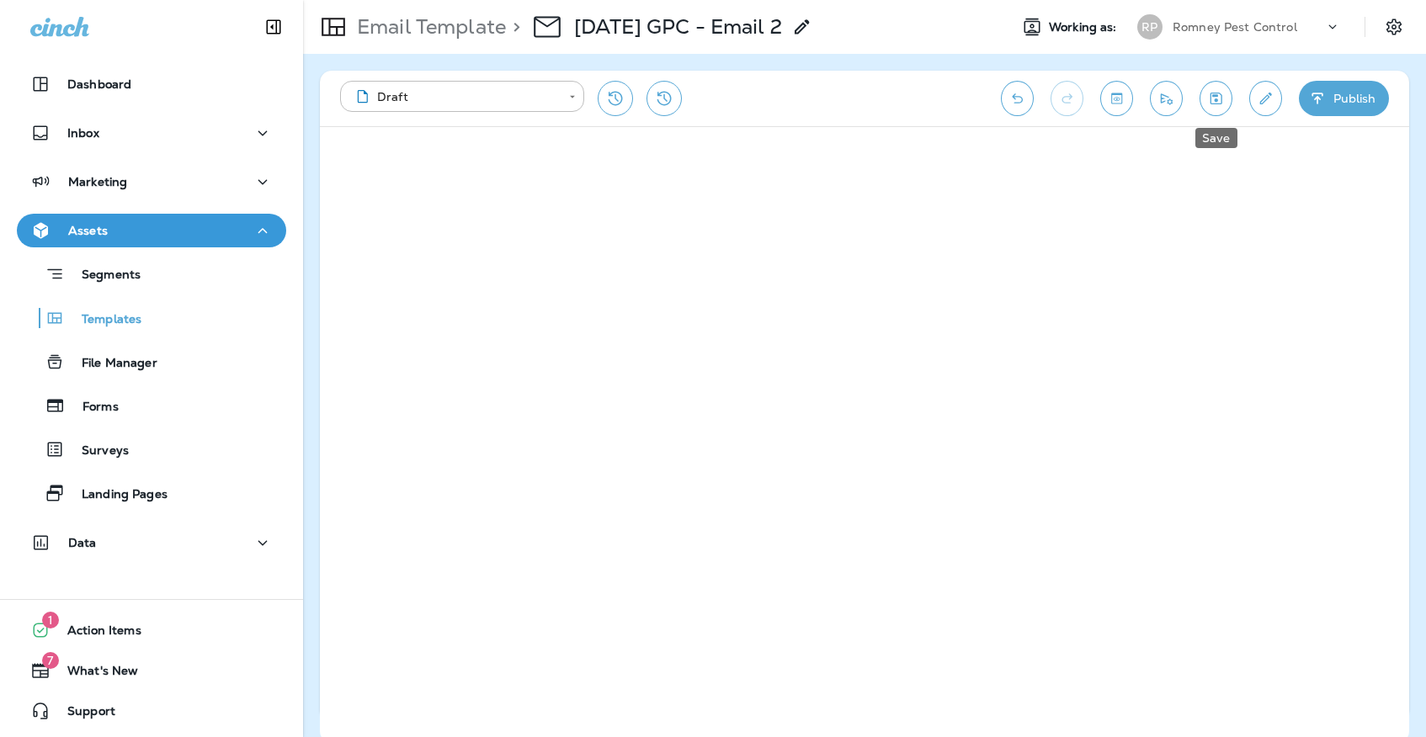
click at [1215, 90] on icon "Save" at bounding box center [1216, 98] width 18 height 17
click at [1212, 94] on icon "Save" at bounding box center [1216, 98] width 18 height 17
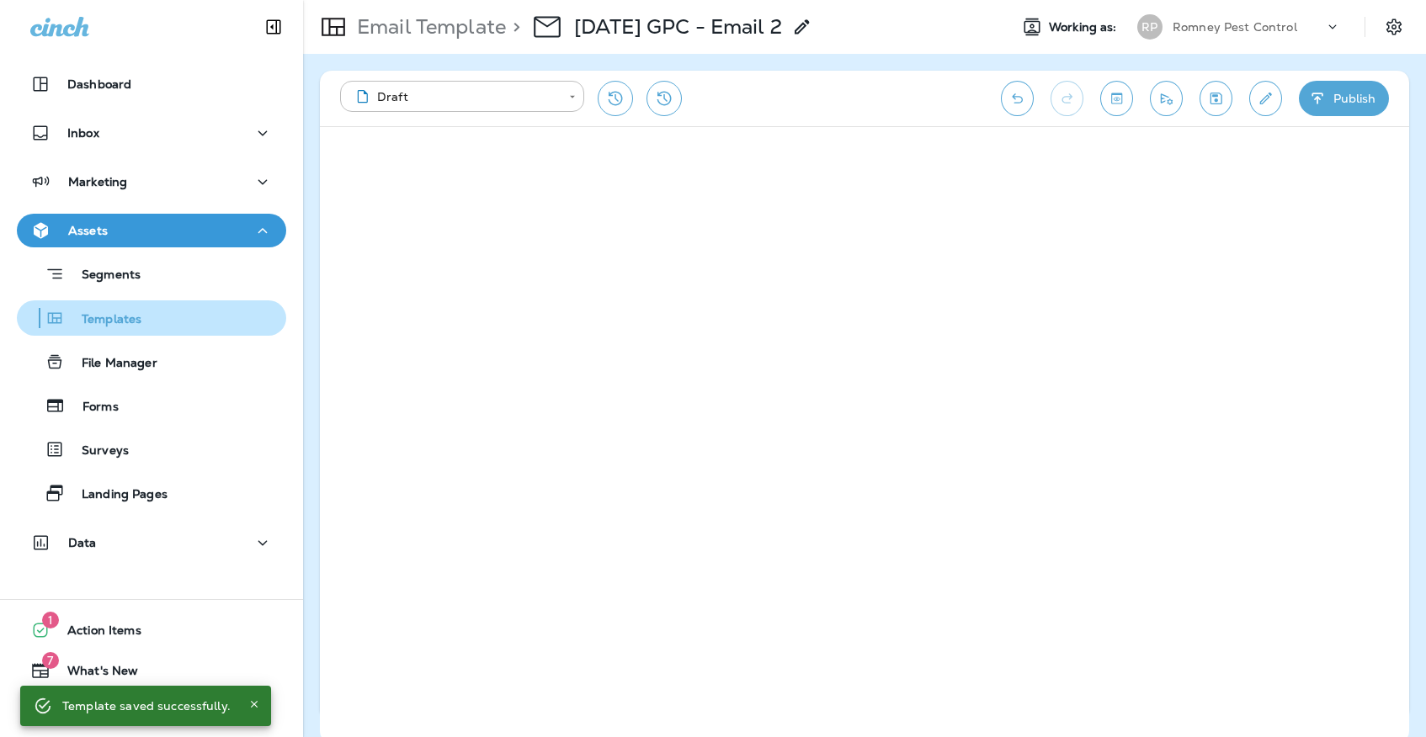
click at [125, 330] on div "Templates" at bounding box center [83, 317] width 118 height 25
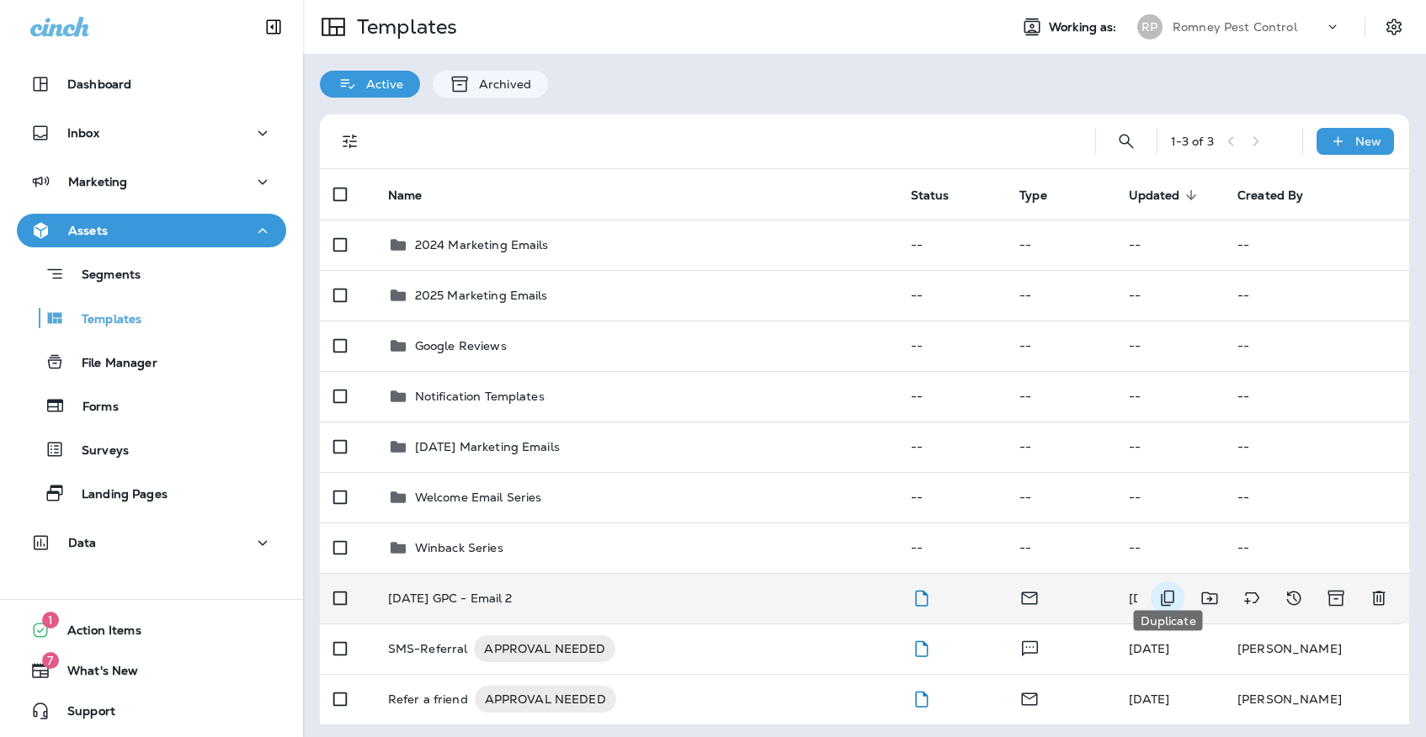
click at [1169, 588] on icon "Duplicate" at bounding box center [1167, 598] width 20 height 20
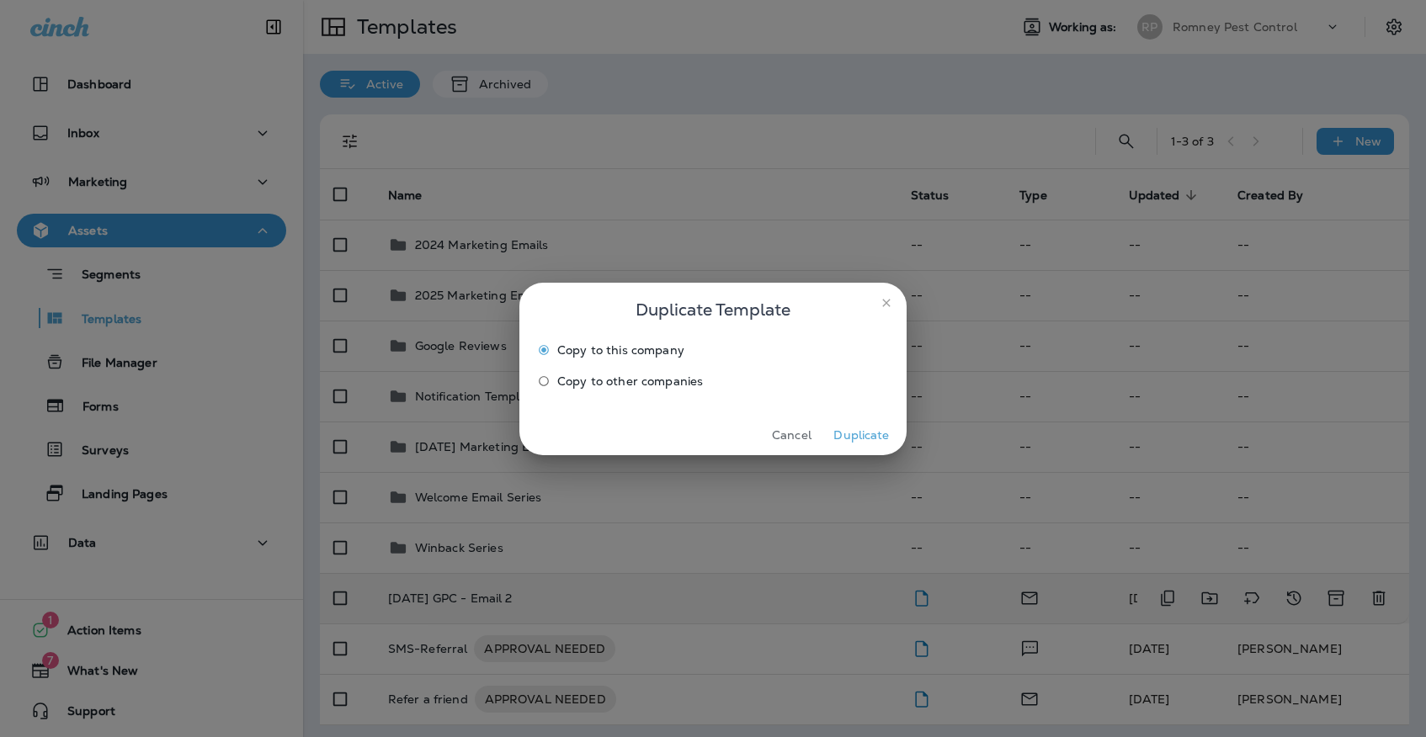
click at [676, 383] on span "Copy to other companies" at bounding box center [630, 381] width 146 height 13
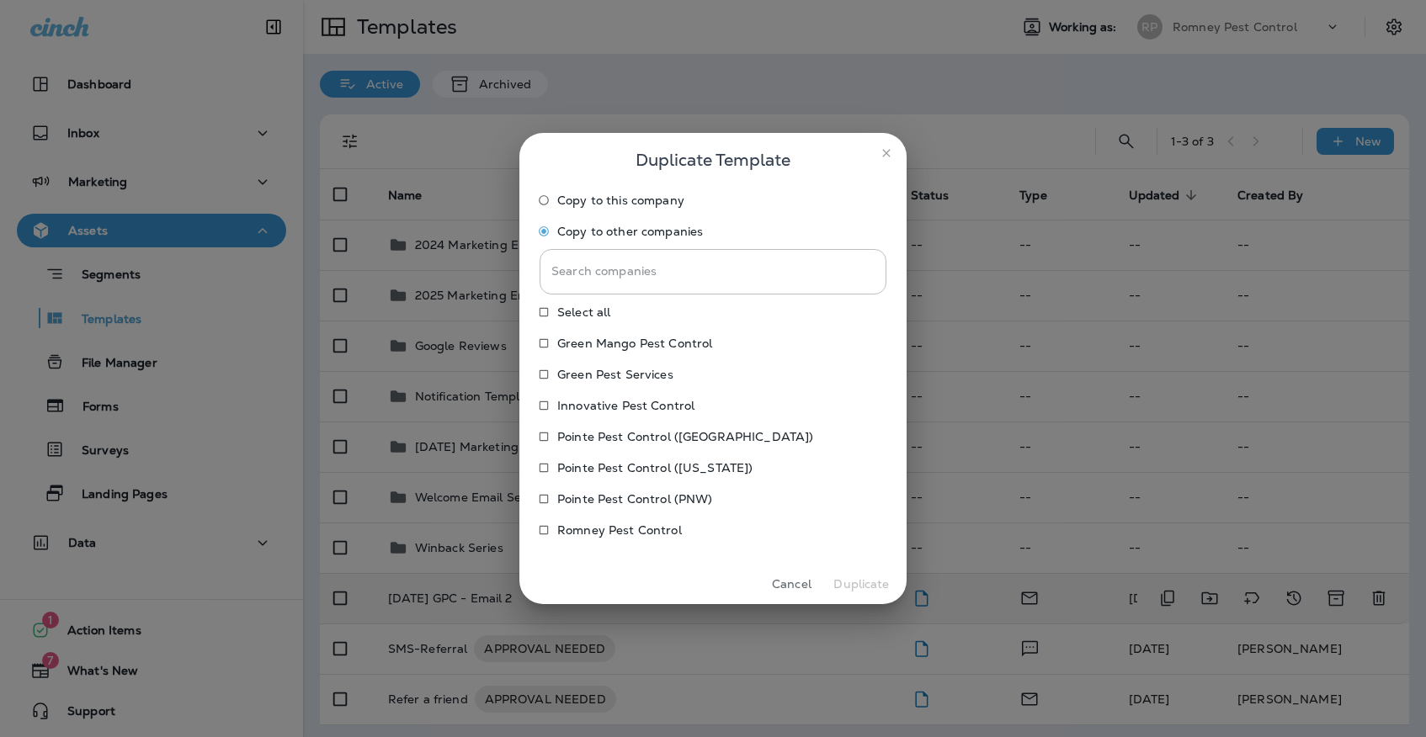
click at [621, 332] on label "Green Mango Pest Control" at bounding box center [701, 343] width 343 height 27
click at [617, 378] on p "Green Pest Services" at bounding box center [615, 374] width 116 height 13
click at [617, 400] on p "Innovative Pest Control" at bounding box center [625, 405] width 137 height 13
click at [617, 437] on p "Pointe Pest Control ([GEOGRAPHIC_DATA])" at bounding box center [685, 436] width 256 height 13
click at [617, 459] on label "Pointe Pest Control ([US_STATE])" at bounding box center [701, 467] width 343 height 27
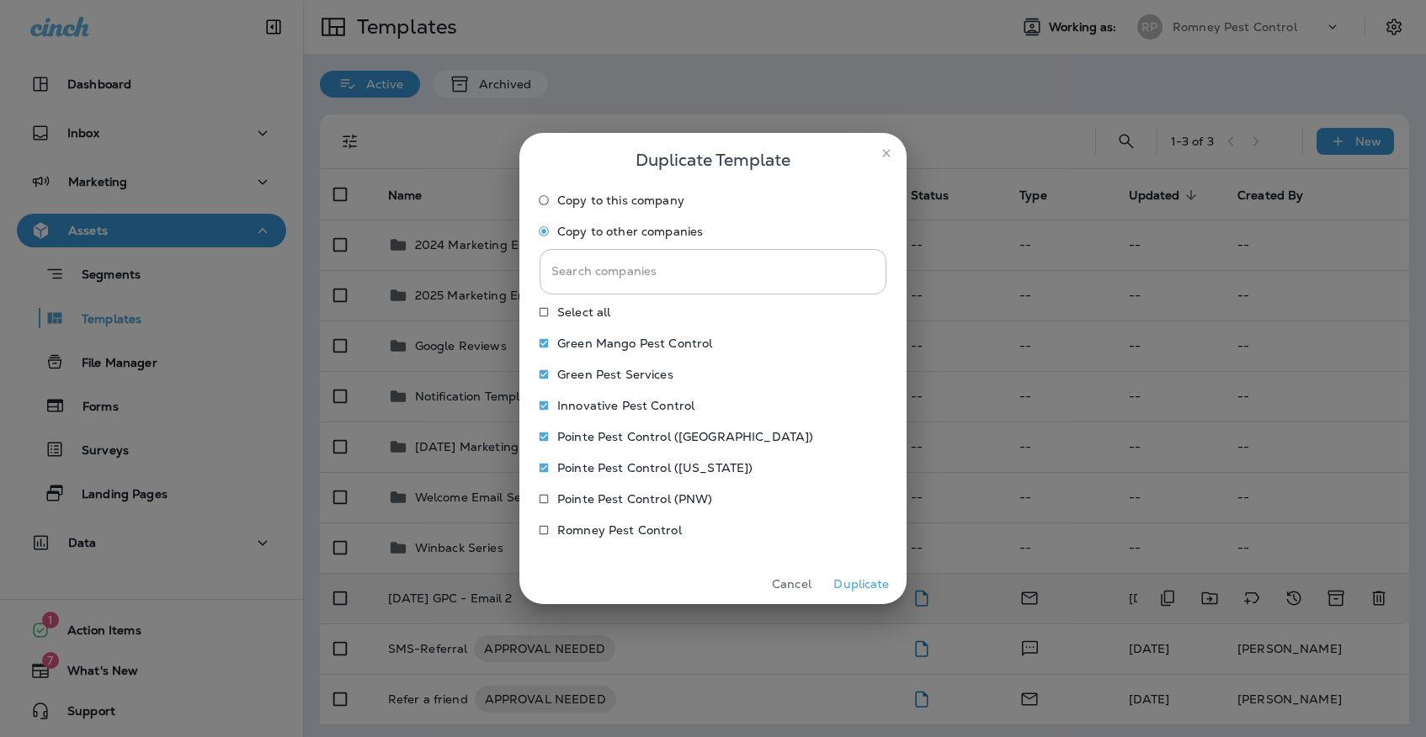
click at [617, 486] on label "Pointe Pest Control (PNW)" at bounding box center [701, 499] width 343 height 27
click at [847, 581] on button "Duplicate" at bounding box center [861, 584] width 63 height 26
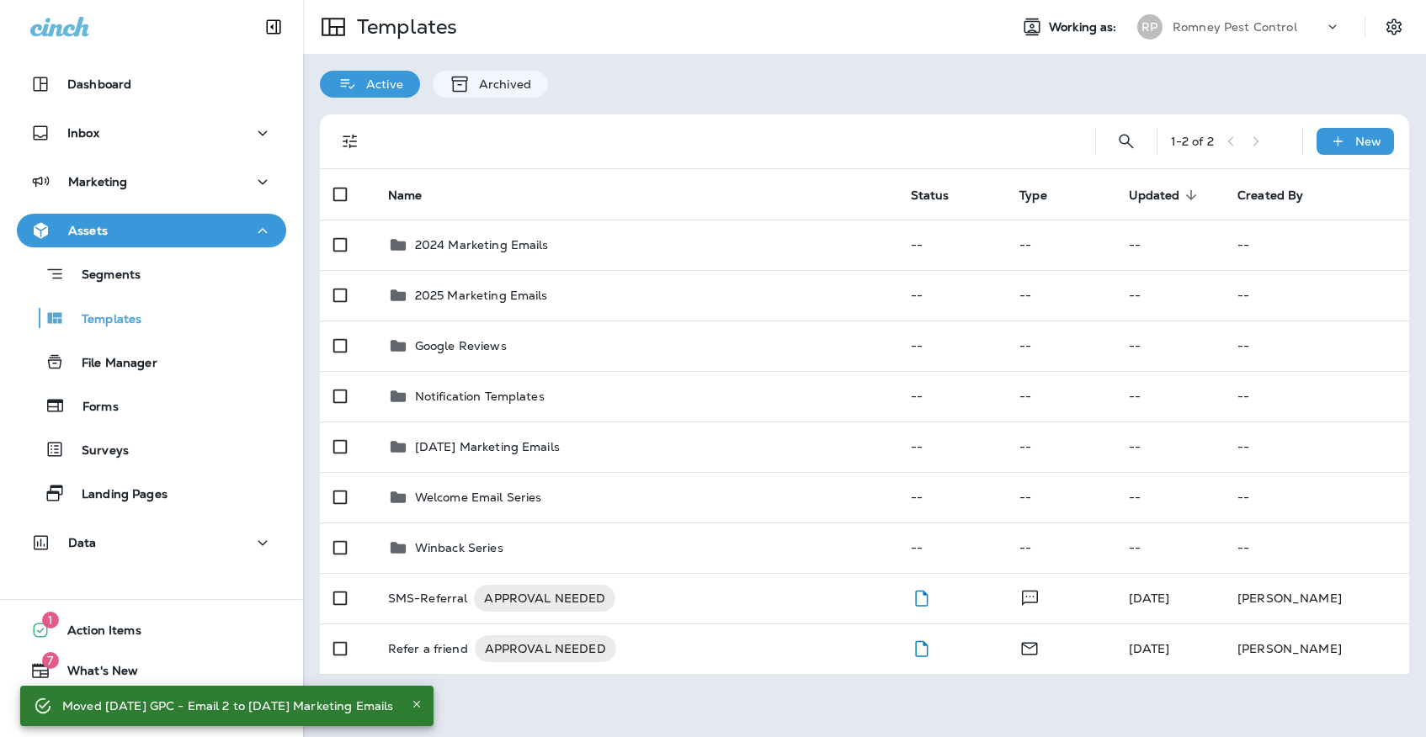
click at [1175, 24] on p "Romney Pest Control" at bounding box center [1234, 26] width 125 height 13
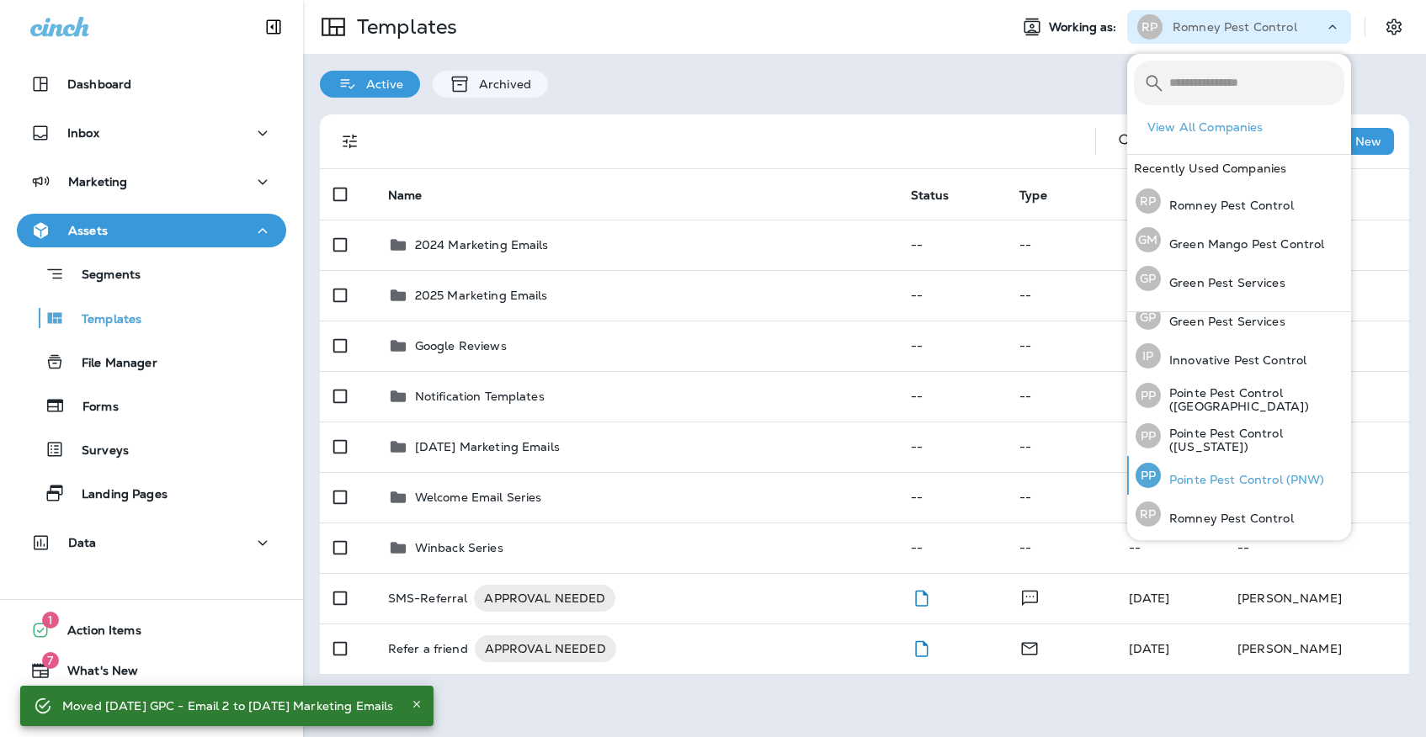
scroll to position [51, 0]
click at [1205, 486] on p "Pointe Pest Control (PNW)" at bounding box center [1243, 481] width 164 height 13
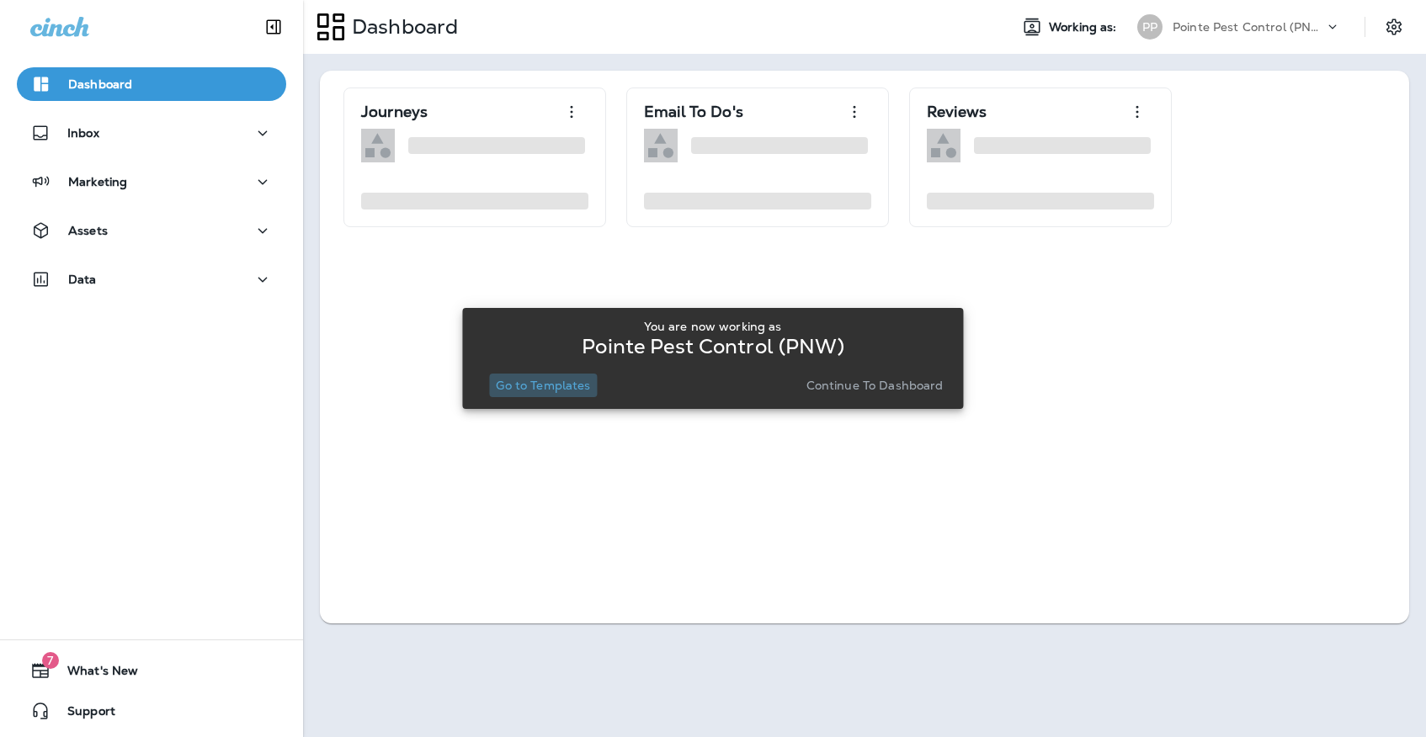
click at [565, 389] on p "Go to Templates" at bounding box center [543, 385] width 94 height 13
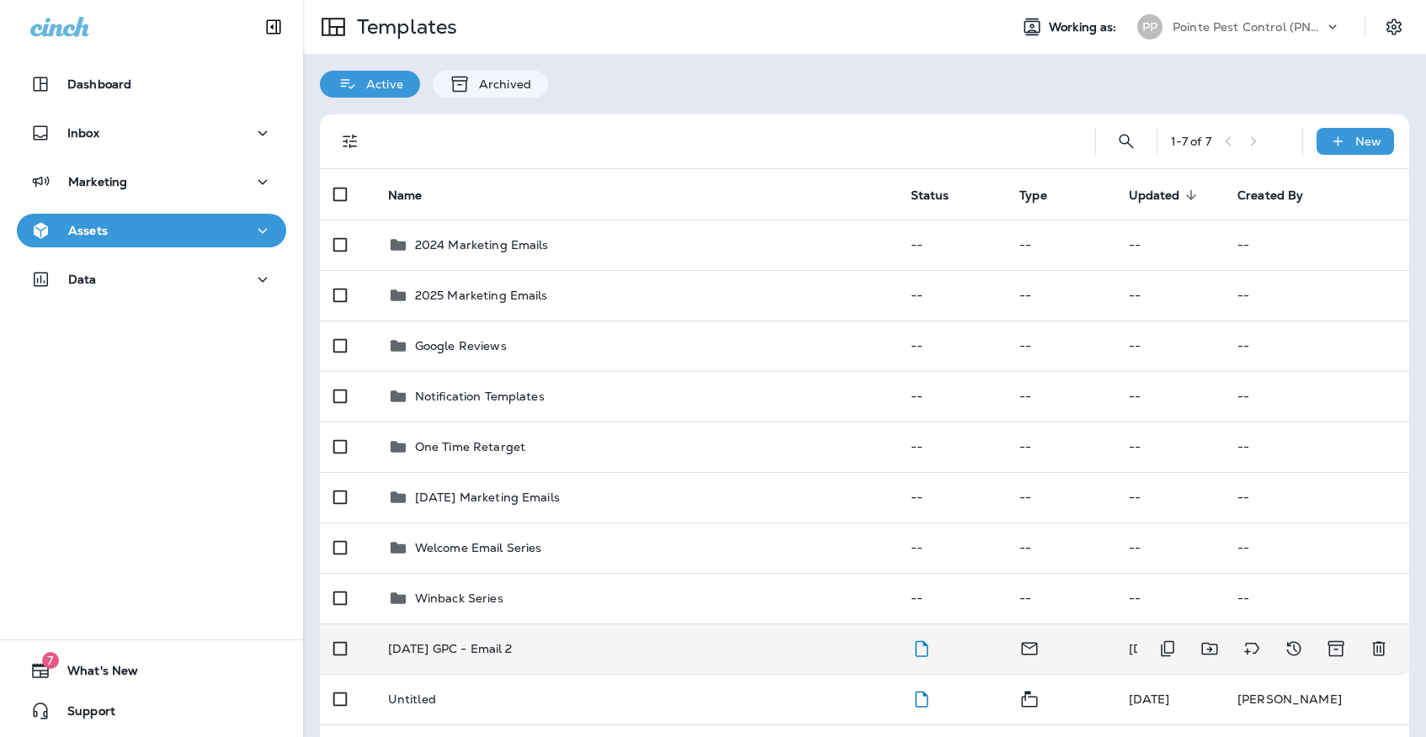
click at [513, 642] on p "[DATE] GPC - Email 2" at bounding box center [450, 648] width 125 height 13
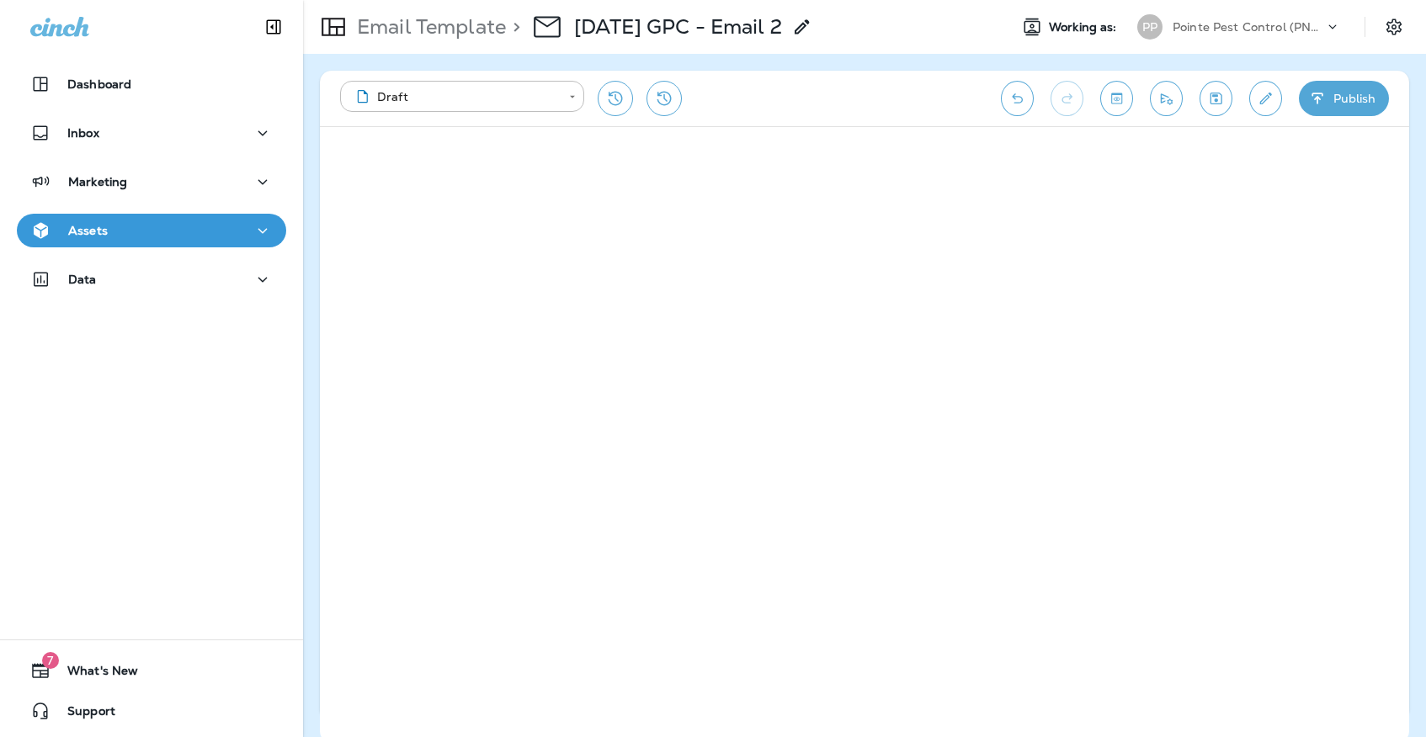
click at [1017, 99] on icon "Undo" at bounding box center [1017, 98] width 18 height 17
click at [1017, 88] on button "Undo" at bounding box center [1017, 98] width 33 height 35
click at [1024, 95] on icon "Undo" at bounding box center [1017, 98] width 18 height 17
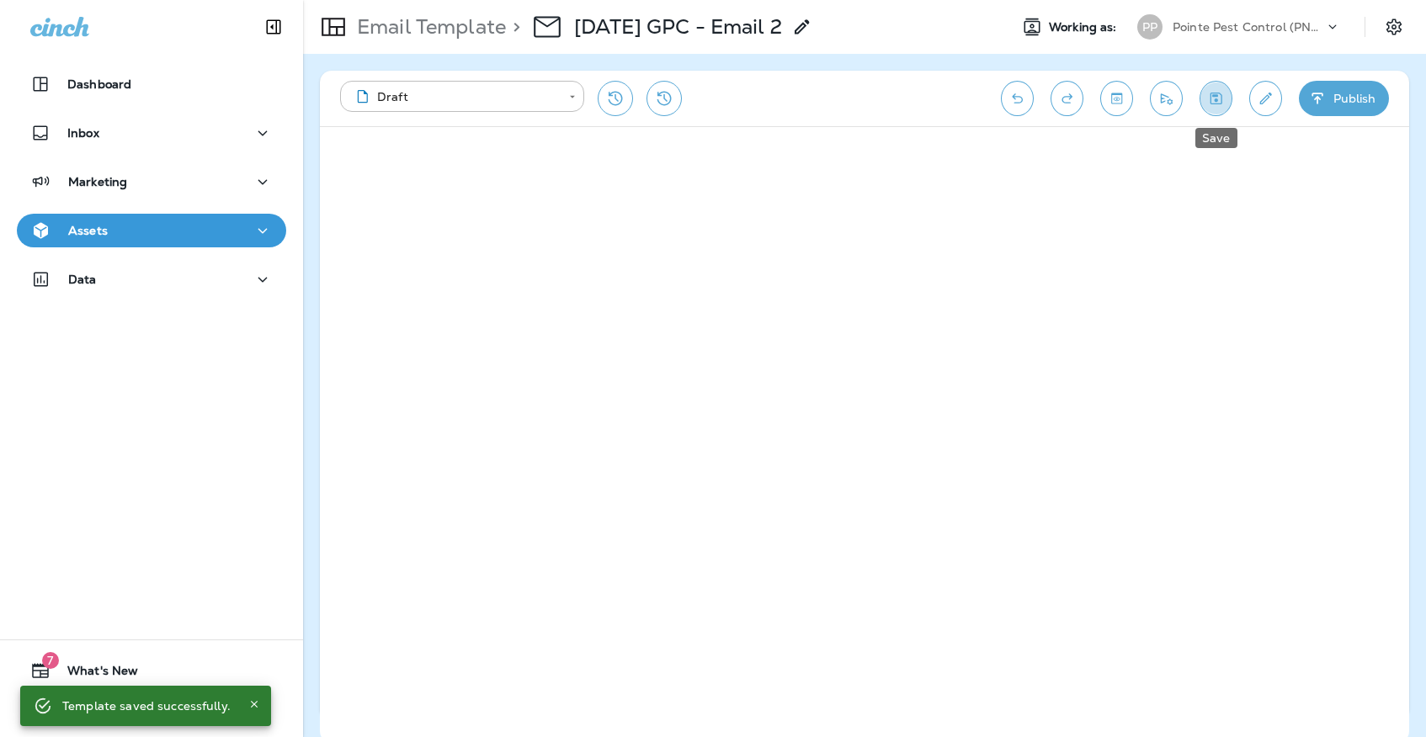
click at [1215, 95] on icon "Save" at bounding box center [1216, 99] width 12 height 12
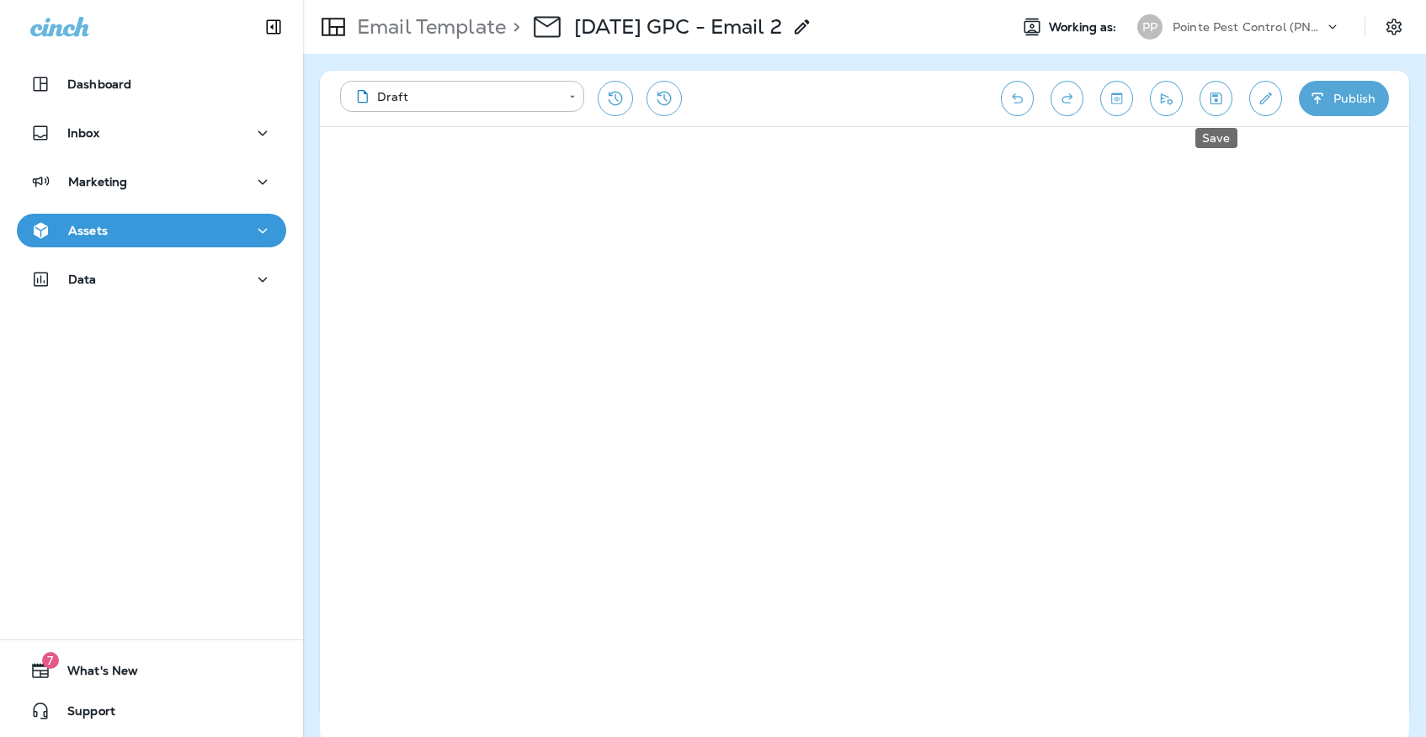
click at [1224, 108] on button "Save" at bounding box center [1215, 98] width 33 height 35
click at [244, 219] on button "Assets" at bounding box center [151, 231] width 269 height 34
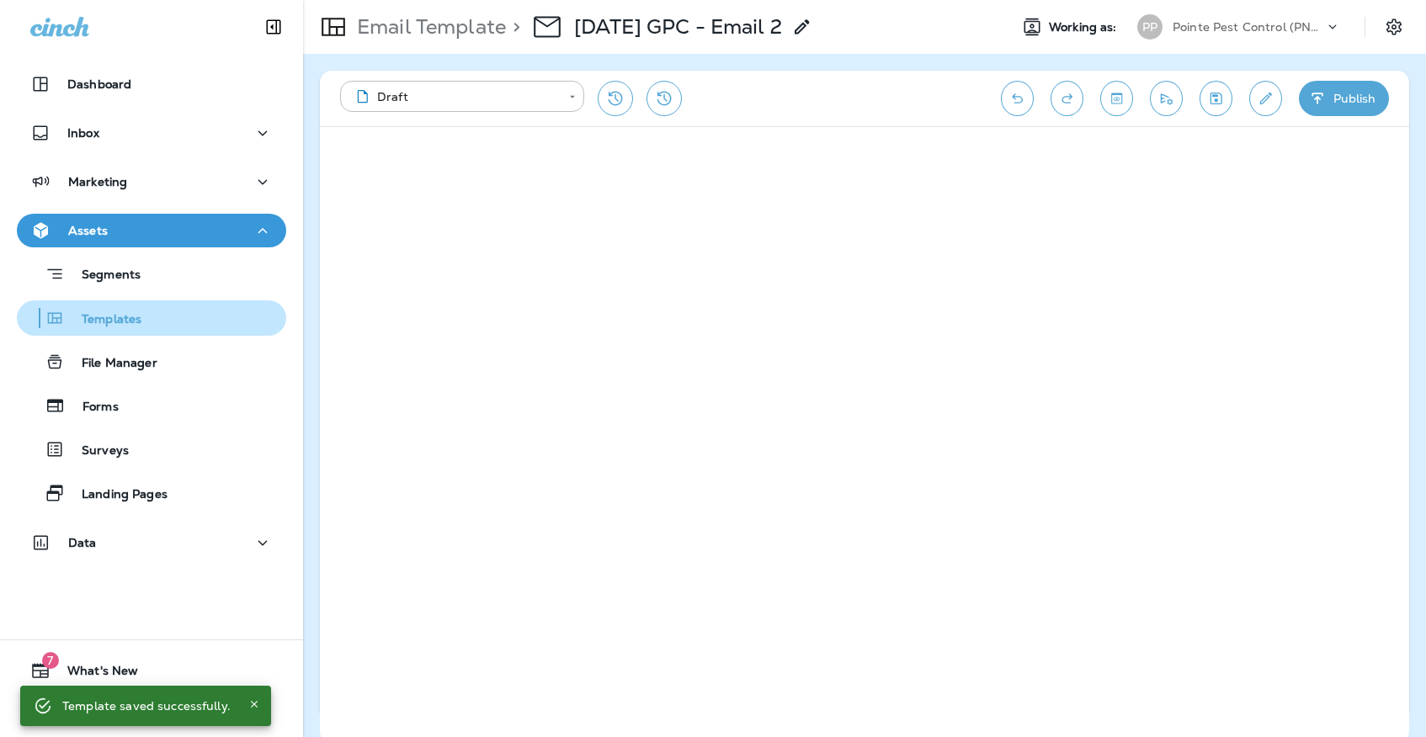
click at [203, 331] on button "Templates" at bounding box center [151, 317] width 269 height 35
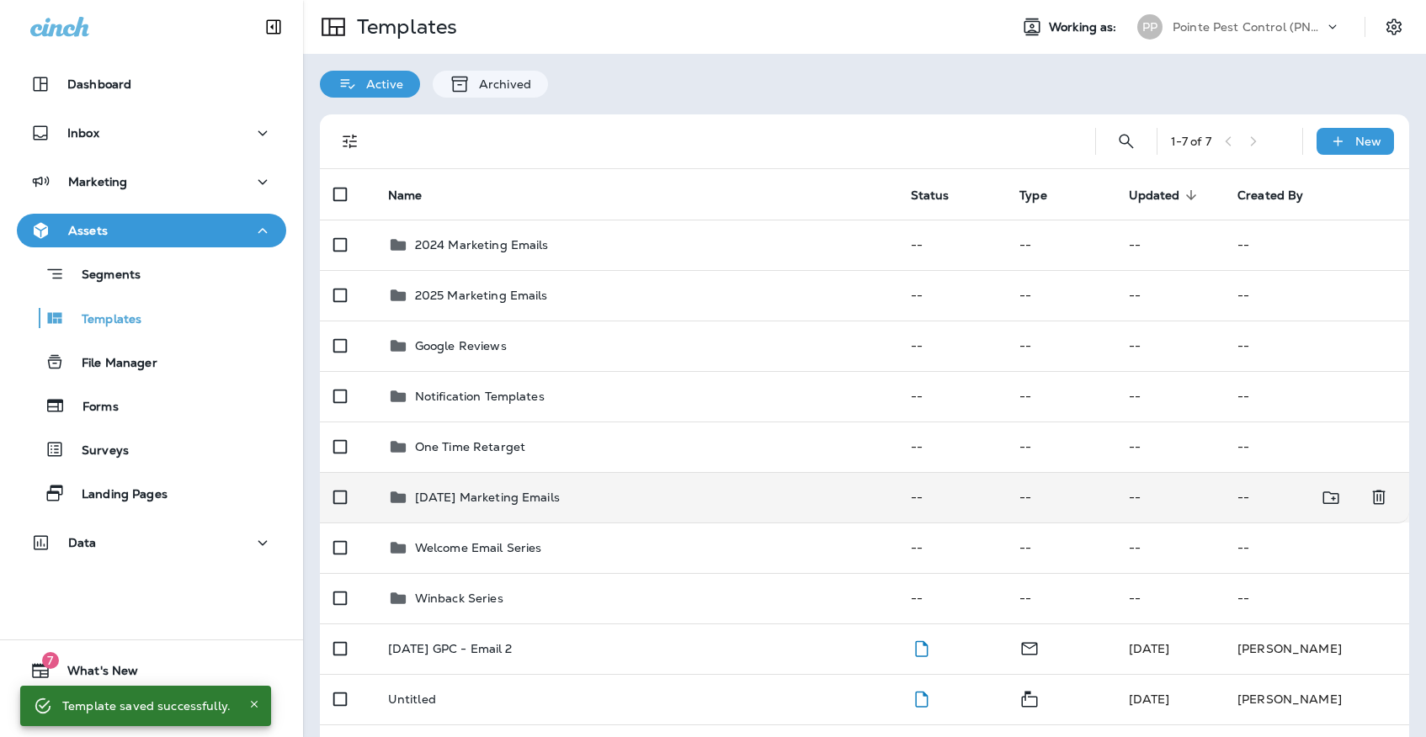
click at [560, 491] on p "[DATE] Marketing Emails" at bounding box center [487, 497] width 145 height 13
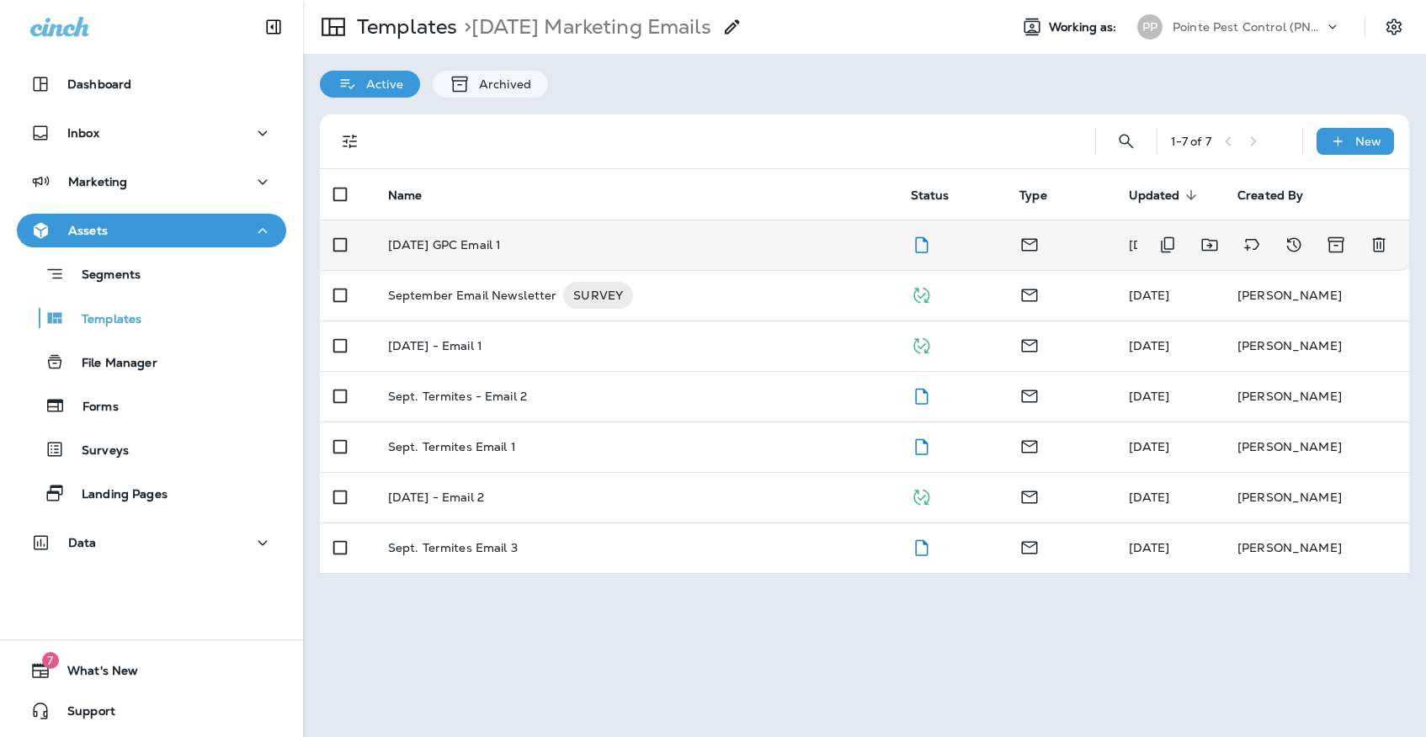
click at [631, 238] on div "[DATE] GPC Email 1" at bounding box center [636, 244] width 496 height 13
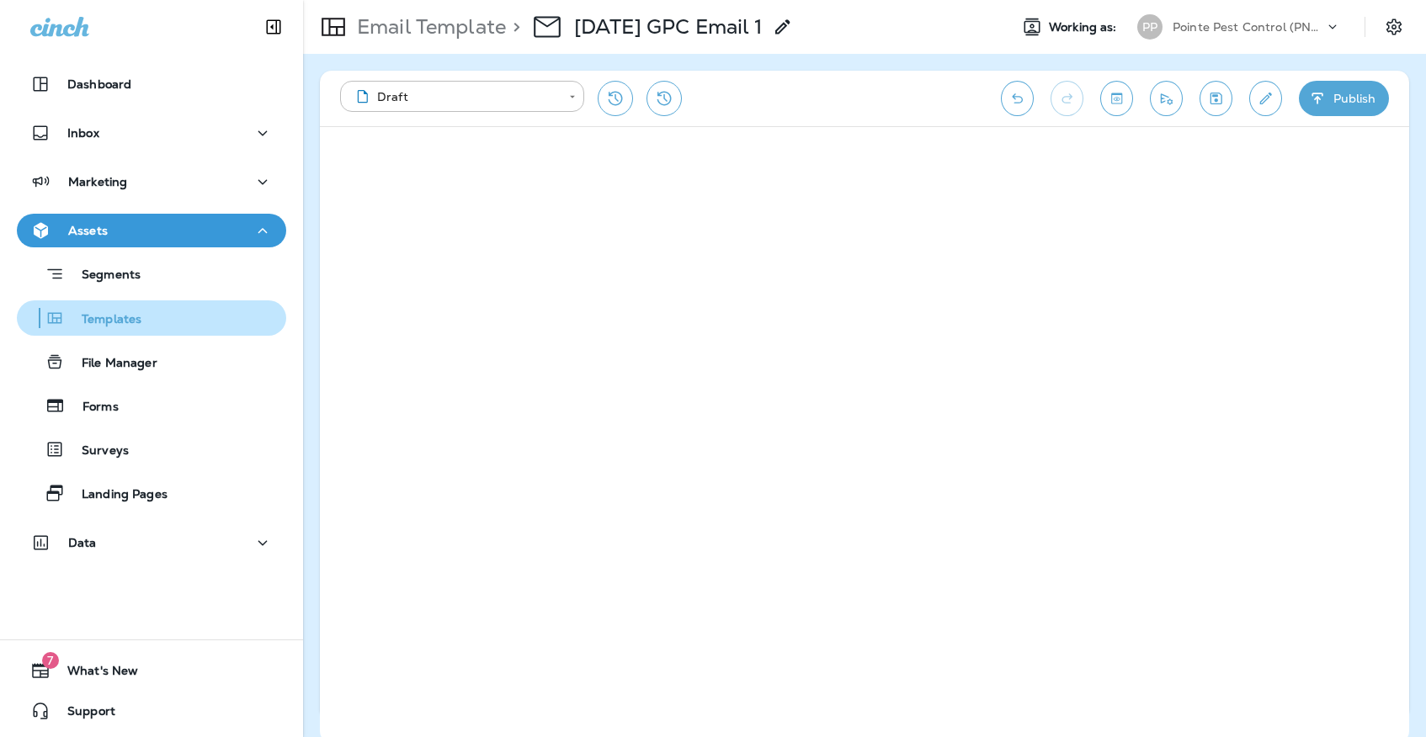
click at [220, 316] on div "Templates" at bounding box center [152, 317] width 256 height 25
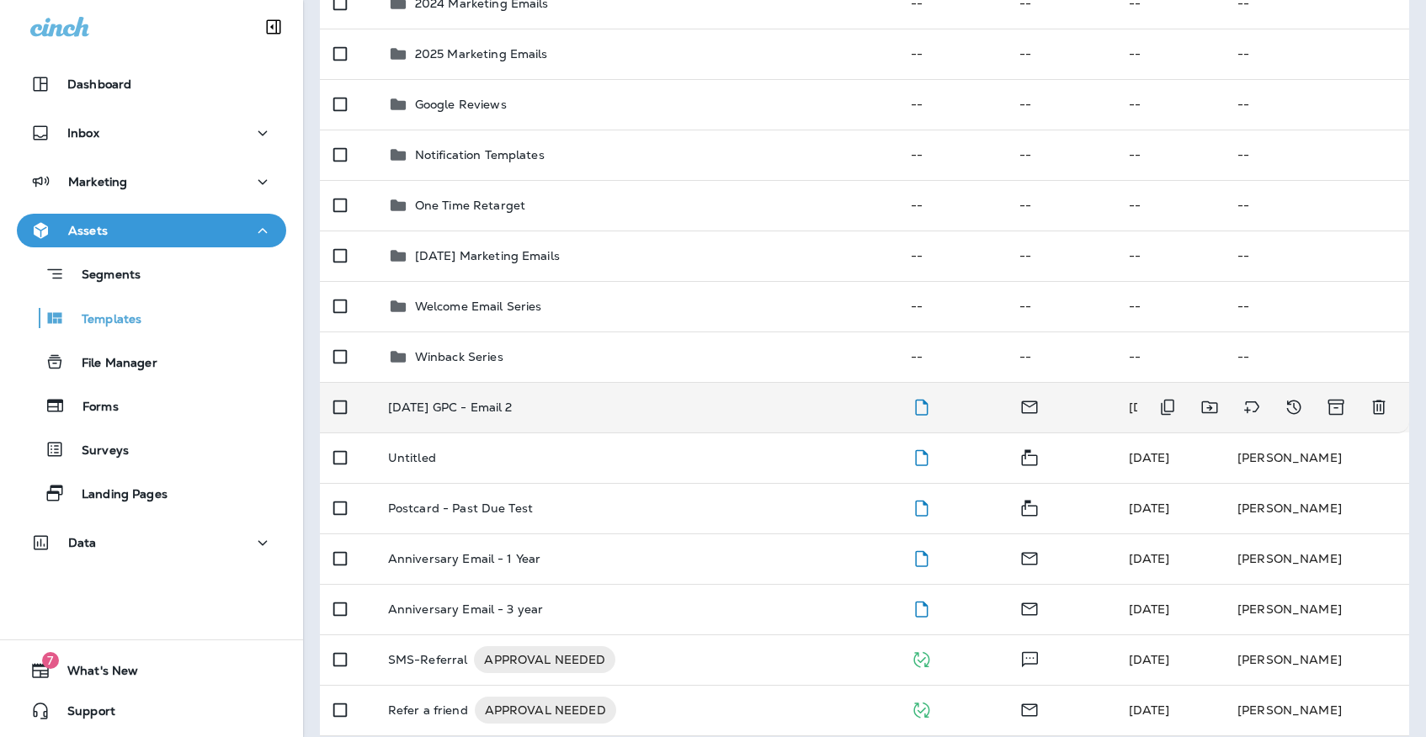
scroll to position [241, 0]
click at [622, 383] on td "[DATE] GPC - Email 2" at bounding box center [636, 408] width 523 height 50
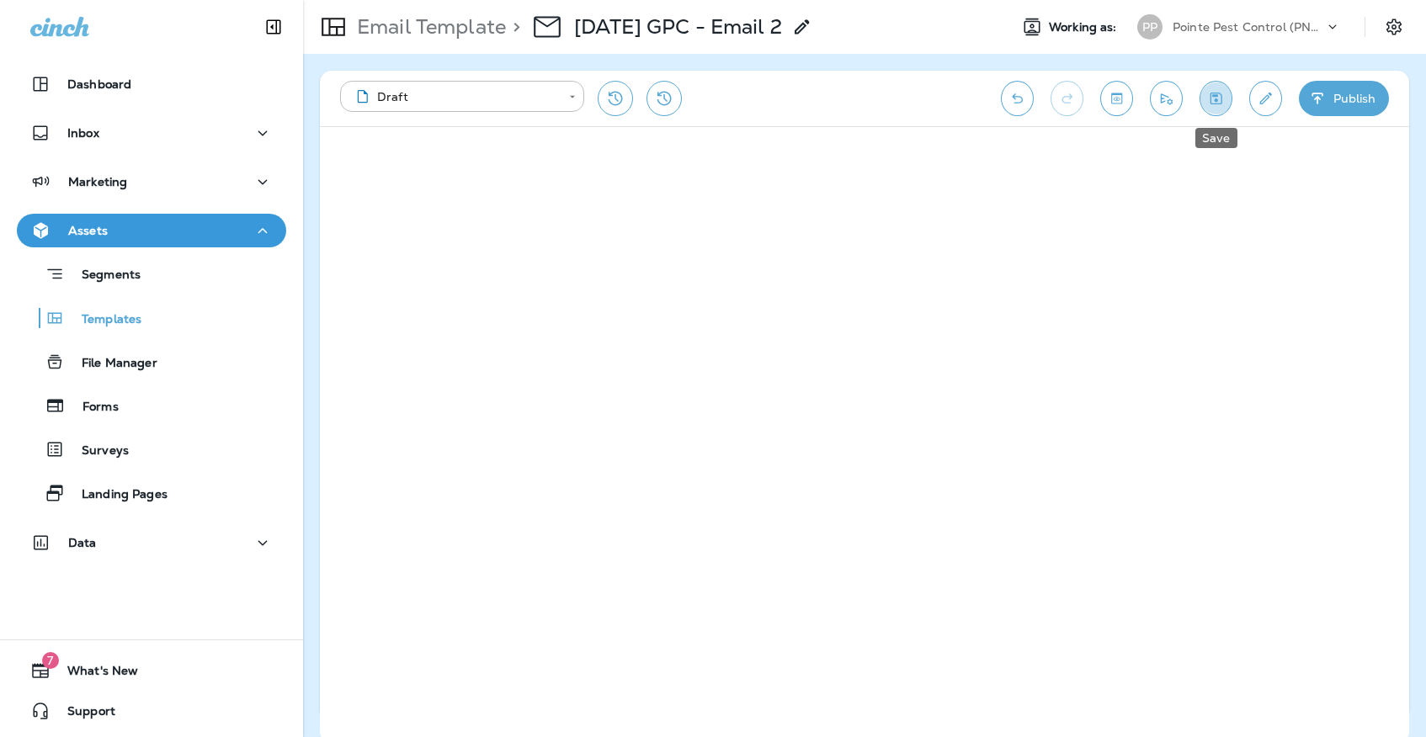
click at [1208, 86] on button "Save" at bounding box center [1215, 98] width 33 height 35
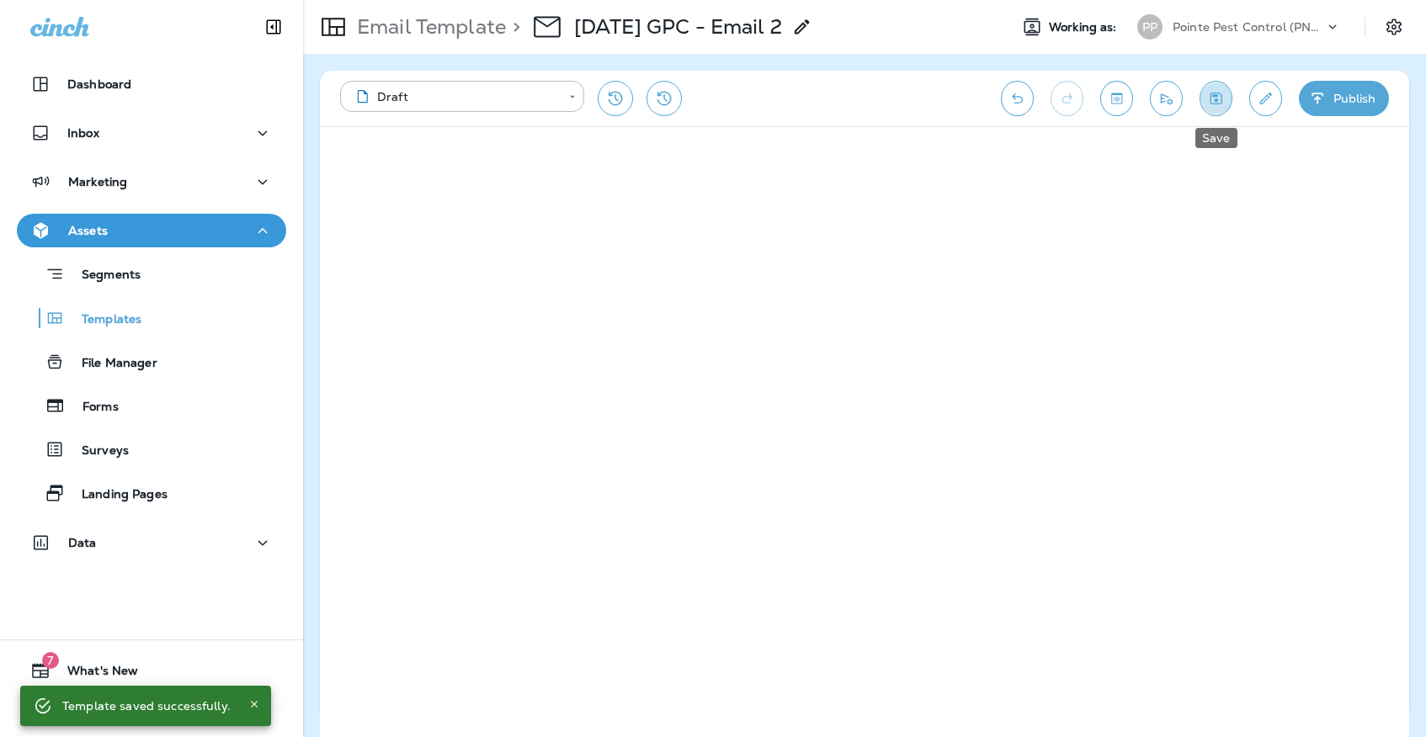
click at [1212, 91] on icon "Save" at bounding box center [1216, 98] width 18 height 17
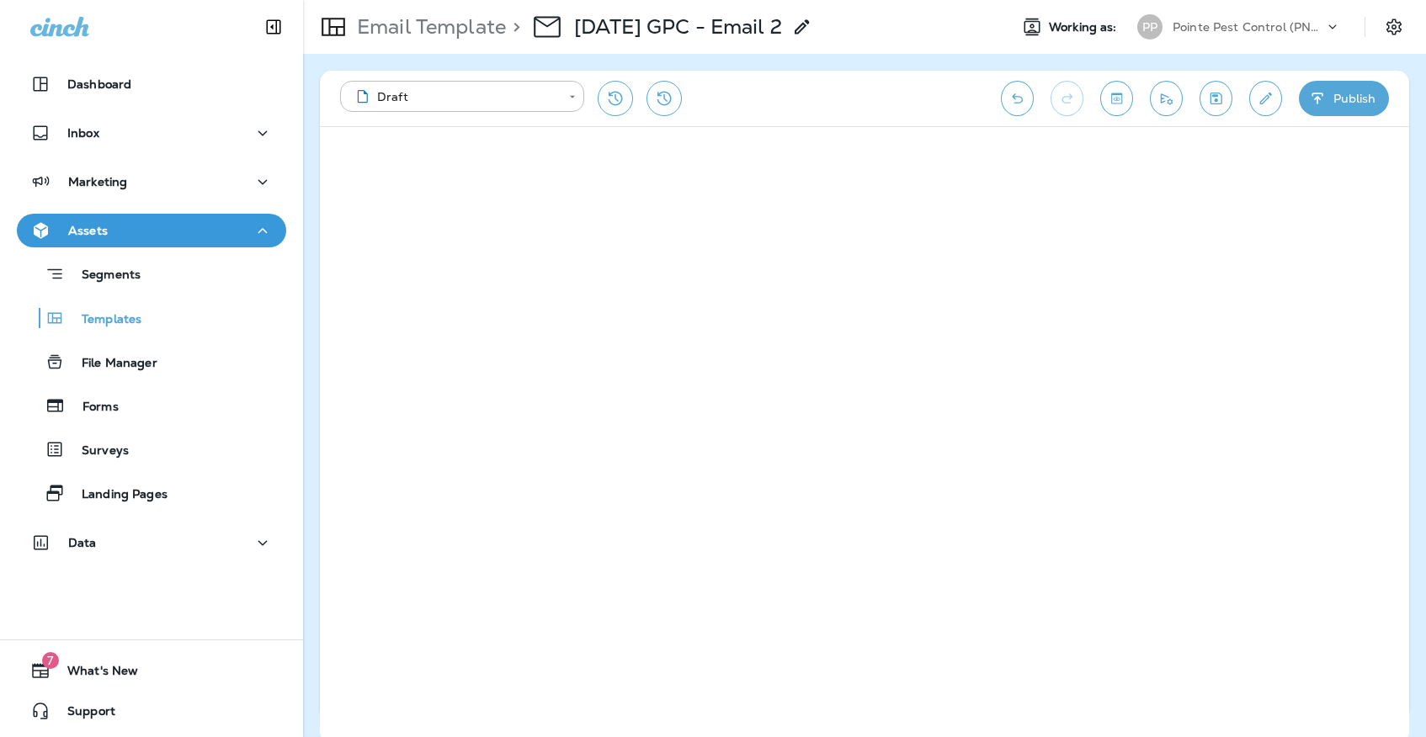
click at [1214, 102] on icon "Save" at bounding box center [1216, 98] width 18 height 17
click at [1213, 98] on icon "Save" at bounding box center [1216, 98] width 18 height 17
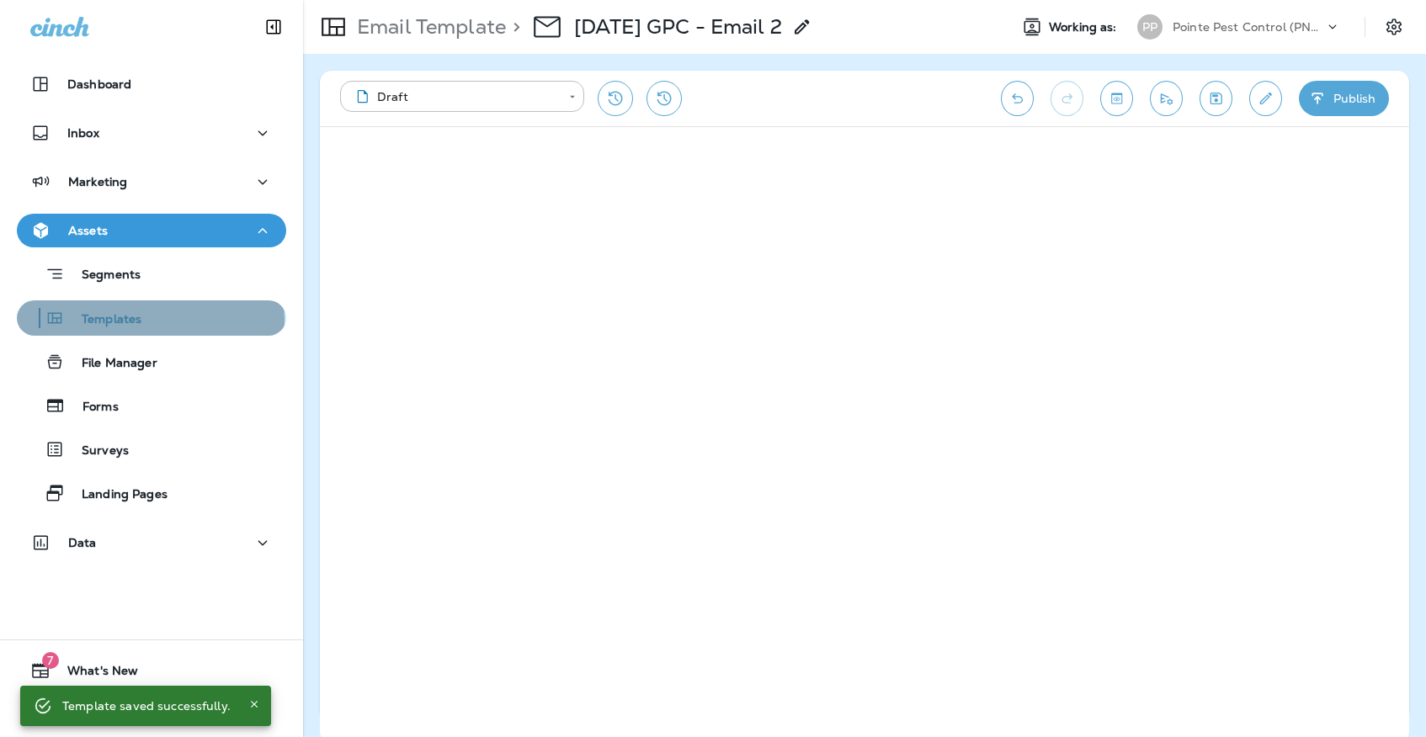
click at [141, 320] on p "Templates" at bounding box center [103, 320] width 77 height 16
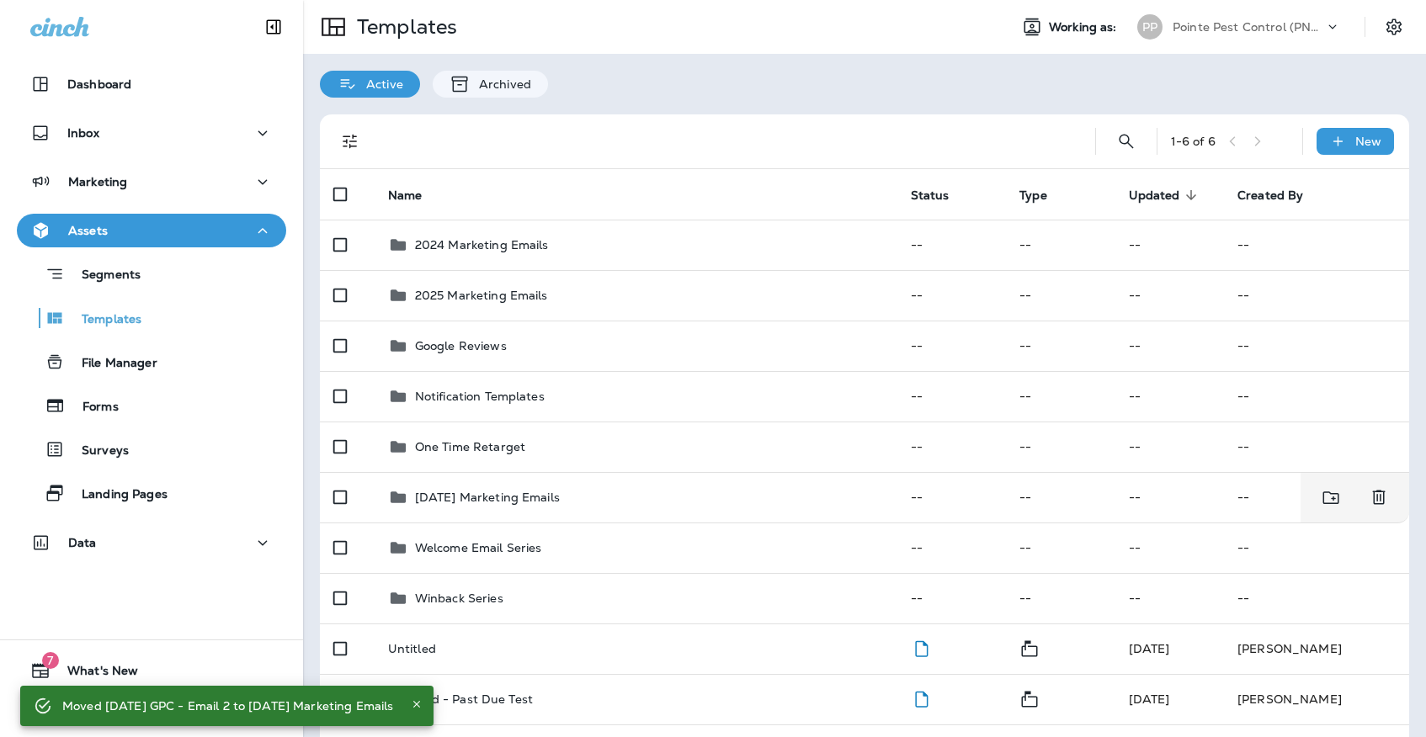
click at [1250, 30] on p "Pointe Pest Control (PNW)" at bounding box center [1247, 26] width 151 height 13
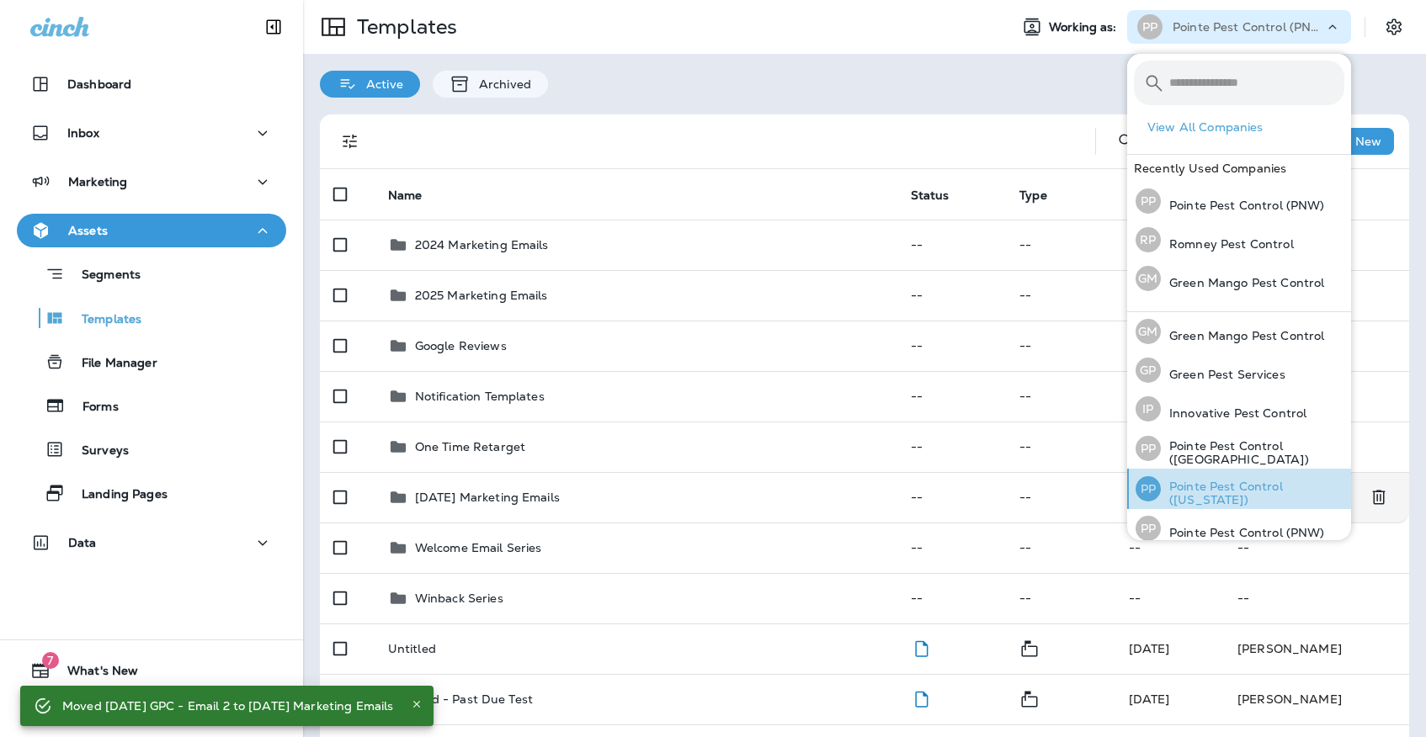
click at [1246, 481] on p "Pointe Pest Control ([US_STATE])" at bounding box center [1252, 493] width 183 height 27
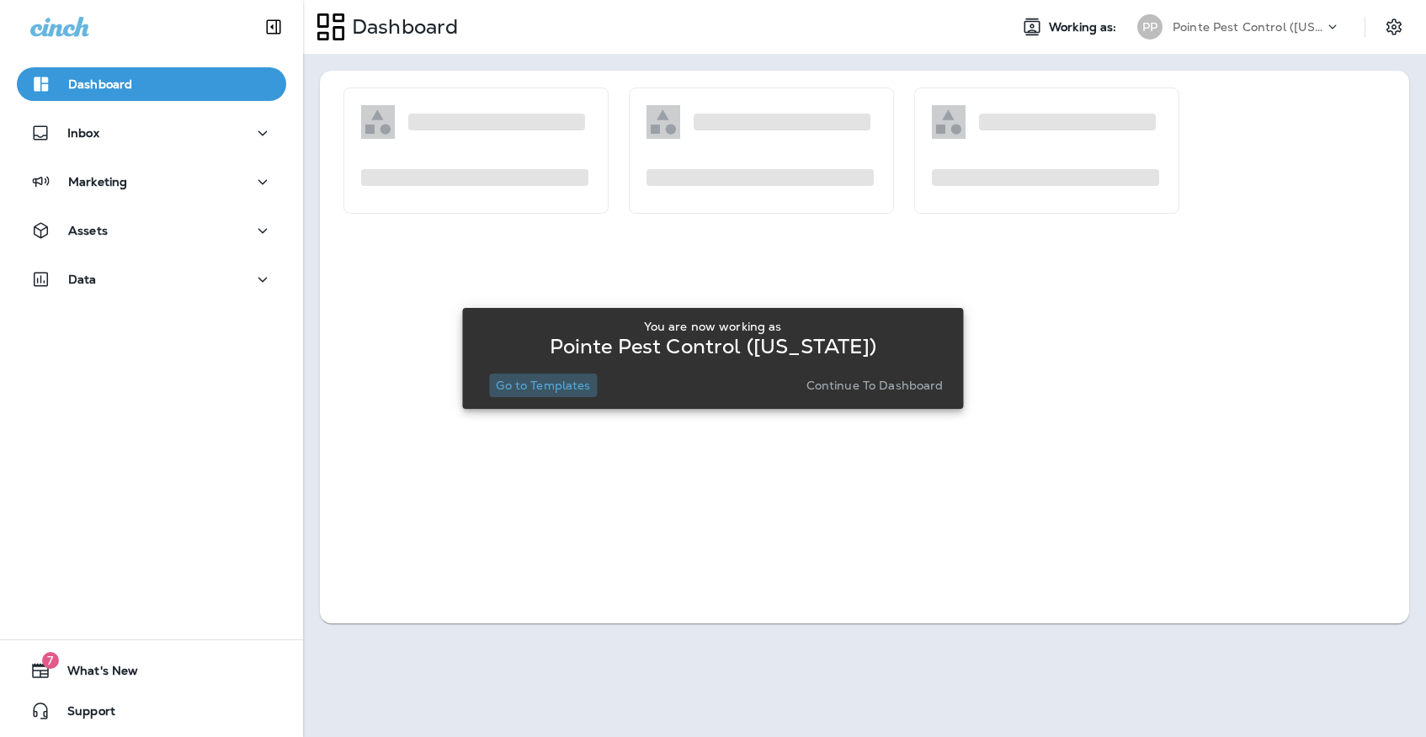
click at [527, 380] on p "Go to Templates" at bounding box center [543, 385] width 94 height 13
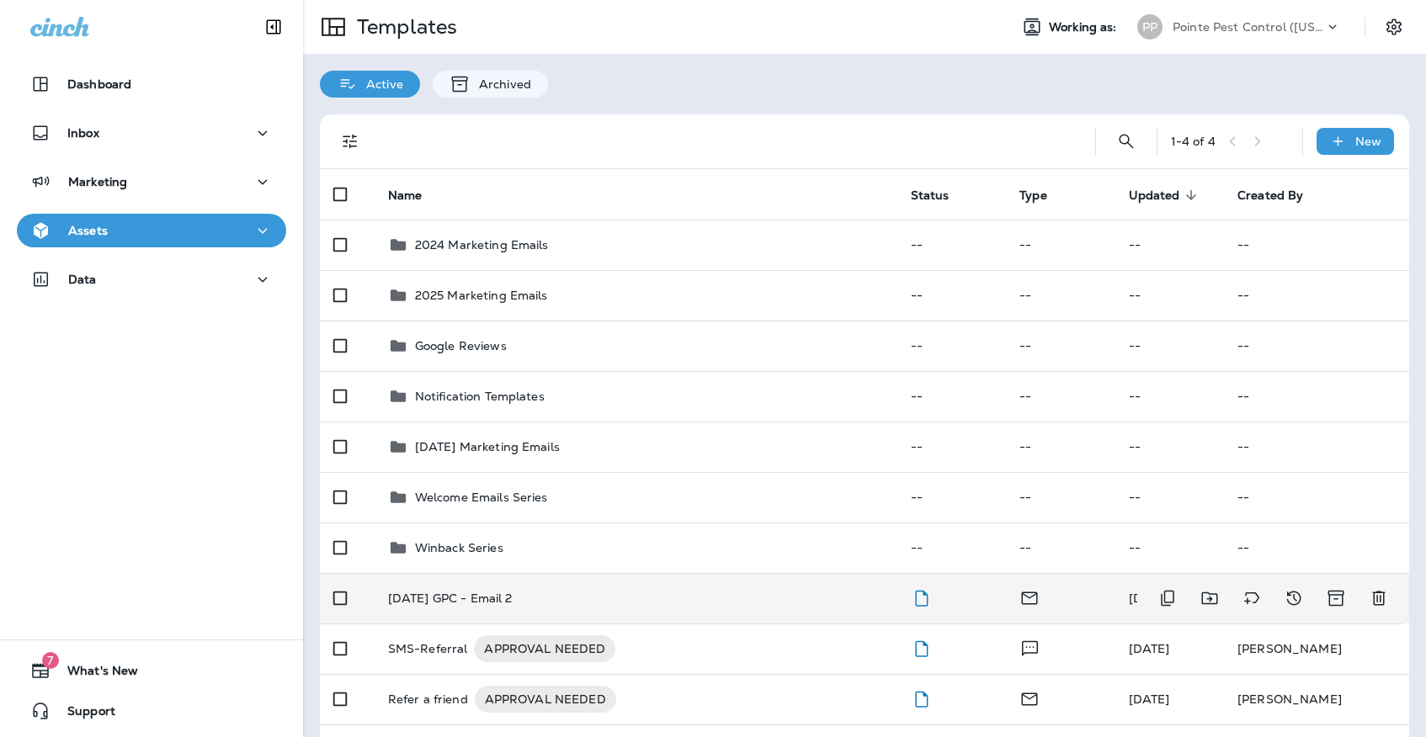
click at [617, 592] on div "[DATE] GPC - Email 2" at bounding box center [636, 598] width 496 height 13
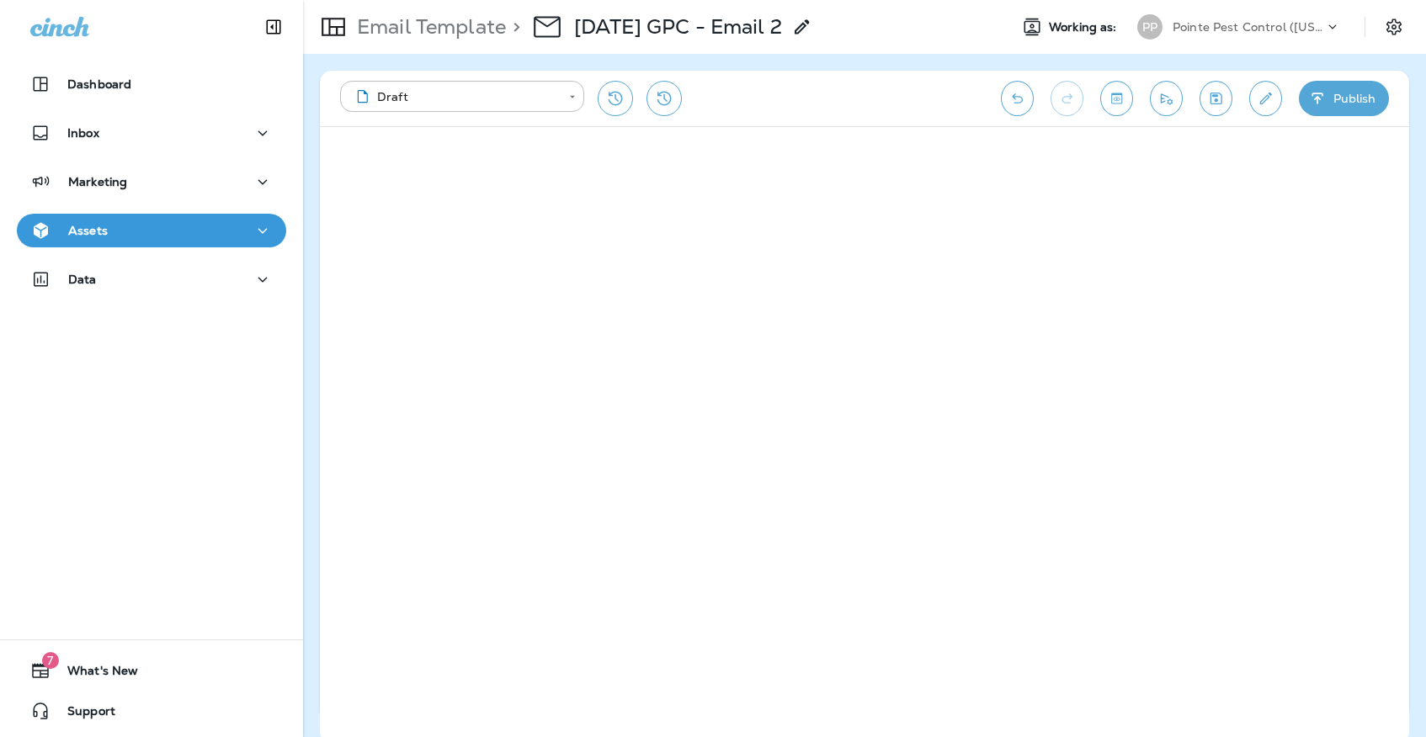
click at [1015, 93] on icon "Undo" at bounding box center [1017, 98] width 18 height 17
click at [1224, 88] on button "Save" at bounding box center [1215, 98] width 33 height 35
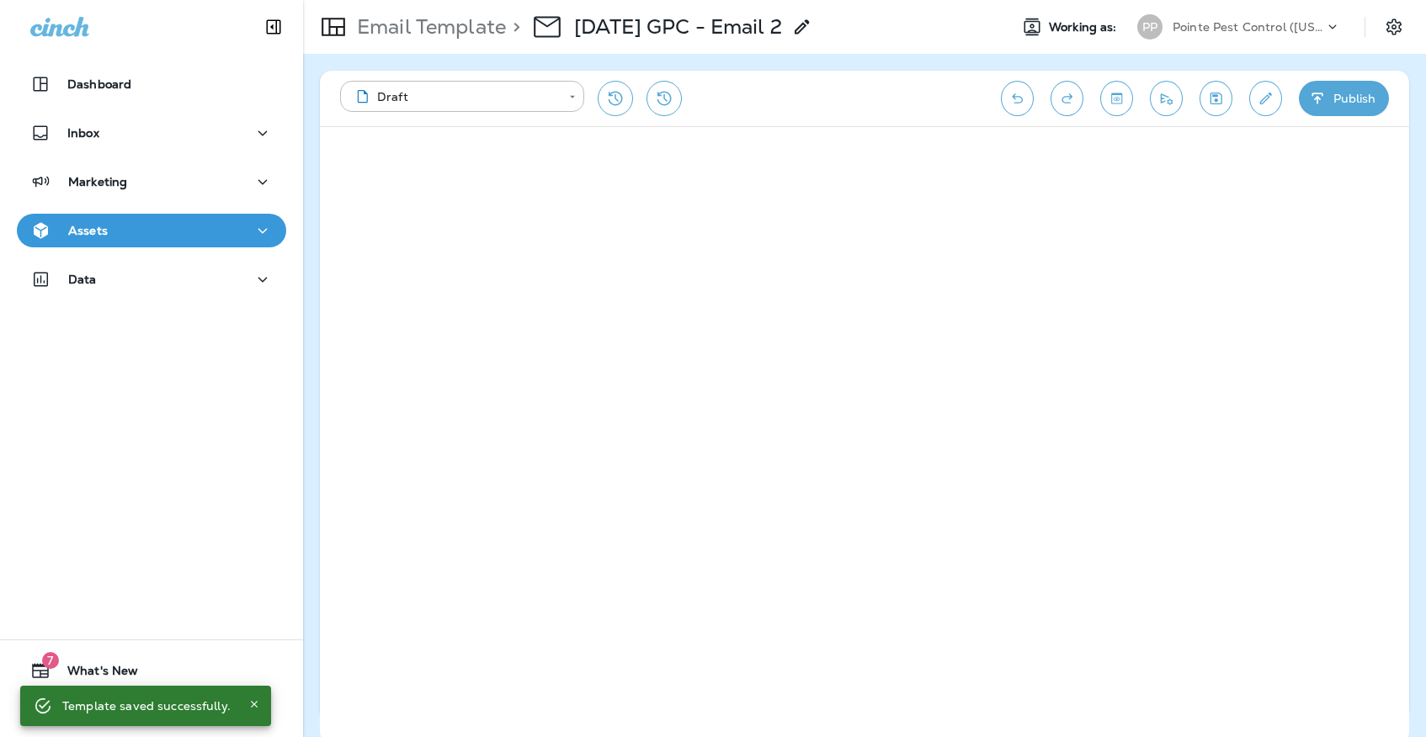
click at [1223, 98] on icon "Save" at bounding box center [1216, 98] width 18 height 17
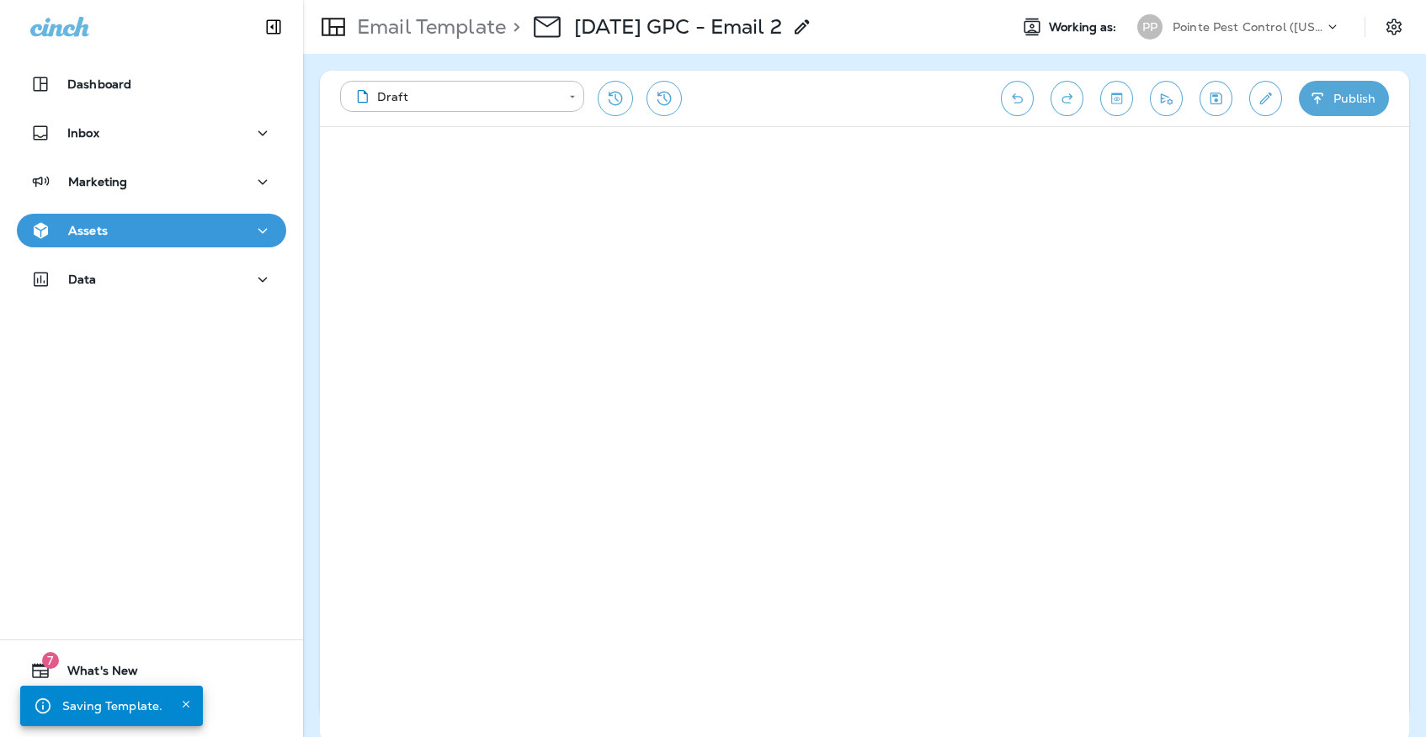
click at [204, 230] on div "Assets" at bounding box center [151, 230] width 242 height 21
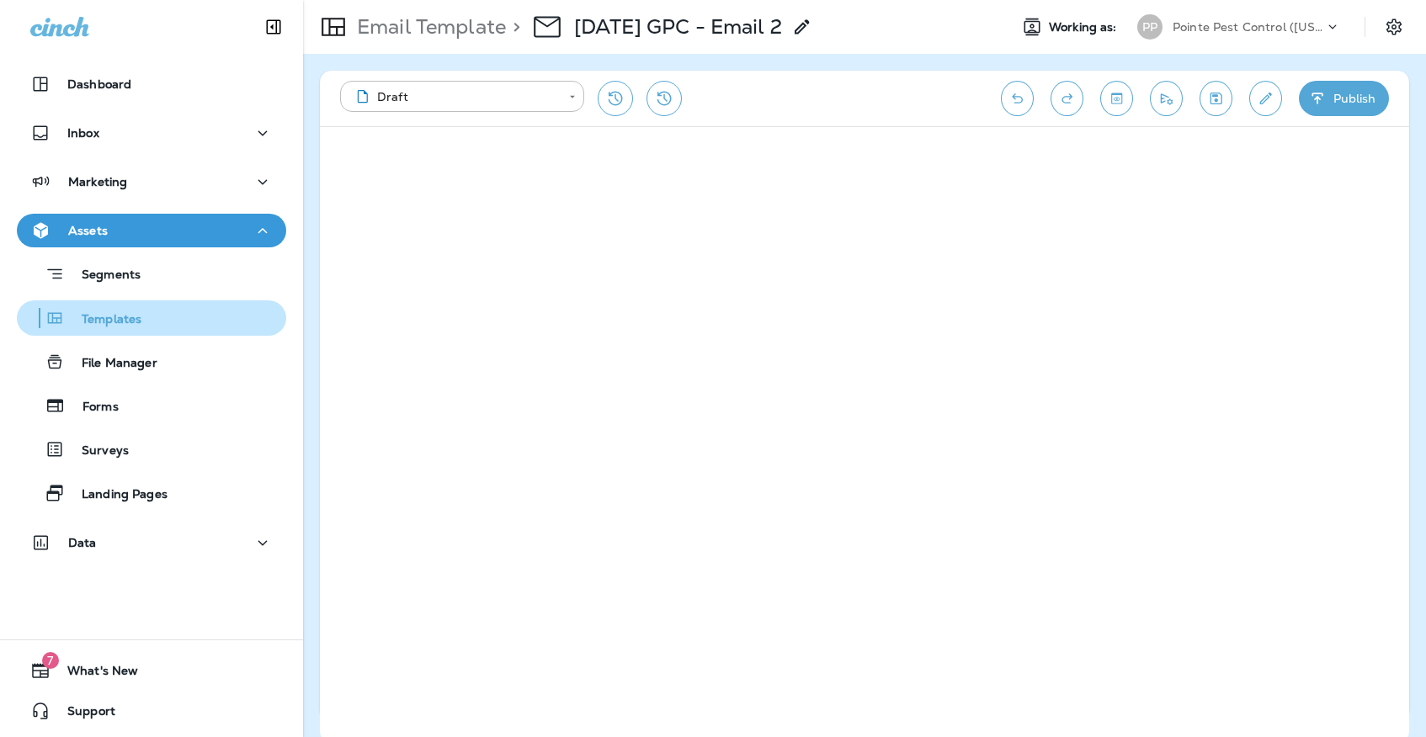
click at [183, 317] on div "Templates" at bounding box center [152, 317] width 256 height 25
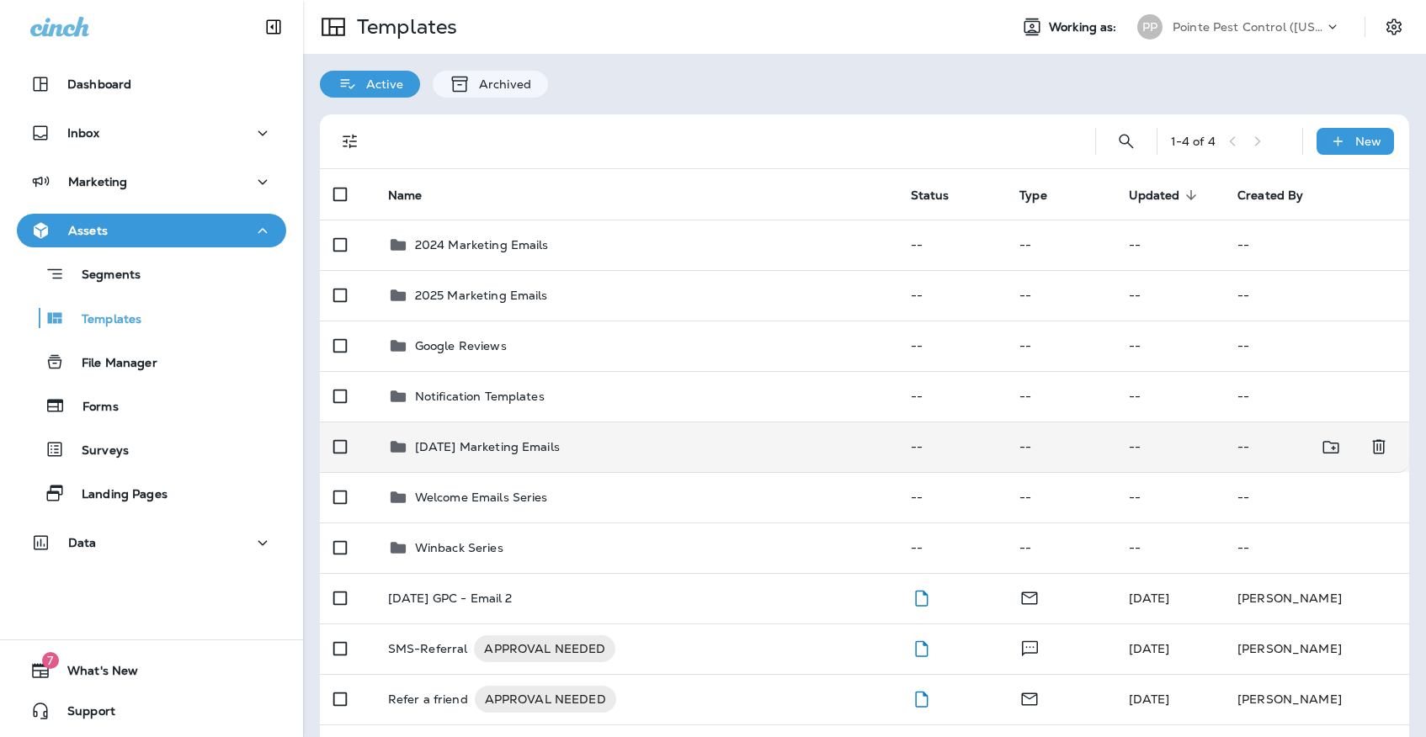
click at [543, 440] on p "[DATE] Marketing Emails" at bounding box center [487, 446] width 145 height 13
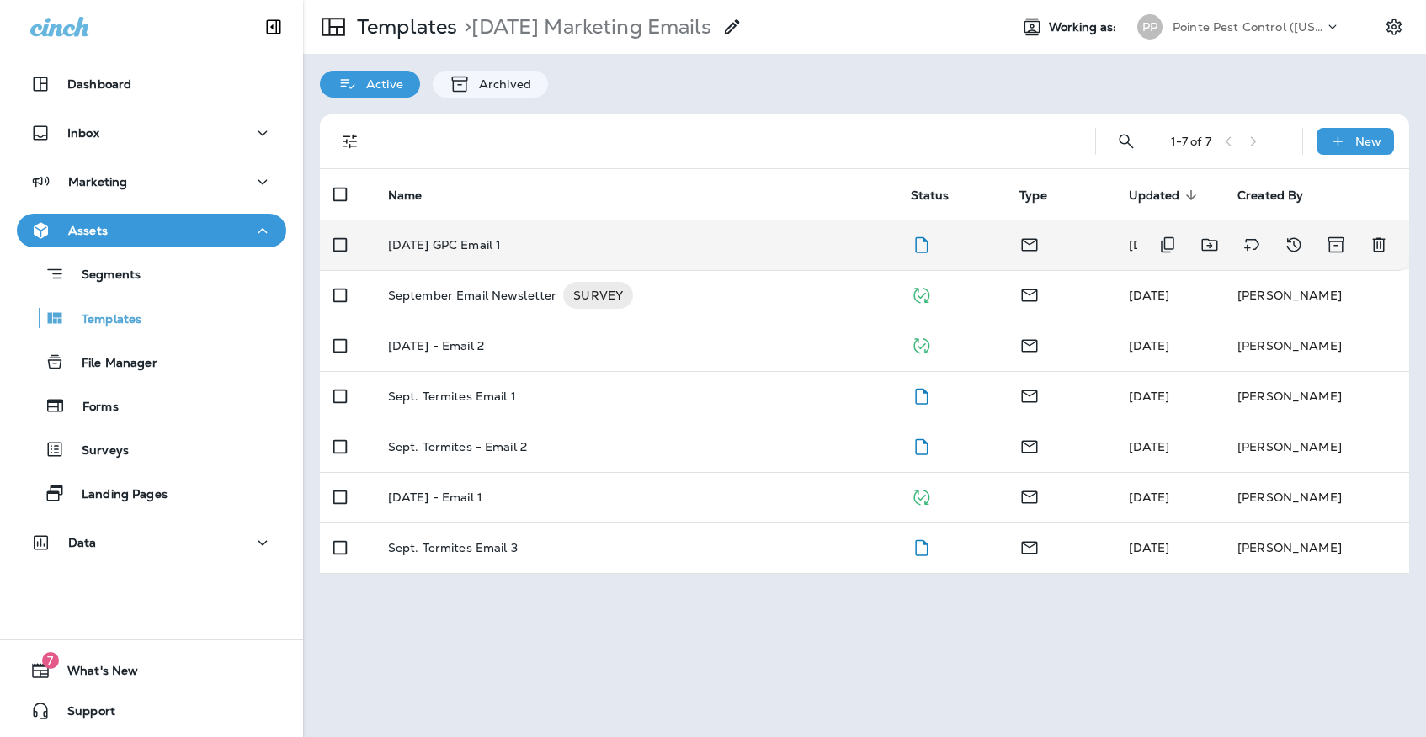
click at [608, 238] on div "[DATE] GPC Email 1" at bounding box center [636, 244] width 496 height 13
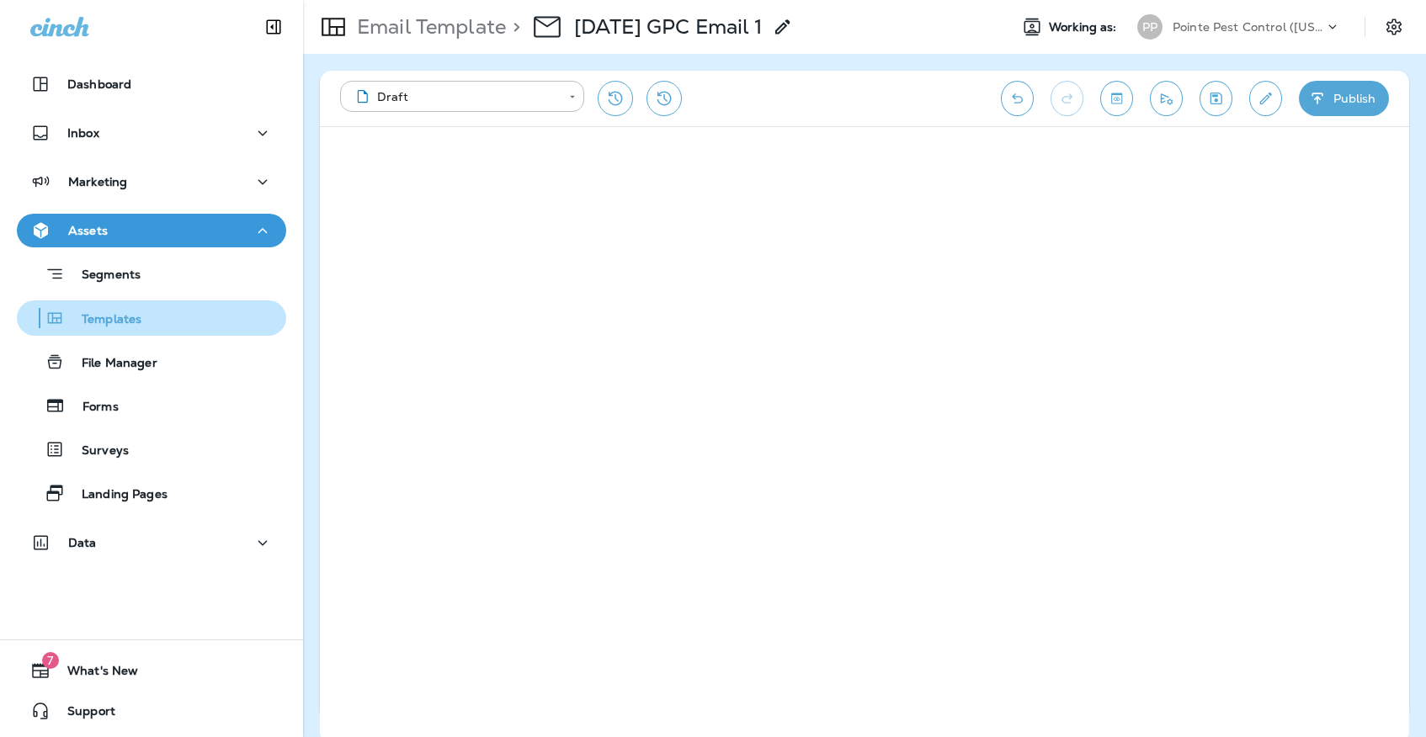
click at [204, 322] on div "Templates" at bounding box center [152, 317] width 256 height 25
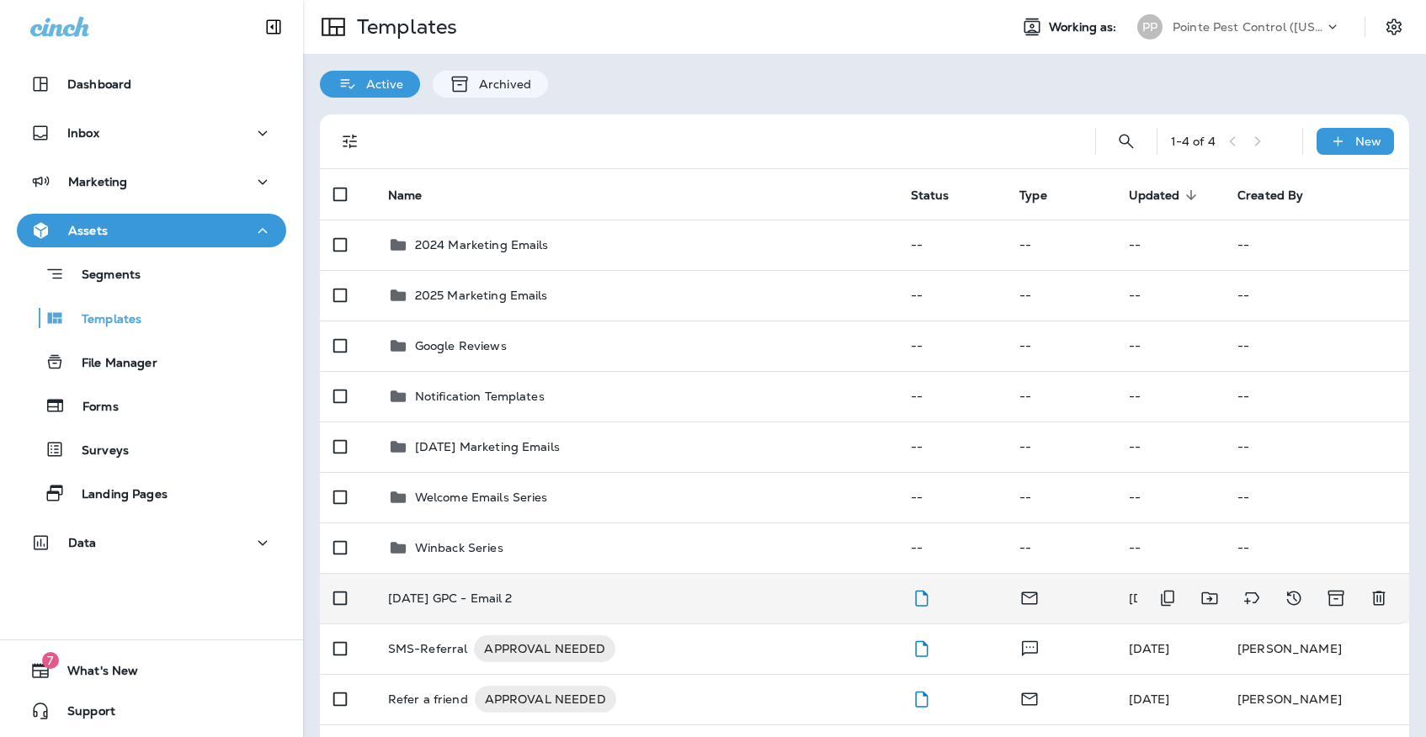
click at [576, 592] on div "[DATE] GPC - Email 2" at bounding box center [636, 598] width 496 height 13
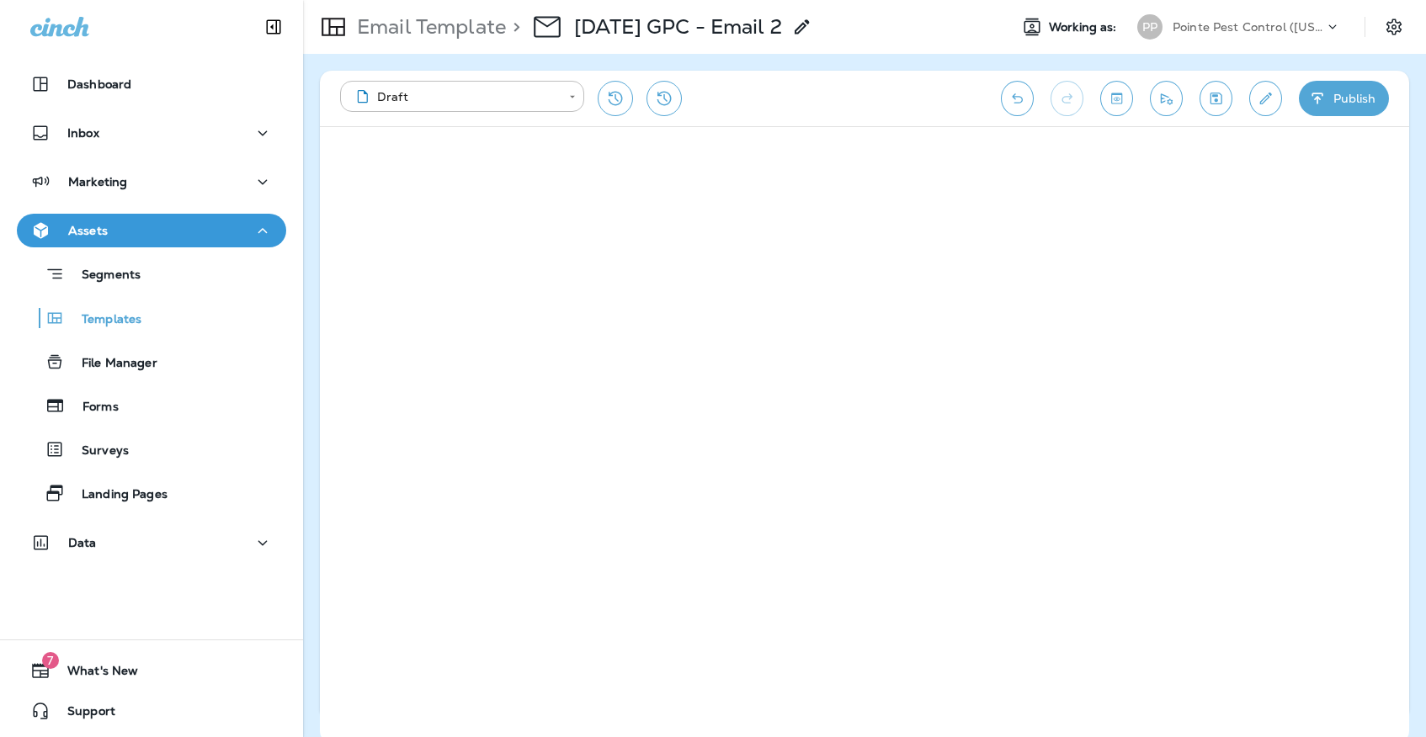
click at [1223, 98] on icon "Save" at bounding box center [1216, 98] width 18 height 17
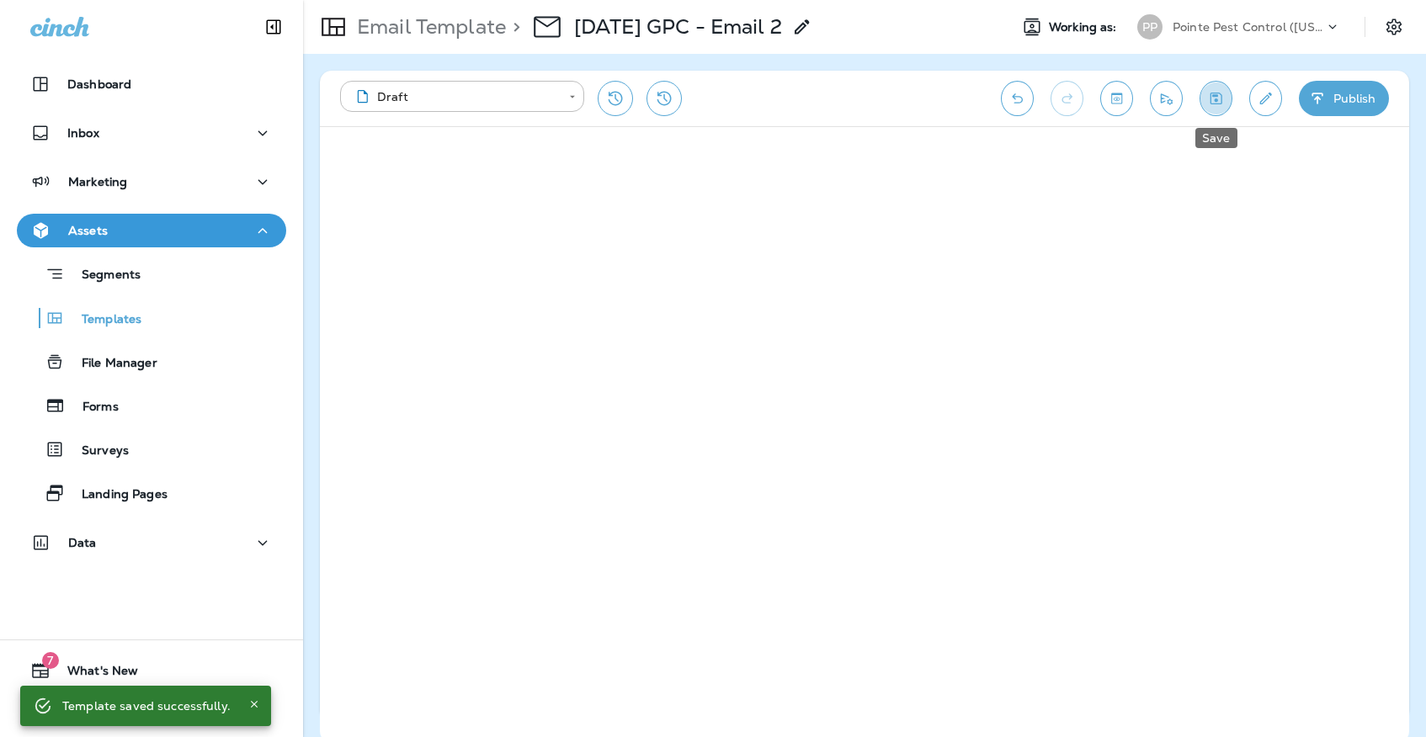
click at [1218, 99] on icon "Save" at bounding box center [1216, 98] width 18 height 17
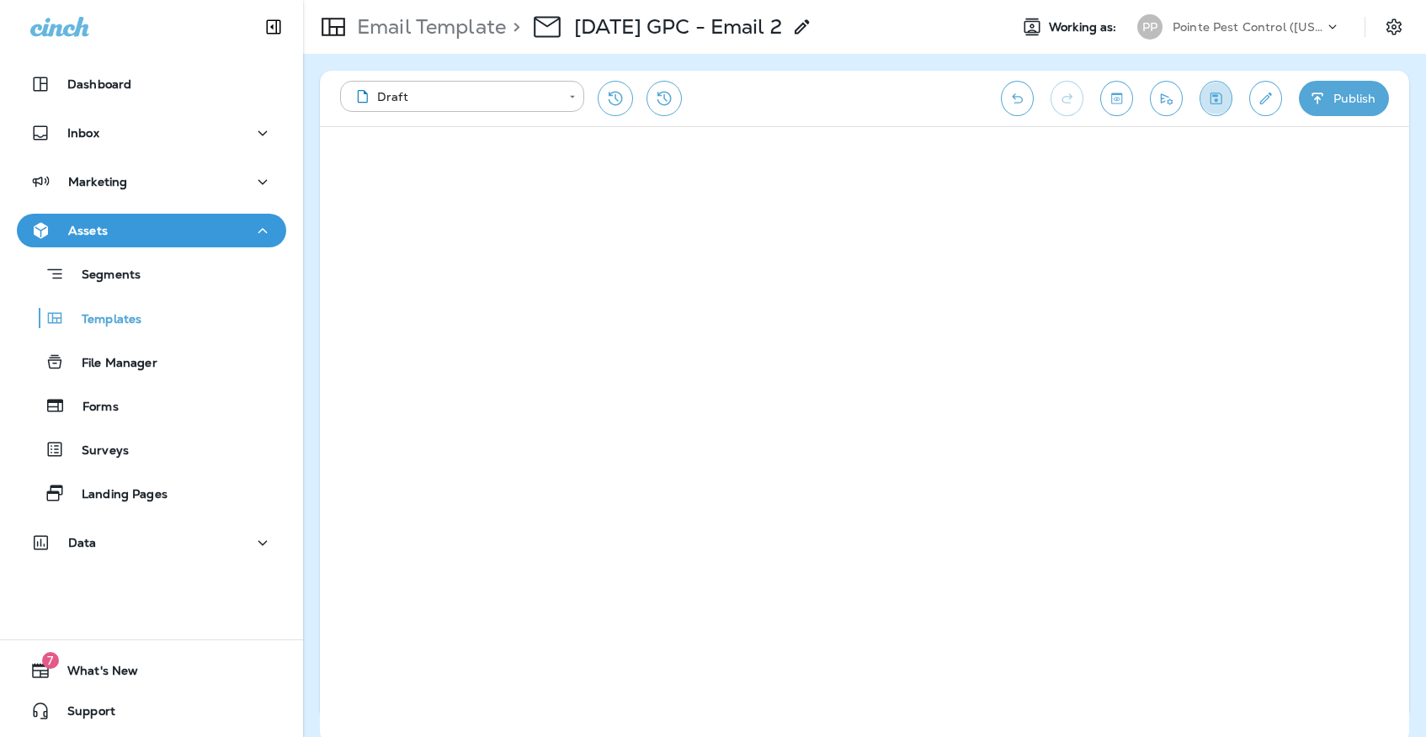
click at [1211, 99] on icon "Save" at bounding box center [1216, 98] width 18 height 17
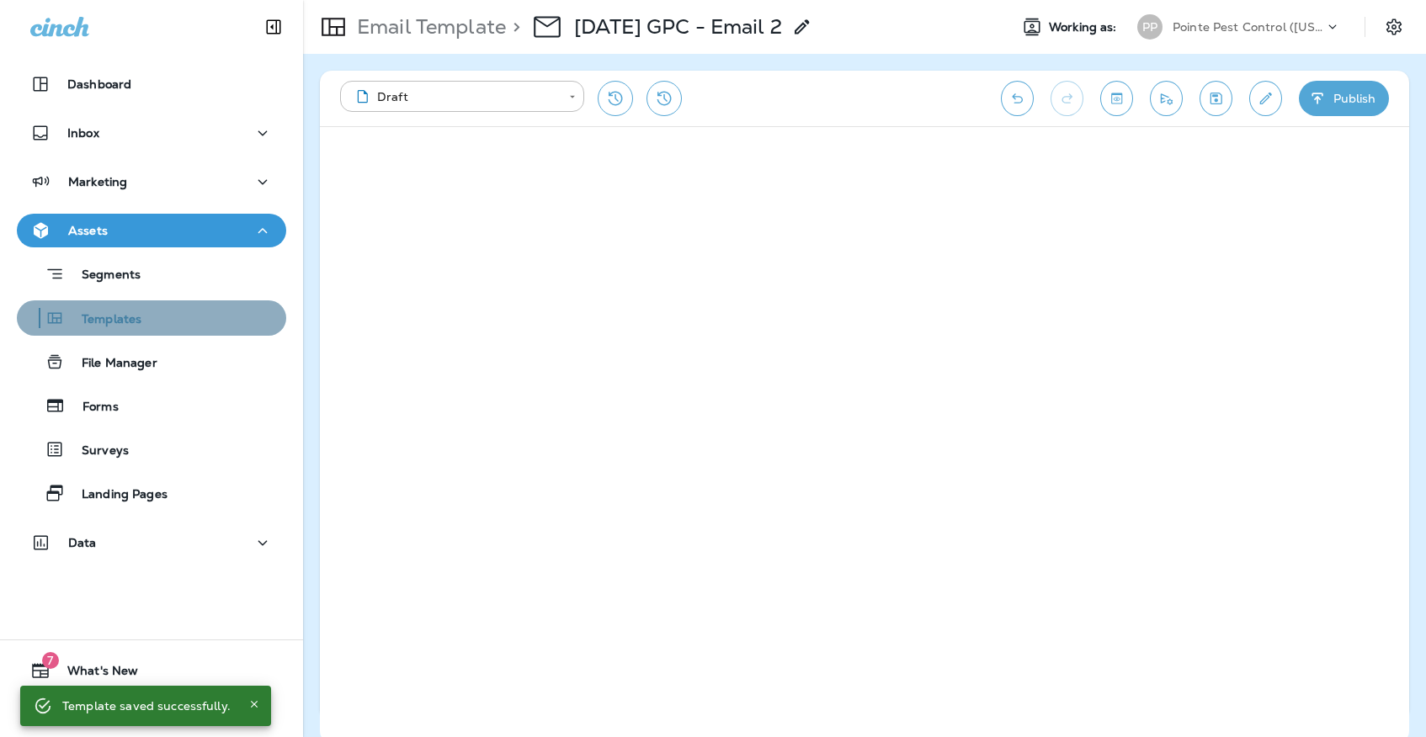
click at [188, 316] on div "Templates" at bounding box center [152, 317] width 256 height 25
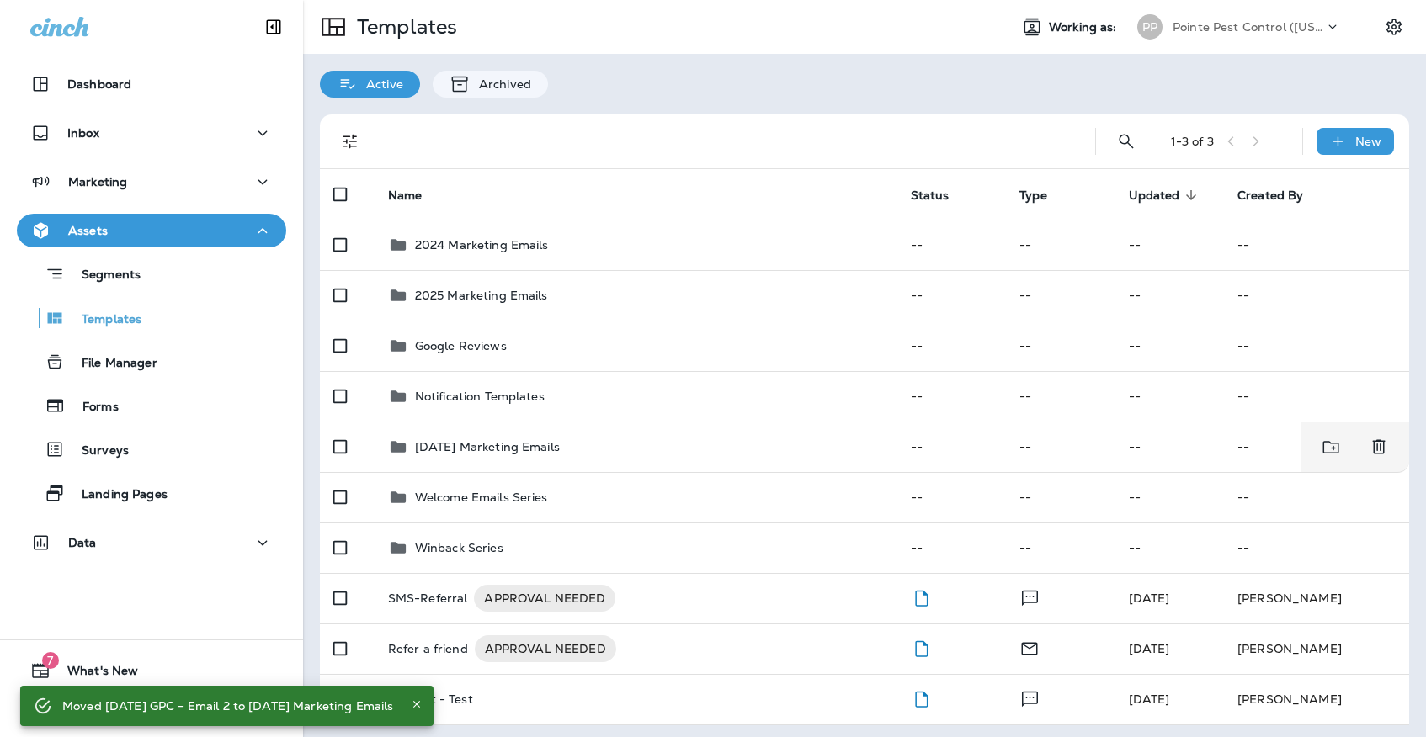
click at [1229, 27] on p "Pointe Pest Control ([US_STATE])" at bounding box center [1247, 26] width 151 height 13
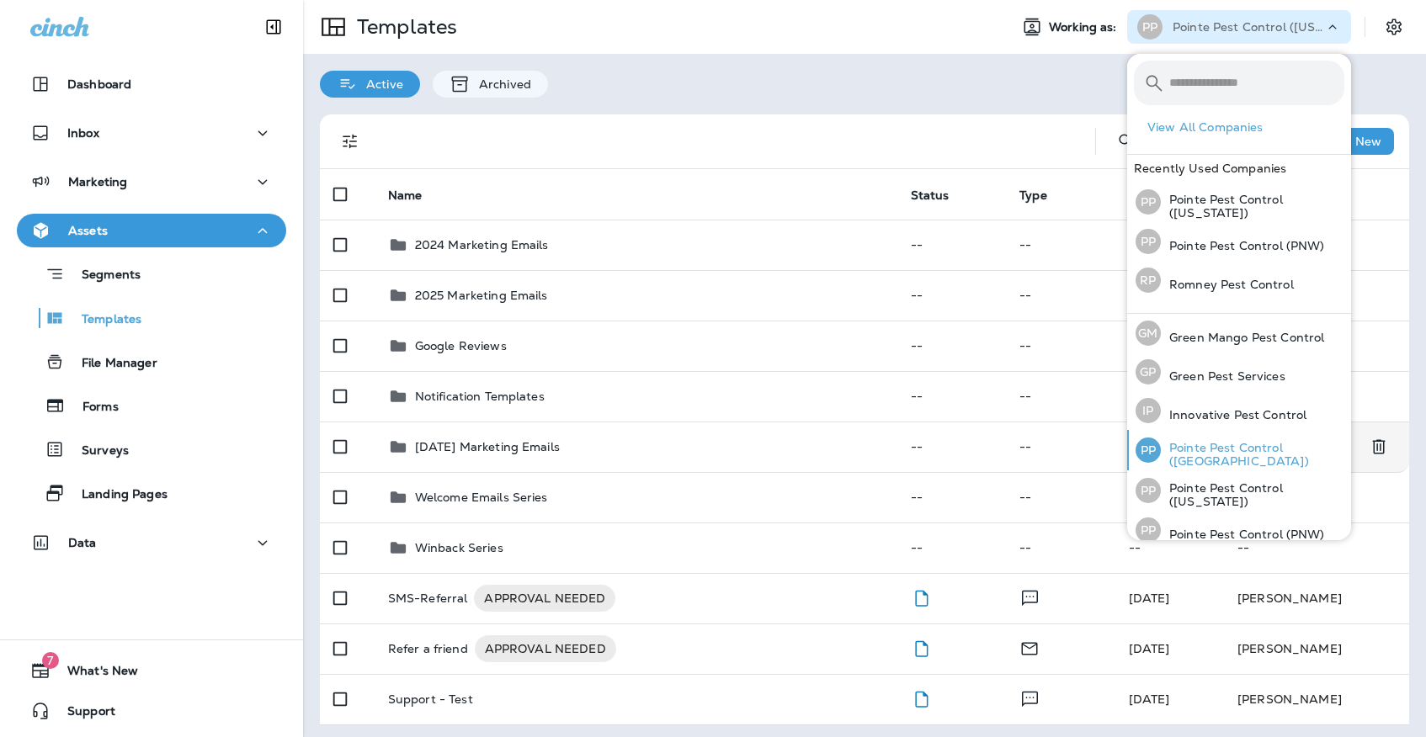
click at [1212, 444] on div "PP Pointe Pest Control ([GEOGRAPHIC_DATA])" at bounding box center [1240, 450] width 222 height 40
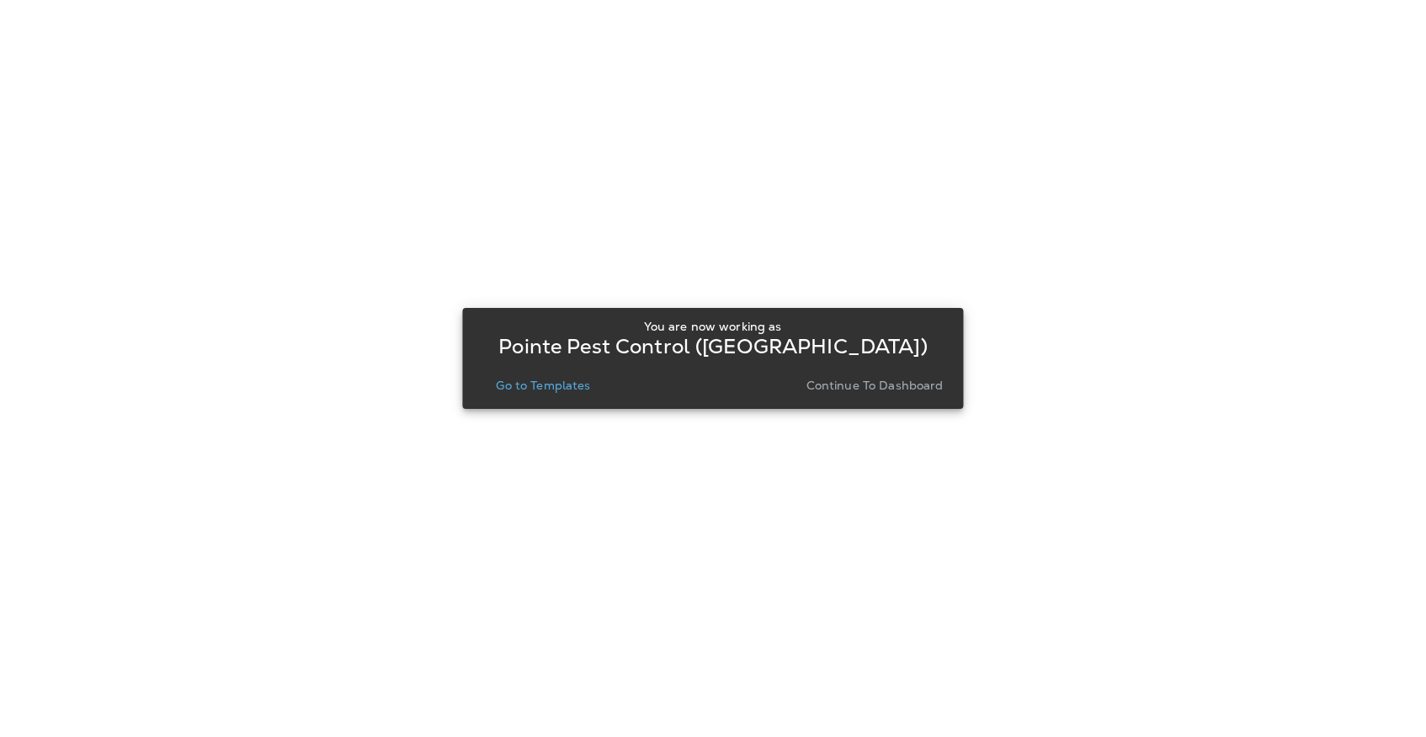
click at [528, 387] on p "Go to Templates" at bounding box center [543, 385] width 94 height 13
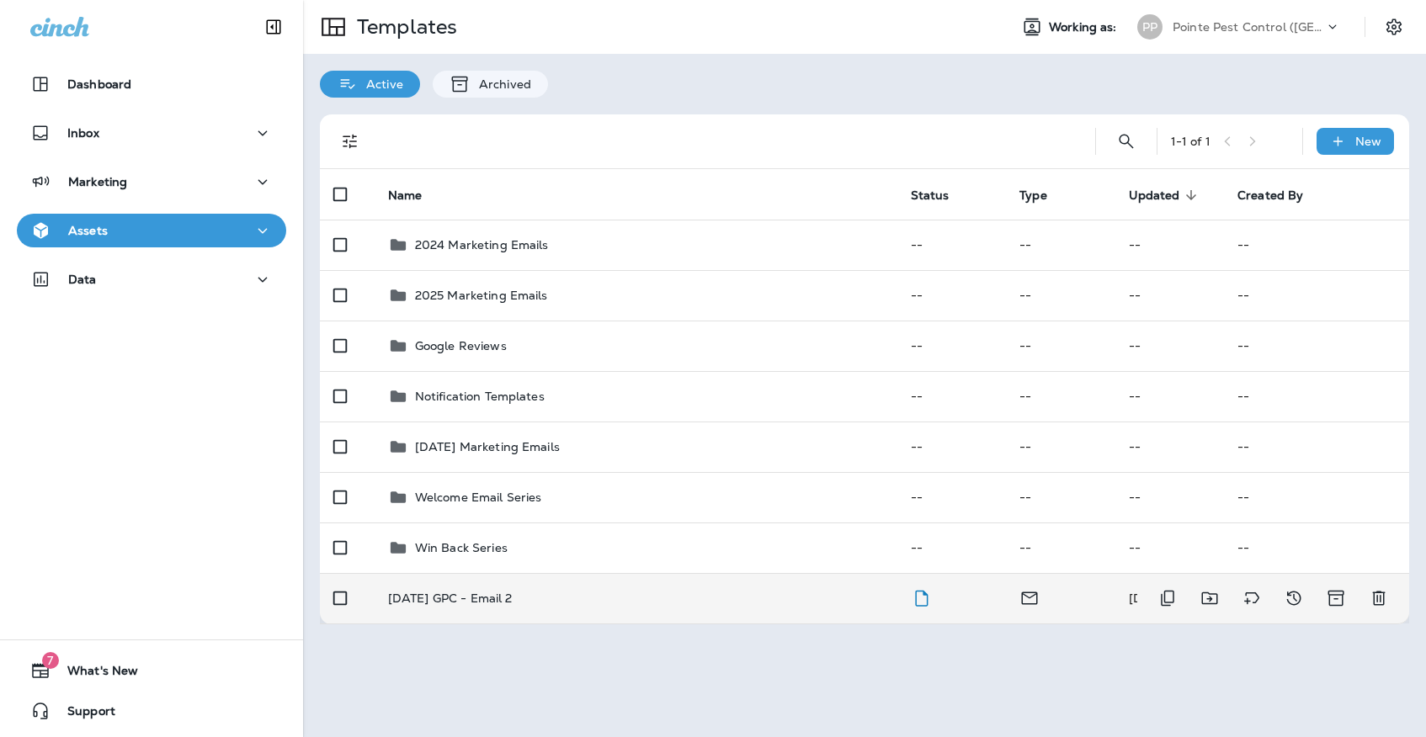
click at [514, 598] on td "[DATE] GPC - Email 2" at bounding box center [636, 598] width 523 height 50
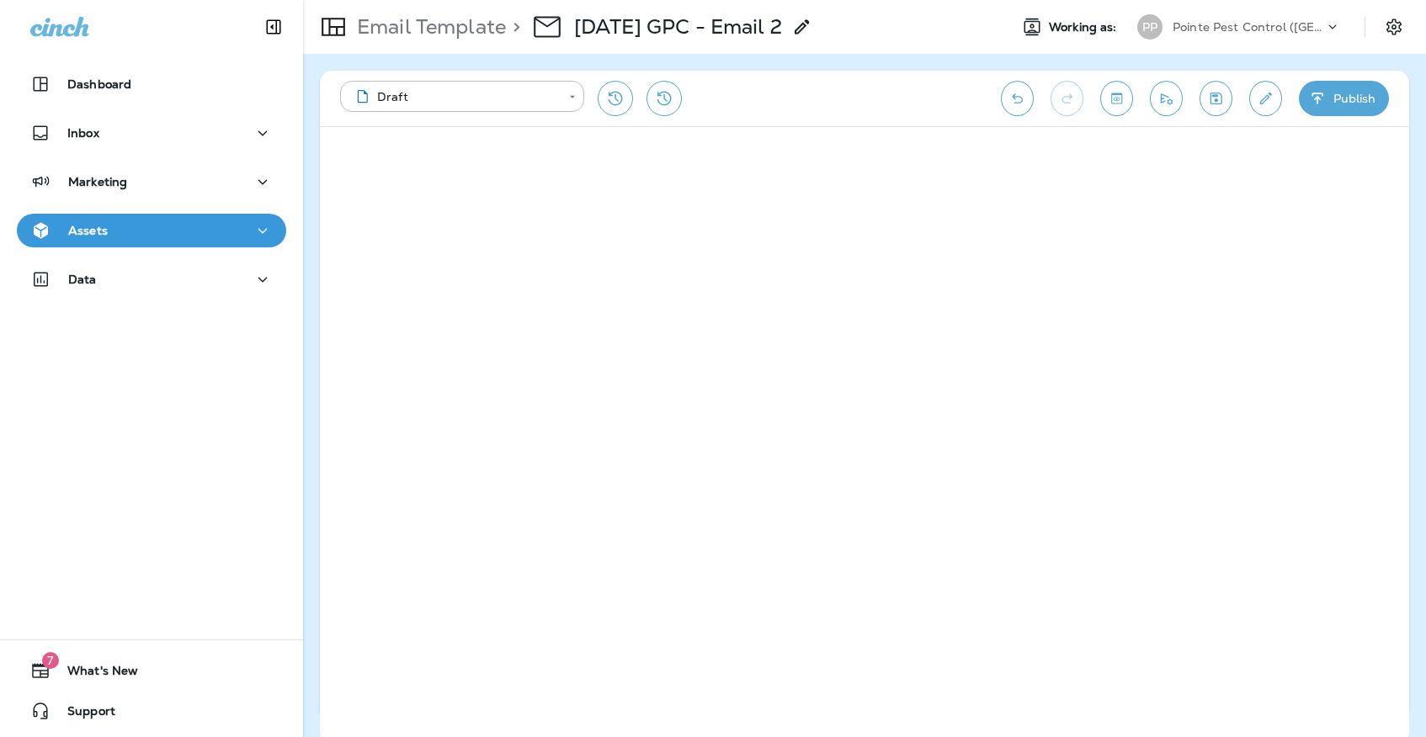
click at [1223, 98] on icon "Save" at bounding box center [1216, 98] width 18 height 17
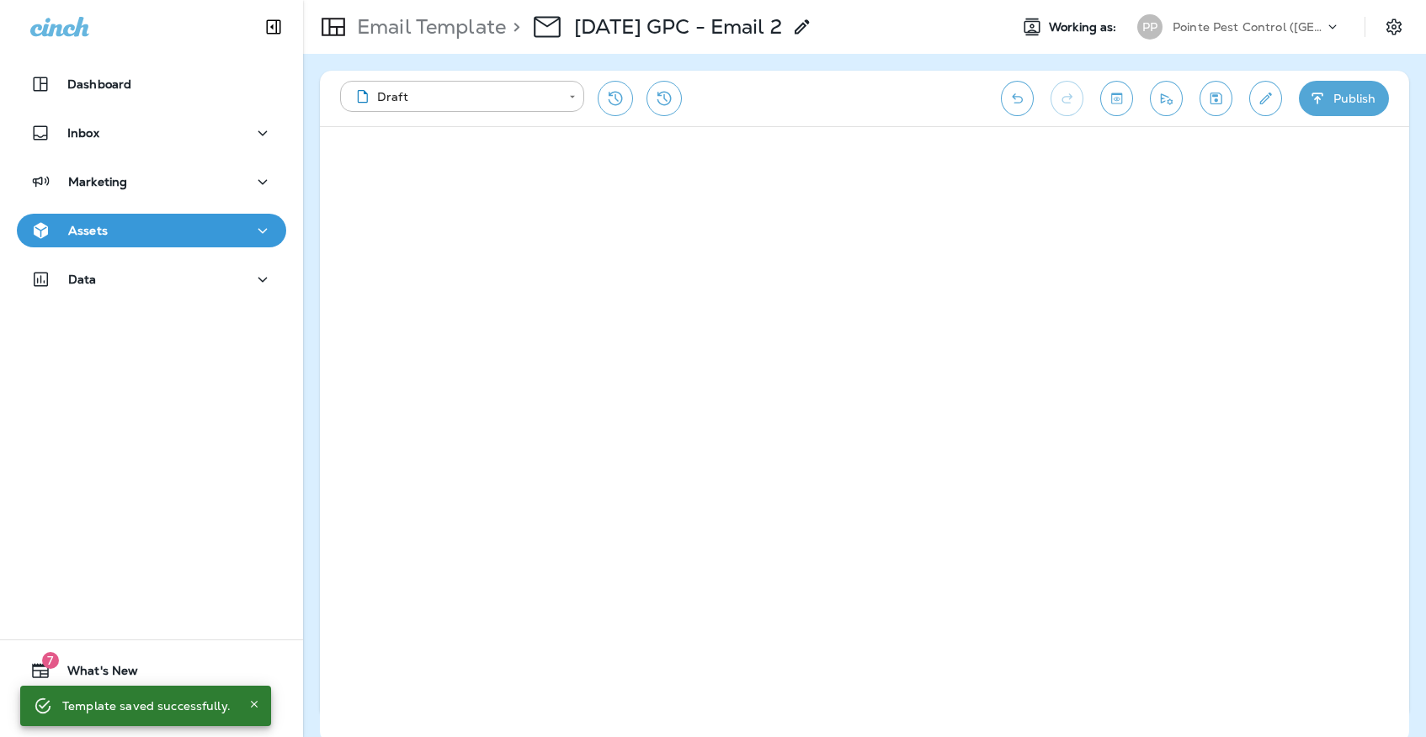
click at [1221, 92] on icon "Save" at bounding box center [1216, 98] width 18 height 17
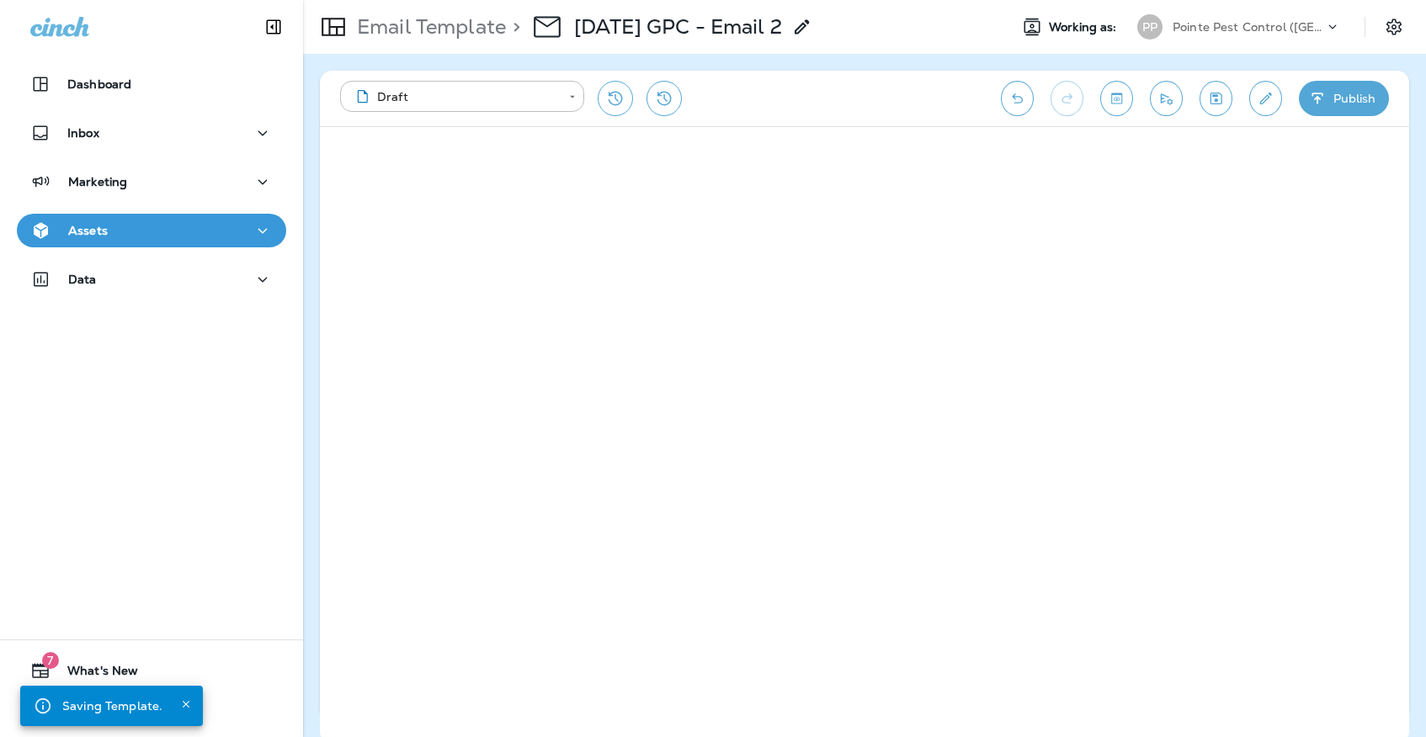
click at [185, 233] on div "Assets" at bounding box center [151, 230] width 242 height 21
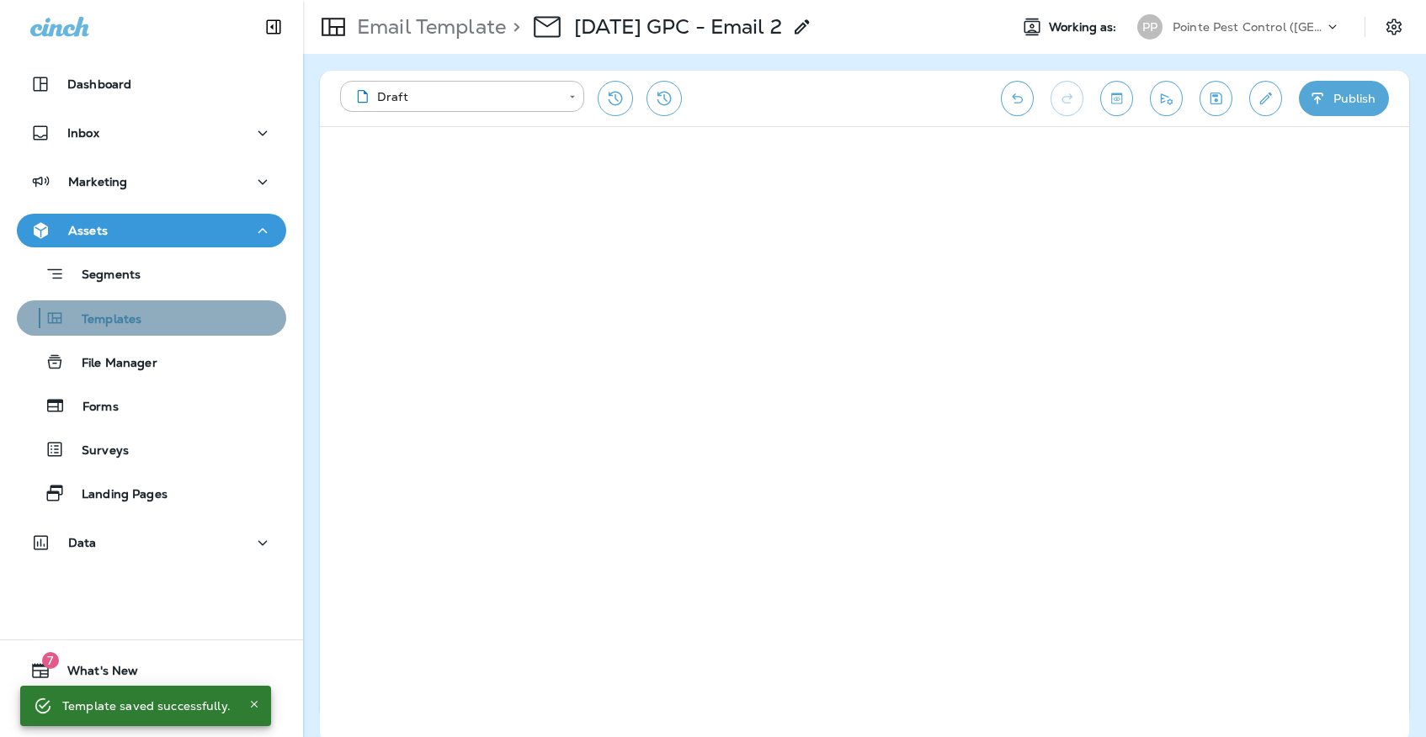
click at [167, 316] on div "Templates" at bounding box center [152, 317] width 256 height 25
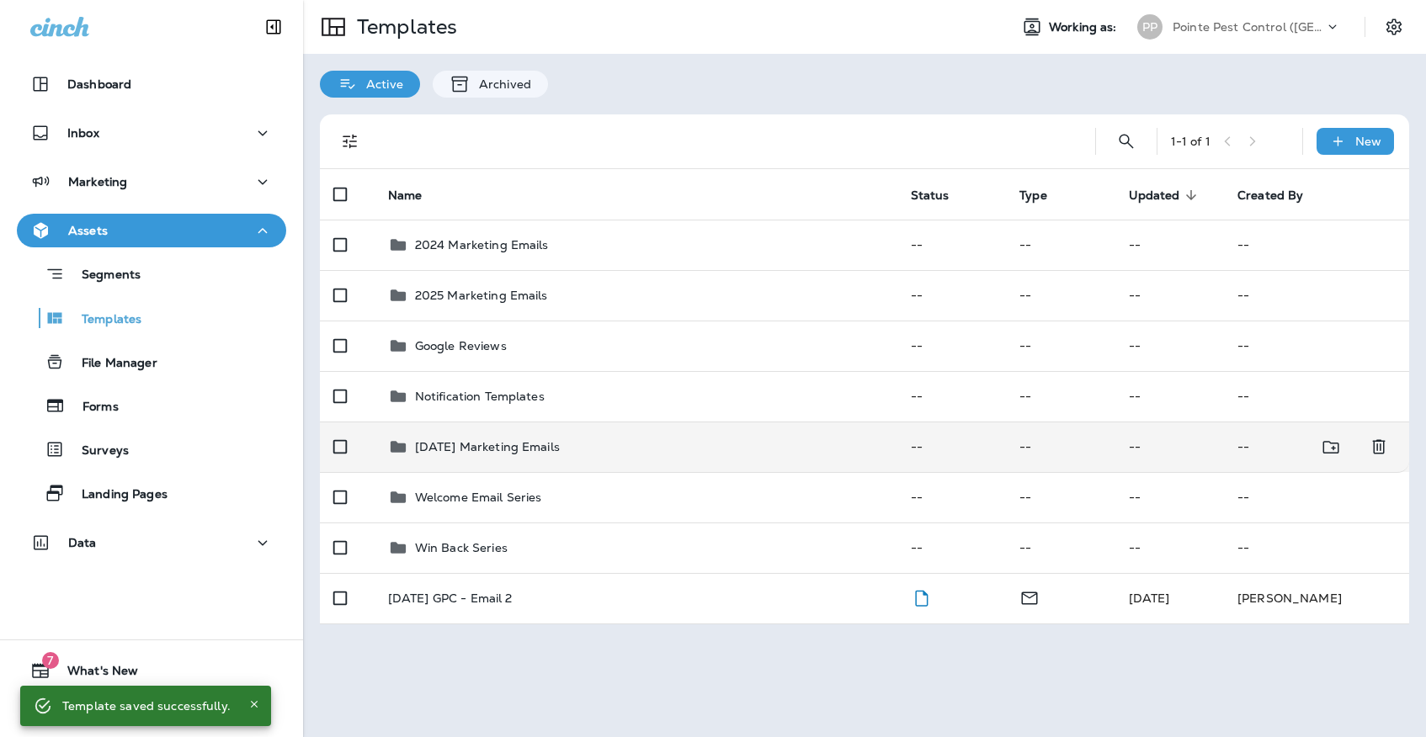
click at [627, 437] on div "[DATE] Marketing Emails" at bounding box center [636, 447] width 496 height 20
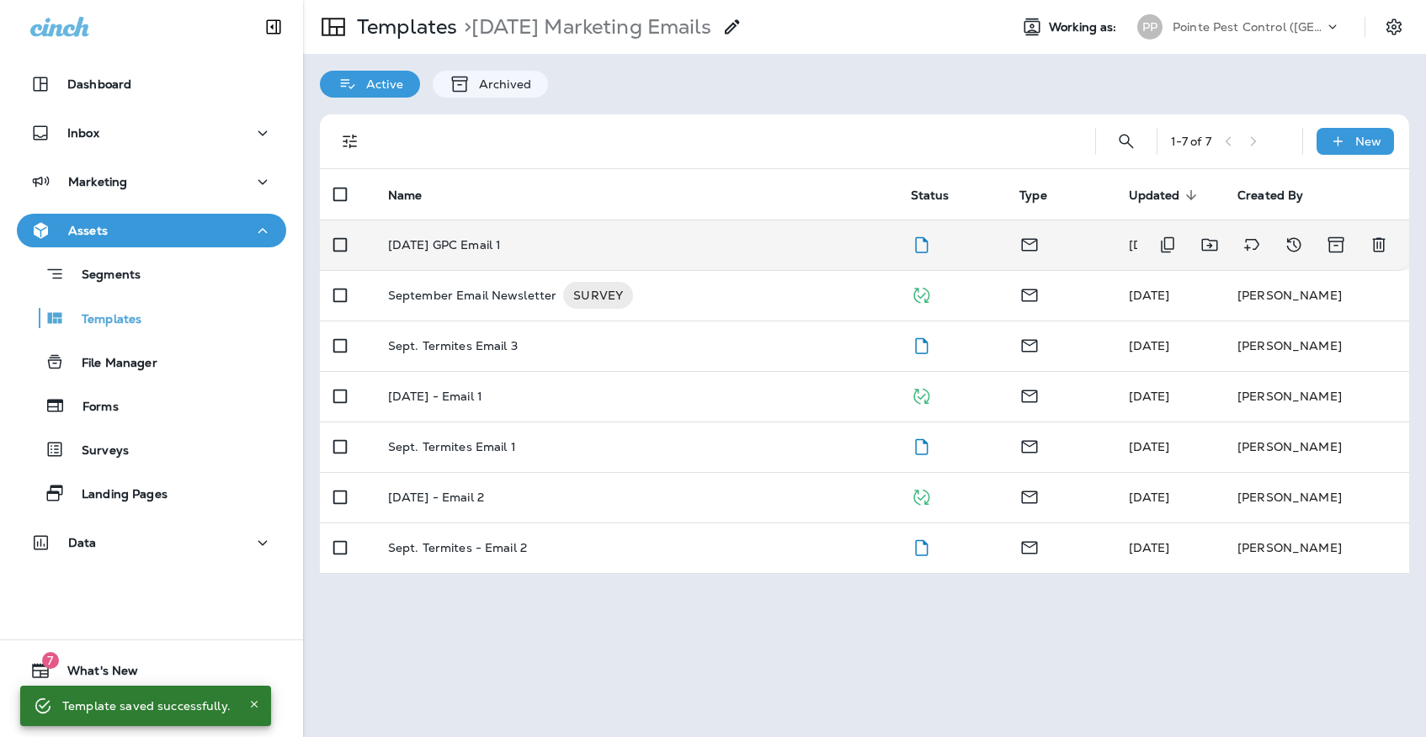
click at [596, 238] on div "[DATE] GPC Email 1" at bounding box center [636, 244] width 496 height 13
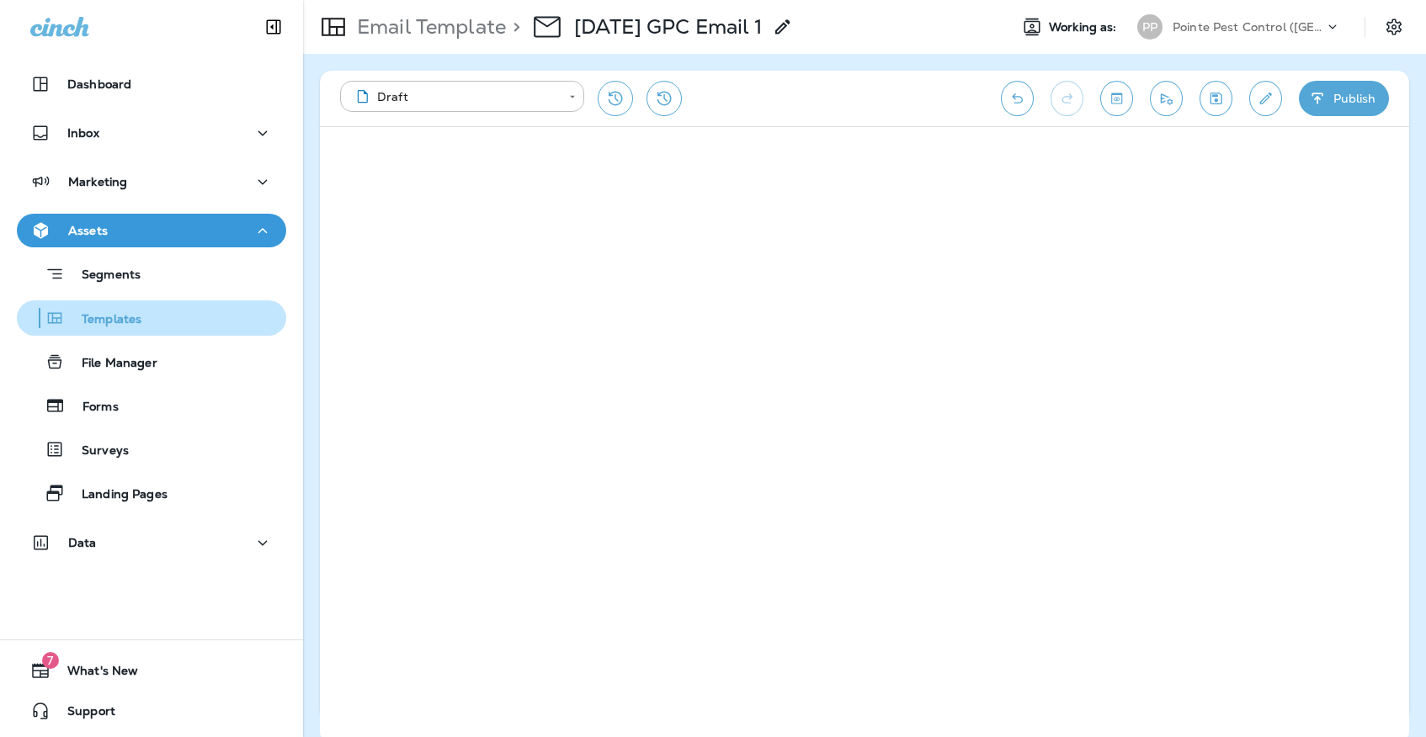
click at [192, 324] on div "Templates" at bounding box center [152, 317] width 256 height 25
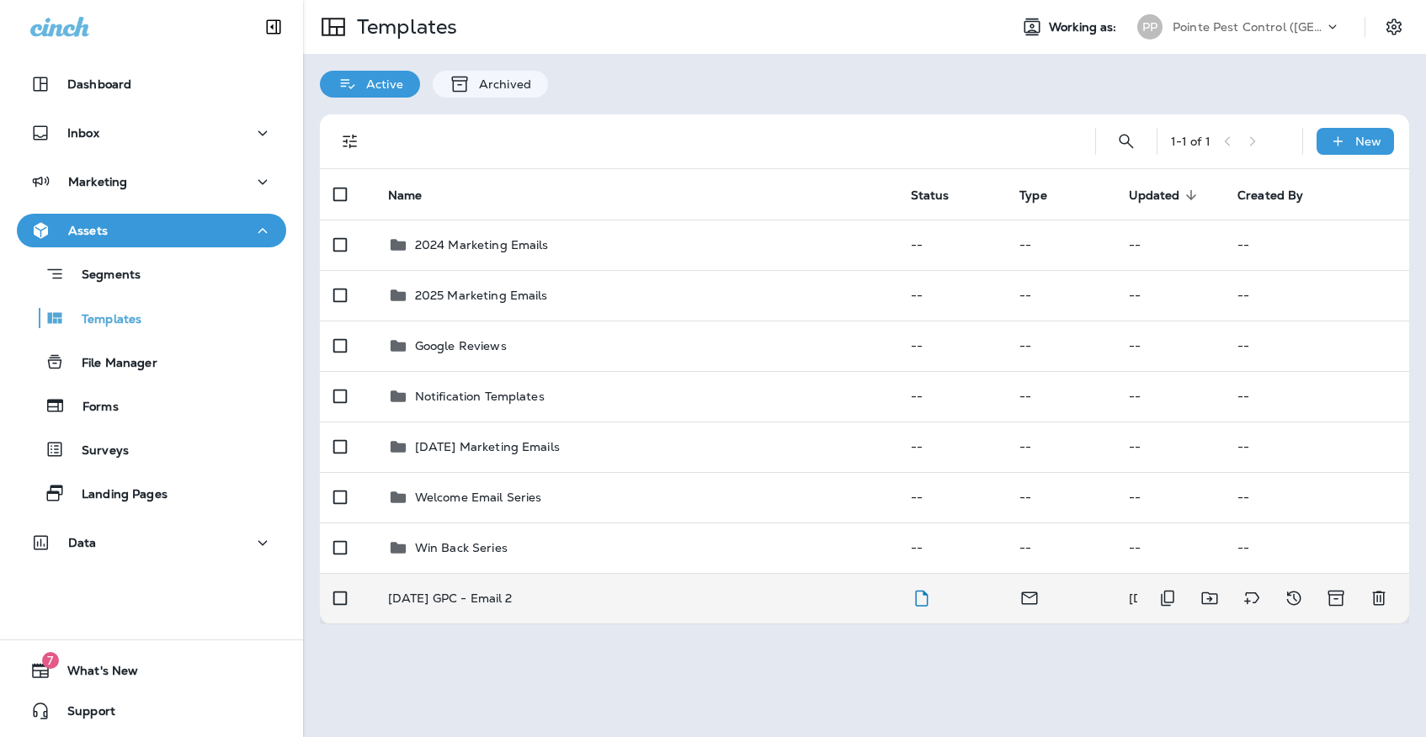
click at [565, 592] on div "[DATE] GPC - Email 2" at bounding box center [636, 598] width 496 height 13
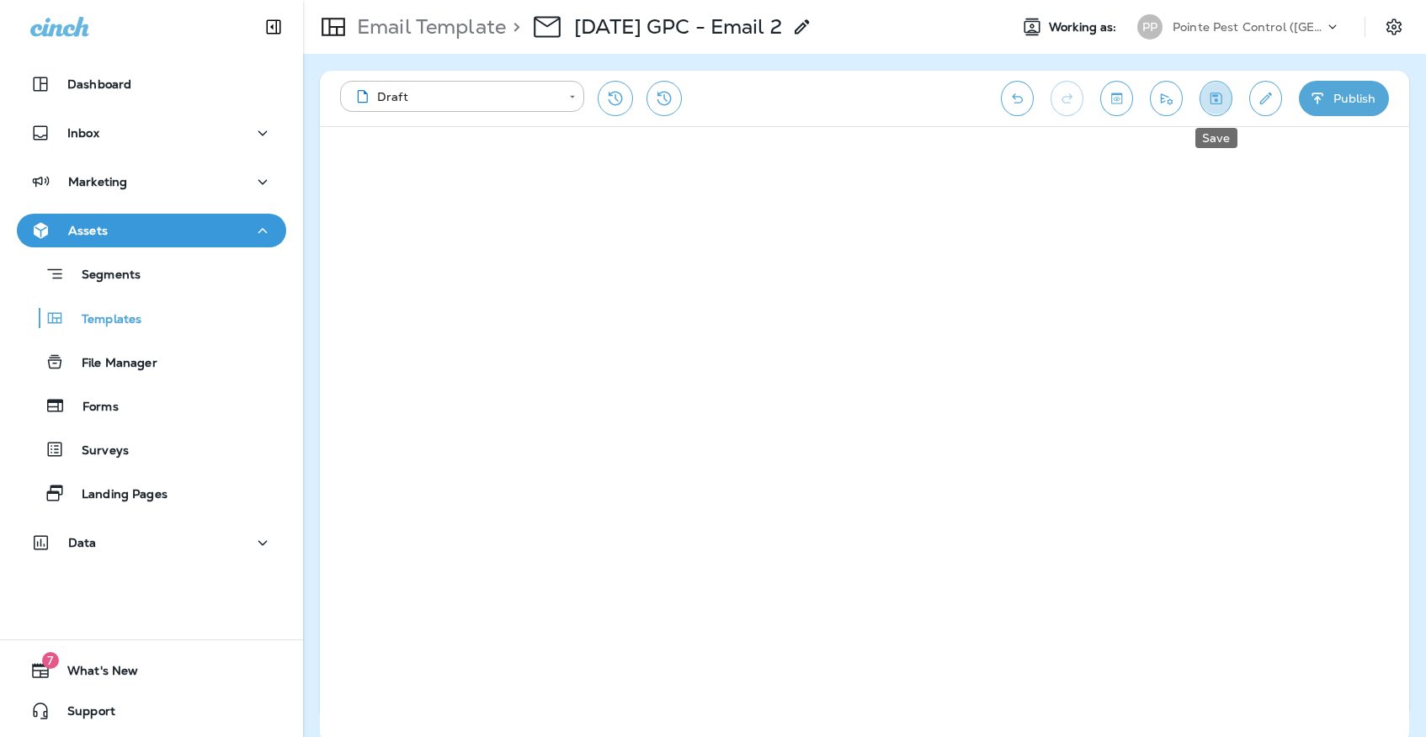
click at [1214, 101] on icon "Save" at bounding box center [1216, 99] width 12 height 12
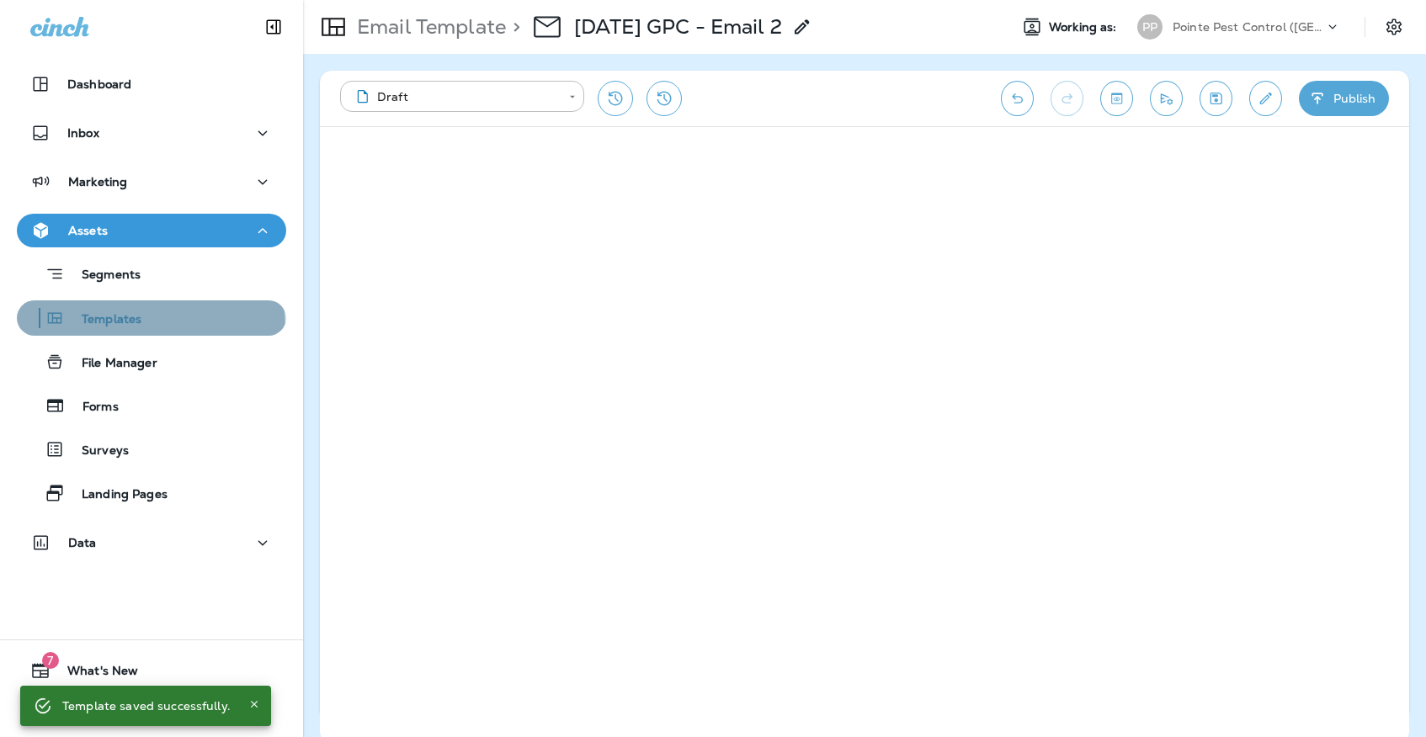
click at [141, 327] on p "Templates" at bounding box center [103, 320] width 77 height 16
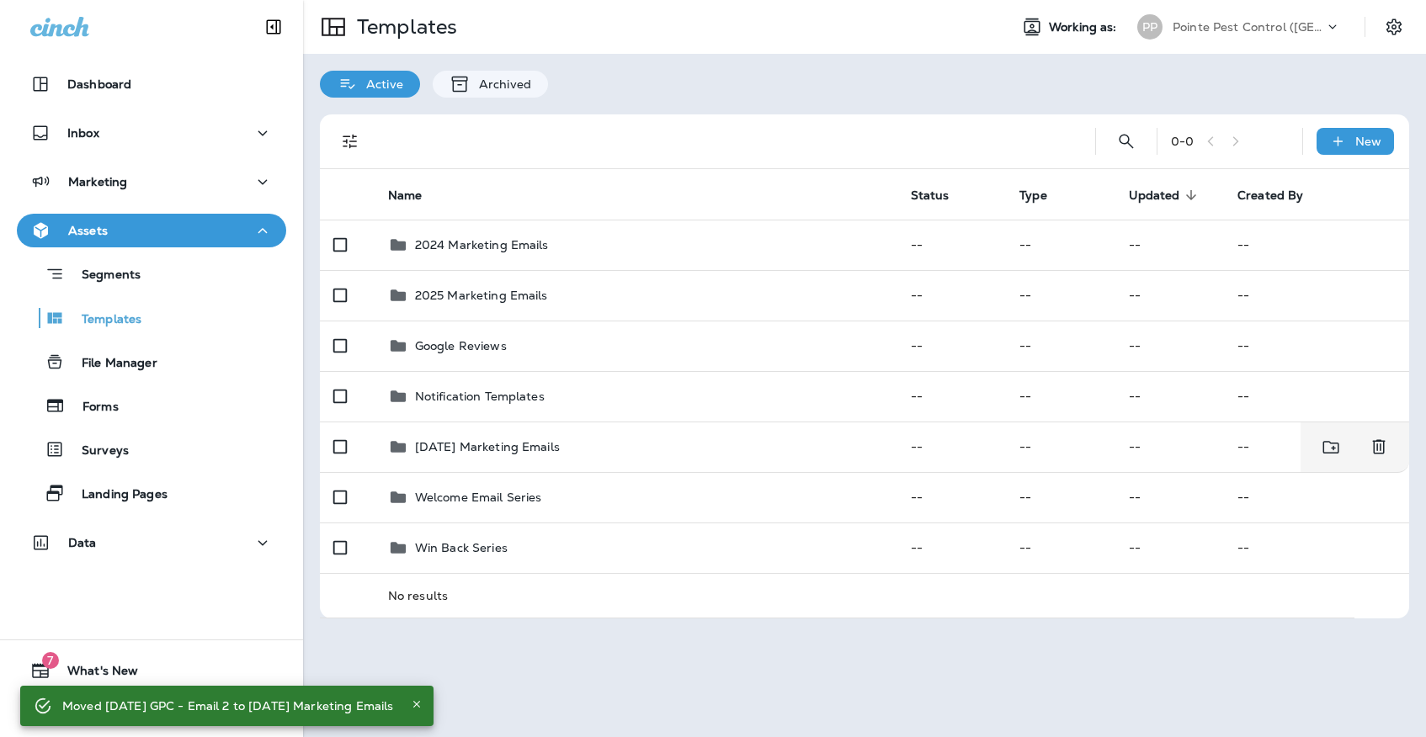
click at [1294, 30] on p "Pointe Pest Control ([GEOGRAPHIC_DATA])" at bounding box center [1247, 26] width 151 height 13
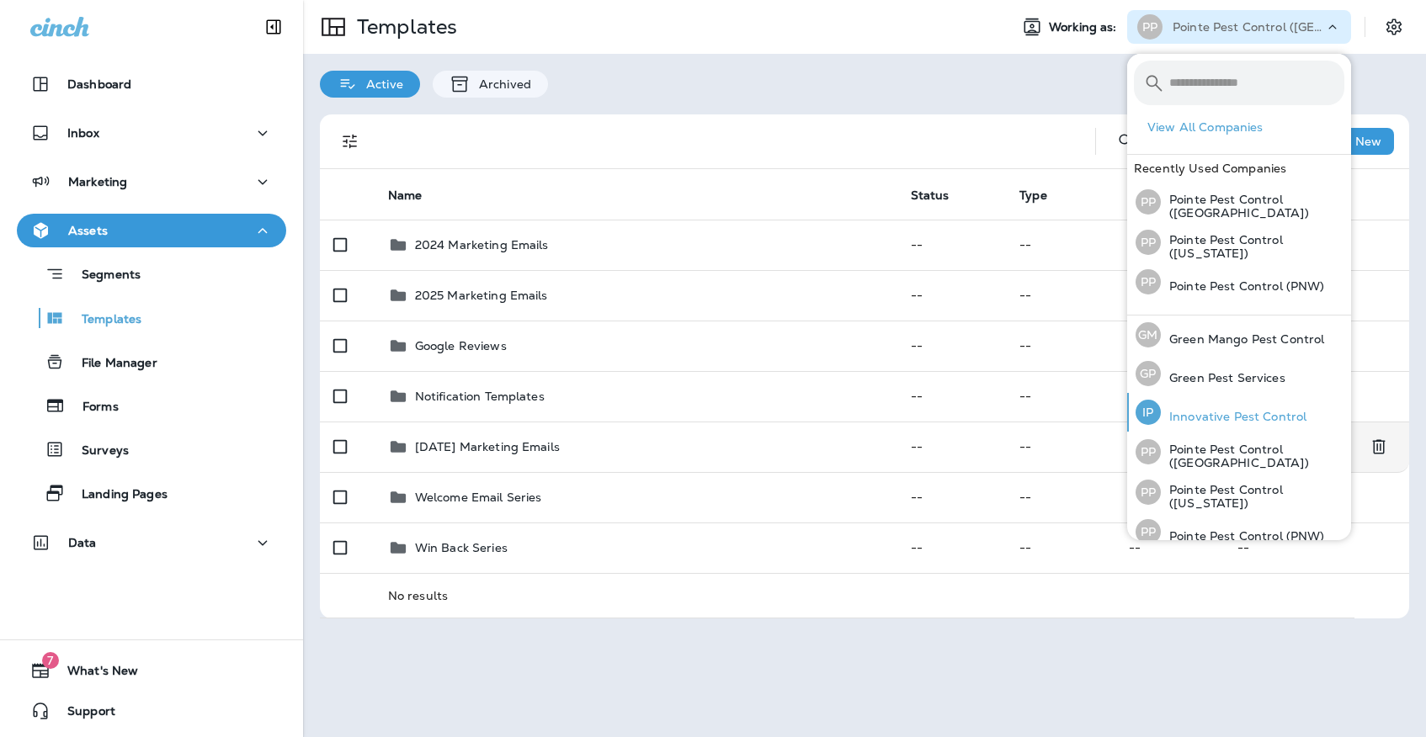
click at [1197, 405] on div "IP Innovative Pest Control" at bounding box center [1221, 412] width 184 height 39
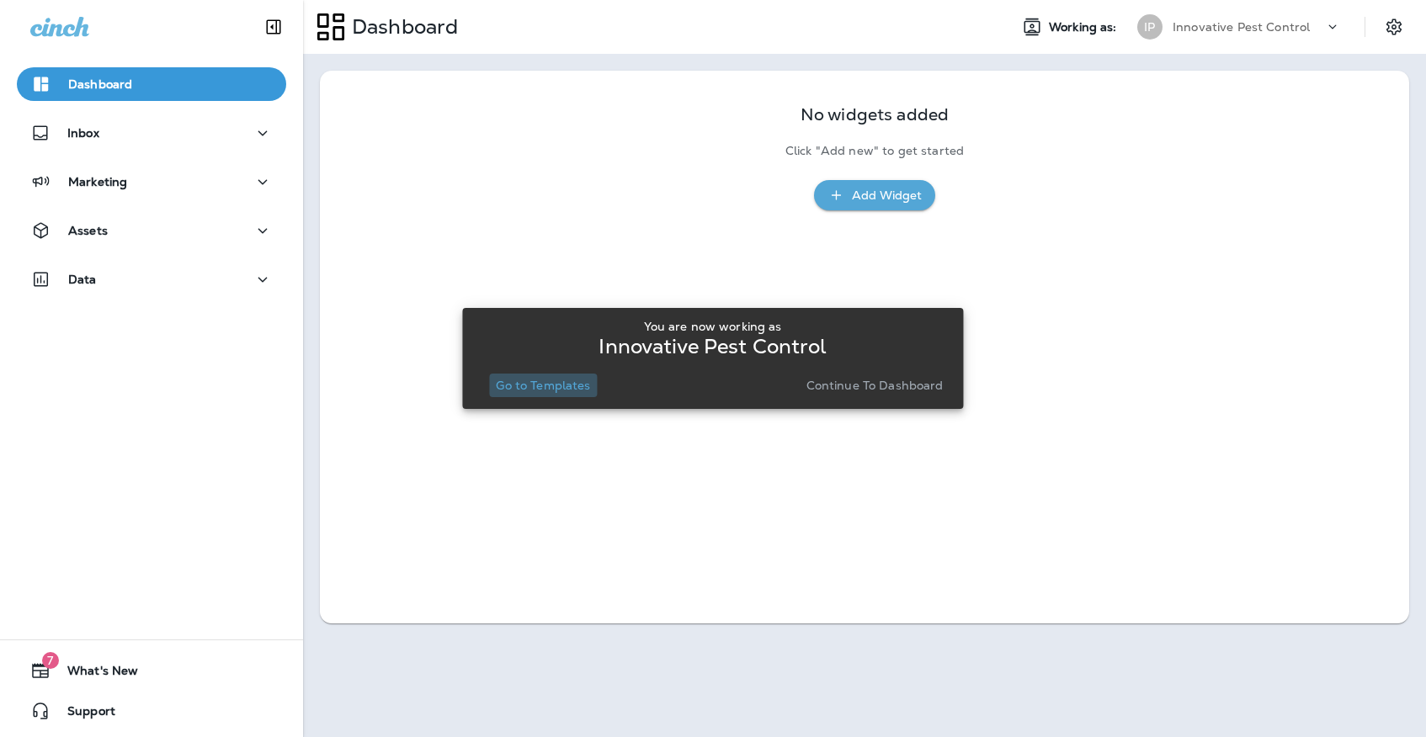
click at [531, 379] on p "Go to Templates" at bounding box center [543, 385] width 94 height 13
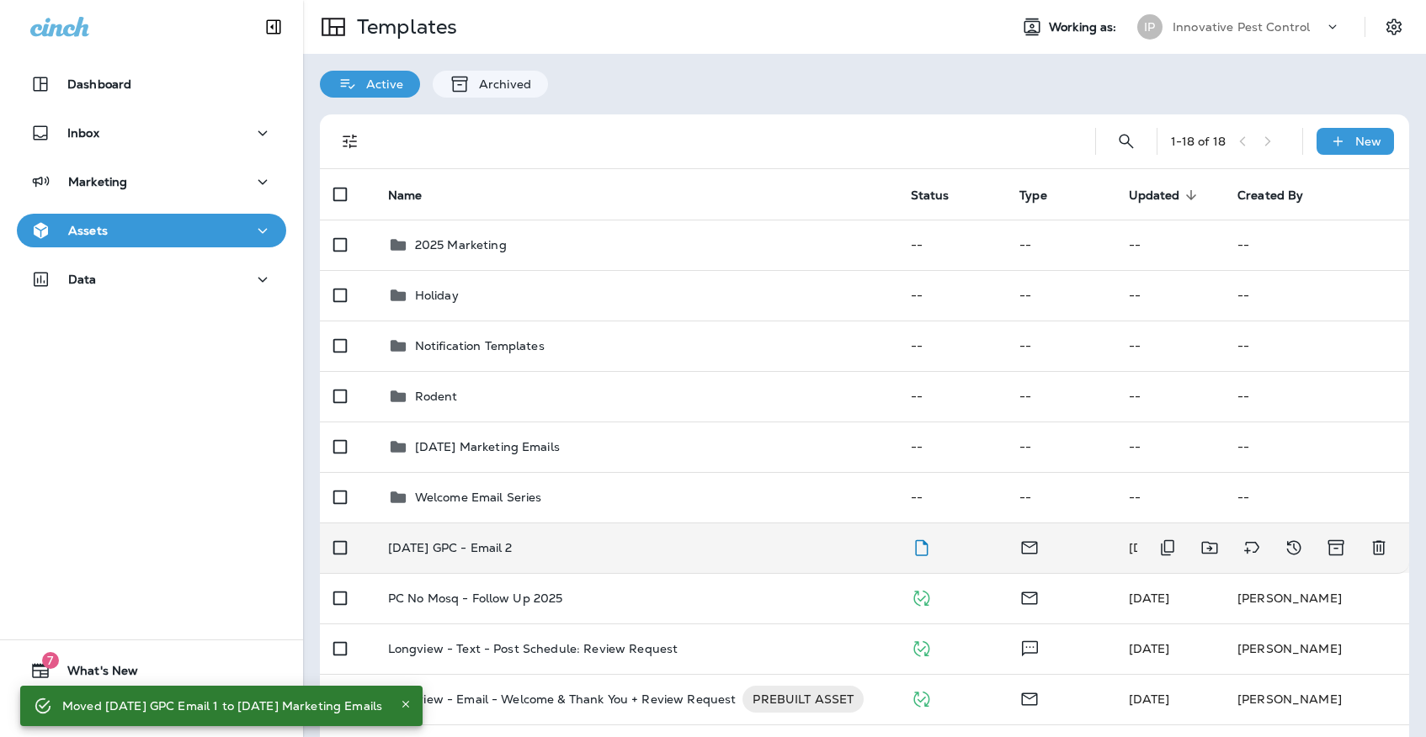
click at [571, 548] on td "[DATE] GPC - Email 2" at bounding box center [636, 548] width 523 height 50
